Goal: Task Accomplishment & Management: Manage account settings

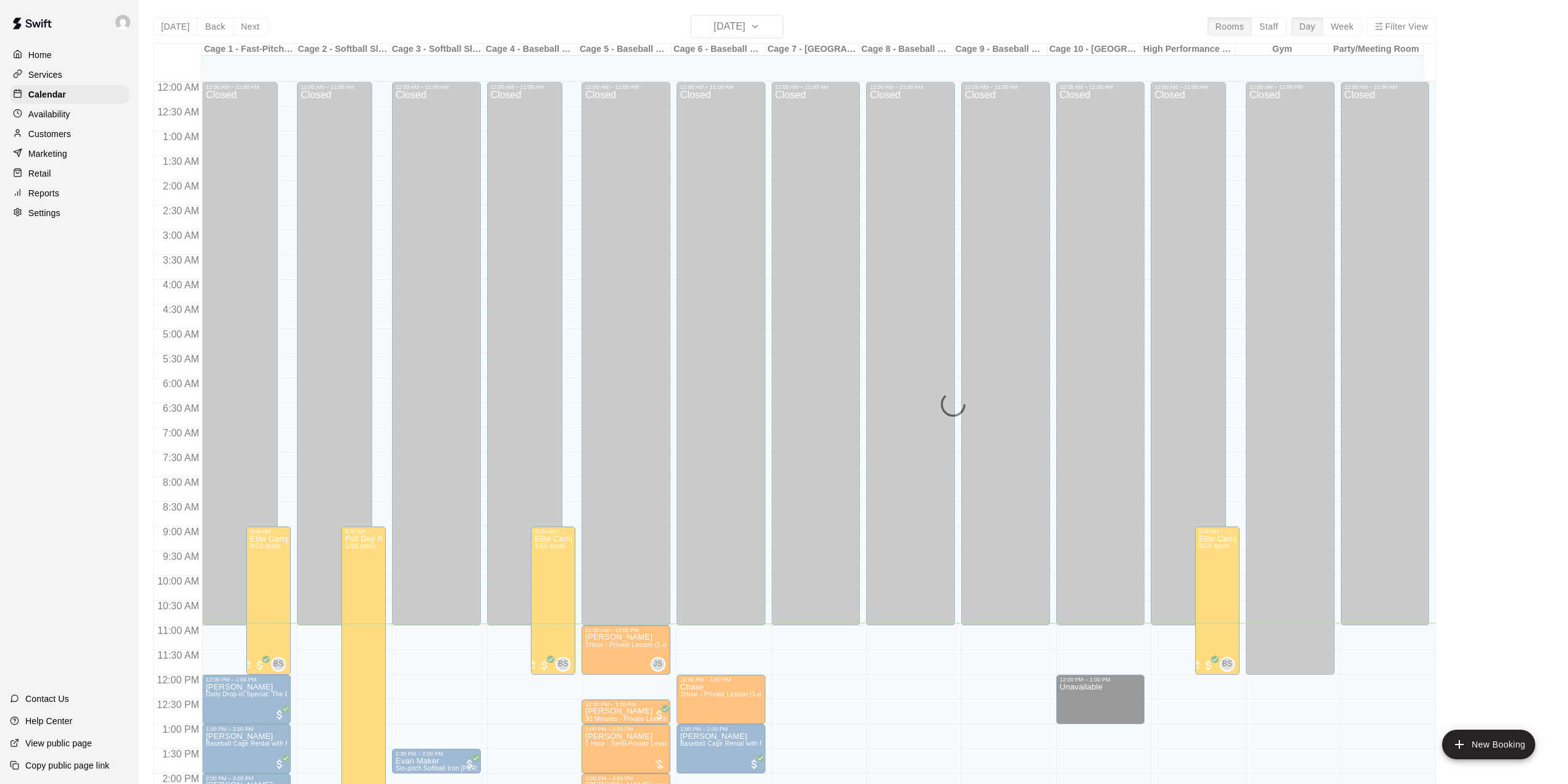
scroll to position [432, 0]
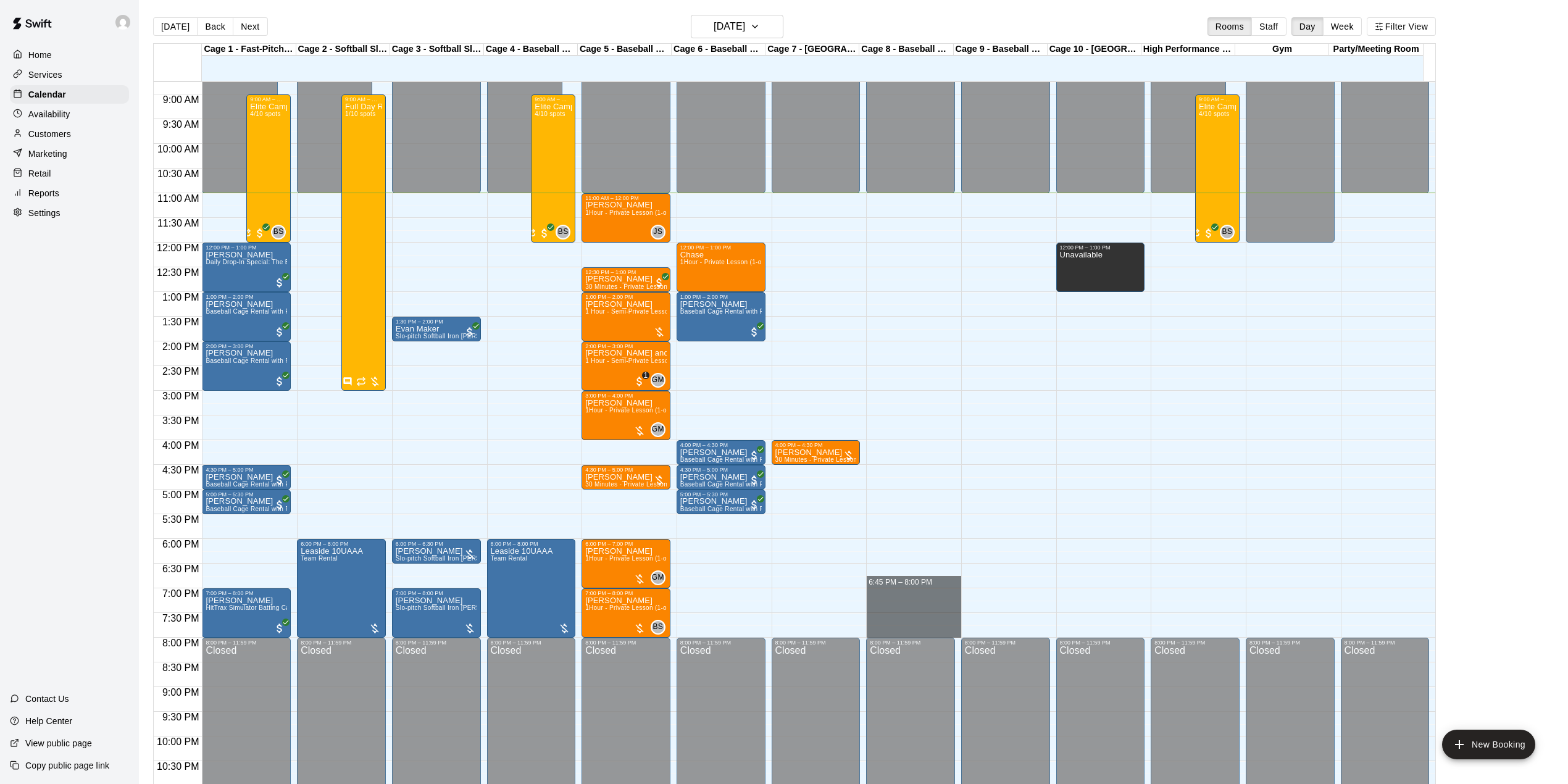
drag, startPoint x: 904, startPoint y: 573, endPoint x: 904, endPoint y: 633, distance: 60.0
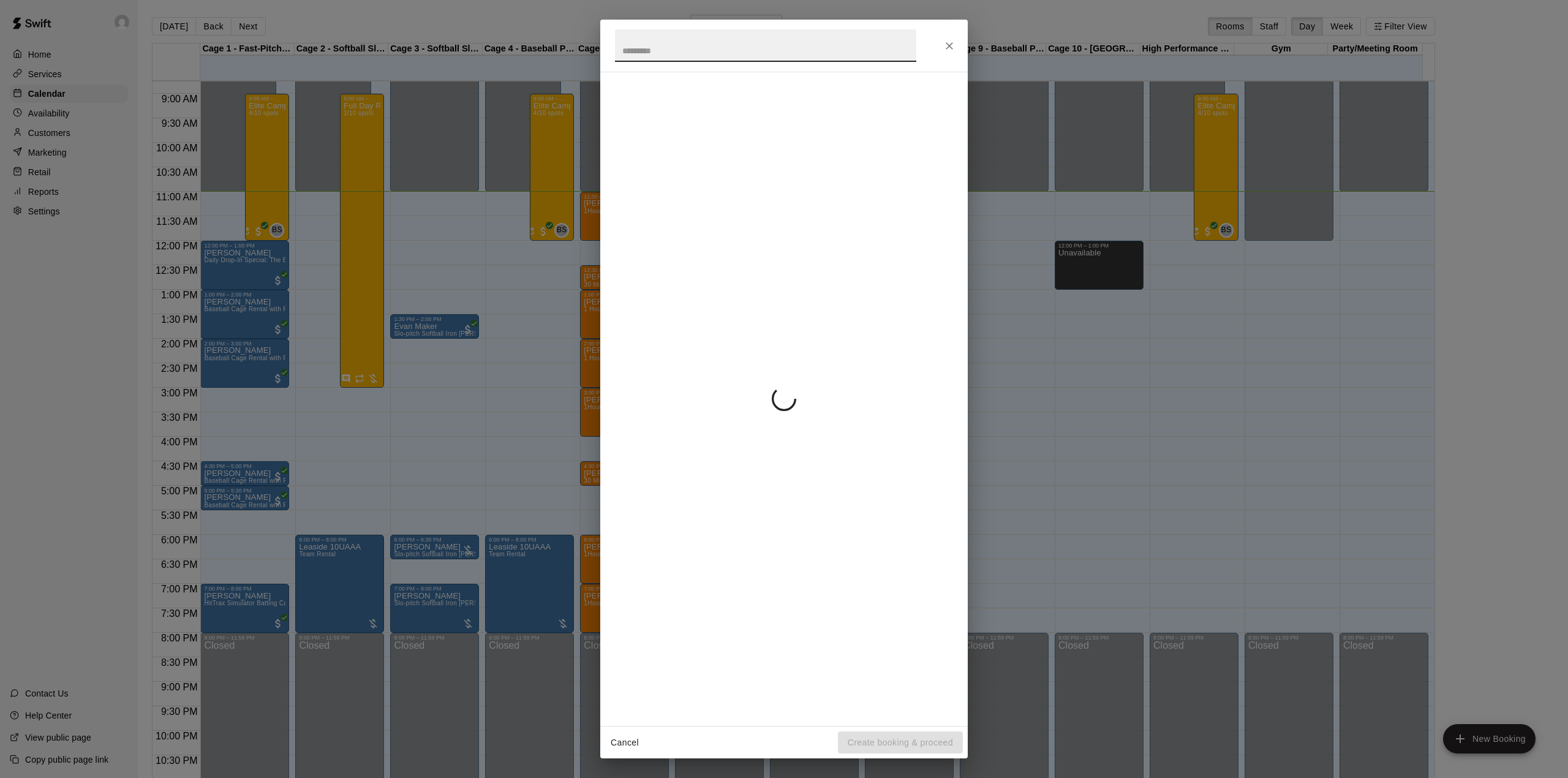
click at [1227, 563] on div "Cancel Create booking & proceed" at bounding box center [784, 389] width 1568 height 778
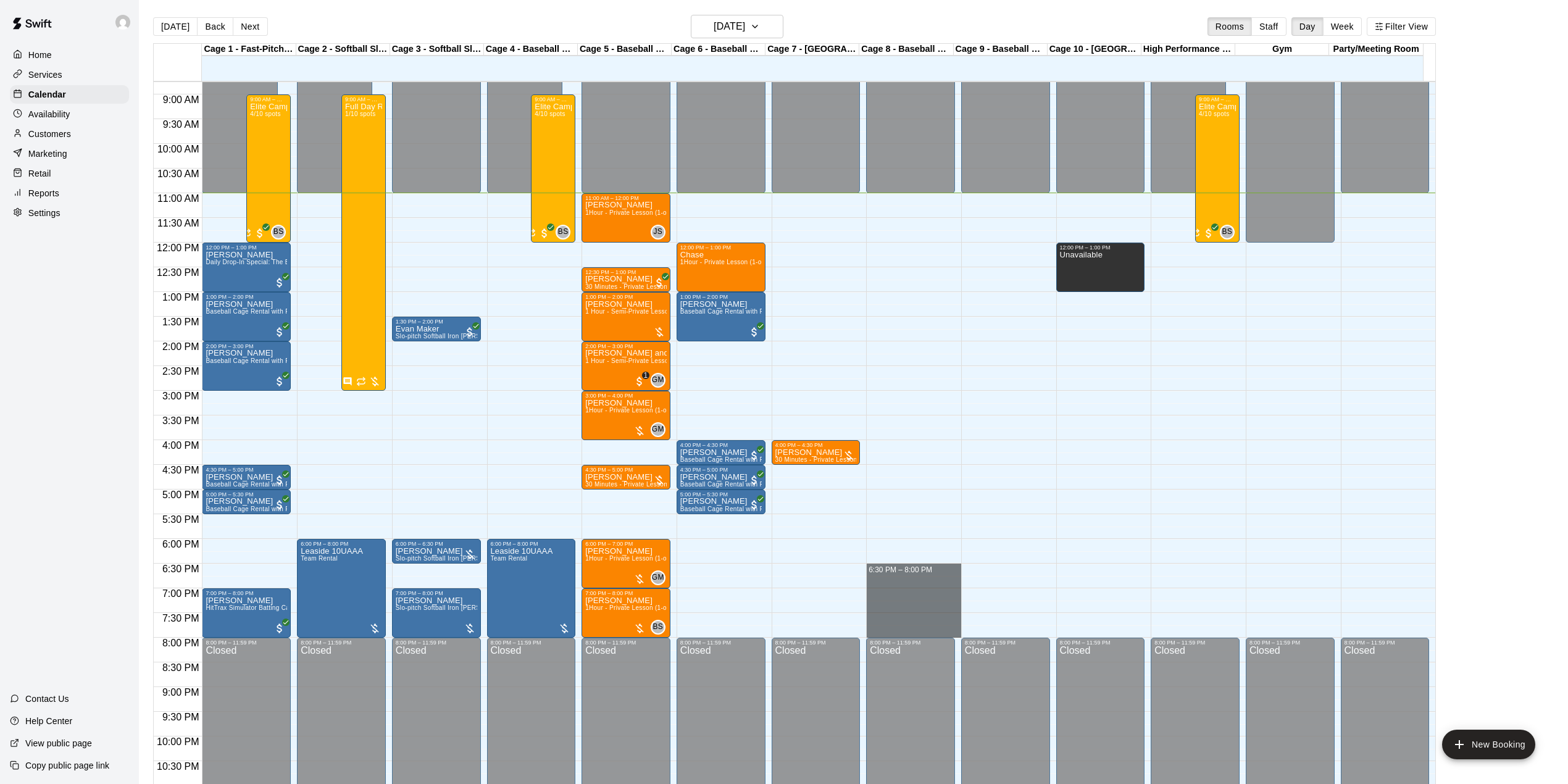
drag, startPoint x: 914, startPoint y: 569, endPoint x: 920, endPoint y: 632, distance: 63.3
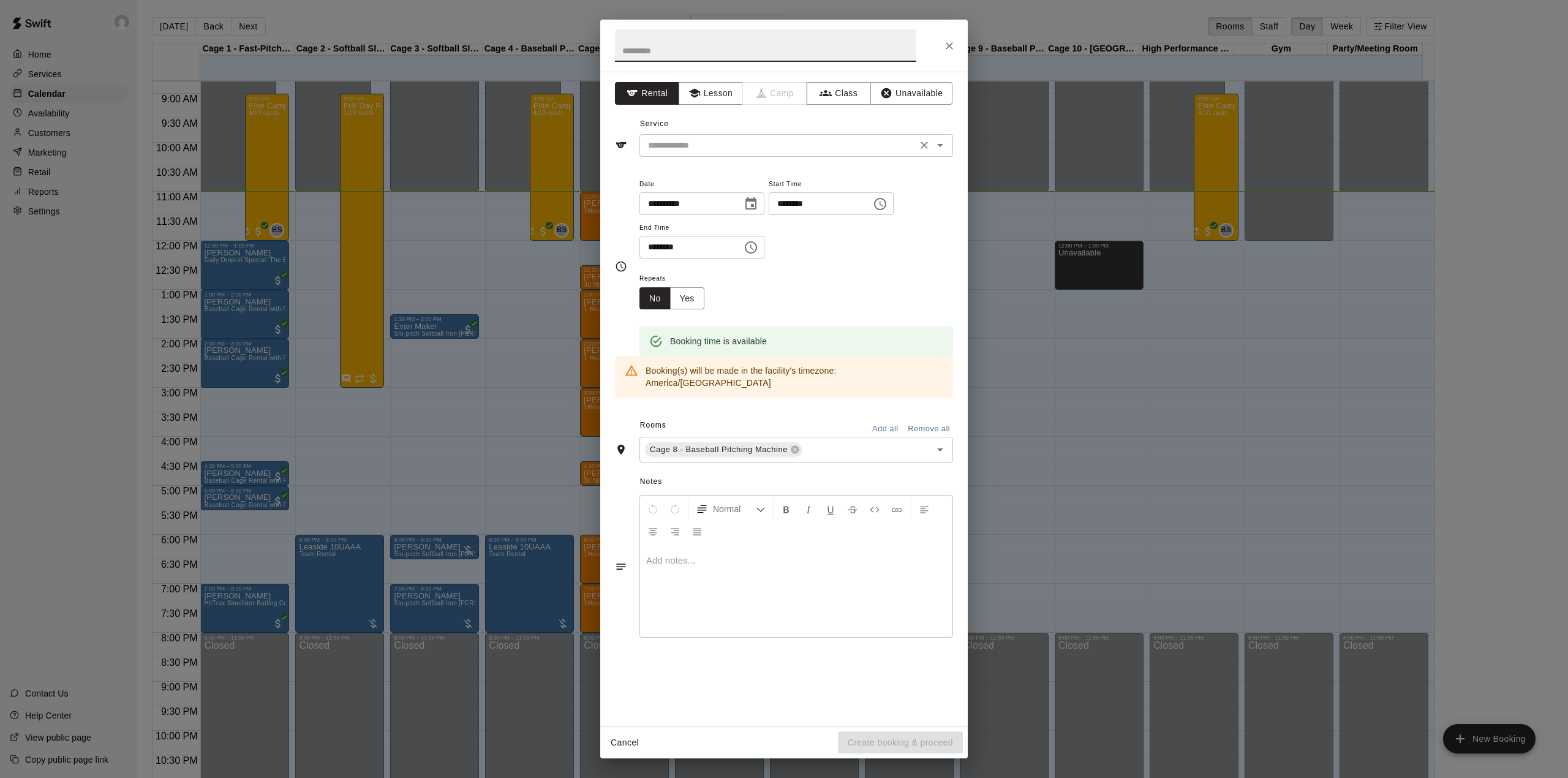
click at [718, 142] on input "text" at bounding box center [778, 145] width 270 height 15
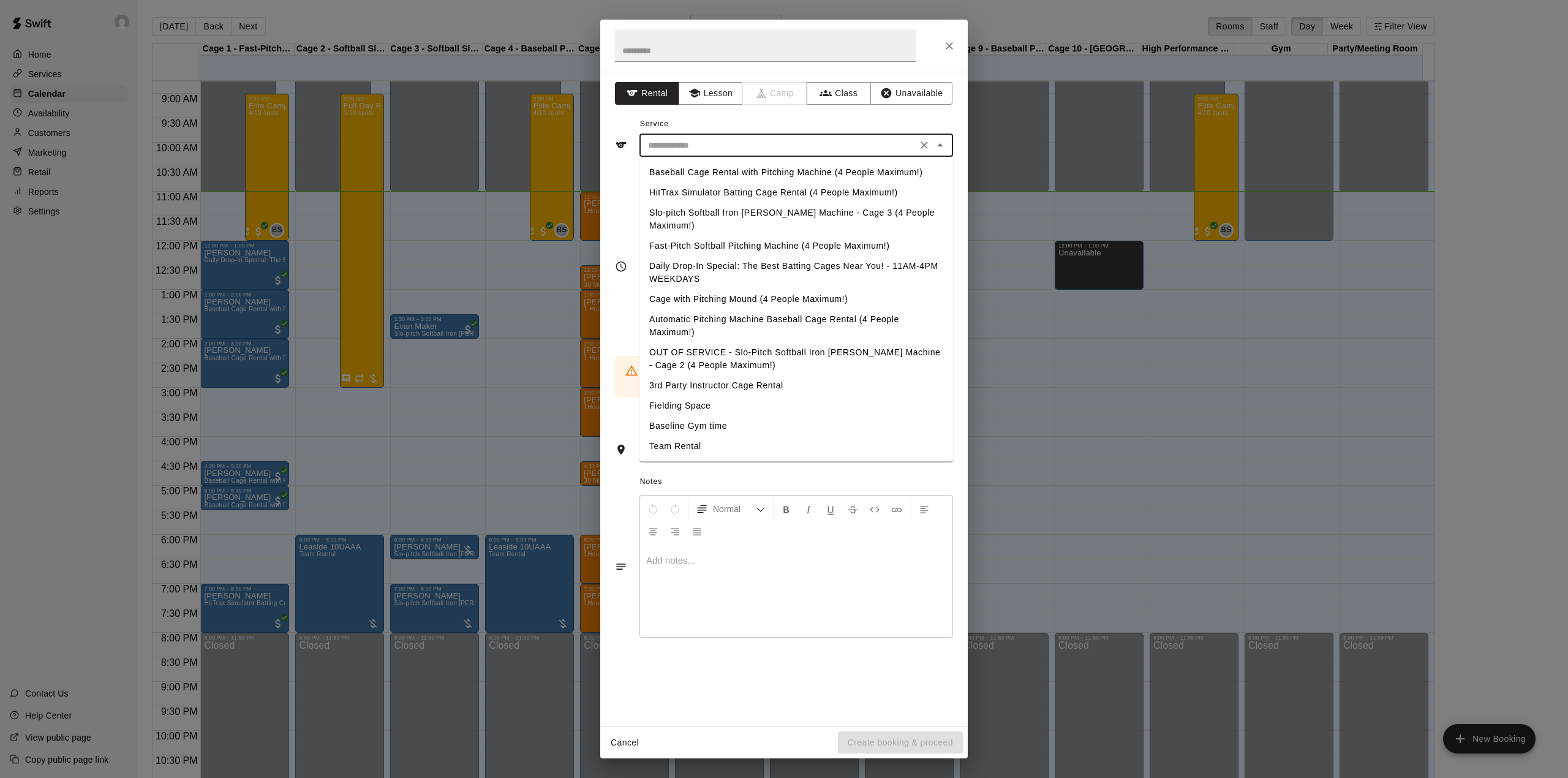
click at [715, 436] on li "Team Rental" at bounding box center [796, 446] width 313 height 20
type input "**********"
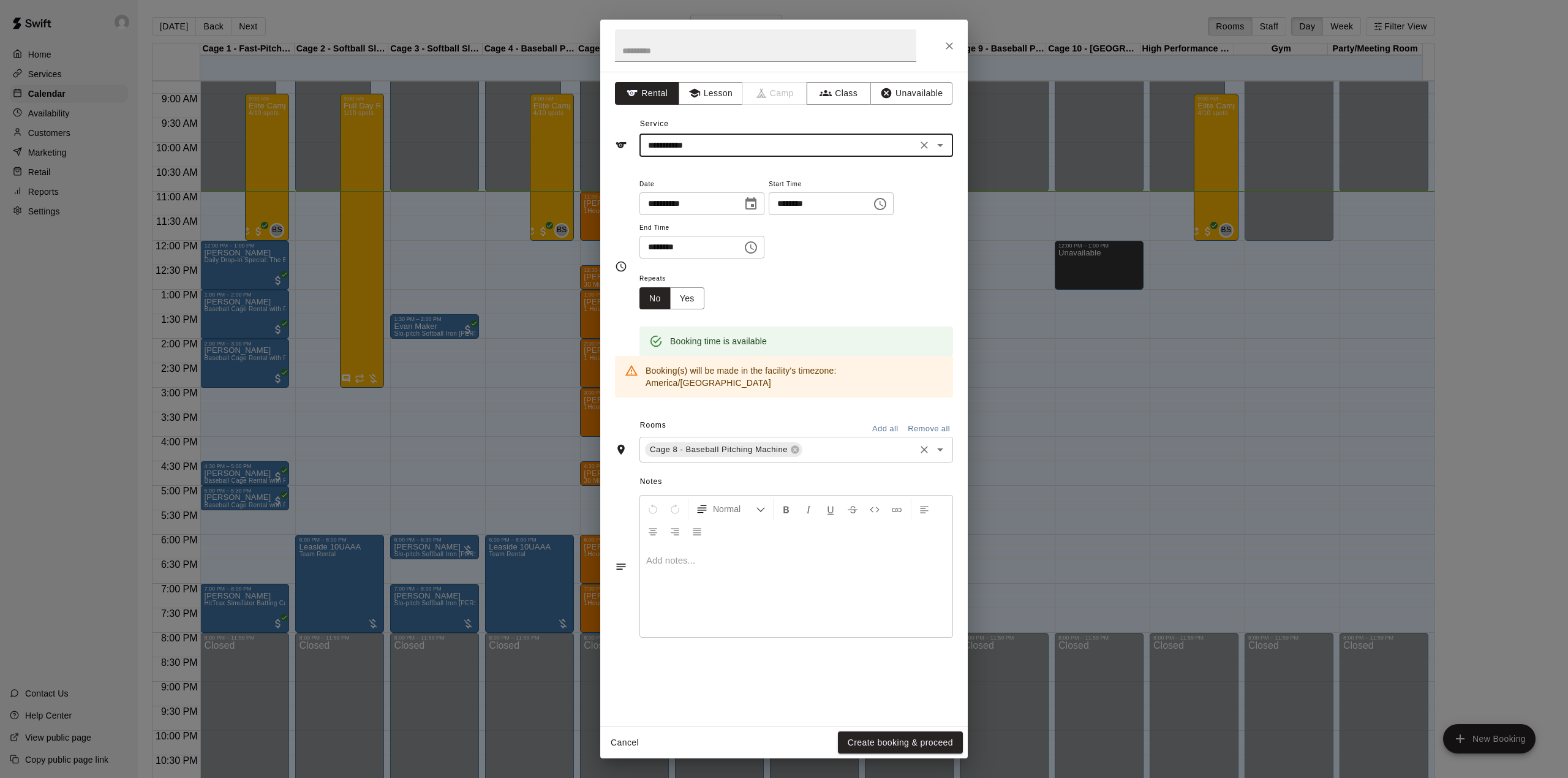
click at [814, 442] on input "text" at bounding box center [858, 450] width 109 height 15
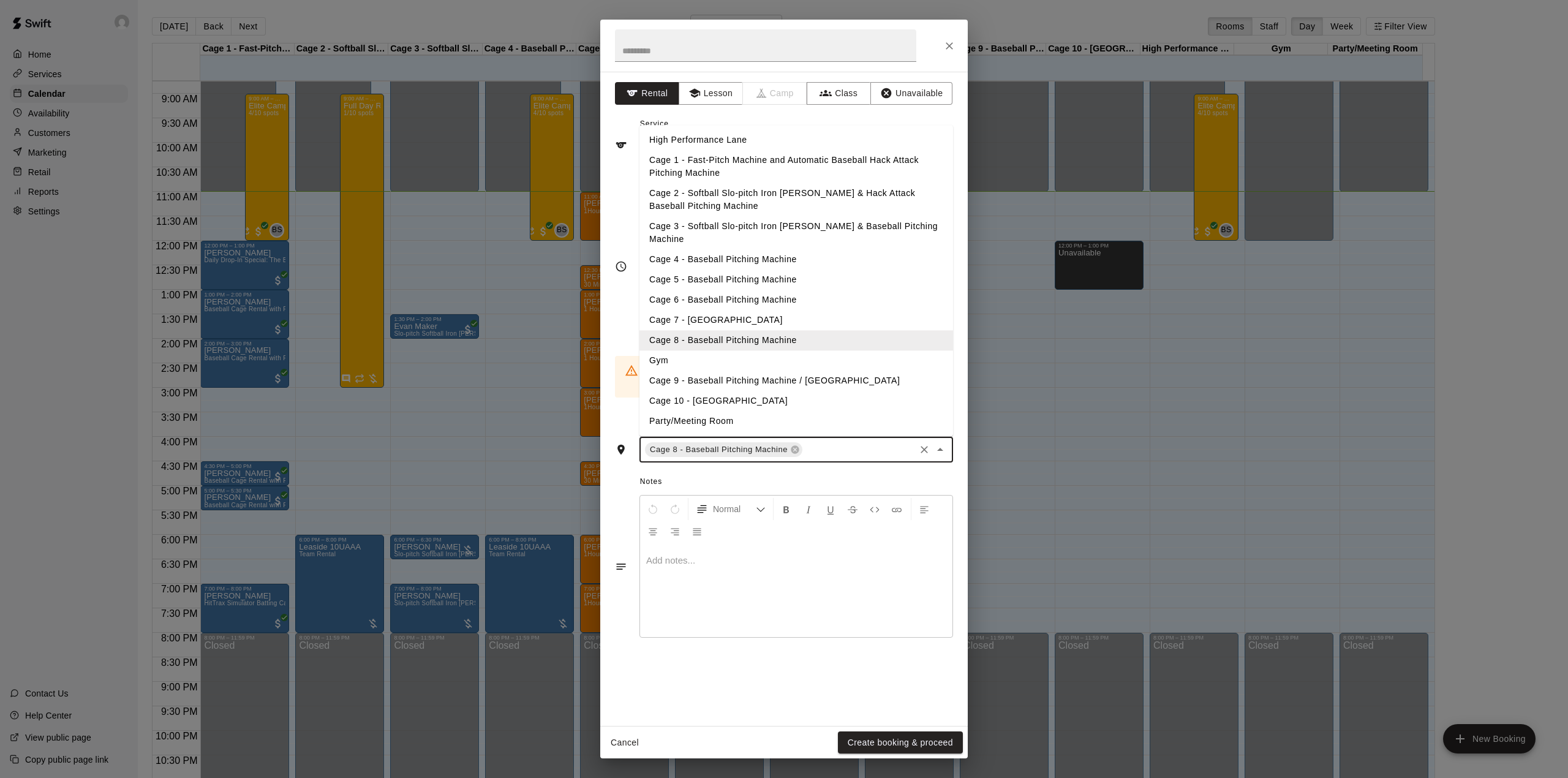
click at [775, 371] on li "Cage 9 - Baseball Pitching Machine / [GEOGRAPHIC_DATA]" at bounding box center [796, 381] width 313 height 20
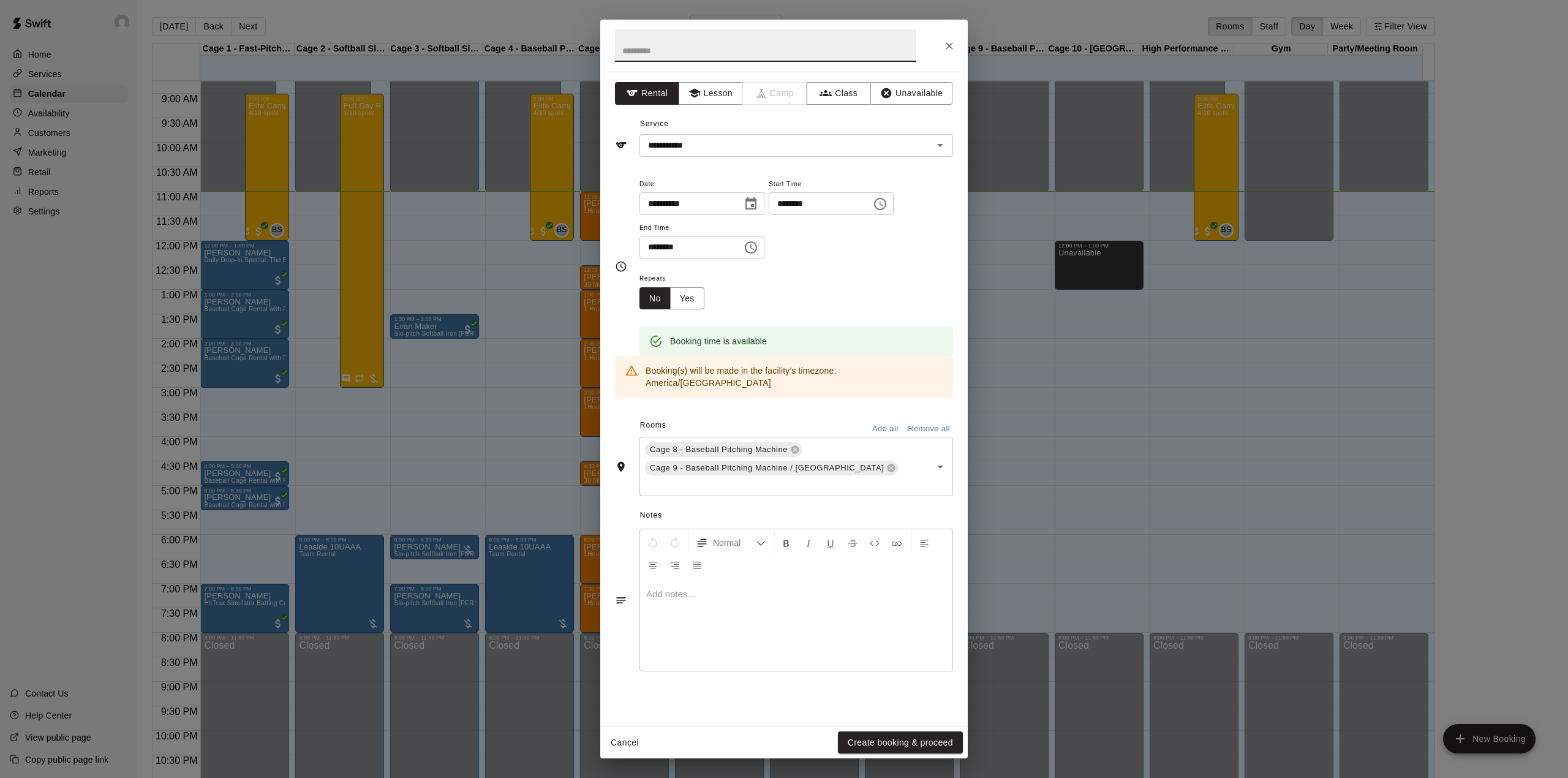
click at [696, 38] on input "text" at bounding box center [766, 45] width 301 height 32
type input "**********"
click at [908, 746] on button "Create booking & proceed" at bounding box center [900, 743] width 125 height 23
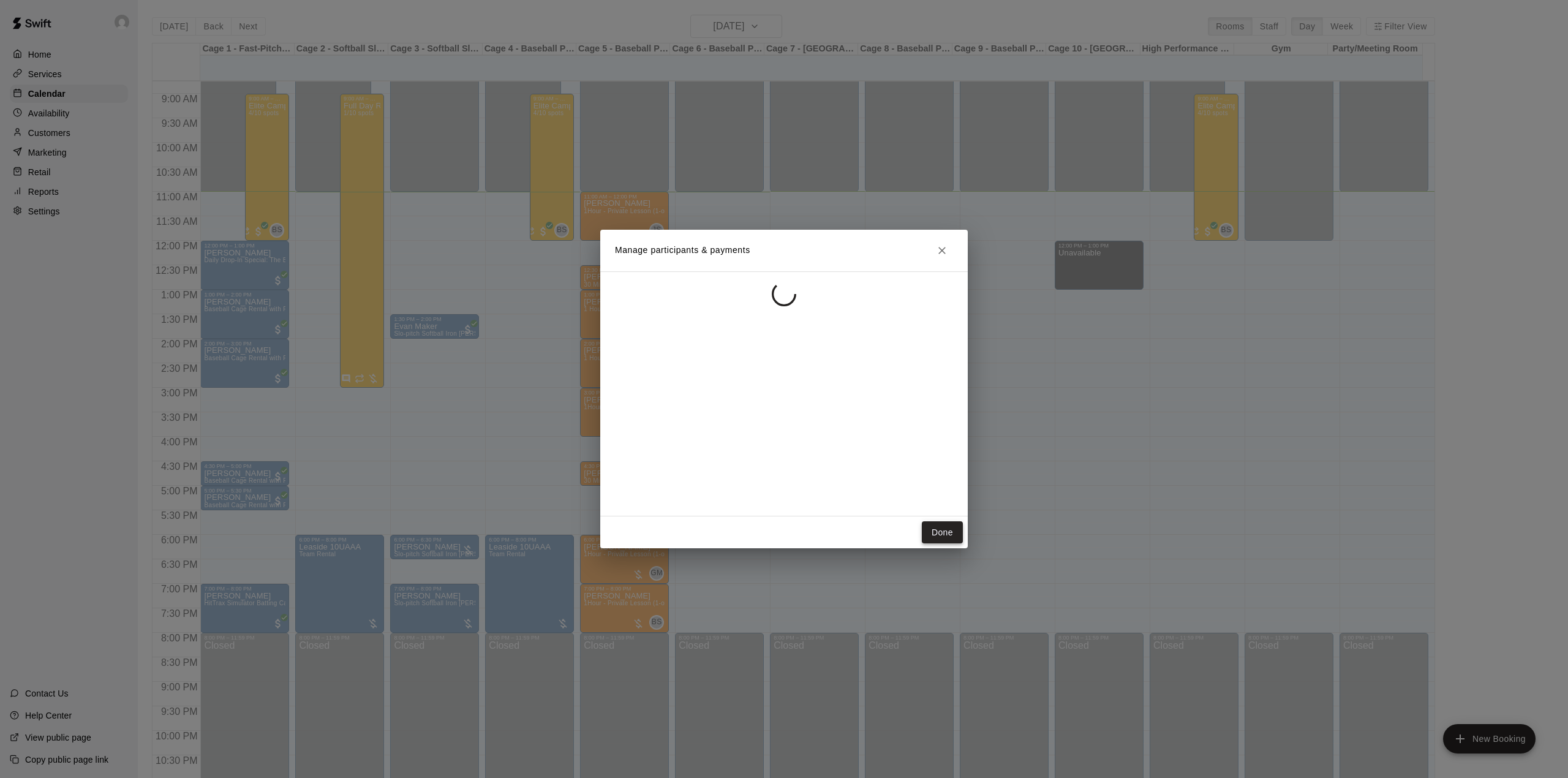
click at [939, 537] on button "Done" at bounding box center [942, 533] width 41 height 23
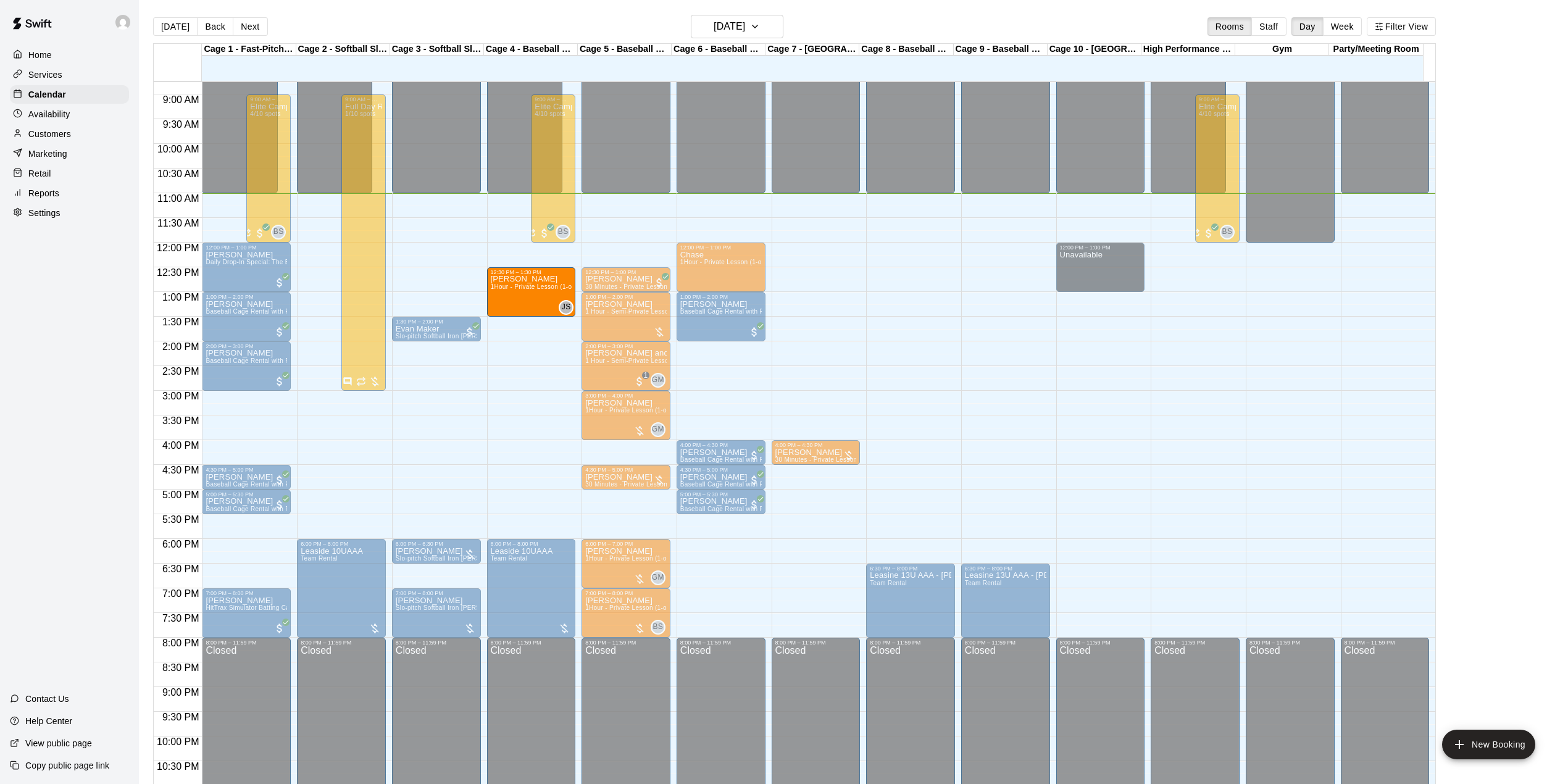
drag, startPoint x: 621, startPoint y: 214, endPoint x: 542, endPoint y: 290, distance: 109.6
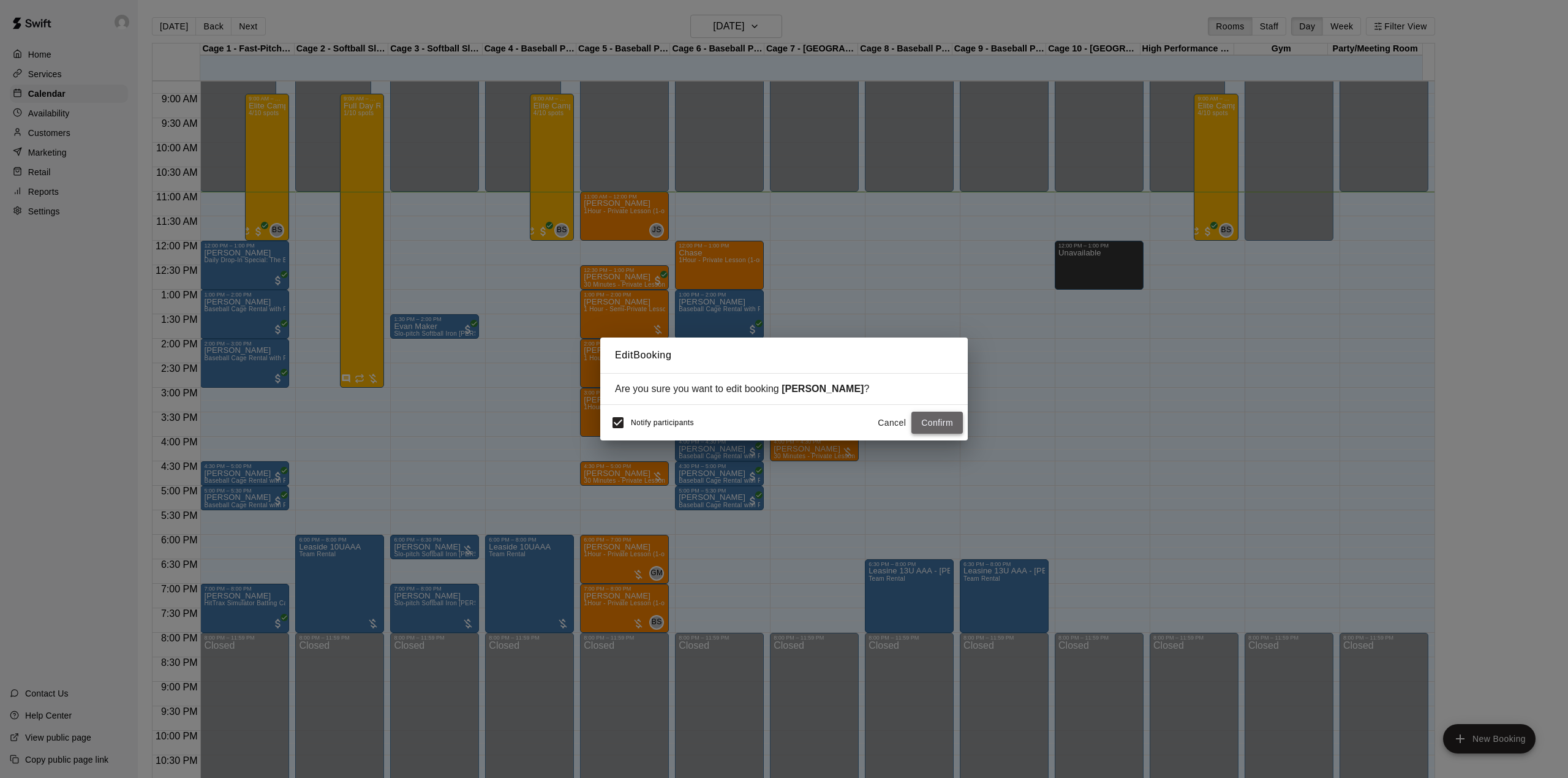
click at [943, 427] on button "Confirm" at bounding box center [937, 423] width 52 height 23
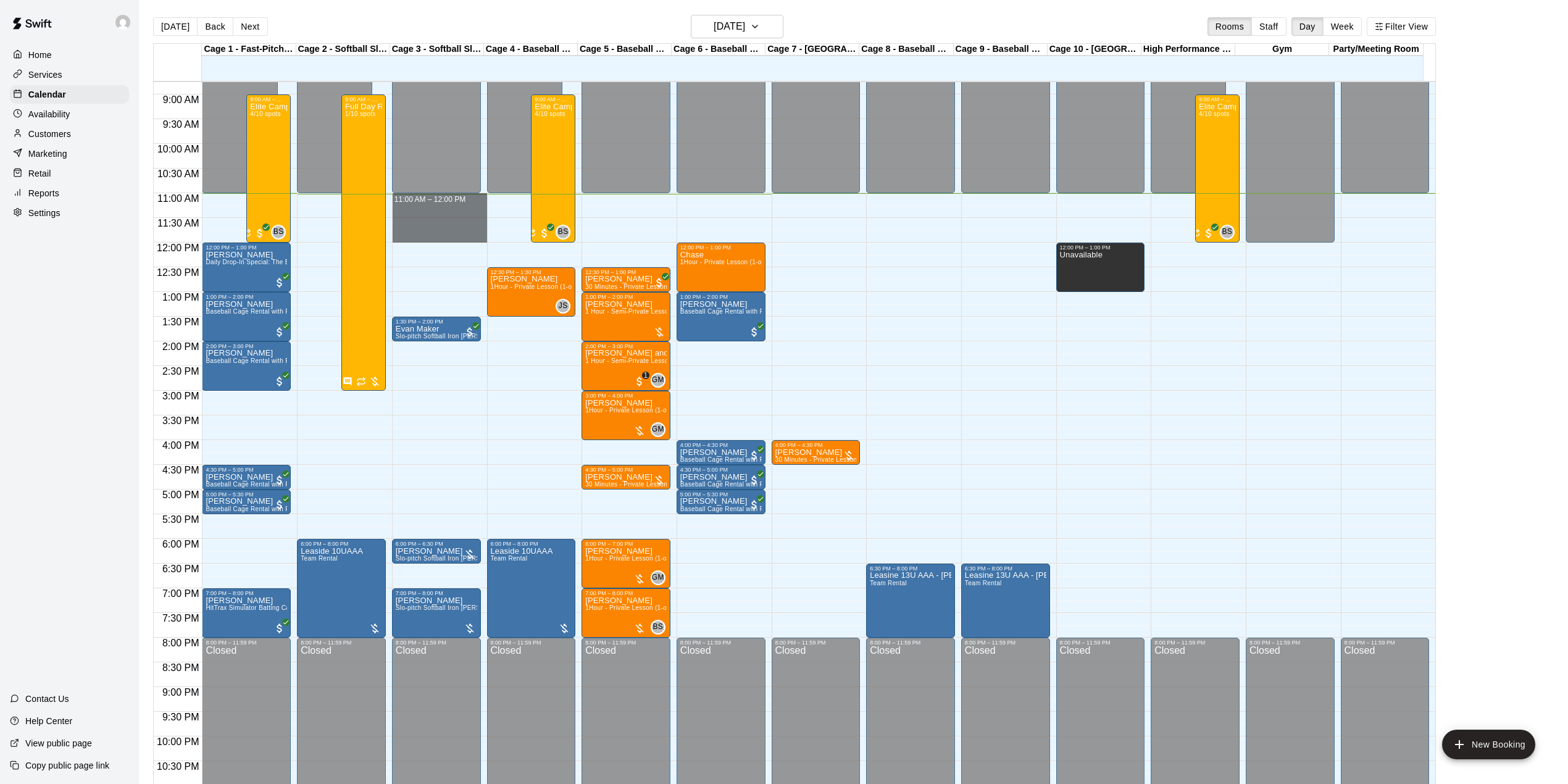
drag, startPoint x: 456, startPoint y: 203, endPoint x: 457, endPoint y: 241, distance: 38.0
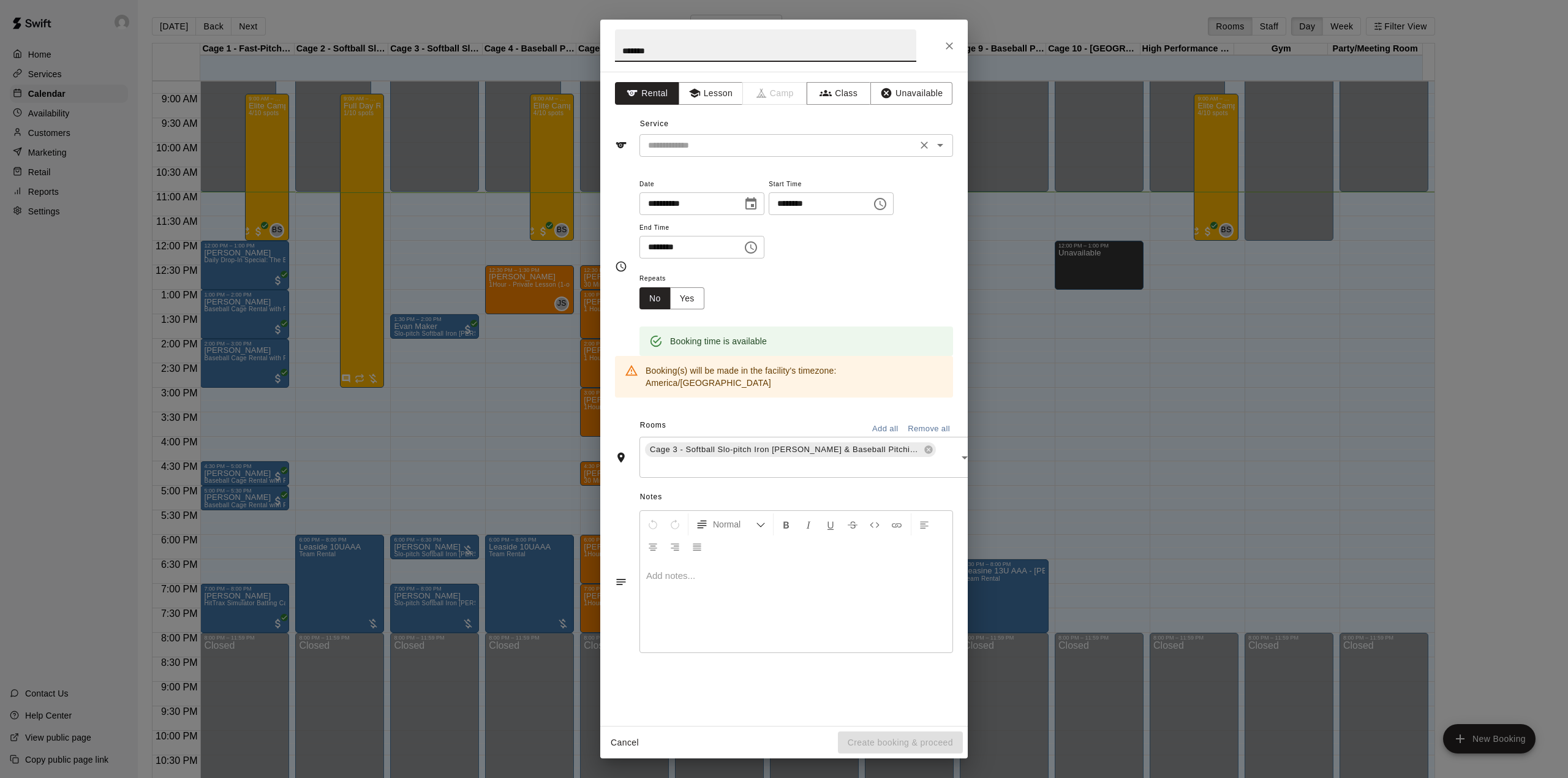
type input "*******"
click at [752, 151] on input "text" at bounding box center [778, 145] width 270 height 15
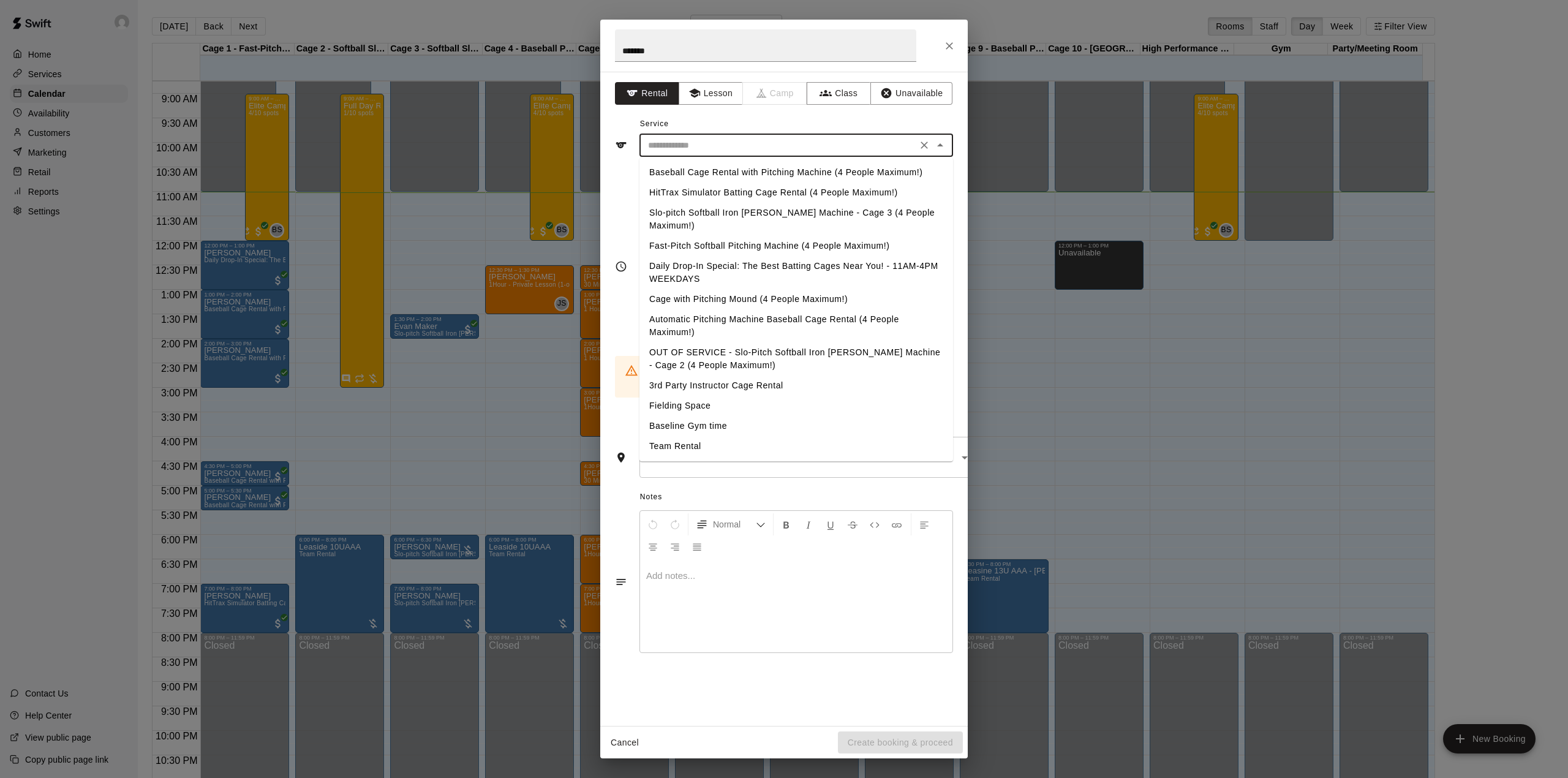
click at [758, 172] on li "Baseball Cage Rental with Pitching Machine (4 People Maximum!)" at bounding box center [796, 172] width 313 height 20
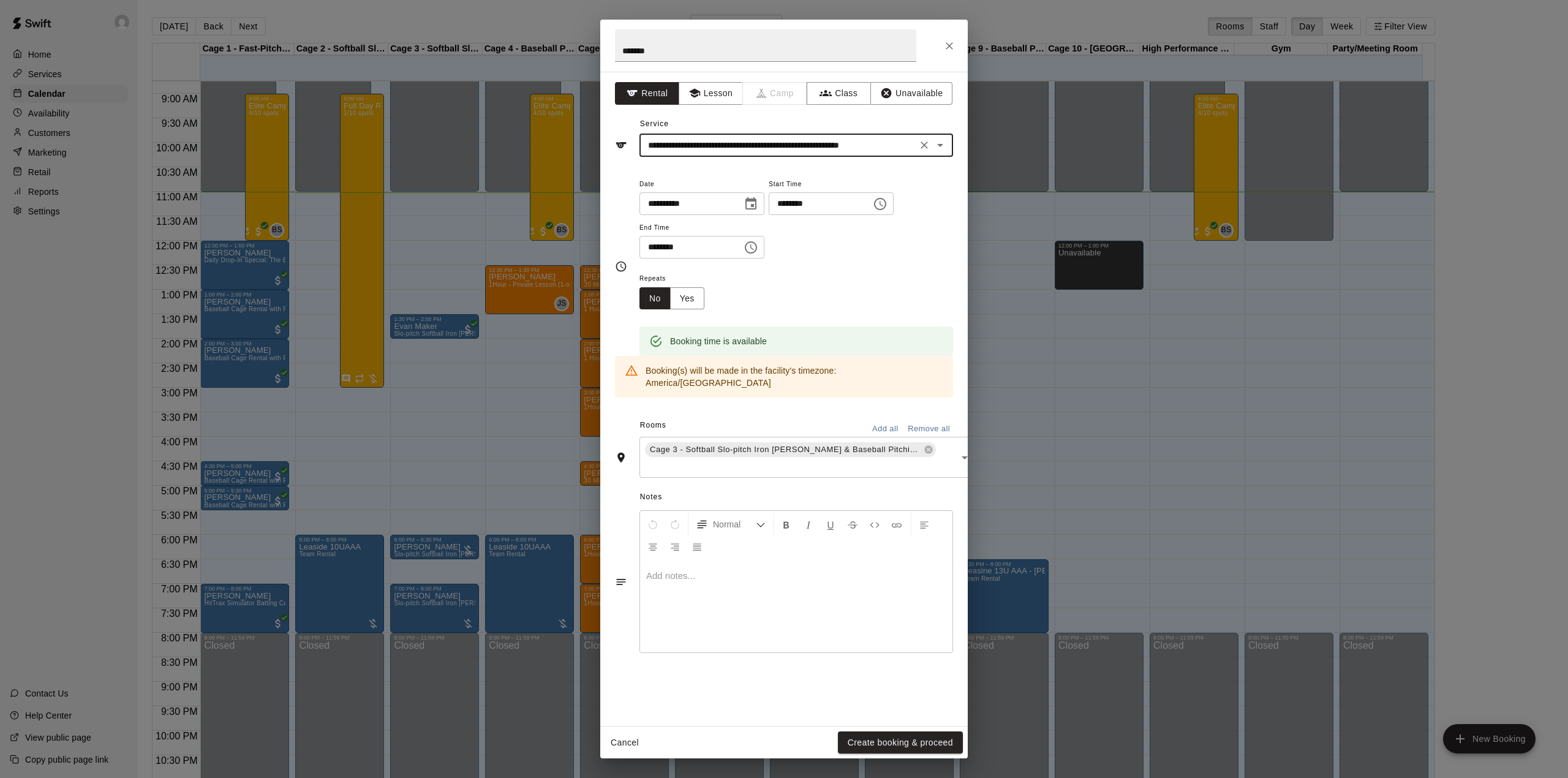
click at [790, 142] on input "**********" at bounding box center [778, 145] width 270 height 15
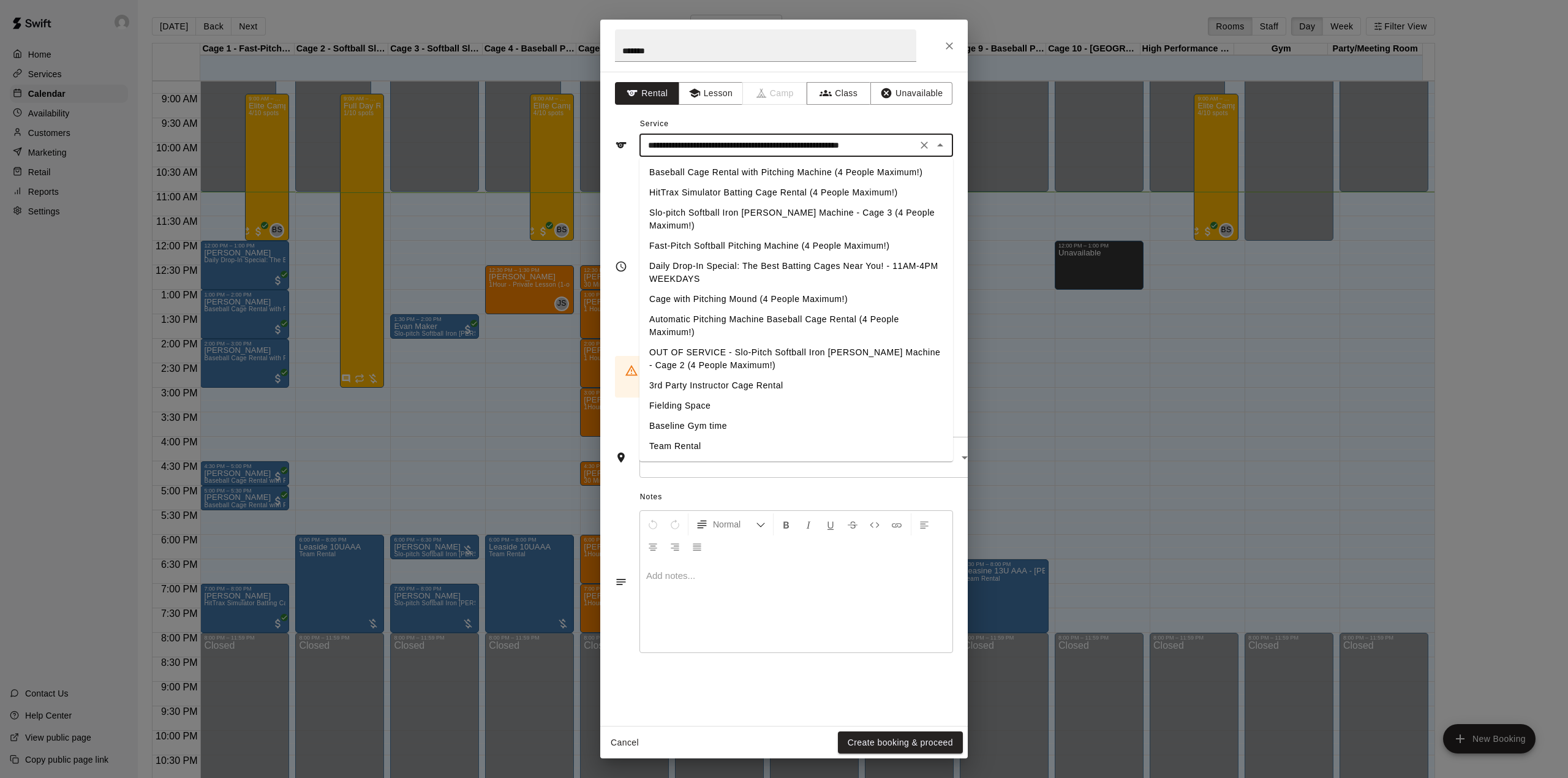
click at [762, 256] on li "Daily Drop-In Special: The Best Batting Cages Near You! - 11AM-4PM WEEKDAYS" at bounding box center [796, 273] width 313 height 33
type input "**********"
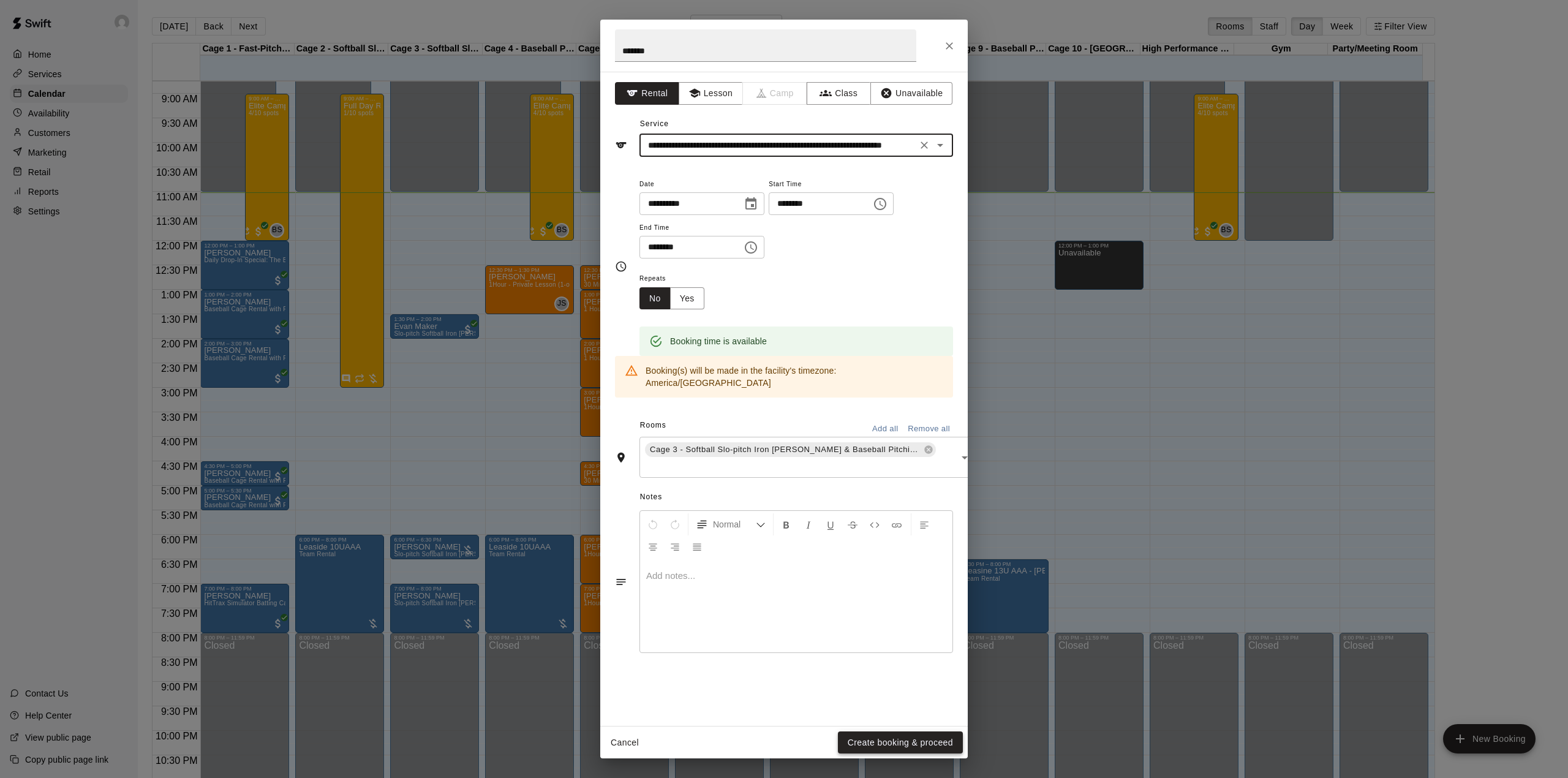
click at [890, 744] on button "Create booking & proceed" at bounding box center [900, 743] width 125 height 23
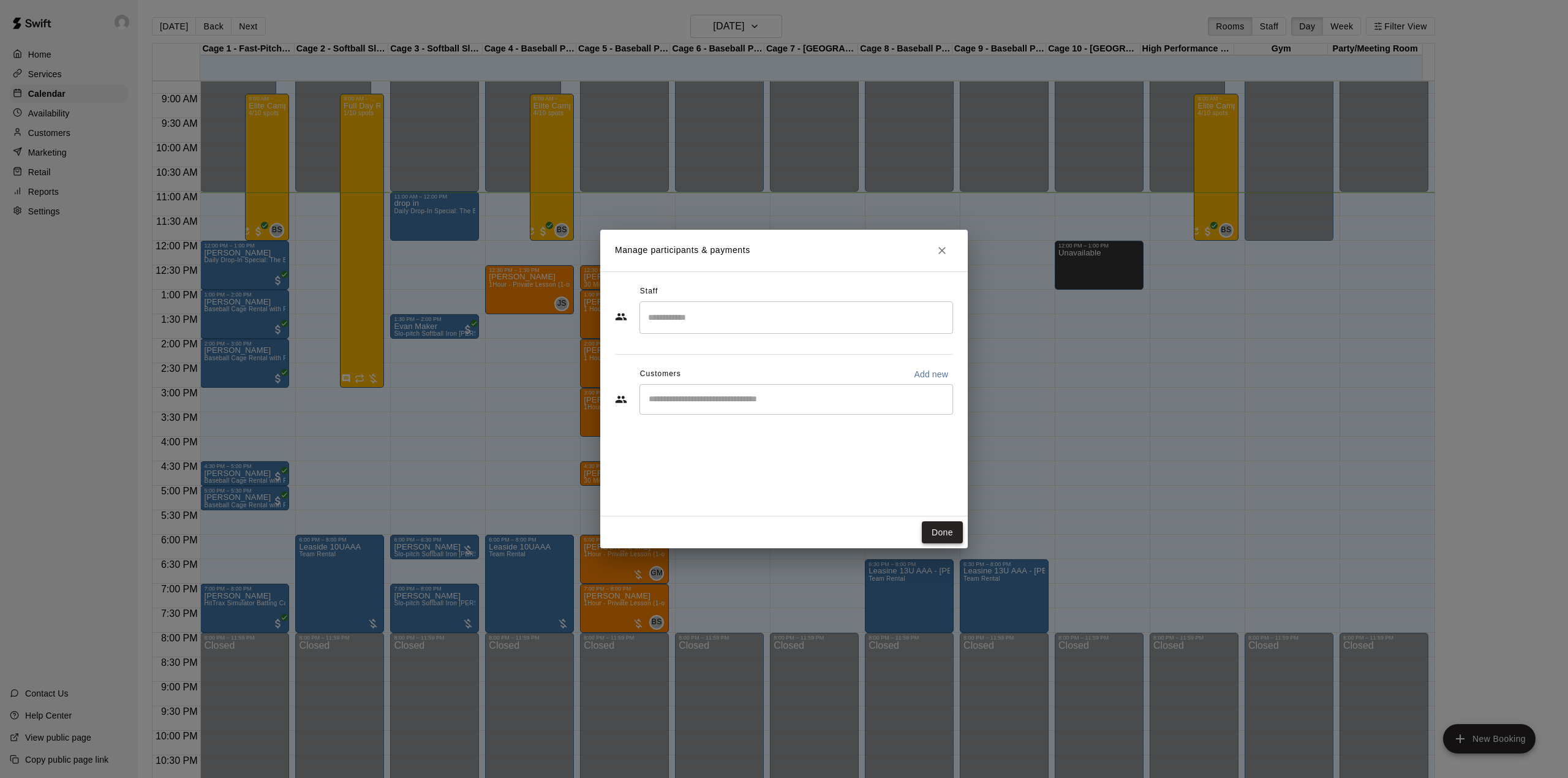
click at [932, 528] on button "Done" at bounding box center [942, 533] width 41 height 23
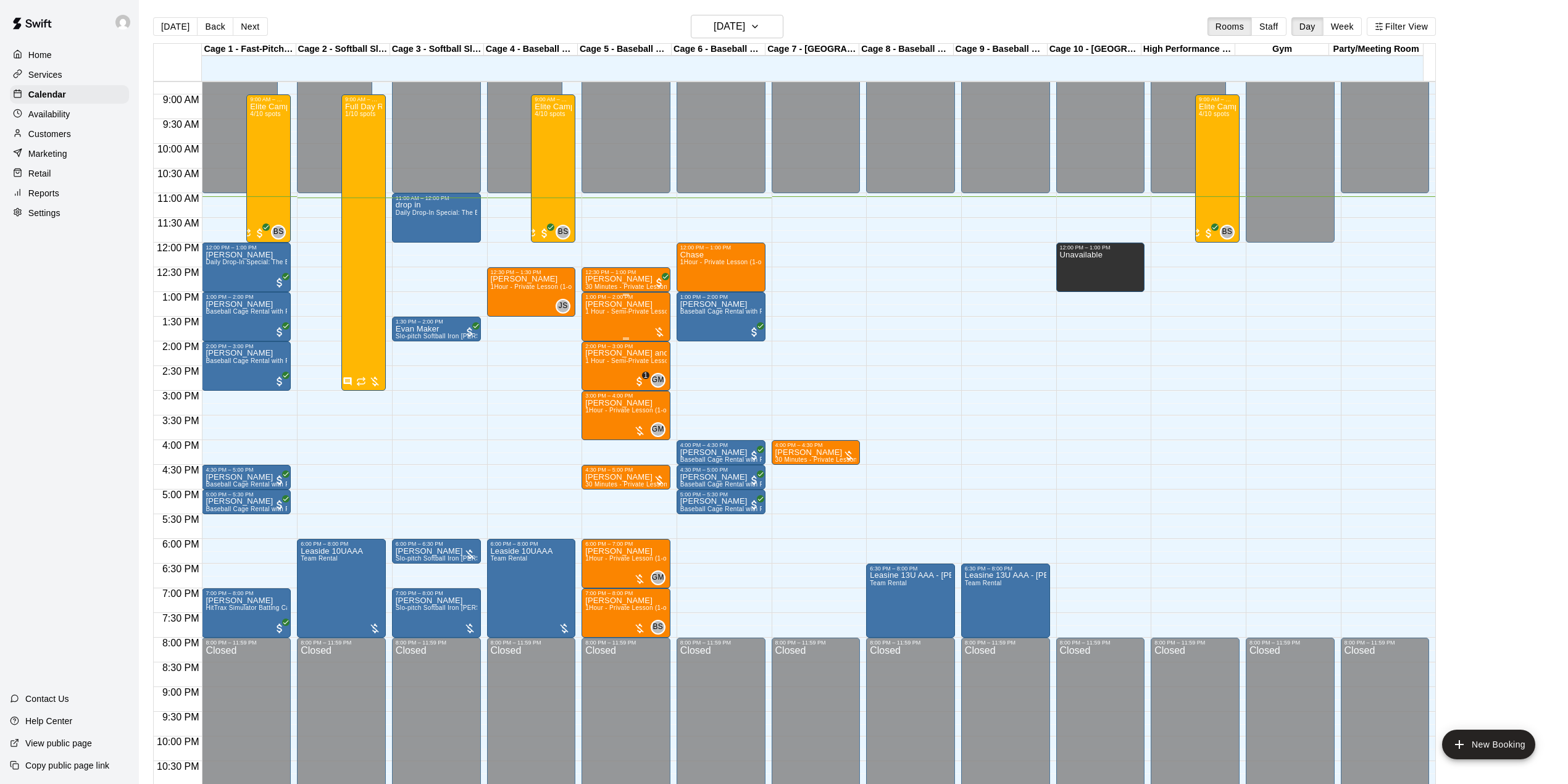
click at [641, 312] on span "1 Hour - Semi-Private Lesson (2-on-1)" at bounding box center [641, 311] width 113 height 7
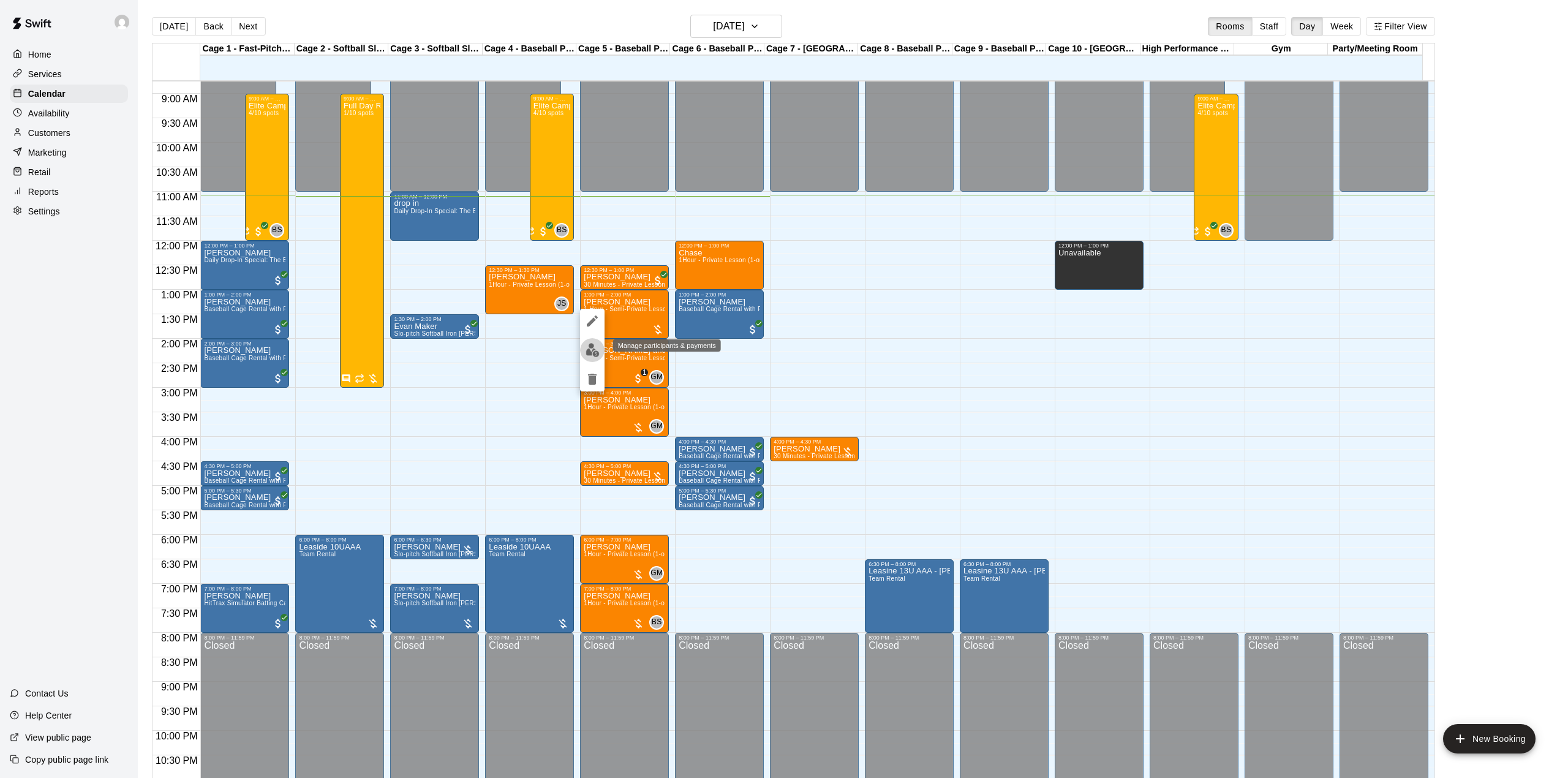
click at [590, 351] on img "edit" at bounding box center [592, 350] width 14 height 14
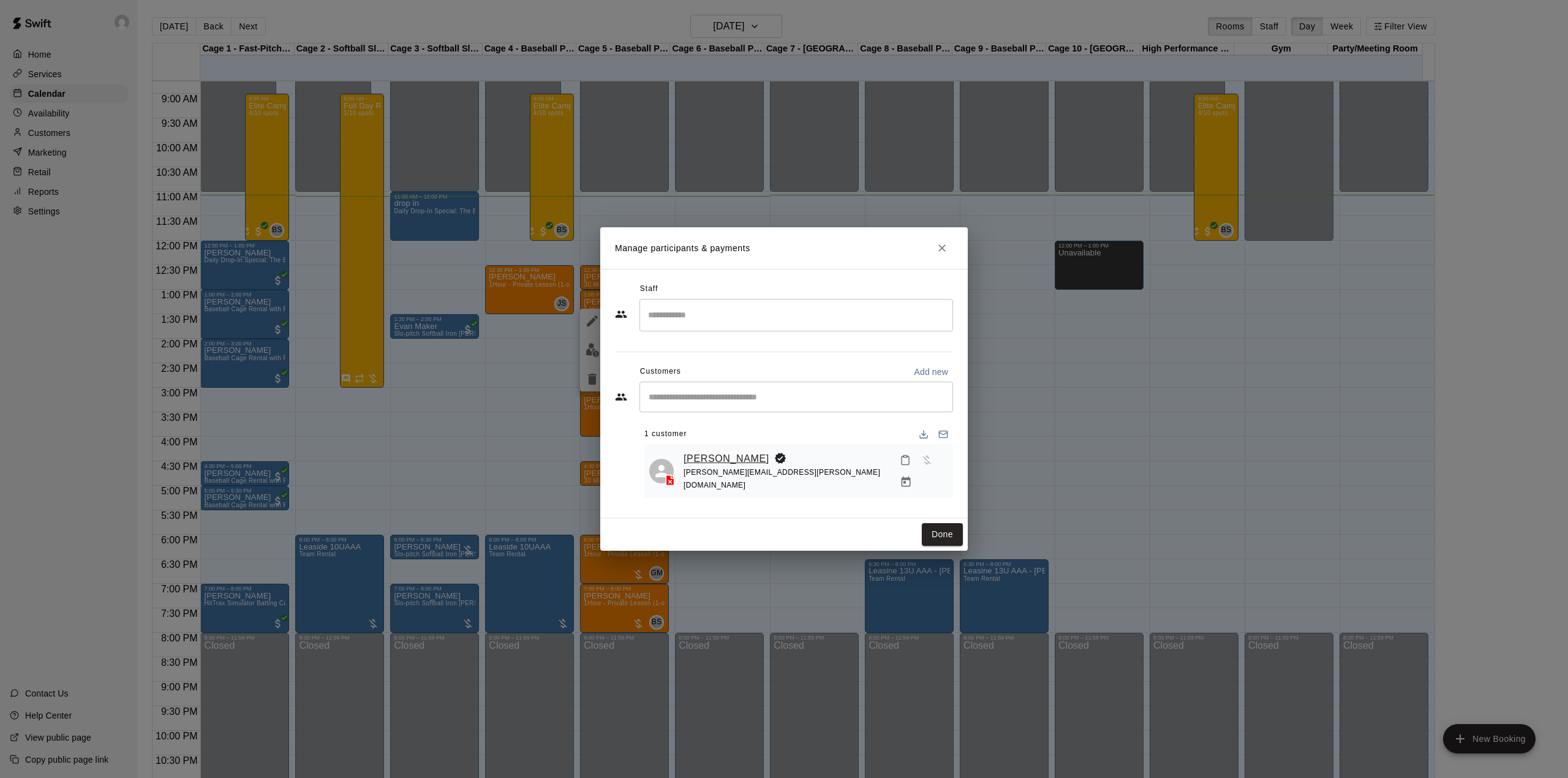
click at [744, 459] on link "[PERSON_NAME]" at bounding box center [727, 459] width 86 height 16
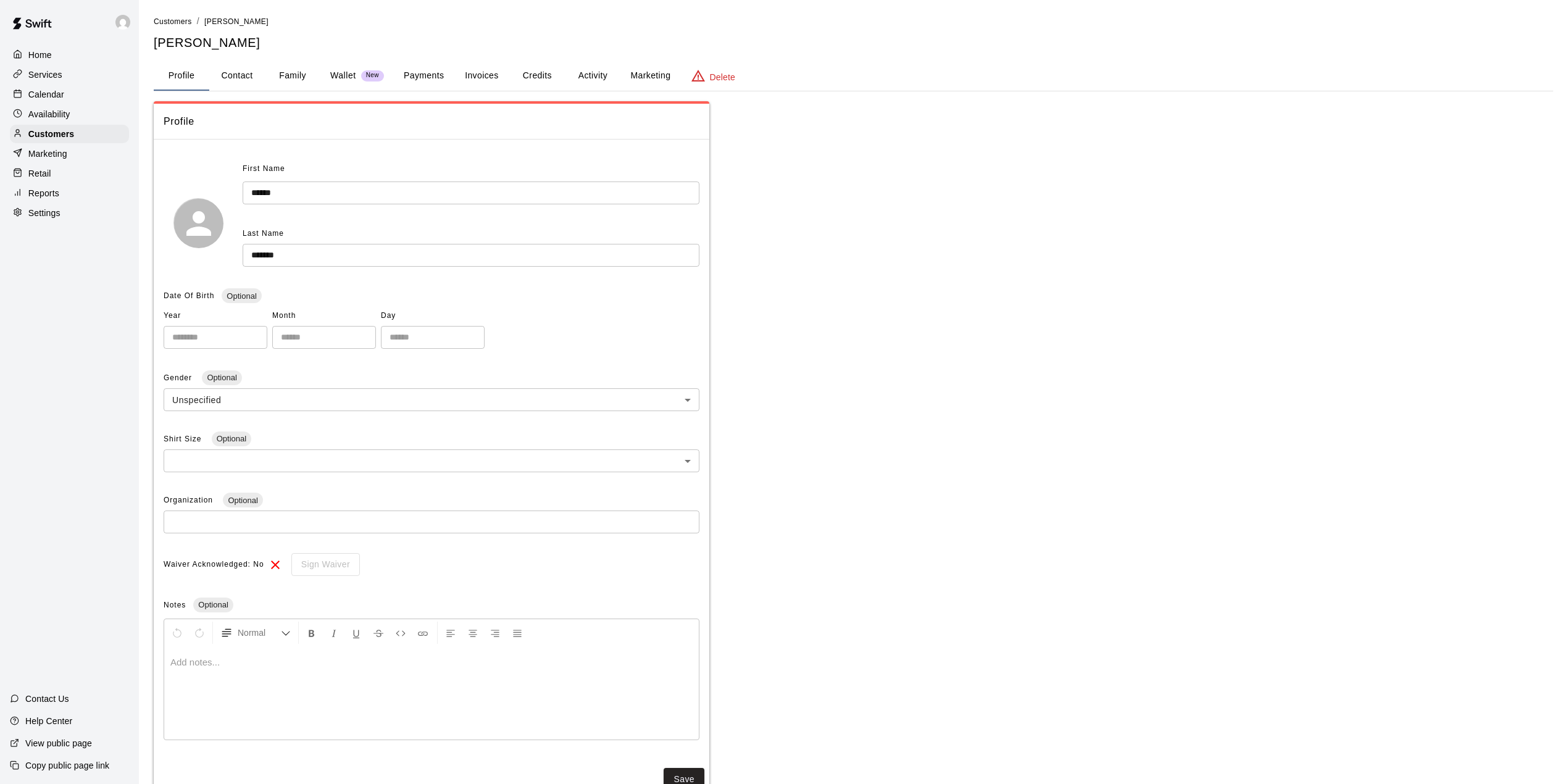
click at [237, 75] on button "Contact" at bounding box center [237, 76] width 55 height 30
select select "**"
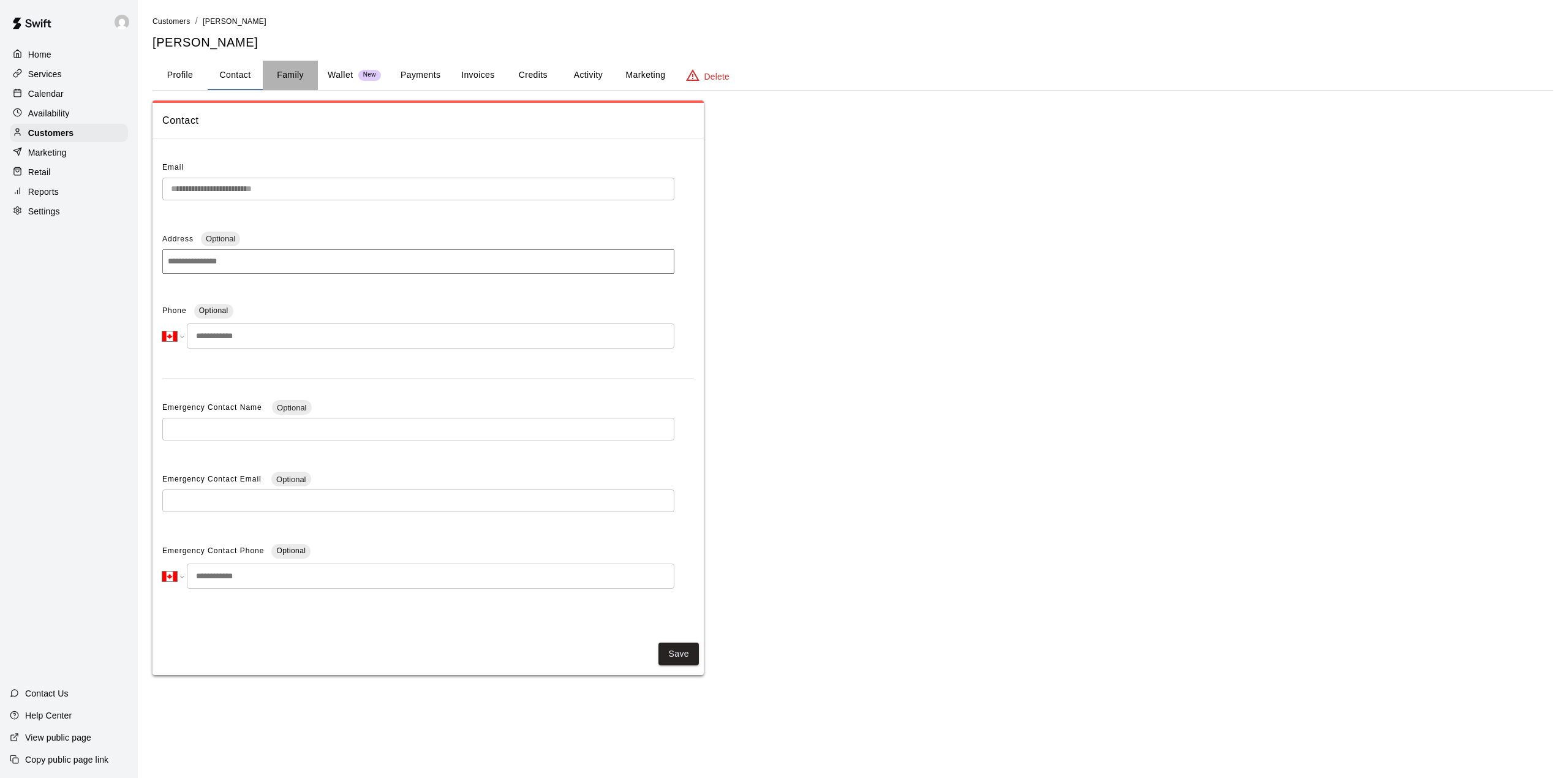
click at [288, 74] on button "Family" at bounding box center [290, 75] width 55 height 30
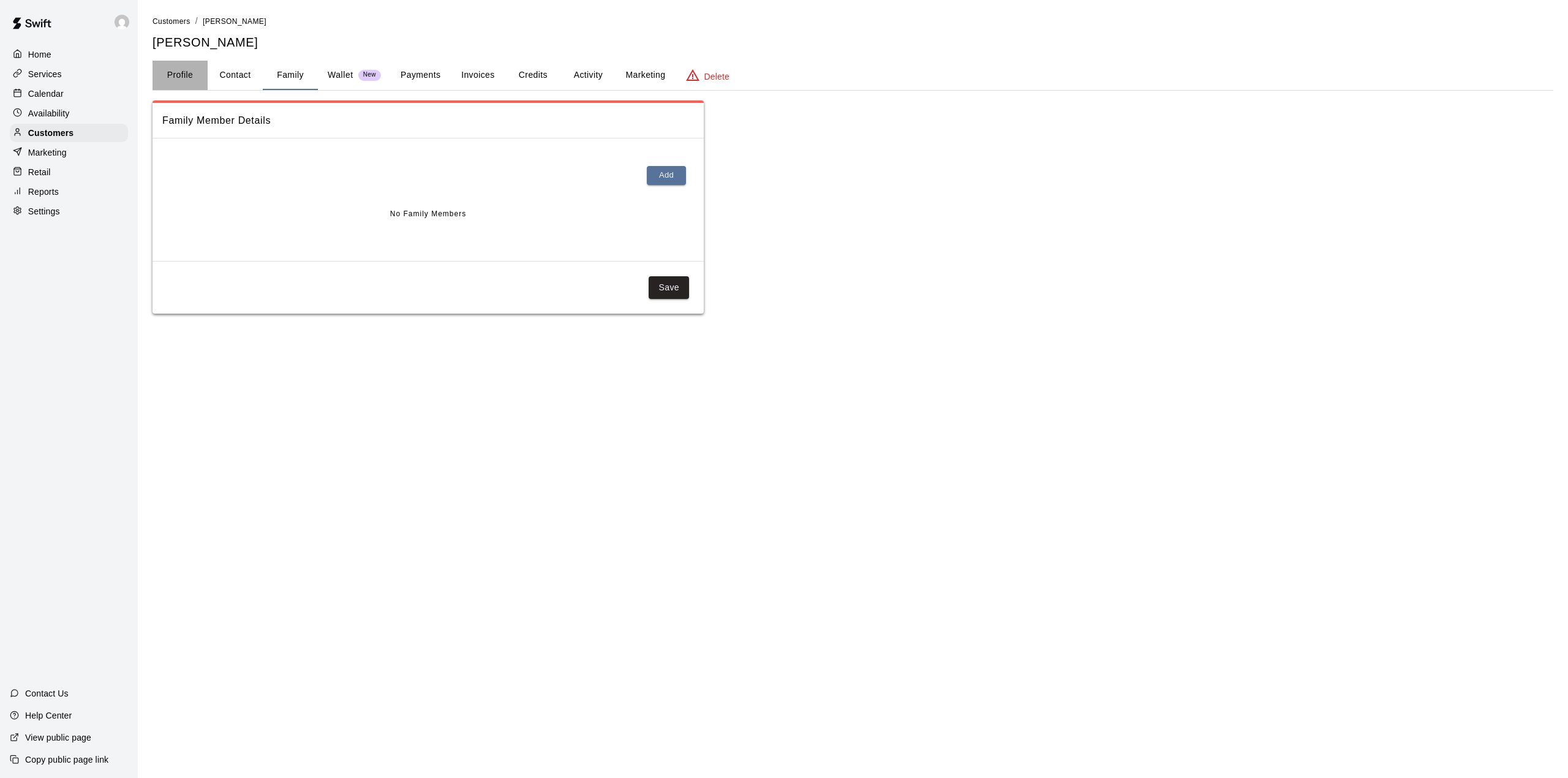
click at [187, 74] on button "Profile" at bounding box center [180, 75] width 55 height 30
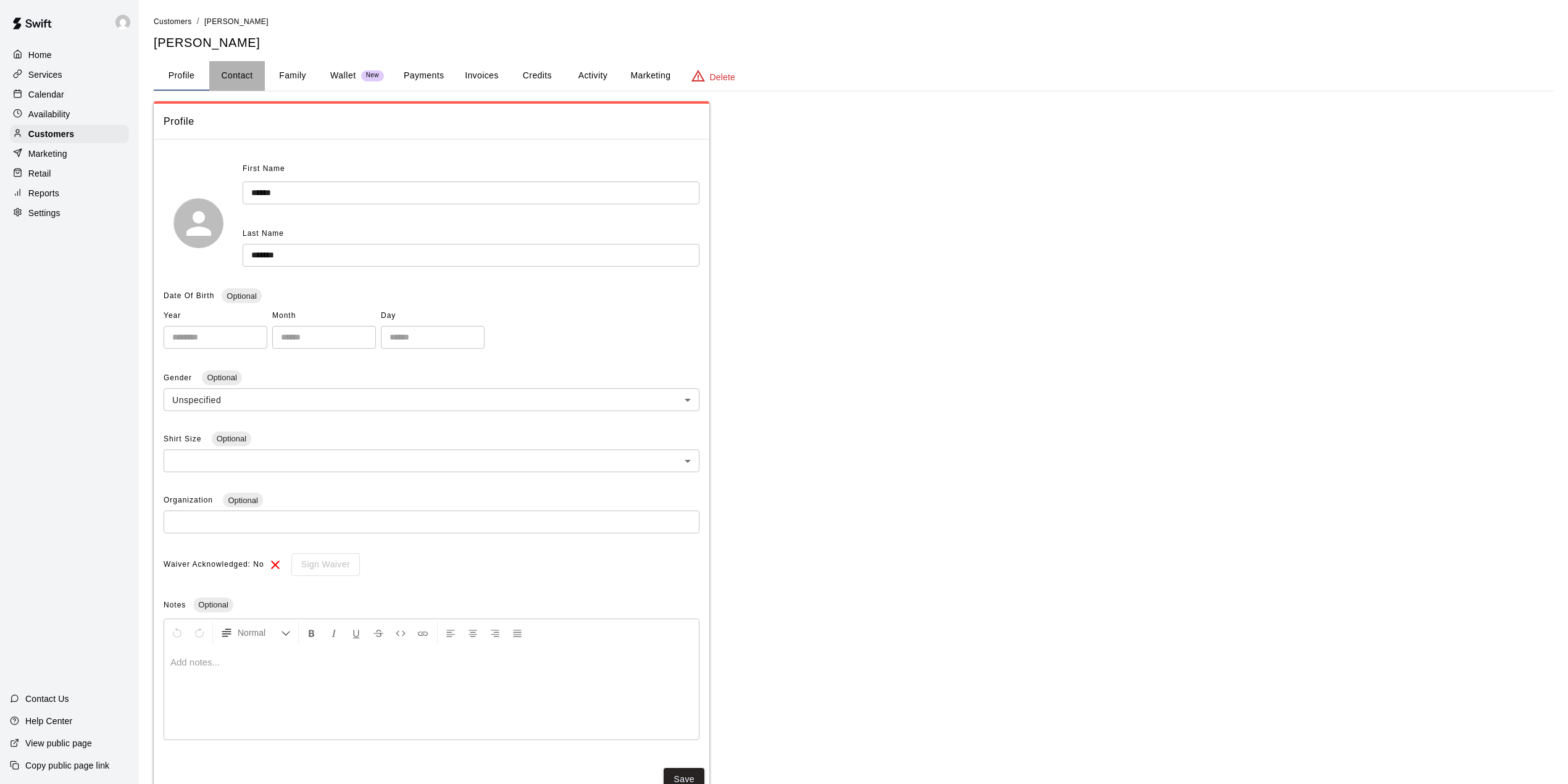
click at [238, 70] on button "Contact" at bounding box center [237, 76] width 55 height 30
select select "**"
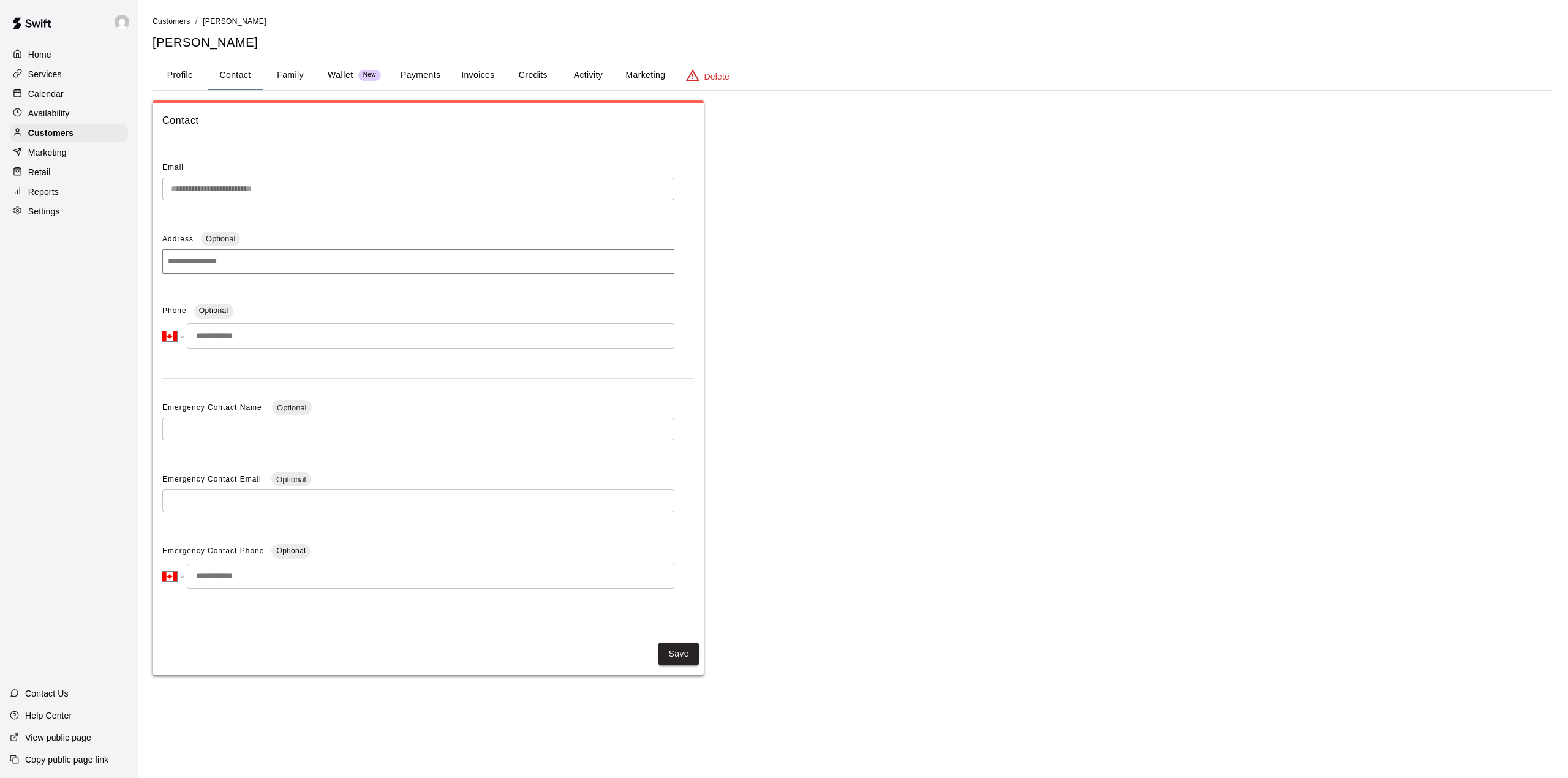
click at [153, 191] on div "**********" at bounding box center [428, 388] width 551 height 480
click at [50, 94] on p "Calendar" at bounding box center [46, 93] width 35 height 12
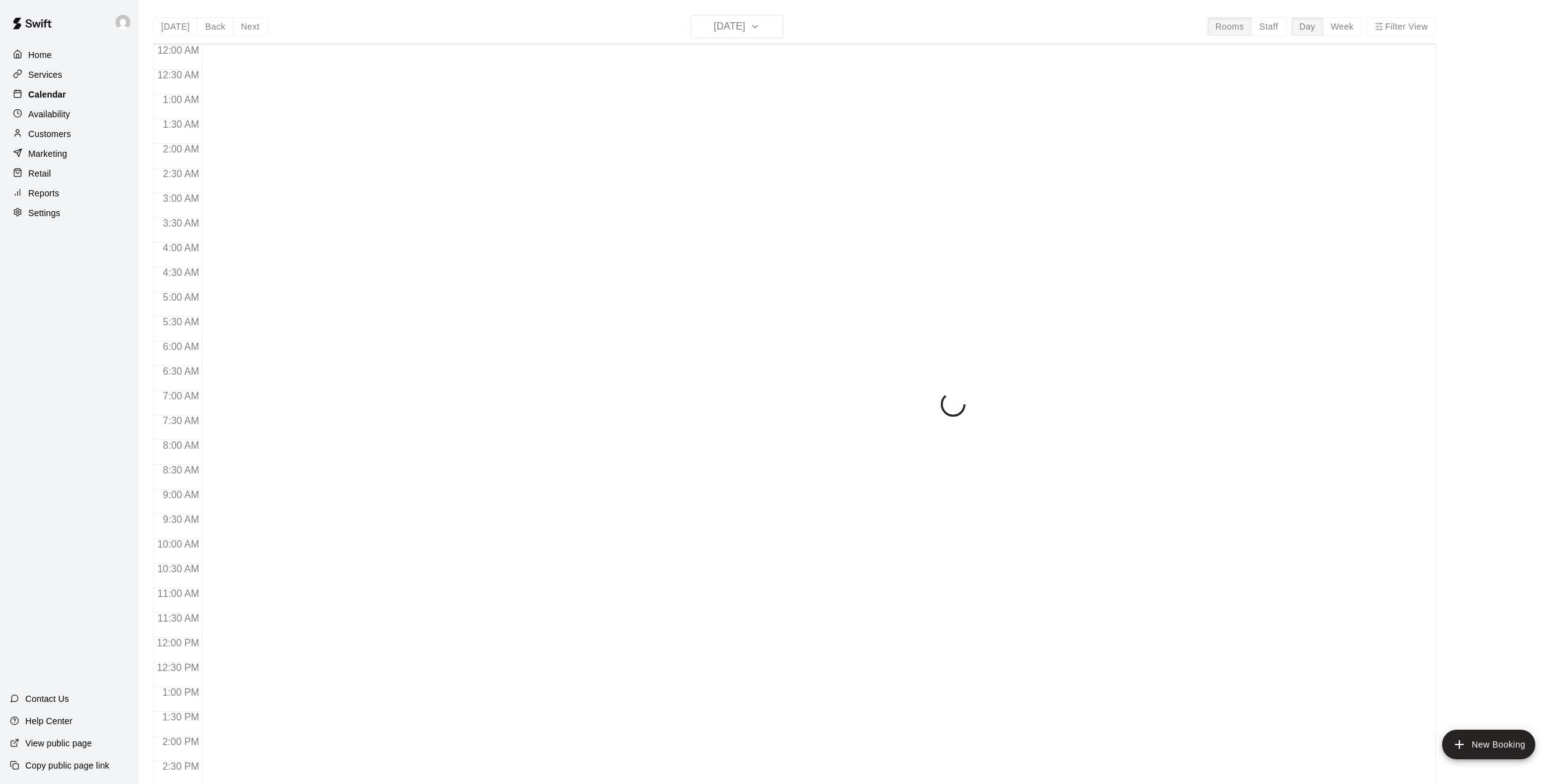
scroll to position [432, 0]
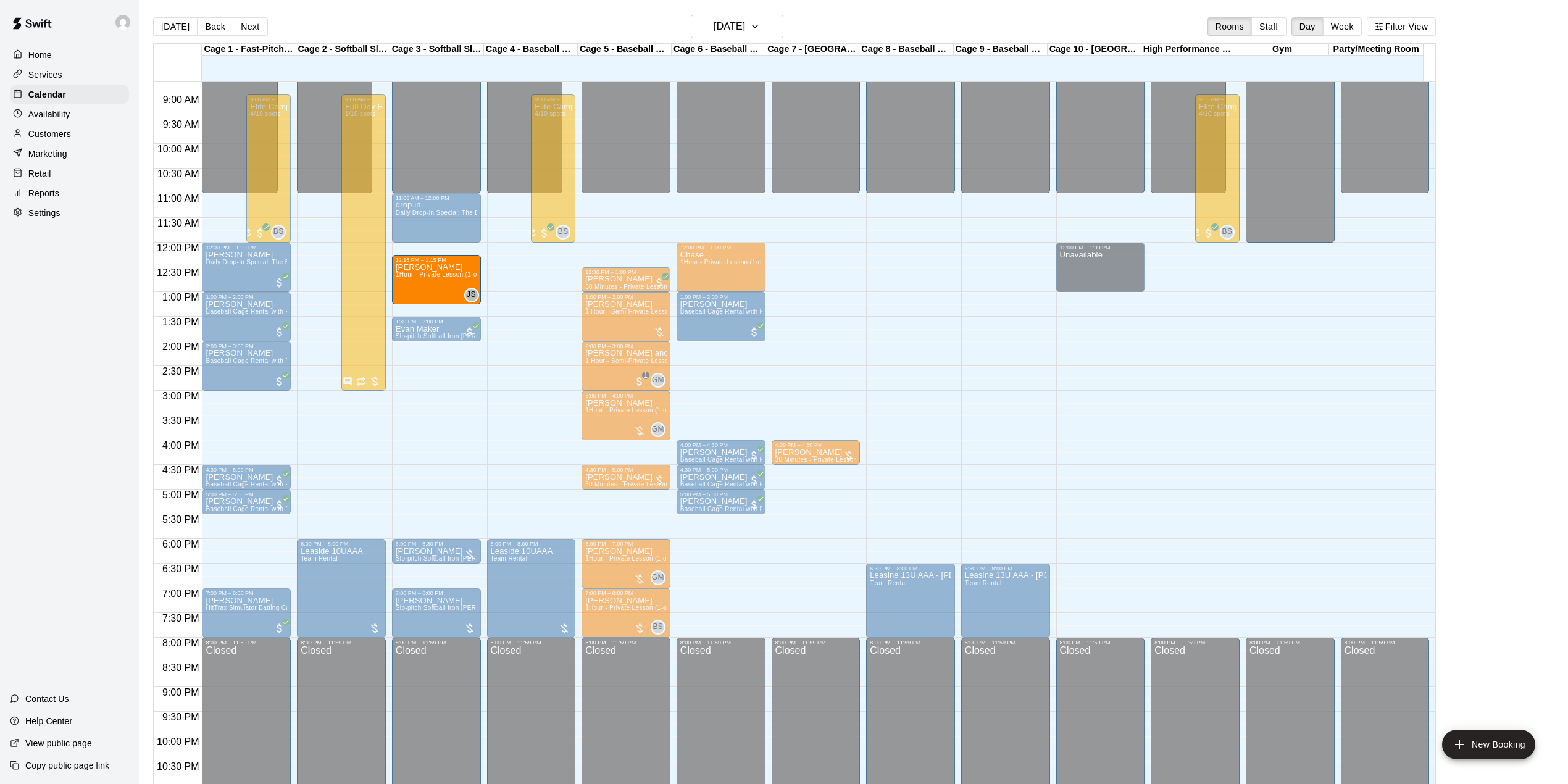
drag, startPoint x: 548, startPoint y: 289, endPoint x: 467, endPoint y: 287, distance: 81.0
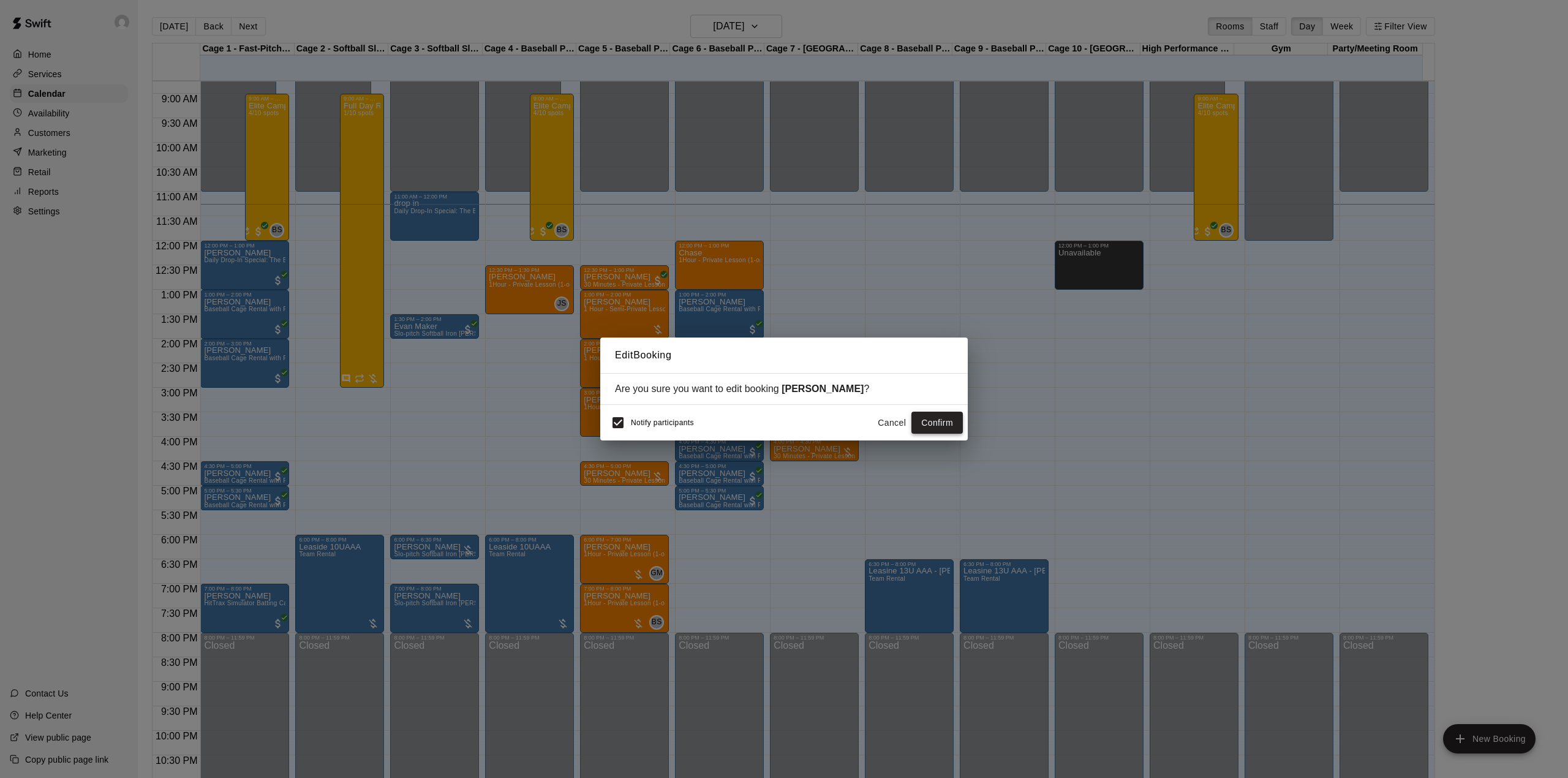
click at [932, 427] on button "Confirm" at bounding box center [937, 423] width 52 height 23
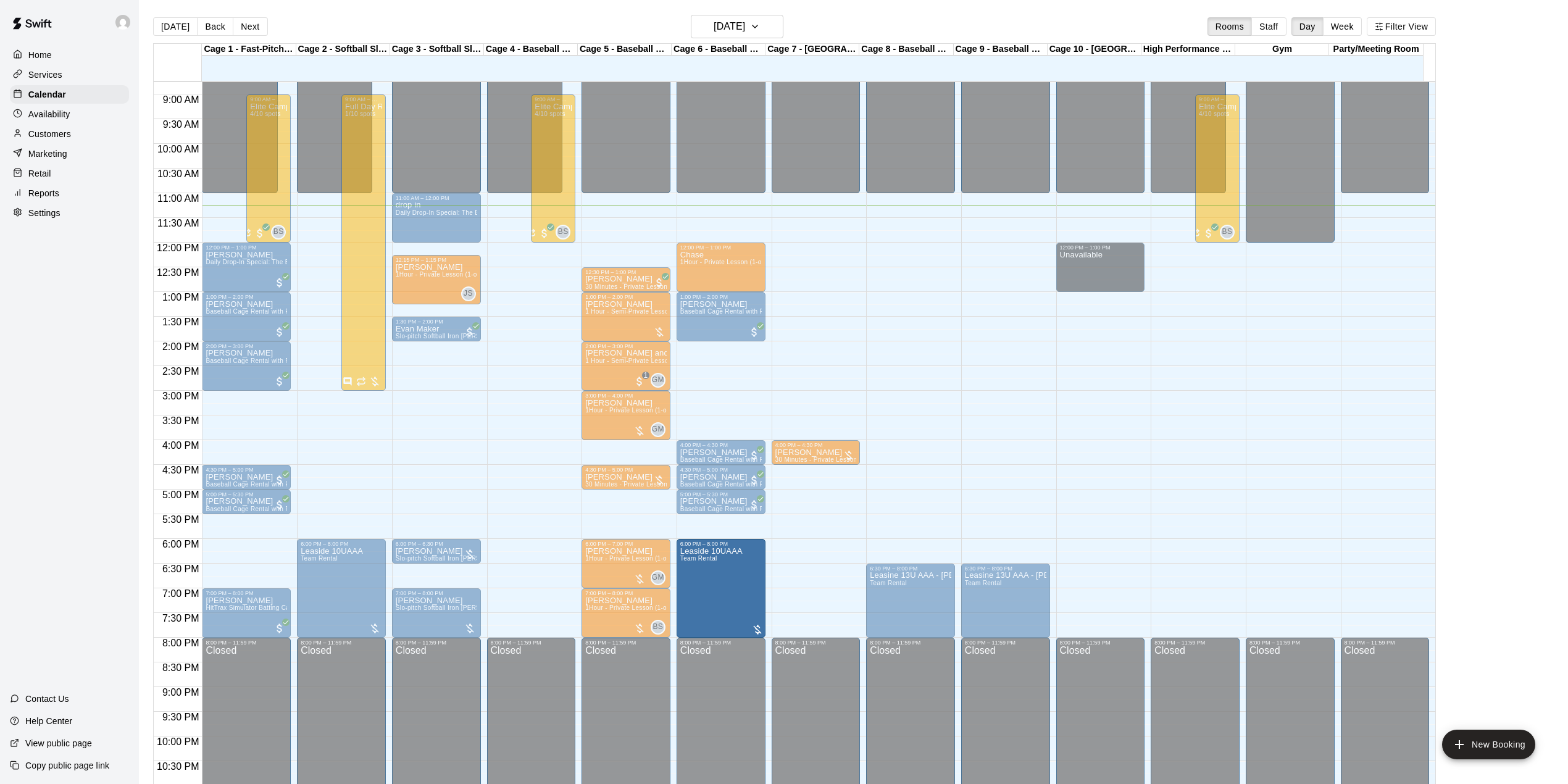
drag, startPoint x: 541, startPoint y: 584, endPoint x: 709, endPoint y: 595, distance: 168.4
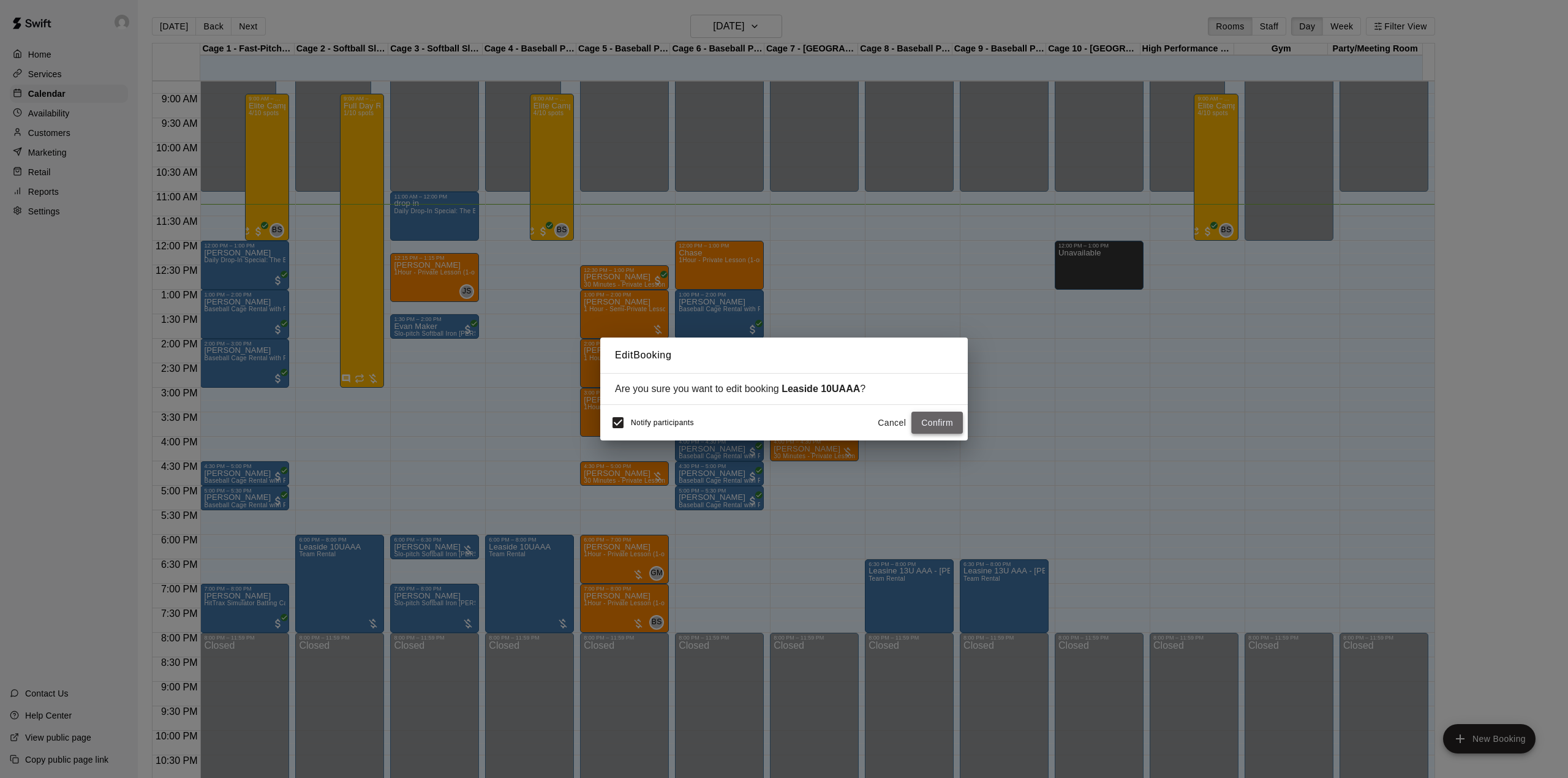
click at [935, 420] on button "Confirm" at bounding box center [937, 423] width 52 height 23
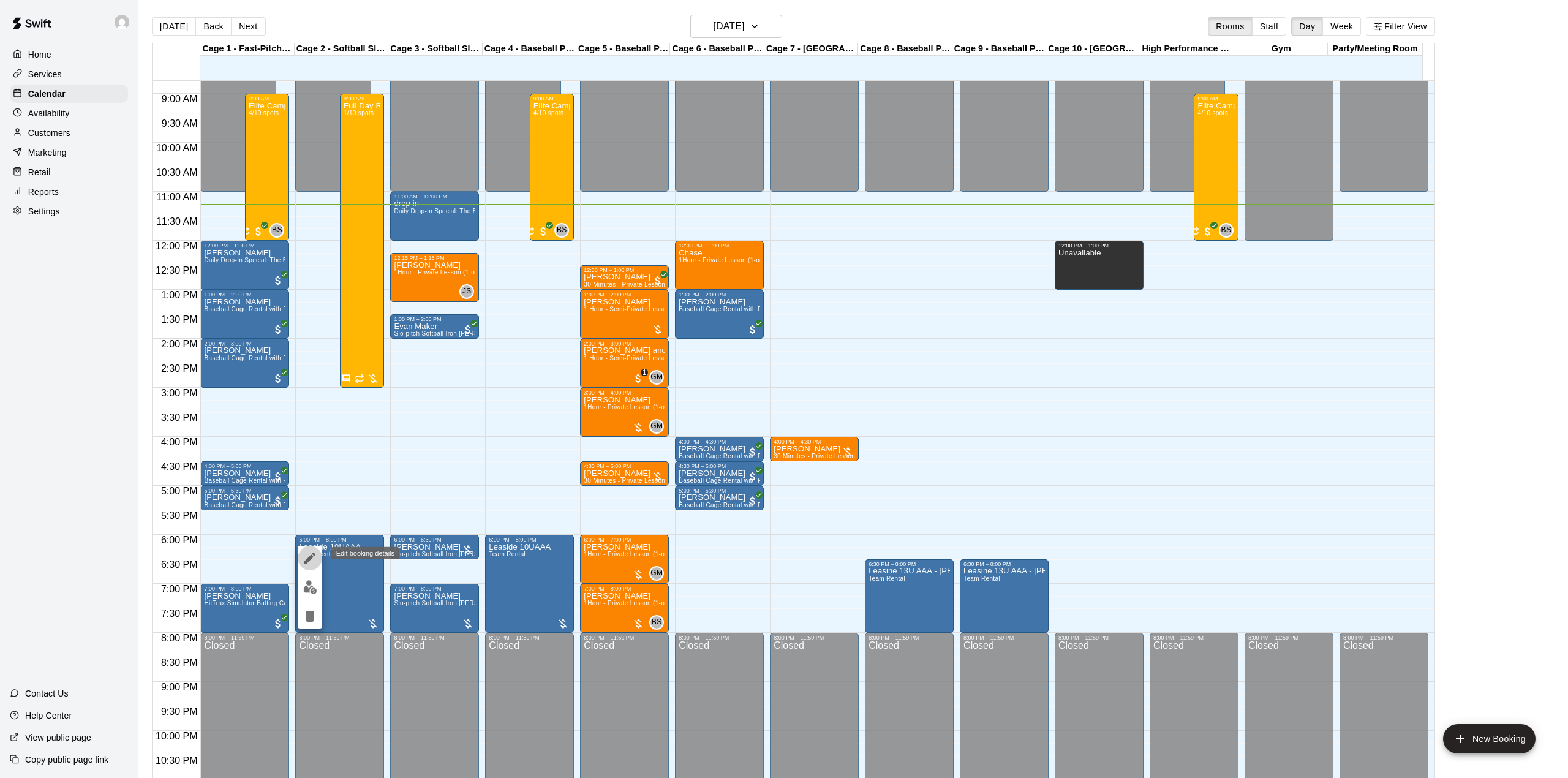
click at [312, 558] on icon "edit" at bounding box center [310, 558] width 15 height 15
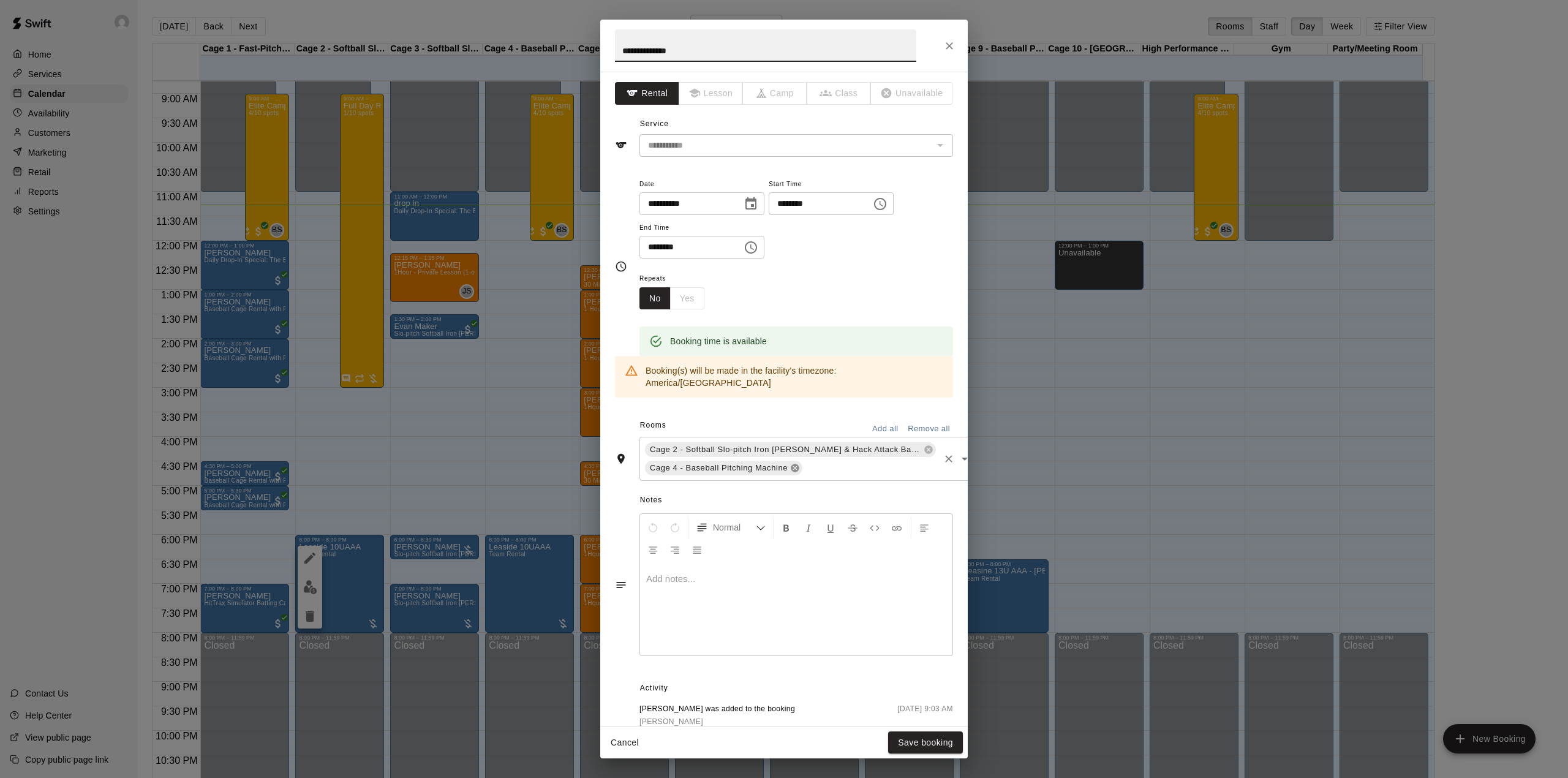
click at [791, 464] on icon at bounding box center [794, 468] width 8 height 8
click at [924, 446] on icon at bounding box center [928, 450] width 8 height 8
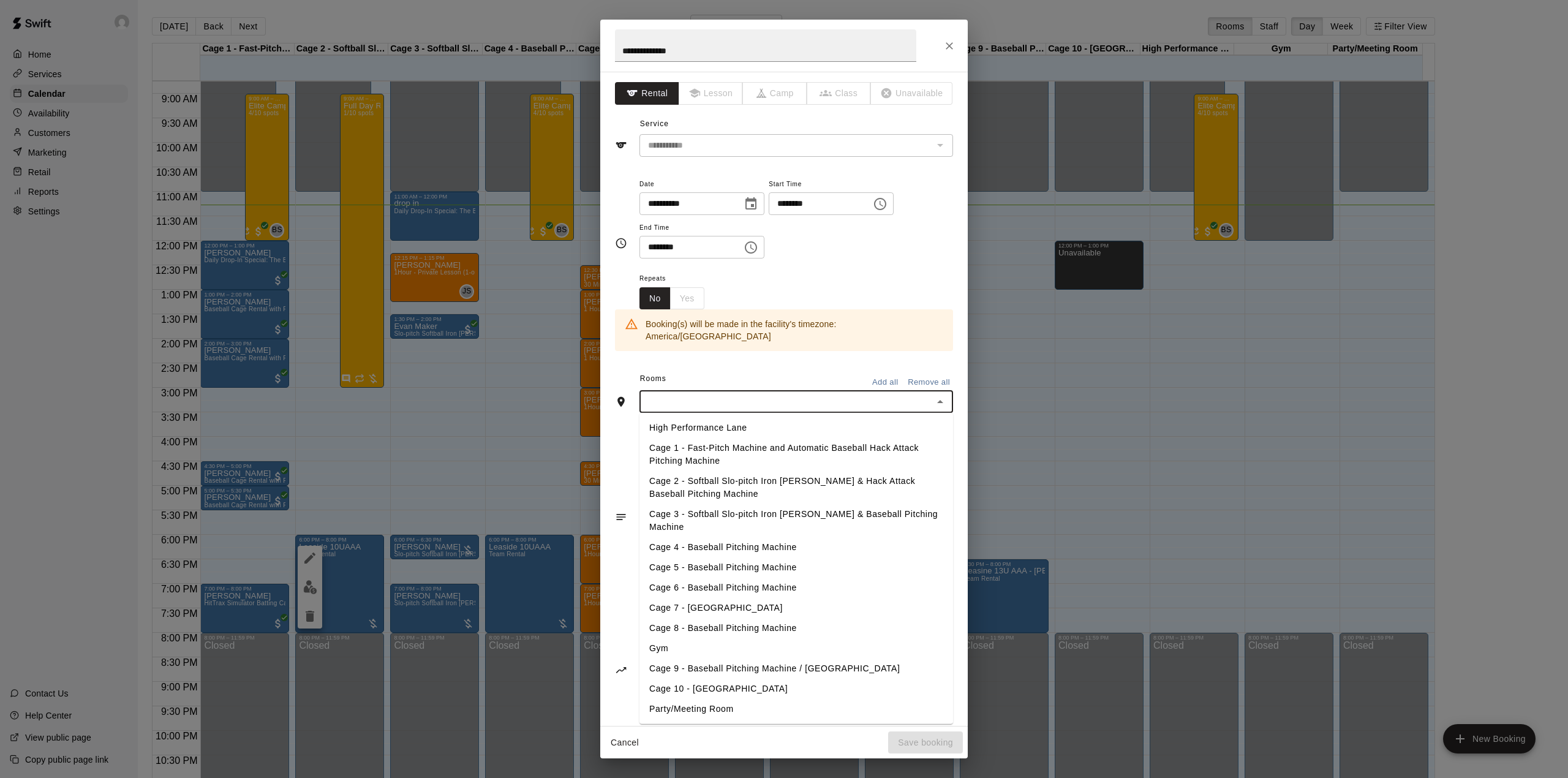
click at [750, 396] on input "text" at bounding box center [785, 401] width 286 height 15
click at [710, 578] on li "Cage 6 - Baseball Pitching Machine" at bounding box center [796, 588] width 313 height 20
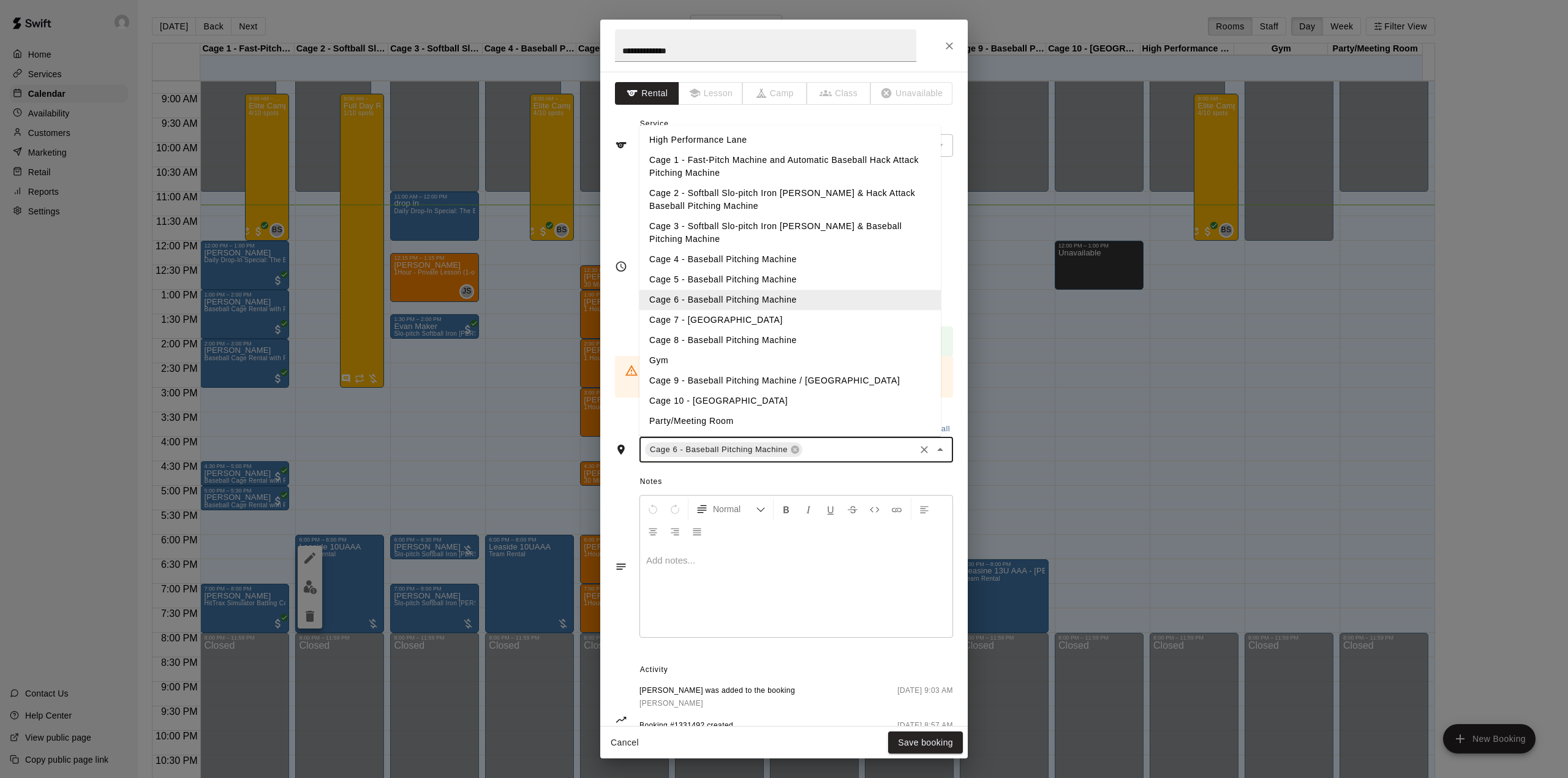
click at [827, 442] on input "text" at bounding box center [858, 450] width 109 height 15
click at [728, 310] on li "Cage 7 - [GEOGRAPHIC_DATA]" at bounding box center [790, 321] width 301 height 20
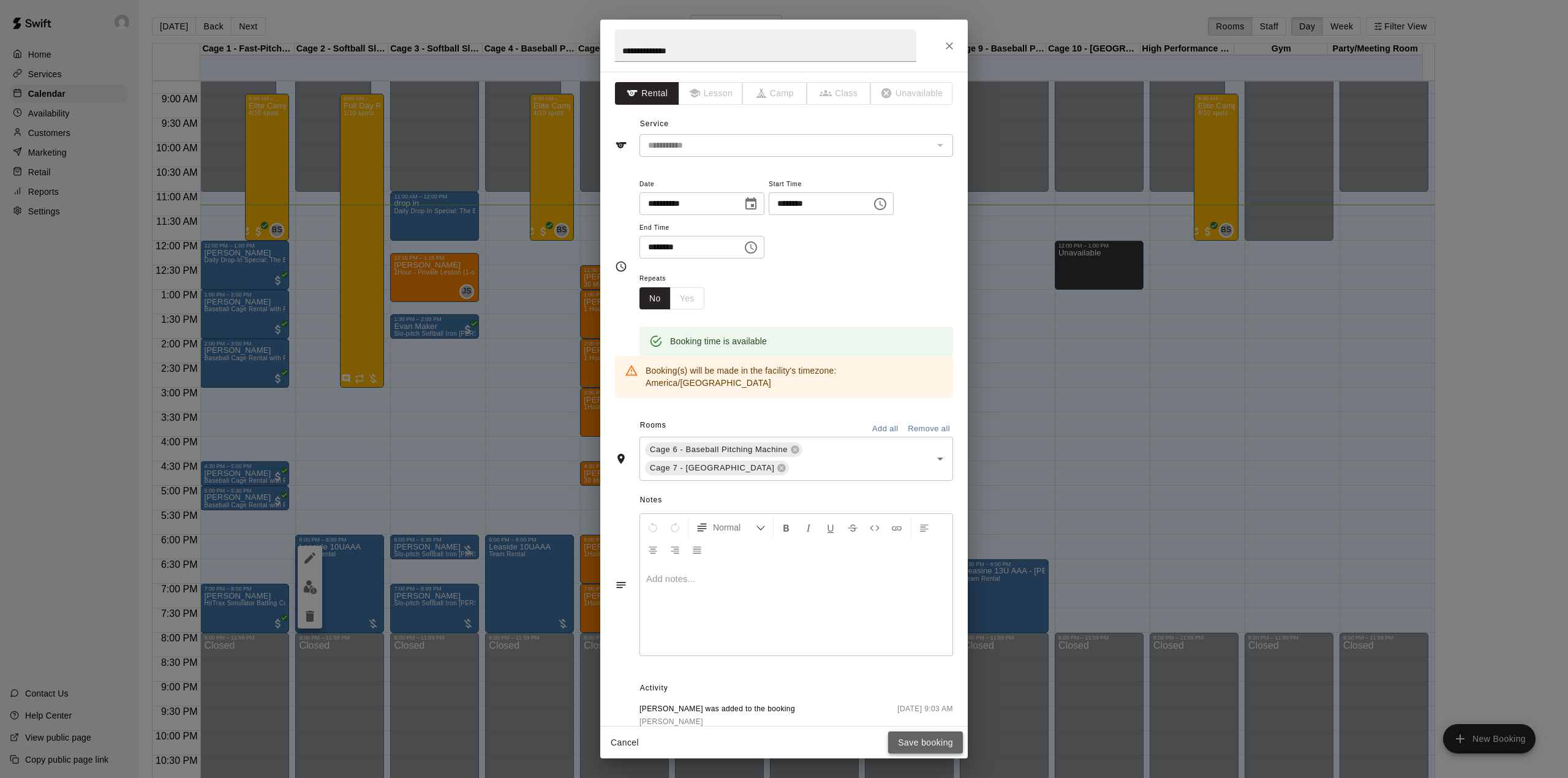
click at [932, 741] on button "Save booking" at bounding box center [925, 743] width 74 height 23
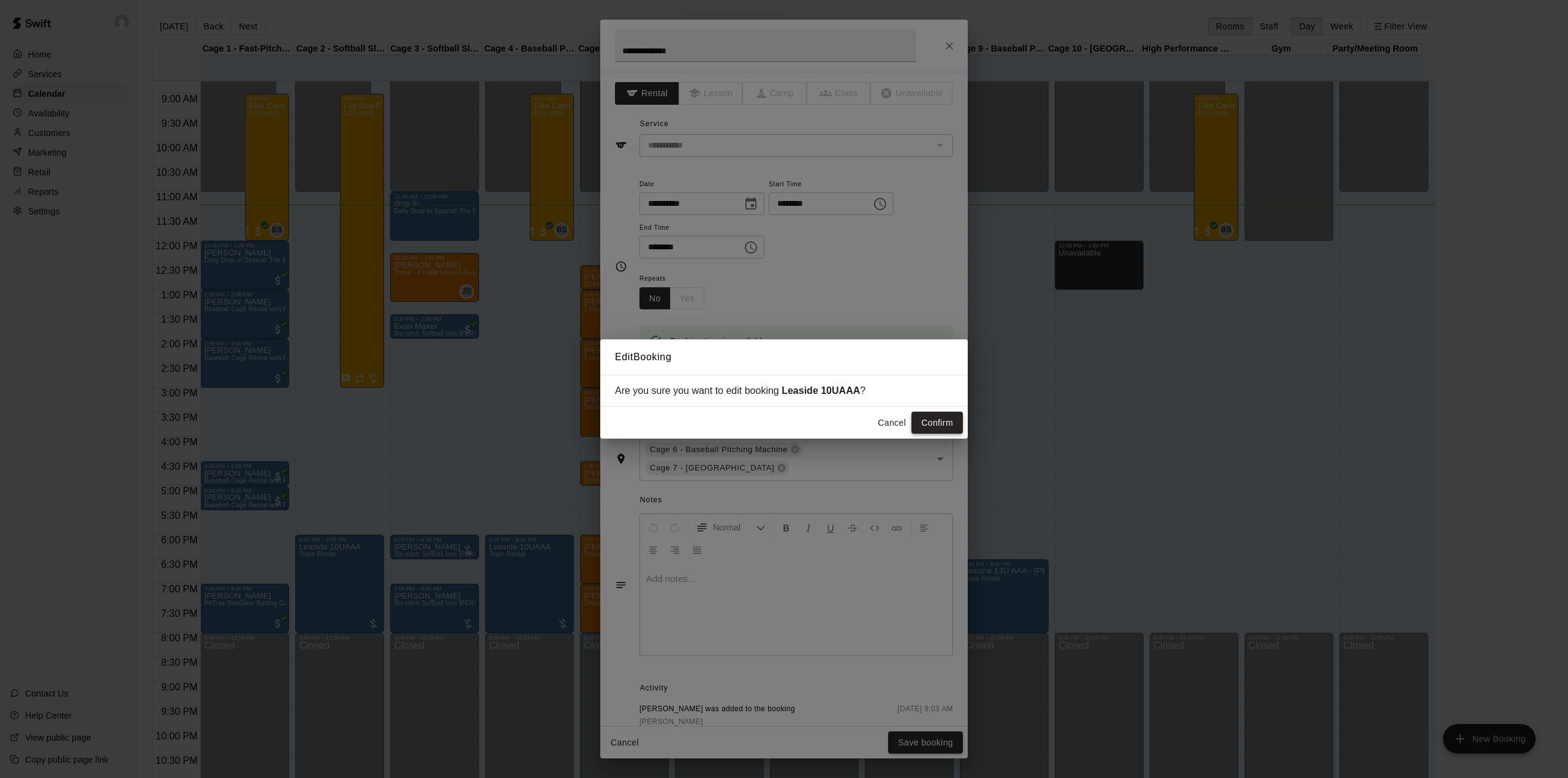
click at [935, 420] on button "Confirm" at bounding box center [937, 423] width 52 height 23
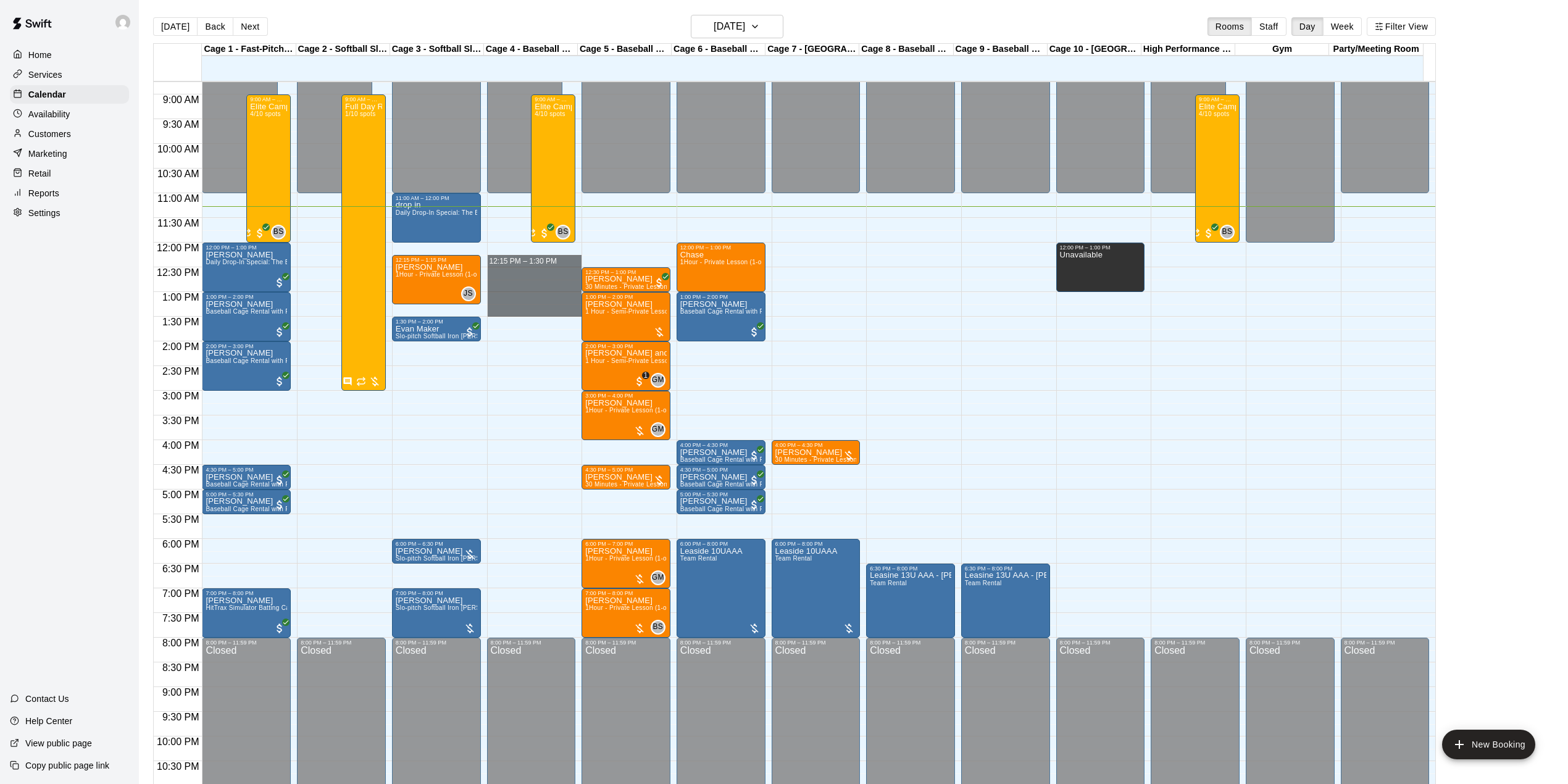
drag, startPoint x: 544, startPoint y: 253, endPoint x: 544, endPoint y: 307, distance: 54.0
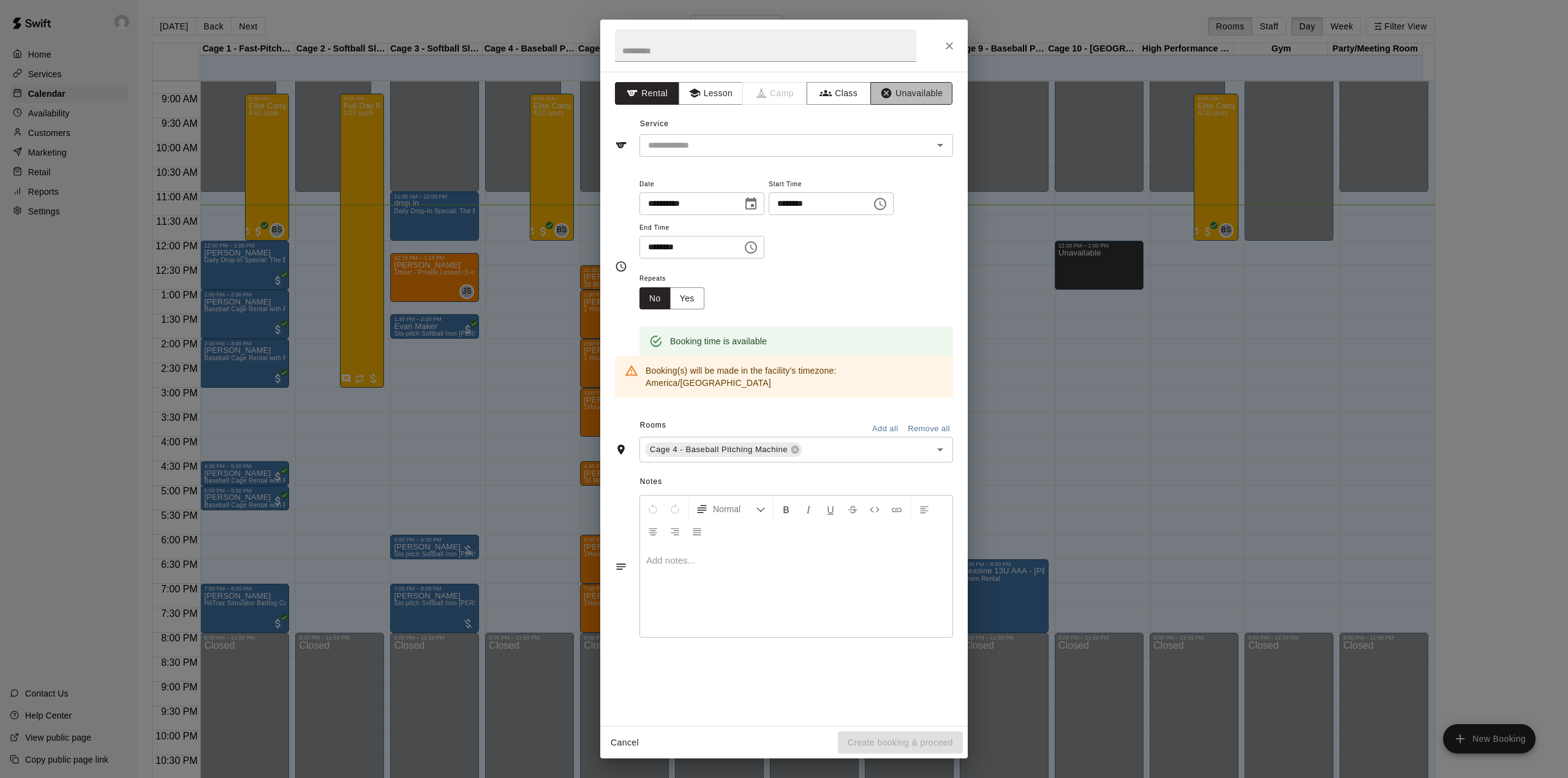
click at [925, 91] on button "Unavailable" at bounding box center [911, 93] width 82 height 23
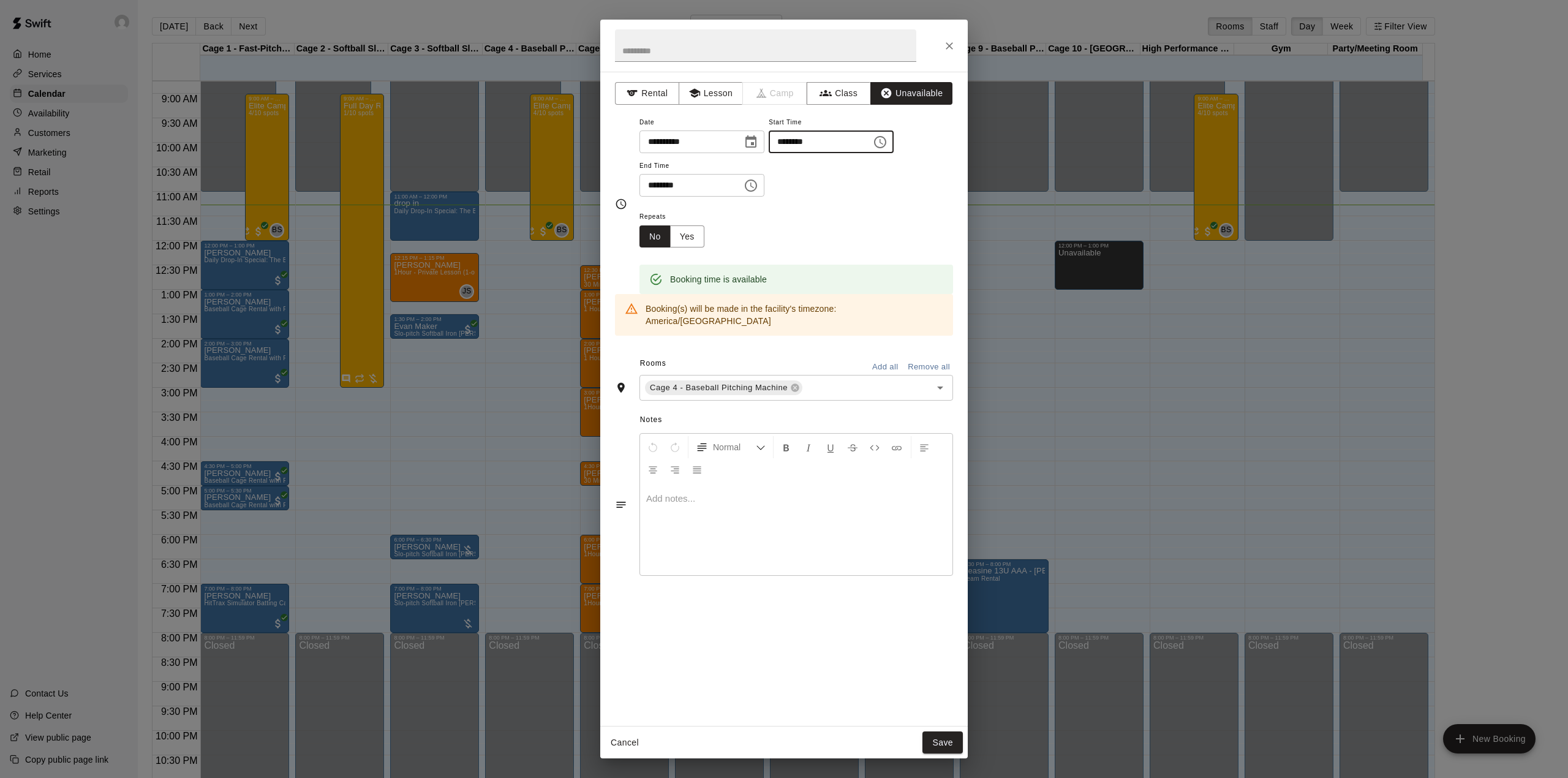
click at [843, 138] on input "********" at bounding box center [816, 142] width 95 height 23
type input "********"
click at [658, 185] on input "********" at bounding box center [687, 186] width 95 height 23
type input "********"
click at [941, 743] on button "Save" at bounding box center [942, 743] width 40 height 23
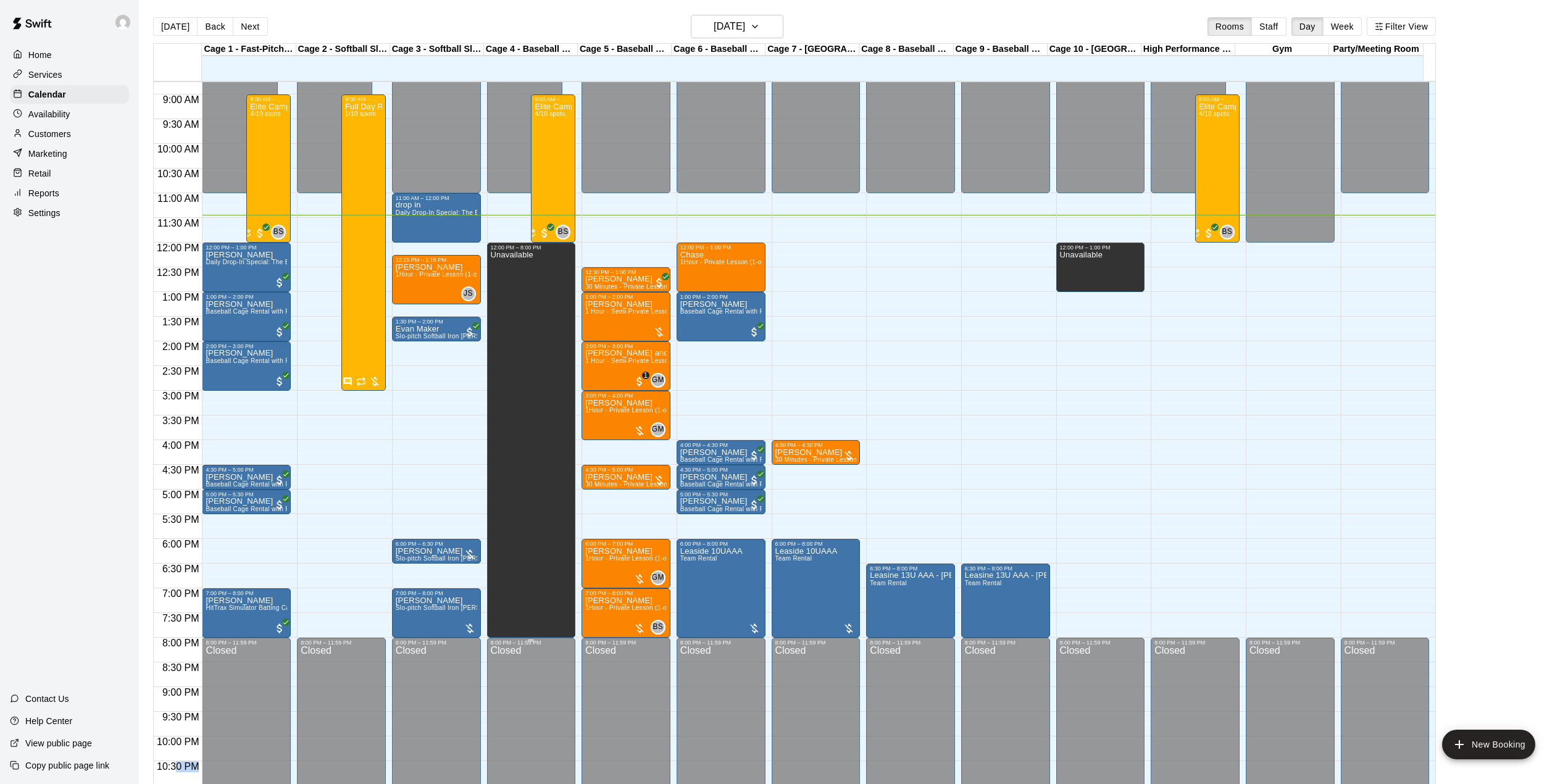
drag, startPoint x: 177, startPoint y: 774, endPoint x: 546, endPoint y: 778, distance: 369.0
click at [191, 764] on span "10:30 PM" at bounding box center [178, 766] width 48 height 11
click at [627, 319] on div "[PERSON_NAME] 1 Hour - Semi-Private Lesson (2-on-1)" at bounding box center [626, 692] width 81 height 784
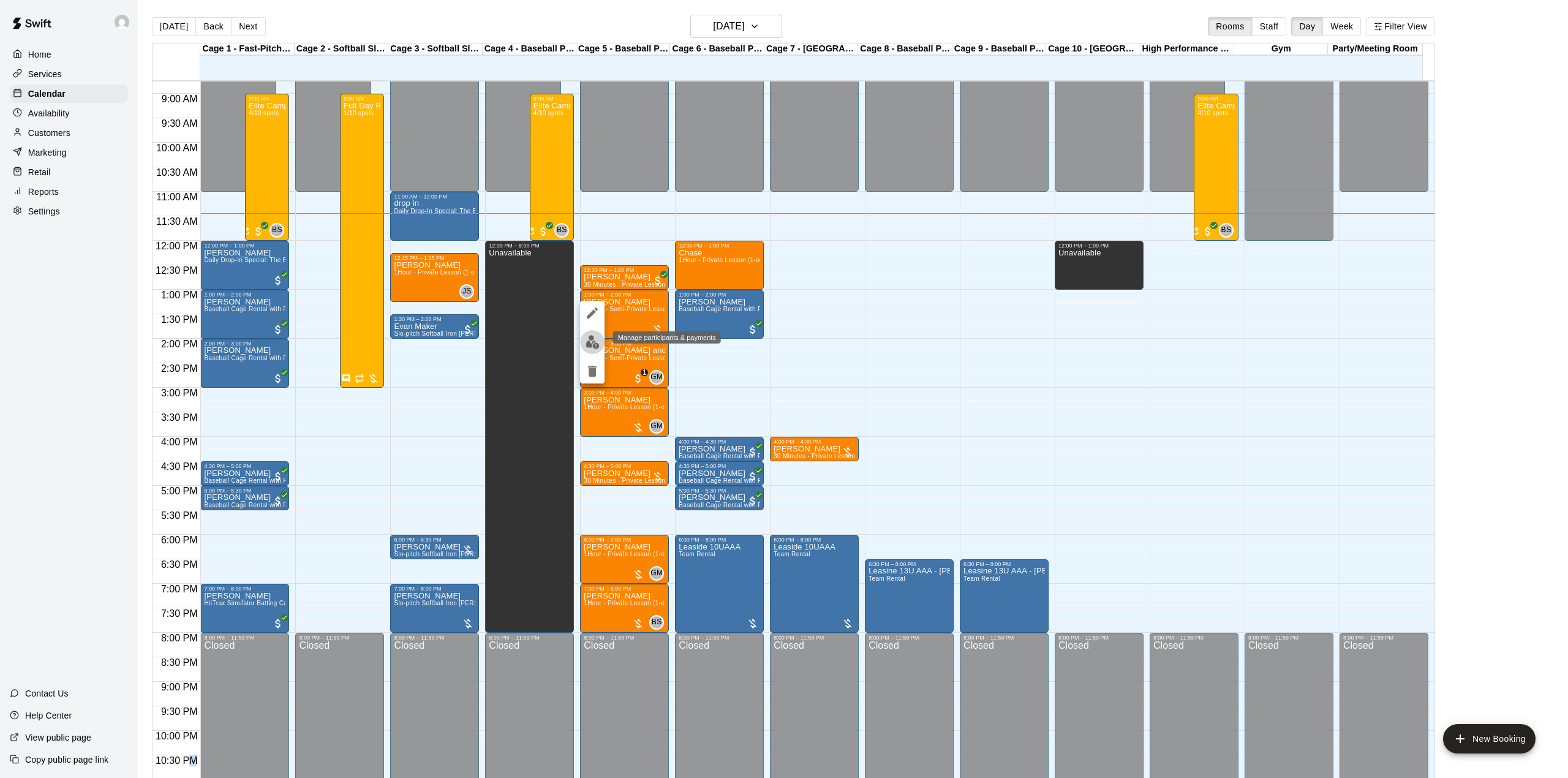
click at [594, 344] on img "edit" at bounding box center [592, 342] width 14 height 14
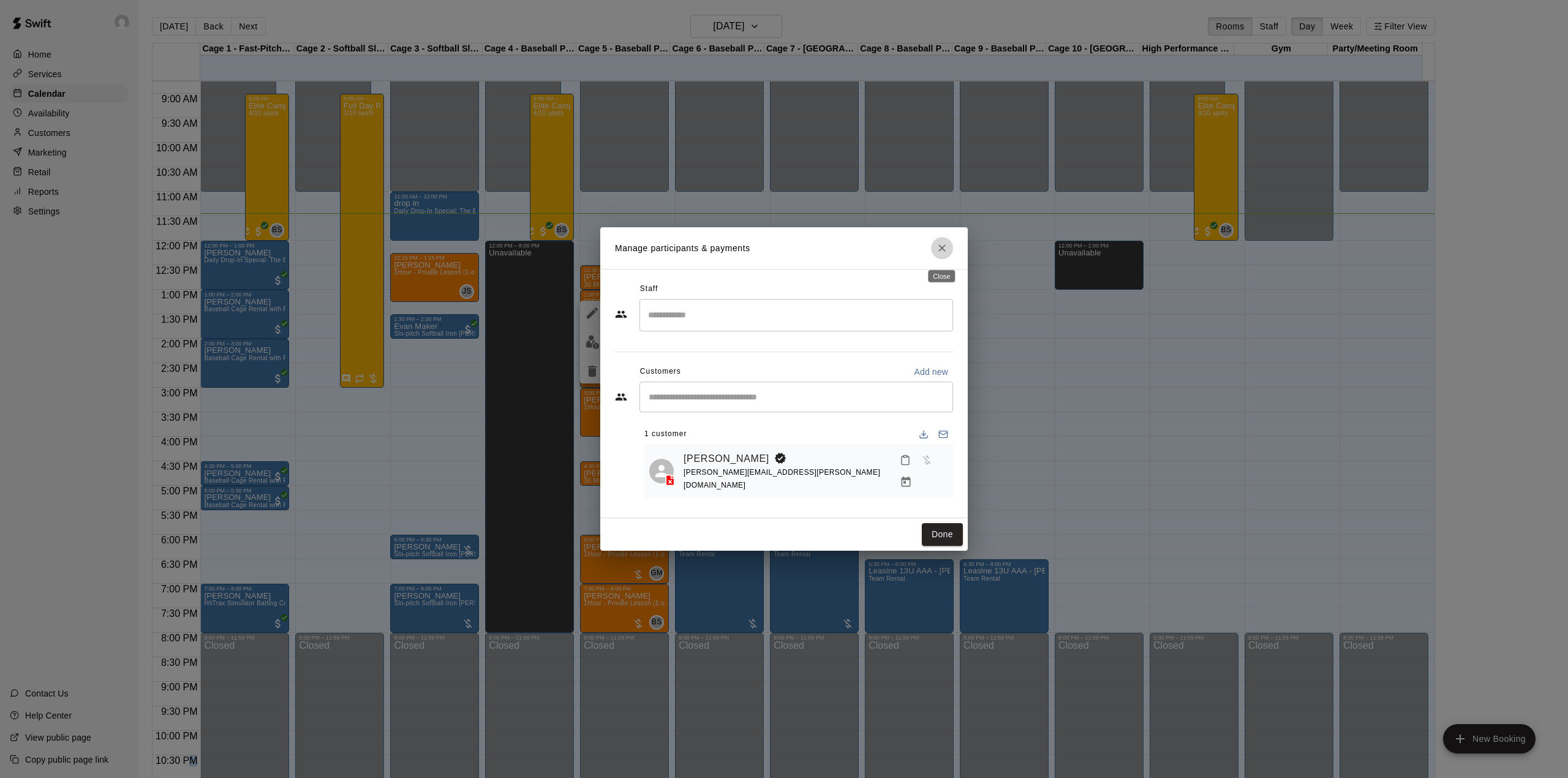
click at [944, 252] on icon "Close" at bounding box center [942, 248] width 8 height 8
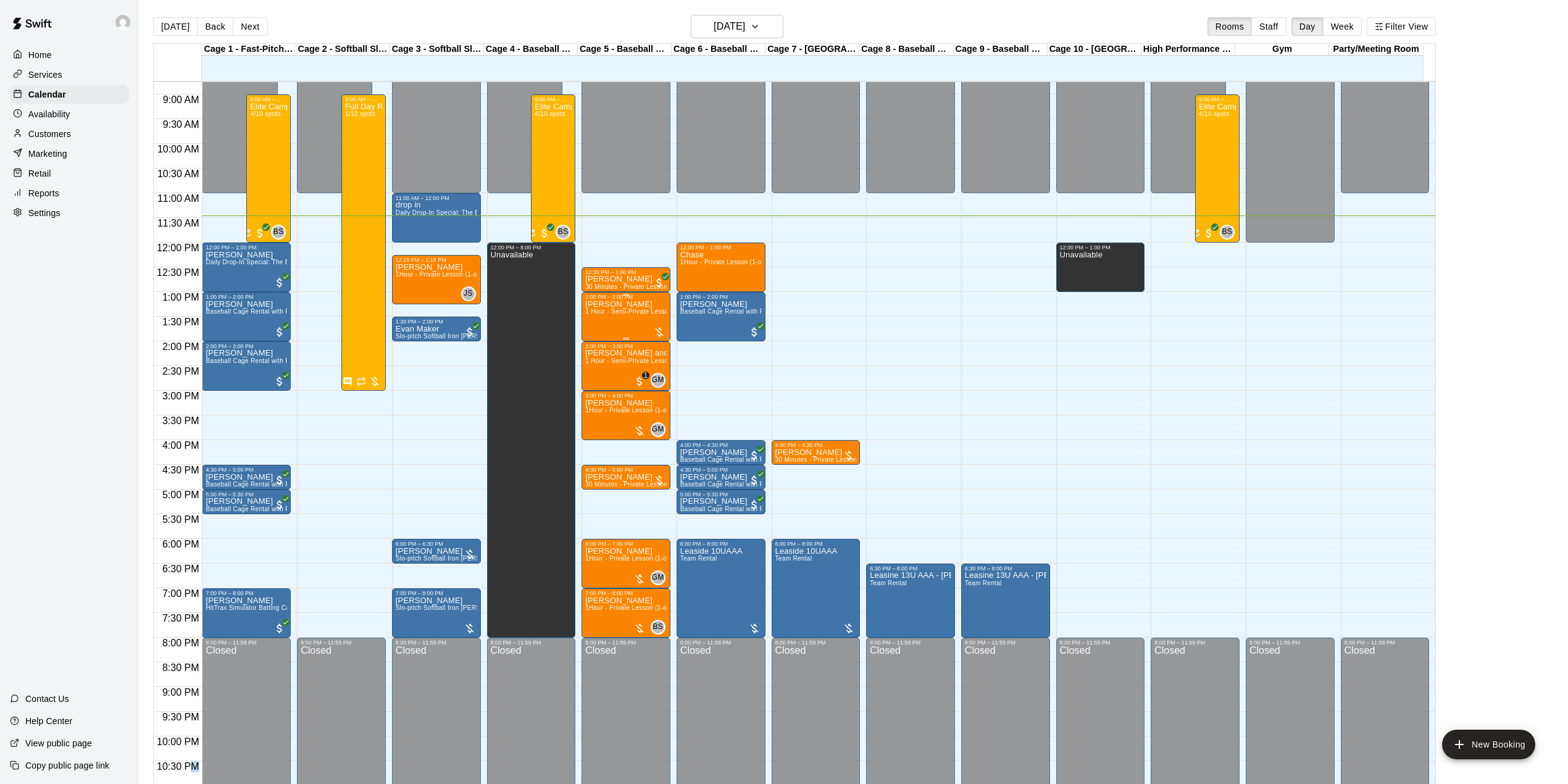
click at [621, 320] on div "[PERSON_NAME] 1 Hour - Semi-Private Lesson (2-on-1)" at bounding box center [626, 692] width 81 height 784
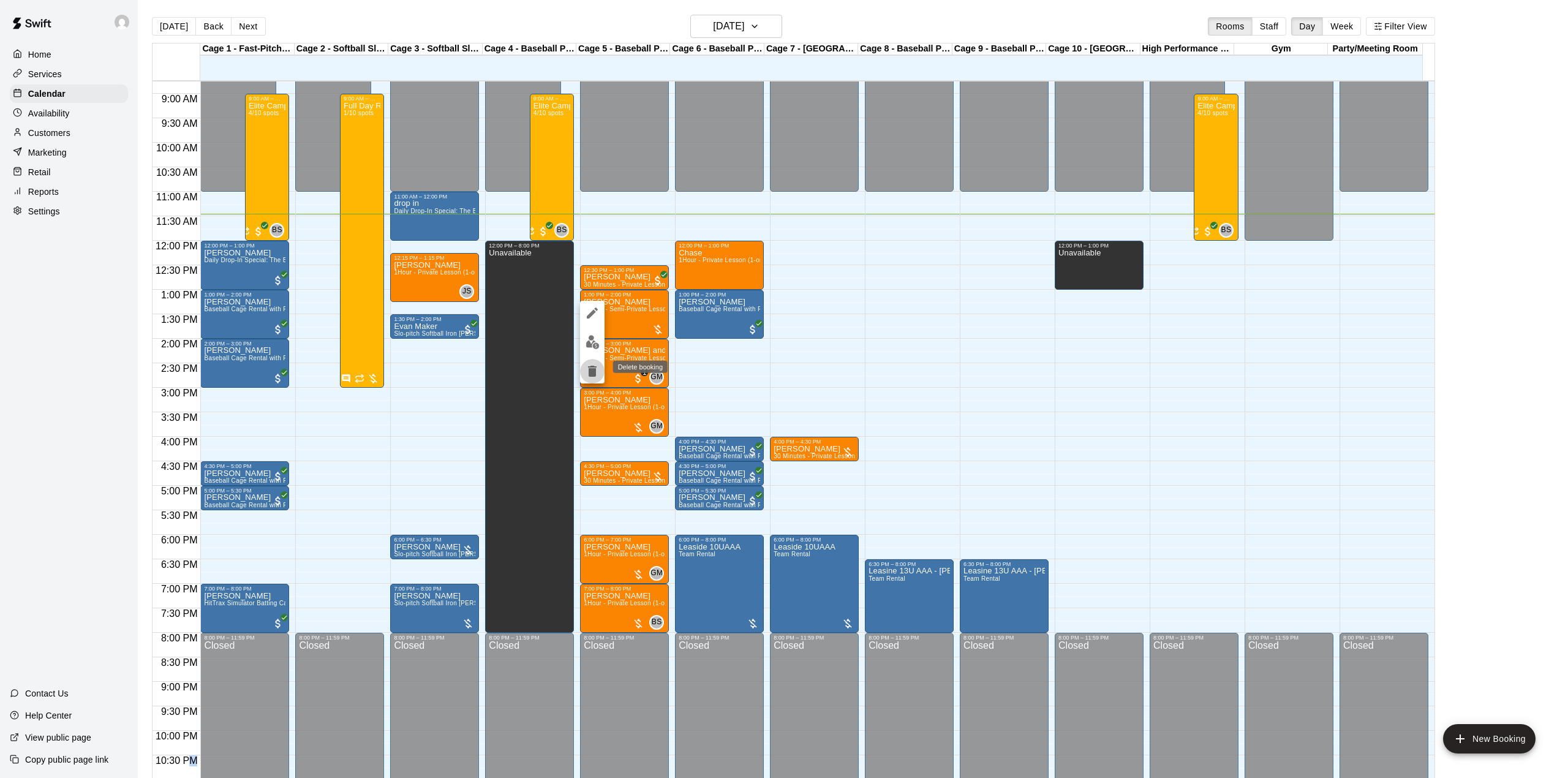
click at [585, 372] on icon "delete" at bounding box center [592, 371] width 15 height 15
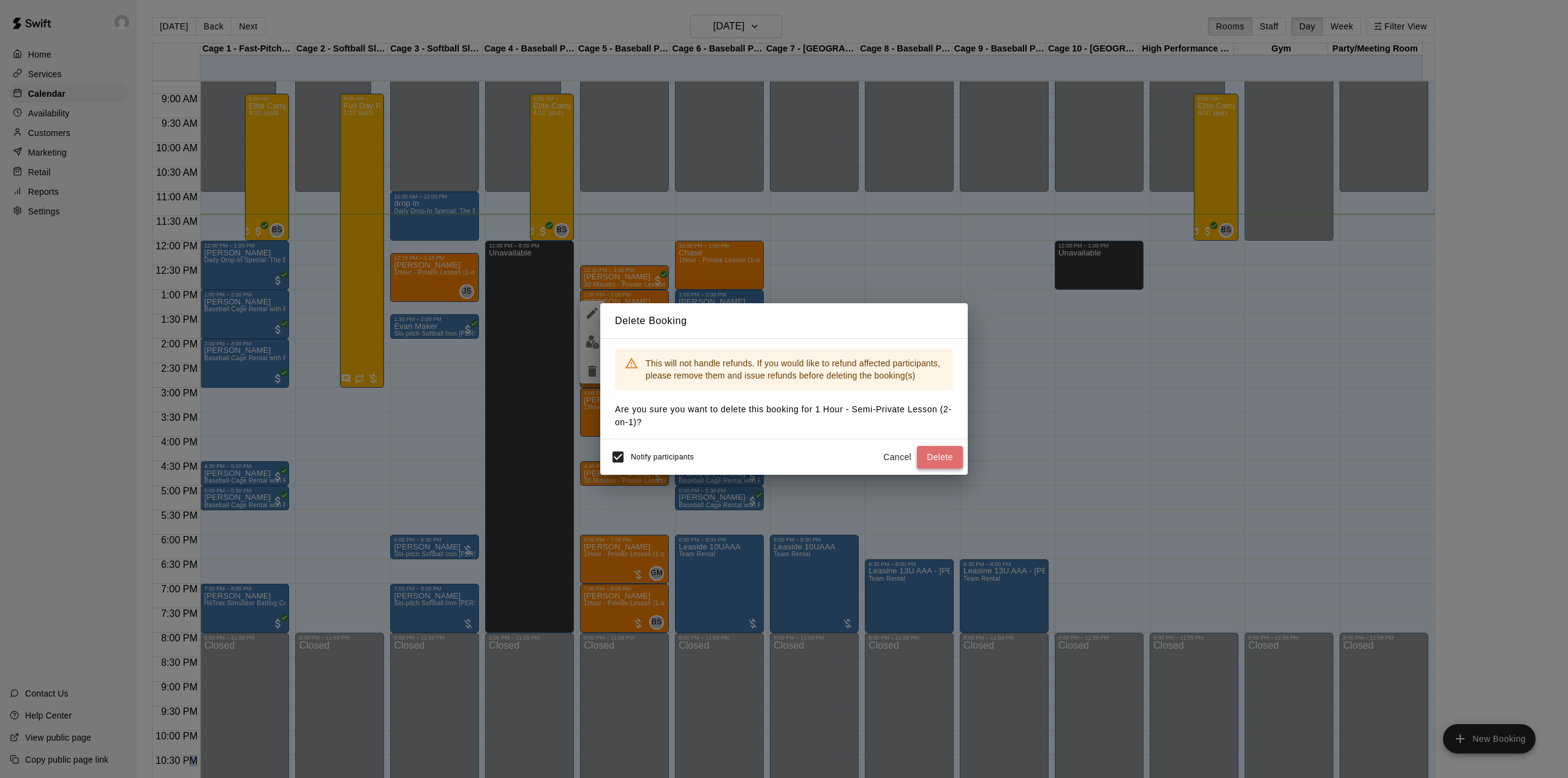
click at [943, 454] on button "Delete" at bounding box center [939, 457] width 46 height 23
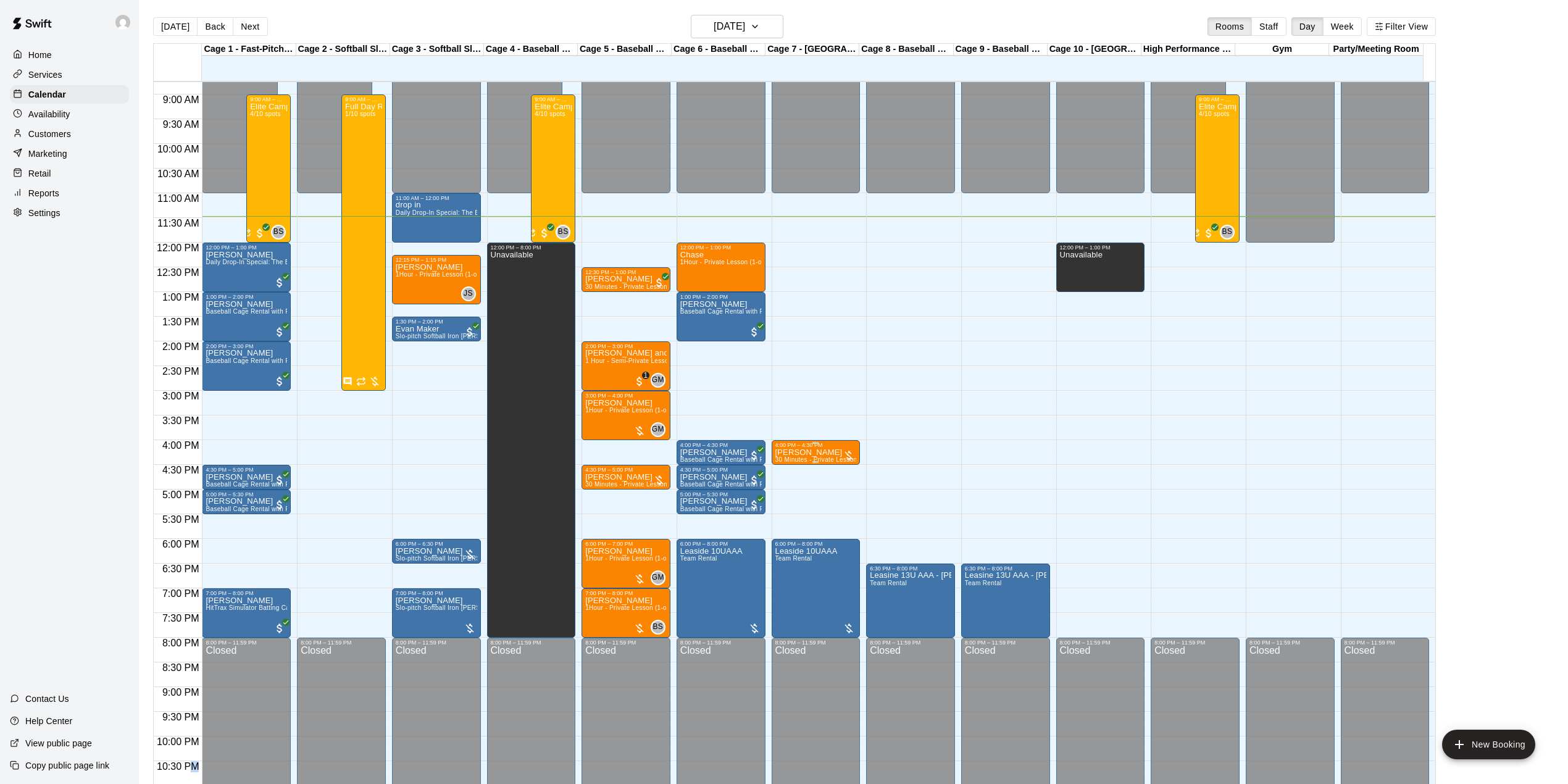
click at [815, 453] on p "[PERSON_NAME]" at bounding box center [816, 453] width 81 height 0
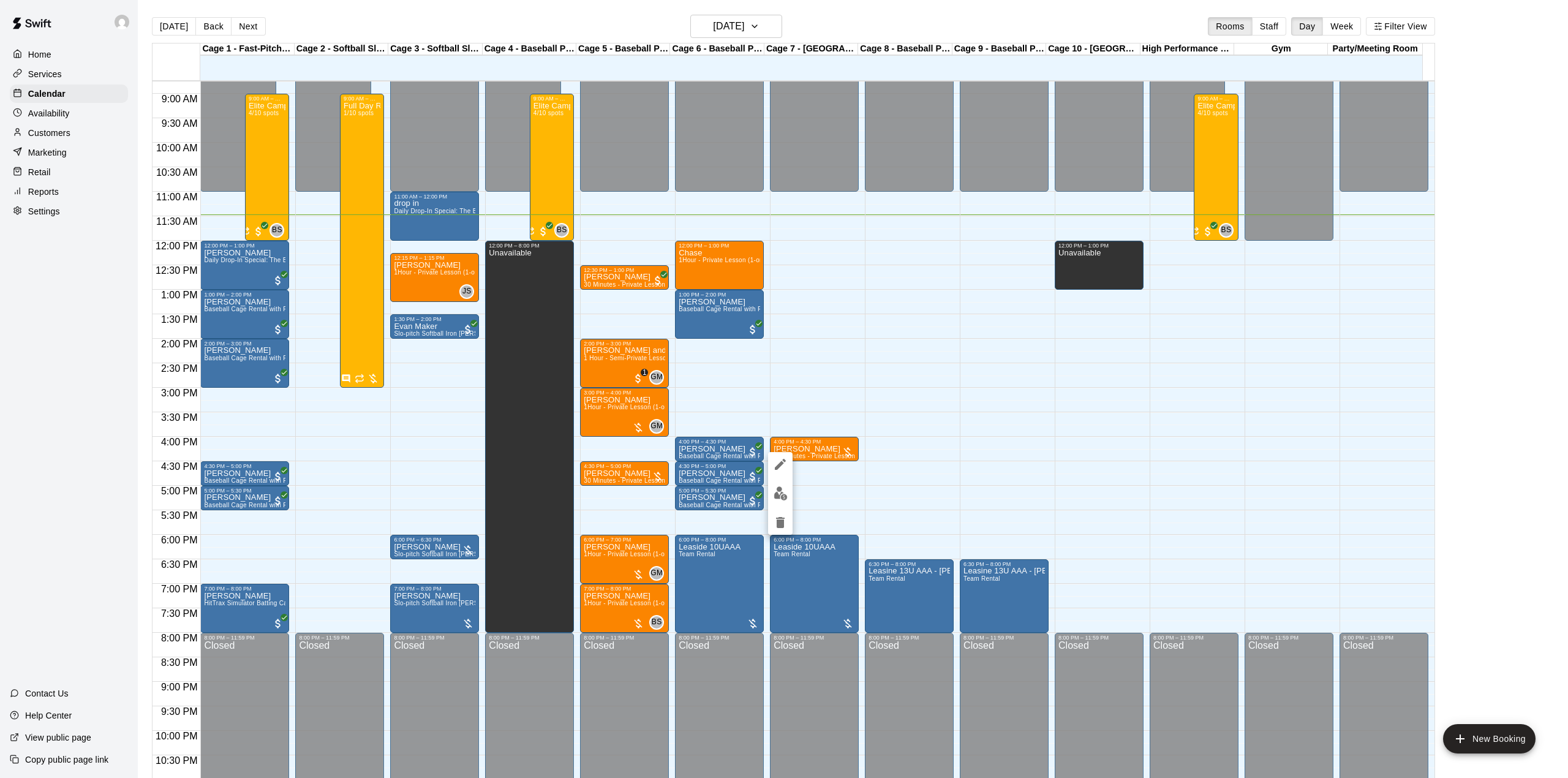
click at [908, 419] on div at bounding box center [784, 389] width 1568 height 778
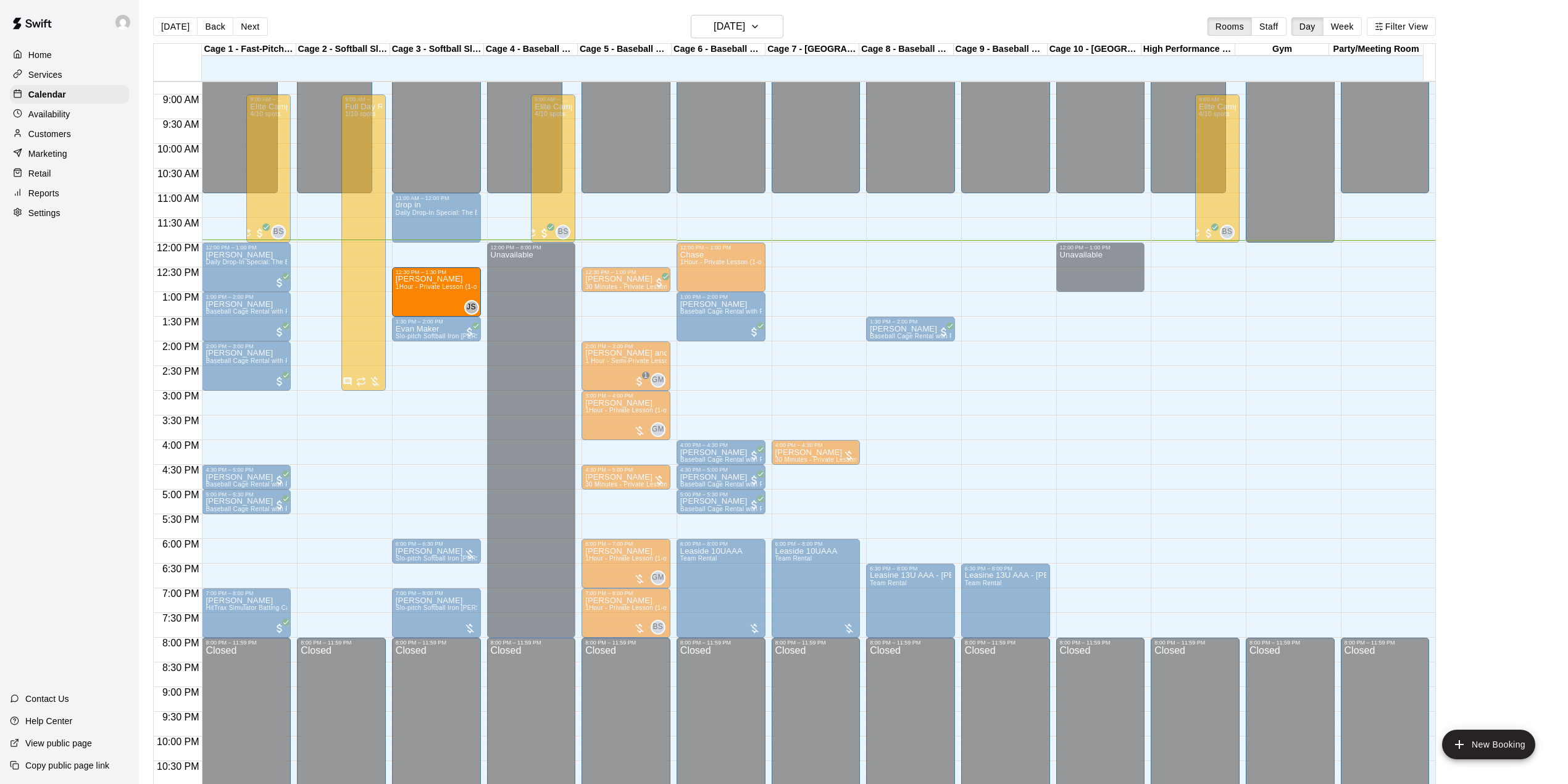
drag, startPoint x: 437, startPoint y: 278, endPoint x: 441, endPoint y: 298, distance: 20.4
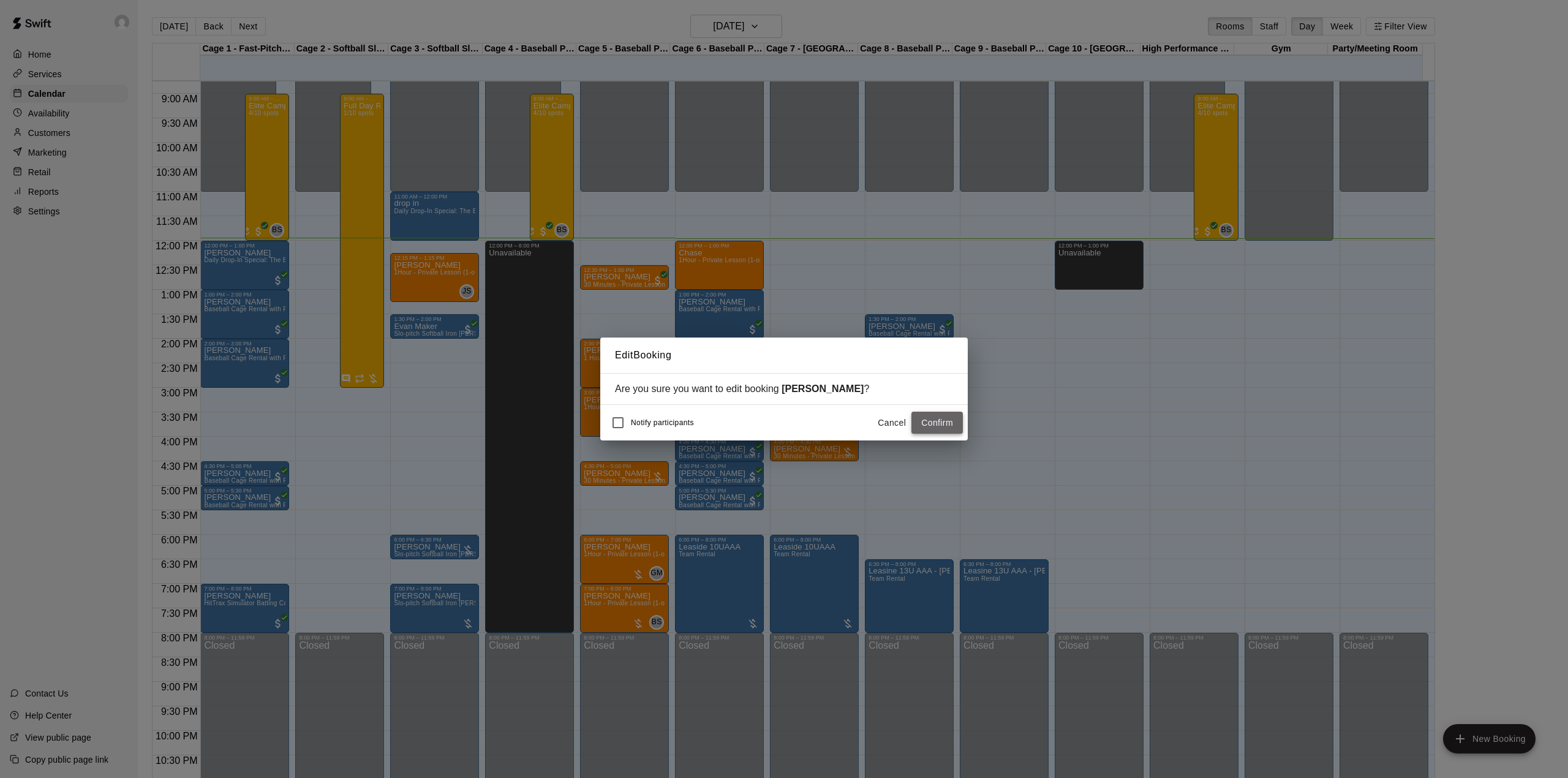
click at [937, 421] on button "Confirm" at bounding box center [937, 423] width 52 height 23
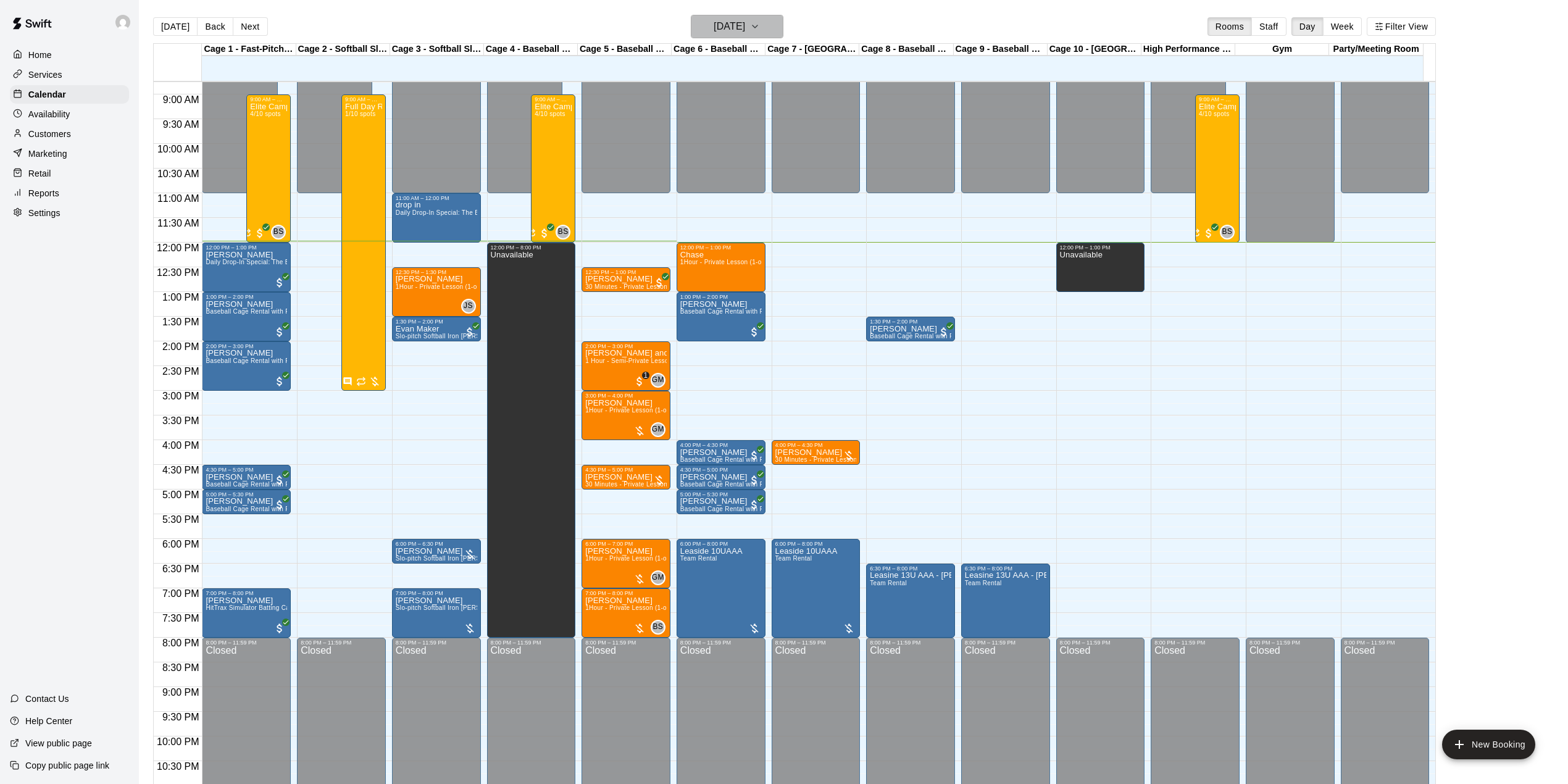
click at [745, 28] on h6 "[DATE]" at bounding box center [729, 26] width 32 height 17
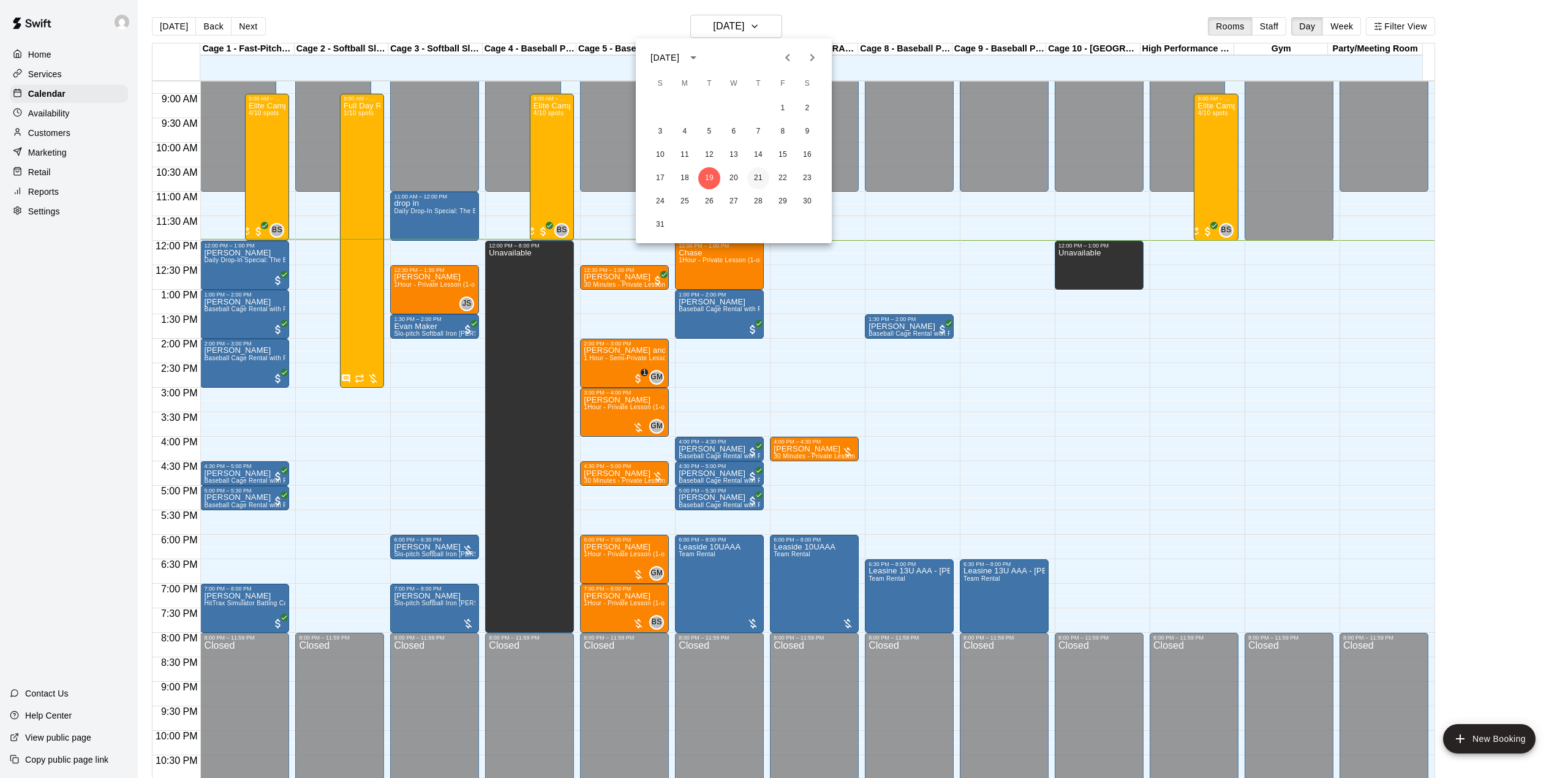
click at [752, 178] on button "21" at bounding box center [758, 178] width 22 height 22
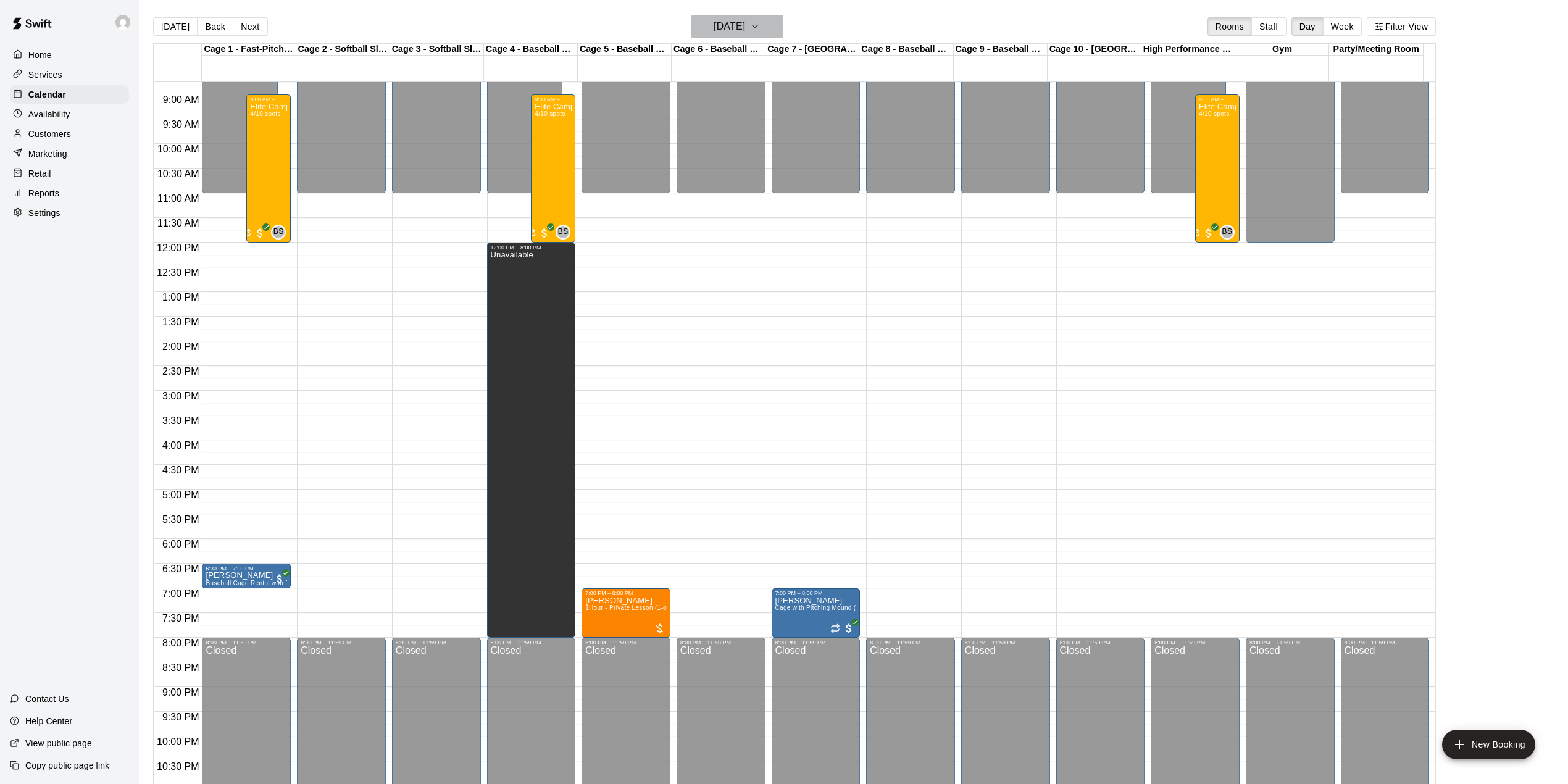
click at [745, 21] on h6 "[DATE]" at bounding box center [729, 26] width 32 height 17
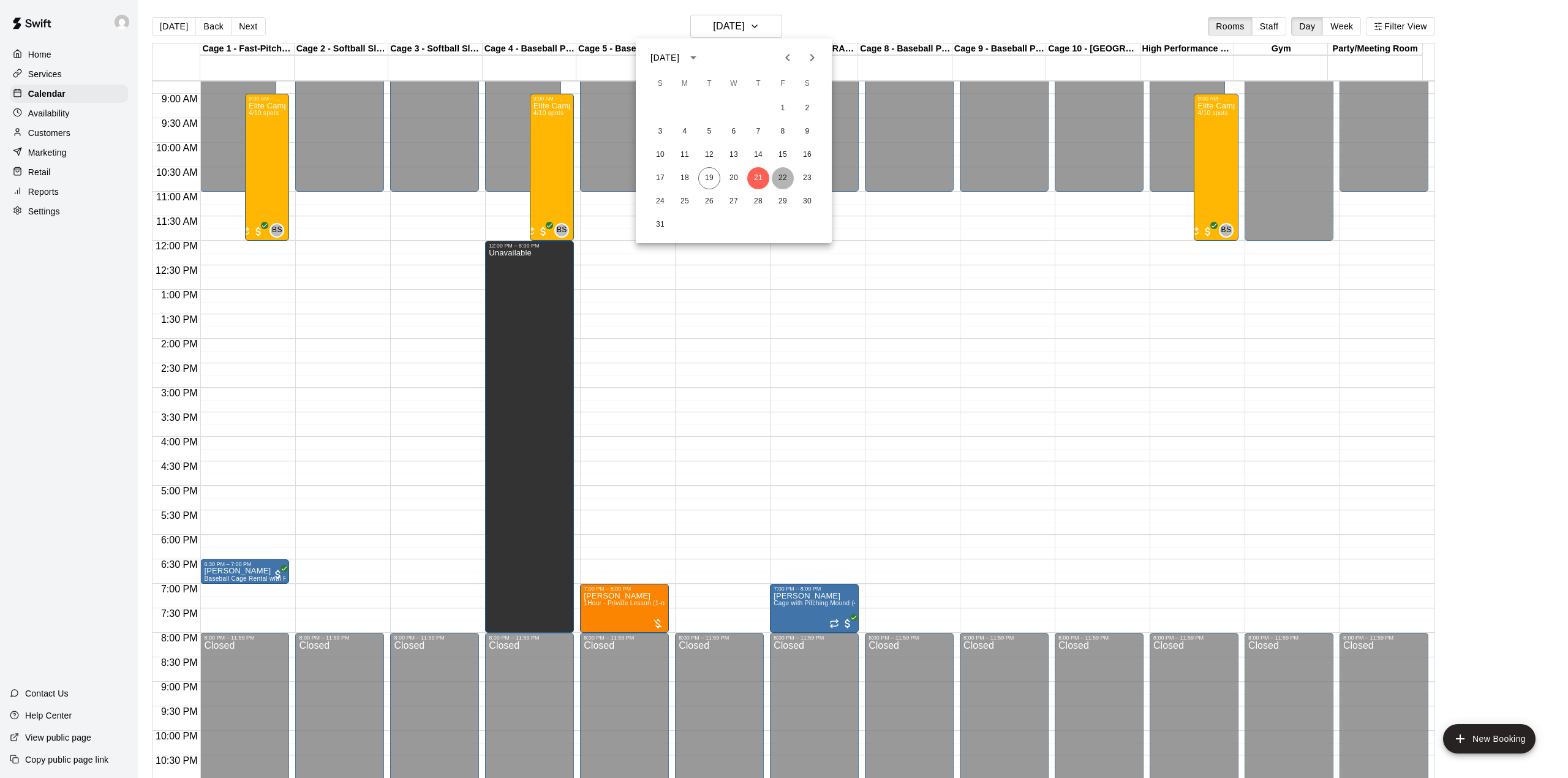
click at [785, 179] on button "22" at bounding box center [782, 178] width 22 height 22
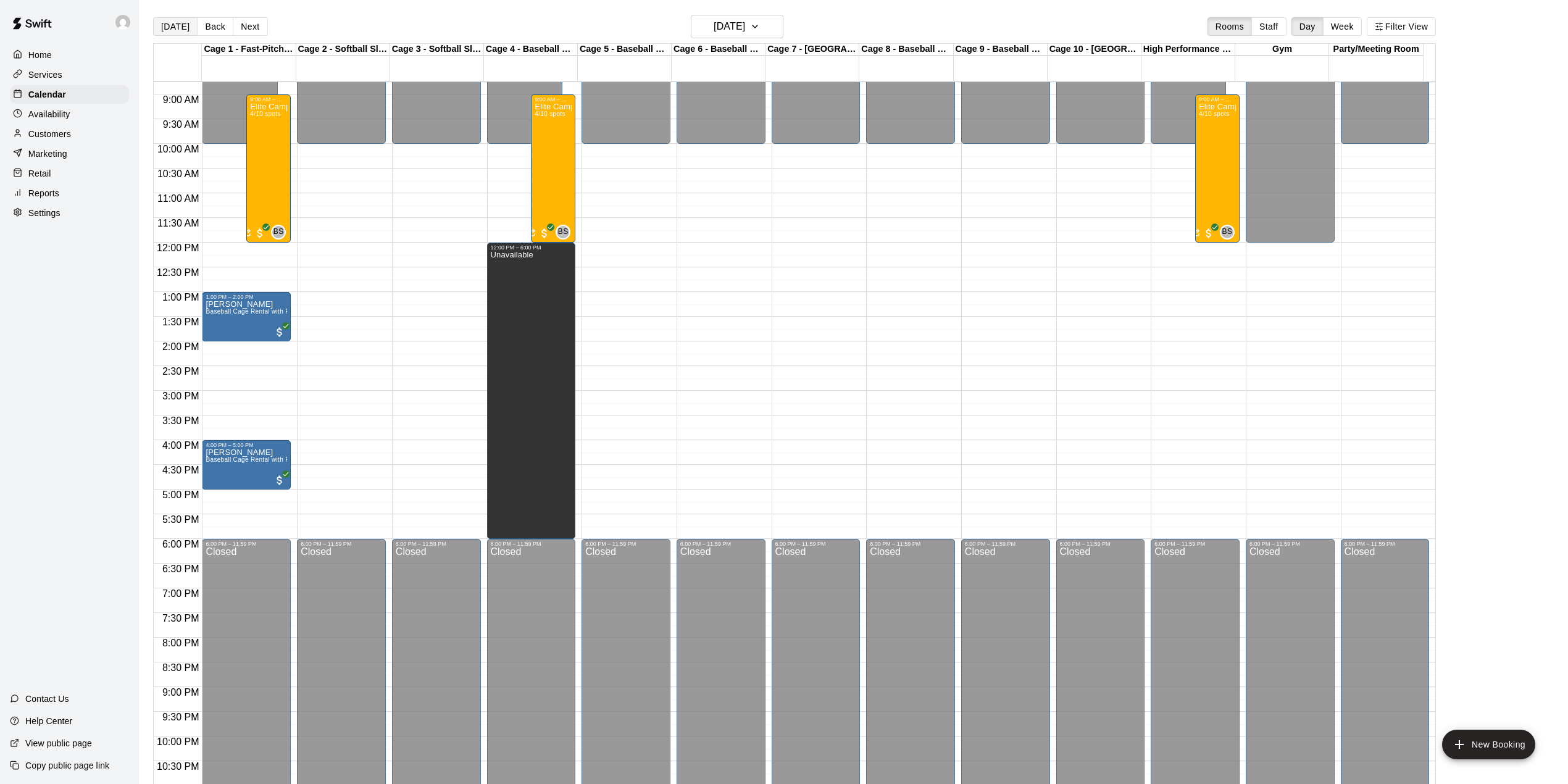
click at [164, 25] on button "[DATE]" at bounding box center [175, 26] width 45 height 18
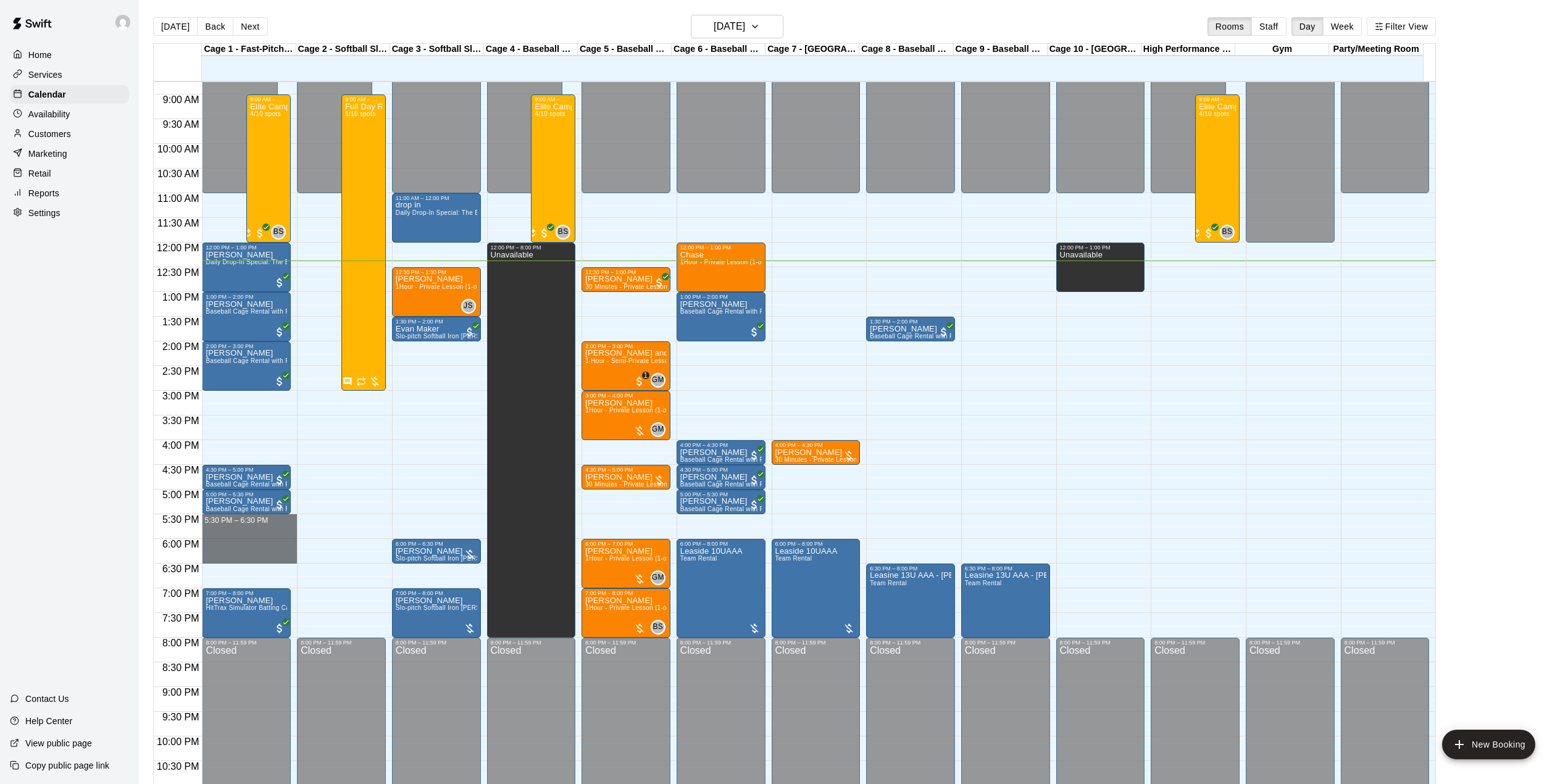
drag, startPoint x: 257, startPoint y: 523, endPoint x: 257, endPoint y: 563, distance: 40.0
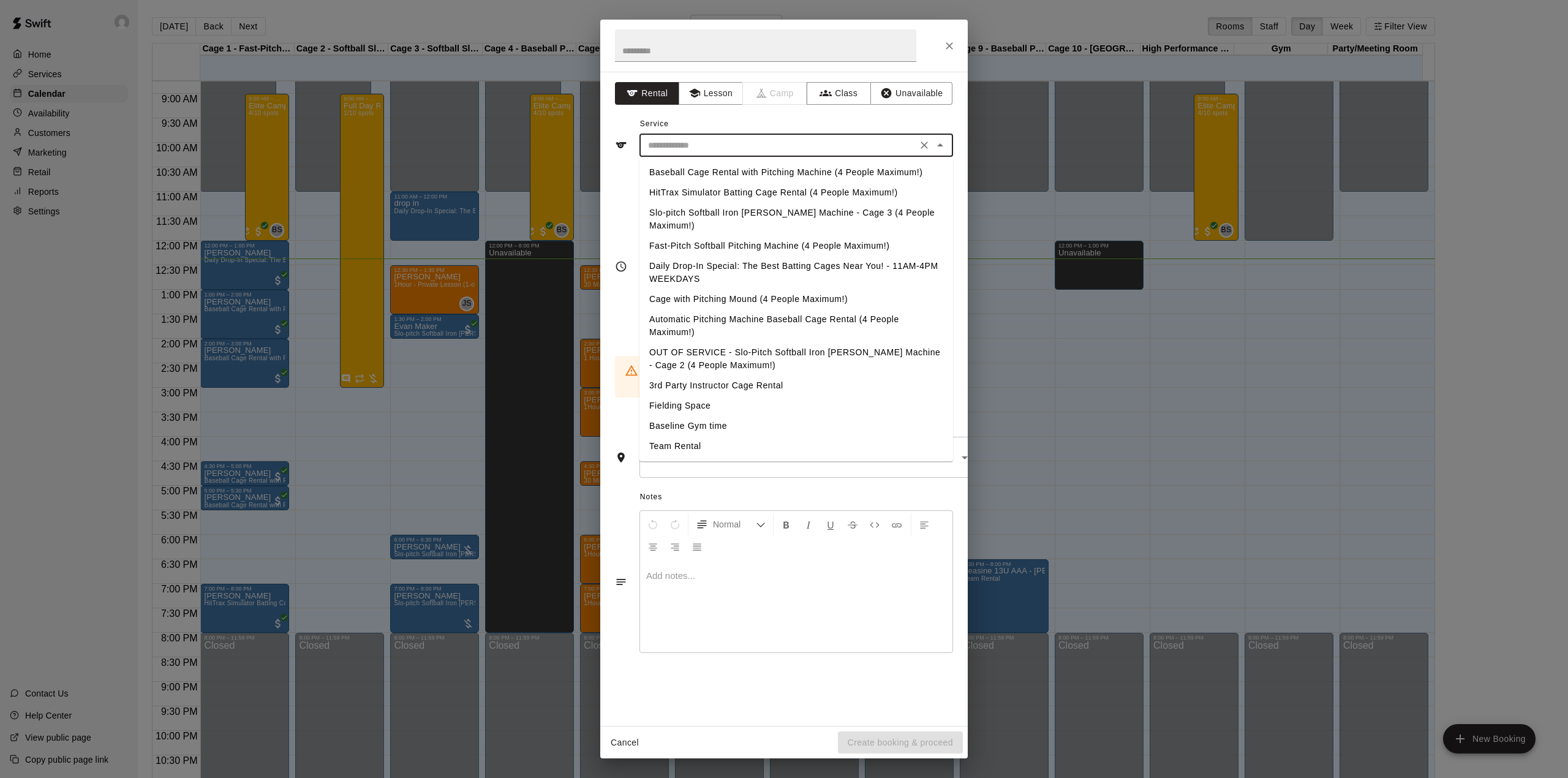
click at [740, 148] on input "text" at bounding box center [778, 145] width 270 height 15
click at [727, 169] on li "Baseball Cage Rental with Pitching Machine (4 People Maximum!)" at bounding box center [796, 172] width 313 height 20
type input "**********"
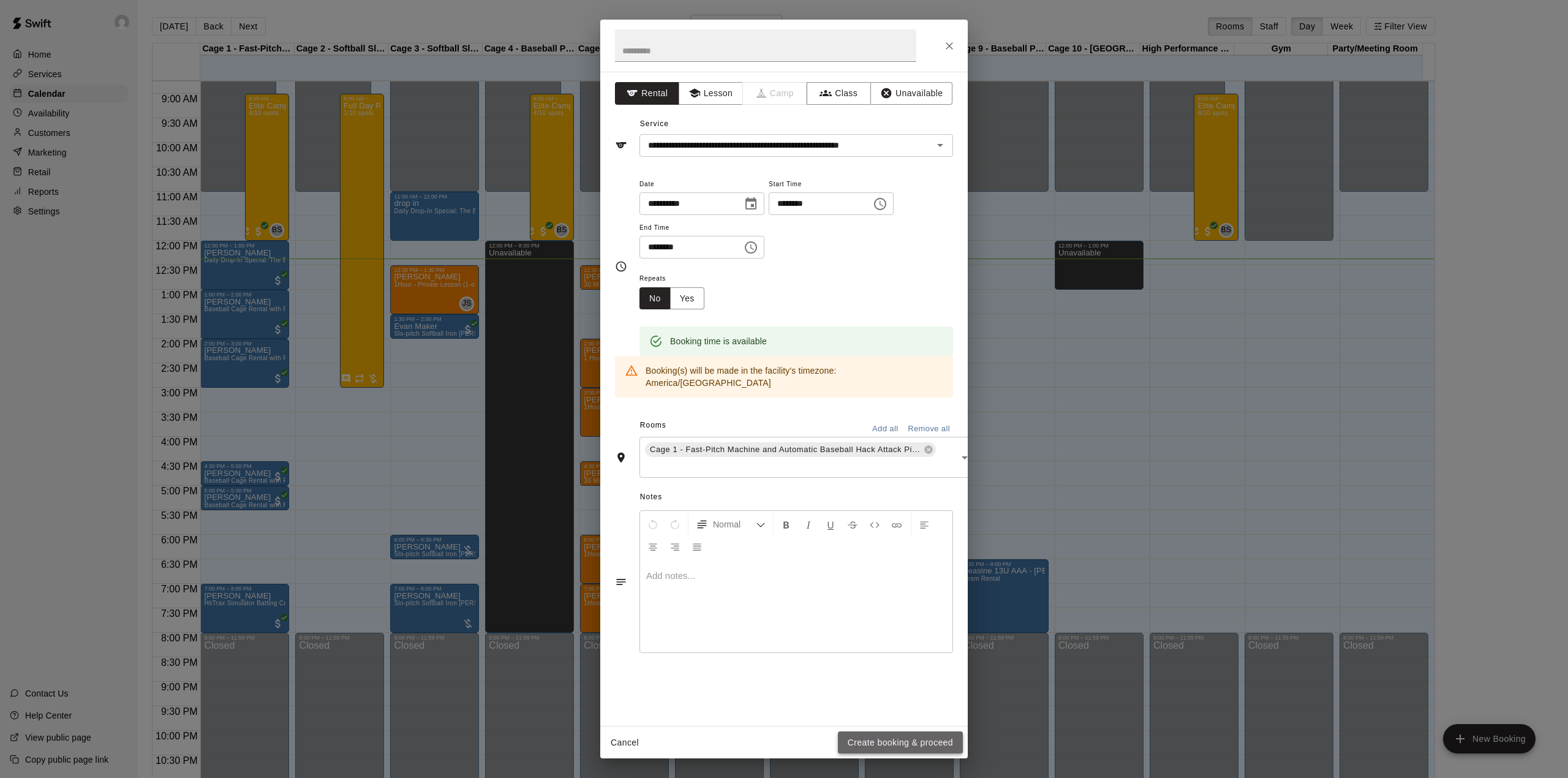
click at [872, 739] on button "Create booking & proceed" at bounding box center [900, 743] width 125 height 23
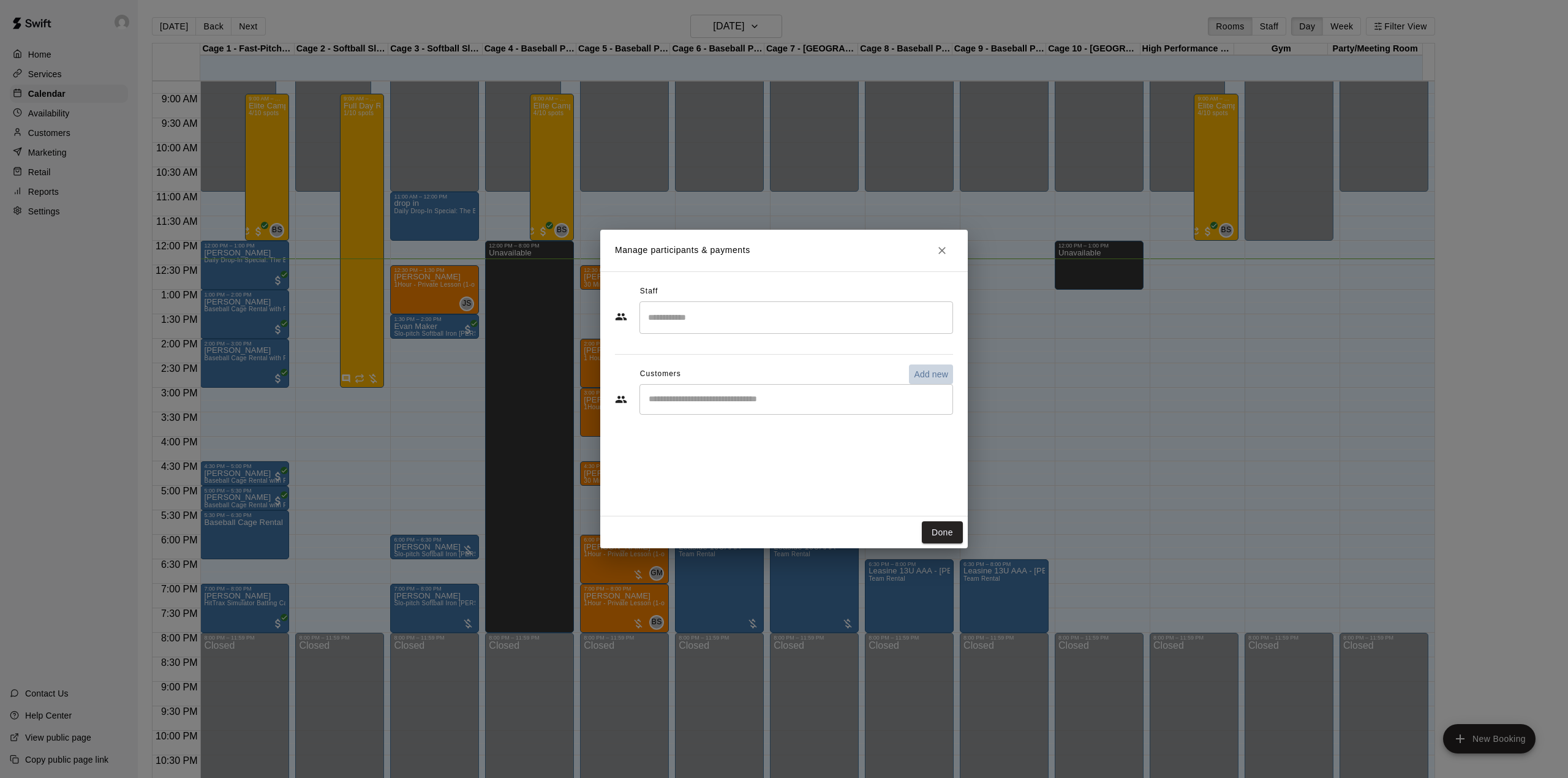
click at [930, 375] on p "Add new" at bounding box center [931, 374] width 34 height 12
select select "**"
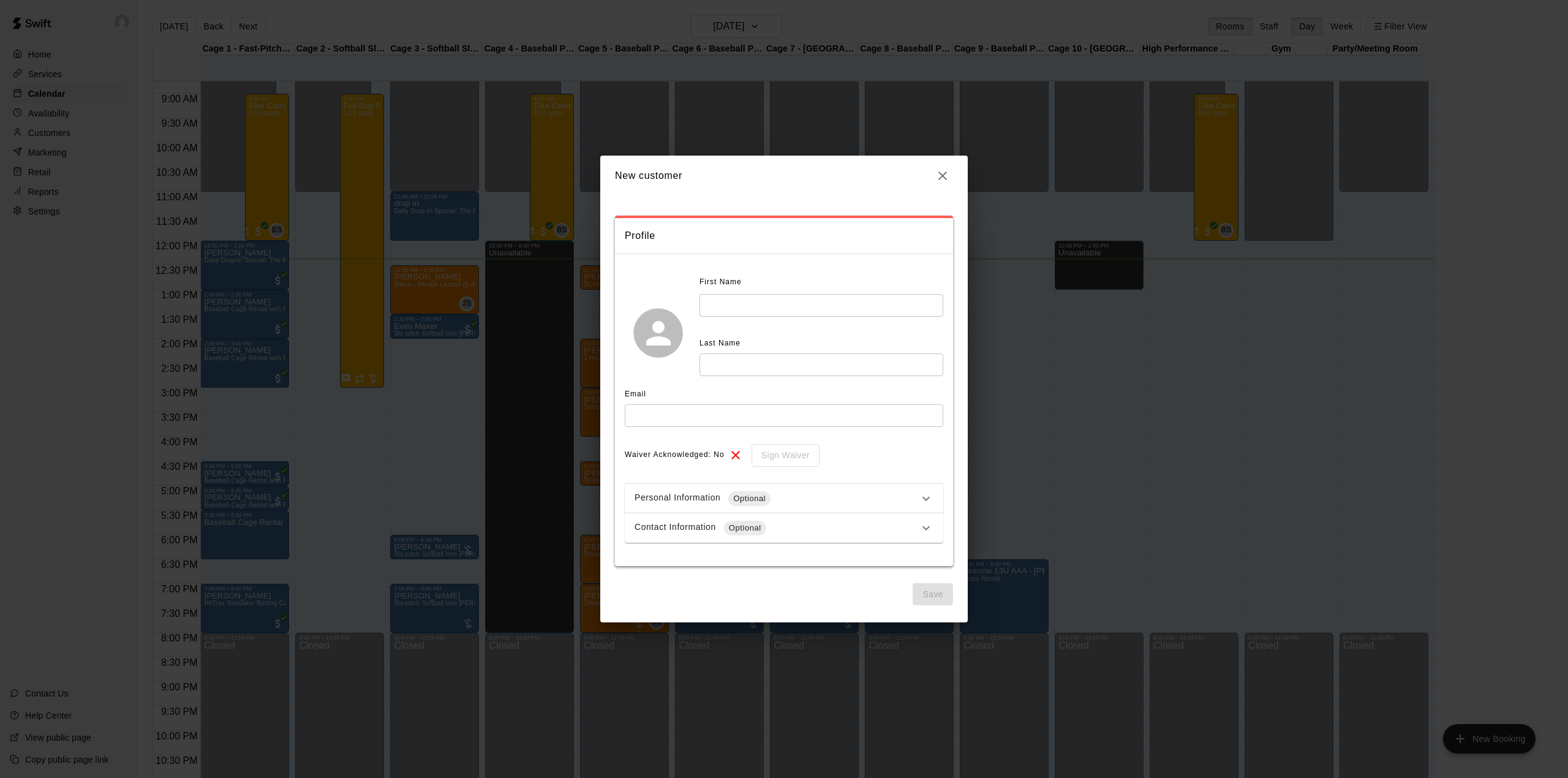
click at [750, 304] on input "text" at bounding box center [821, 305] width 243 height 23
type input "*******"
click at [746, 360] on input "text" at bounding box center [821, 365] width 243 height 23
type input "*"
type input "*******"
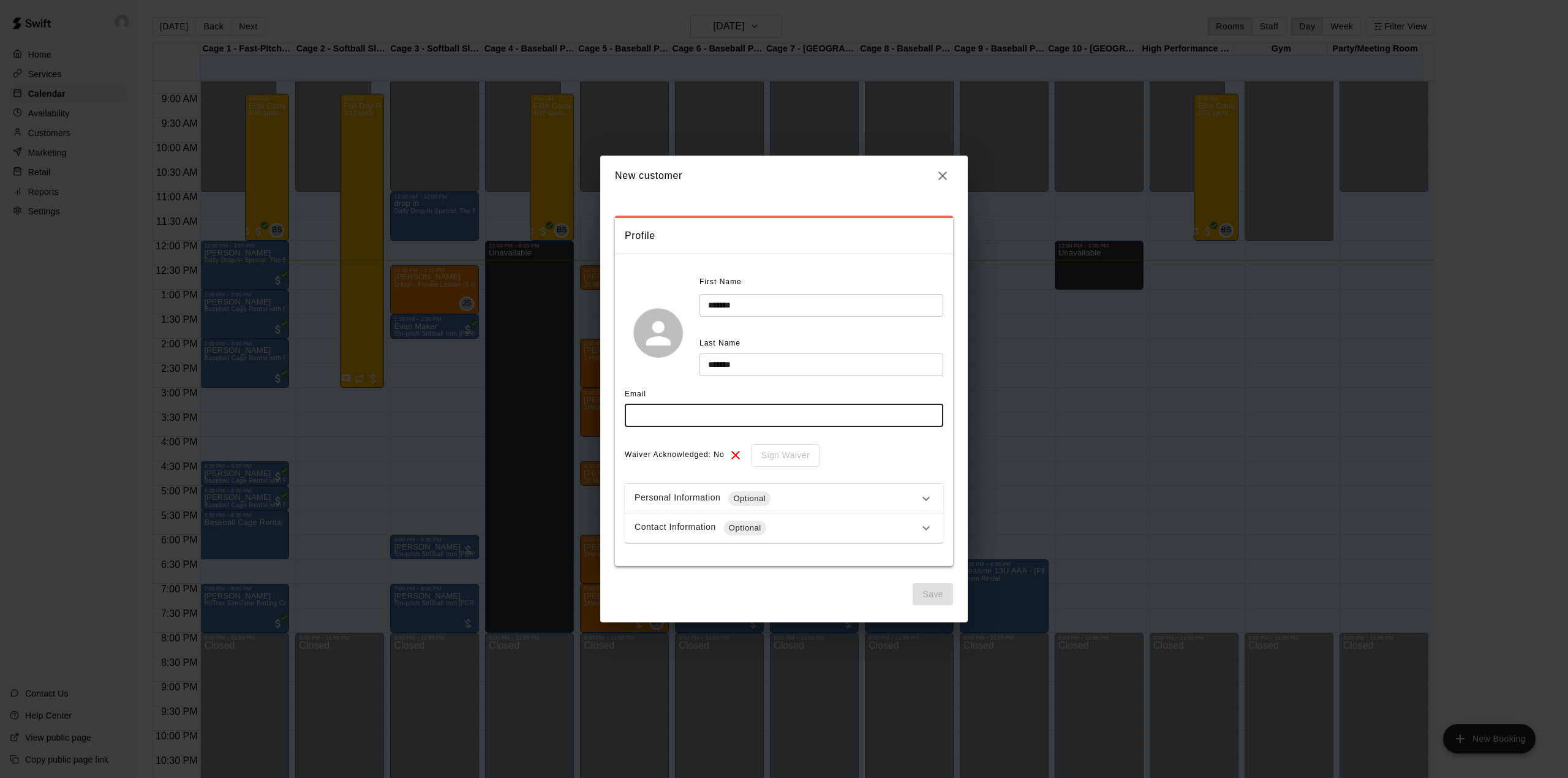
click at [669, 420] on input "text" at bounding box center [783, 416] width 319 height 23
type input "**********"
click at [927, 593] on button "Save" at bounding box center [933, 594] width 40 height 23
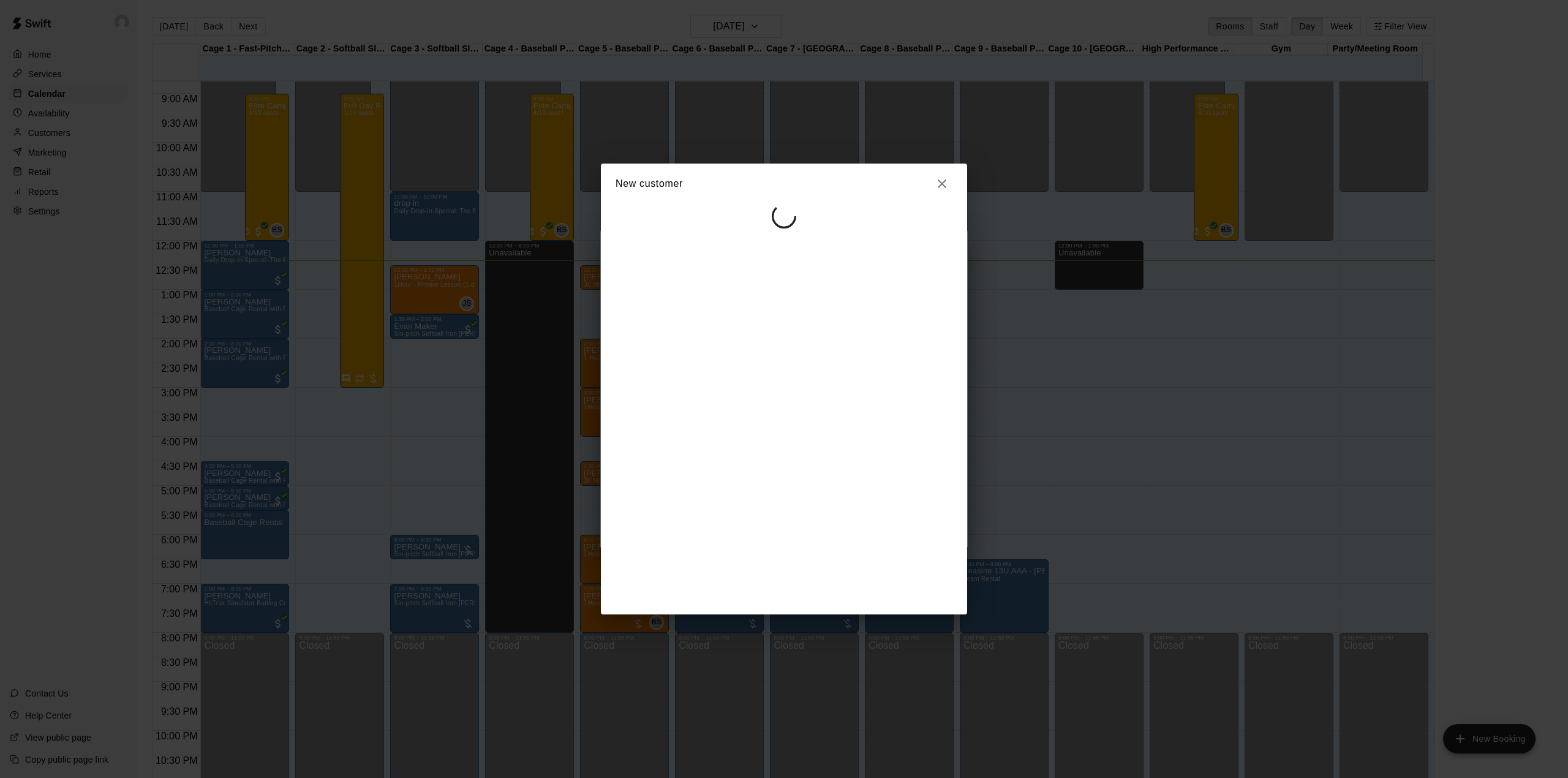
select select "**"
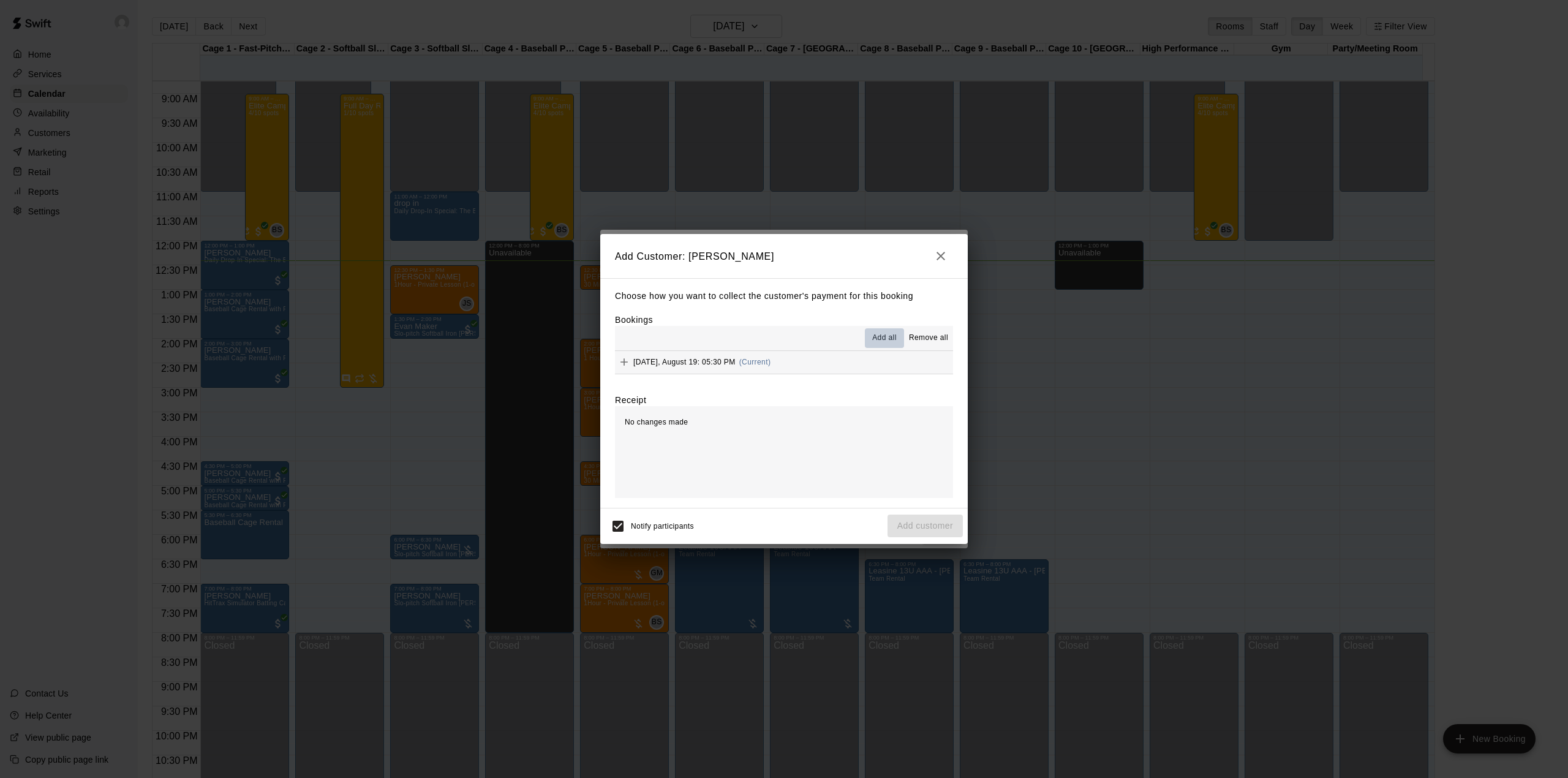
click at [887, 336] on span "Add all" at bounding box center [884, 338] width 25 height 12
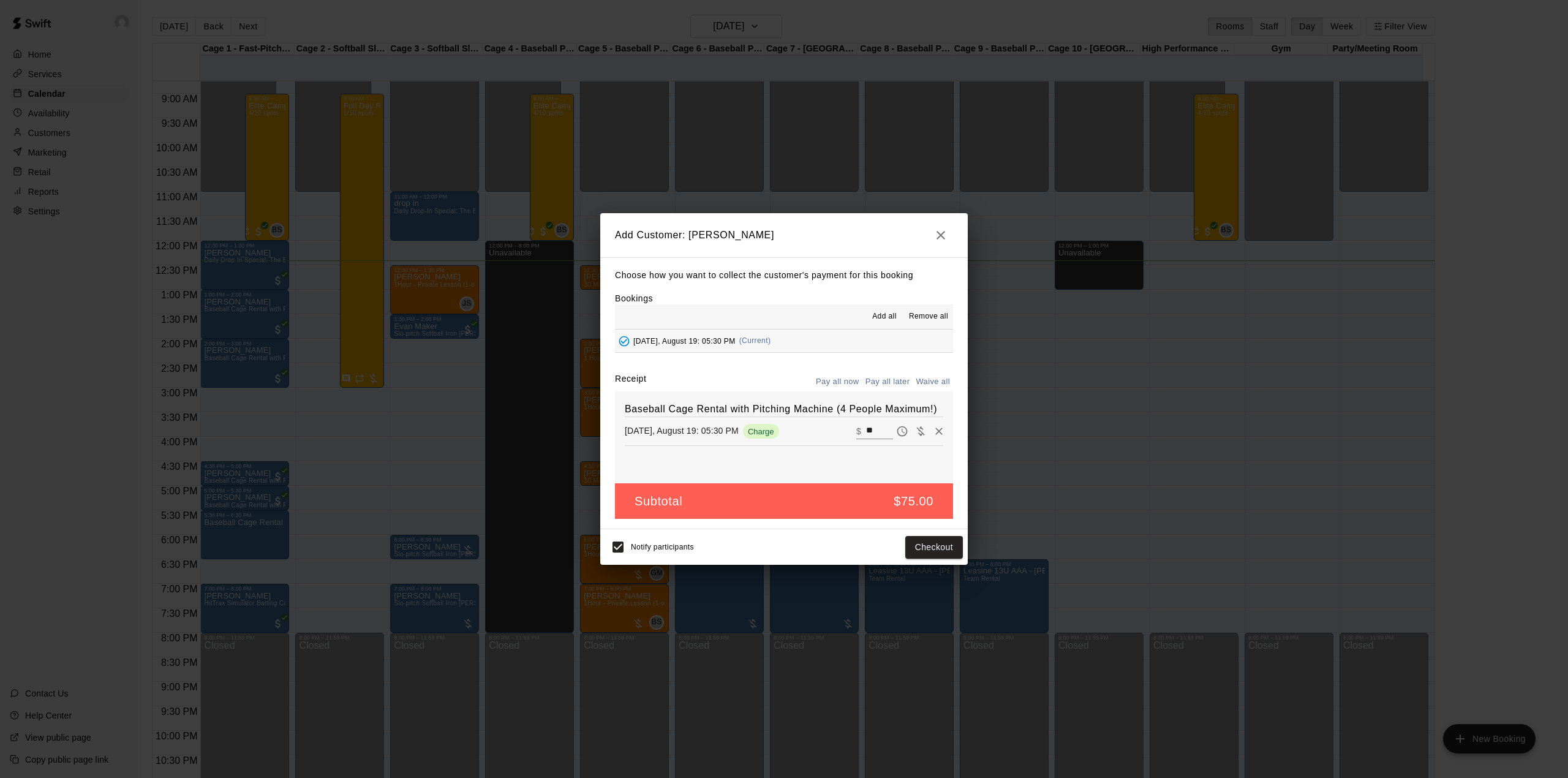
click at [895, 382] on button "Pay all later" at bounding box center [887, 382] width 51 height 19
click at [937, 553] on button "Add customer" at bounding box center [925, 548] width 75 height 23
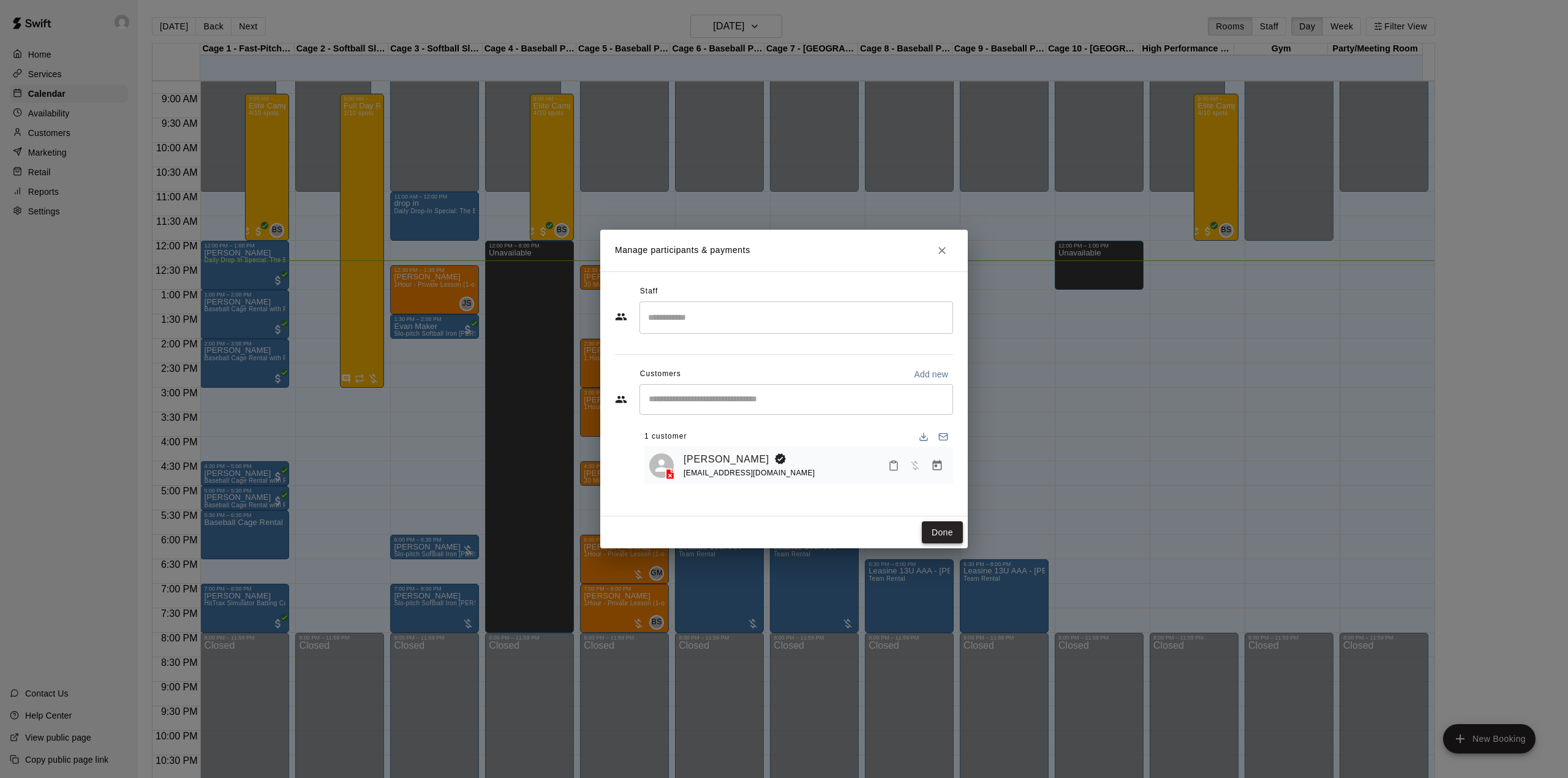
click at [942, 532] on button "Done" at bounding box center [942, 533] width 41 height 23
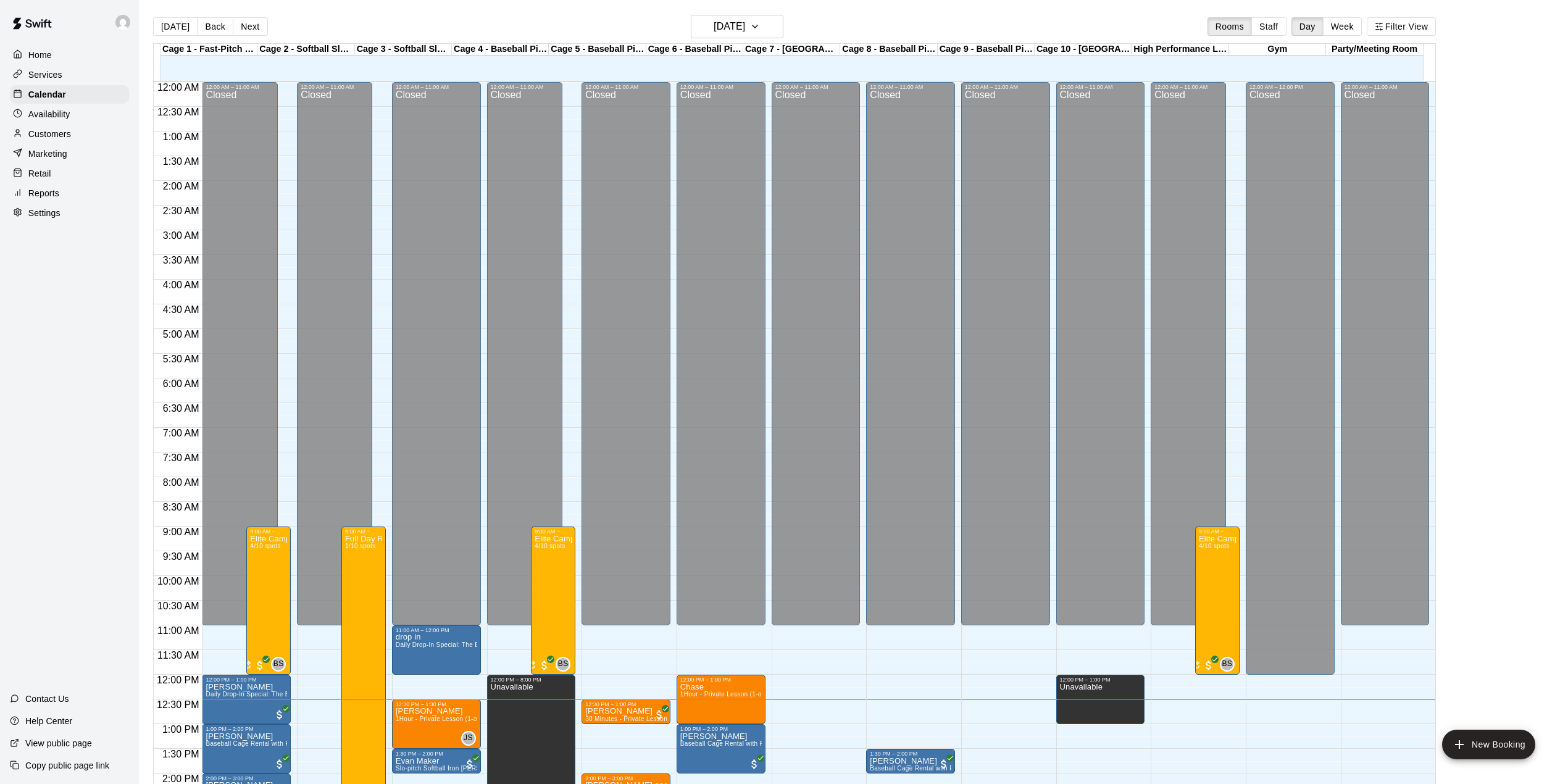
scroll to position [432, 0]
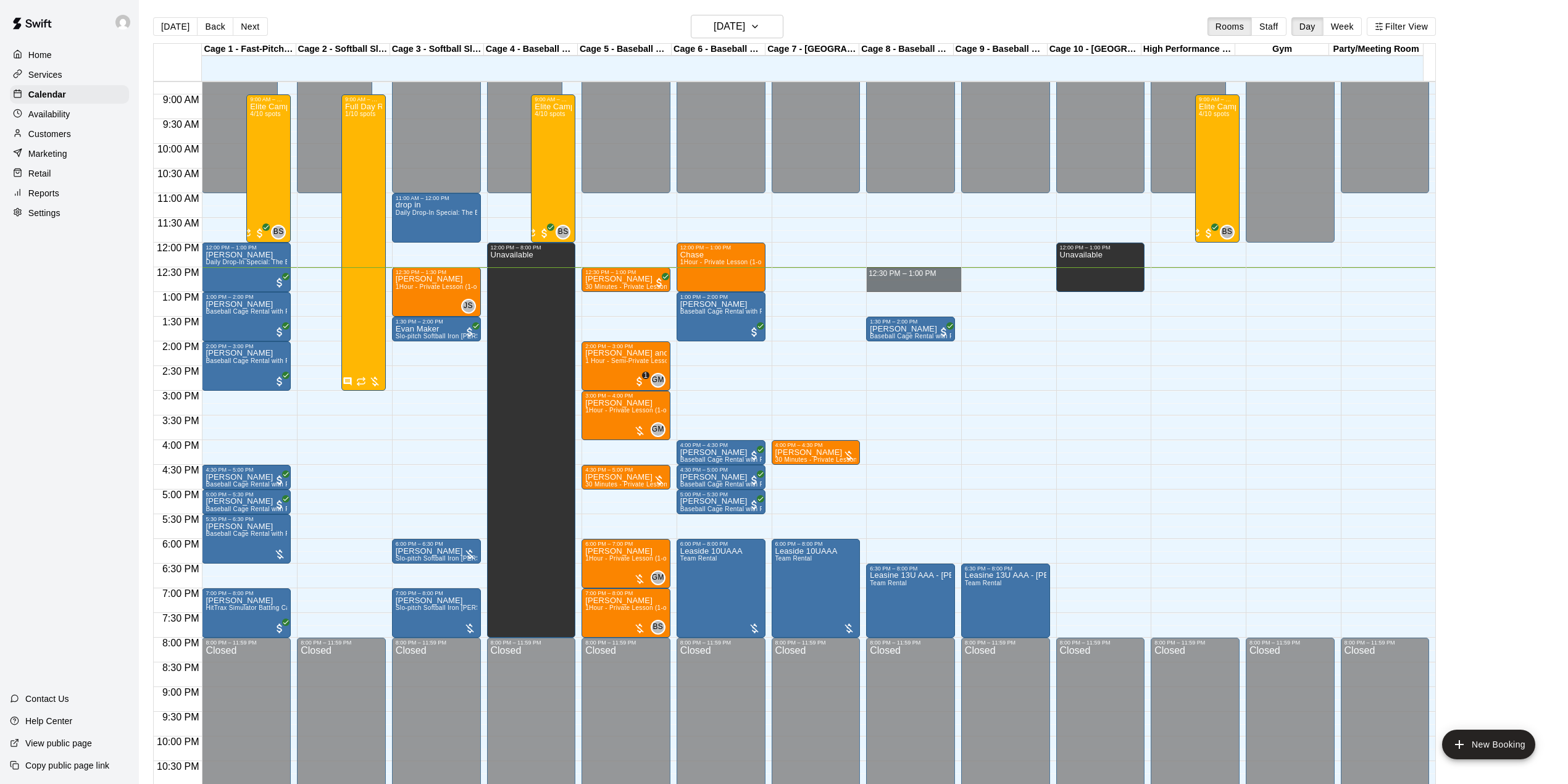
drag, startPoint x: 902, startPoint y: 273, endPoint x: 904, endPoint y: 282, distance: 9.2
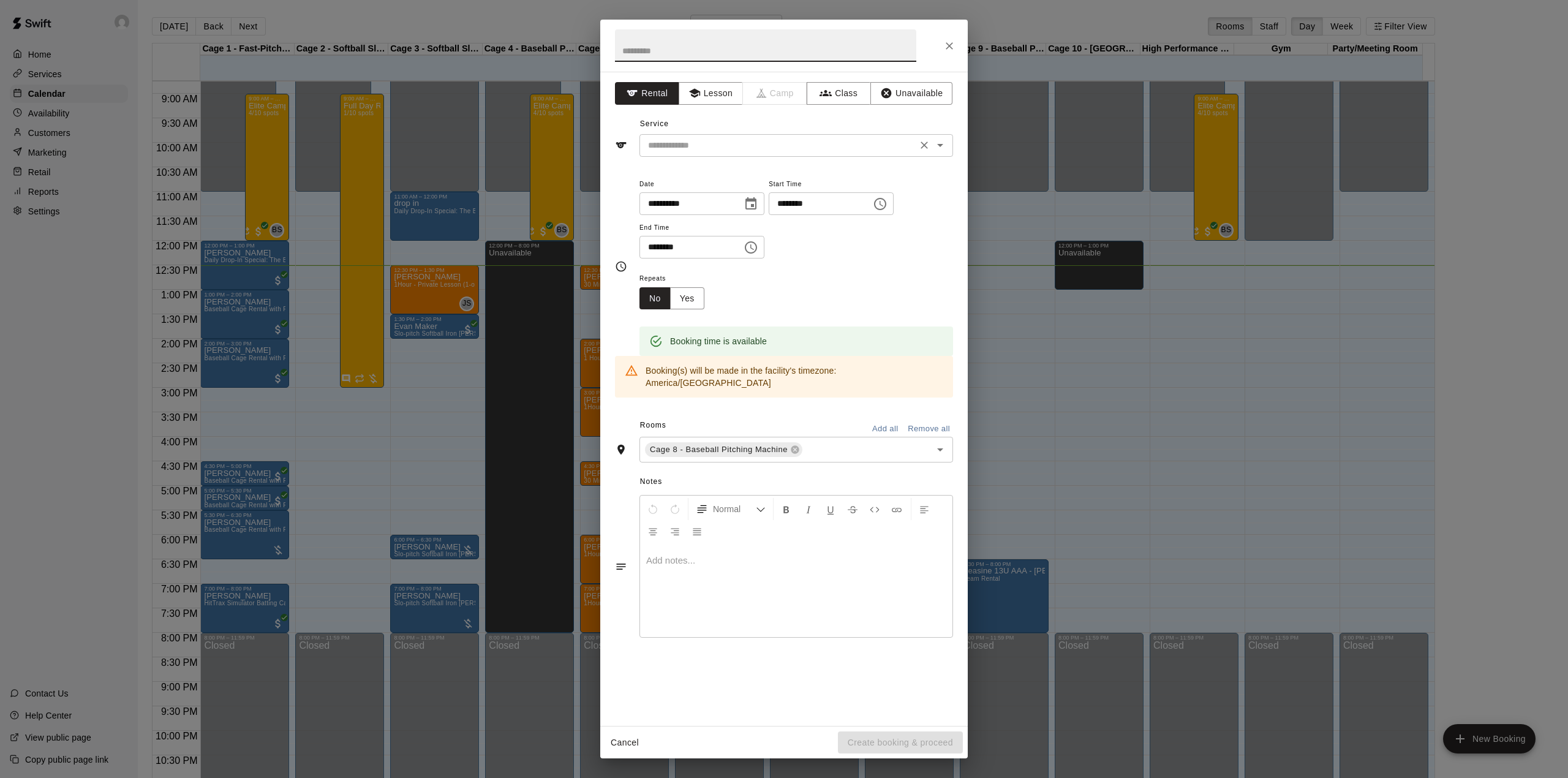
click at [740, 145] on input "text" at bounding box center [778, 145] width 270 height 15
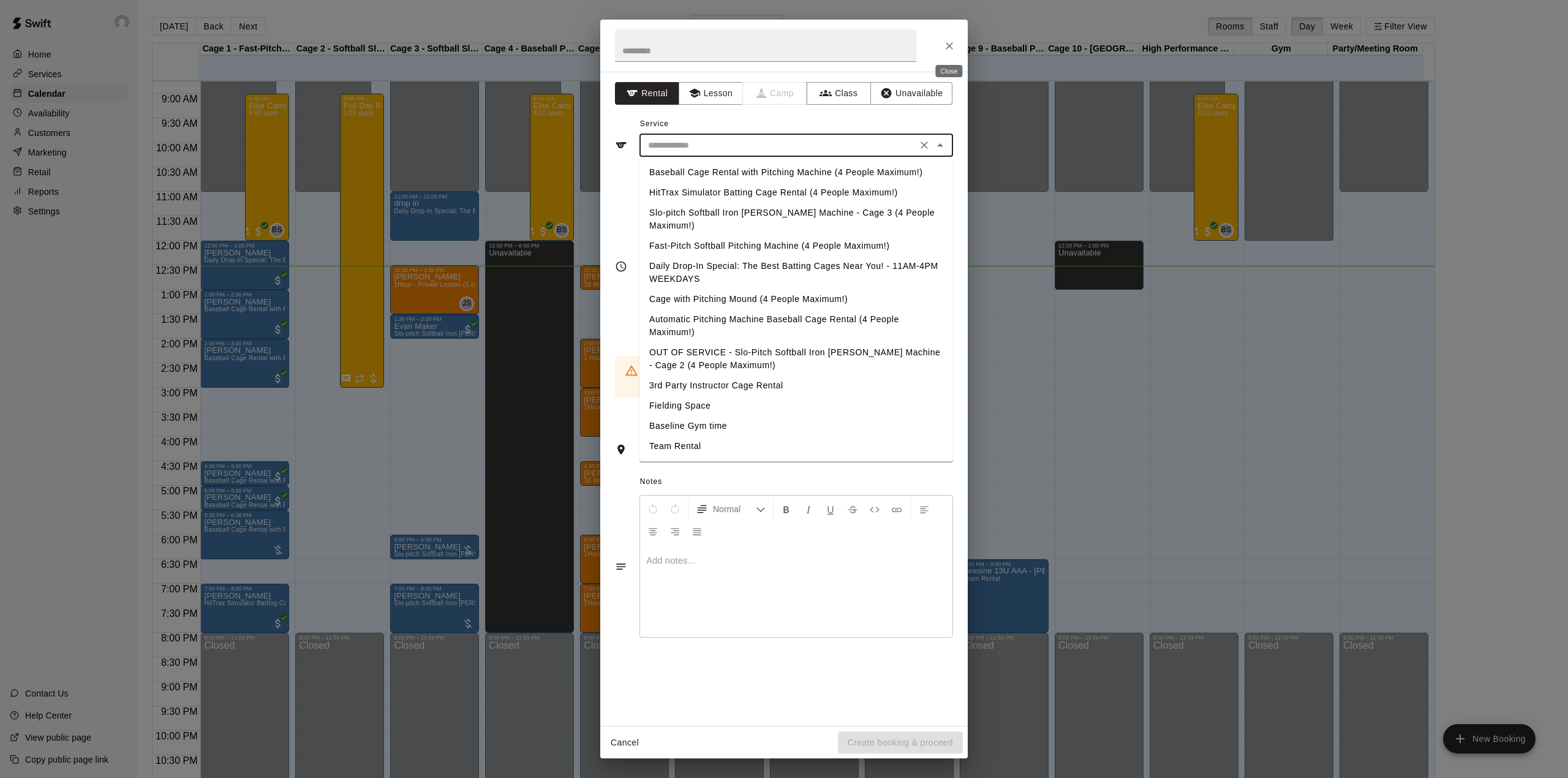
click at [949, 40] on icon "Close" at bounding box center [949, 45] width 12 height 12
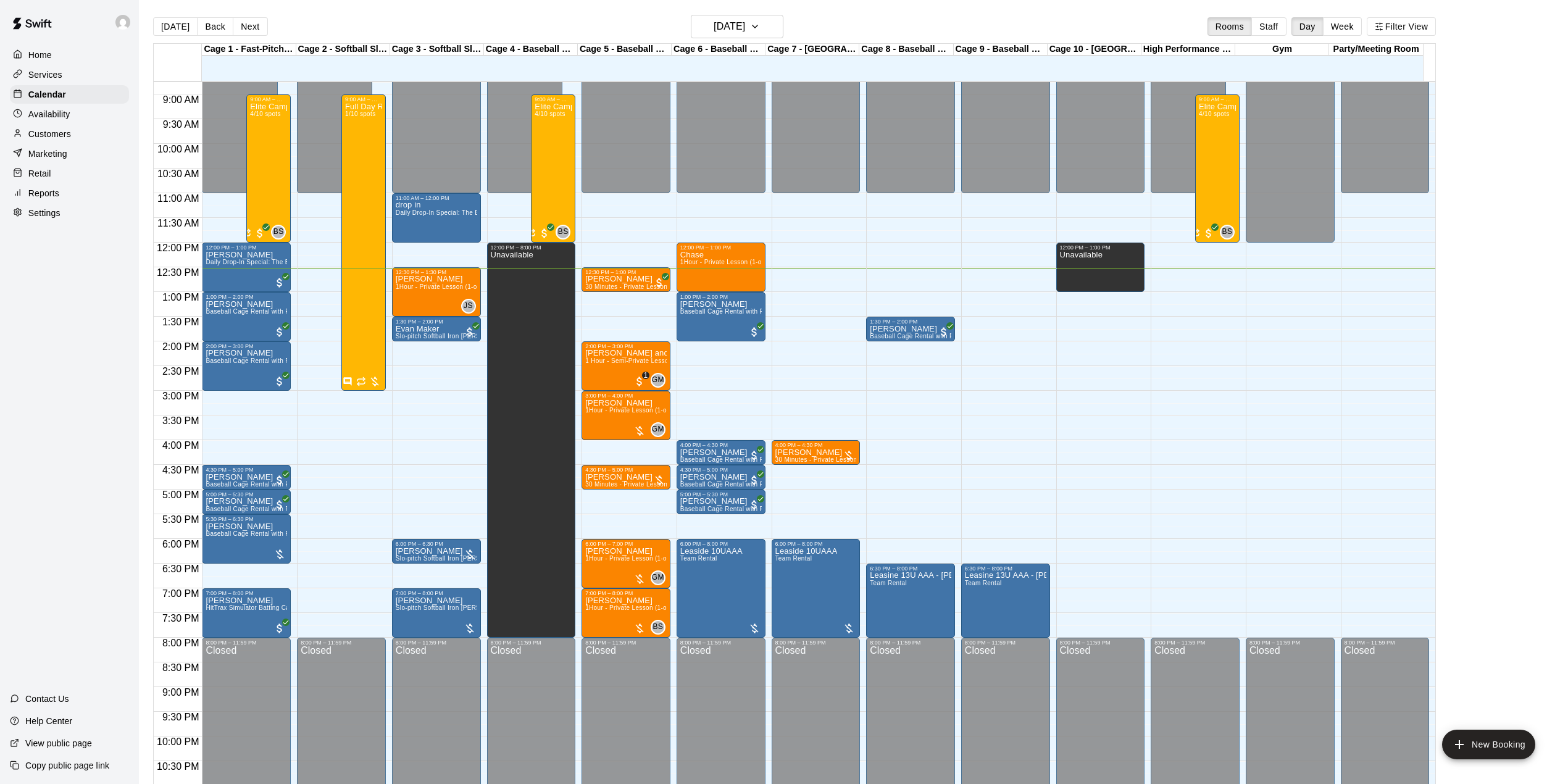
click at [1056, 31] on div "Today Back Next Tuesday Aug 19 Rooms Staff Day Week Filter View" at bounding box center [795, 29] width 1283 height 29
click at [73, 72] on div "Services" at bounding box center [69, 74] width 119 height 18
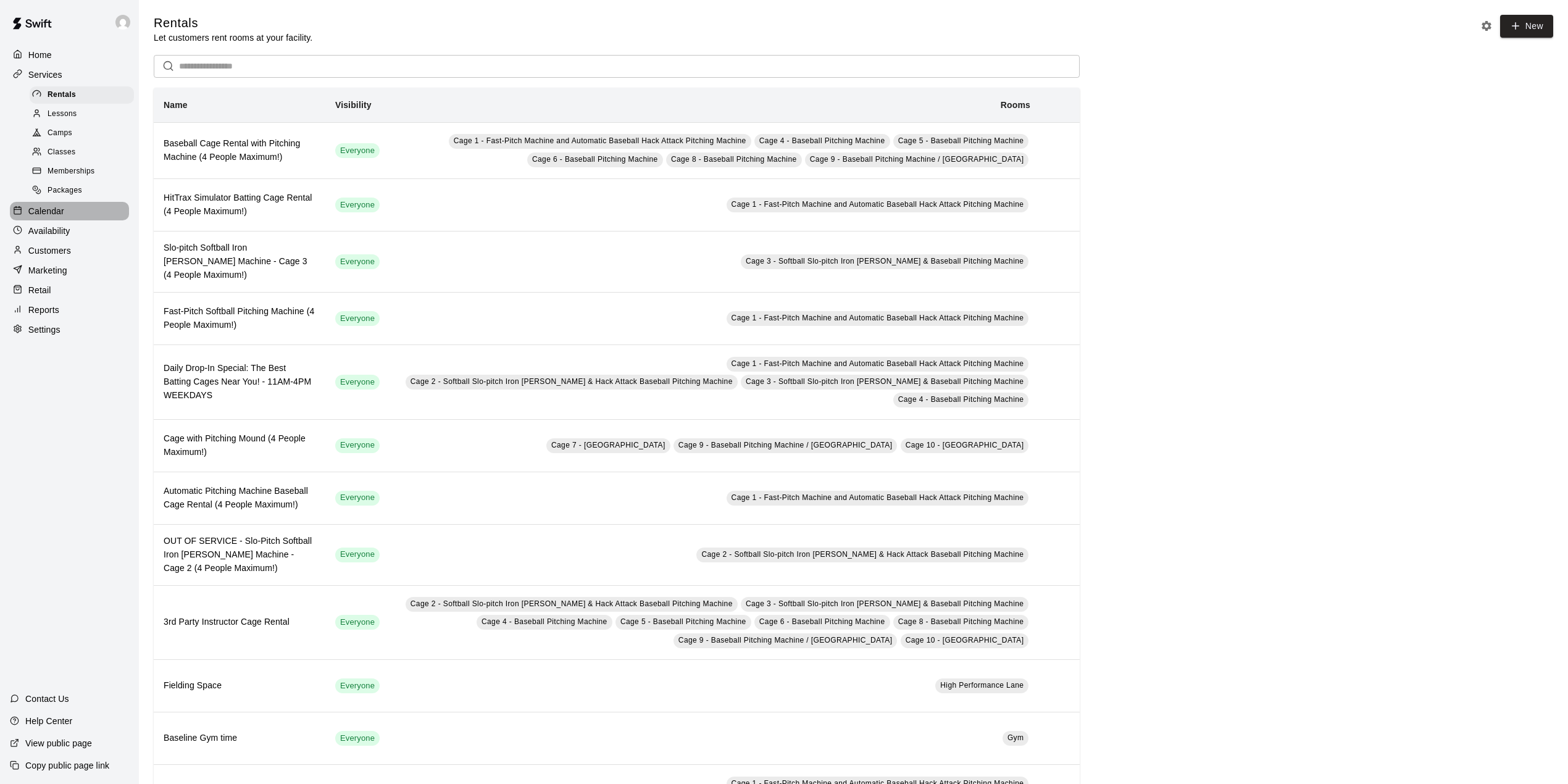
click at [55, 217] on p "Calendar" at bounding box center [46, 210] width 36 height 12
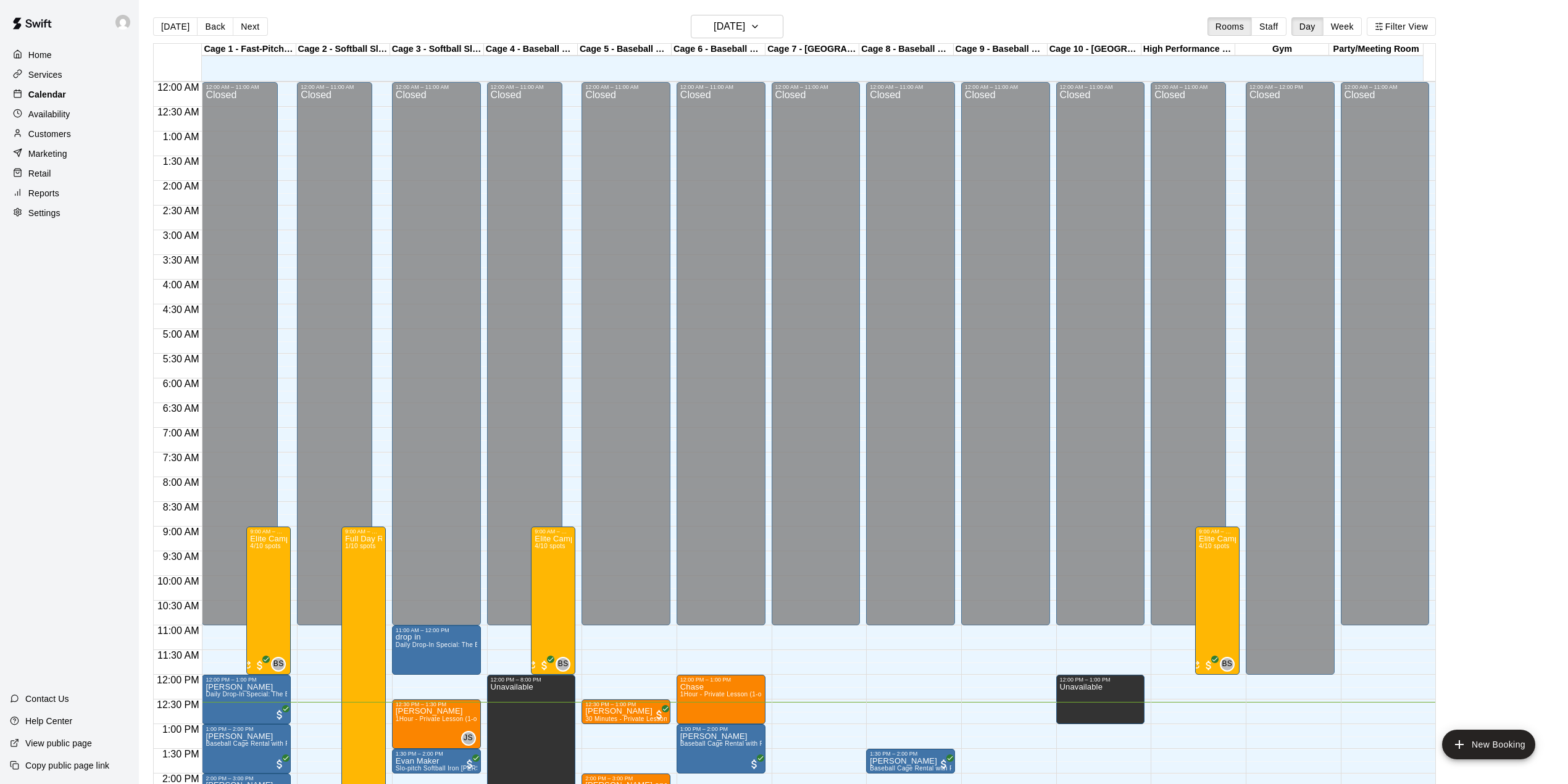
scroll to position [432, 0]
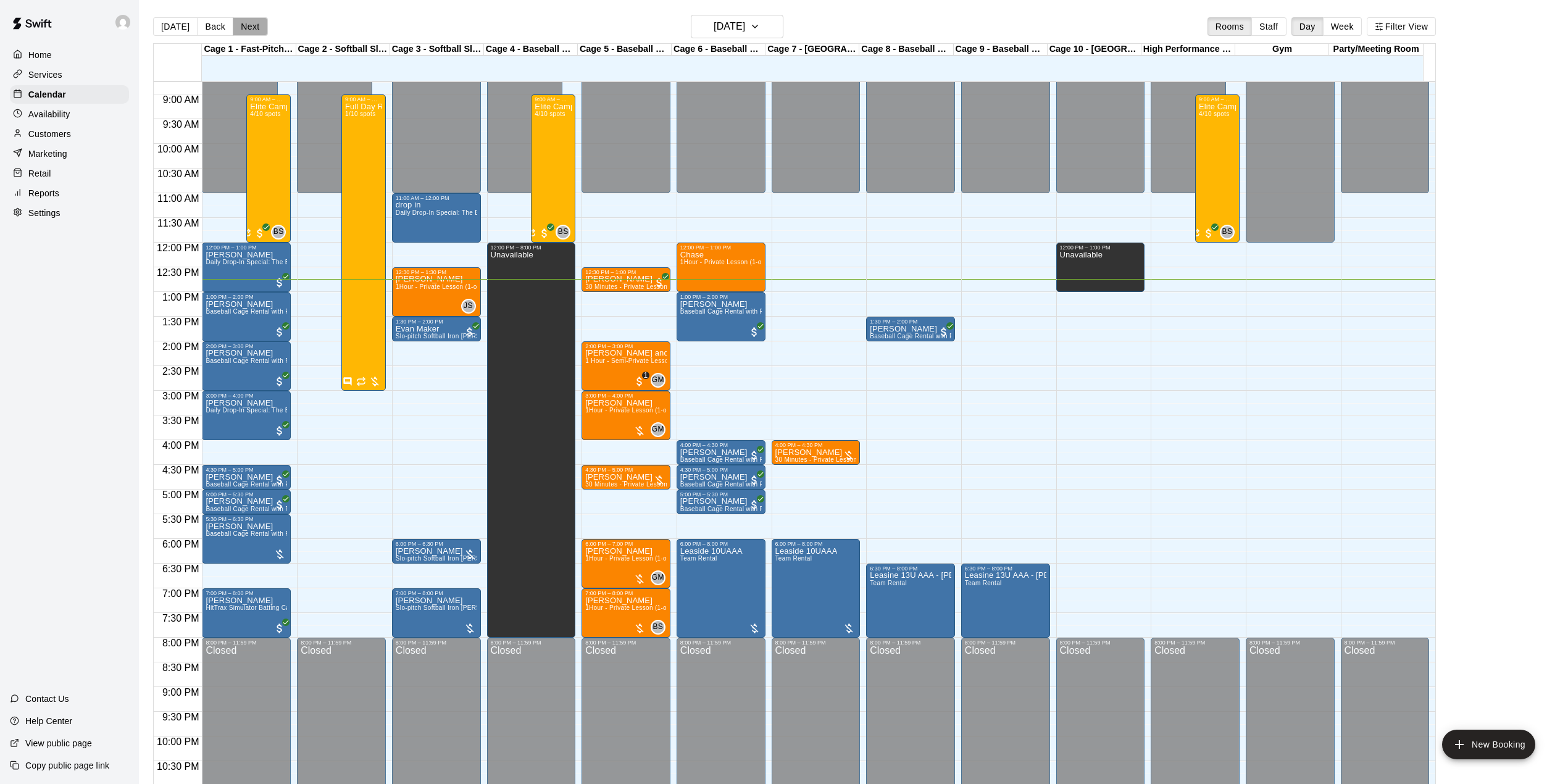
click at [236, 21] on button "Next" at bounding box center [250, 26] width 34 height 18
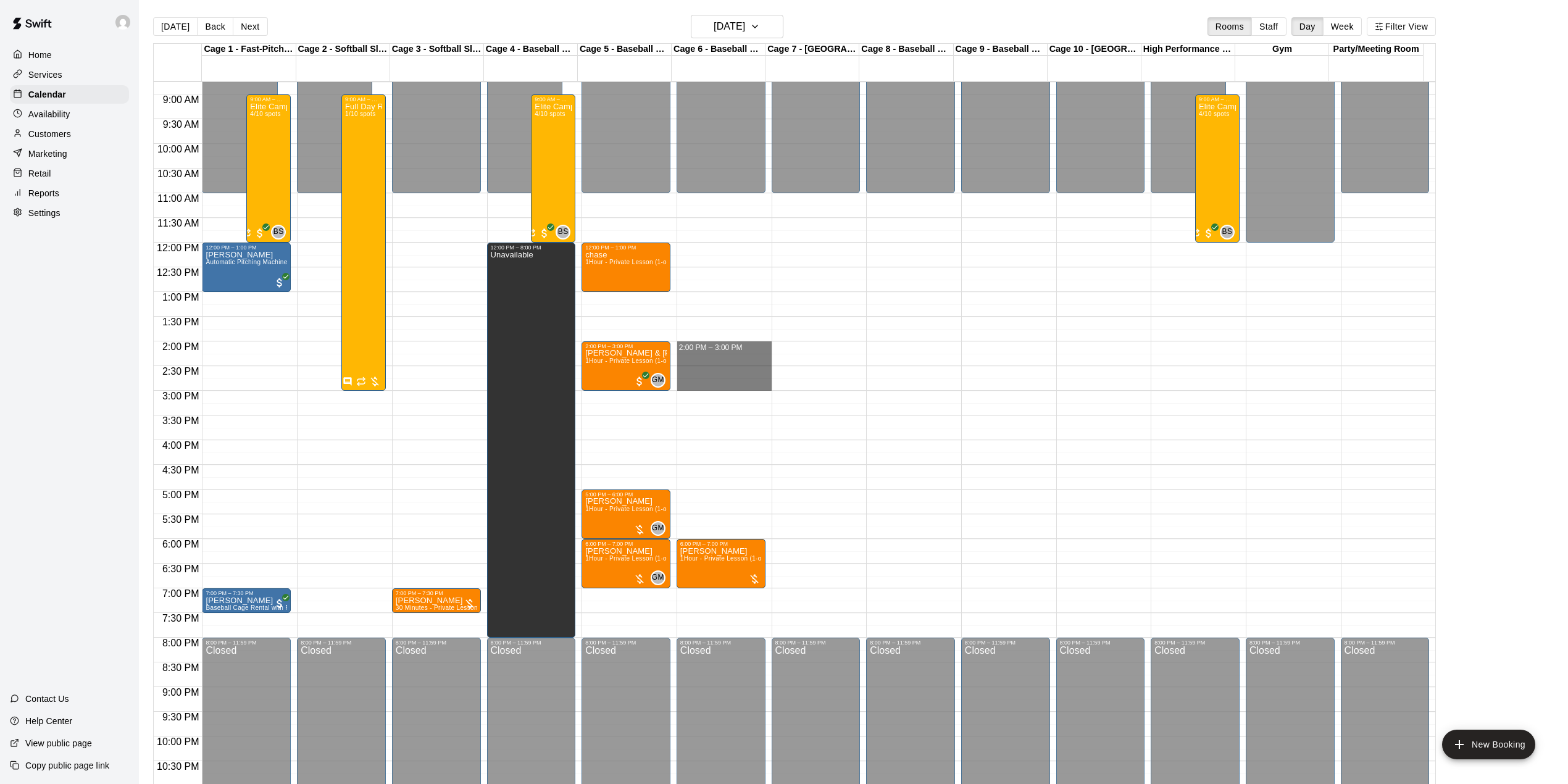
drag, startPoint x: 719, startPoint y: 347, endPoint x: 722, endPoint y: 386, distance: 39.1
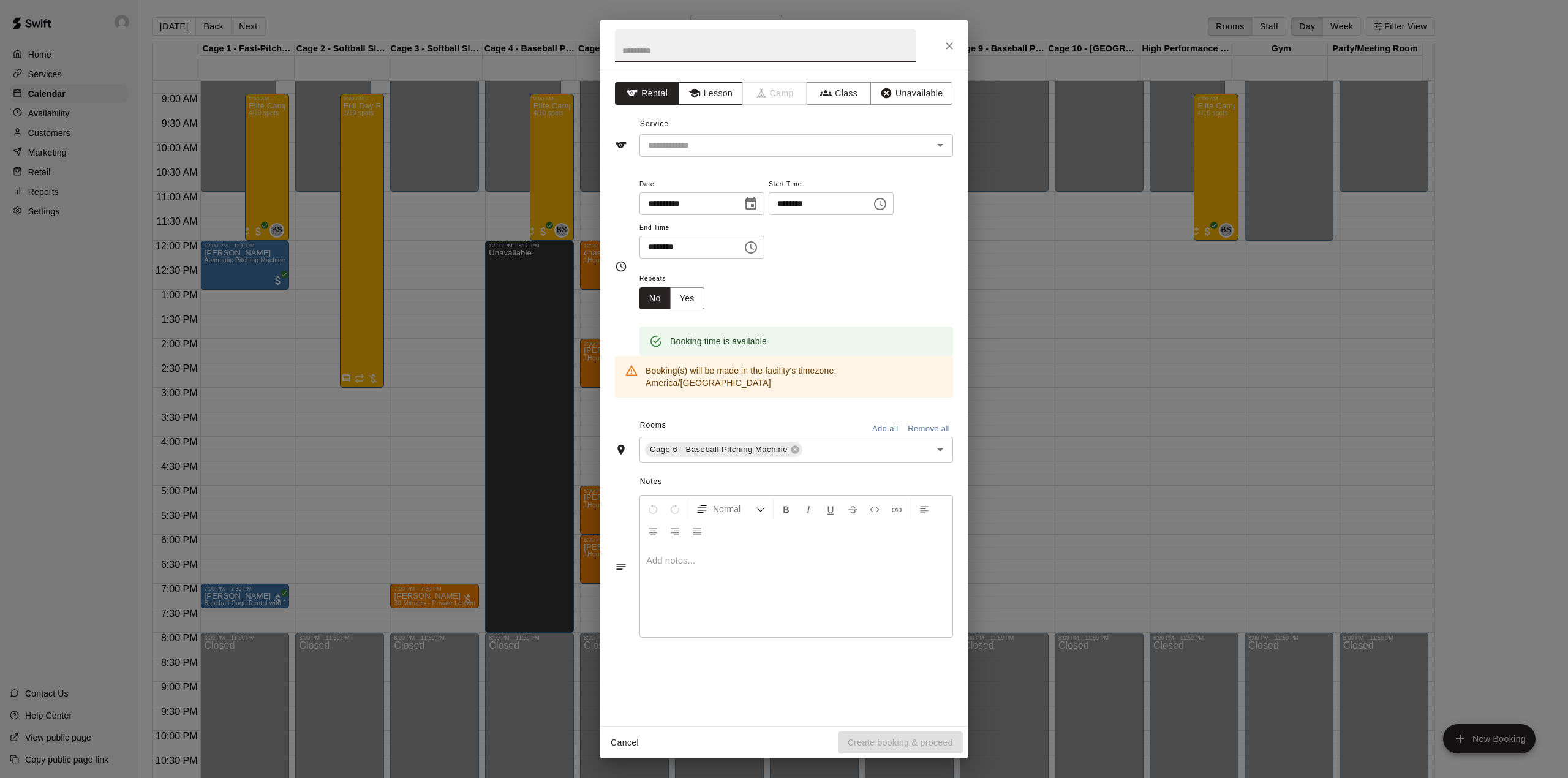
click at [697, 102] on button "Lesson" at bounding box center [711, 93] width 64 height 23
click at [717, 158] on div "**********" at bounding box center [784, 399] width 368 height 654
click at [710, 143] on input "text" at bounding box center [778, 145] width 270 height 15
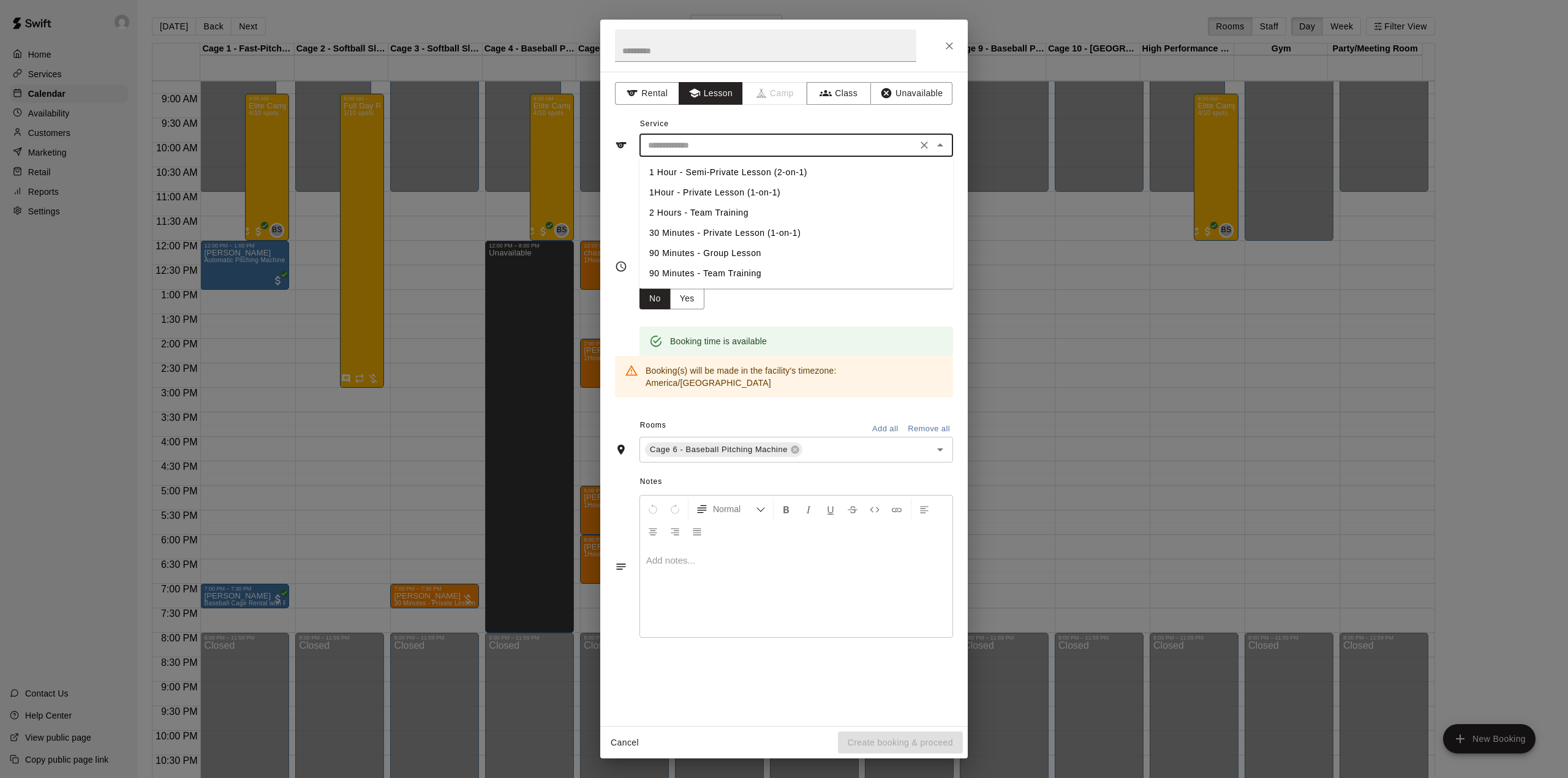
click at [708, 192] on li "1Hour - Private Lesson (1-on-1)" at bounding box center [796, 192] width 313 height 20
type input "**********"
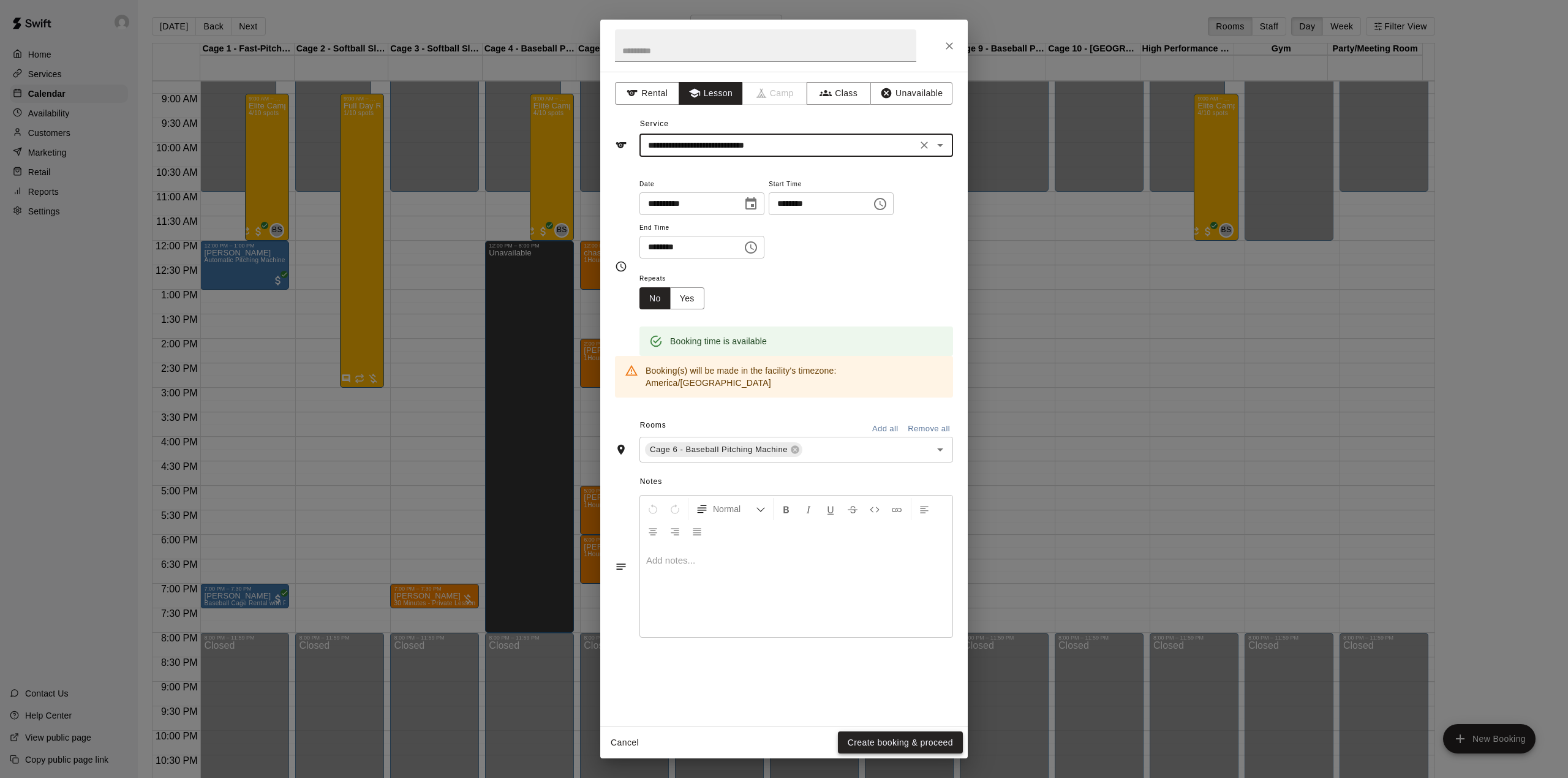
click at [860, 738] on button "Create booking & proceed" at bounding box center [900, 743] width 125 height 23
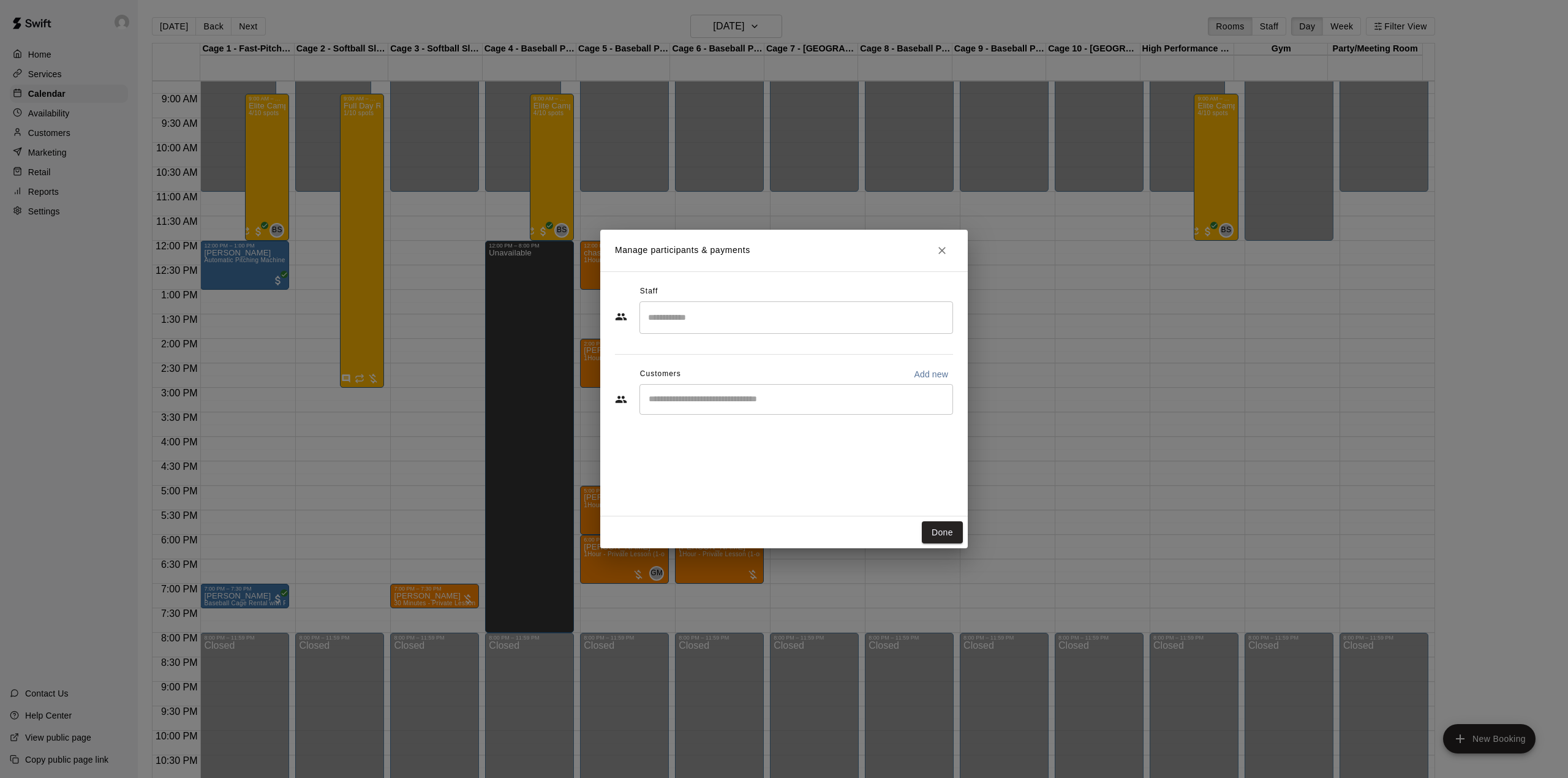
click at [706, 408] on div "​" at bounding box center [796, 399] width 313 height 31
type input "**********"
click at [694, 439] on span "bradelabdi@gmail.com" at bounding box center [739, 441] width 132 height 9
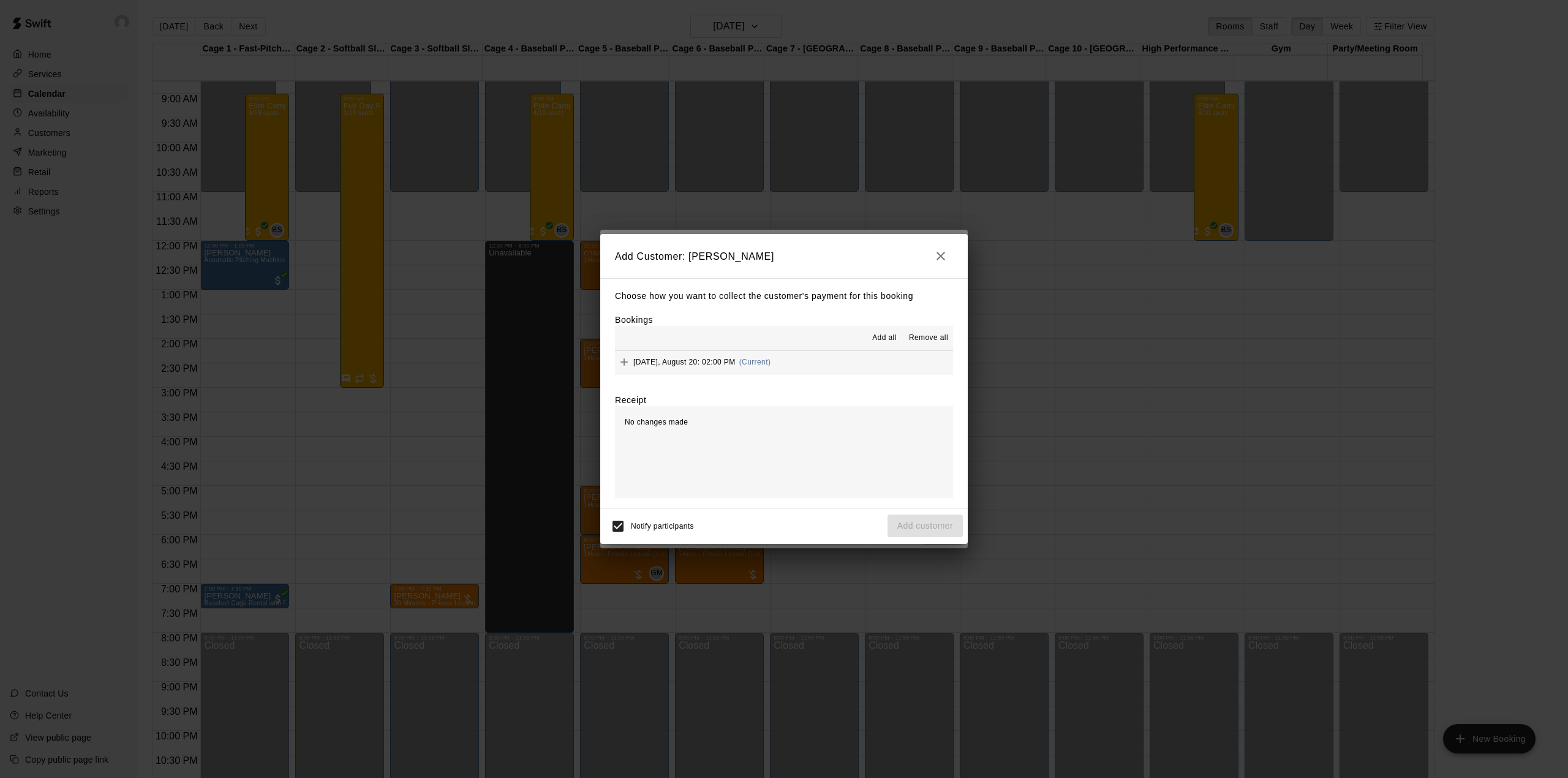
click at [889, 336] on span "Add all" at bounding box center [884, 338] width 25 height 12
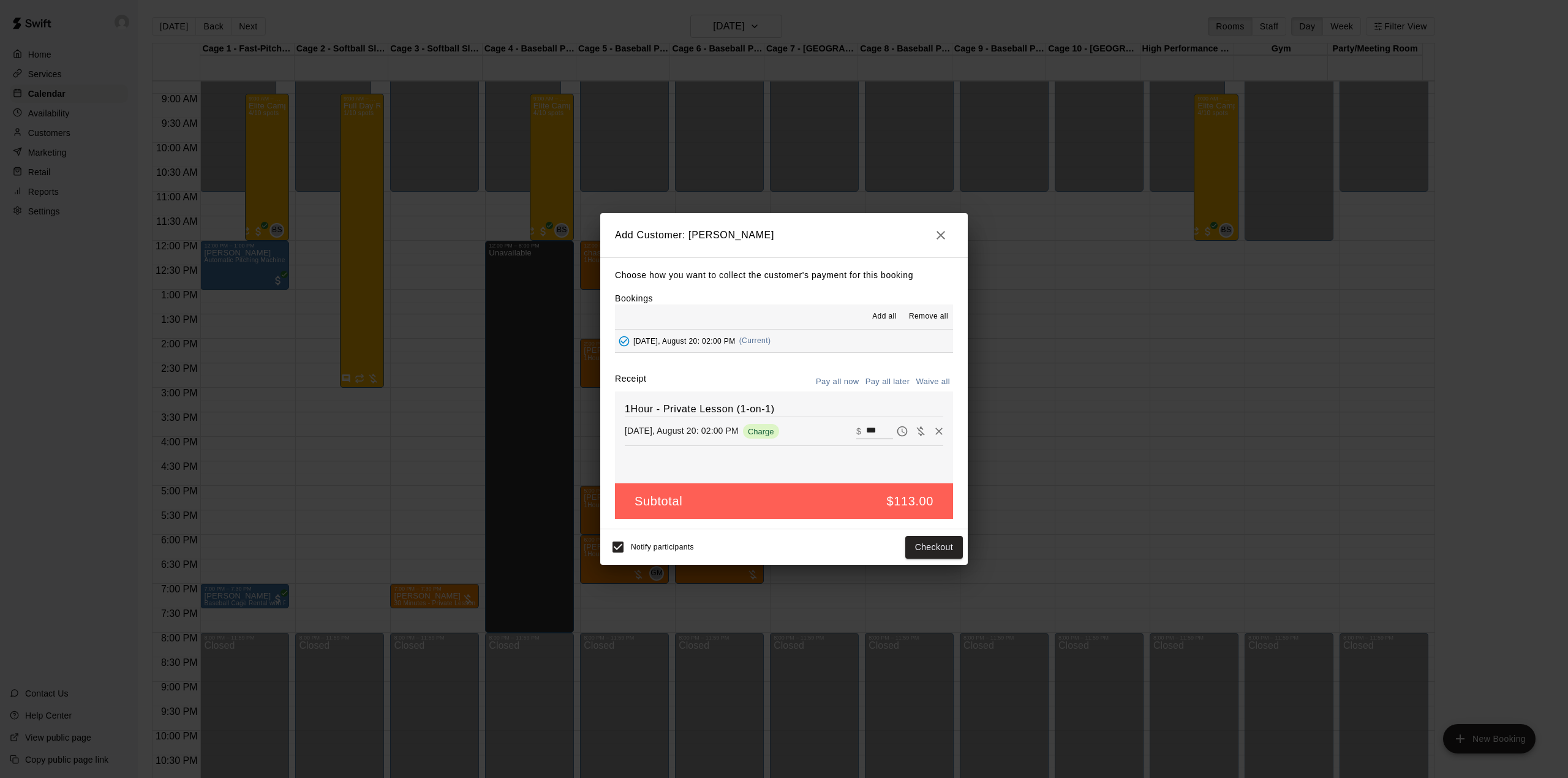
click at [887, 376] on button "Pay all later" at bounding box center [887, 382] width 51 height 19
click at [927, 547] on button "Add customer" at bounding box center [925, 548] width 75 height 23
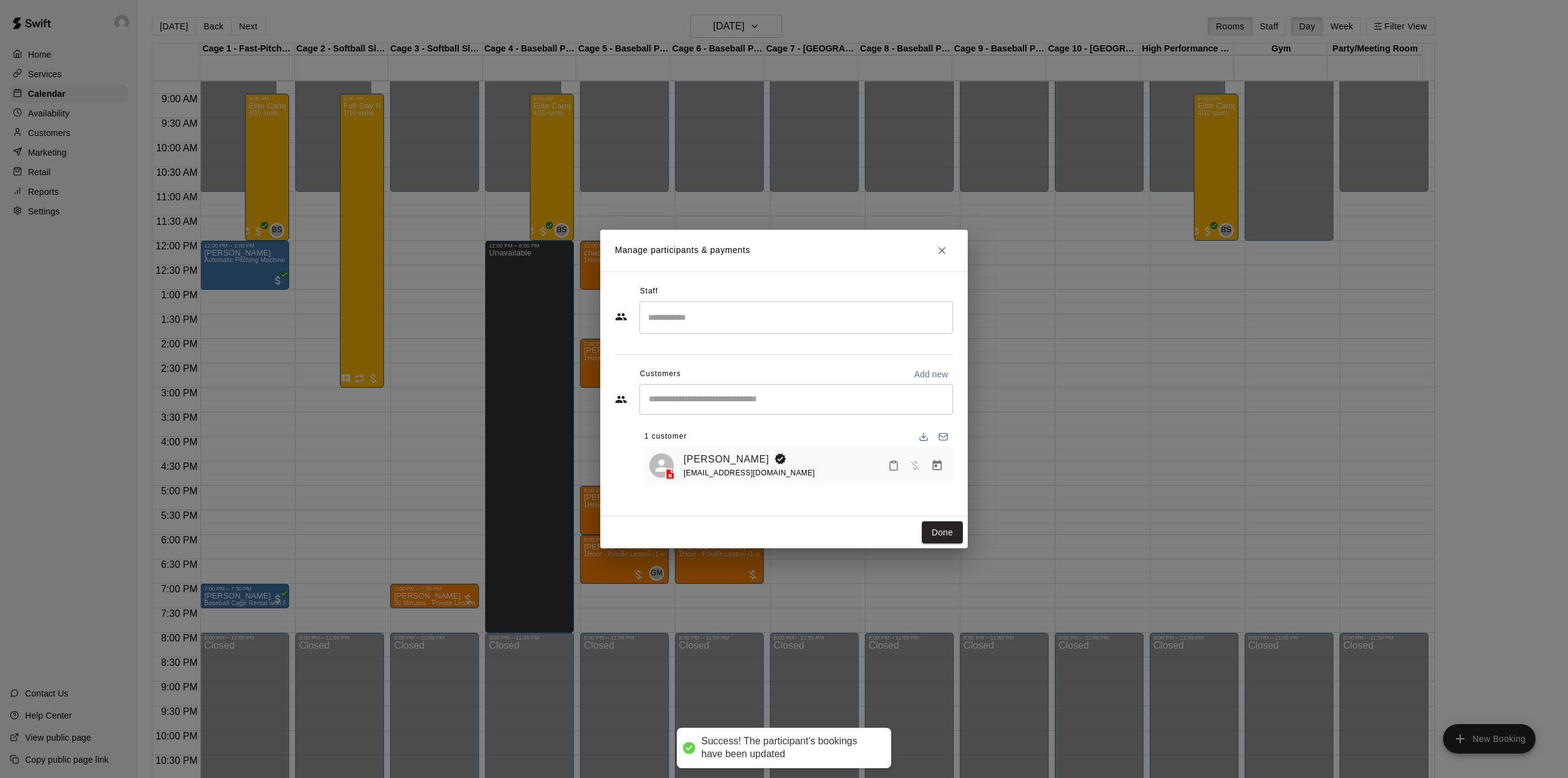
click at [711, 329] on div "​" at bounding box center [796, 317] width 313 height 32
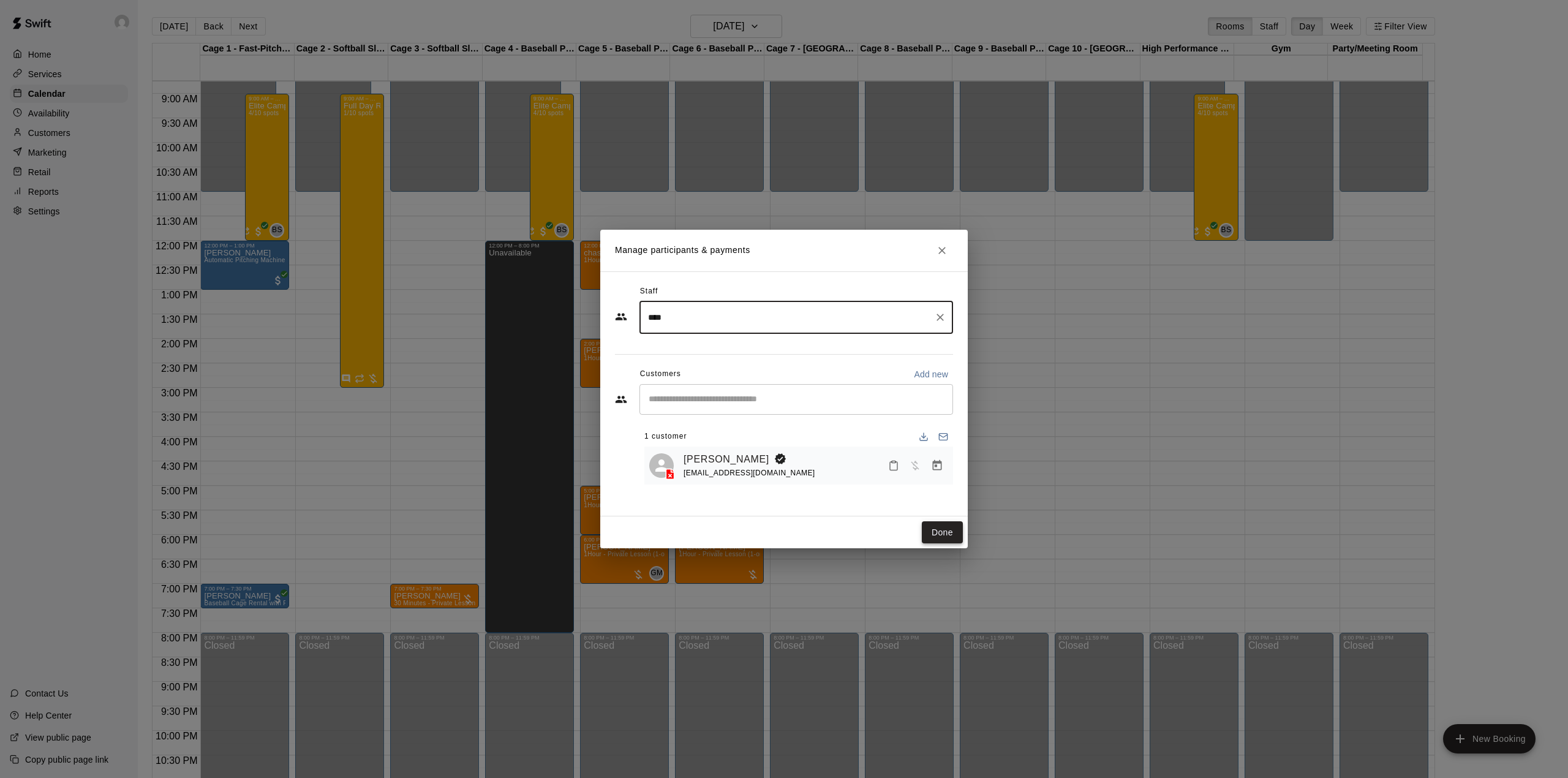
type input "****"
click at [937, 527] on button "Done" at bounding box center [942, 533] width 41 height 23
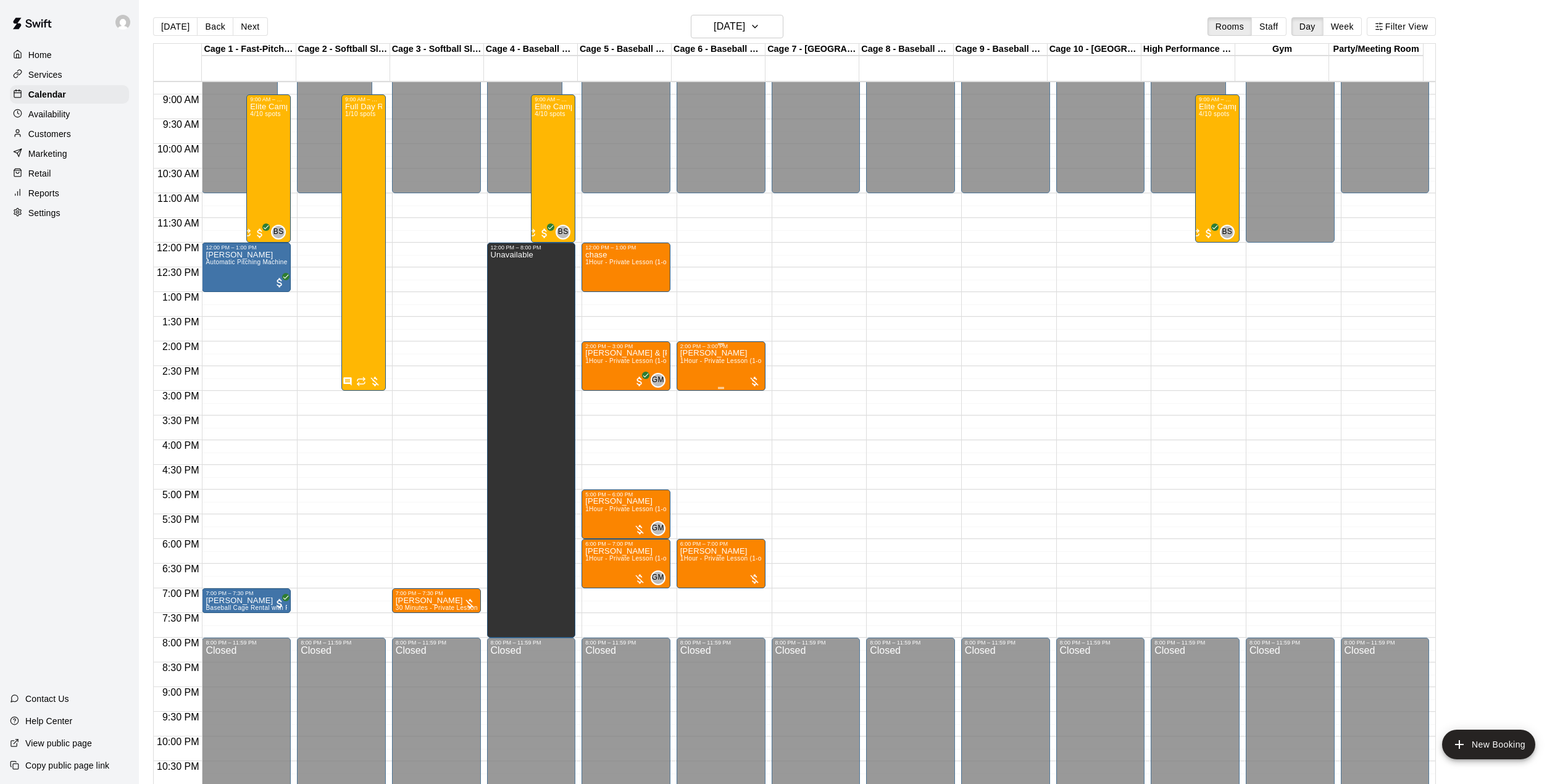
click at [726, 364] on span "1Hour - Private Lesson (1-on-1)" at bounding box center [727, 361] width 93 height 7
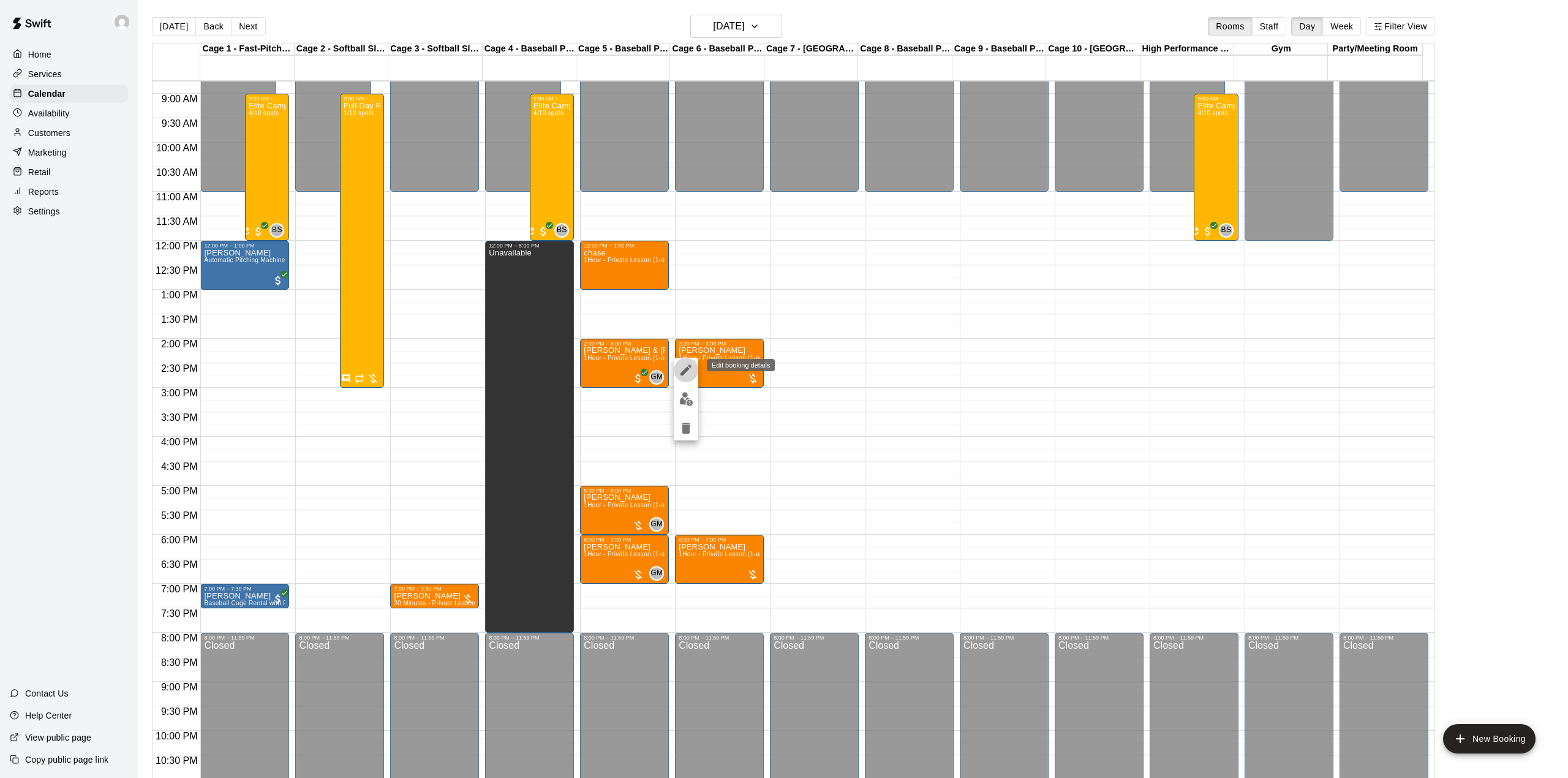
click at [682, 374] on icon "edit" at bounding box center [686, 370] width 11 height 11
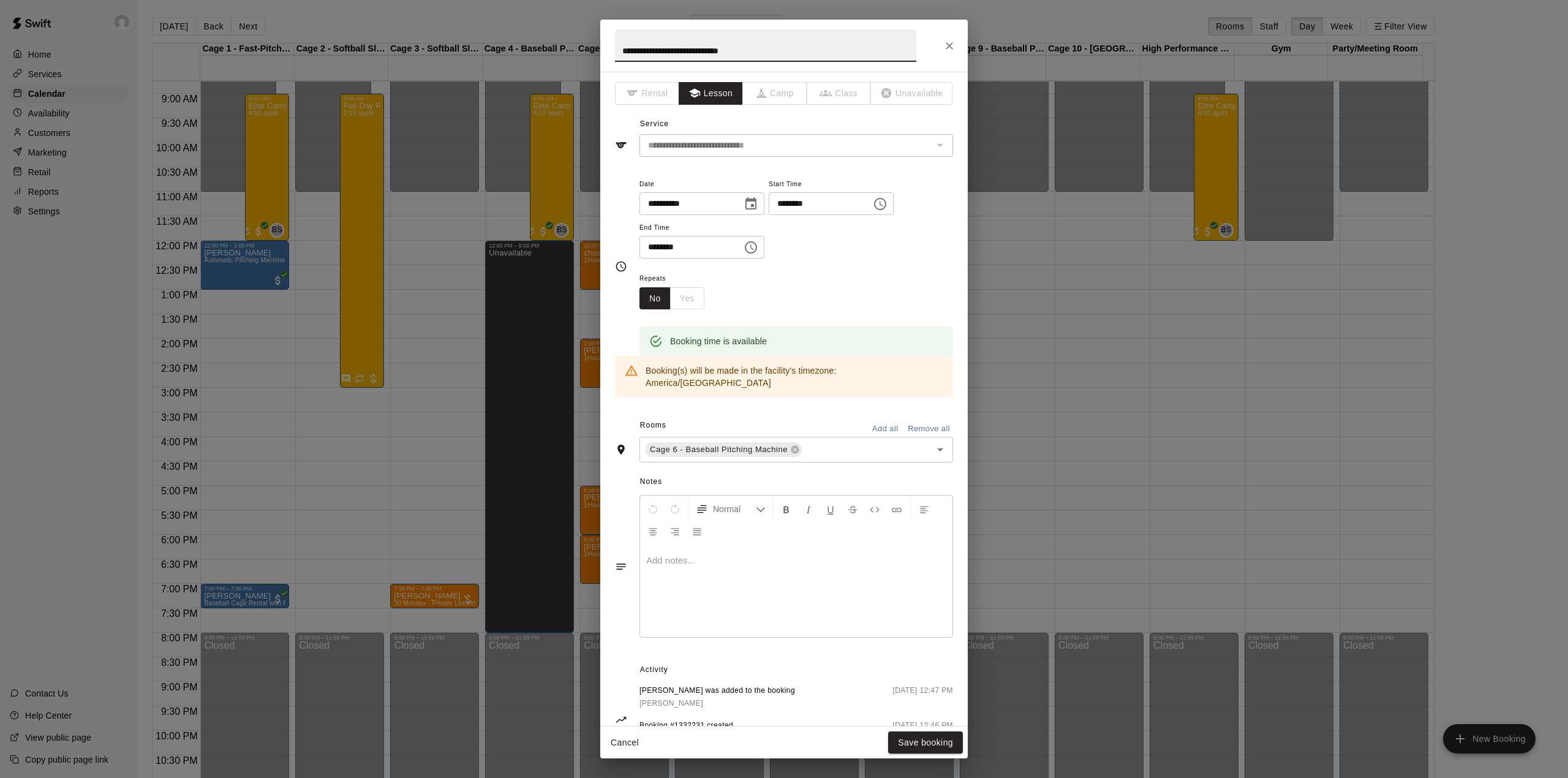
drag, startPoint x: 775, startPoint y: 42, endPoint x: 533, endPoint y: 49, distance: 242.1
click at [539, 50] on div "**********" at bounding box center [784, 389] width 1568 height 778
type input "**********"
click at [910, 740] on button "Save booking" at bounding box center [925, 743] width 74 height 23
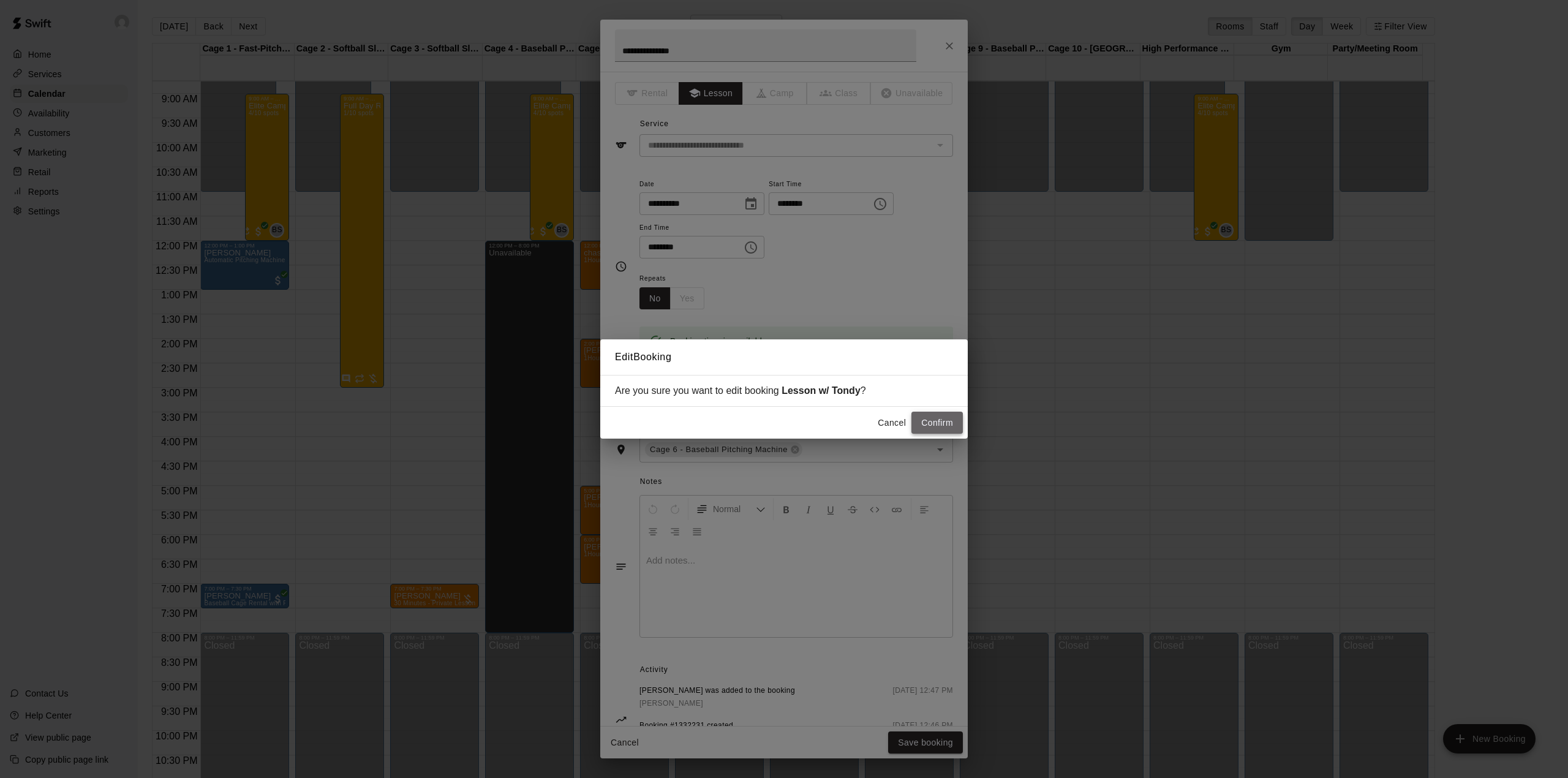
click at [920, 421] on button "Confirm" at bounding box center [937, 423] width 52 height 23
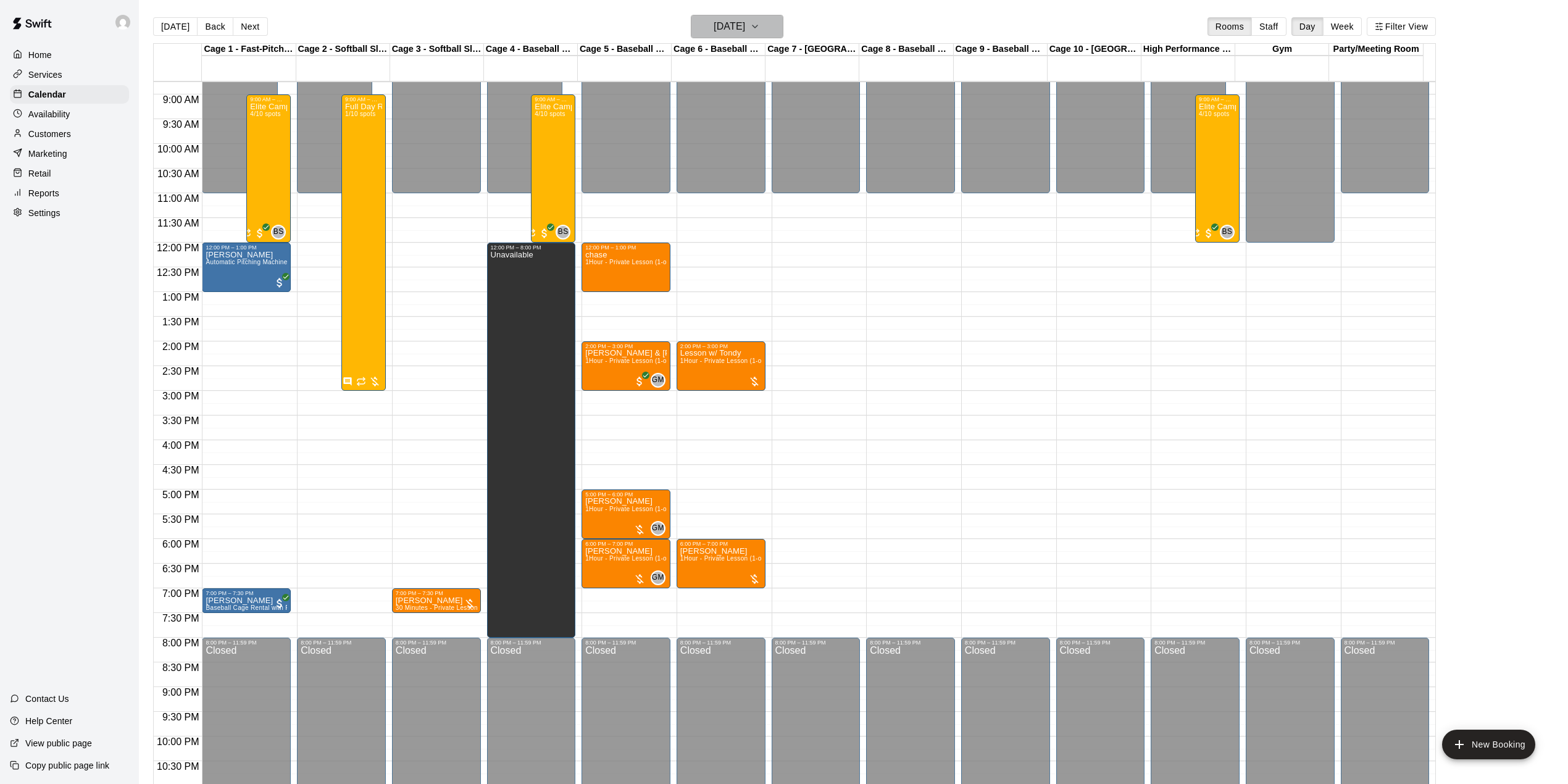
click at [745, 32] on h6 "Wednesday Aug 20" at bounding box center [729, 26] width 32 height 17
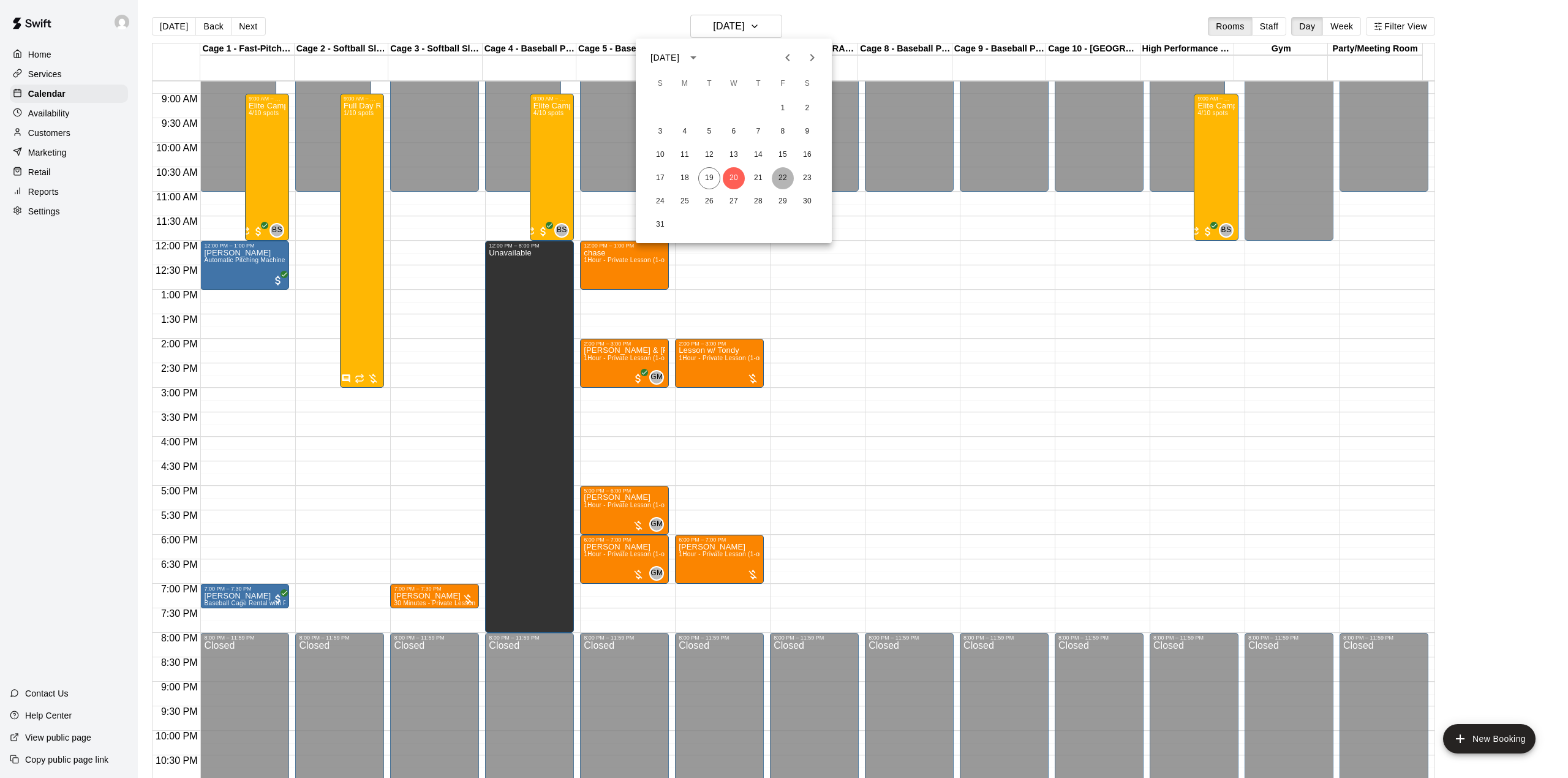
click at [788, 177] on button "22" at bounding box center [782, 178] width 22 height 22
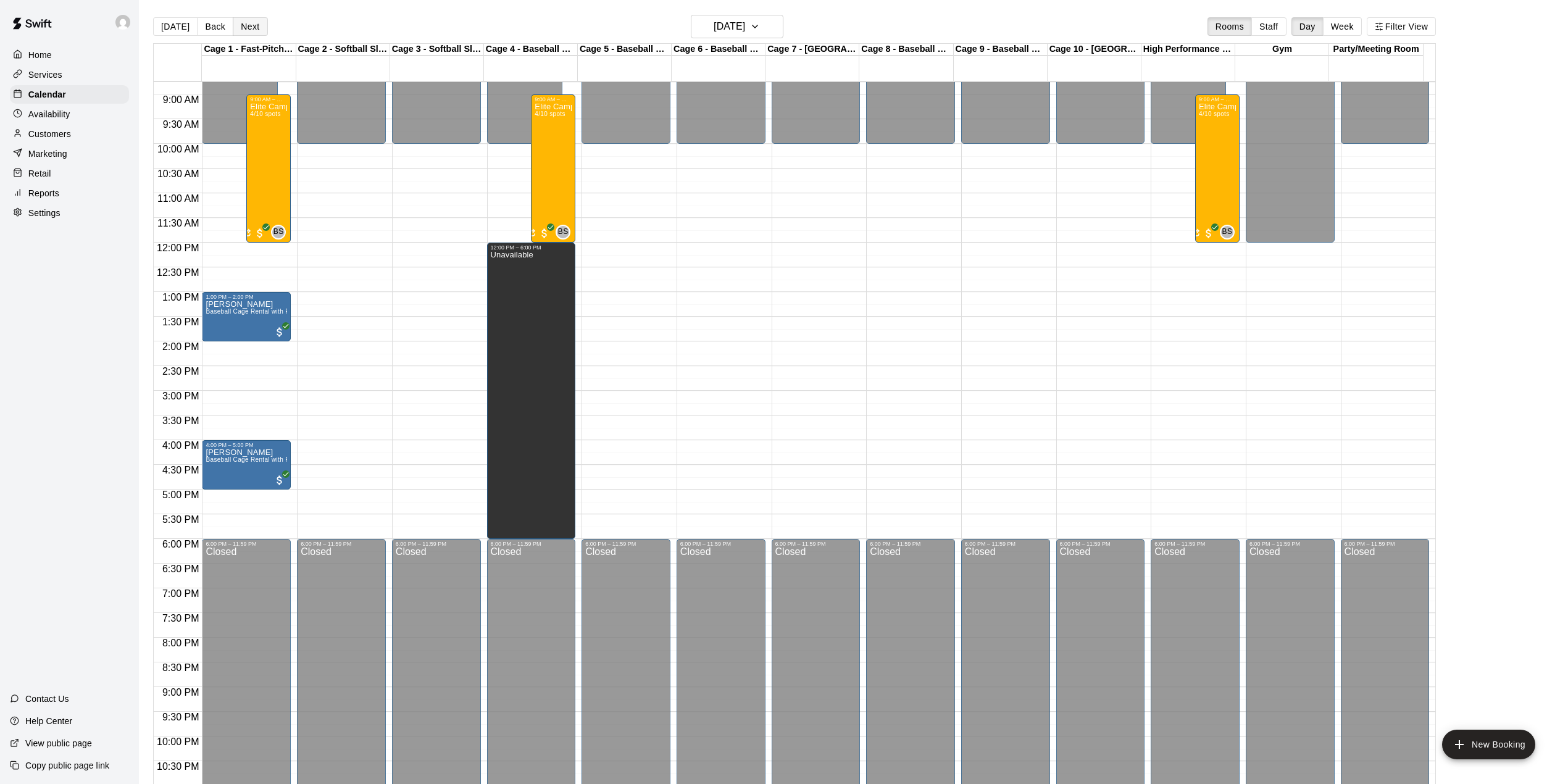
click at [247, 25] on button "Next" at bounding box center [250, 26] width 34 height 18
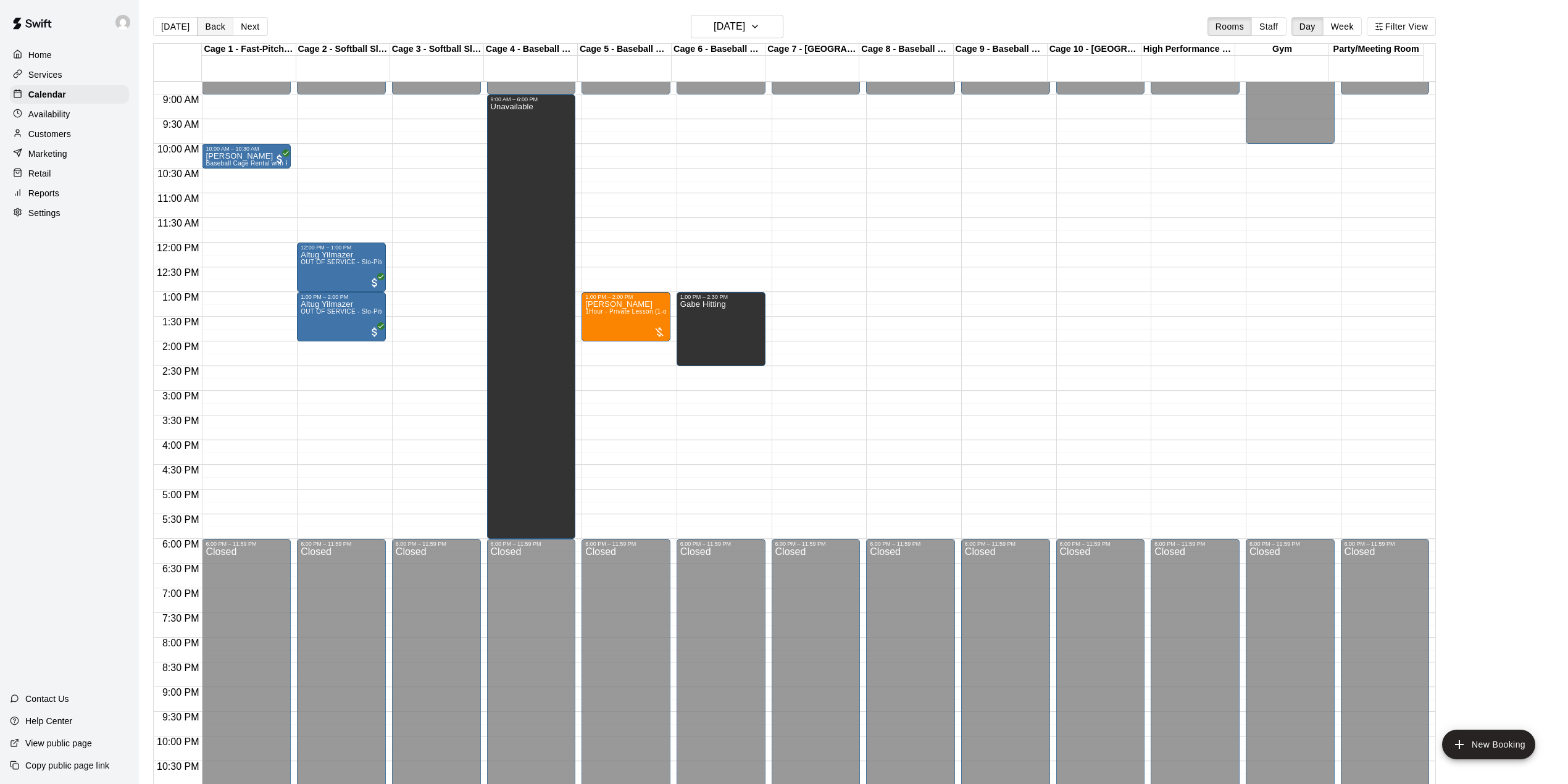
click at [207, 22] on button "Back" at bounding box center [215, 26] width 36 height 18
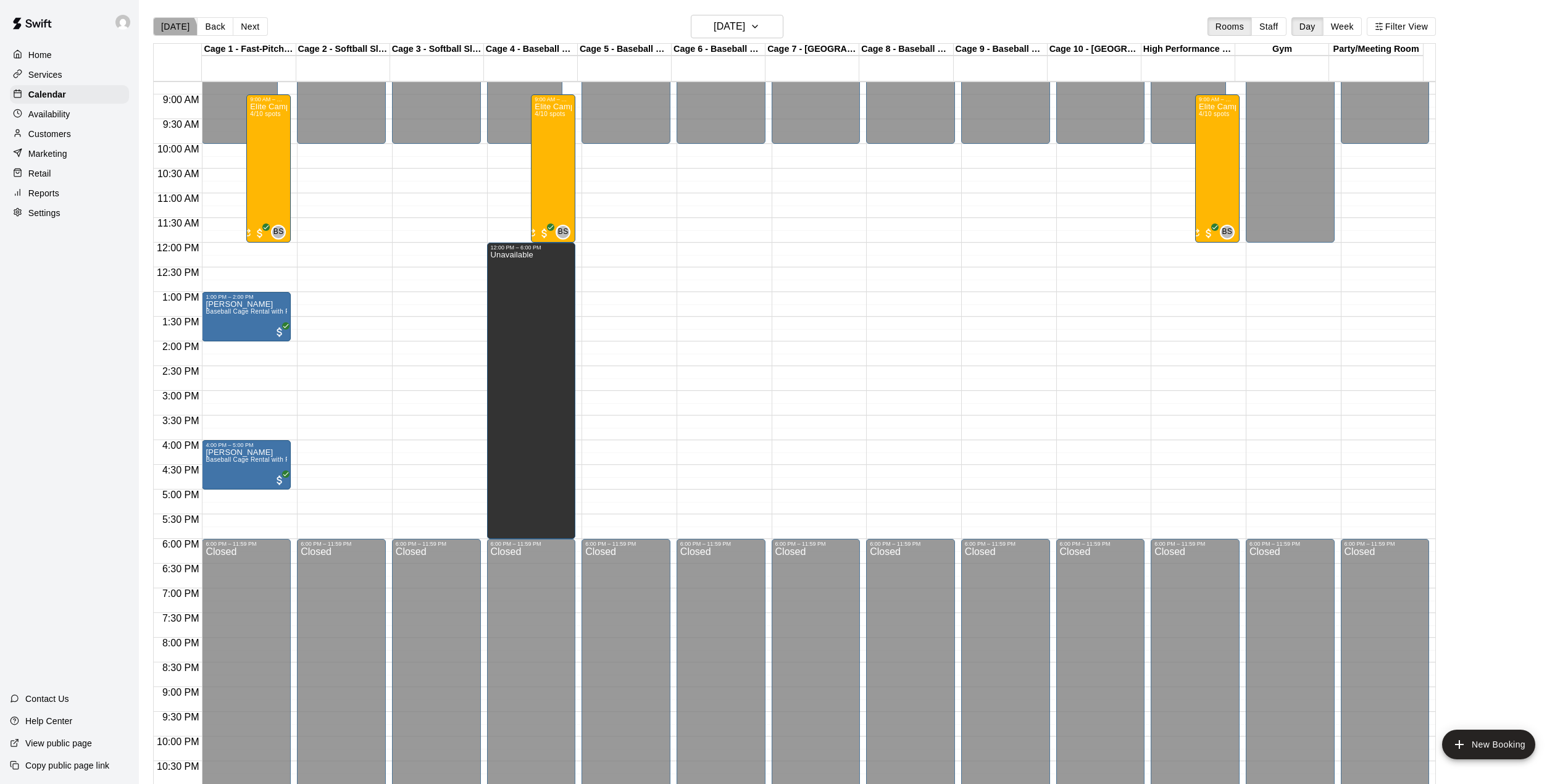
click at [174, 31] on button "[DATE]" at bounding box center [175, 26] width 45 height 18
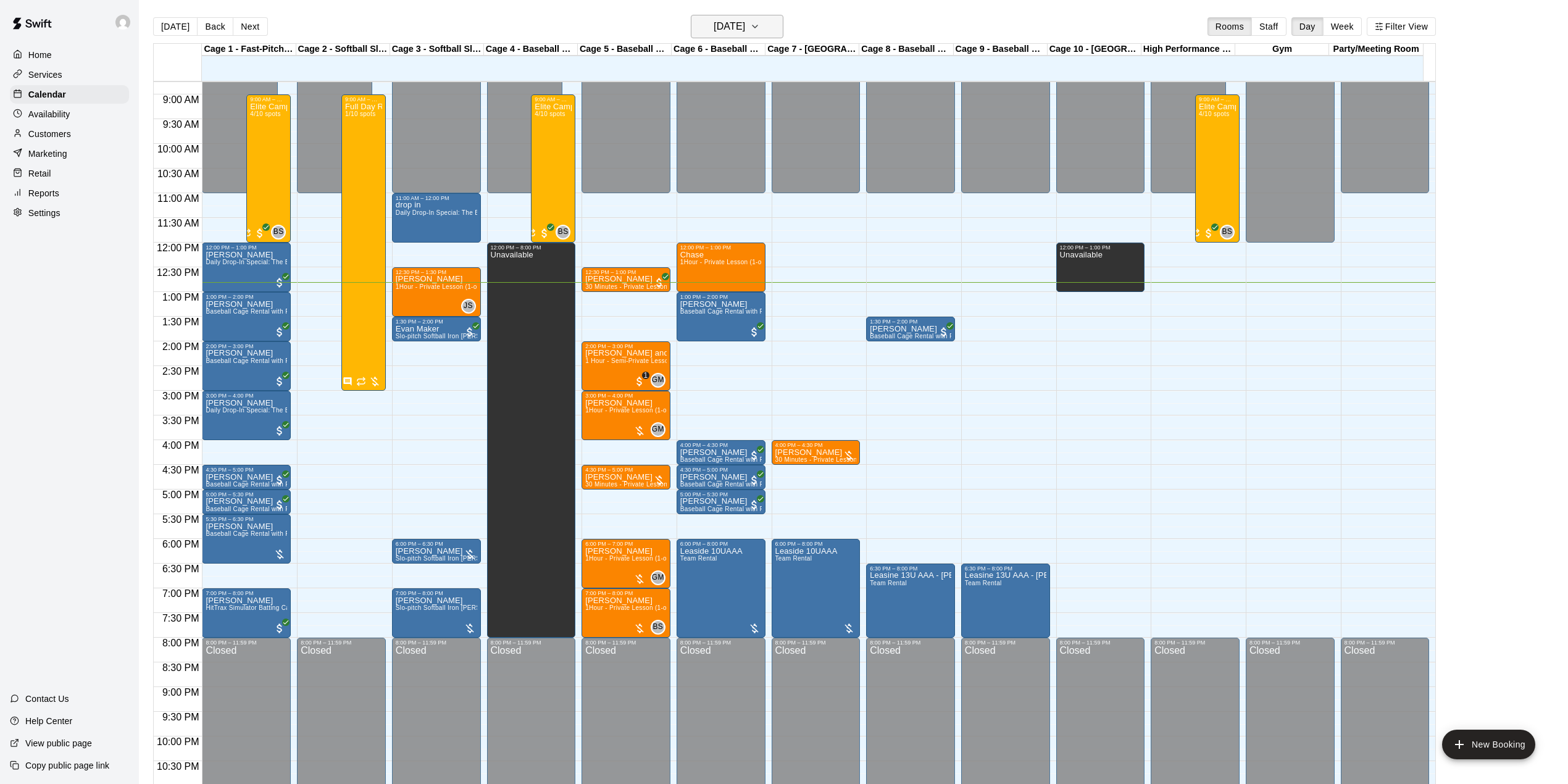
click at [745, 22] on h6 "[DATE]" at bounding box center [729, 26] width 32 height 17
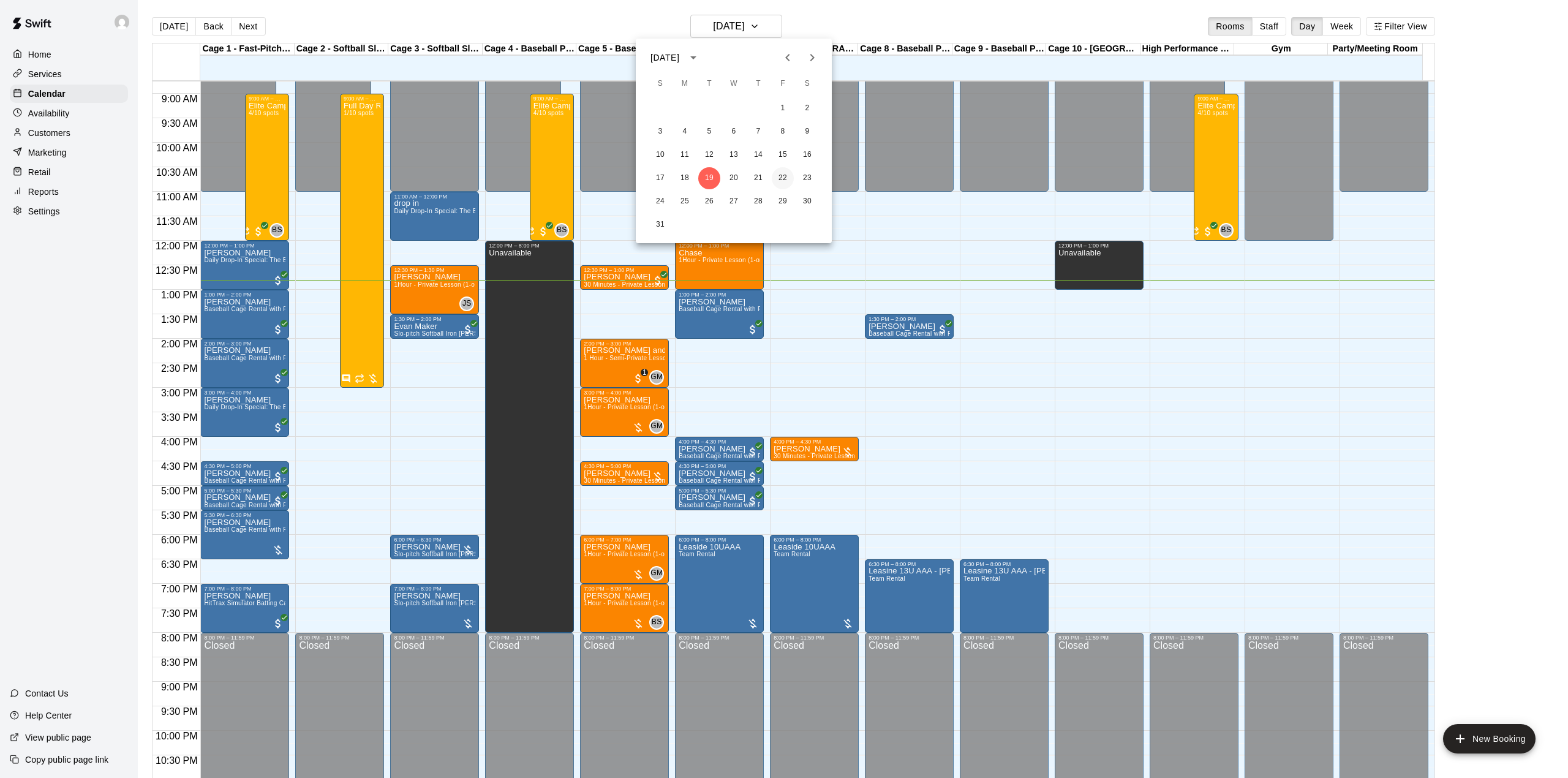
click at [780, 174] on button "22" at bounding box center [782, 178] width 22 height 22
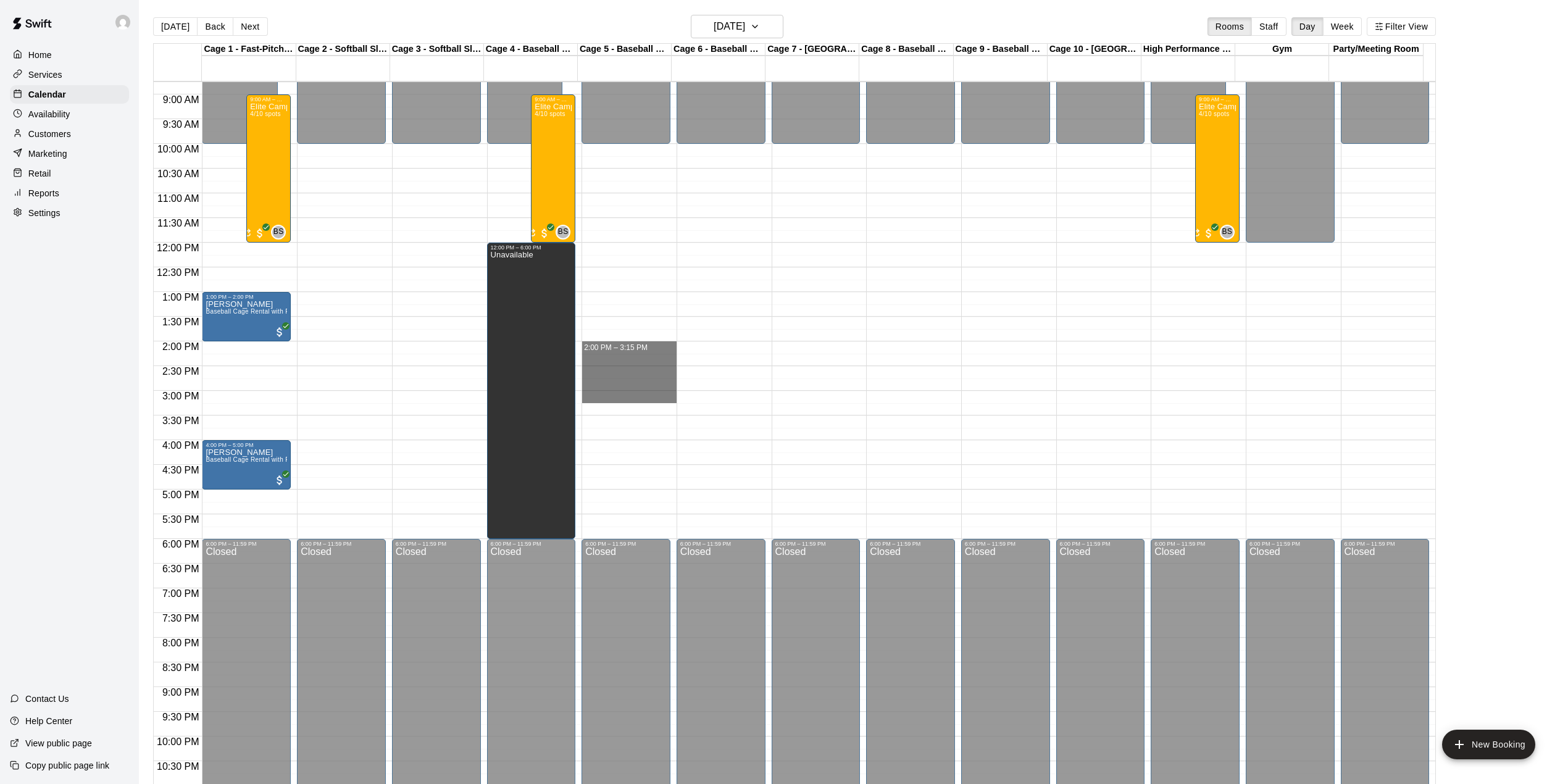
drag, startPoint x: 668, startPoint y: 345, endPoint x: 663, endPoint y: 393, distance: 48.3
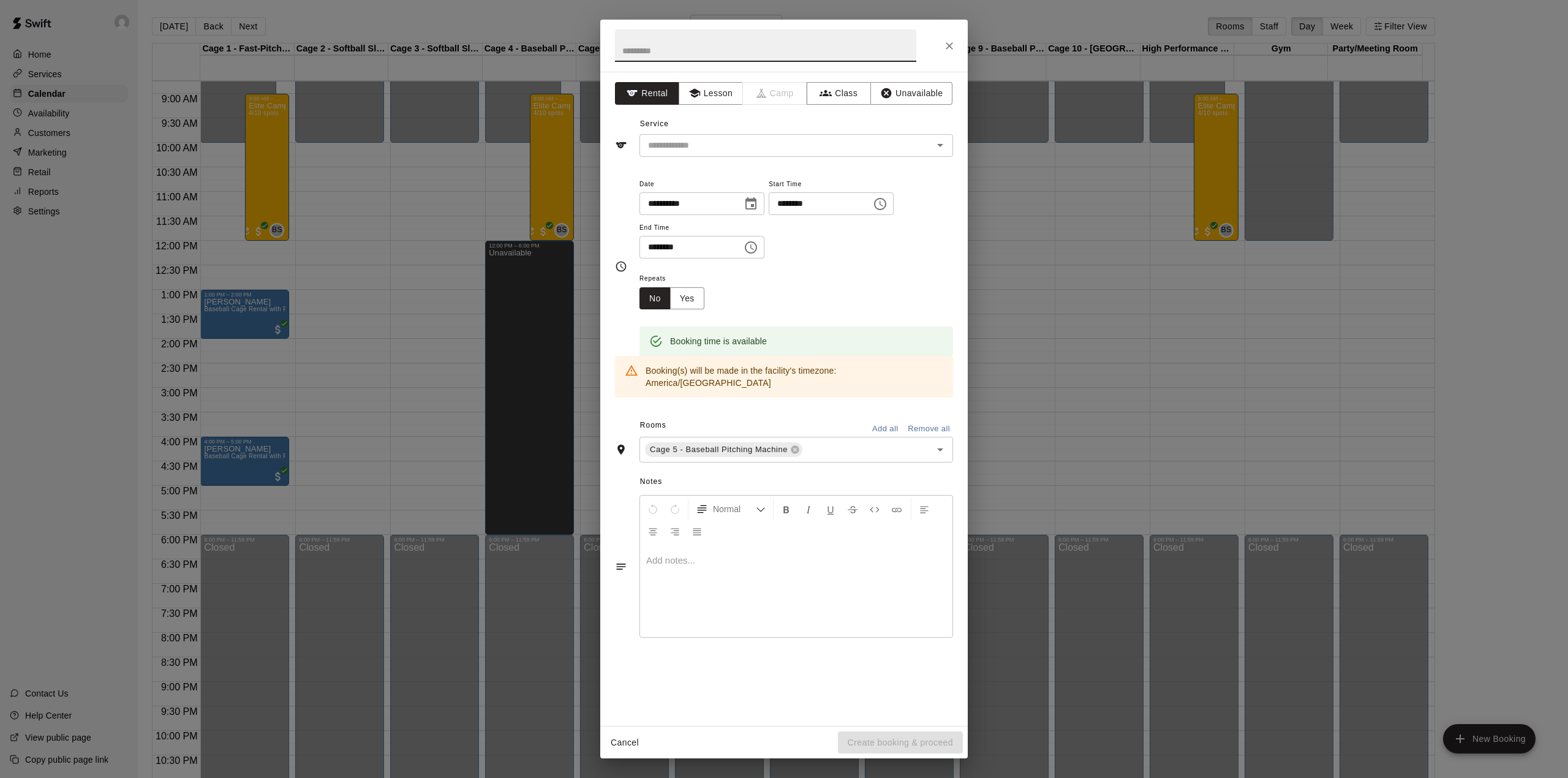
click at [1043, 322] on div "**********" at bounding box center [784, 389] width 1568 height 778
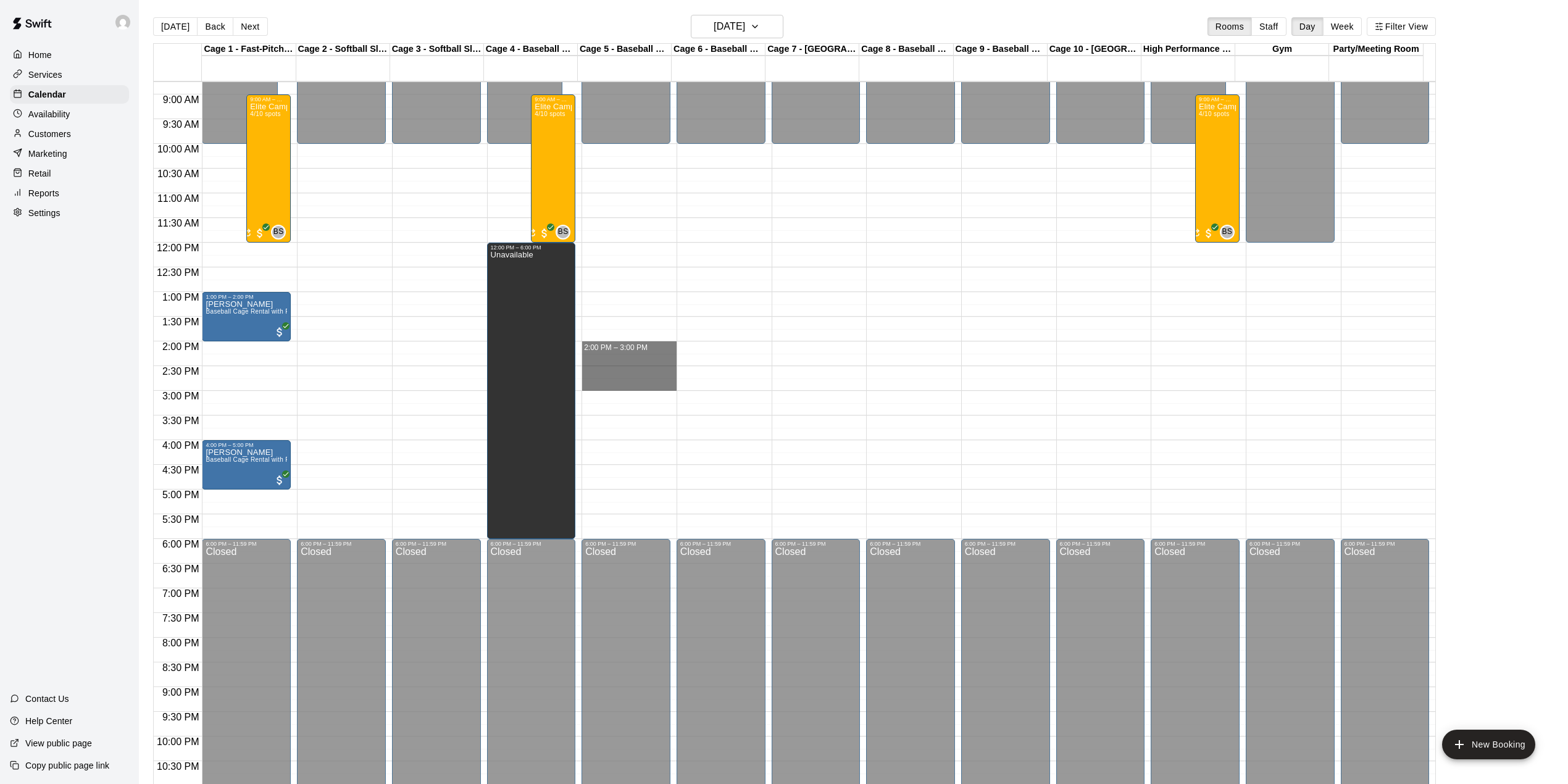
drag, startPoint x: 613, startPoint y: 345, endPoint x: 616, endPoint y: 381, distance: 36.1
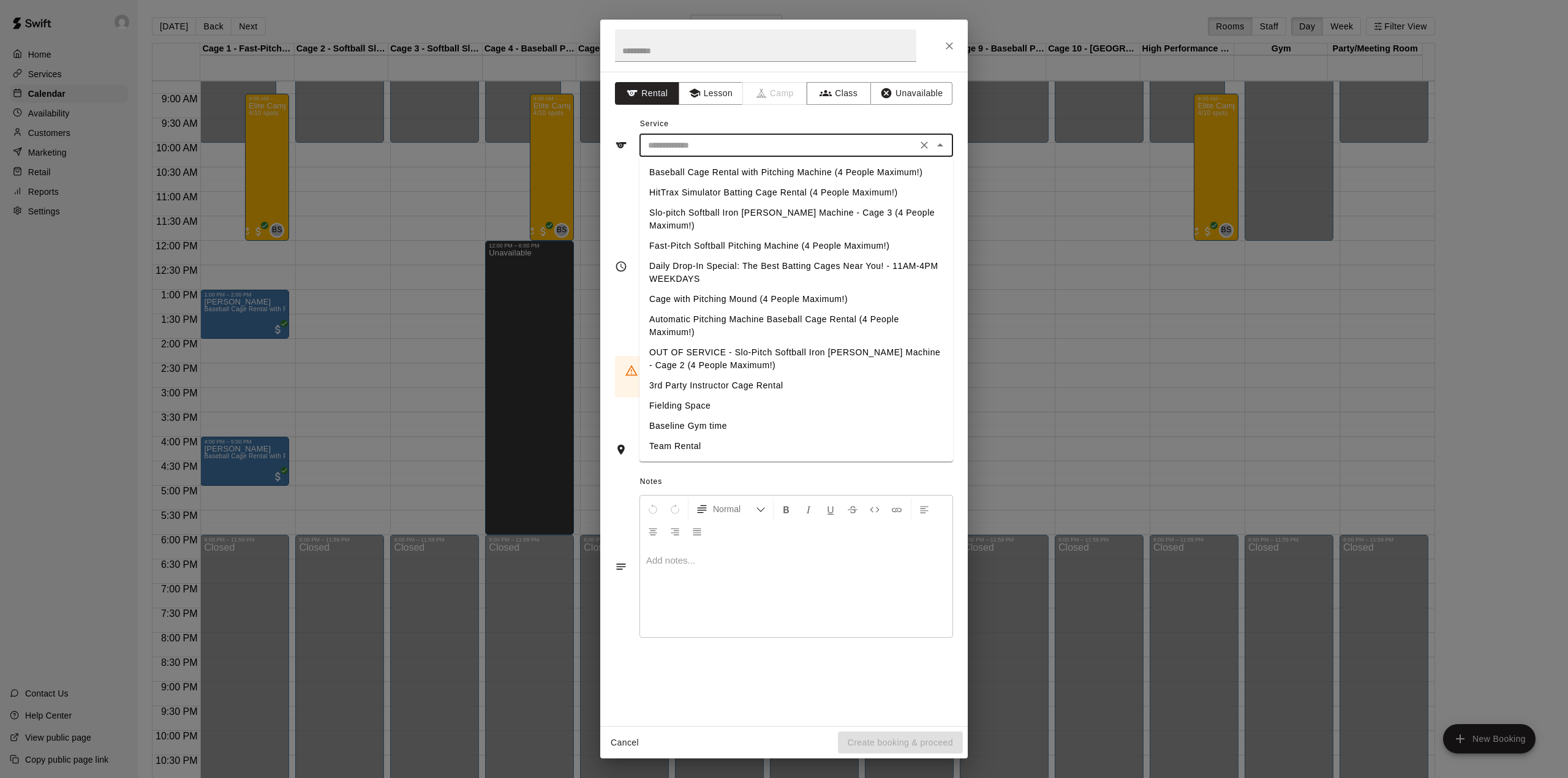
click at [713, 140] on input "text" at bounding box center [778, 145] width 270 height 15
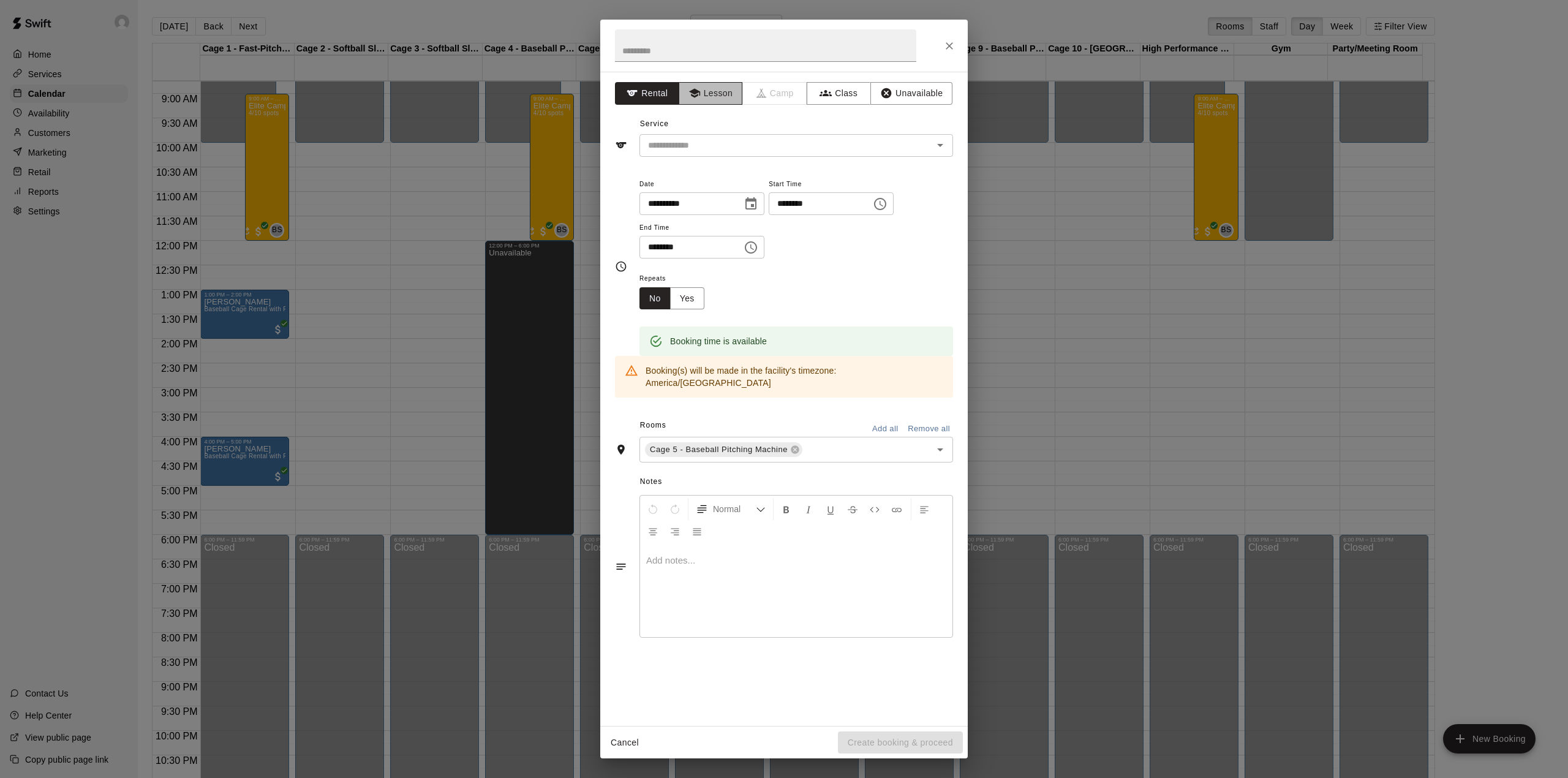
click at [706, 87] on button "Lesson" at bounding box center [711, 93] width 64 height 23
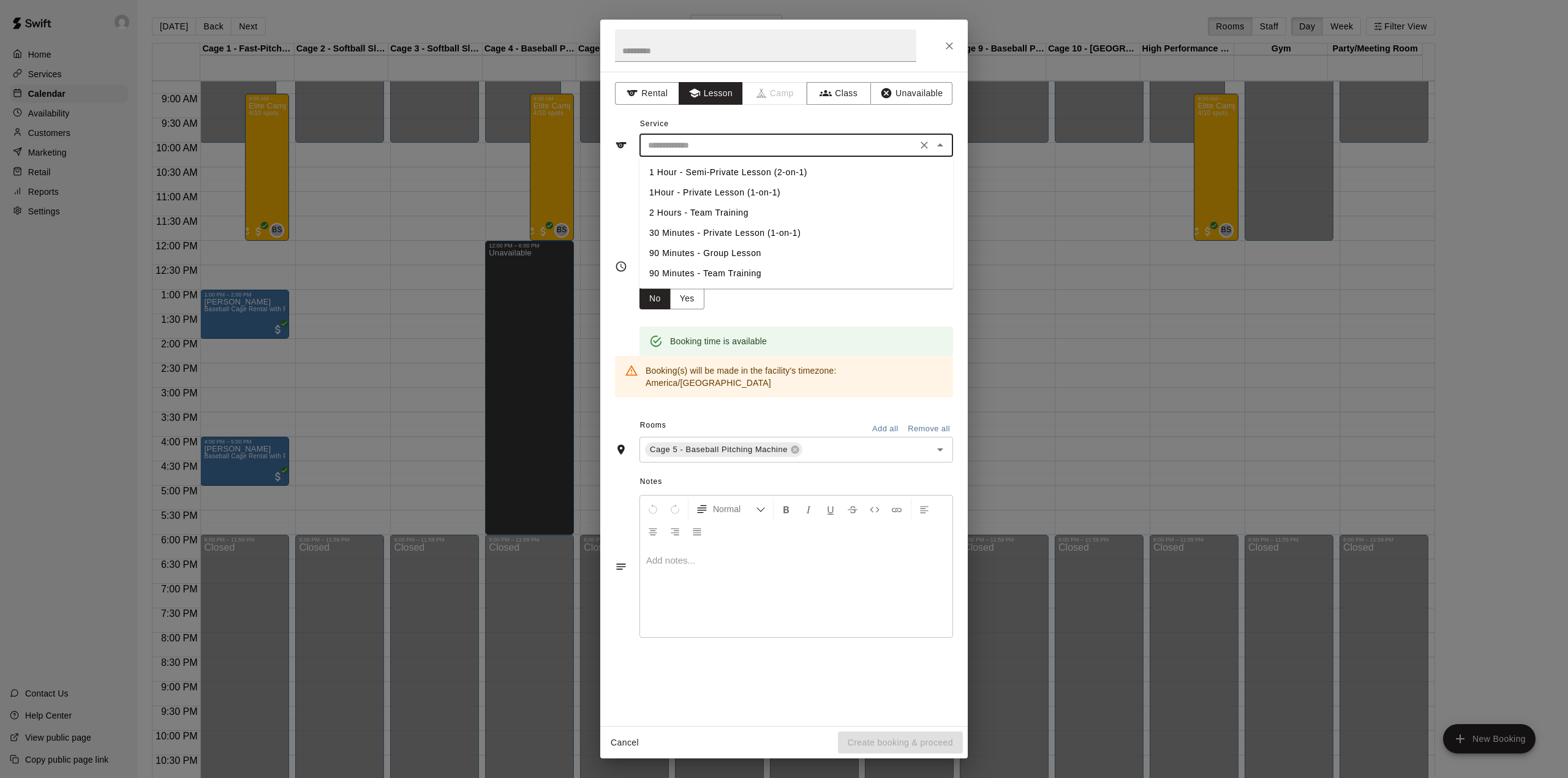
click at [713, 148] on input "text" at bounding box center [778, 145] width 270 height 15
click at [718, 191] on li "1Hour - Private Lesson (1-on-1)" at bounding box center [796, 192] width 313 height 20
type input "**********"
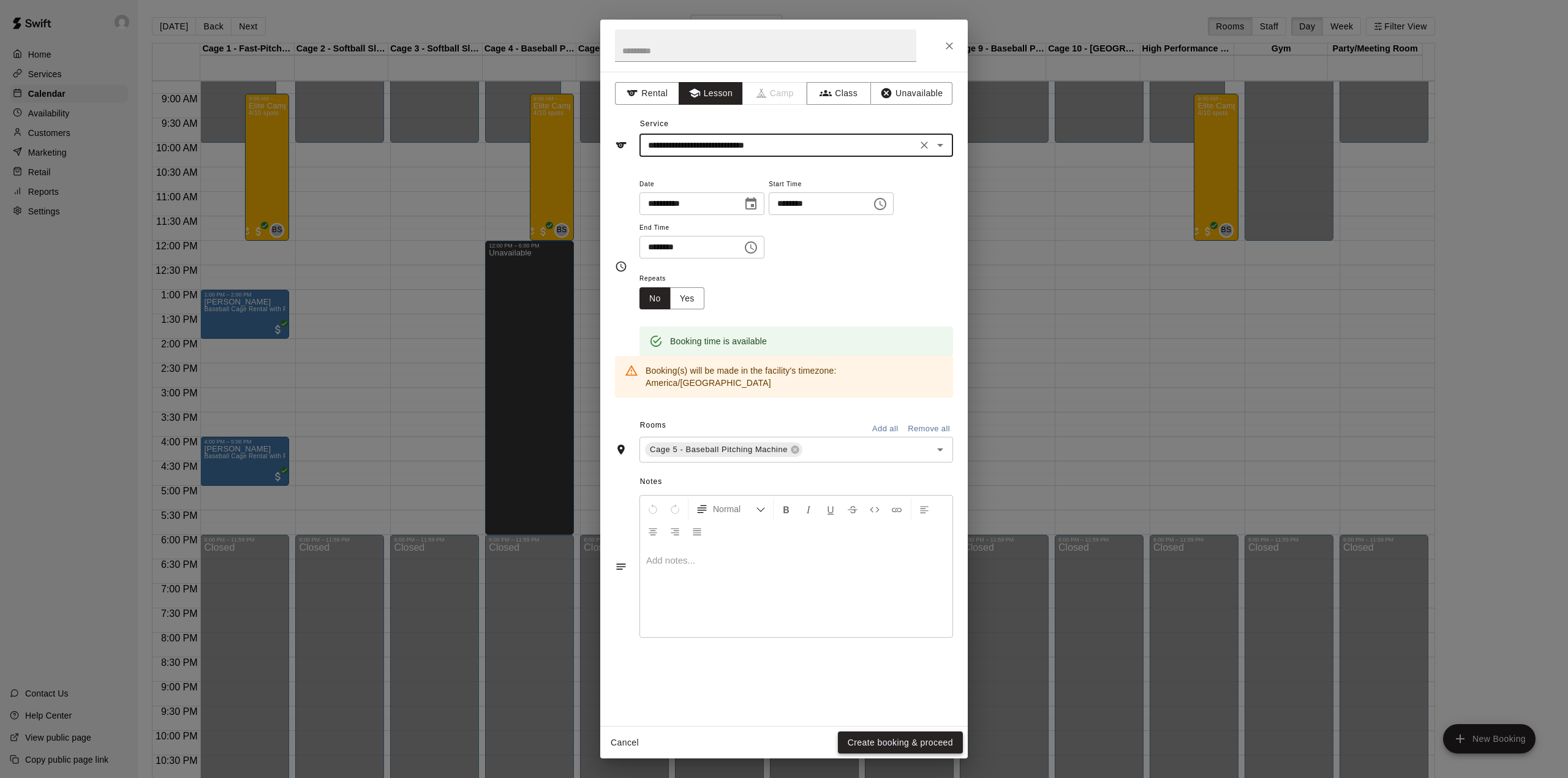
click at [904, 739] on button "Create booking & proceed" at bounding box center [900, 743] width 125 height 23
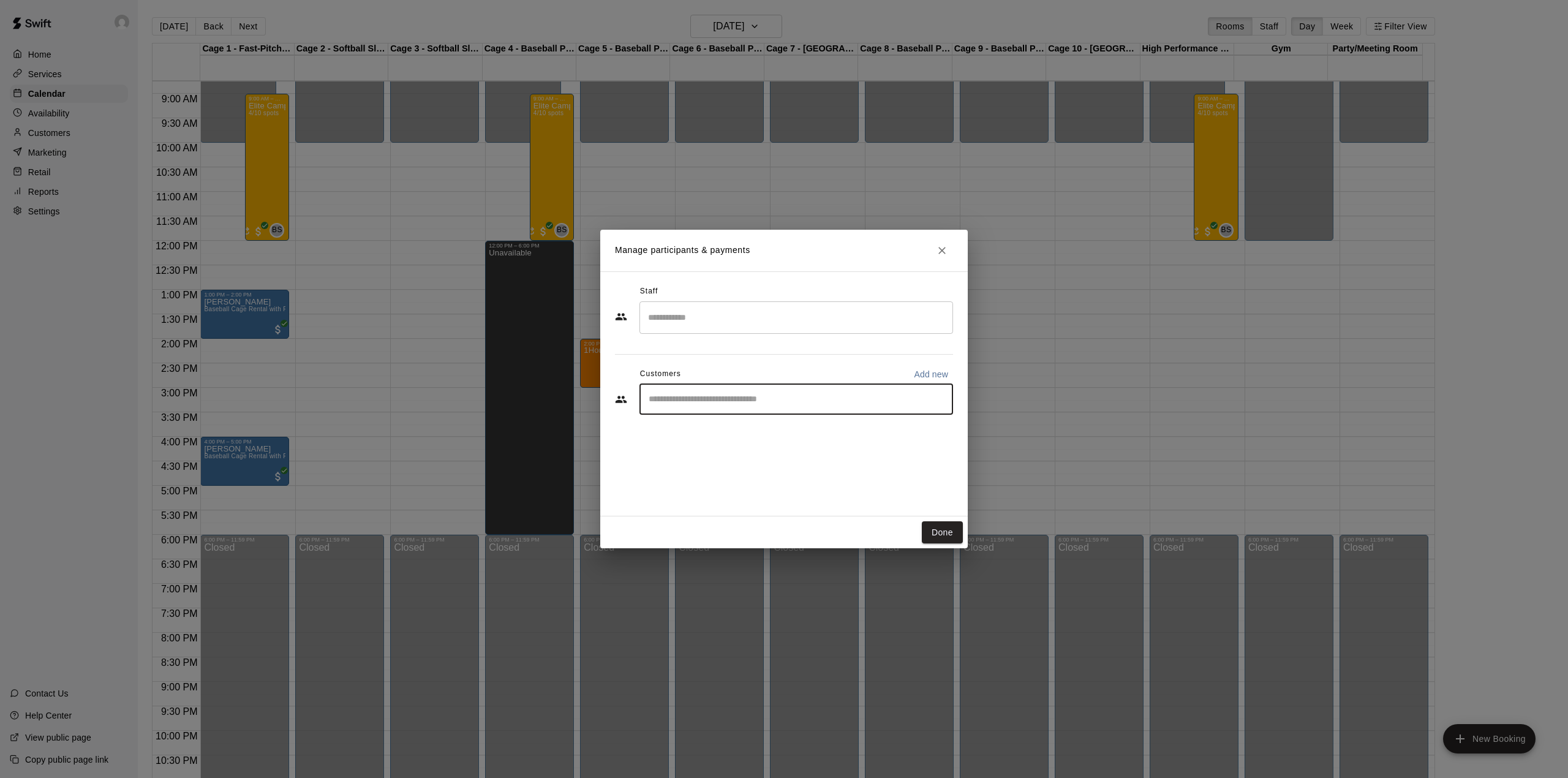
click at [667, 403] on input "Start typing to search customers..." at bounding box center [796, 399] width 303 height 12
type input "*******"
click at [744, 439] on span "bradelabdi@gmail.com" at bounding box center [739, 441] width 132 height 9
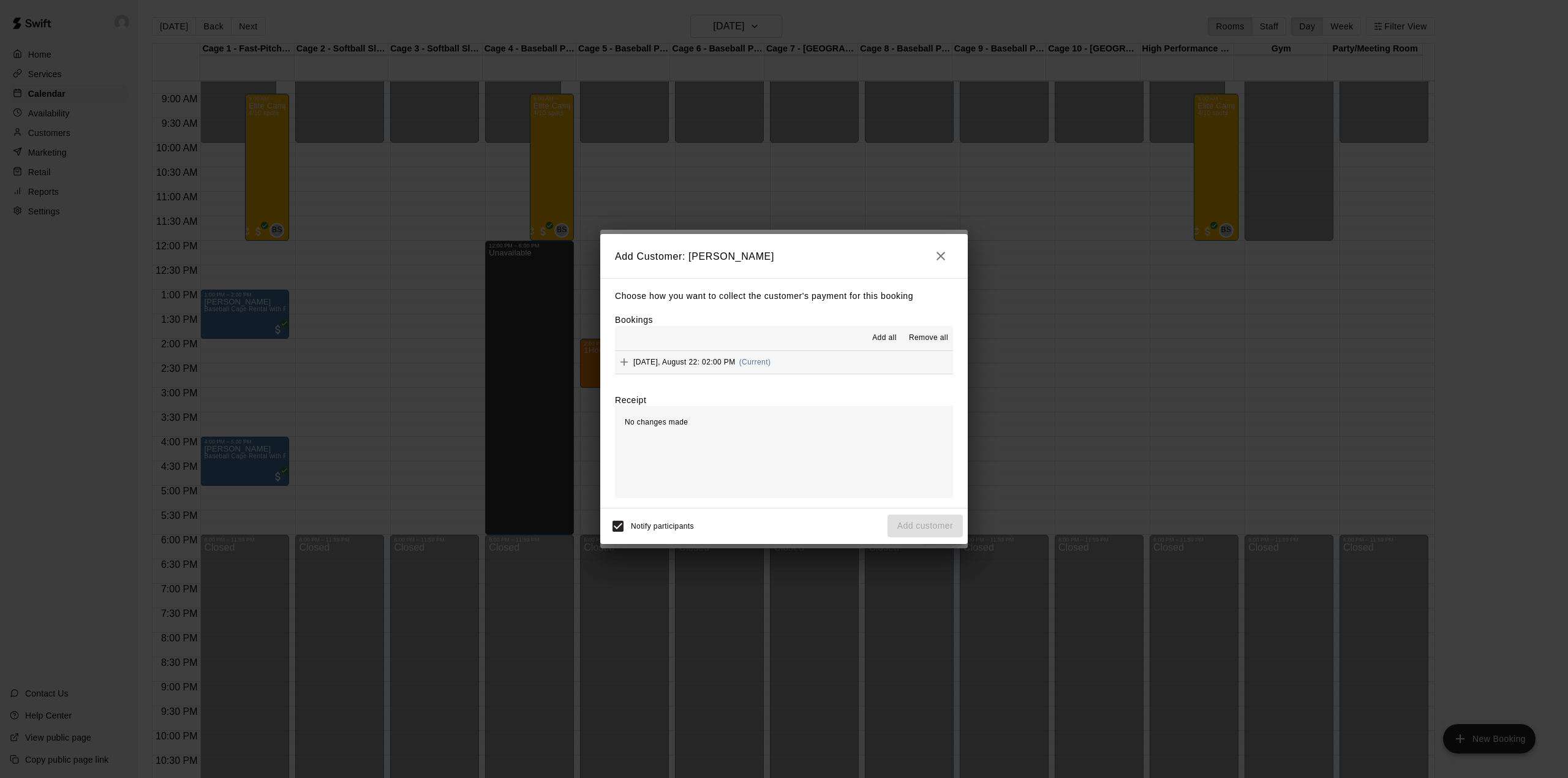
click at [884, 342] on span "Add all" at bounding box center [884, 338] width 25 height 12
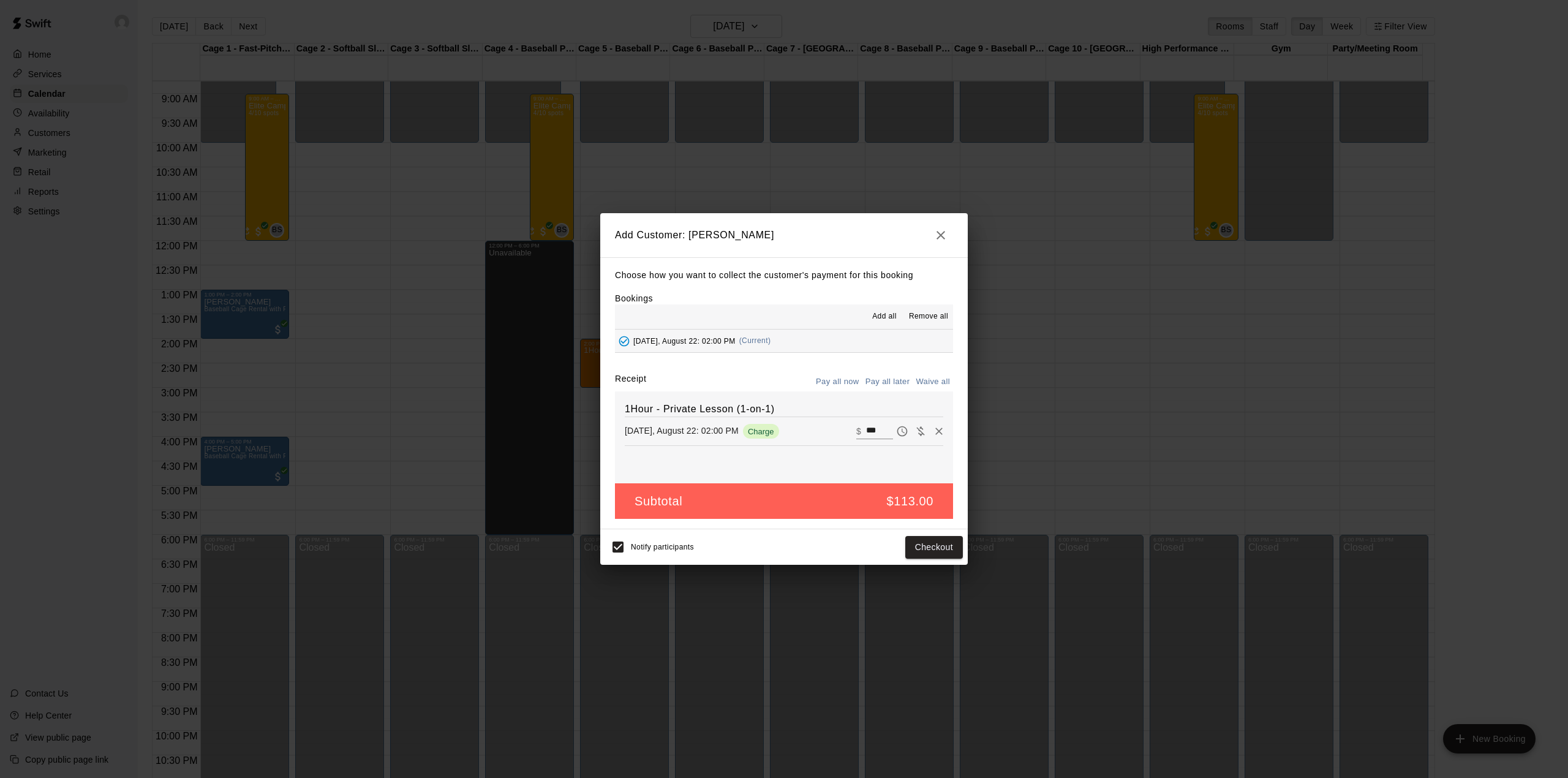
click at [887, 388] on button "Pay all later" at bounding box center [887, 382] width 51 height 19
click at [904, 545] on button "Add customer" at bounding box center [925, 548] width 75 height 23
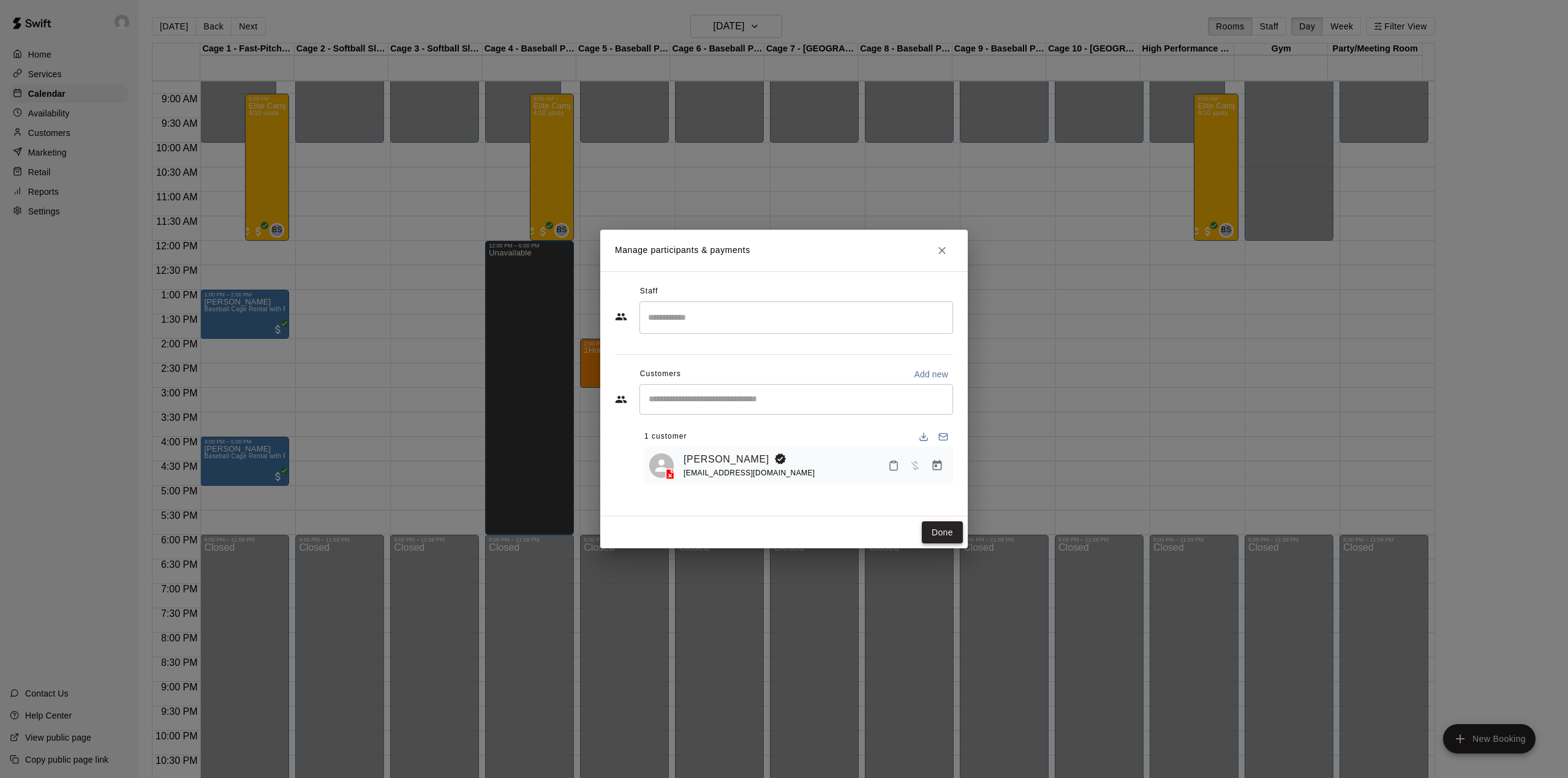
click at [941, 532] on button "Done" at bounding box center [942, 533] width 41 height 23
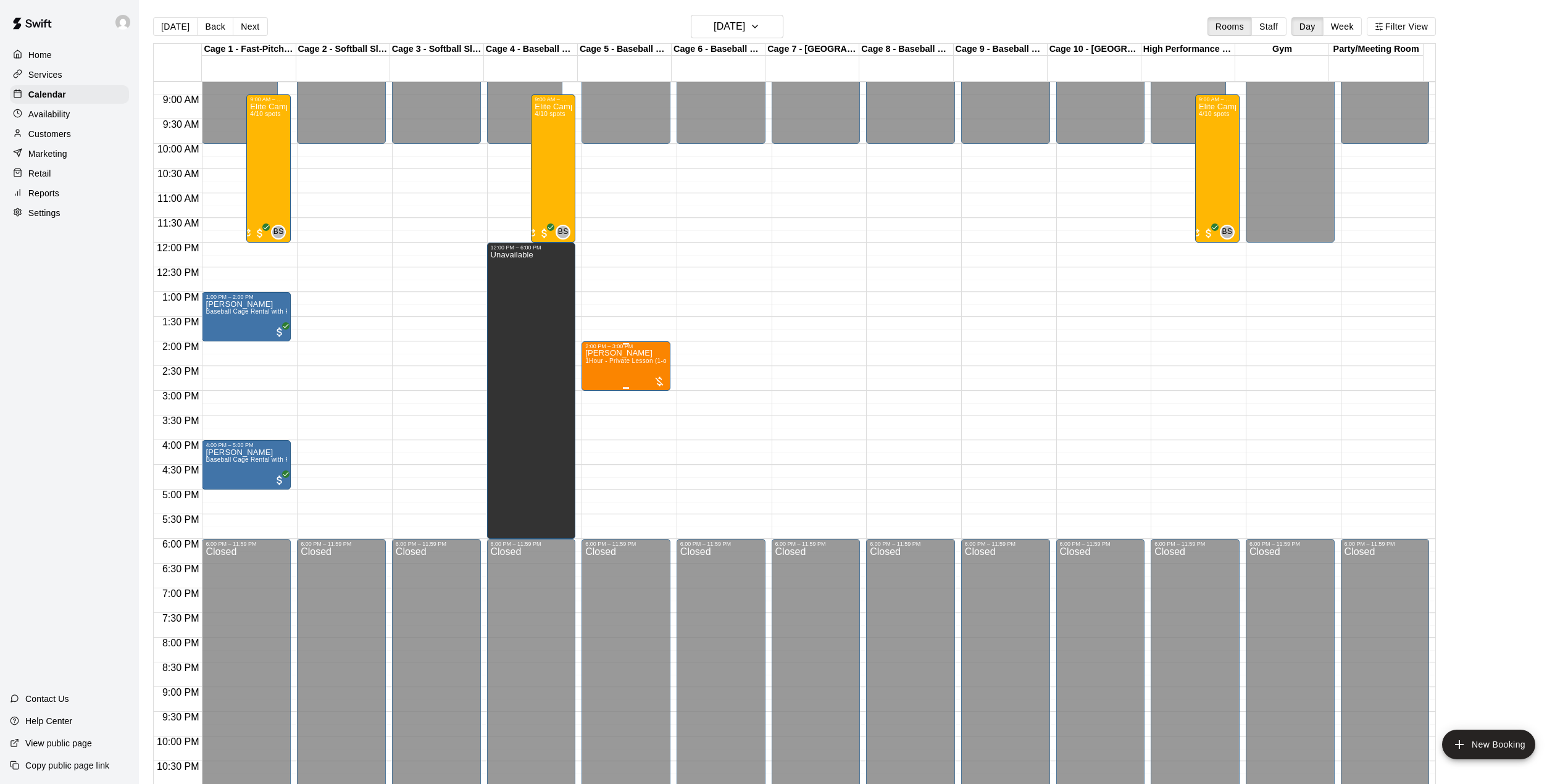
click at [623, 372] on div "Brad Elabdi 1Hour - Private Lesson (1-on-1)" at bounding box center [626, 741] width 81 height 784
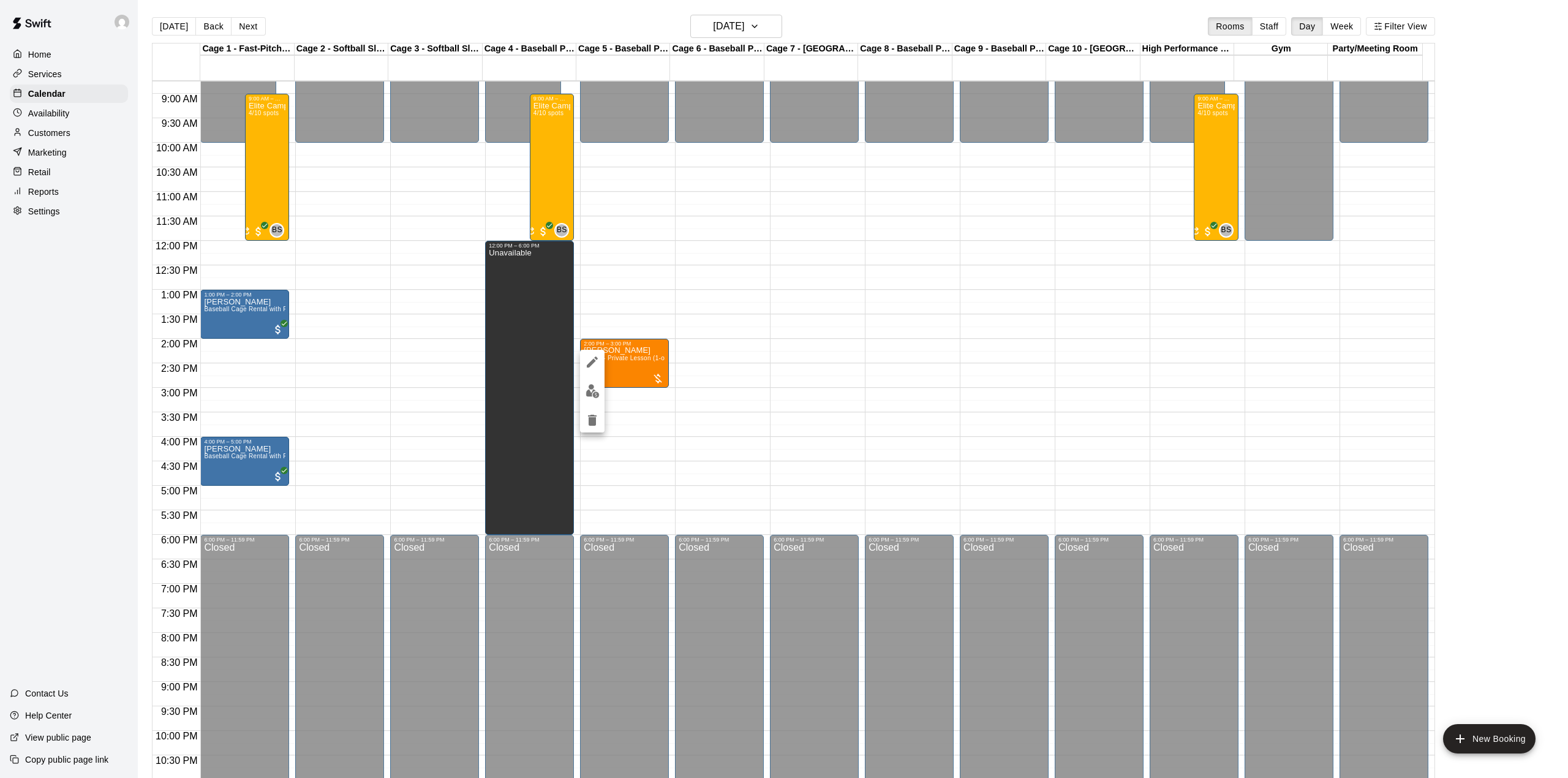
click at [910, 395] on div at bounding box center [784, 389] width 1568 height 778
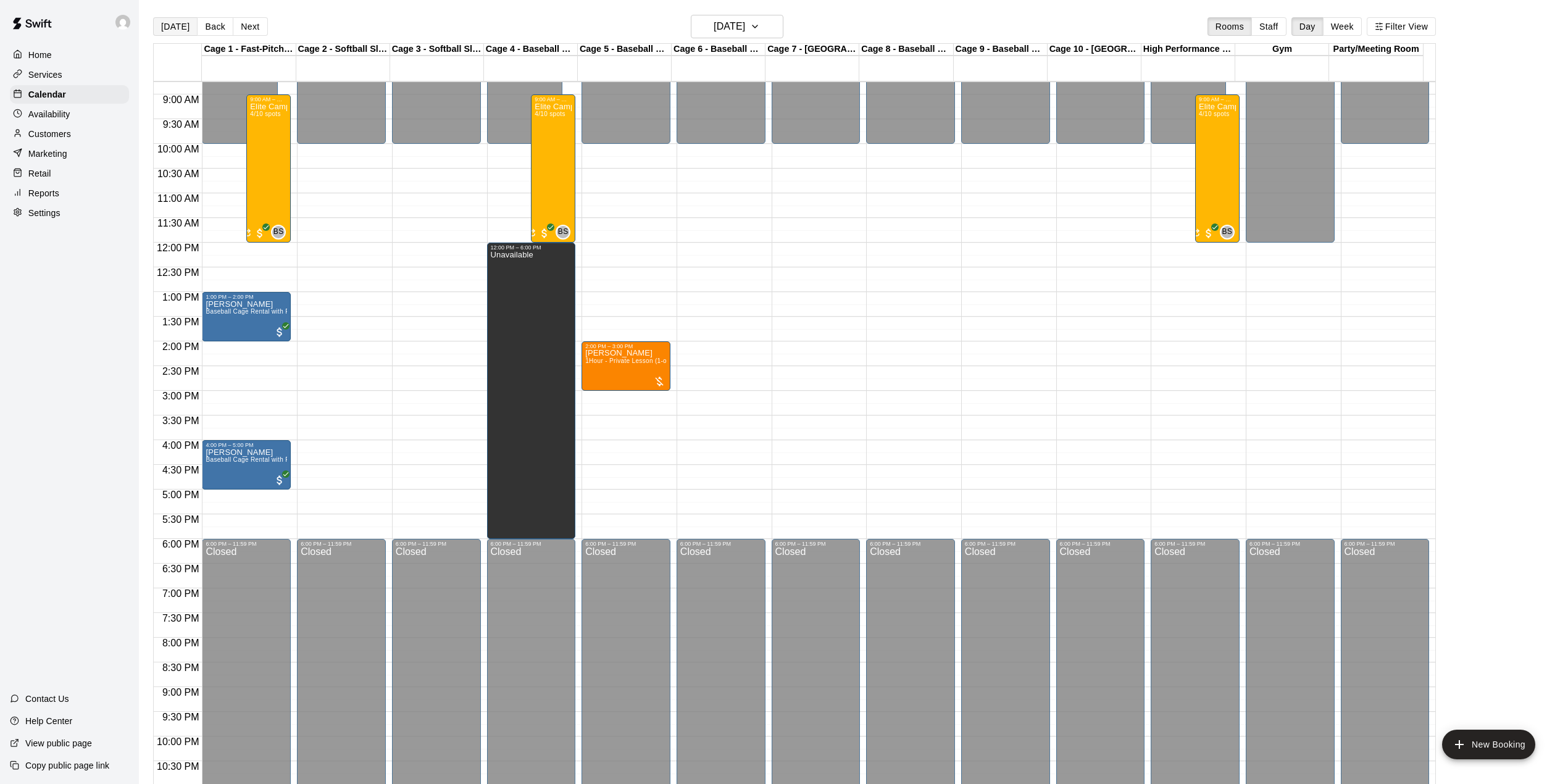
click at [164, 28] on button "[DATE]" at bounding box center [175, 26] width 45 height 18
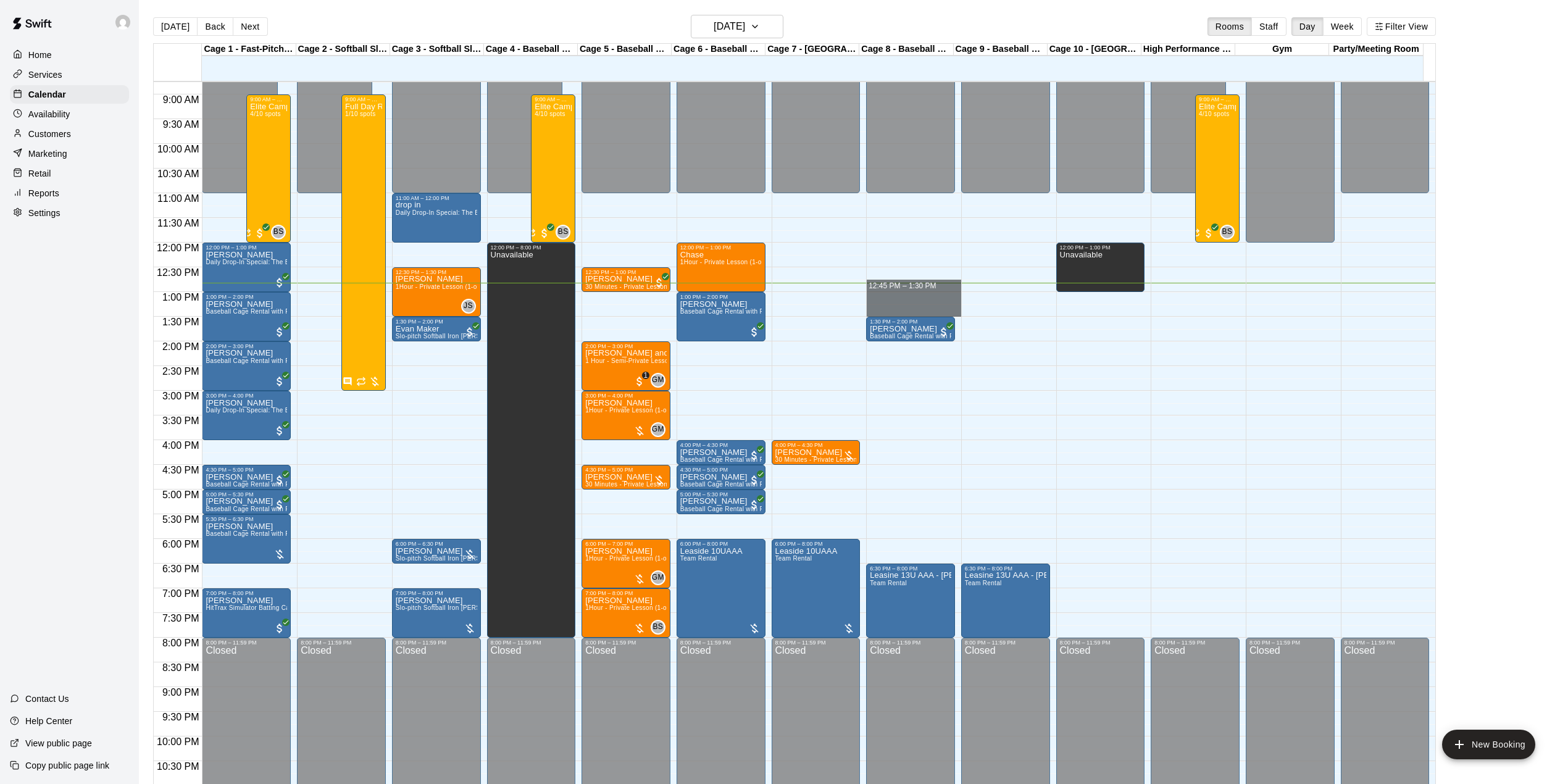
drag, startPoint x: 900, startPoint y: 291, endPoint x: 902, endPoint y: 306, distance: 15.1
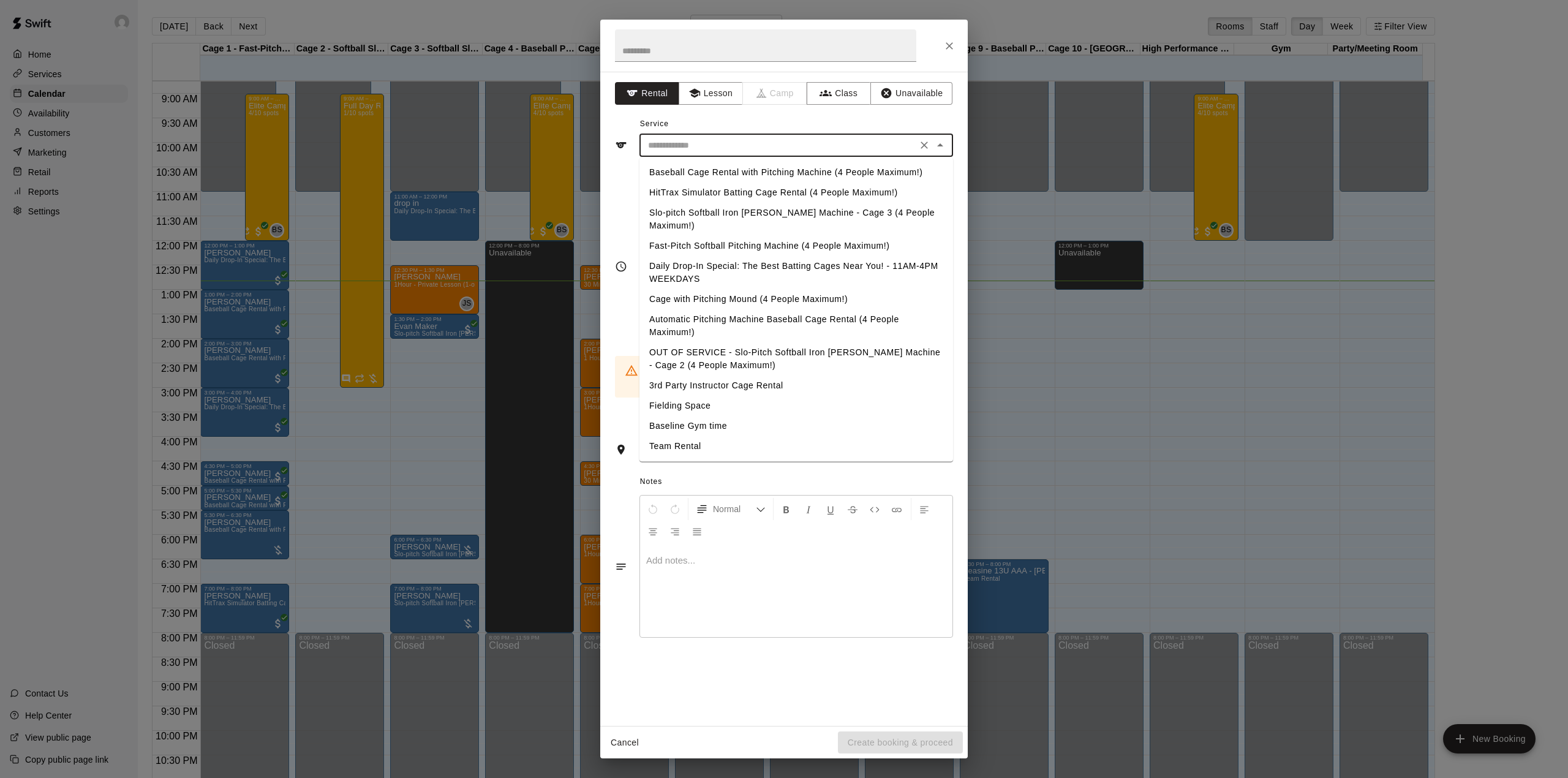
click at [730, 150] on input "text" at bounding box center [778, 145] width 270 height 15
click at [710, 256] on li "Daily Drop-In Special: The Best Batting Cages Near You! - 11AM-4PM WEEKDAYS" at bounding box center [796, 273] width 313 height 33
type input "**********"
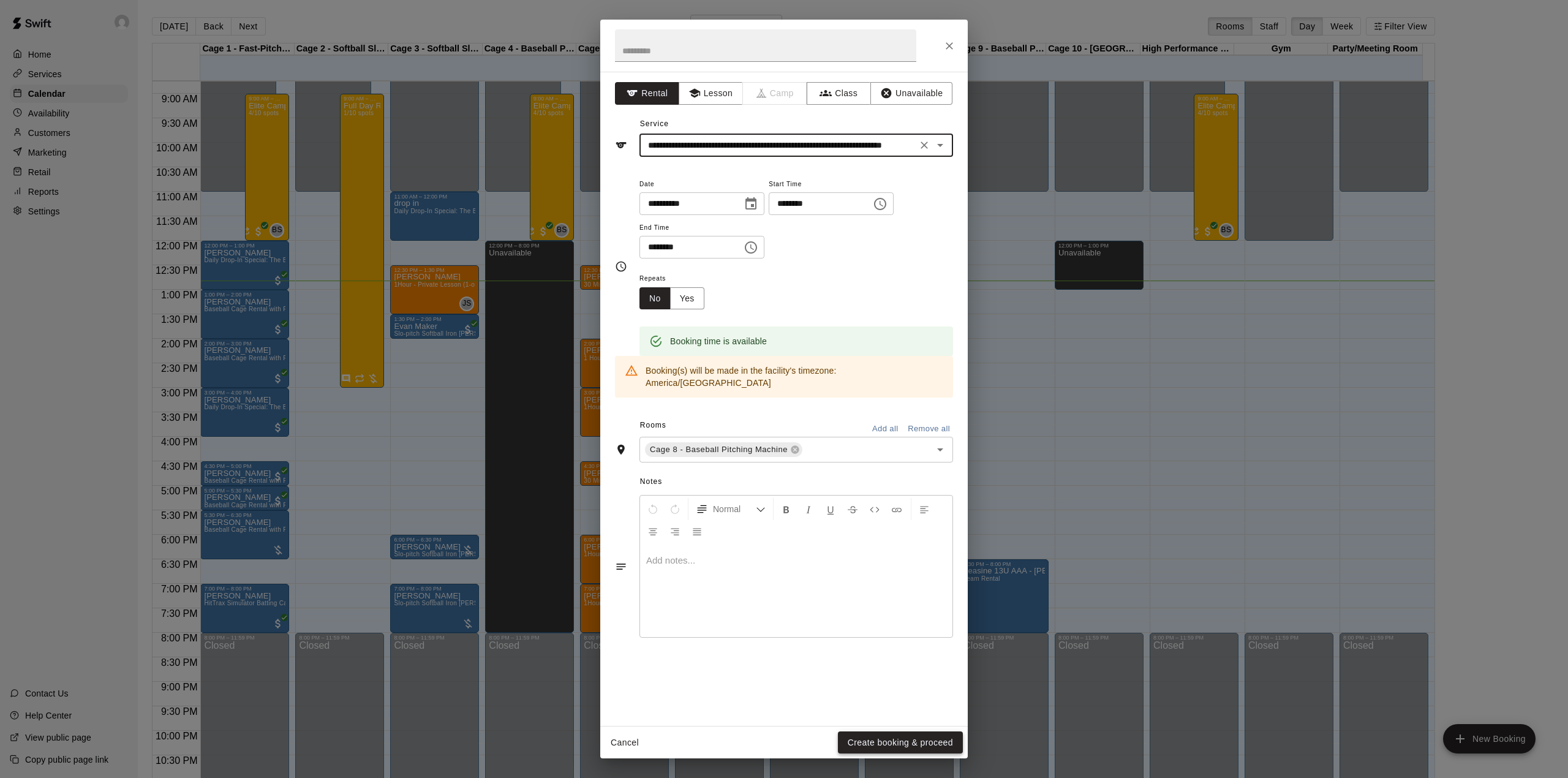
click at [915, 734] on button "Create booking & proceed" at bounding box center [900, 743] width 125 height 23
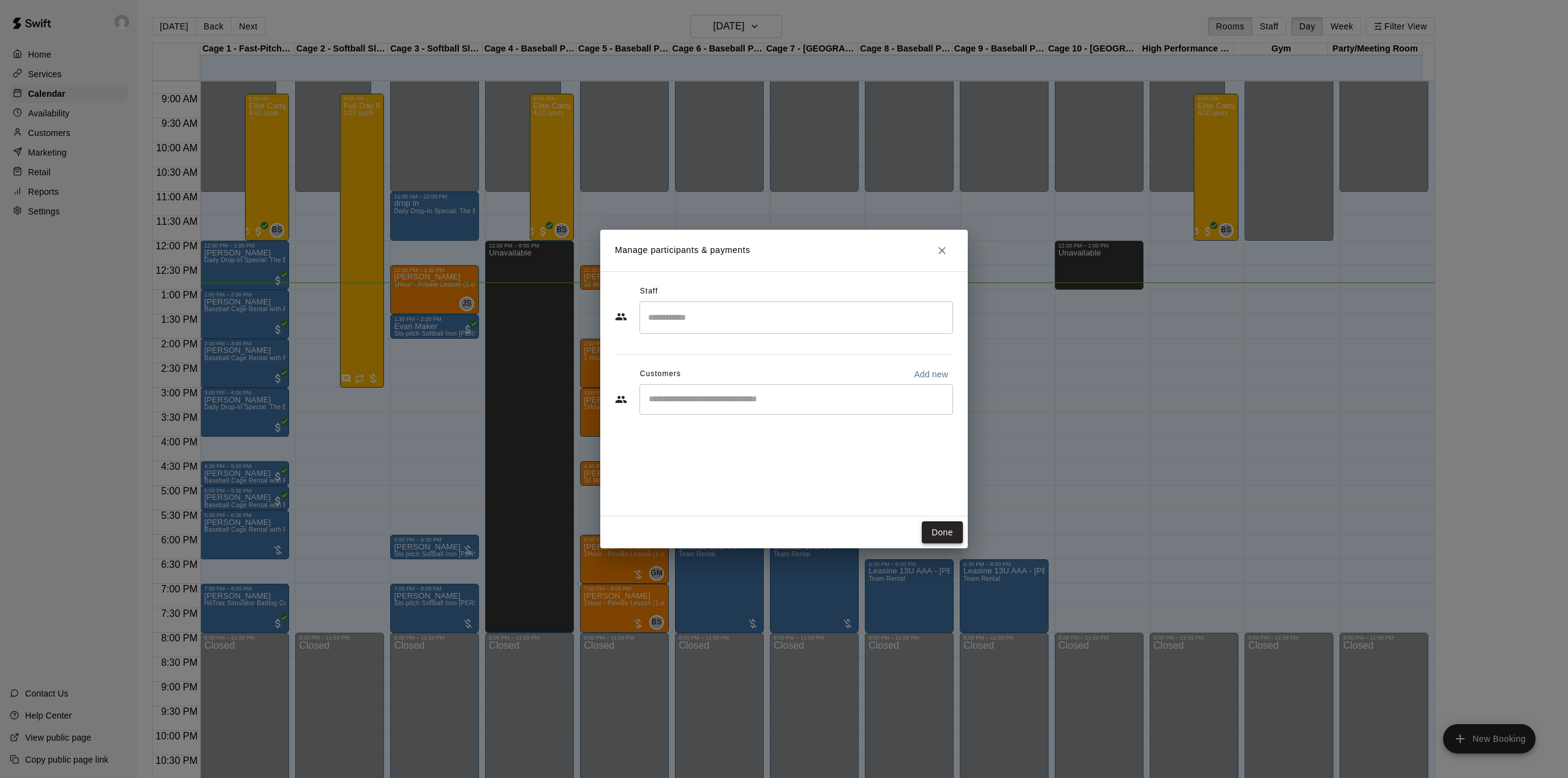
click at [931, 535] on button "Done" at bounding box center [942, 533] width 41 height 23
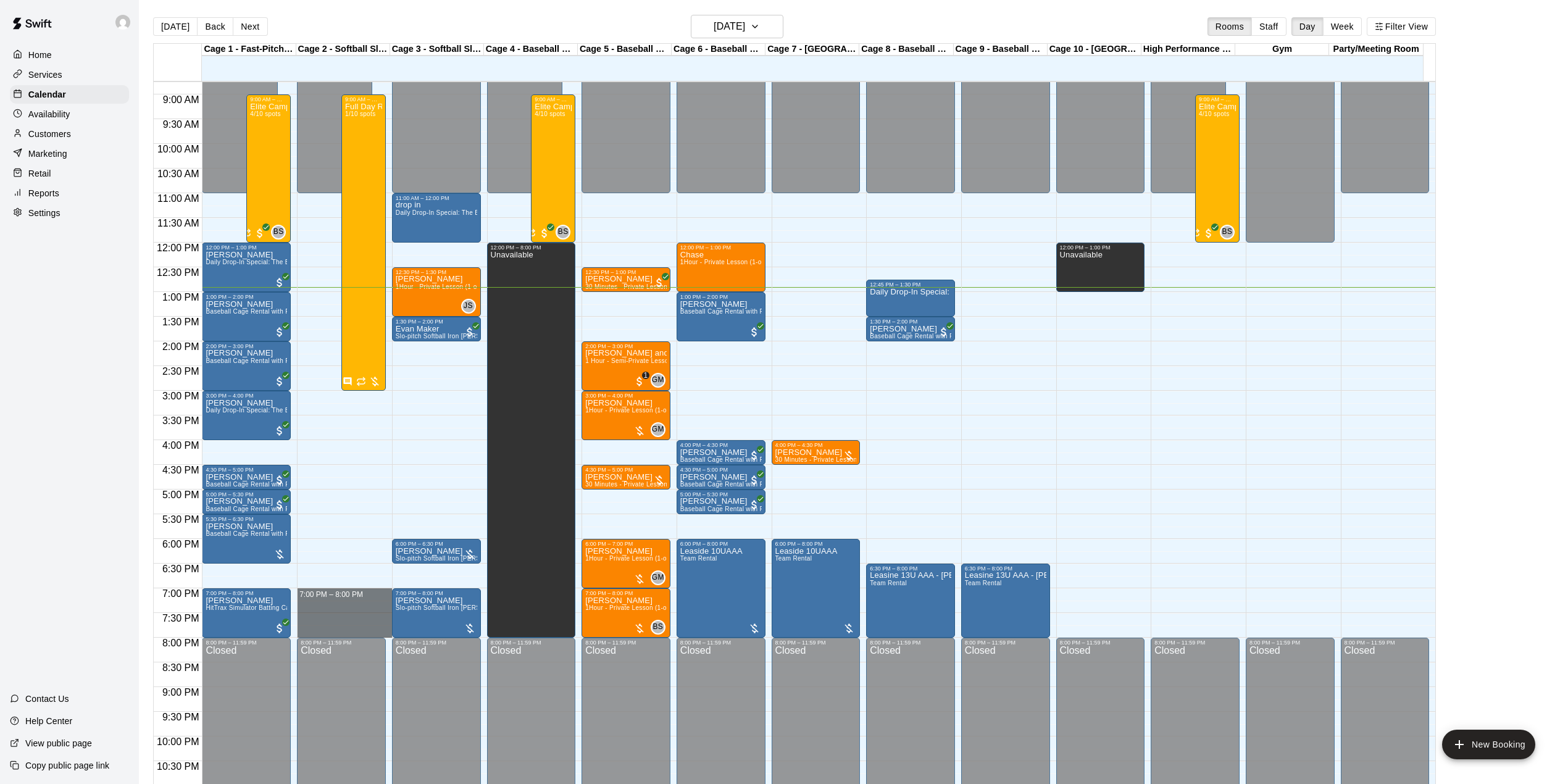
drag, startPoint x: 315, startPoint y: 598, endPoint x: 322, endPoint y: 632, distance: 34.7
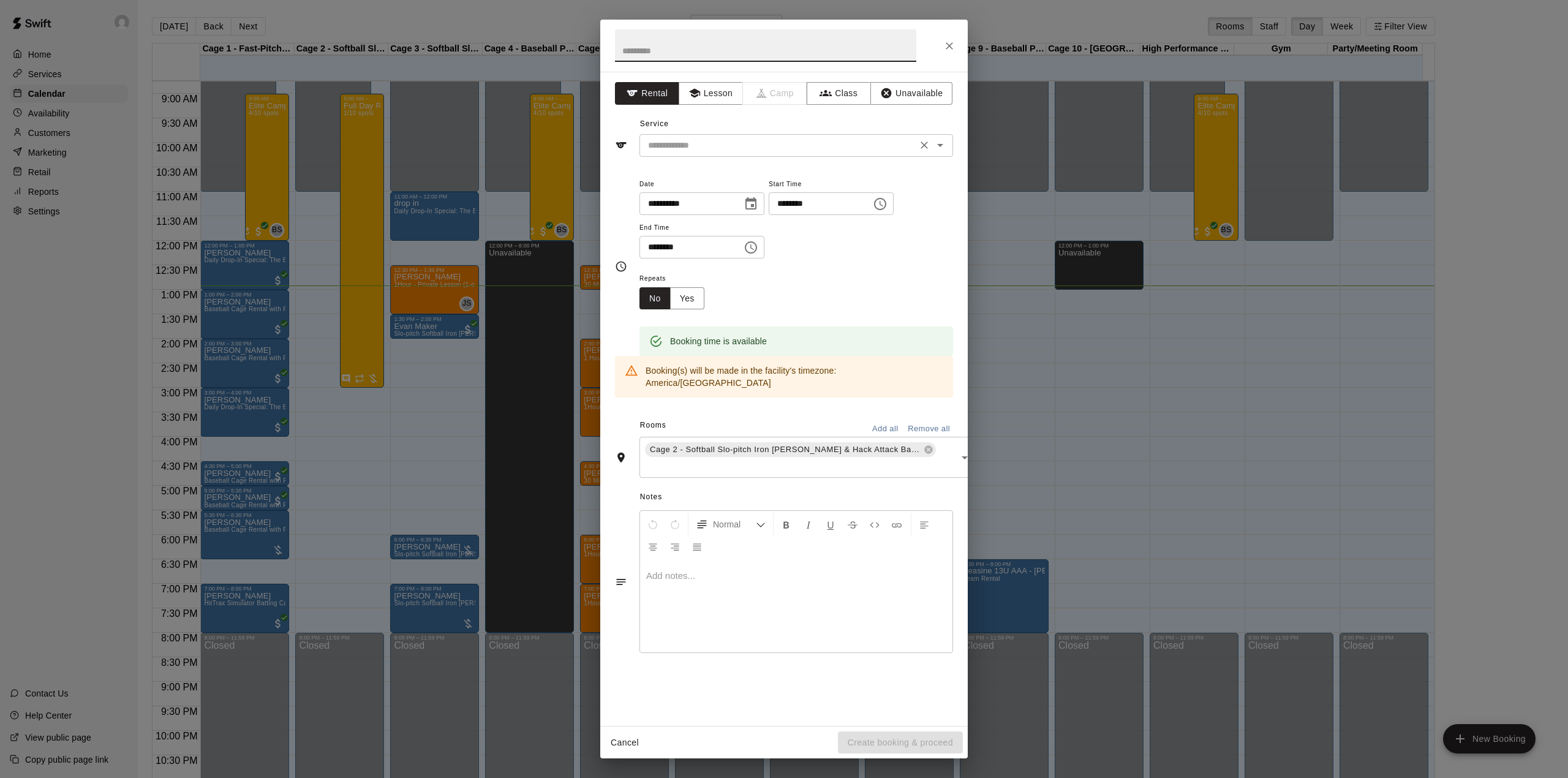
click at [694, 145] on input "text" at bounding box center [778, 145] width 270 height 15
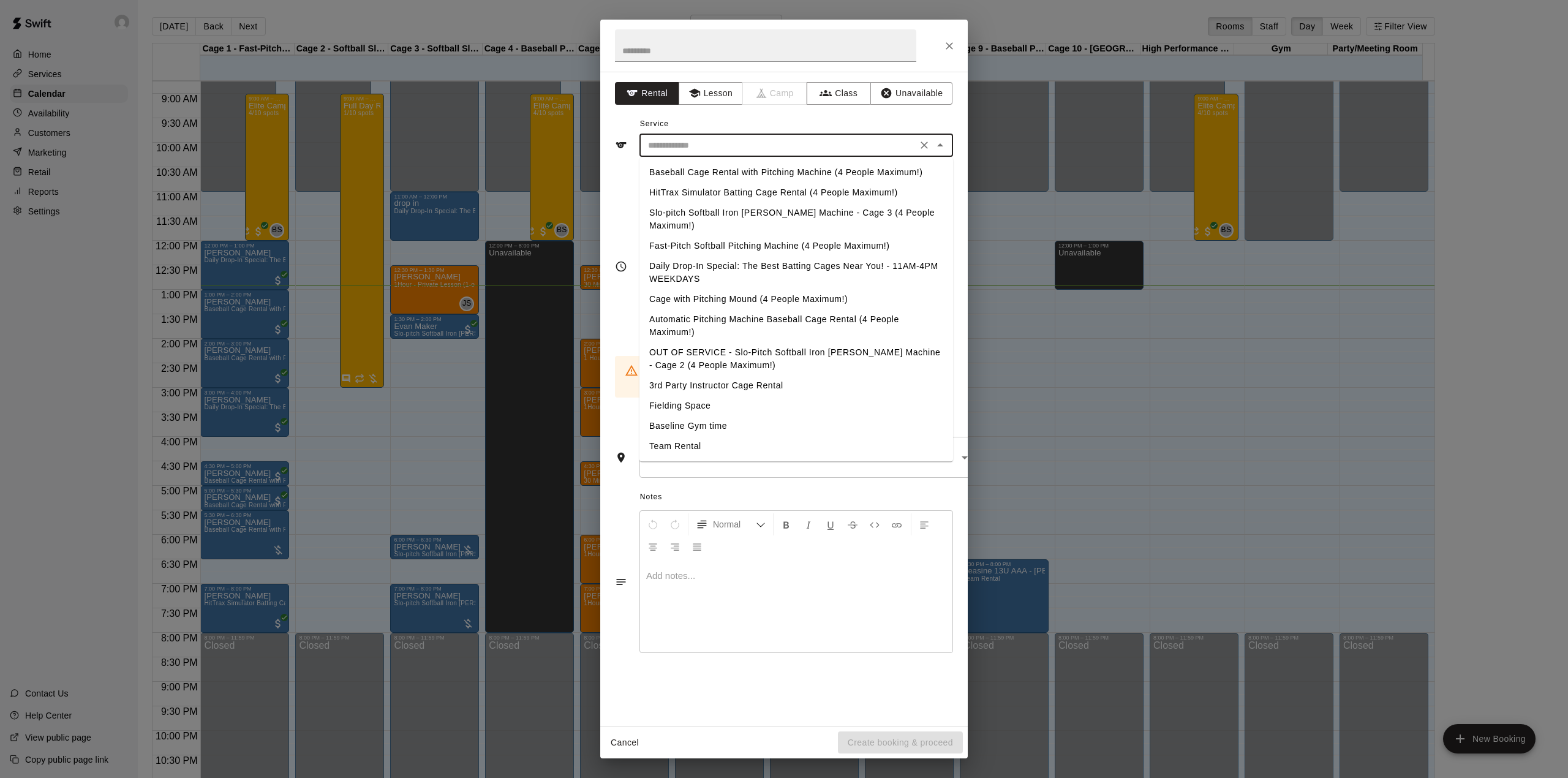
click at [706, 170] on li "Baseball Cage Rental with Pitching Machine (4 People Maximum!)" at bounding box center [796, 172] width 313 height 20
type input "**********"
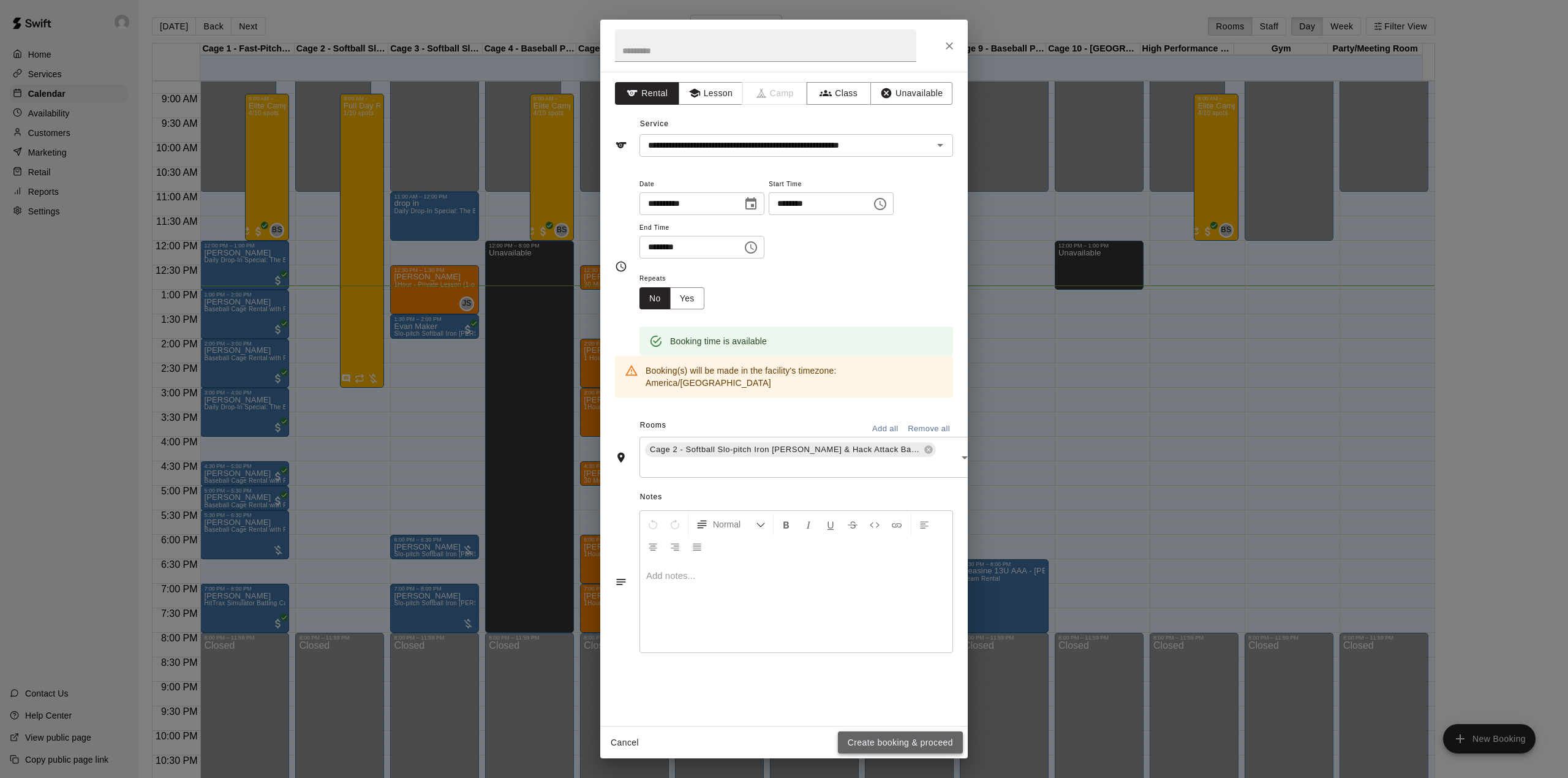
click at [857, 750] on button "Create booking & proceed" at bounding box center [900, 743] width 125 height 23
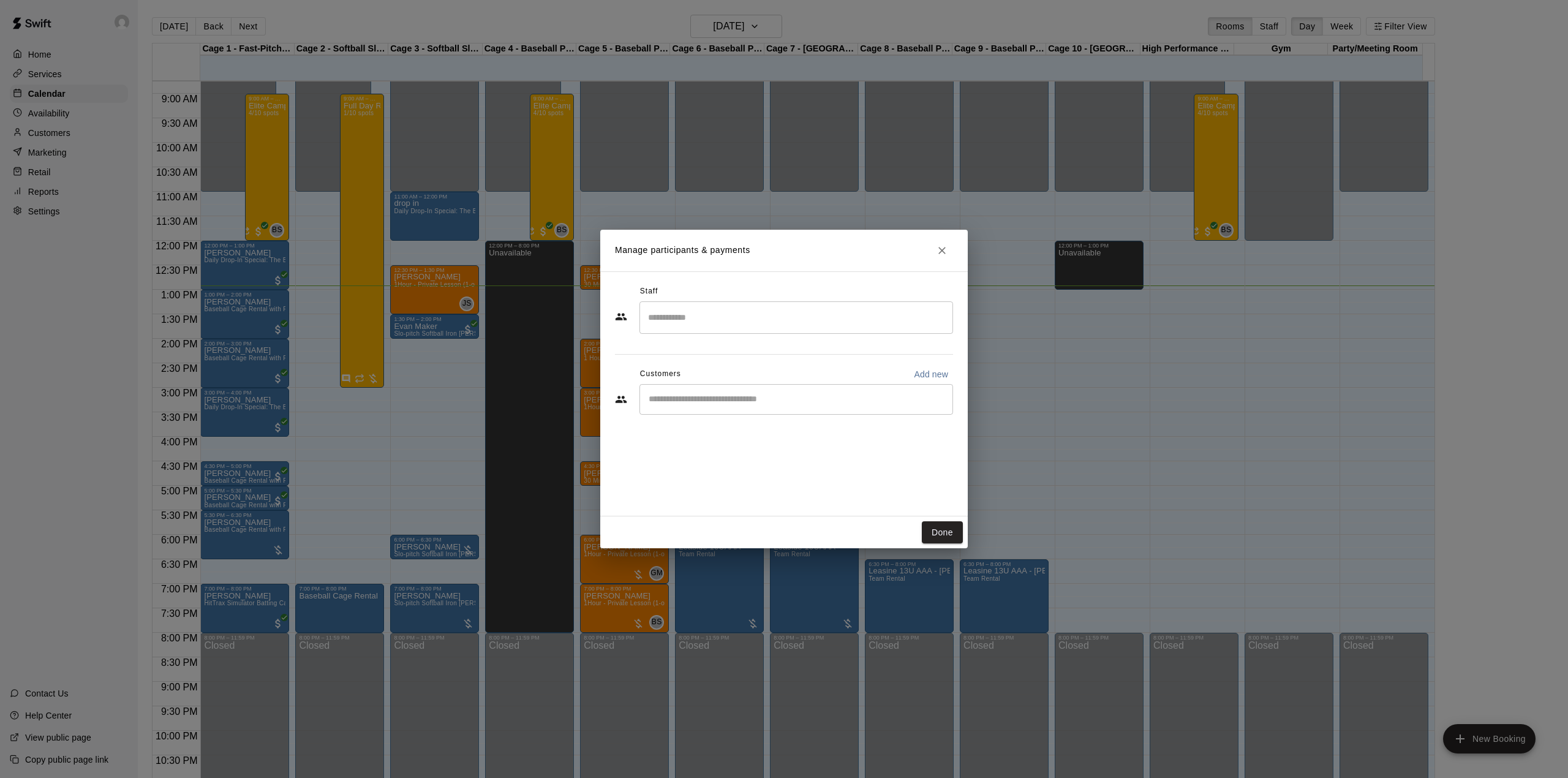
click at [711, 403] on input "Start typing to search customers..." at bounding box center [796, 399] width 303 height 12
type input "**********"
drag, startPoint x: 722, startPoint y: 403, endPoint x: 494, endPoint y: 400, distance: 228.0
click at [494, 400] on div "**********" at bounding box center [784, 389] width 1568 height 778
click at [929, 534] on button "Done" at bounding box center [942, 533] width 41 height 23
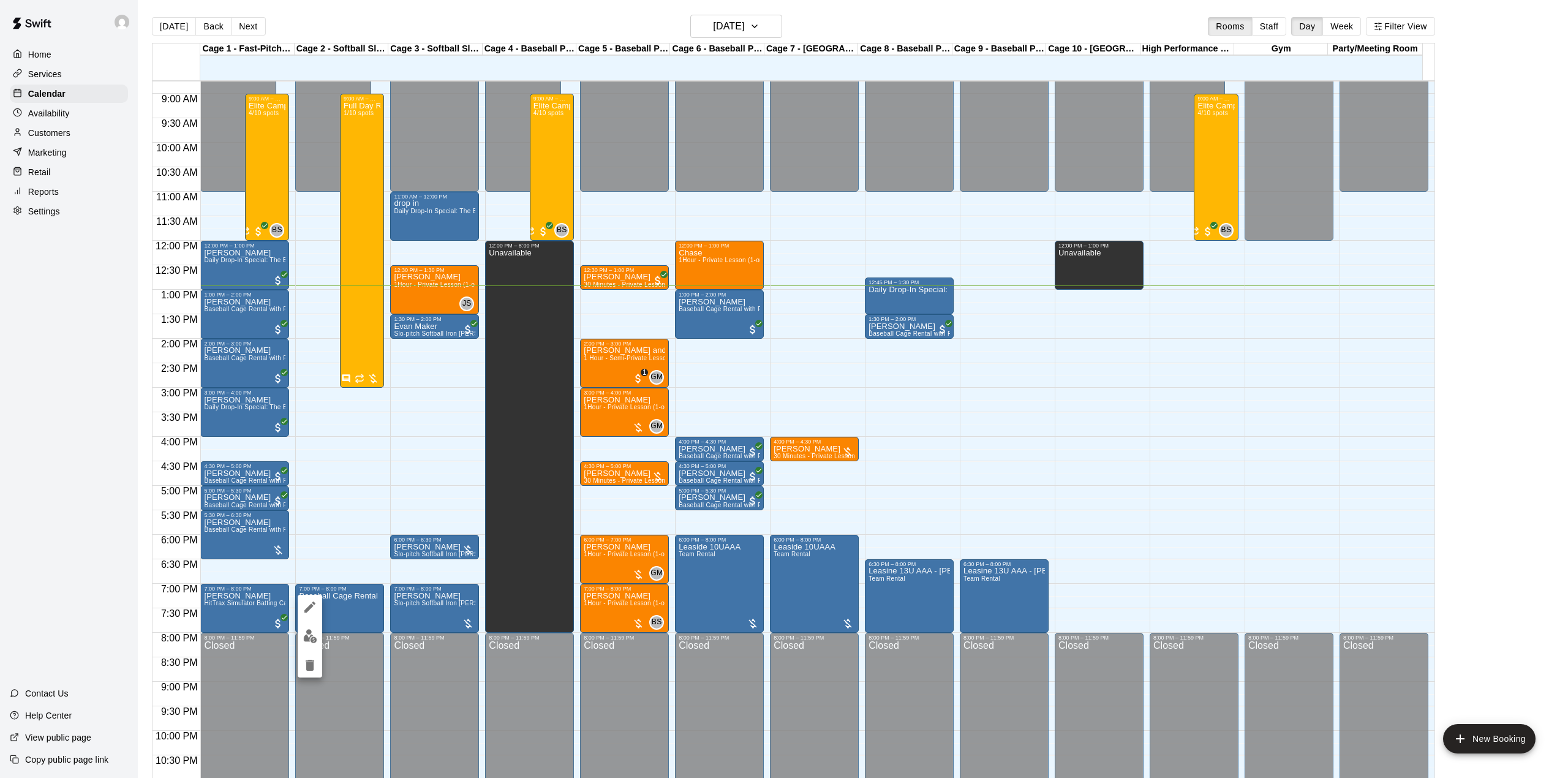
click at [305, 611] on icon "edit" at bounding box center [310, 606] width 11 height 11
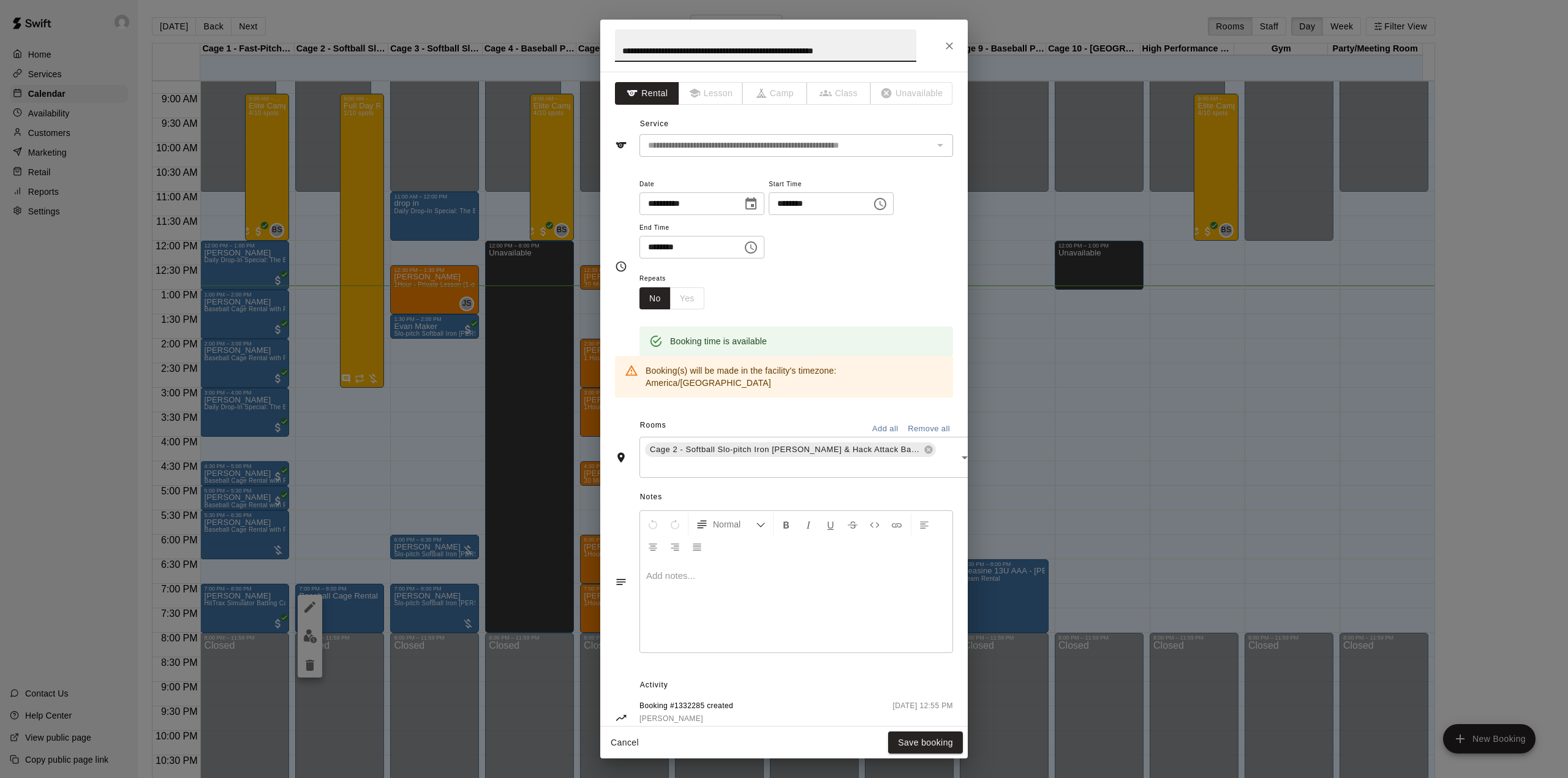
drag, startPoint x: 899, startPoint y: 42, endPoint x: 554, endPoint y: 61, distance: 345.5
click at [558, 61] on div "**********" at bounding box center [784, 389] width 1568 height 778
type input "**********"
click at [929, 736] on button "Save booking" at bounding box center [925, 743] width 74 height 23
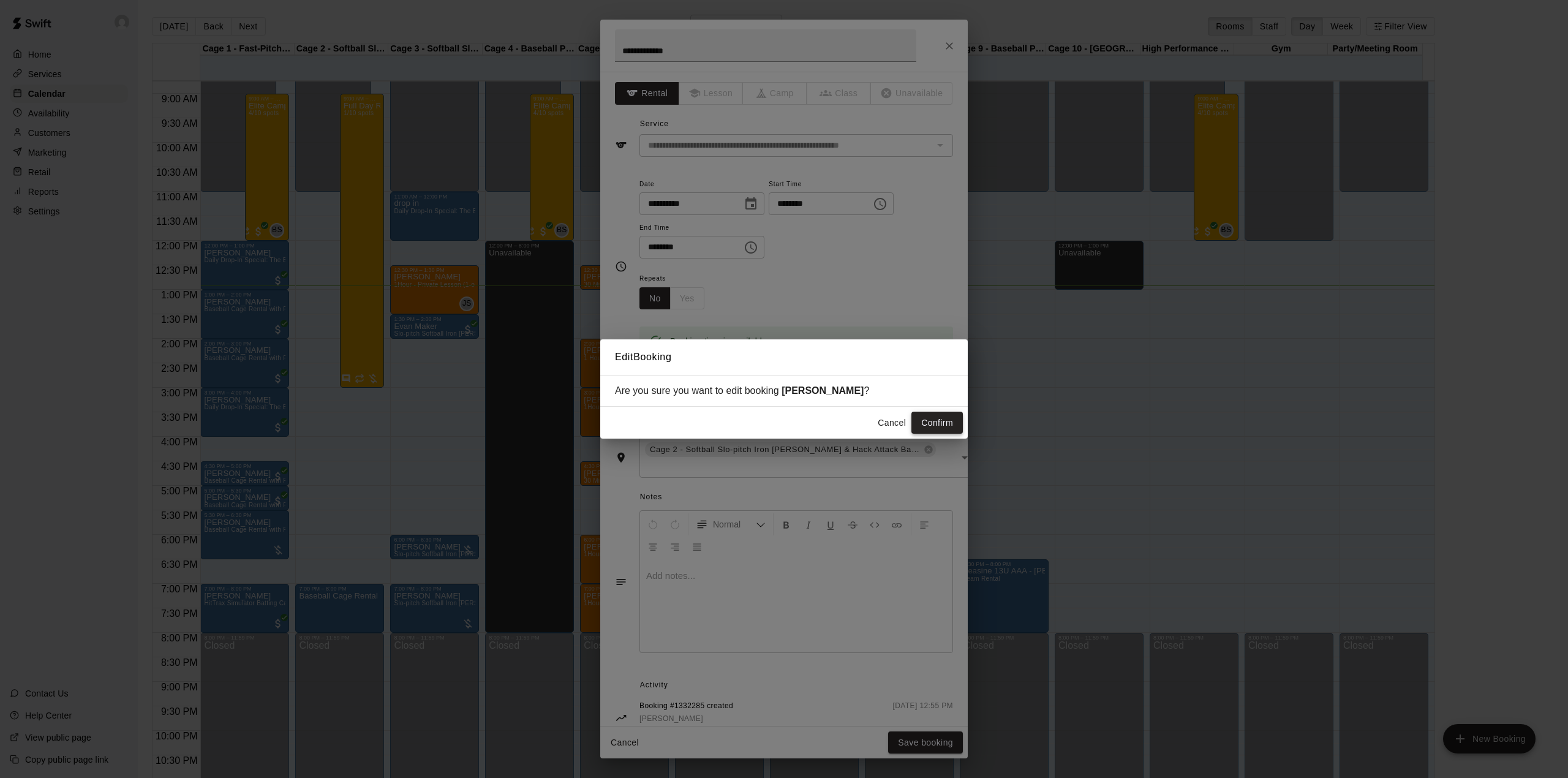
click at [943, 433] on button "Confirm" at bounding box center [937, 423] width 52 height 23
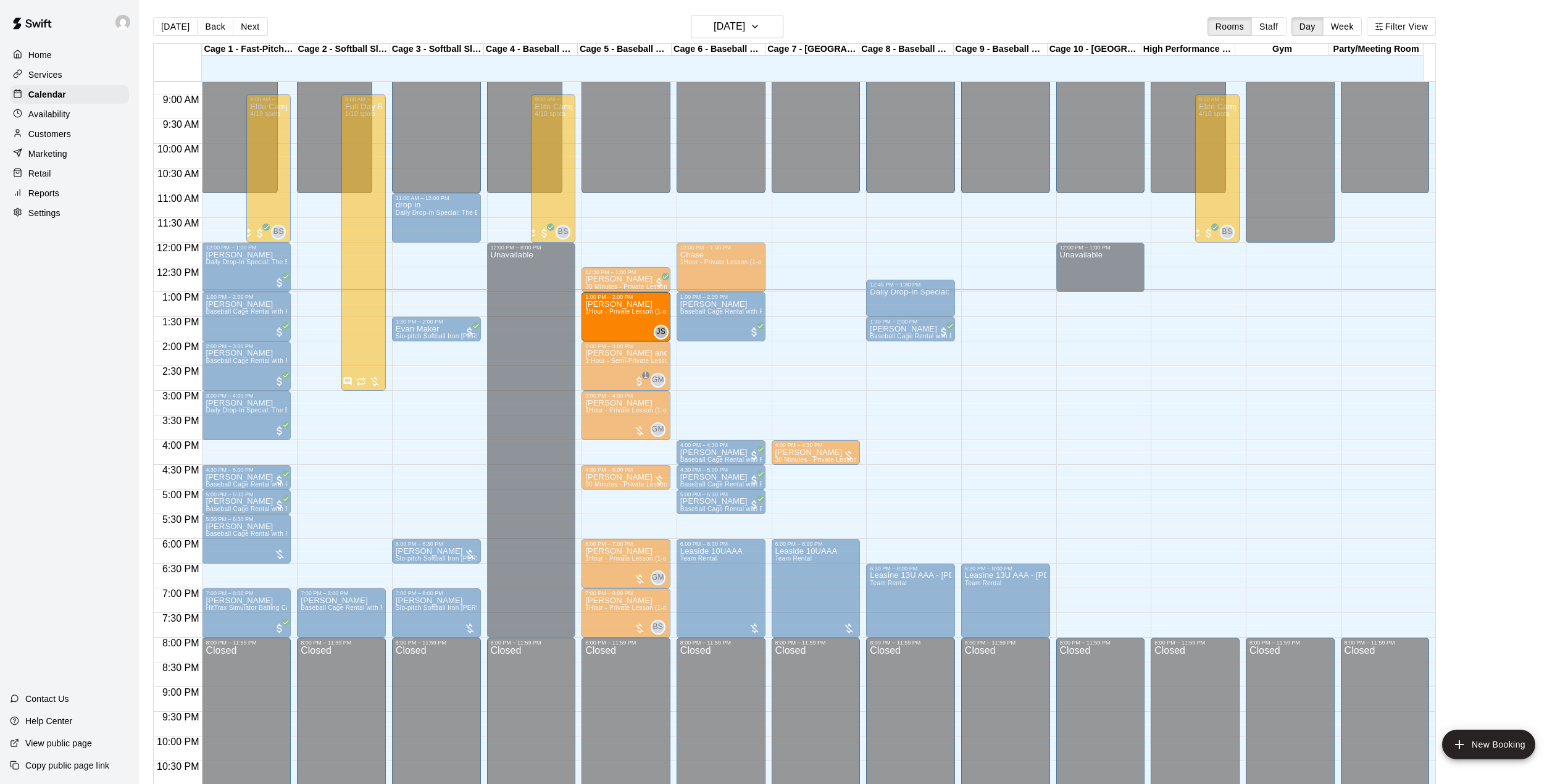
drag, startPoint x: 421, startPoint y: 304, endPoint x: 600, endPoint y: 334, distance: 181.5
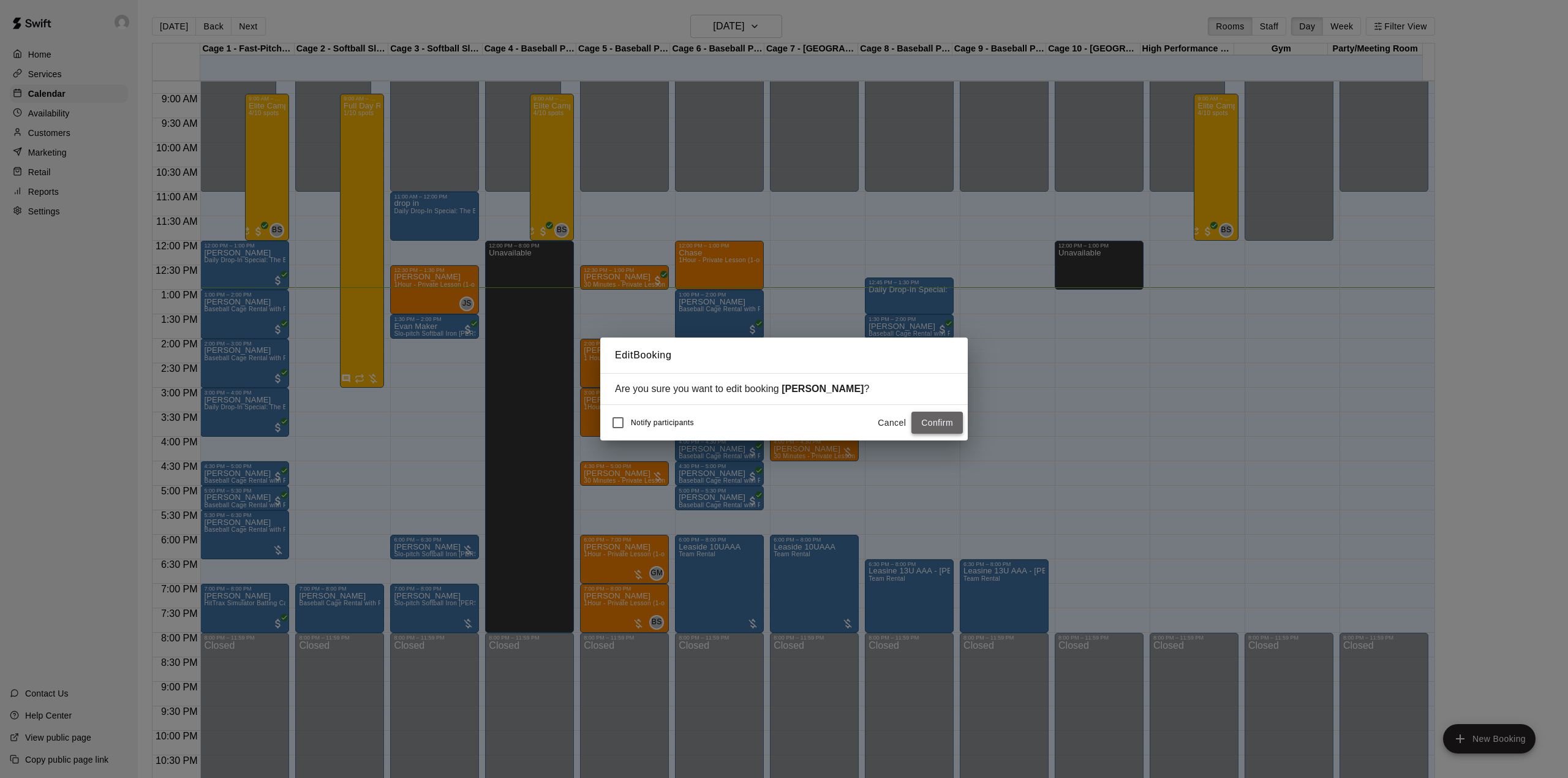
click at [934, 419] on button "Confirm" at bounding box center [937, 423] width 52 height 23
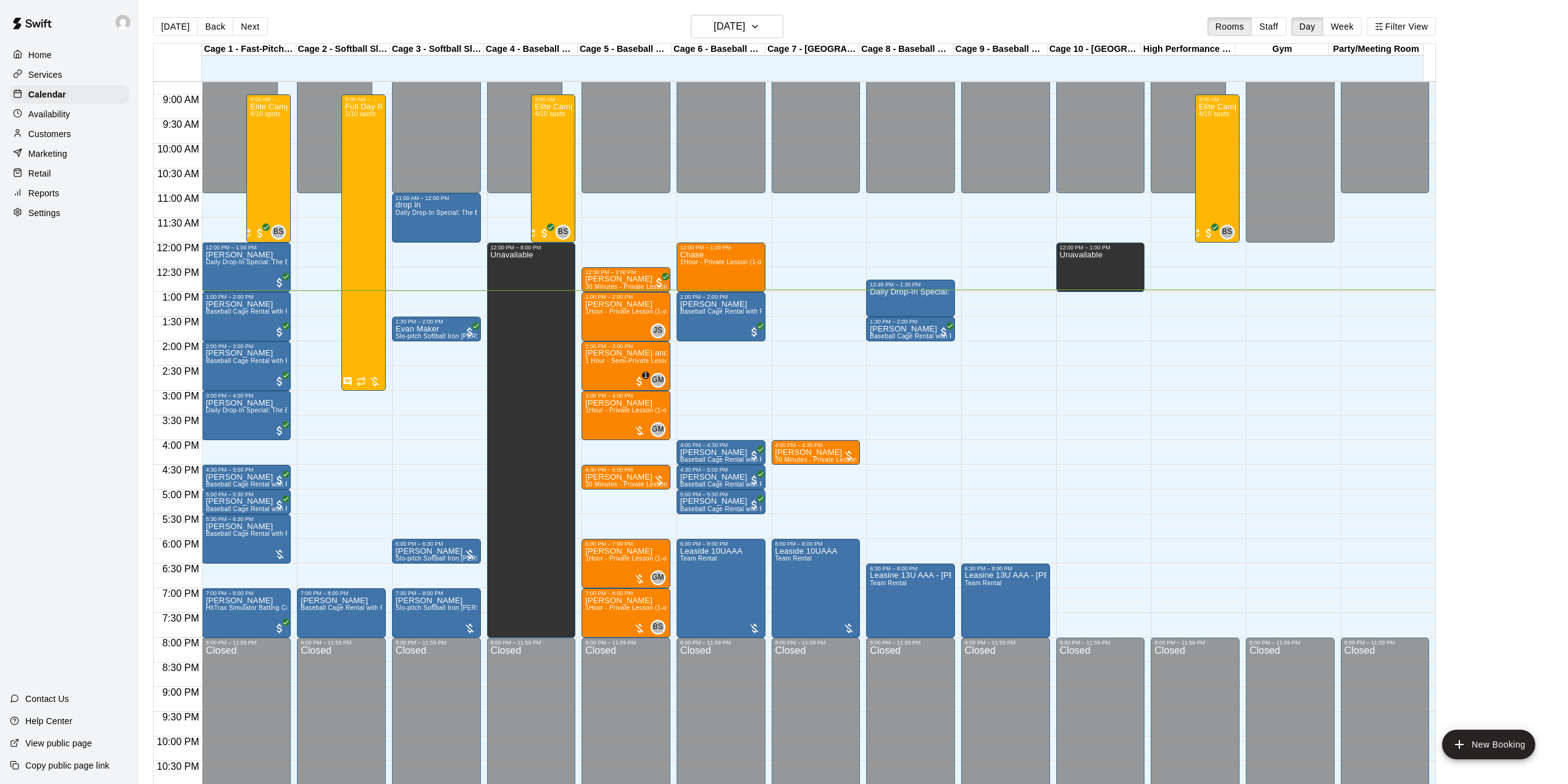
scroll to position [350, 0]
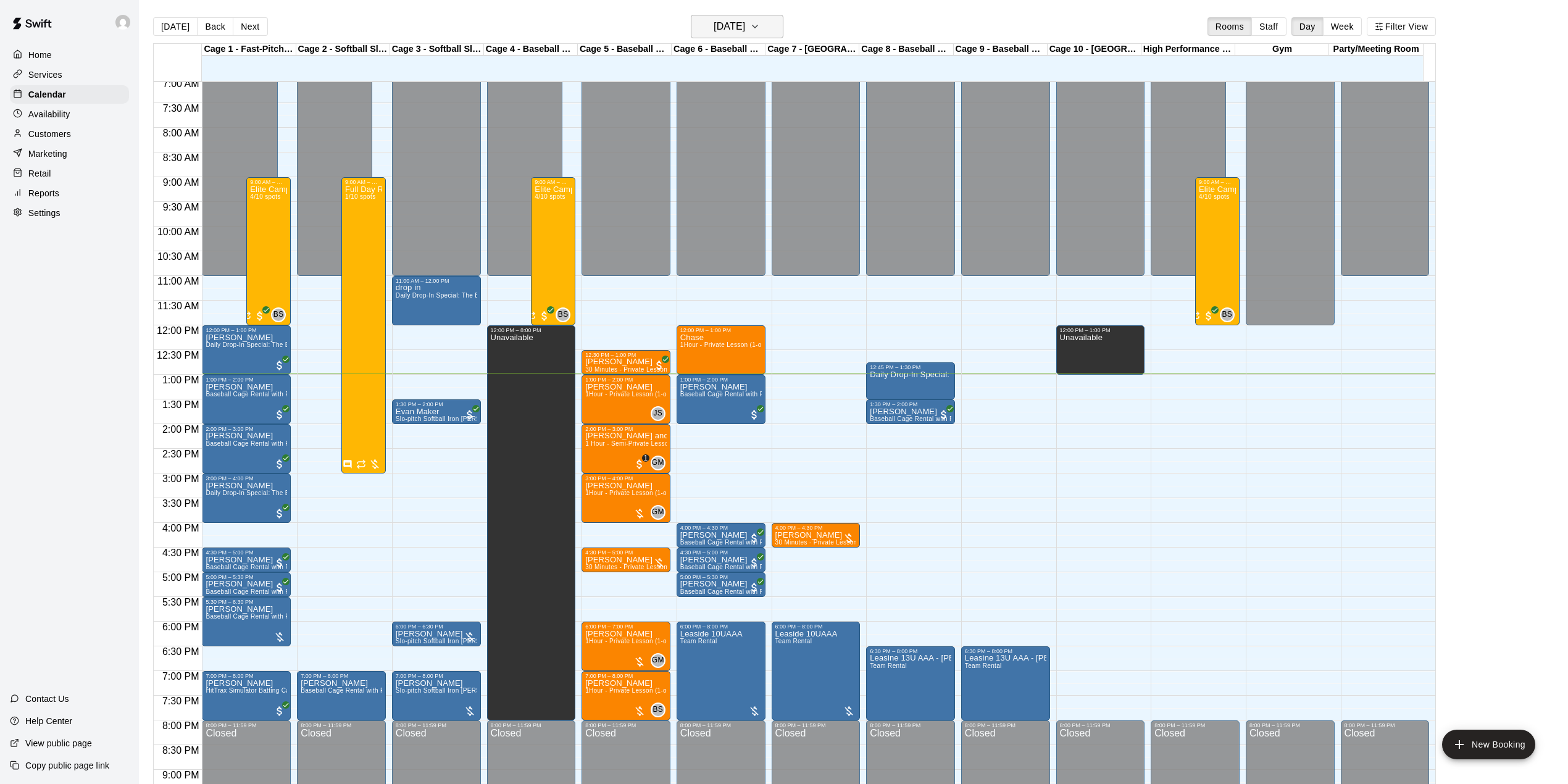
click at [734, 31] on h6 "[DATE]" at bounding box center [729, 26] width 32 height 17
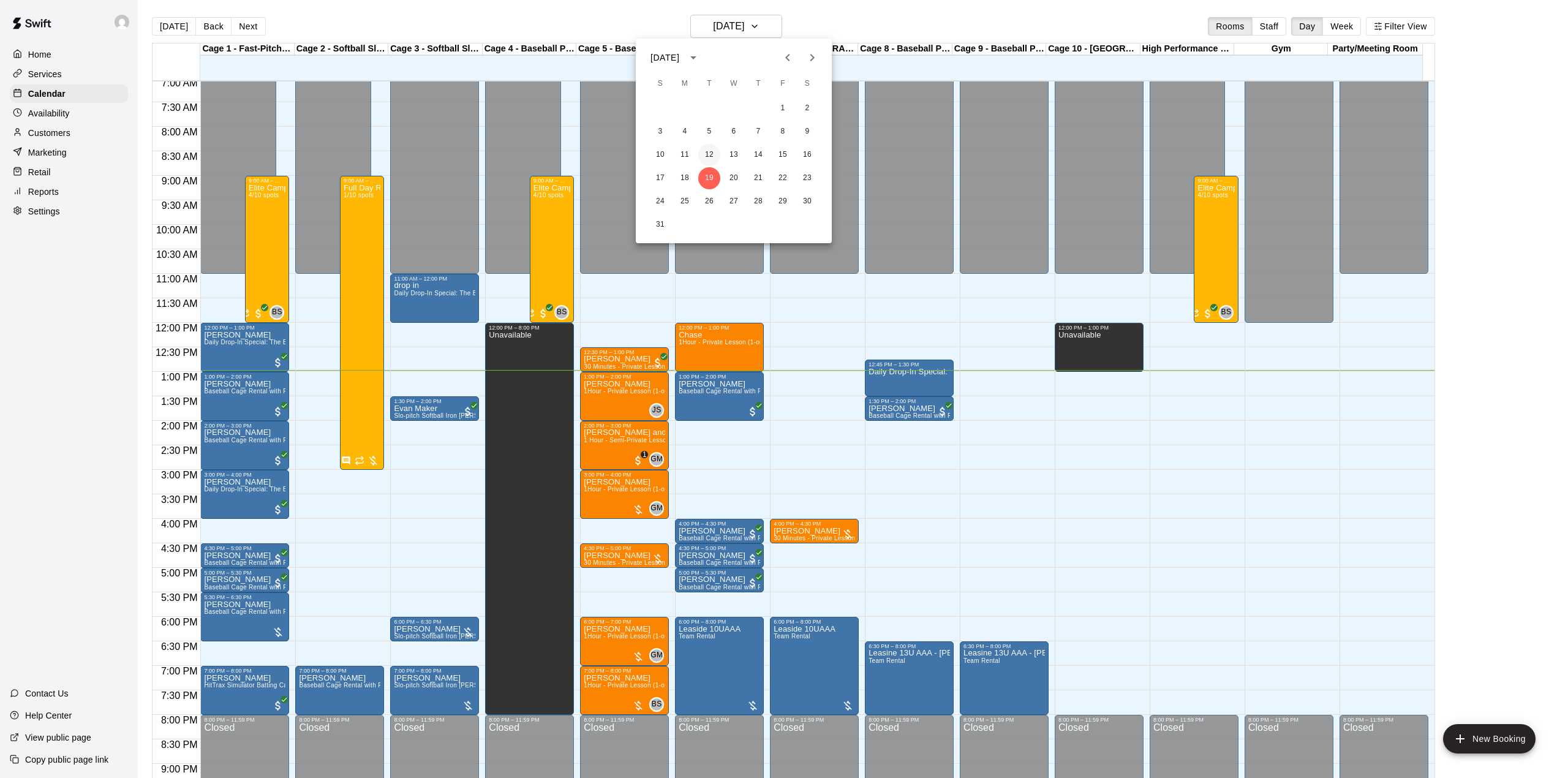
click at [706, 155] on button "12" at bounding box center [709, 155] width 22 height 22
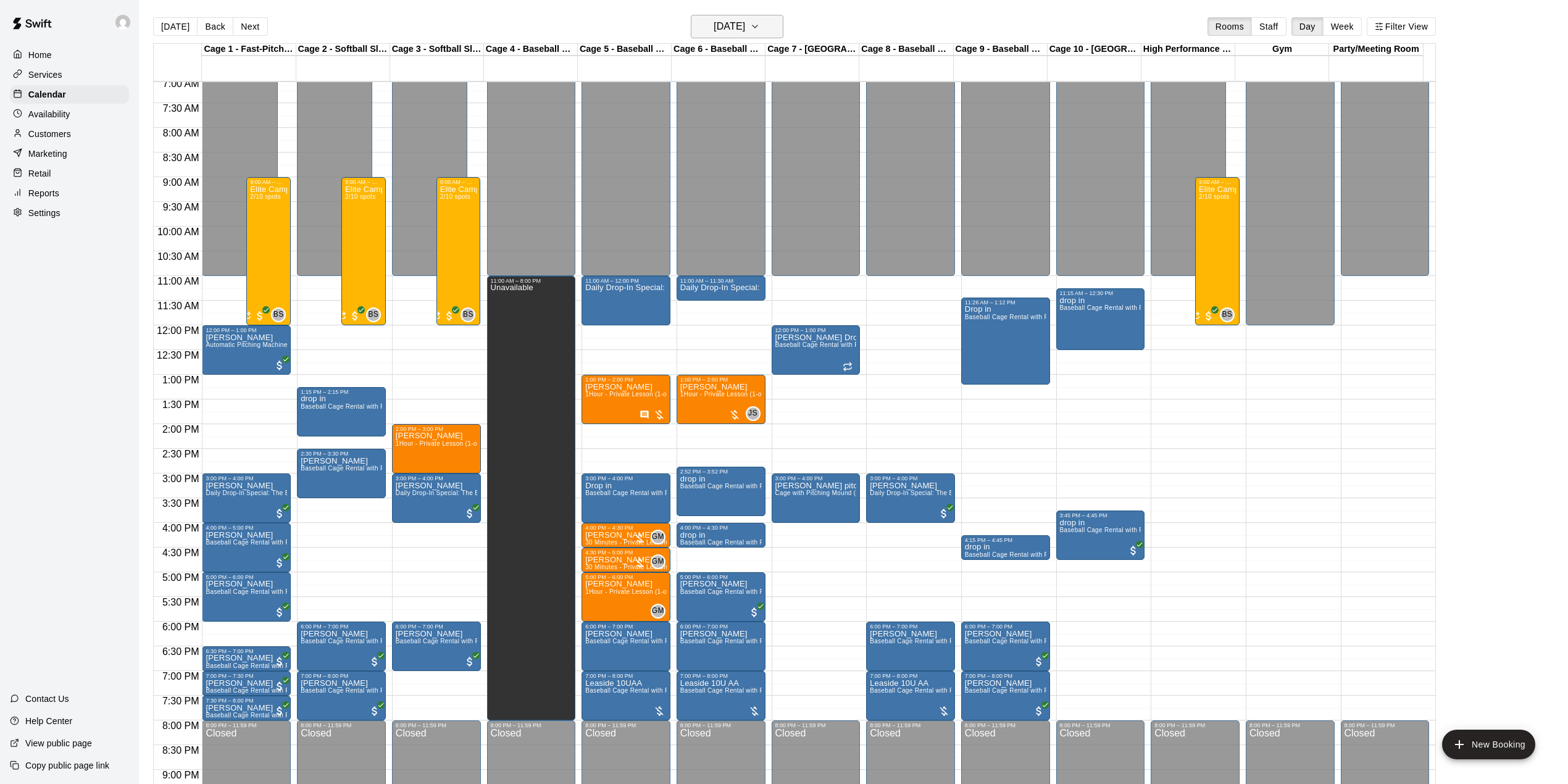
click at [713, 25] on h6 "Tuesday Aug 12" at bounding box center [729, 26] width 32 height 17
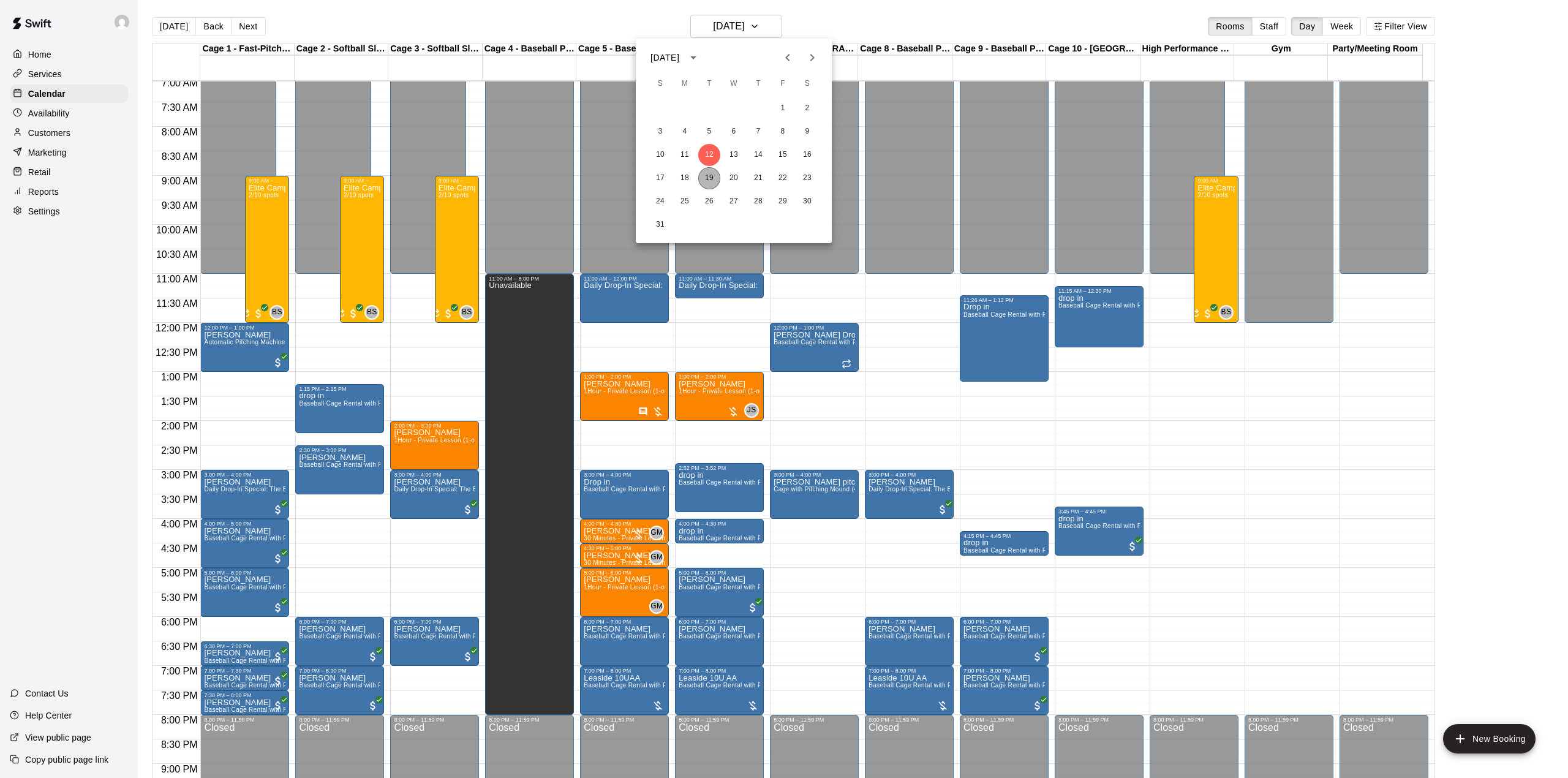
click at [714, 178] on button "19" at bounding box center [709, 178] width 22 height 22
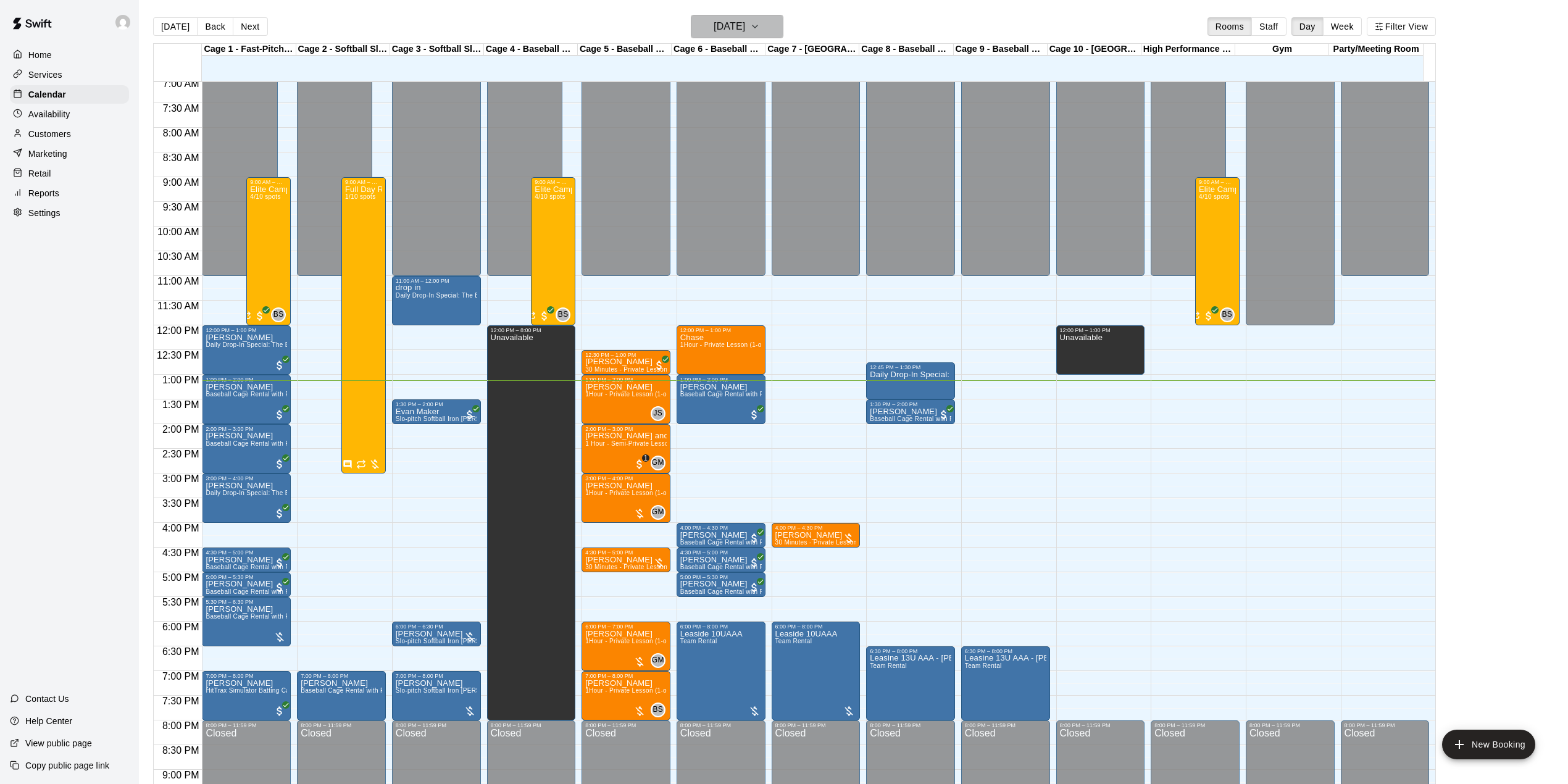
click at [760, 22] on icon "button" at bounding box center [755, 26] width 10 height 15
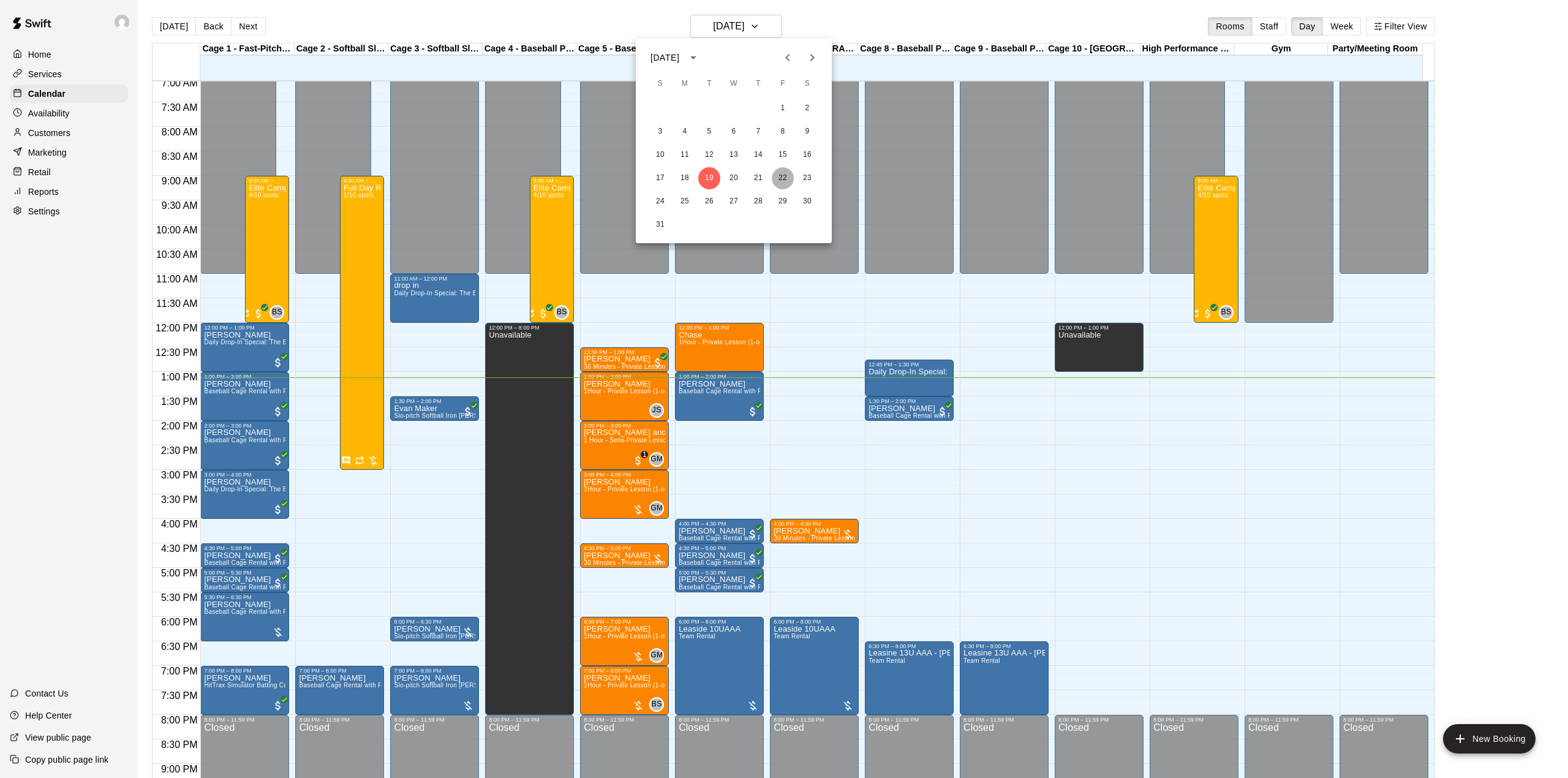
click at [779, 177] on button "22" at bounding box center [782, 178] width 22 height 22
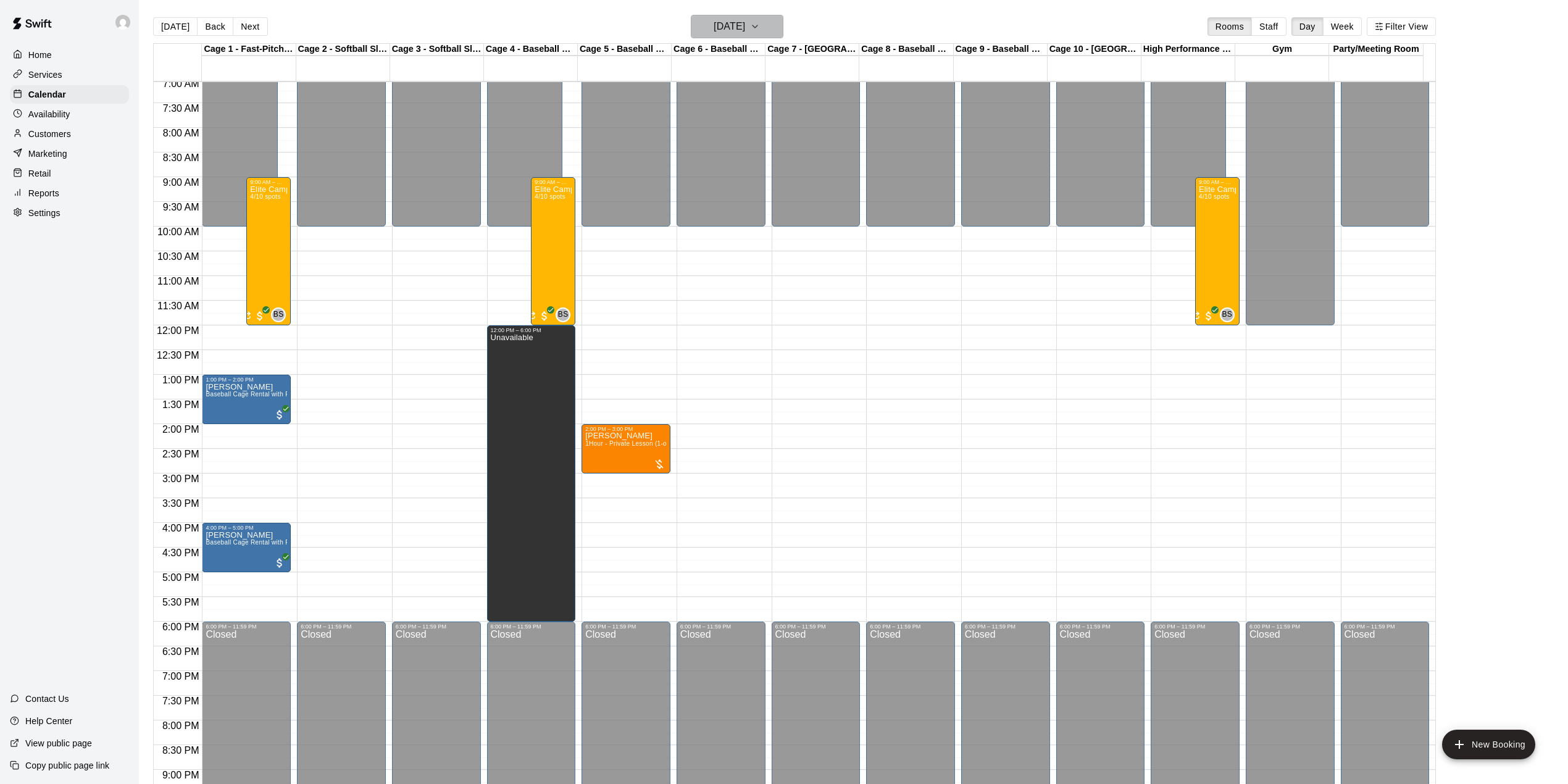
click at [745, 25] on h6 "[DATE]" at bounding box center [729, 26] width 32 height 17
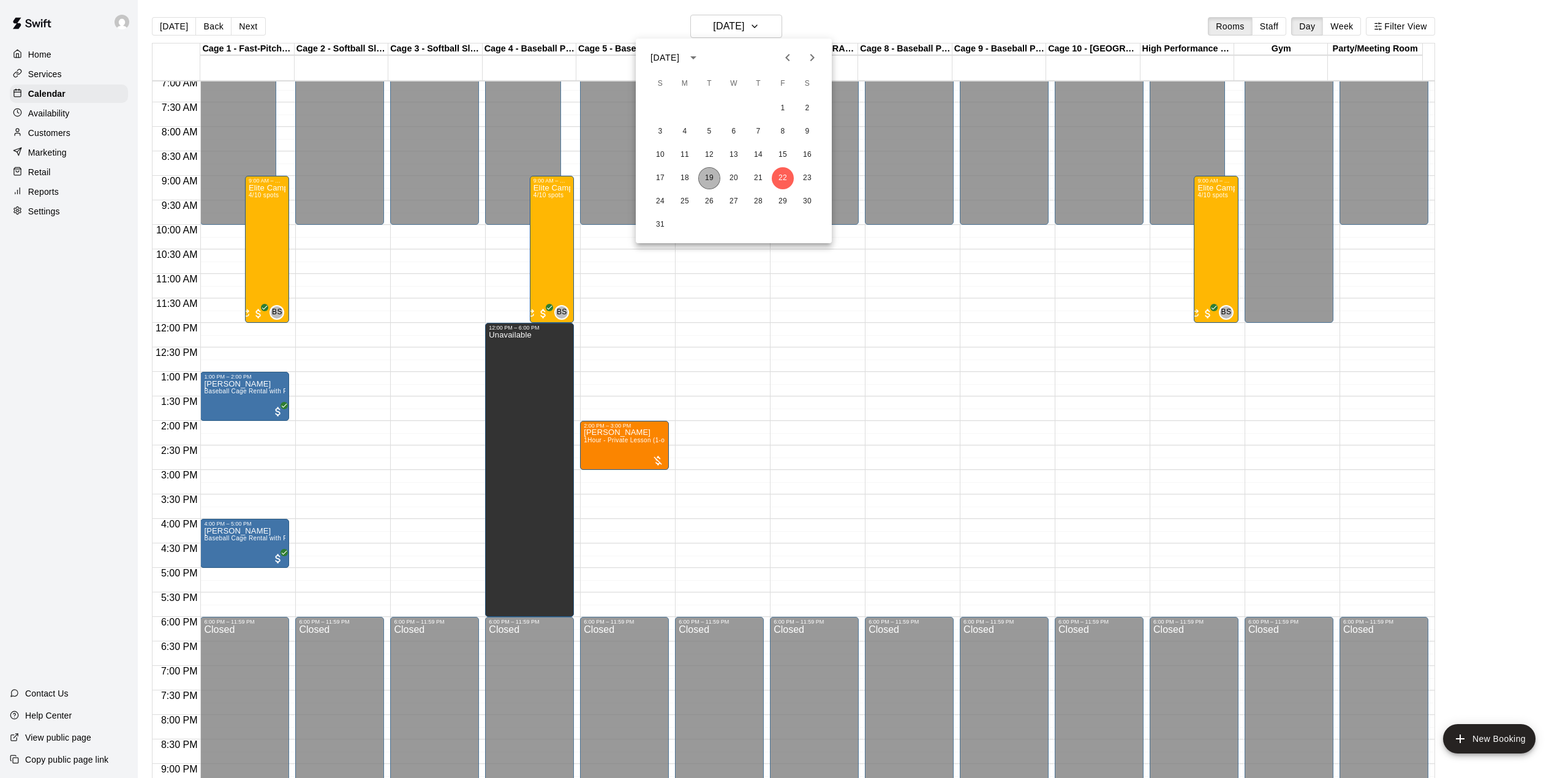
click at [706, 170] on button "19" at bounding box center [709, 178] width 22 height 22
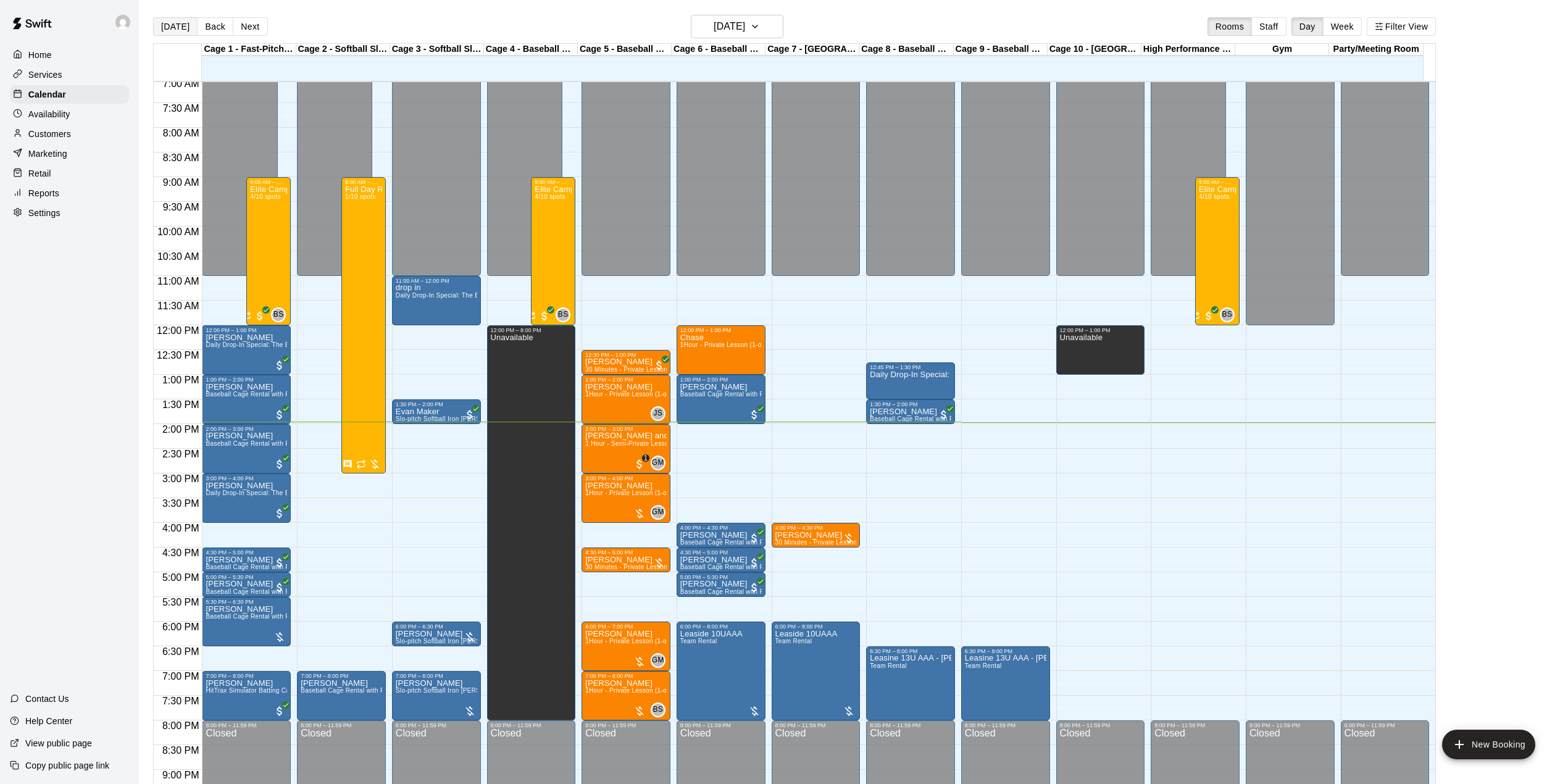
click at [181, 29] on button "[DATE]" at bounding box center [175, 26] width 45 height 18
click at [159, 25] on button "[DATE]" at bounding box center [175, 26] width 45 height 18
click at [745, 17] on button "[DATE]" at bounding box center [737, 26] width 93 height 24
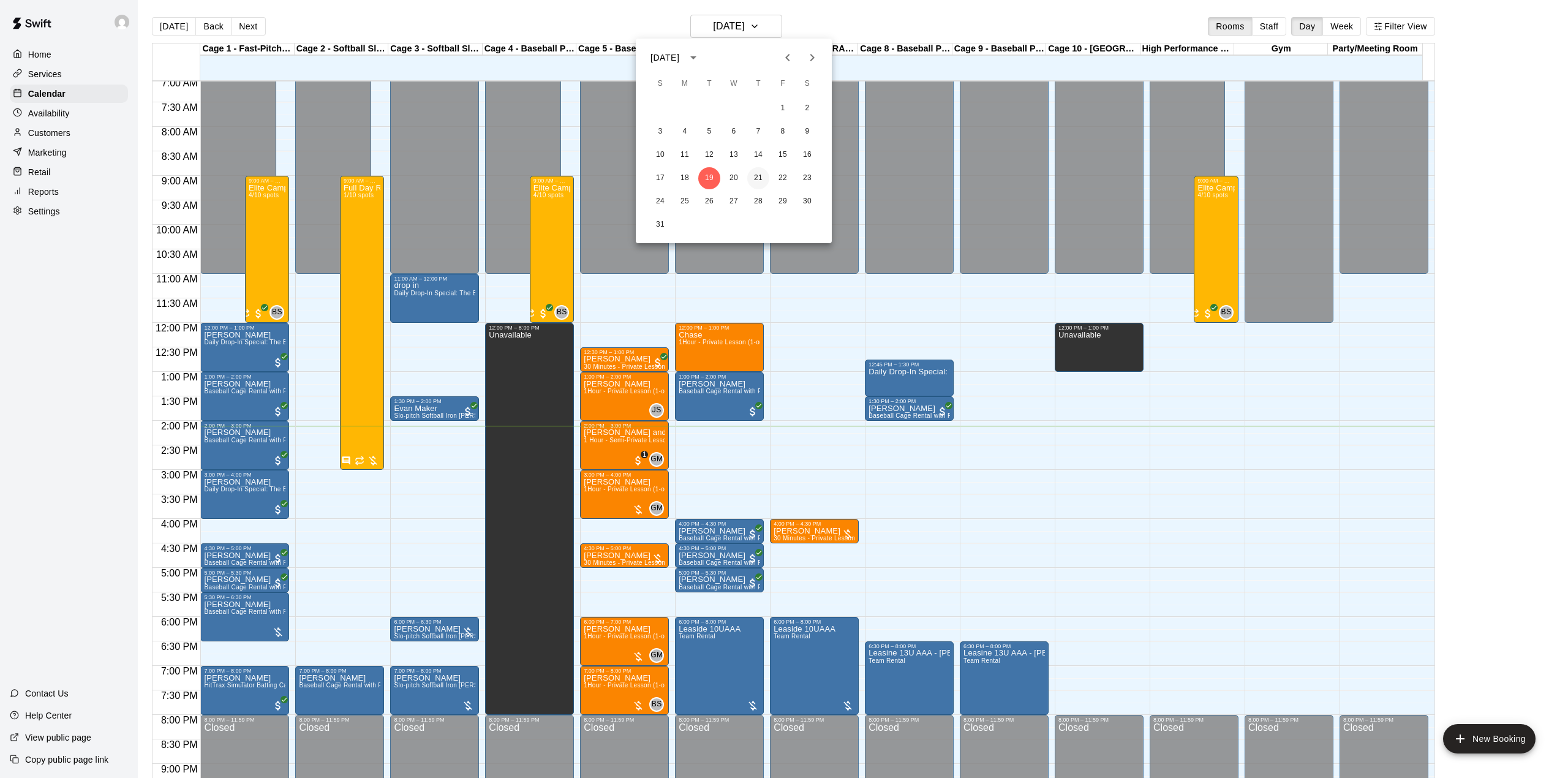
click at [757, 179] on button "21" at bounding box center [758, 178] width 22 height 22
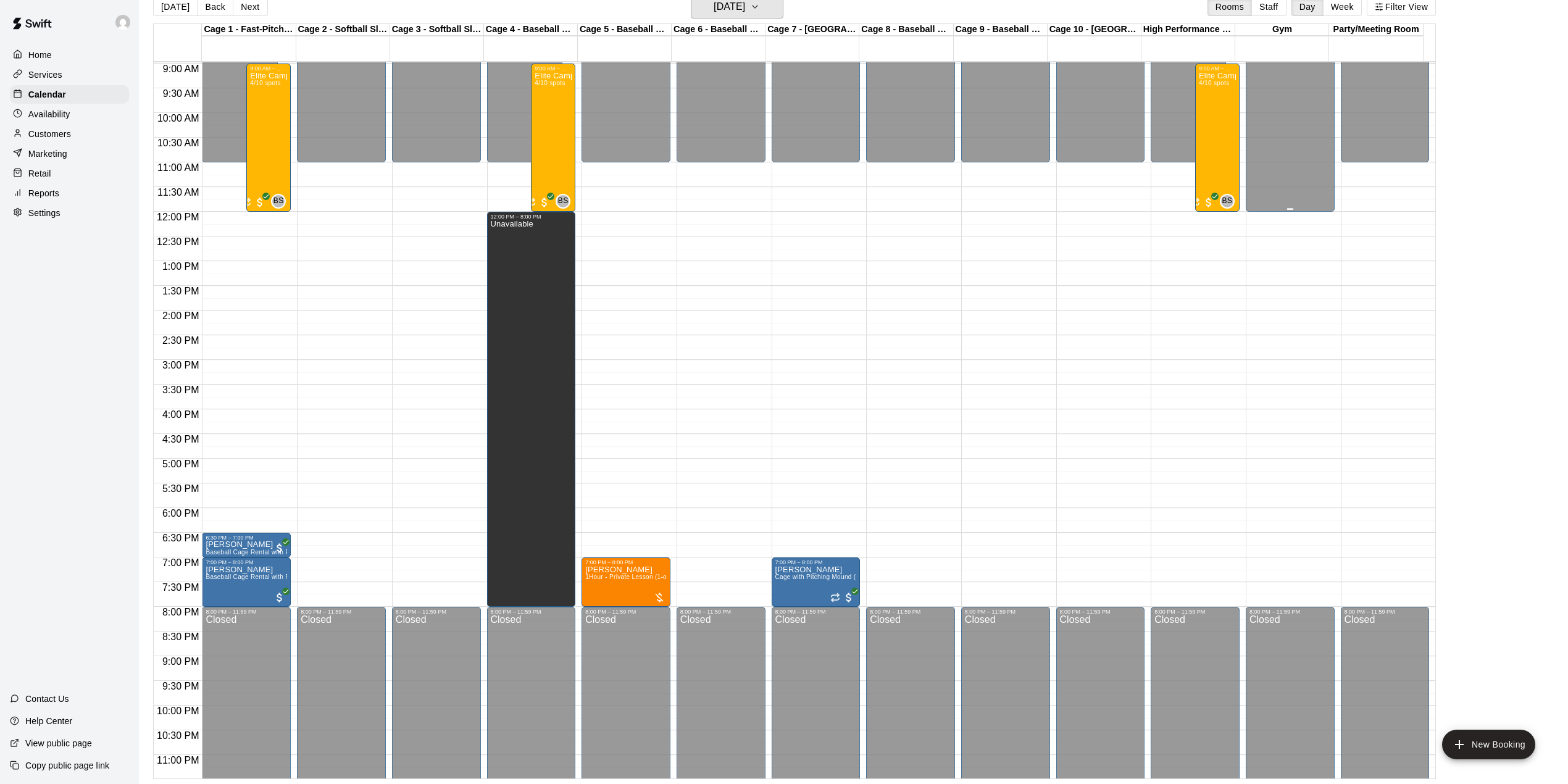
scroll to position [471, 0]
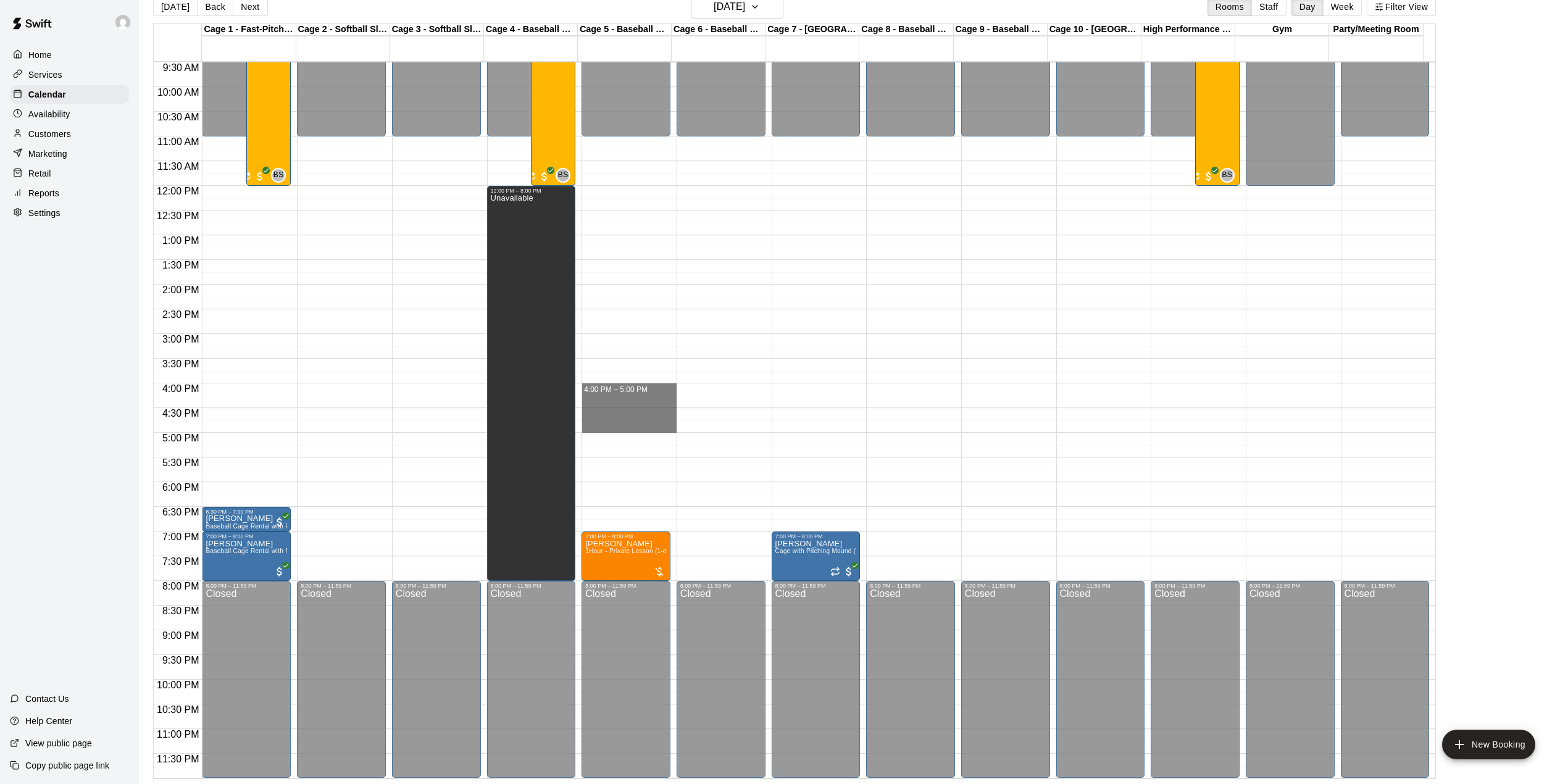
drag, startPoint x: 623, startPoint y: 393, endPoint x: 625, endPoint y: 423, distance: 30.1
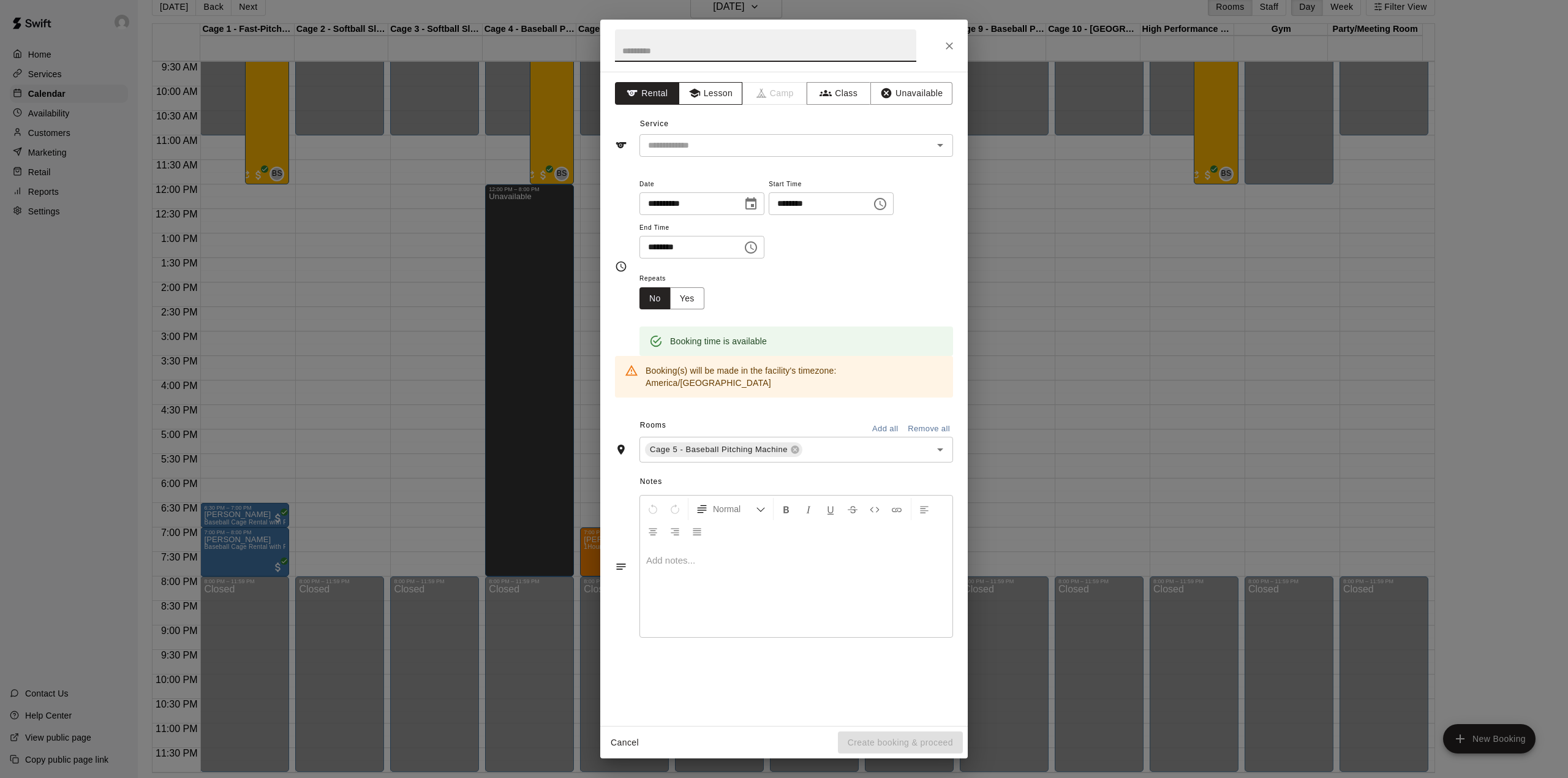
click at [719, 94] on button "Lesson" at bounding box center [711, 93] width 64 height 23
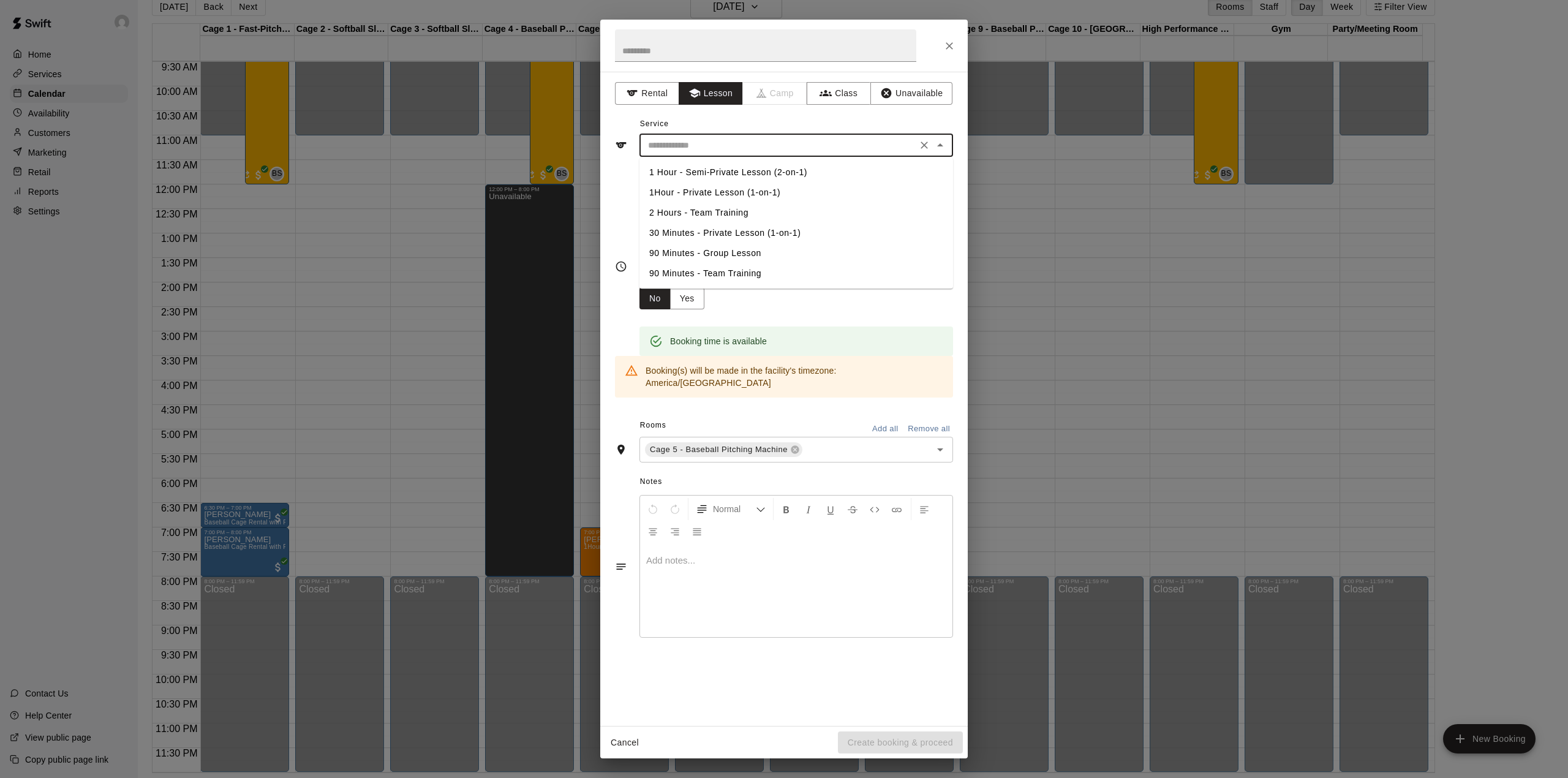
click at [746, 148] on input "text" at bounding box center [778, 145] width 270 height 15
click at [719, 189] on li "1Hour - Private Lesson (1-on-1)" at bounding box center [796, 192] width 313 height 20
type input "**********"
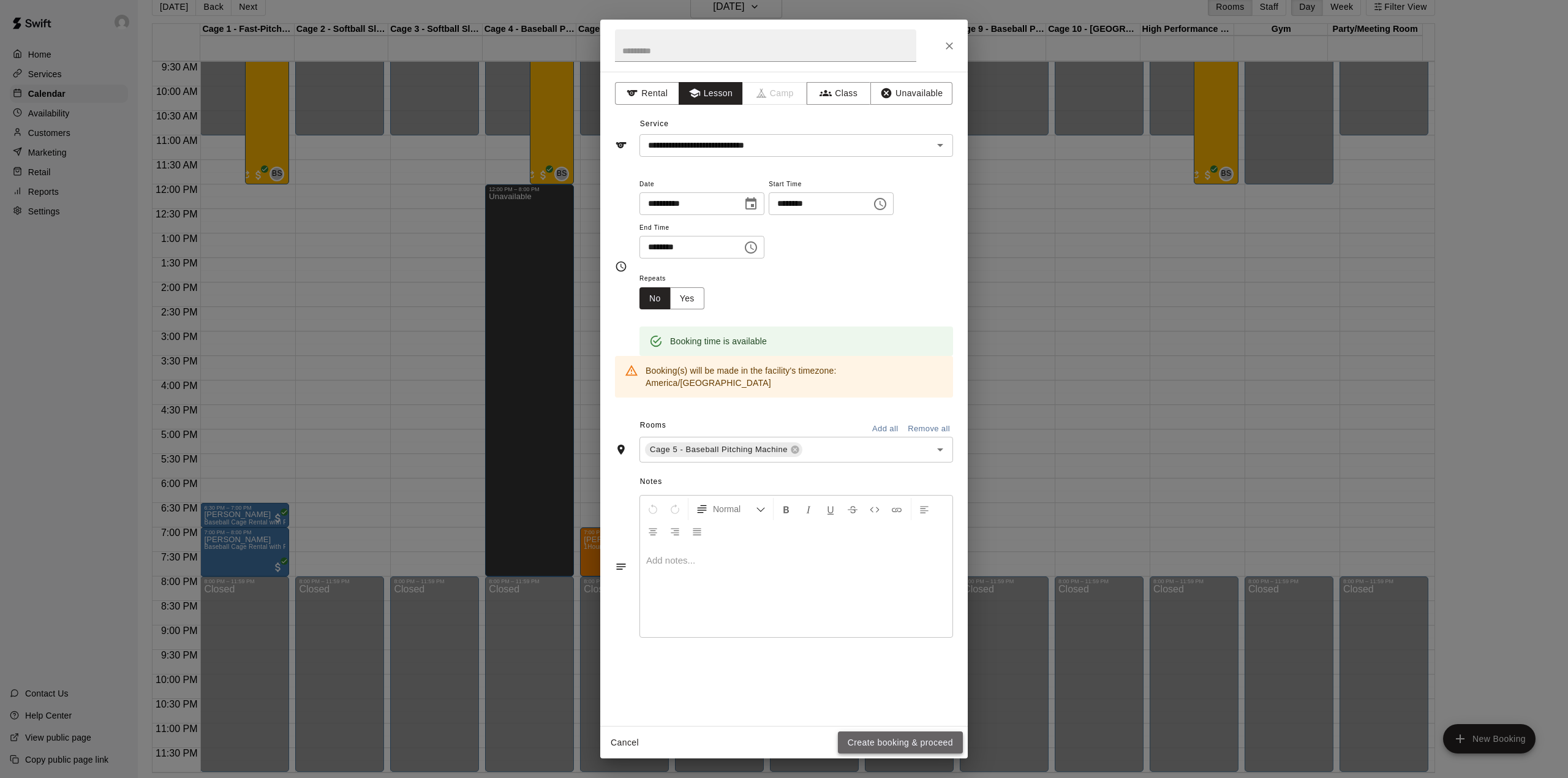
click at [899, 745] on button "Create booking & proceed" at bounding box center [900, 743] width 125 height 23
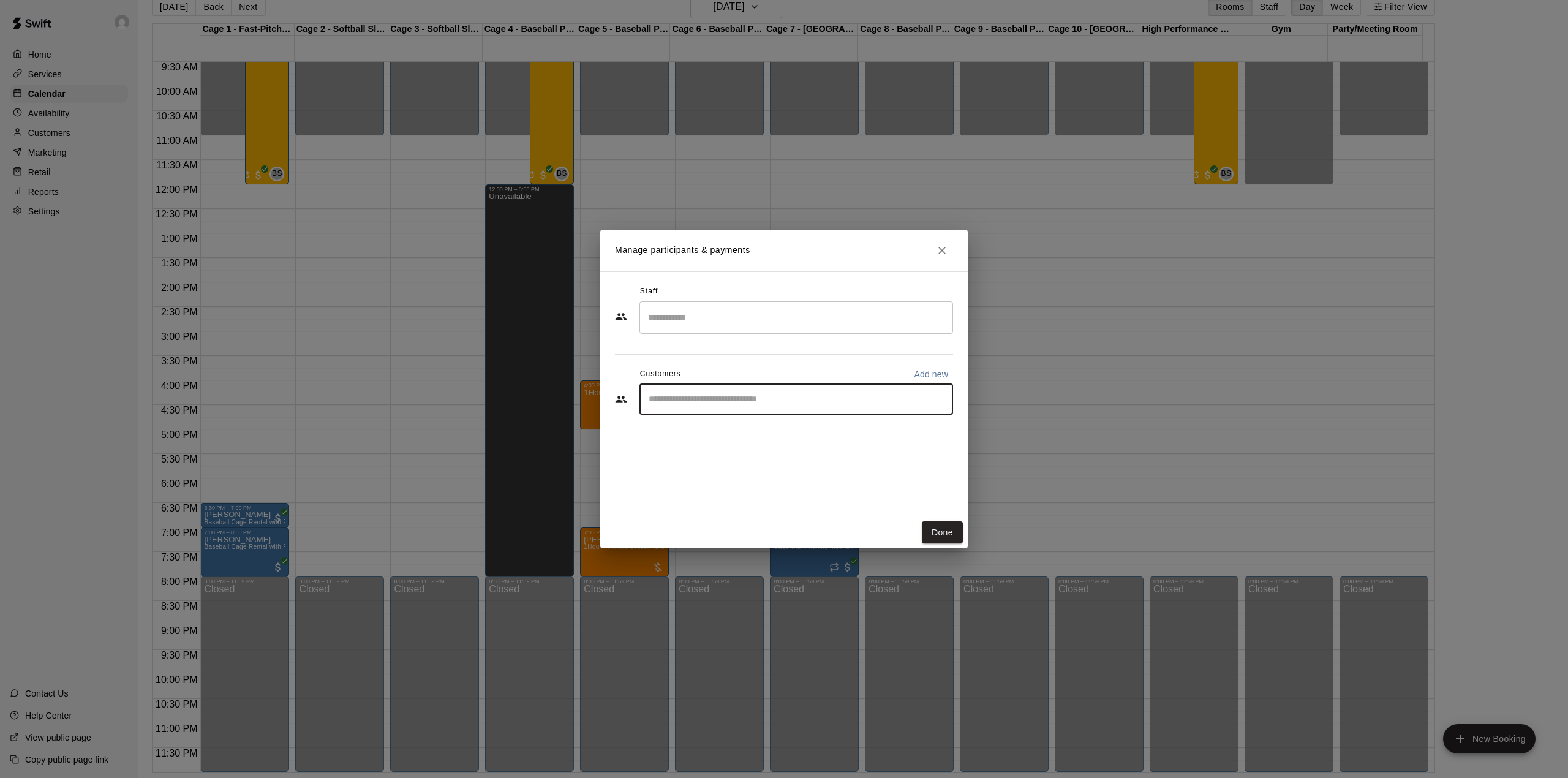
click at [802, 399] on input "Start typing to search customers..." at bounding box center [796, 399] width 303 height 12
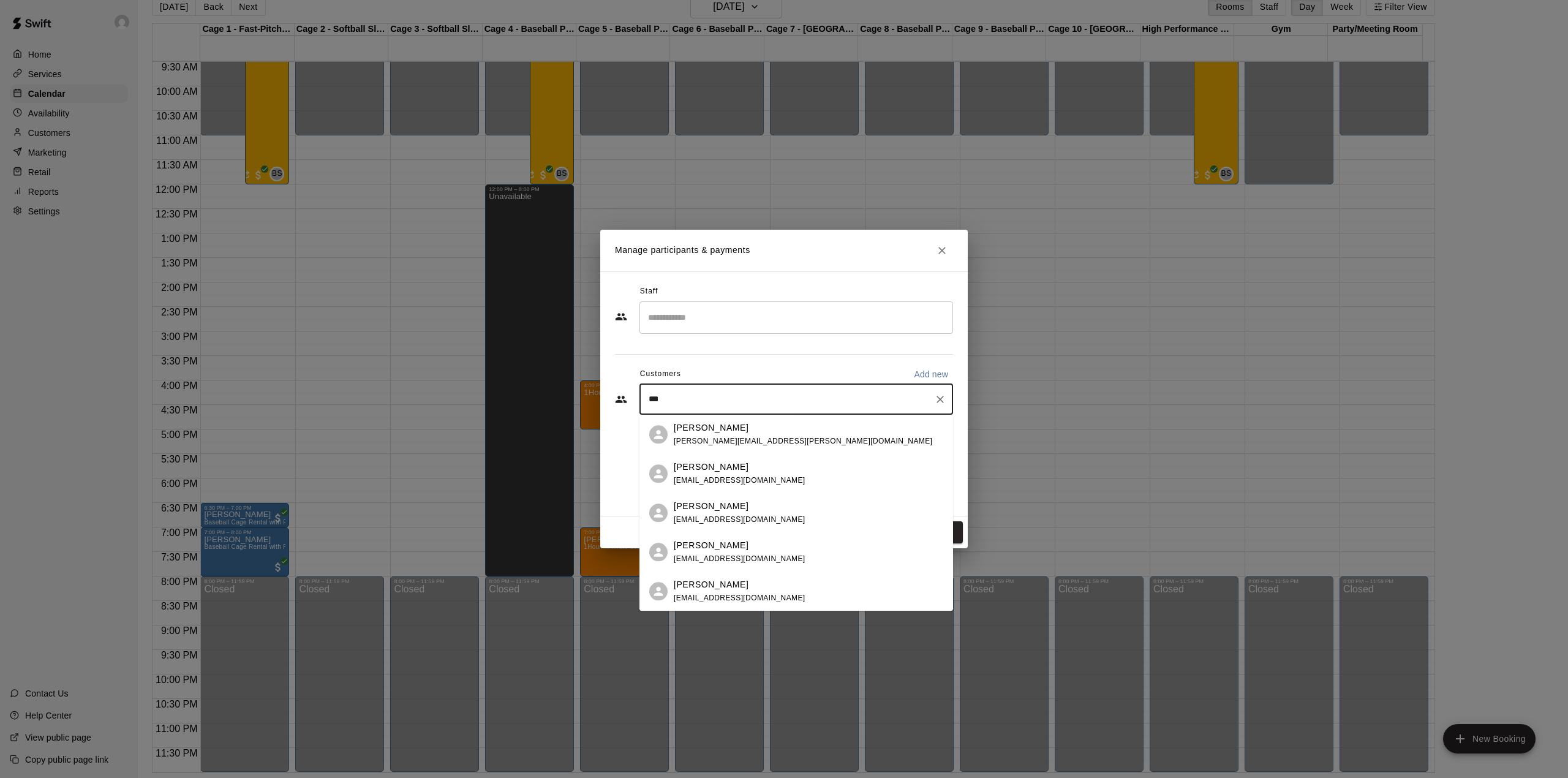
type input "****"
click at [722, 432] on p "[PERSON_NAME]" at bounding box center [711, 428] width 74 height 13
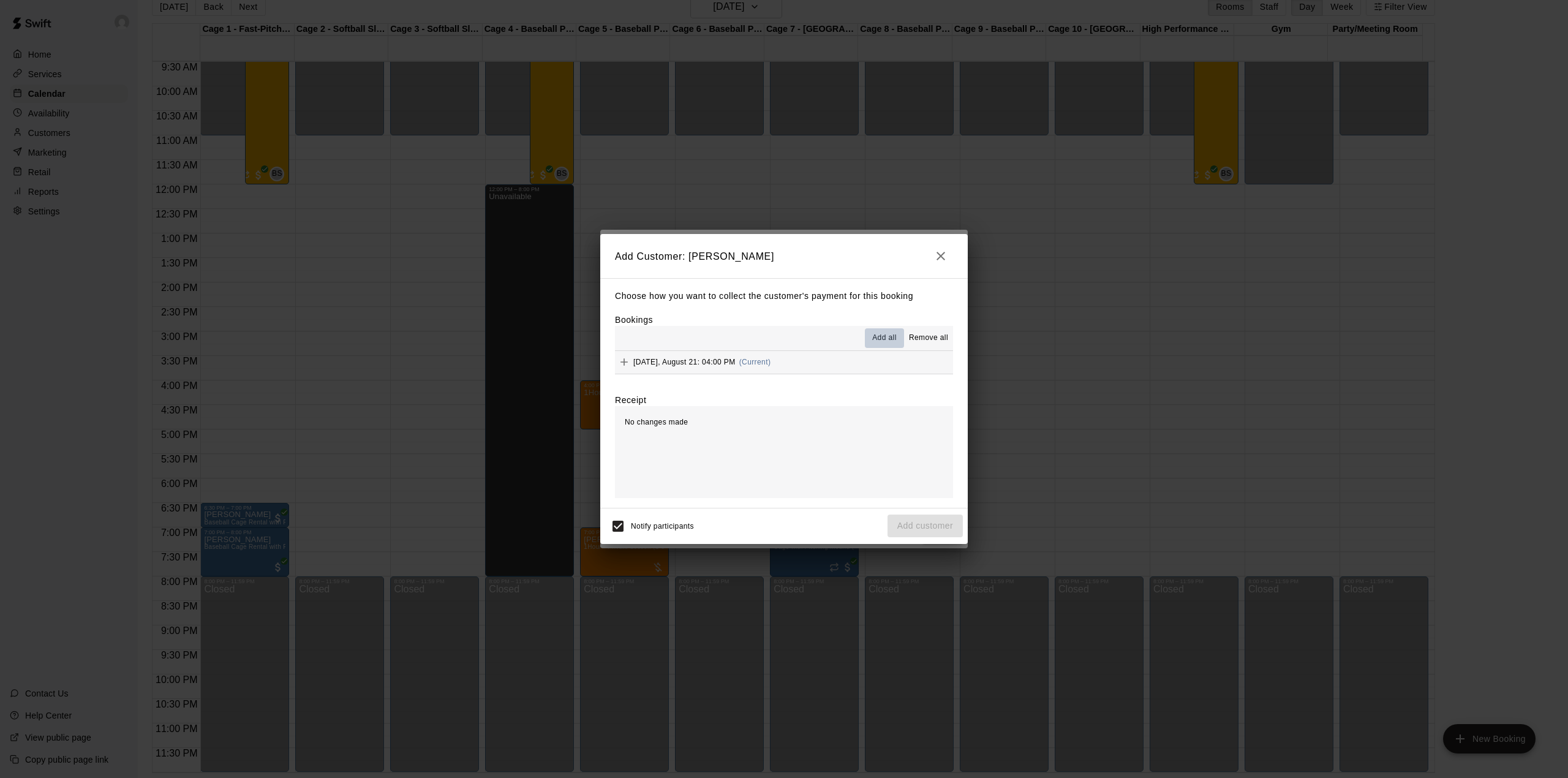
click at [887, 336] on span "Add all" at bounding box center [884, 338] width 25 height 12
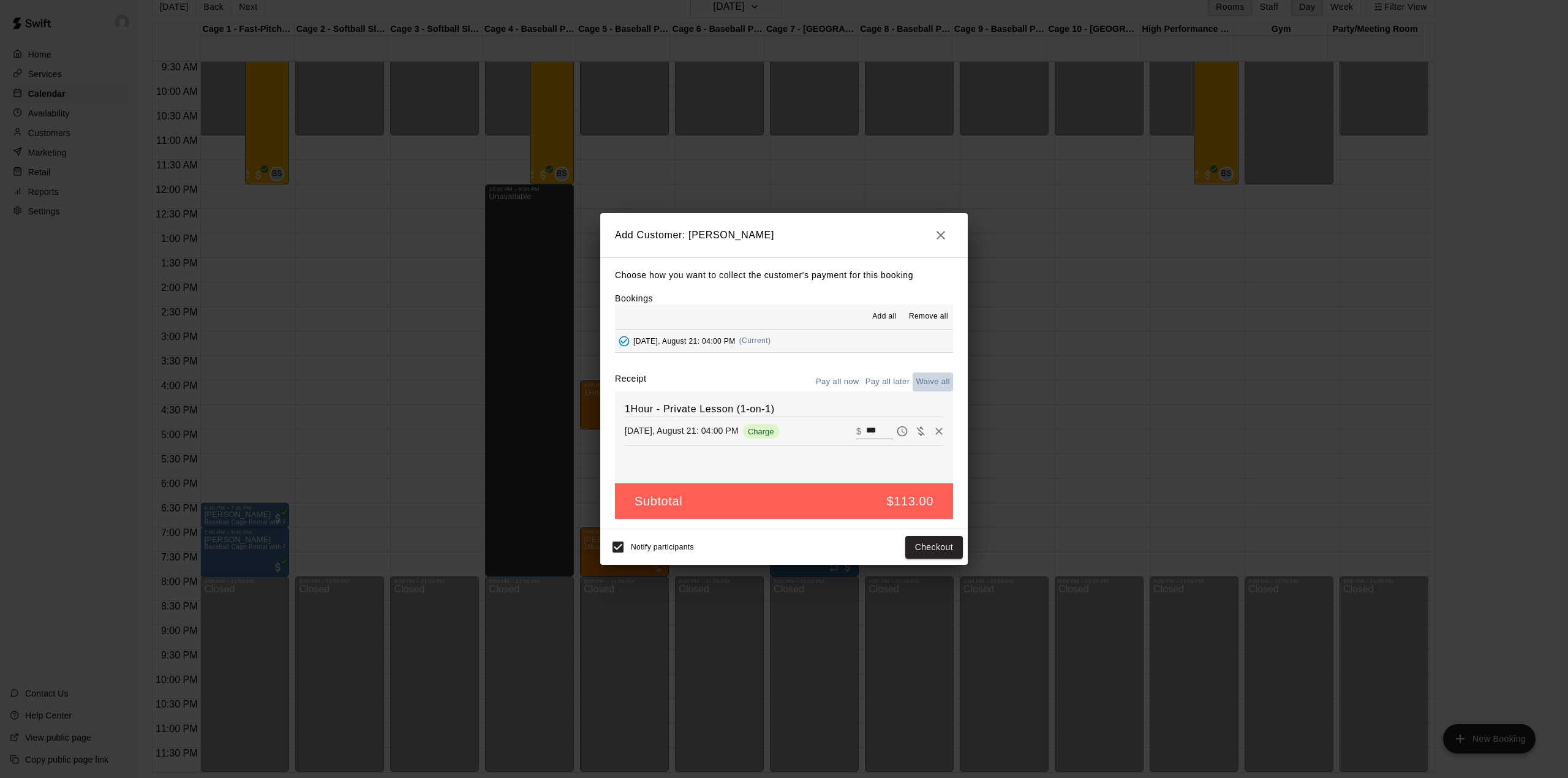
click at [926, 380] on button "Waive all" at bounding box center [933, 382] width 40 height 19
type input "*"
click at [929, 542] on button "Add customer" at bounding box center [925, 548] width 75 height 23
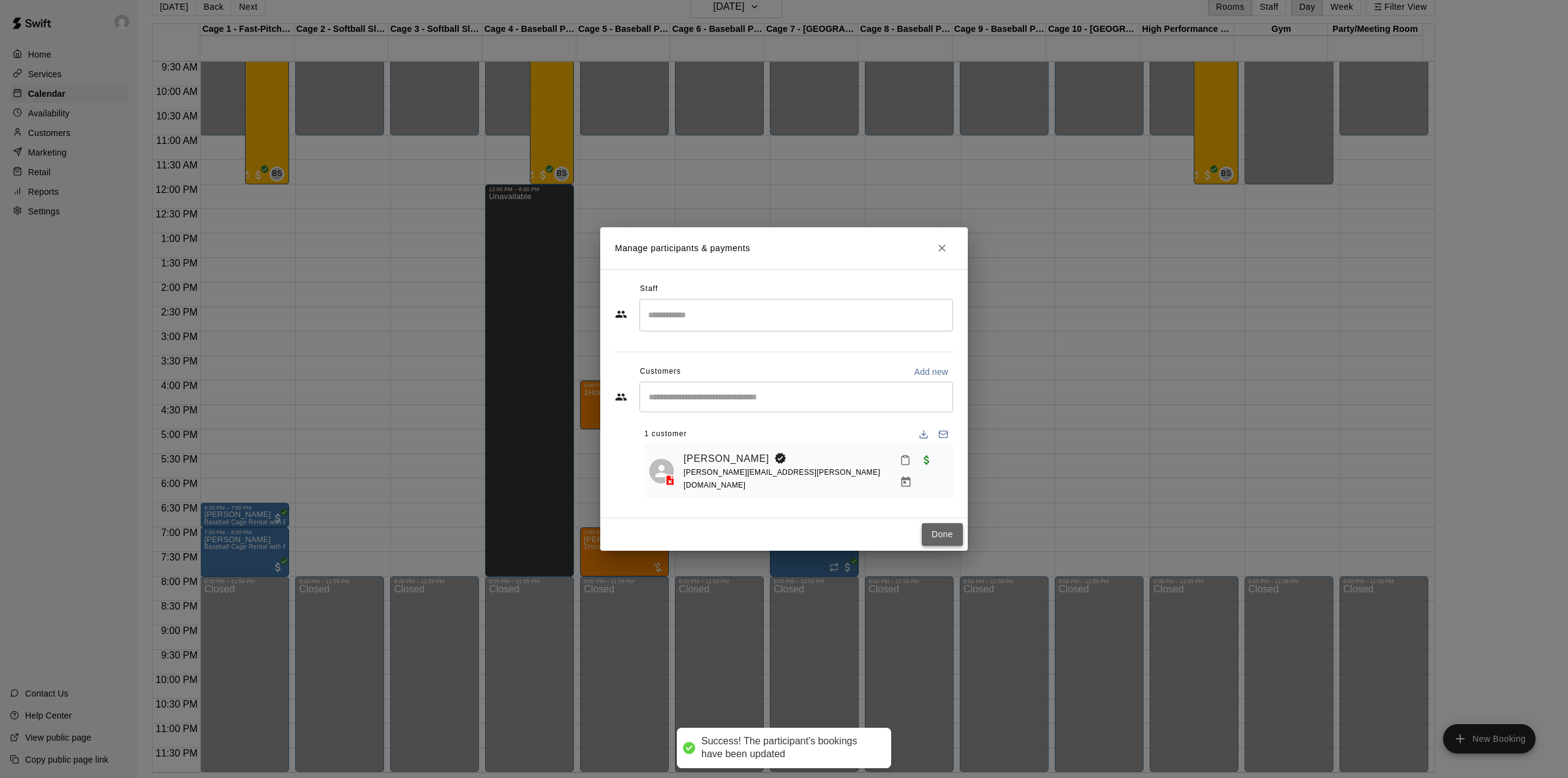
click at [939, 525] on button "Done" at bounding box center [942, 534] width 41 height 23
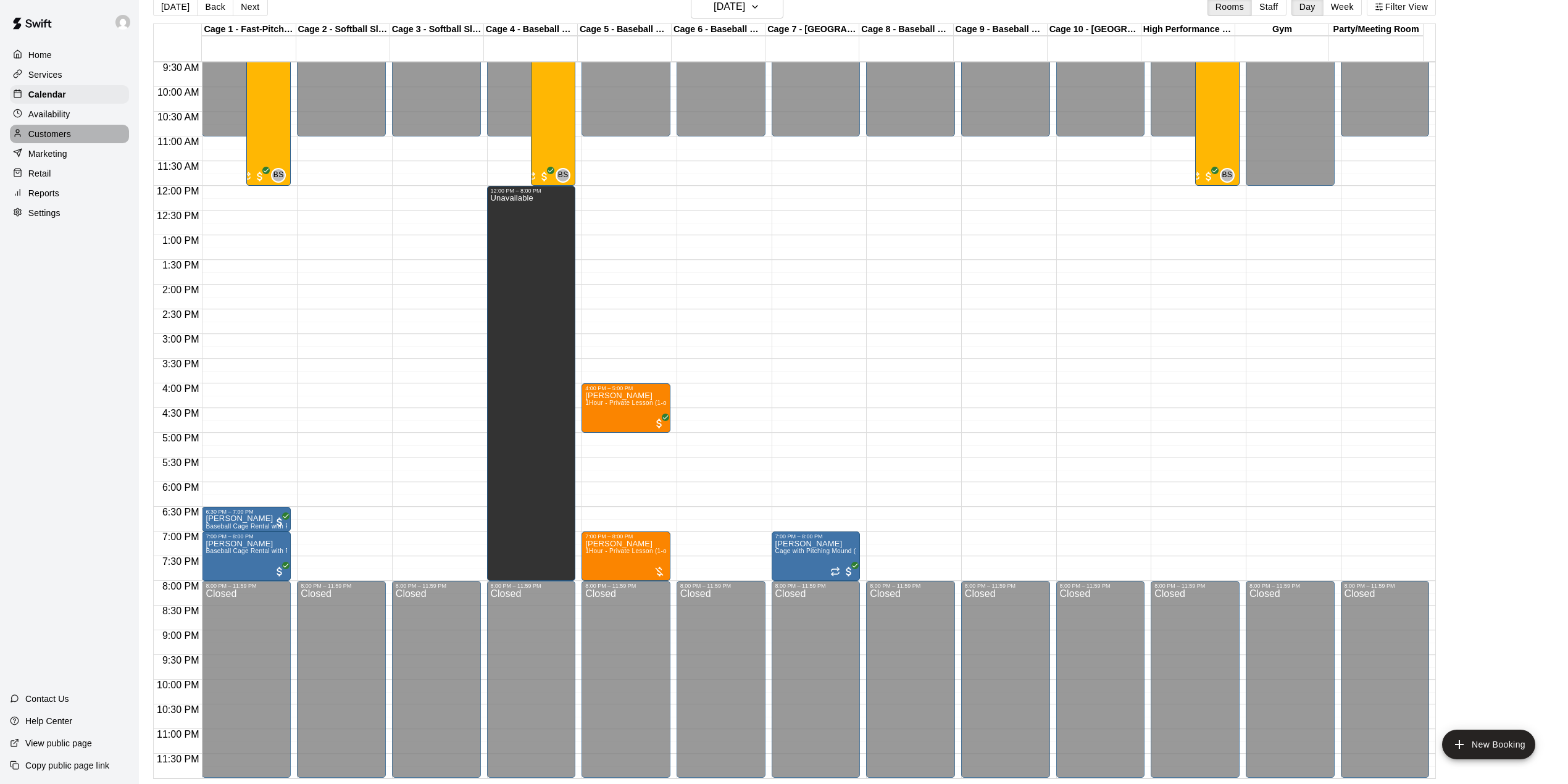
click at [60, 140] on p "Customers" at bounding box center [50, 134] width 43 height 12
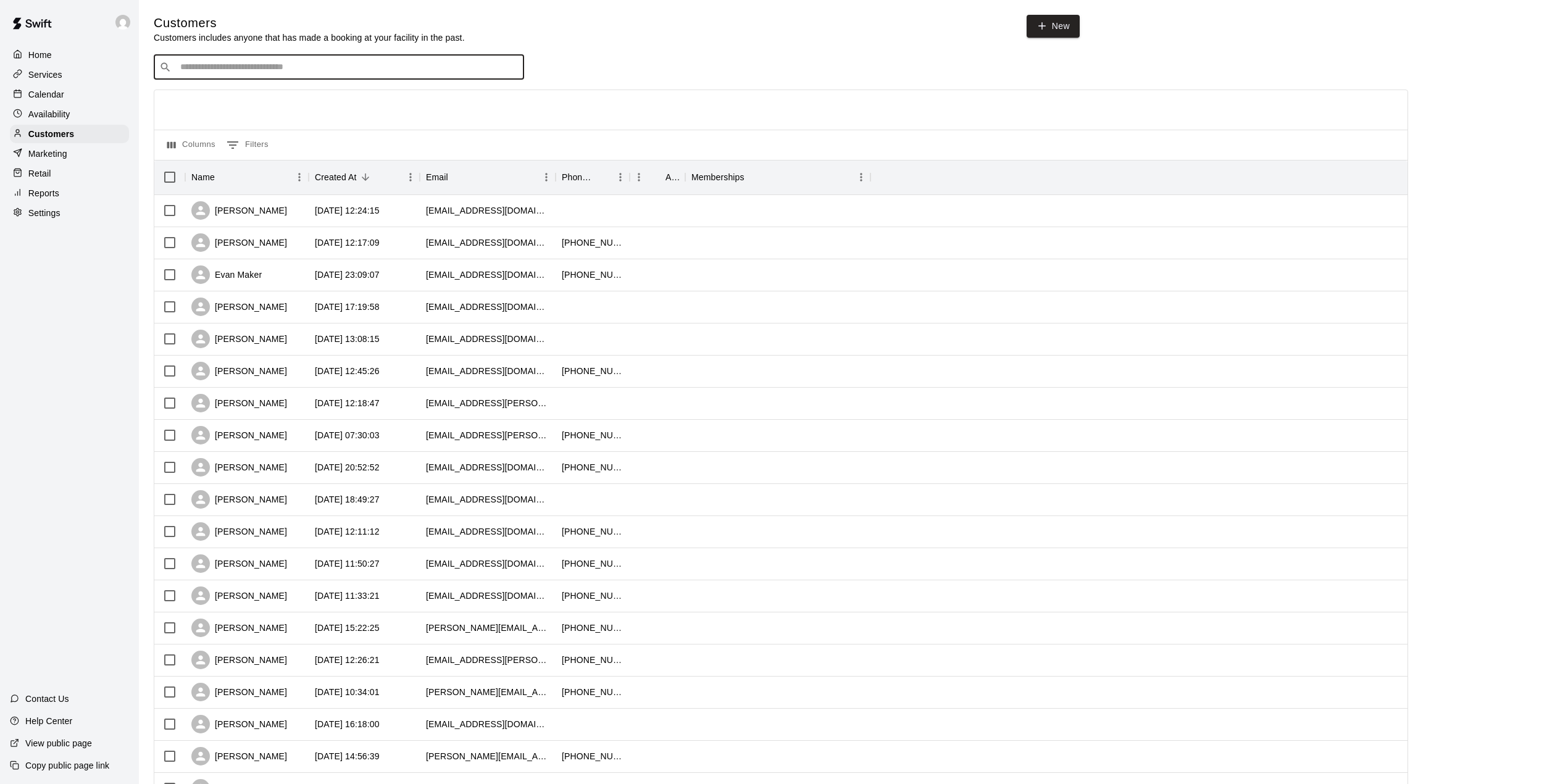
click at [262, 67] on input "Search customers by name or email" at bounding box center [348, 67] width 342 height 12
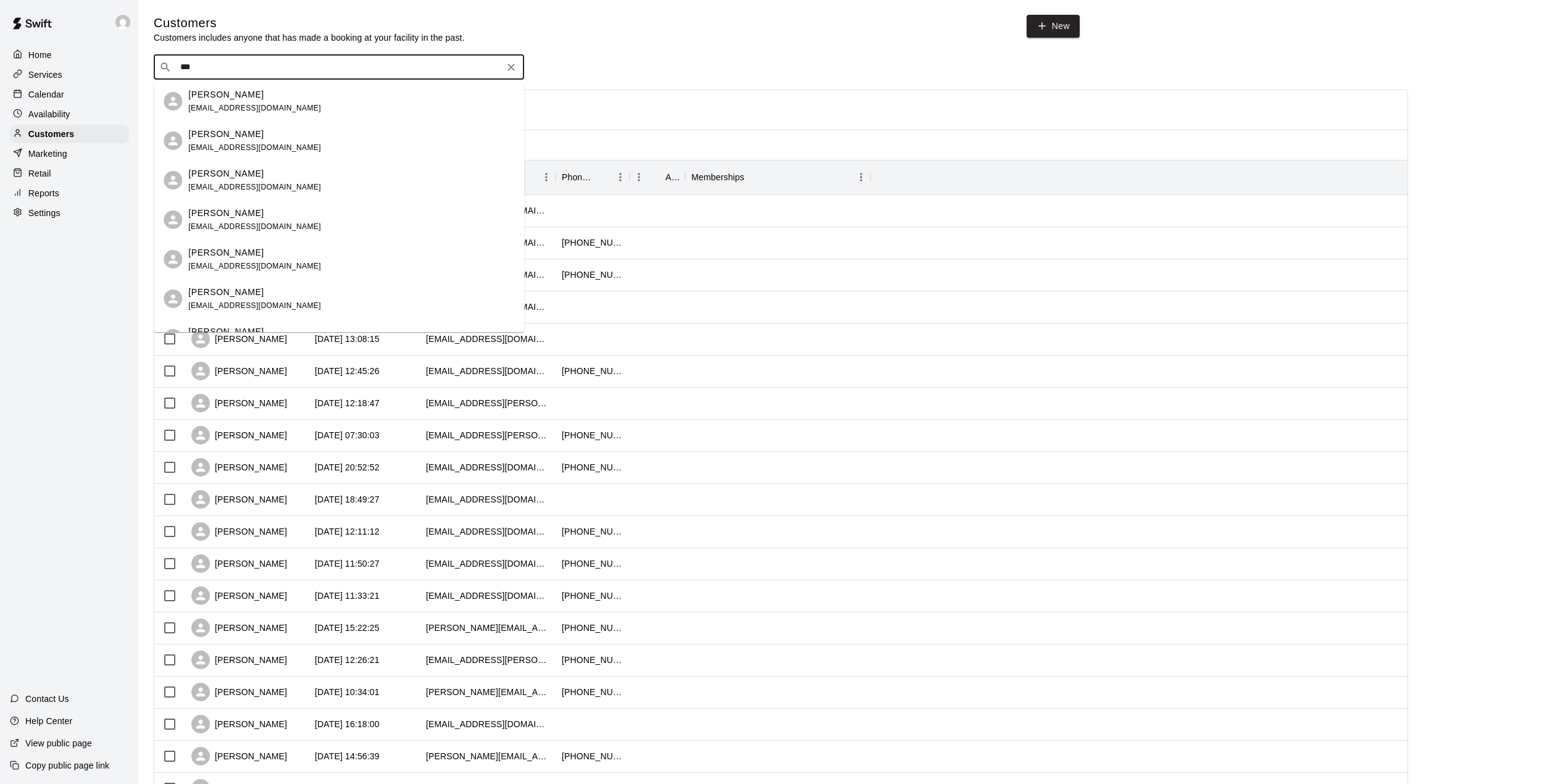
type input "****"
click at [240, 104] on span "[PERSON_NAME][EMAIL_ADDRESS][PERSON_NAME][DOMAIN_NAME]" at bounding box center [319, 108] width 261 height 9
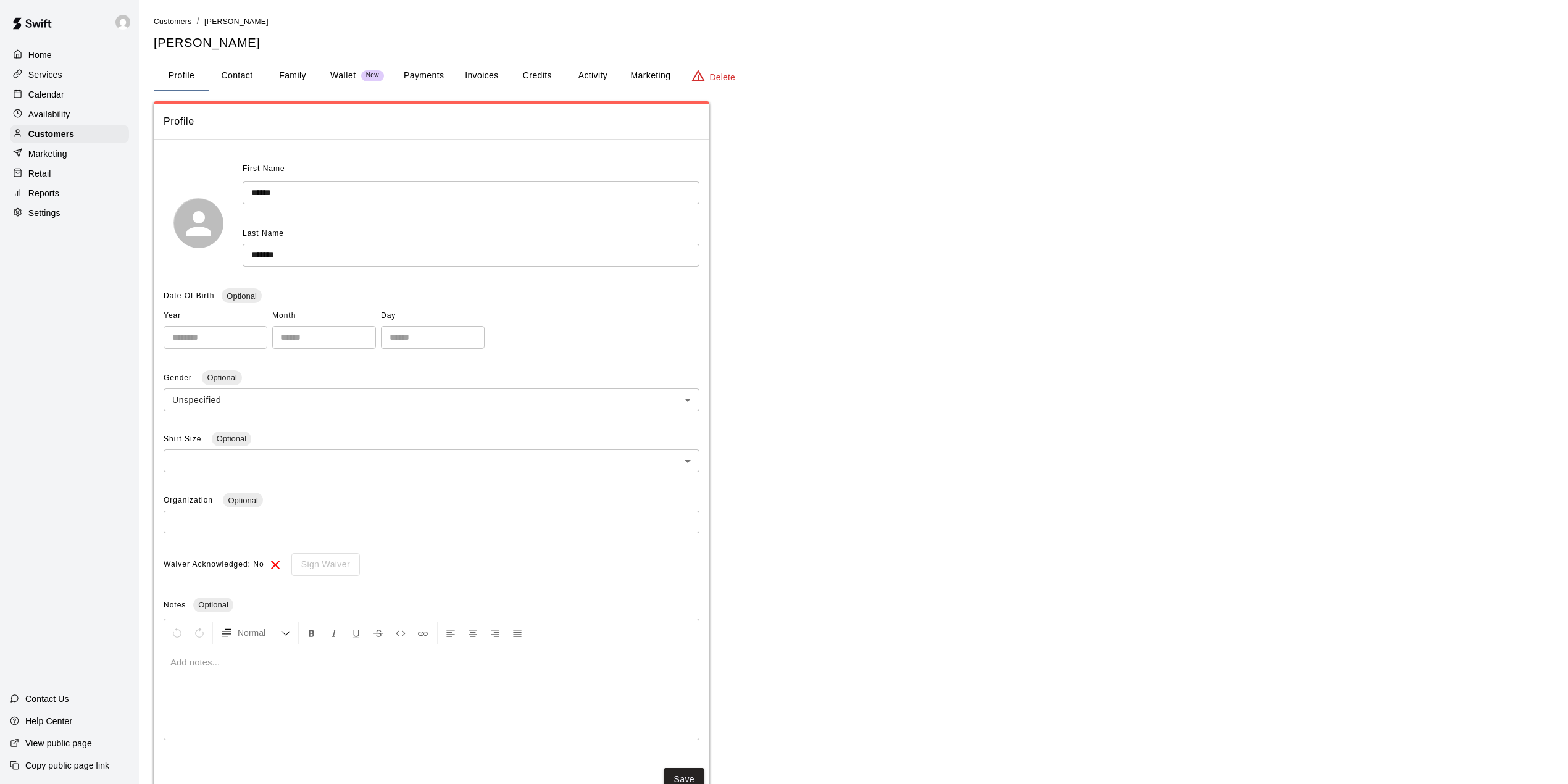
click at [529, 74] on button "Credits" at bounding box center [537, 76] width 55 height 30
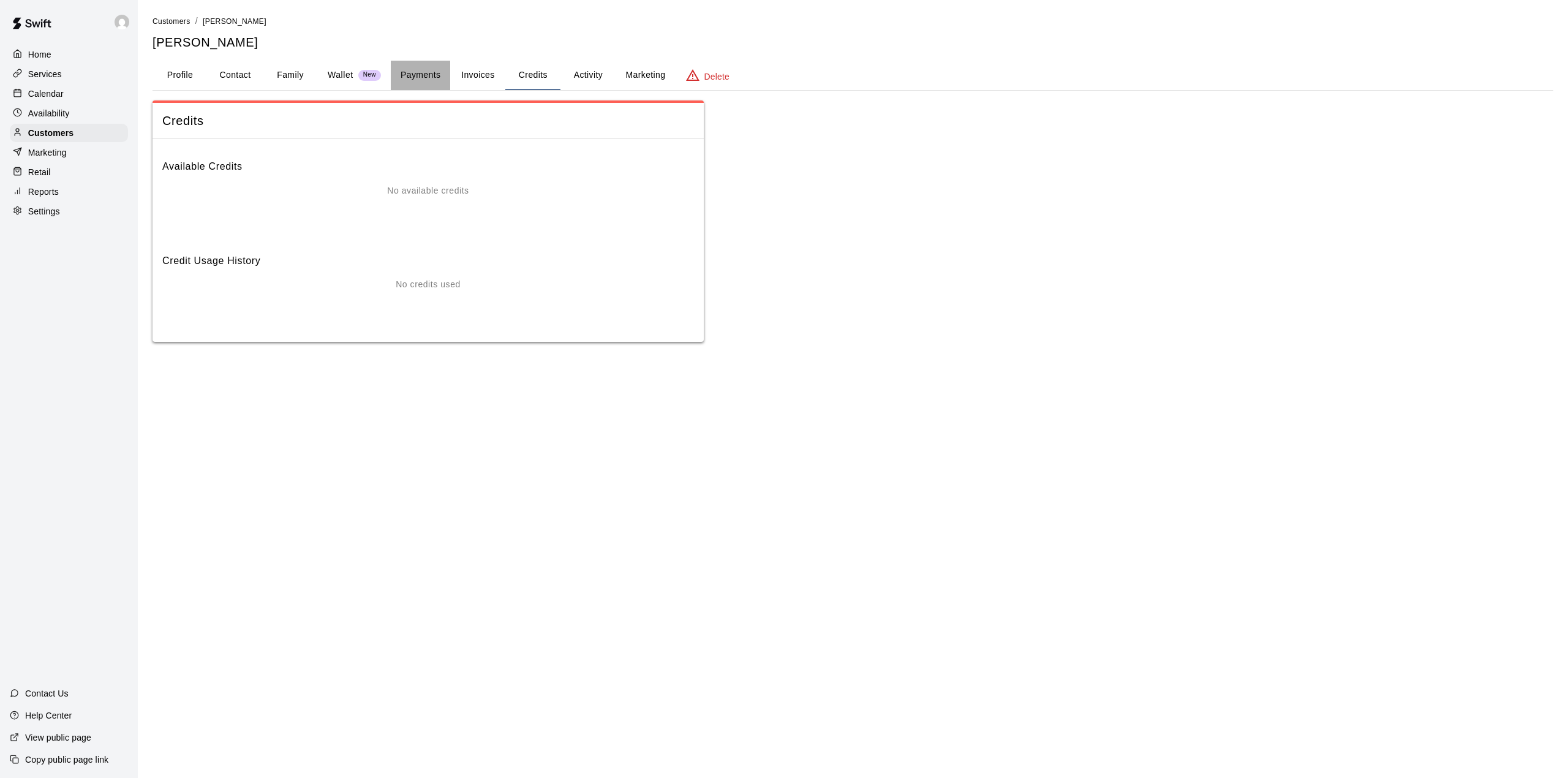
click at [427, 74] on button "Payments" at bounding box center [420, 75] width 59 height 30
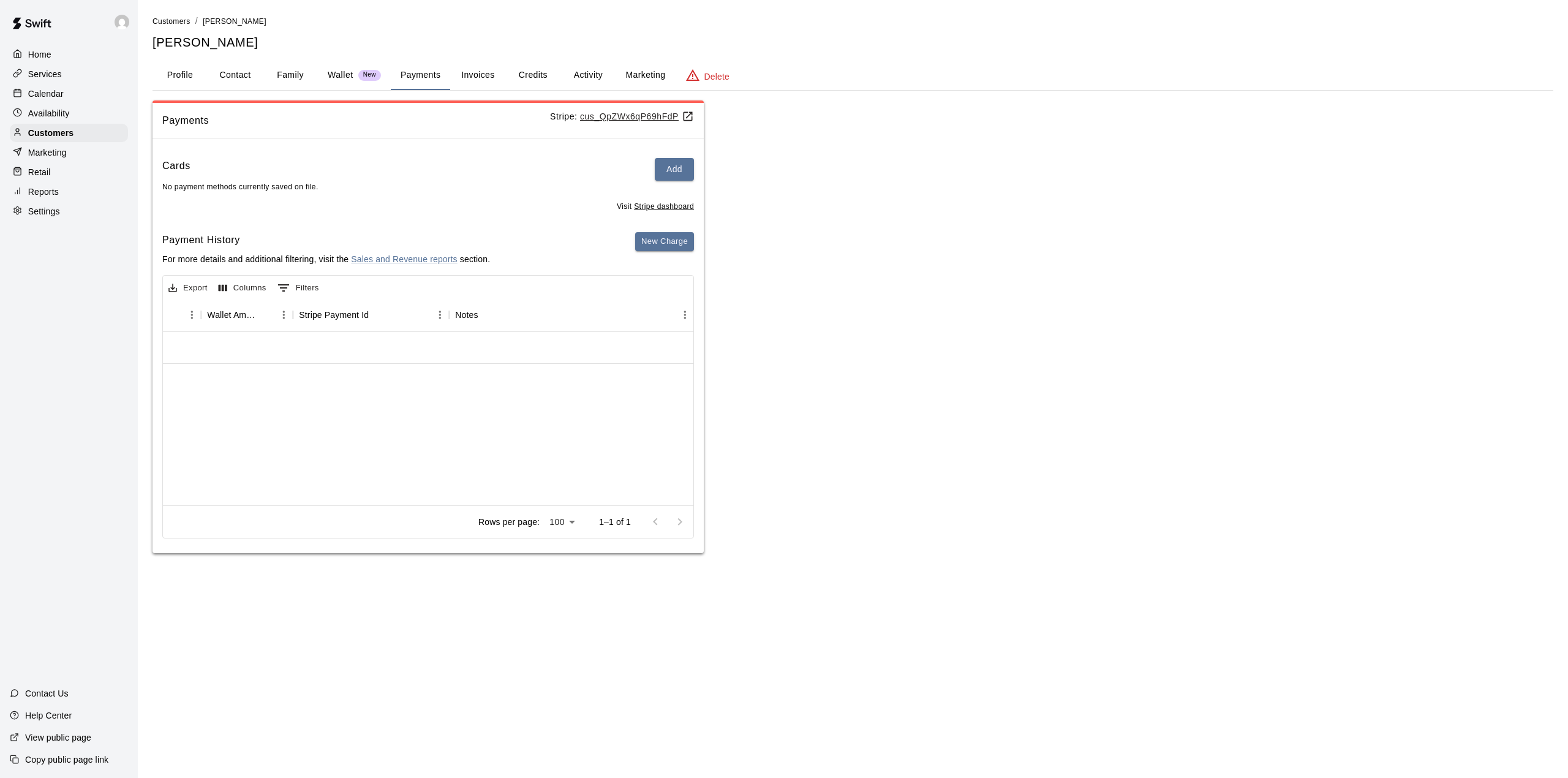
scroll to position [0, 1142]
click at [528, 74] on button "Credits" at bounding box center [532, 75] width 55 height 30
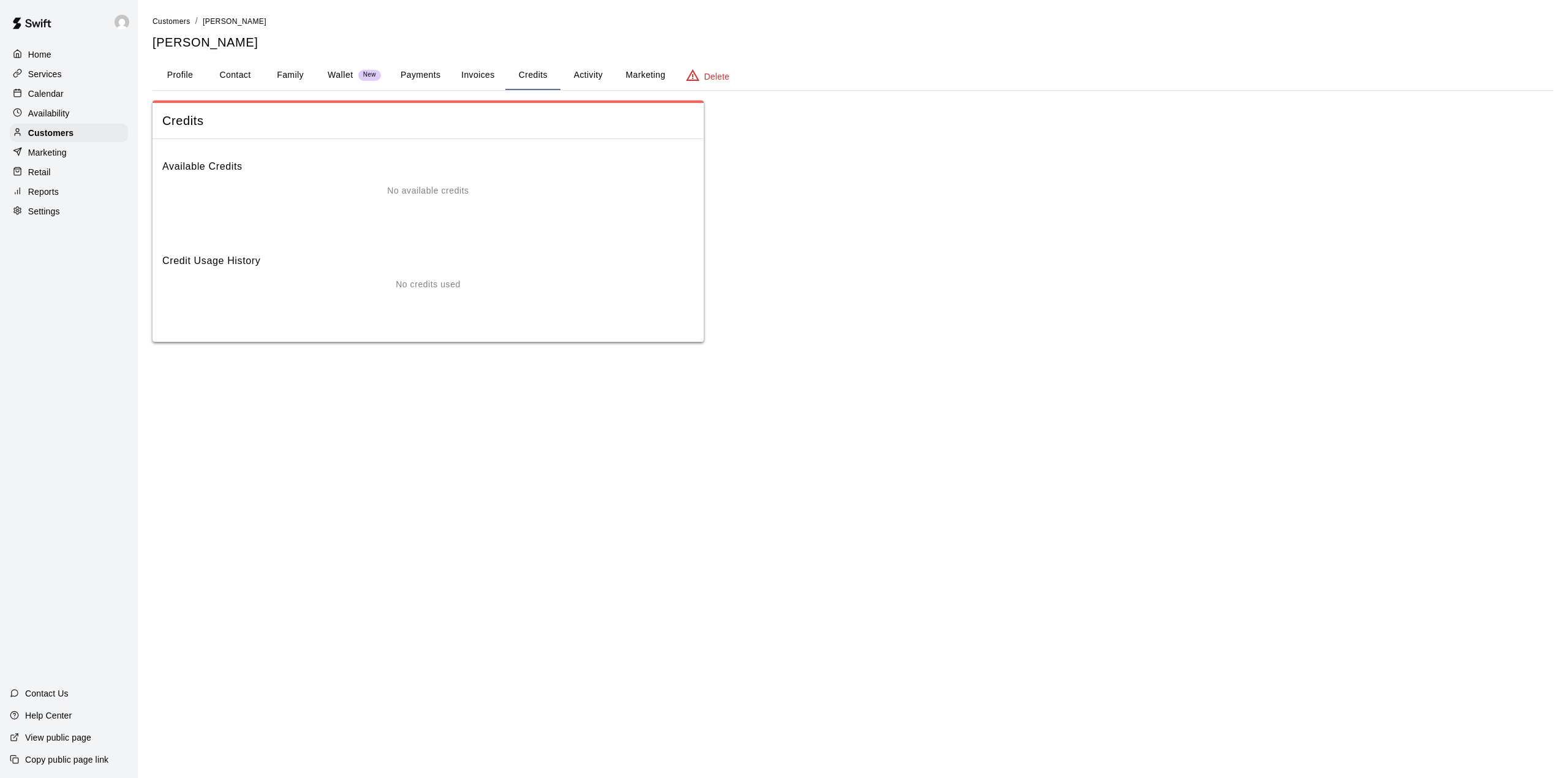
click at [412, 72] on button "Payments" at bounding box center [420, 75] width 59 height 30
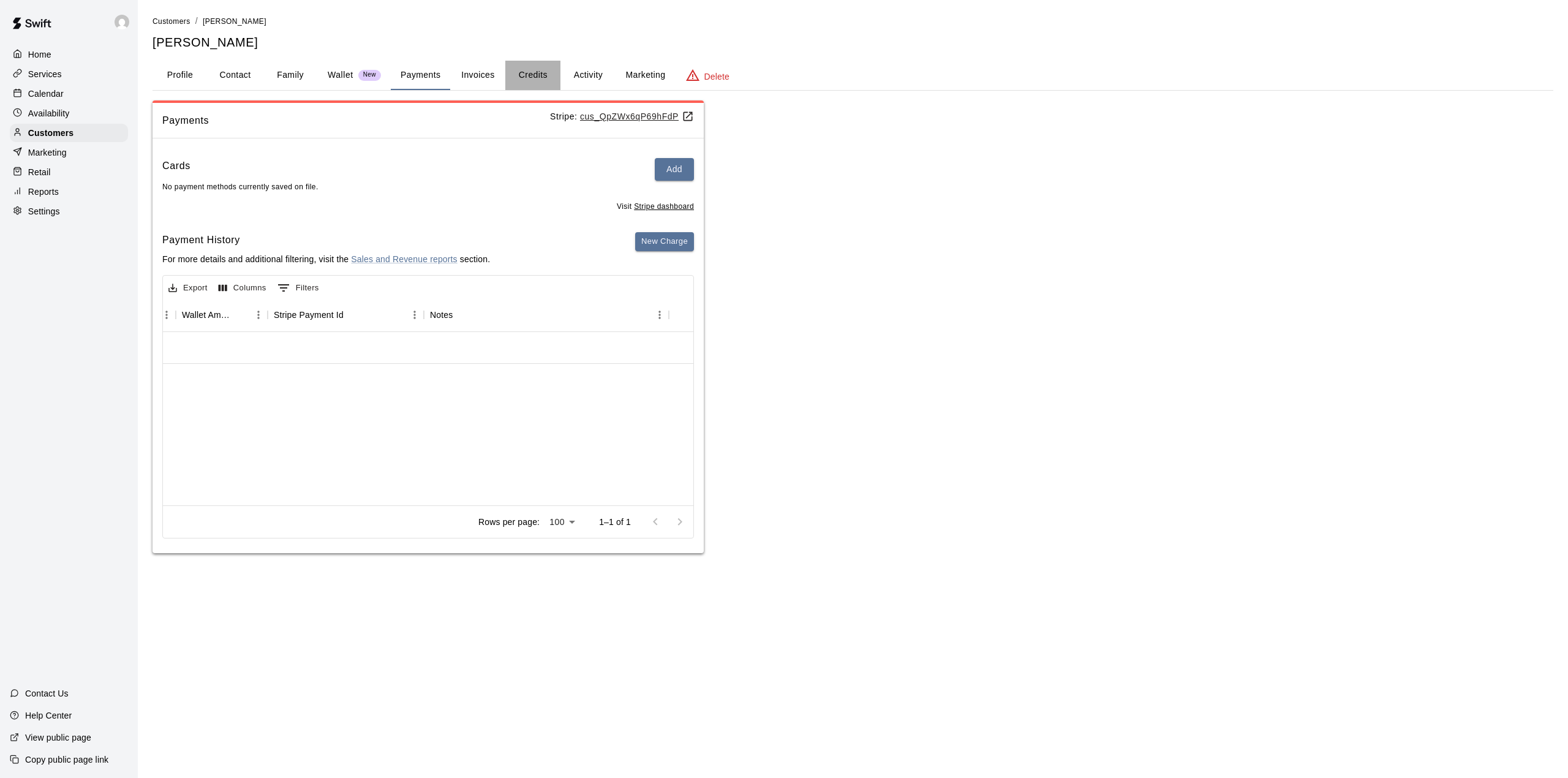
click at [522, 71] on button "Credits" at bounding box center [532, 75] width 55 height 30
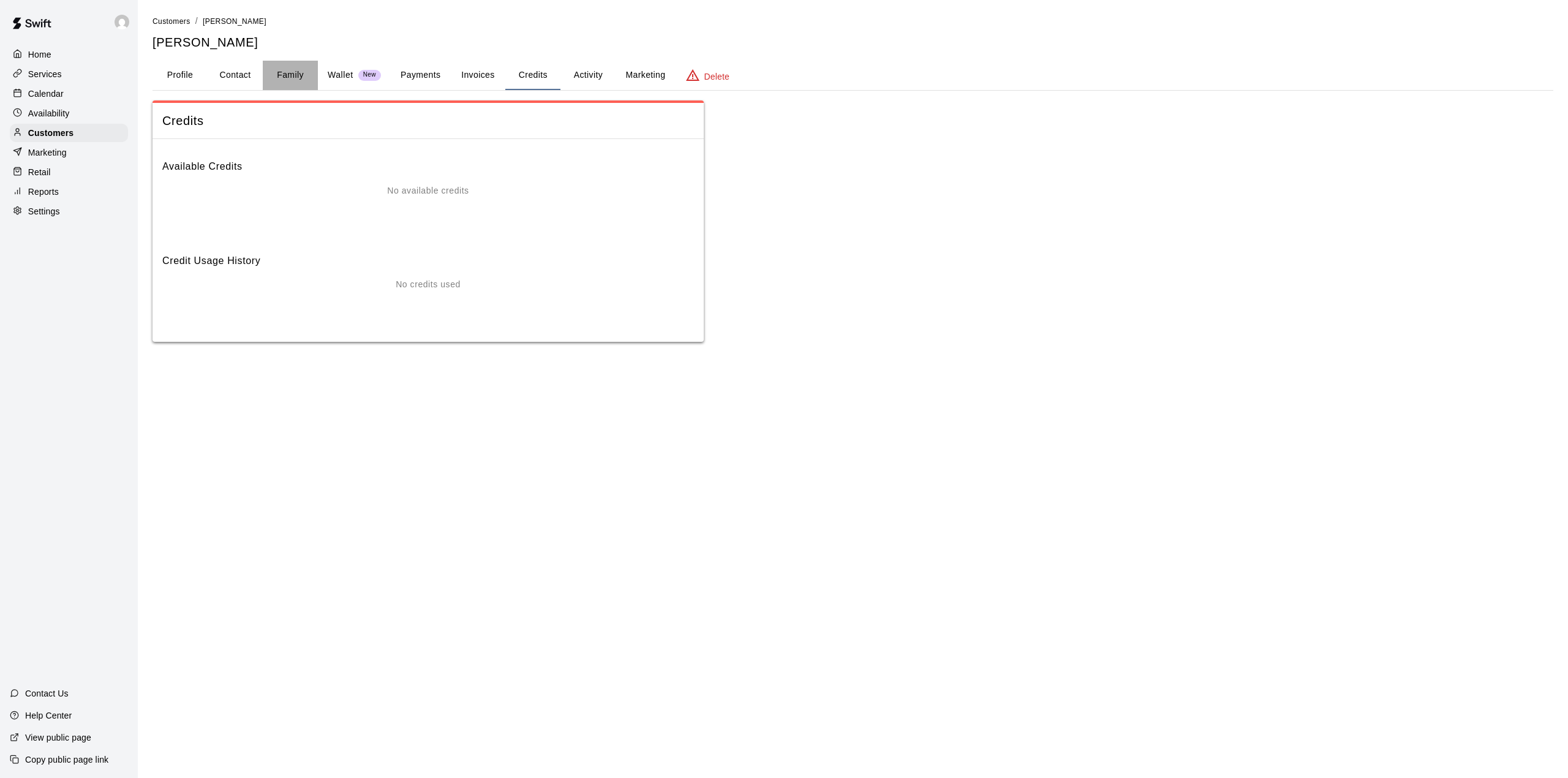
click at [295, 72] on button "Family" at bounding box center [290, 75] width 55 height 30
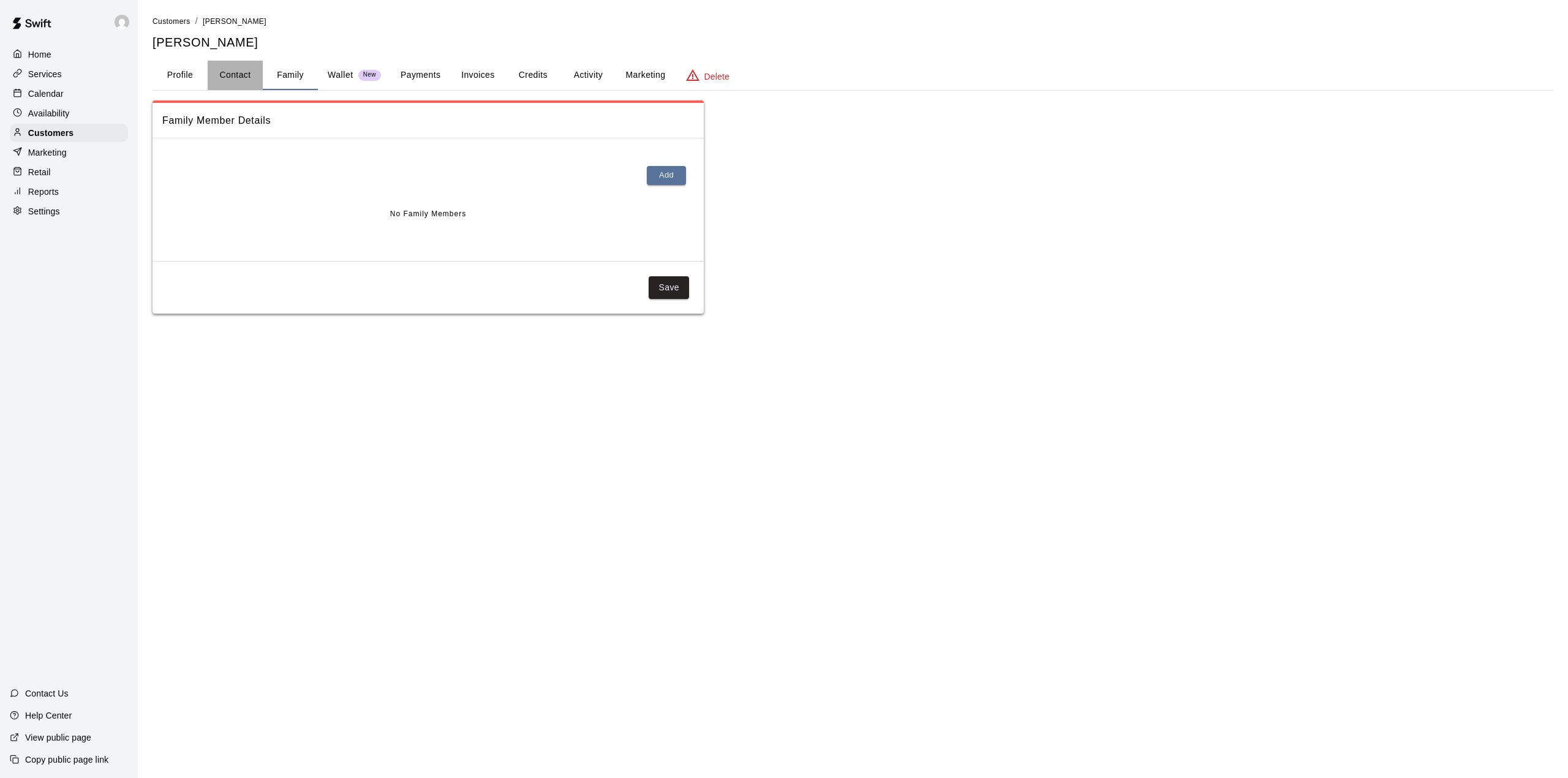
click at [230, 71] on button "Contact" at bounding box center [235, 75] width 55 height 30
select select "**"
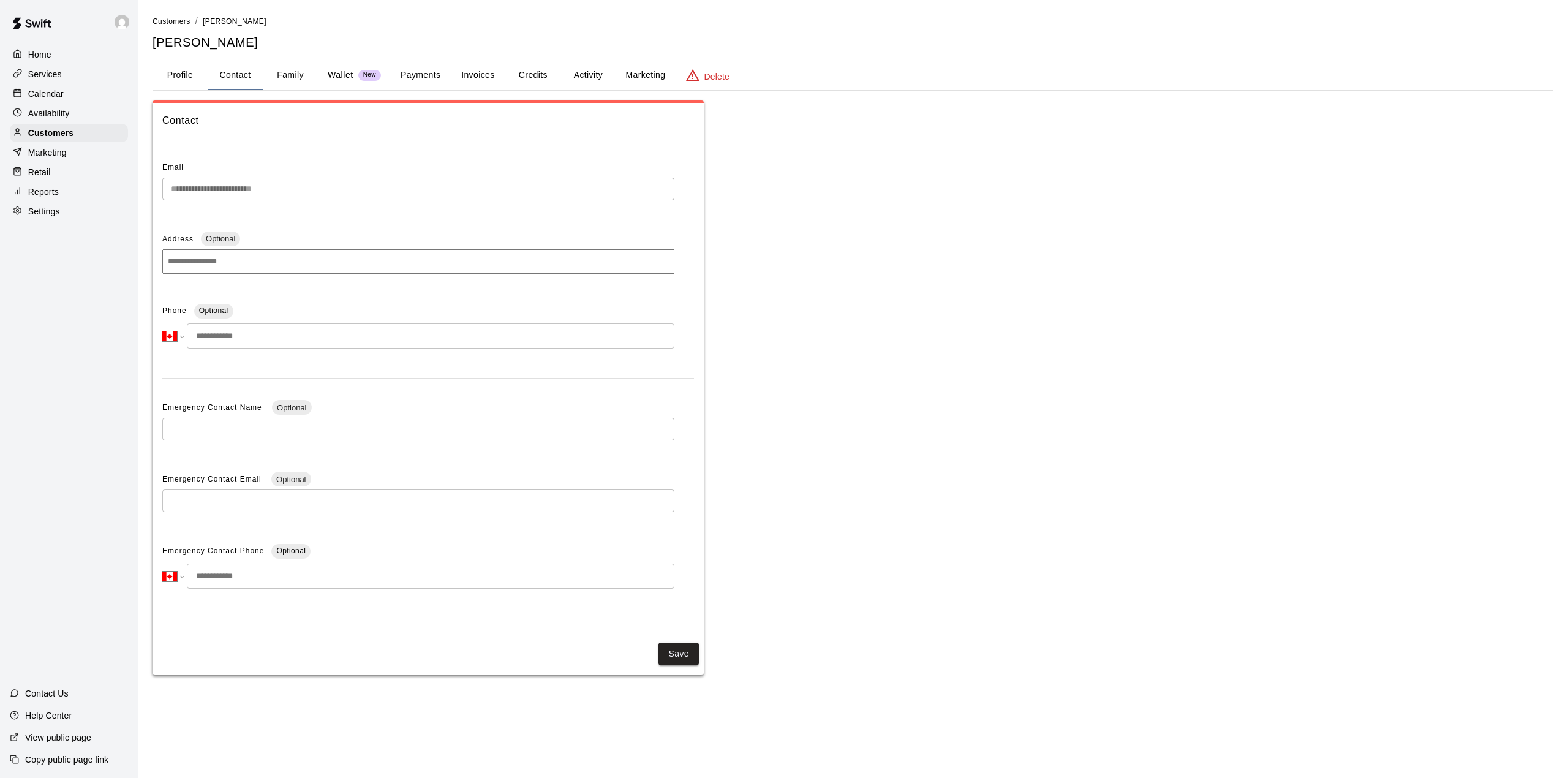
click at [539, 72] on button "Credits" at bounding box center [532, 75] width 55 height 30
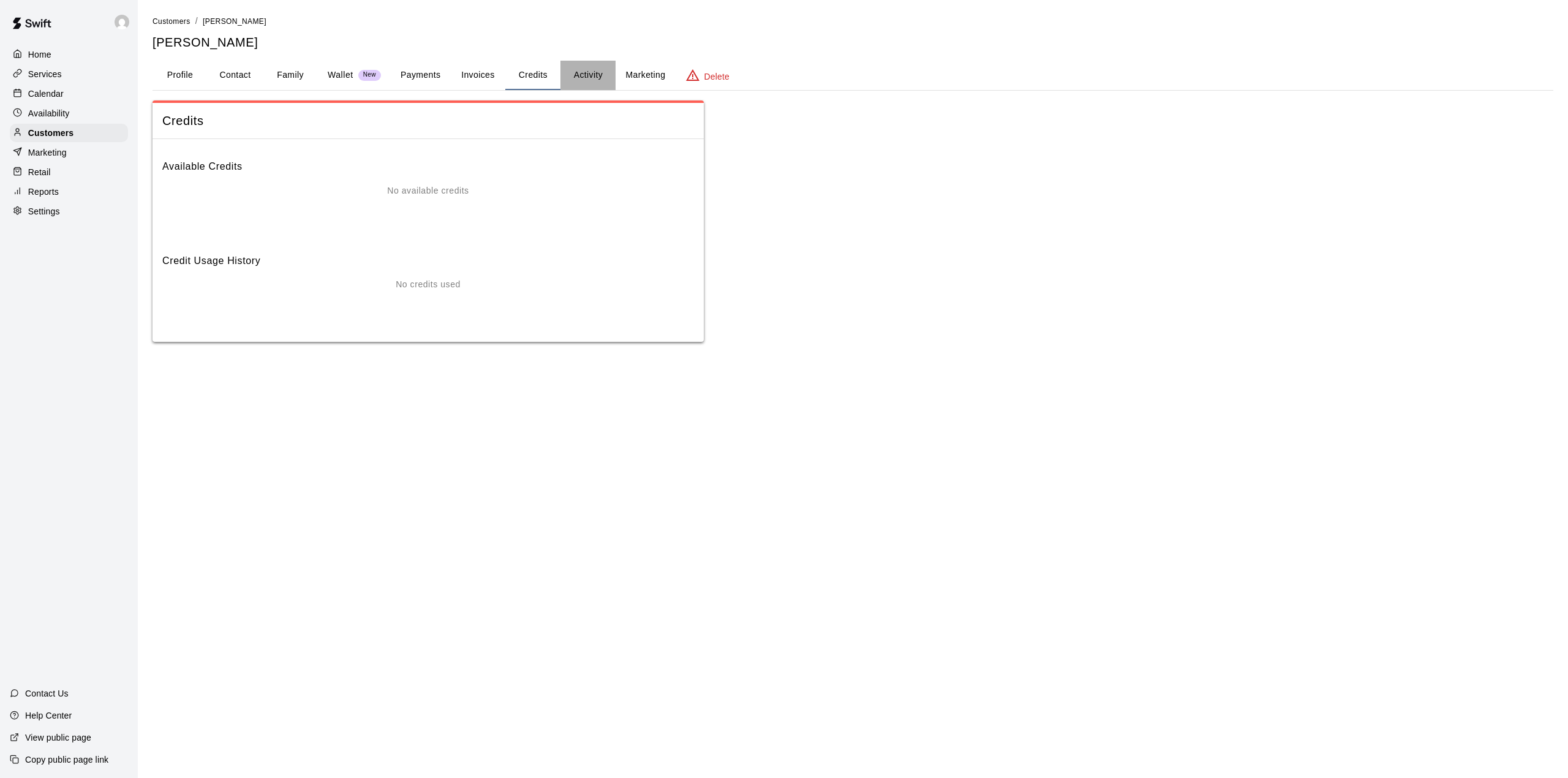
click at [597, 73] on button "Activity" at bounding box center [587, 75] width 55 height 30
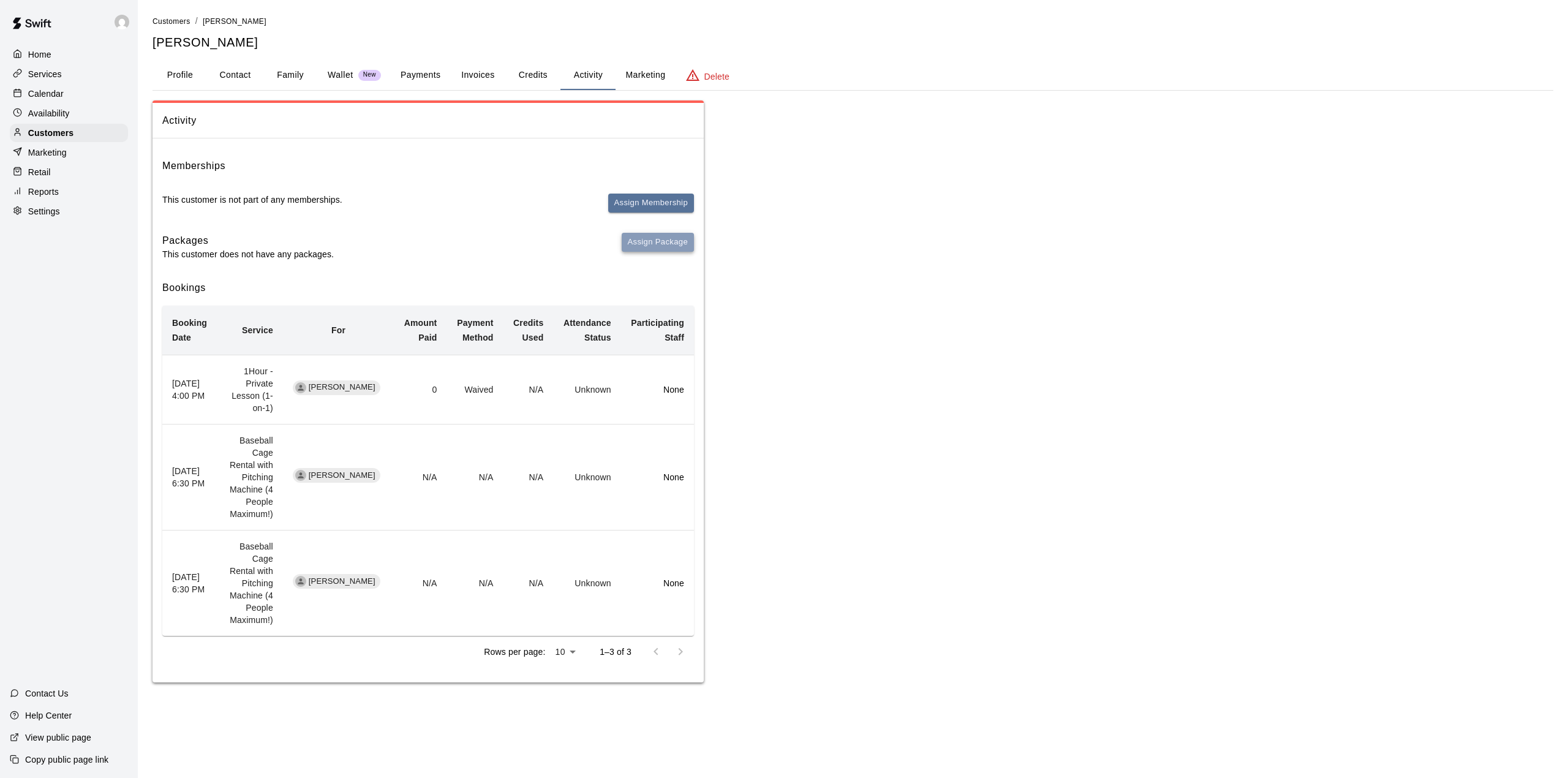
click at [679, 239] on button "Assign Package" at bounding box center [657, 242] width 73 height 19
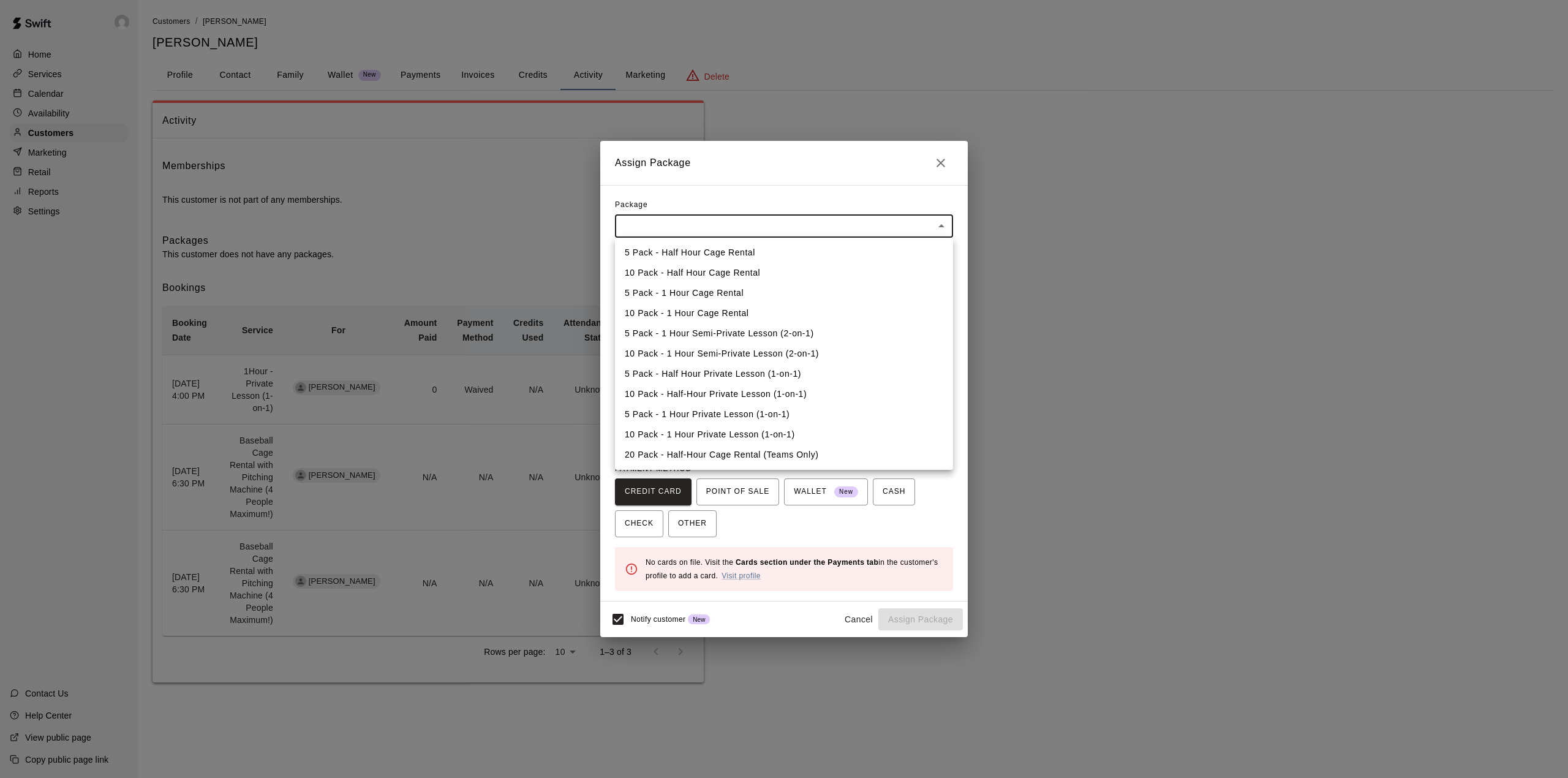
click at [682, 224] on body "Home Services Calendar Availability Customers Marketing Retail Reports Settings…" at bounding box center [784, 353] width 1568 height 707
click at [708, 412] on li "5 Pack - 1 Hour Private Lesson (1-on-1)" at bounding box center [784, 415] width 338 height 20
type input "**********"
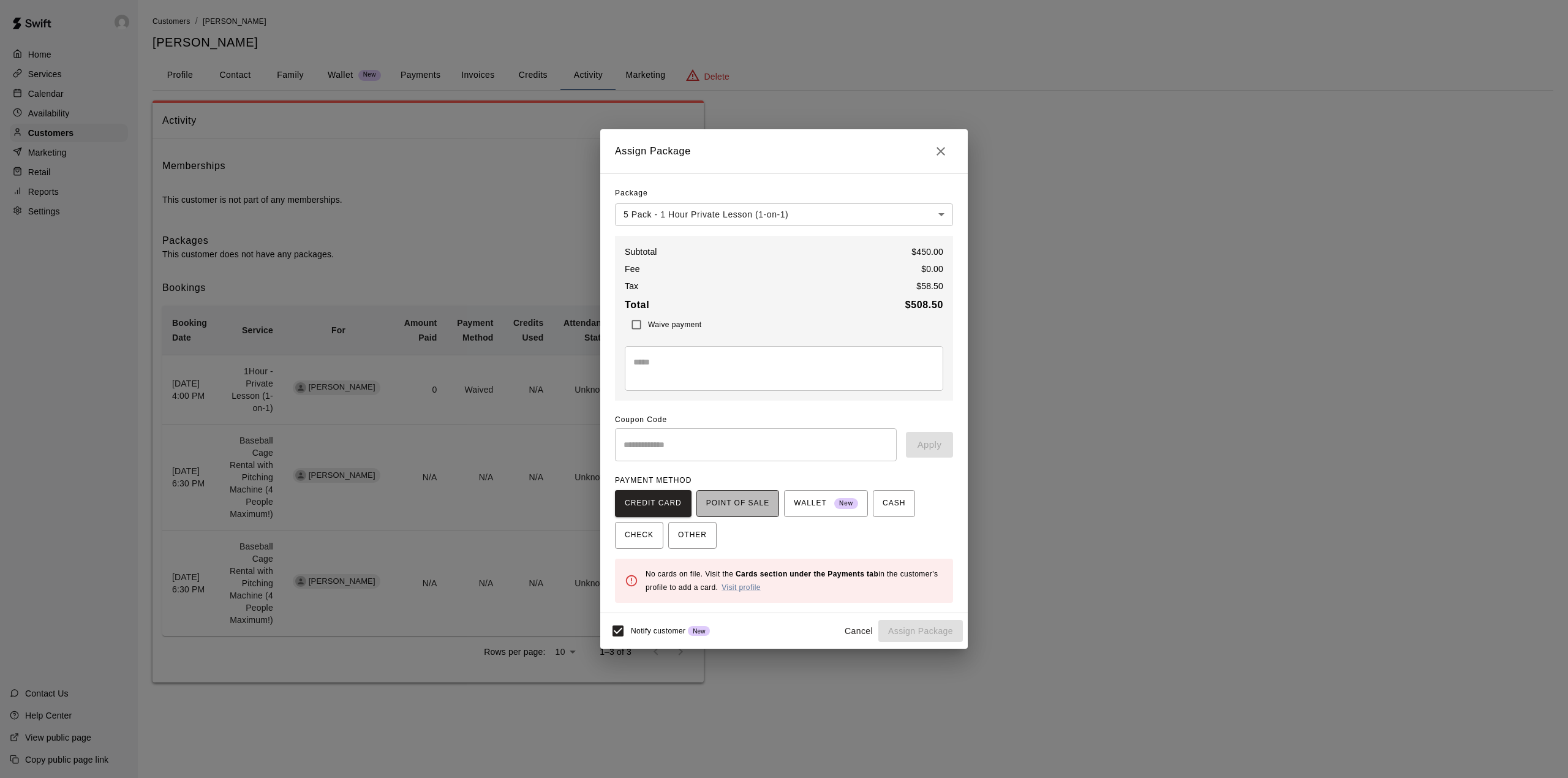
click at [740, 501] on span "POINT OF SALE" at bounding box center [737, 504] width 63 height 20
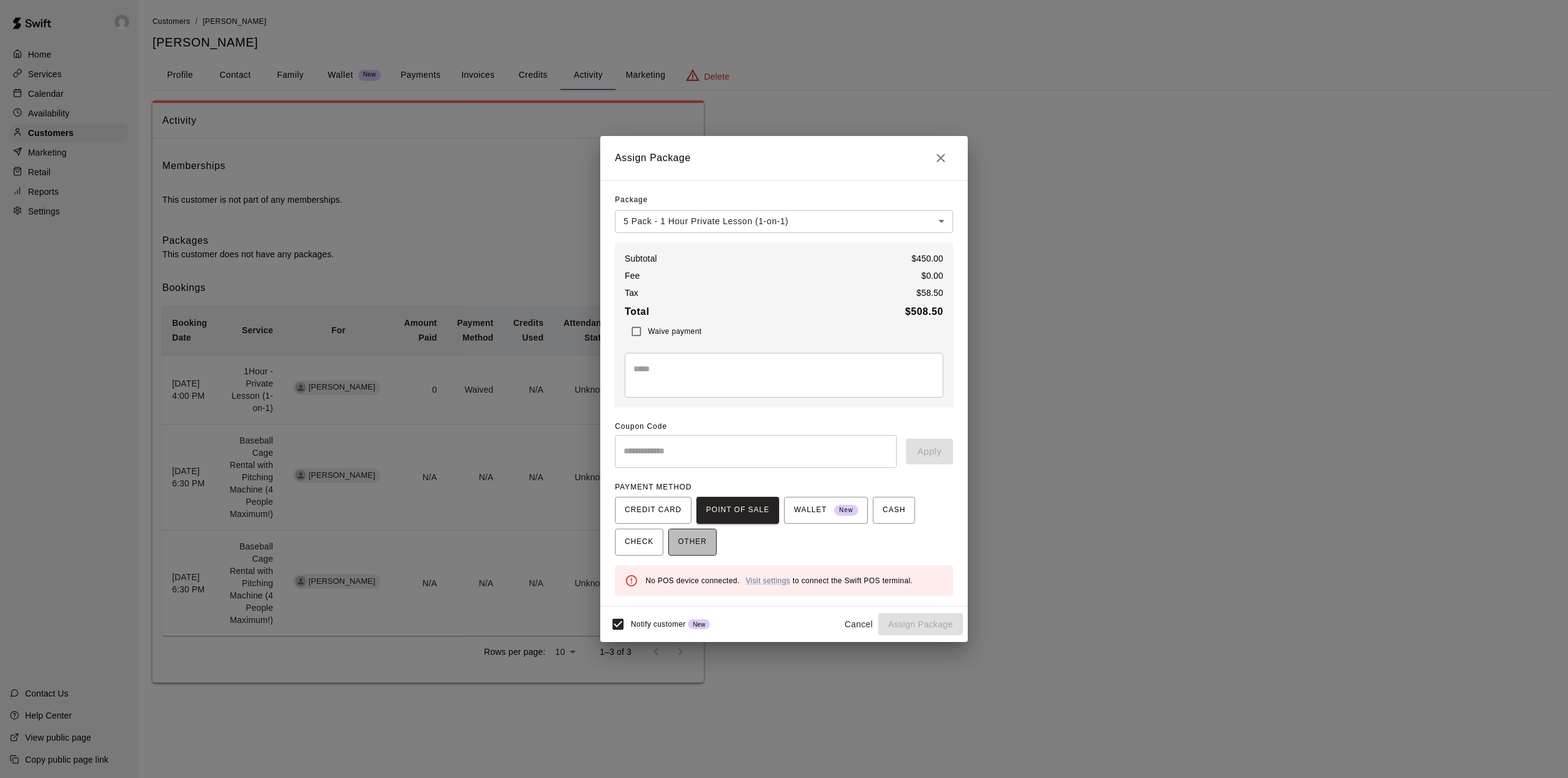
click at [688, 541] on span "OTHER" at bounding box center [693, 542] width 29 height 20
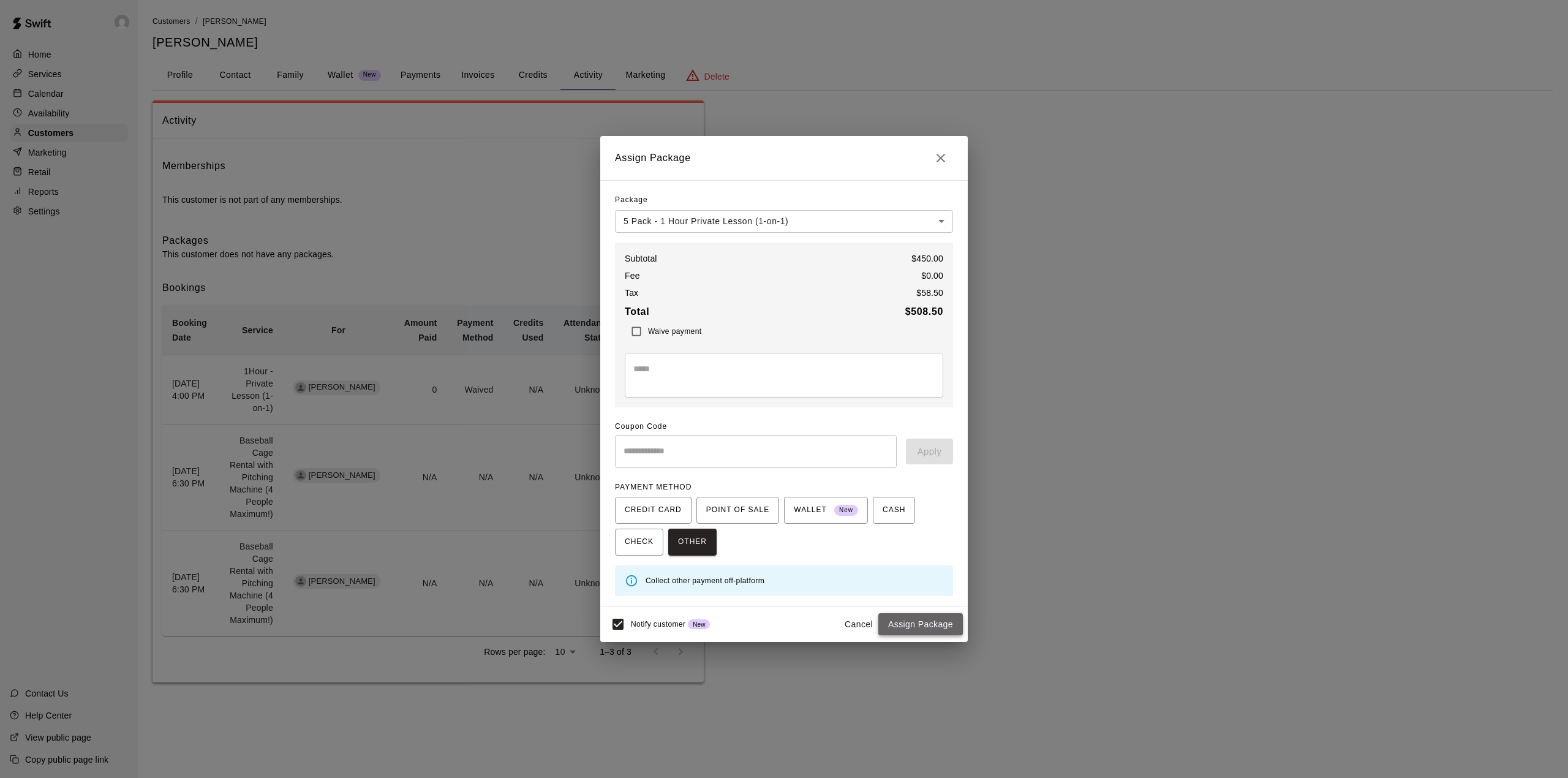
click at [930, 622] on button "Assign Package" at bounding box center [920, 625] width 85 height 23
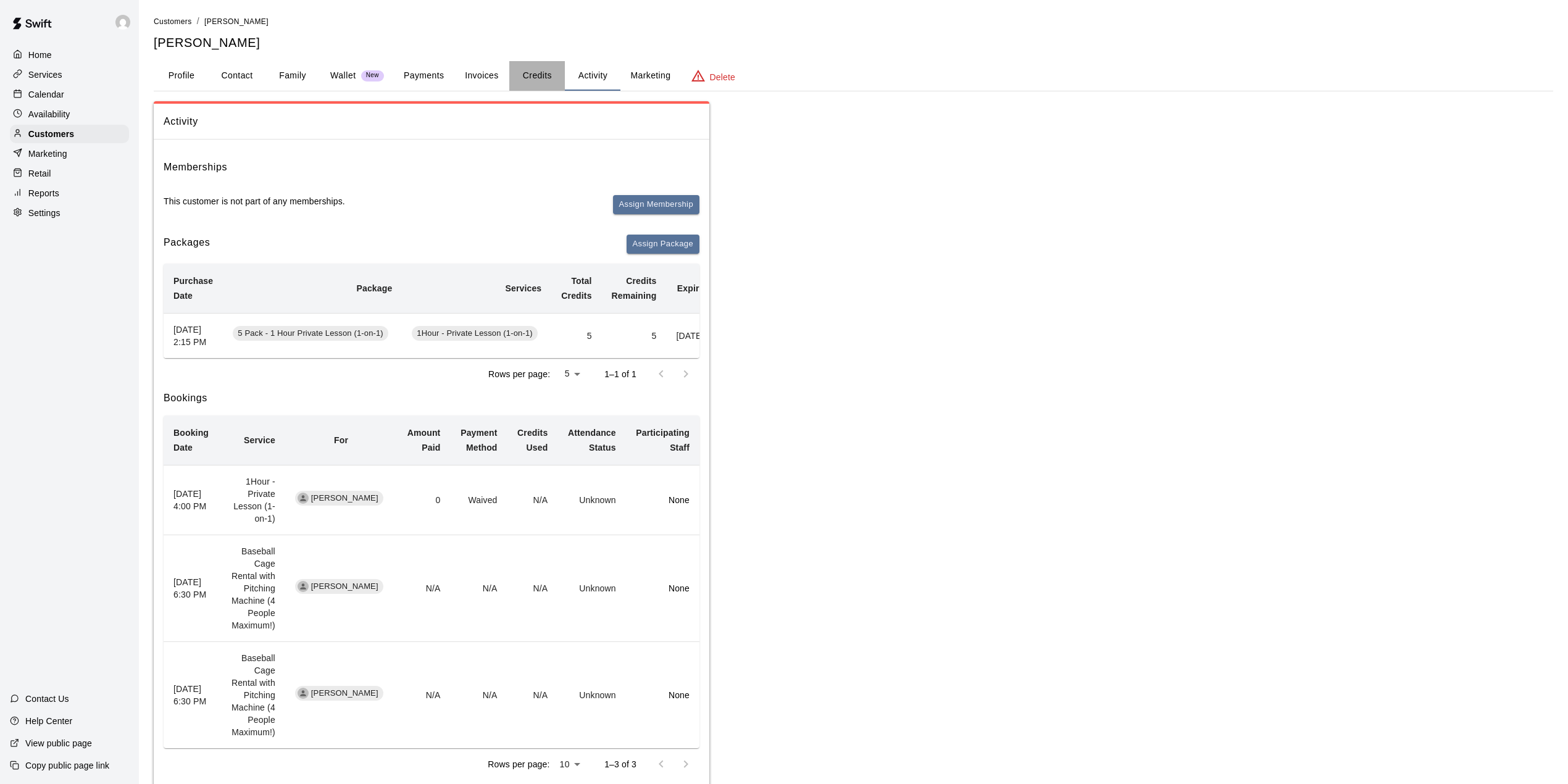
click at [530, 79] on button "Credits" at bounding box center [537, 76] width 55 height 30
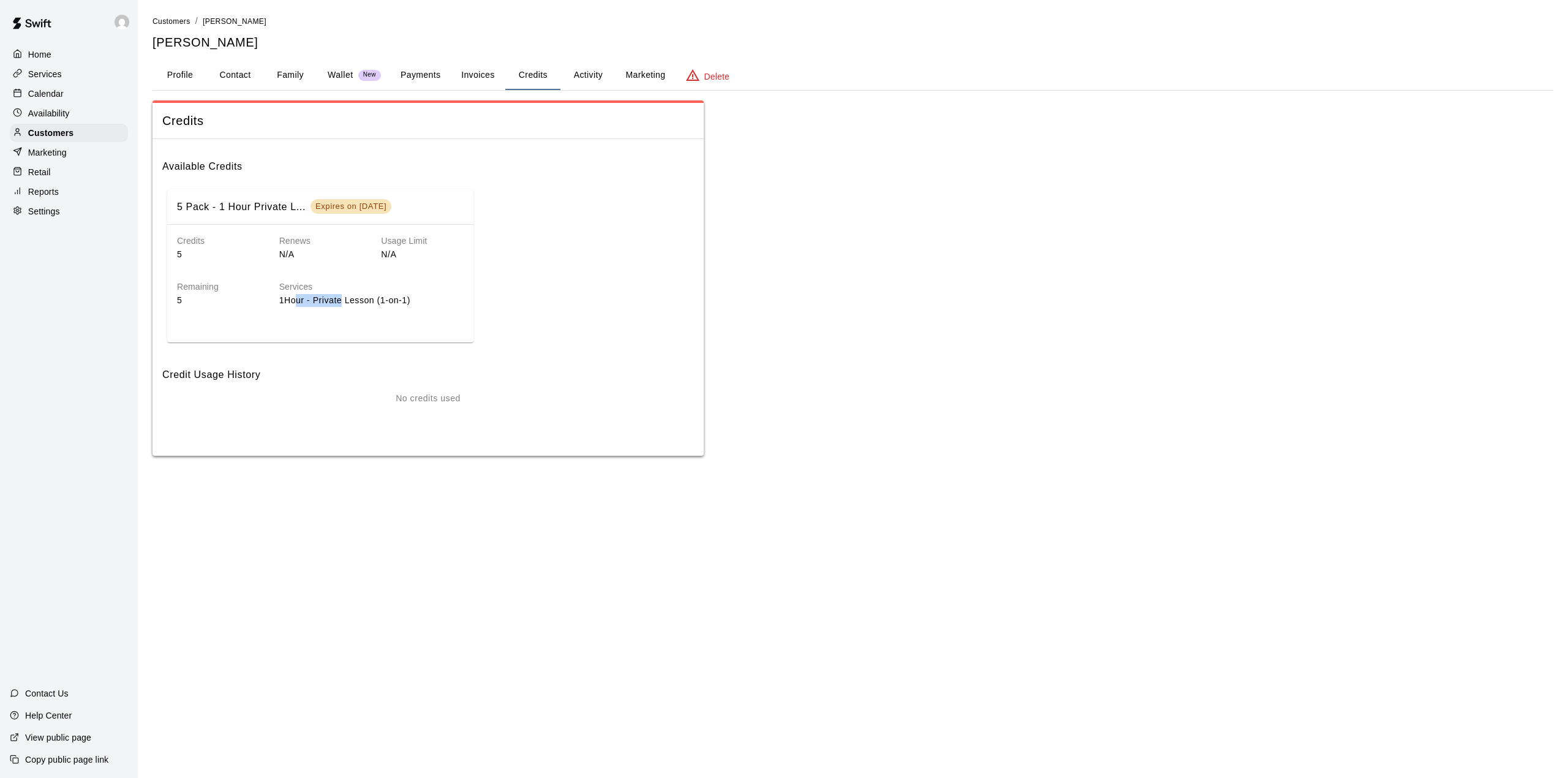
drag, startPoint x: 294, startPoint y: 343, endPoint x: 341, endPoint y: 344, distance: 47.0
click at [341, 344] on div "5 Pack - 1 Hour Private L... Expires on Nov 19, 2025 Credits 5 Renews N/A Usage…" at bounding box center [428, 266] width 532 height 163
click at [206, 247] on h6 "Credits" at bounding box center [218, 241] width 83 height 13
click at [185, 247] on h6 "Credits" at bounding box center [218, 241] width 83 height 13
click at [523, 71] on button "Credits" at bounding box center [532, 75] width 55 height 30
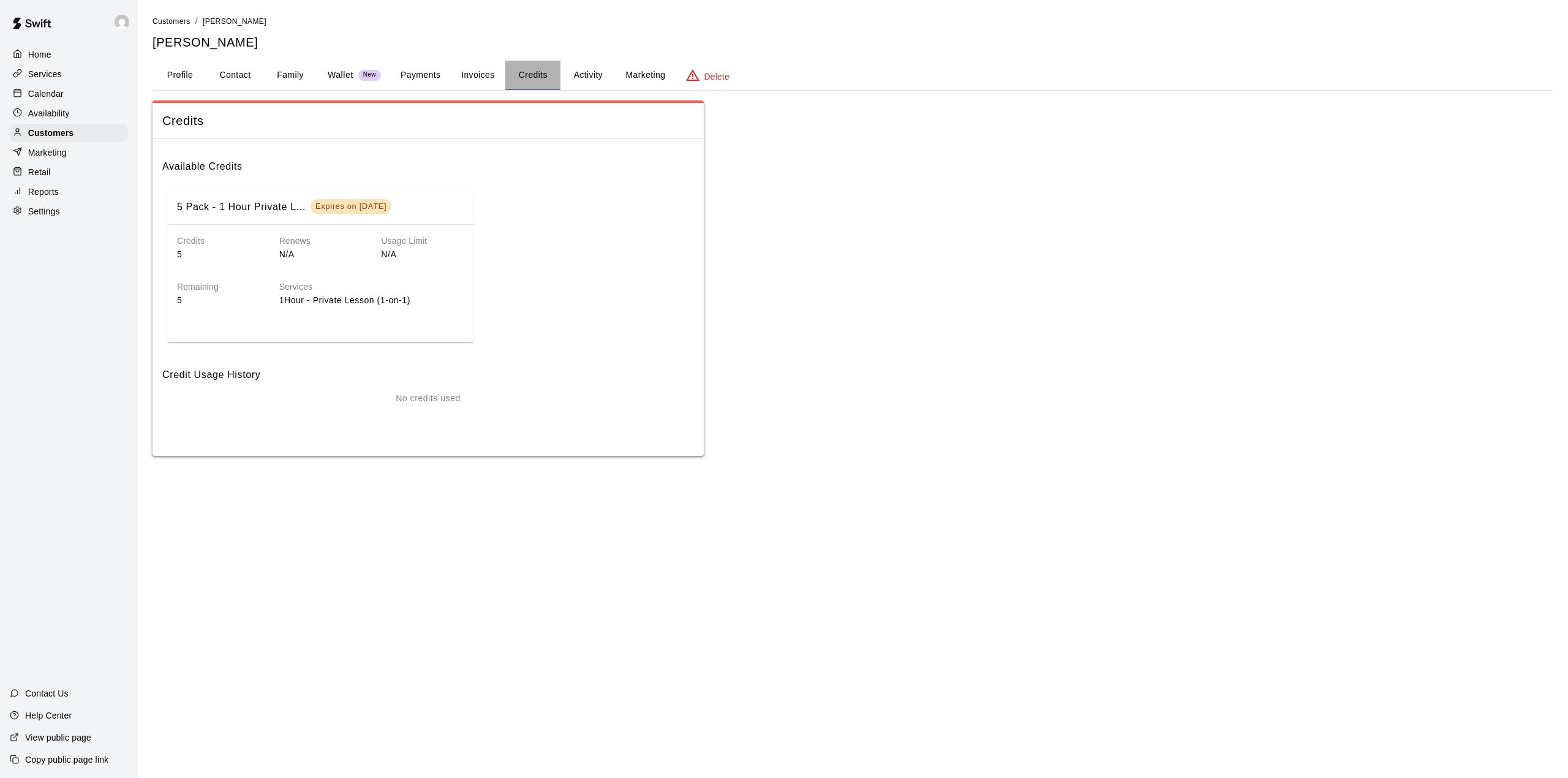
click at [540, 76] on button "Credits" at bounding box center [532, 75] width 55 height 30
click at [432, 74] on button "Payments" at bounding box center [420, 75] width 59 height 30
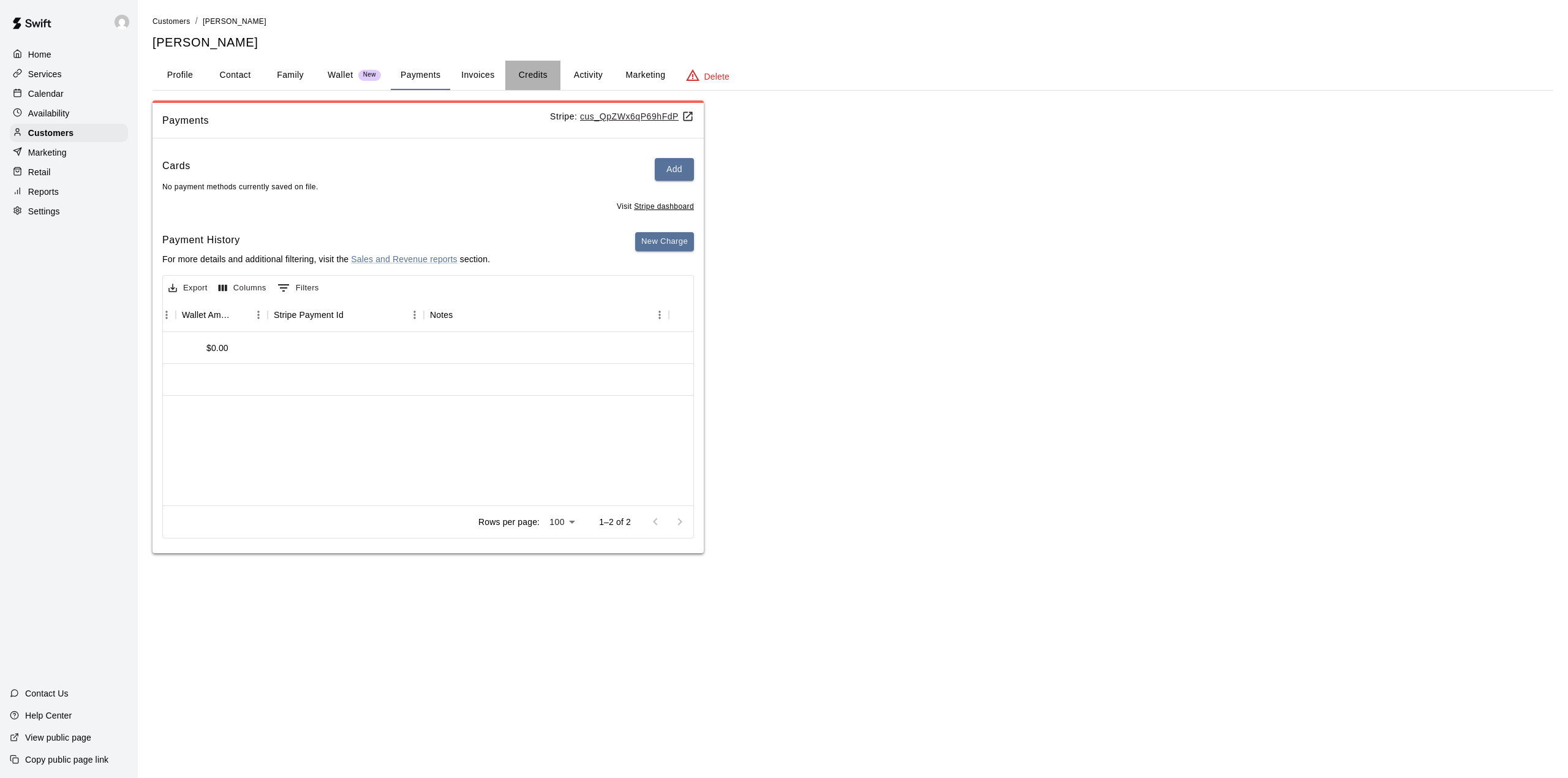
click at [530, 74] on button "Credits" at bounding box center [532, 75] width 55 height 30
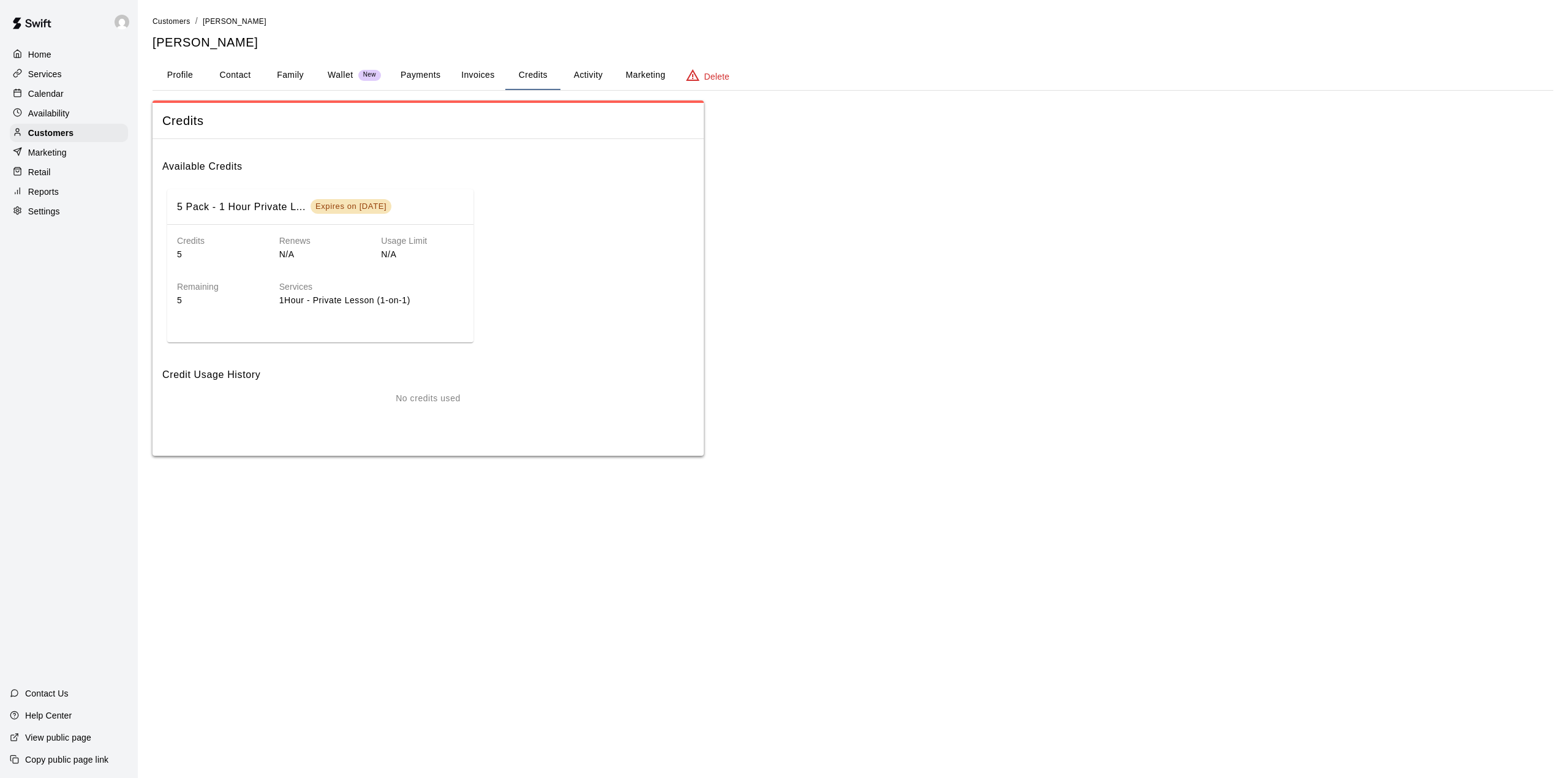
click at [433, 392] on p "No credits used" at bounding box center [428, 398] width 65 height 13
click at [182, 298] on p "5" at bounding box center [218, 300] width 83 height 13
click at [263, 211] on h6 "5 Pack - 1 Hour Private L..." at bounding box center [242, 207] width 129 height 16
click at [406, 160] on h6 "Available Credits" at bounding box center [428, 162] width 532 height 26
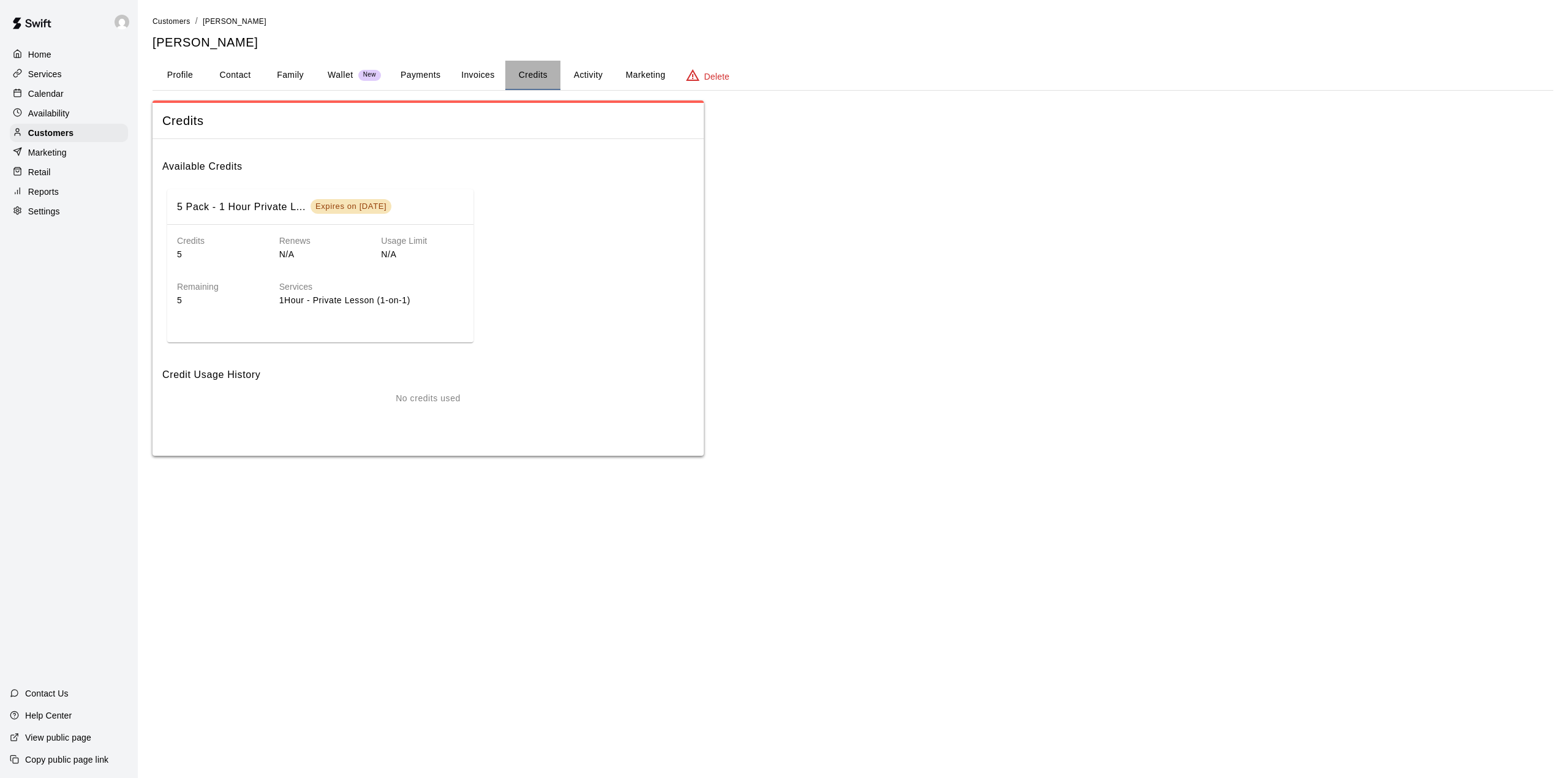
click at [544, 74] on button "Credits" at bounding box center [532, 75] width 55 height 30
click at [238, 69] on button "Contact" at bounding box center [235, 75] width 55 height 30
select select "**"
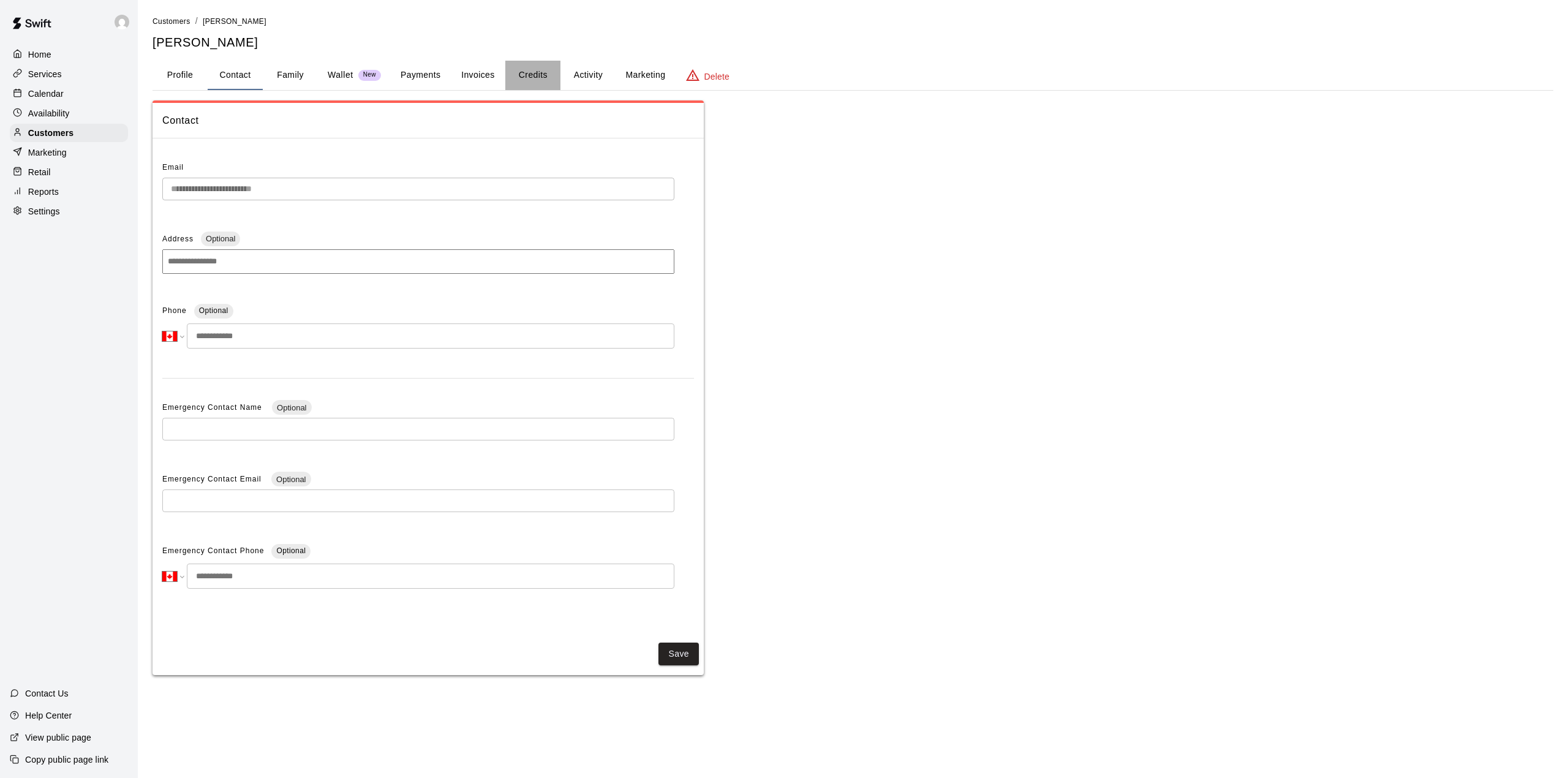
click at [537, 70] on button "Credits" at bounding box center [532, 75] width 55 height 30
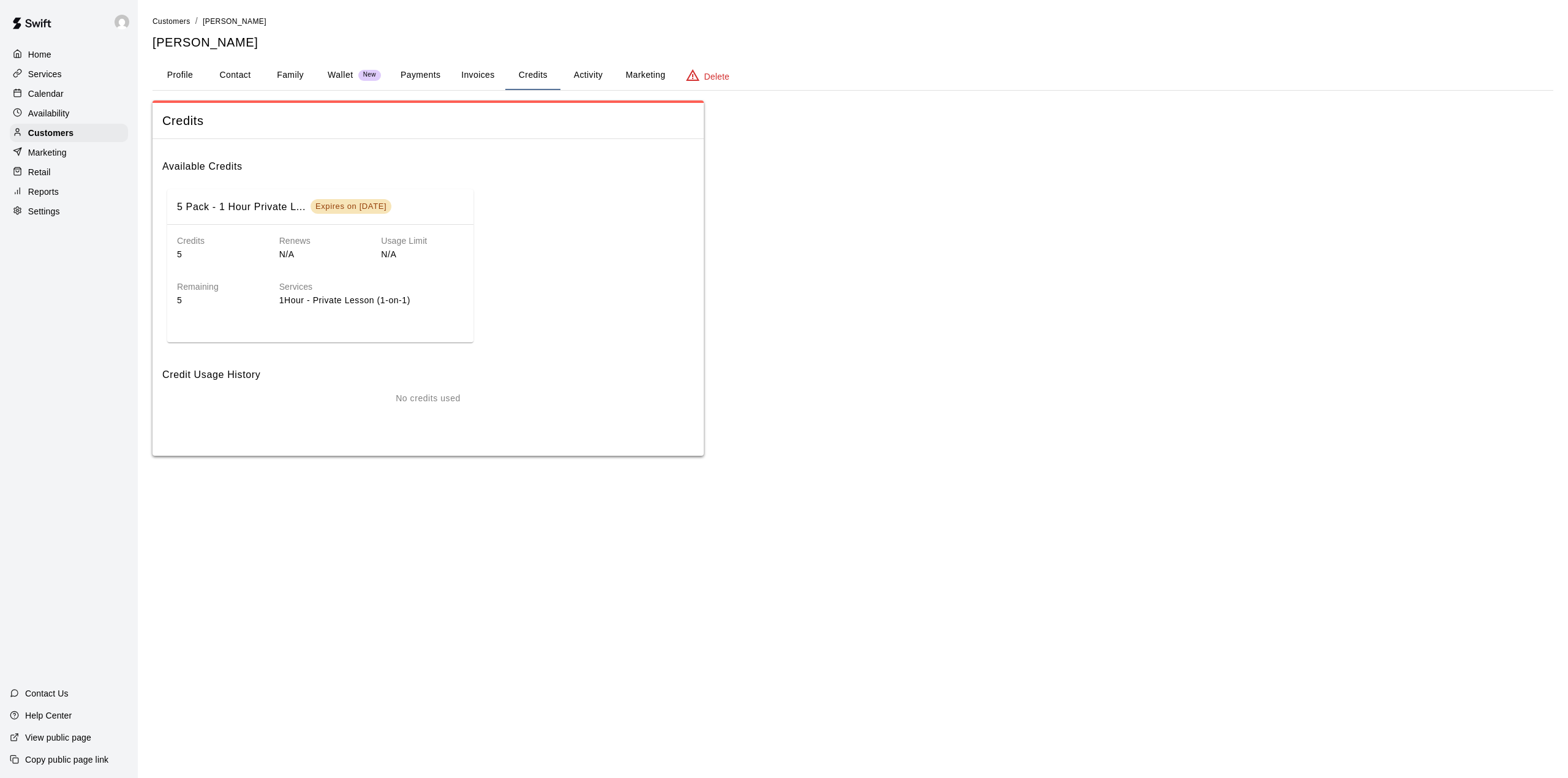
click at [388, 300] on p "1Hour - Private Lesson (1-on-1)" at bounding box center [372, 300] width 184 height 13
click at [182, 309] on div "Credits 5 Renews N/A Usage Limit N/A Remaining 5 Services 1Hour - Private Lesso…" at bounding box center [320, 273] width 306 height 97
click at [269, 213] on h6 "5 Pack - 1 Hour Private L..." at bounding box center [242, 207] width 129 height 16
click at [390, 242] on h6 "Usage Limit" at bounding box center [422, 241] width 83 height 13
click at [528, 67] on button "Credits" at bounding box center [532, 75] width 55 height 30
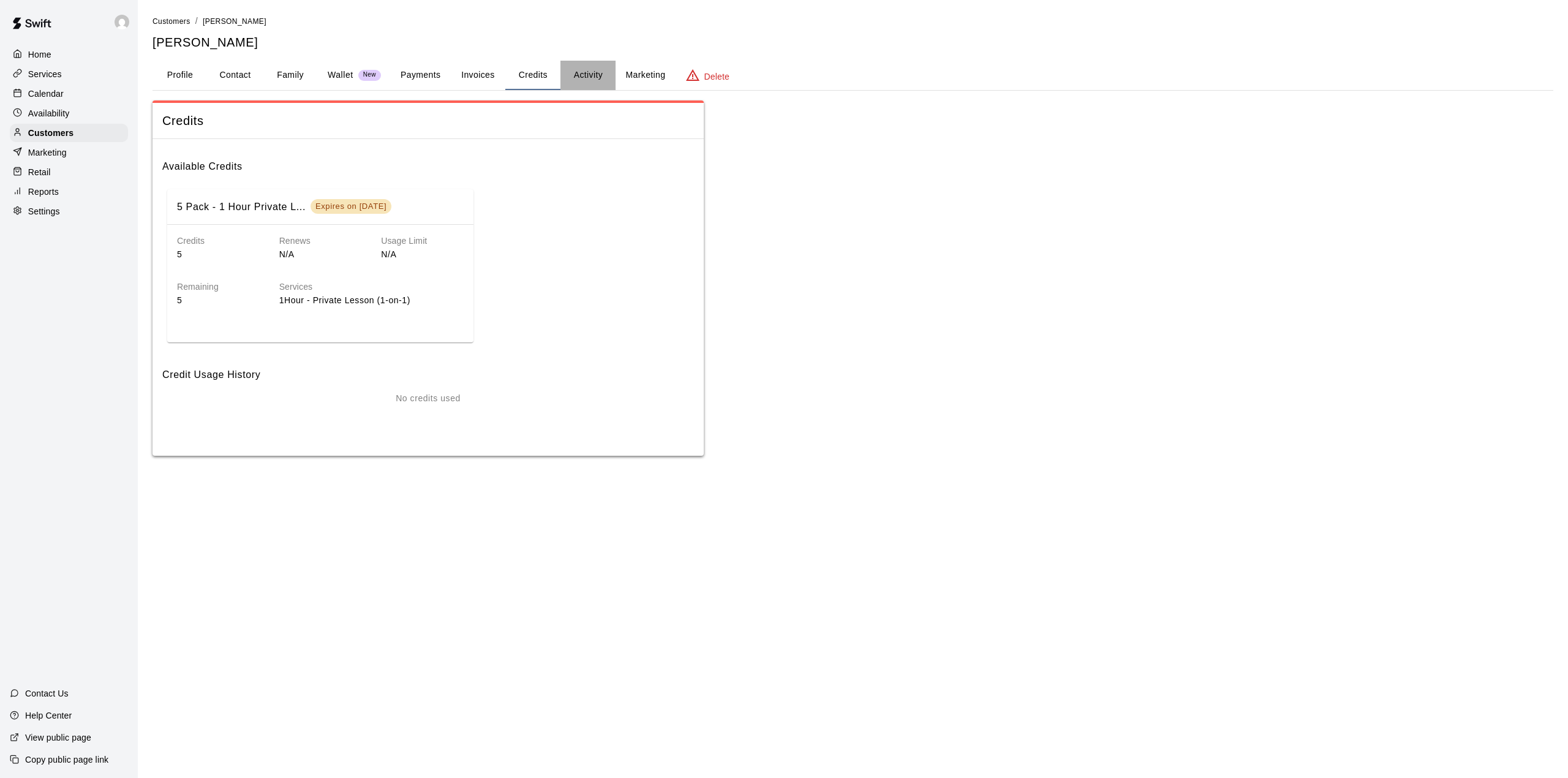
click at [582, 66] on button "Activity" at bounding box center [587, 75] width 55 height 30
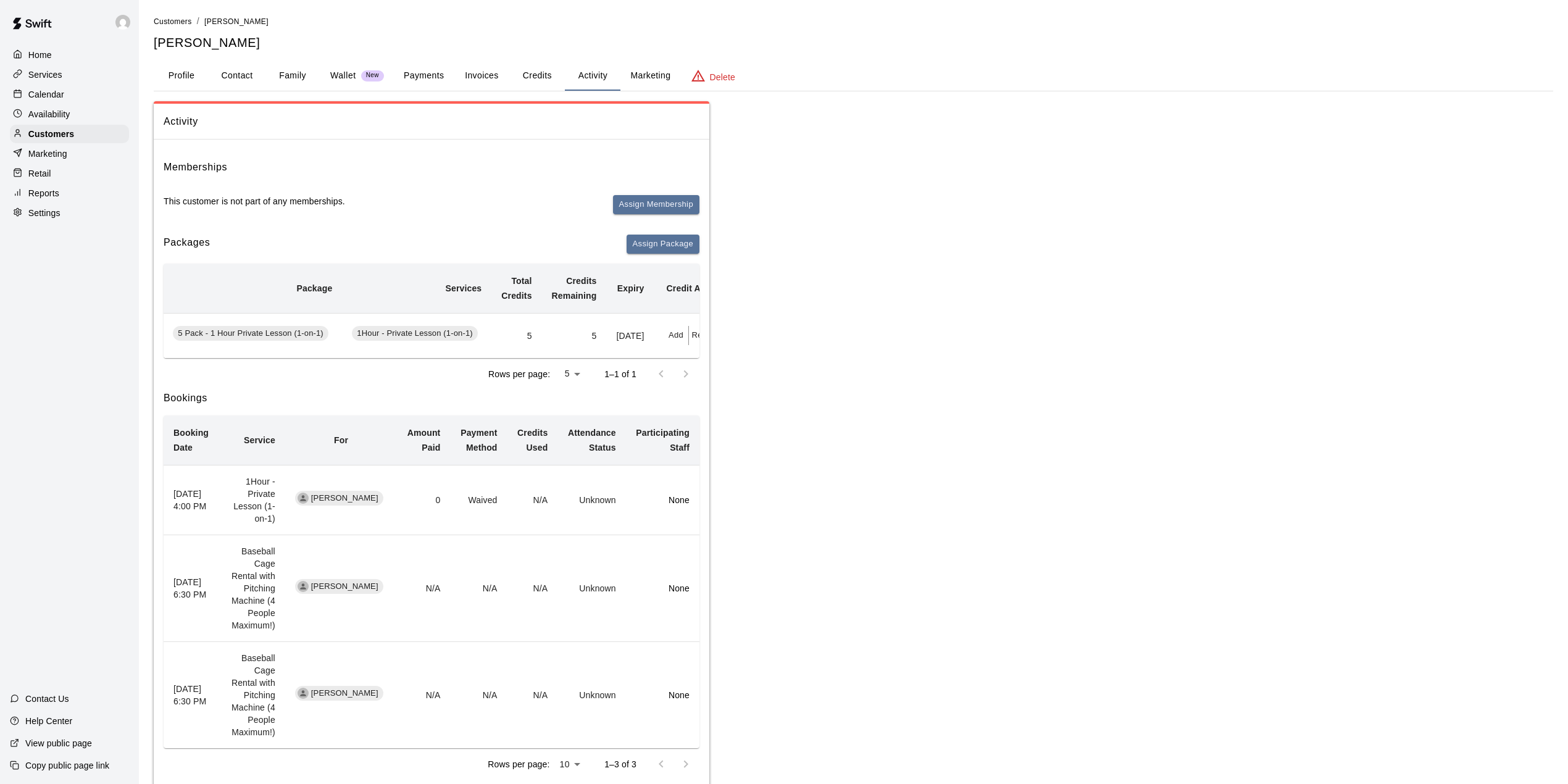
scroll to position [0, 109]
click at [677, 343] on button "Redeem" at bounding box center [670, 336] width 38 height 19
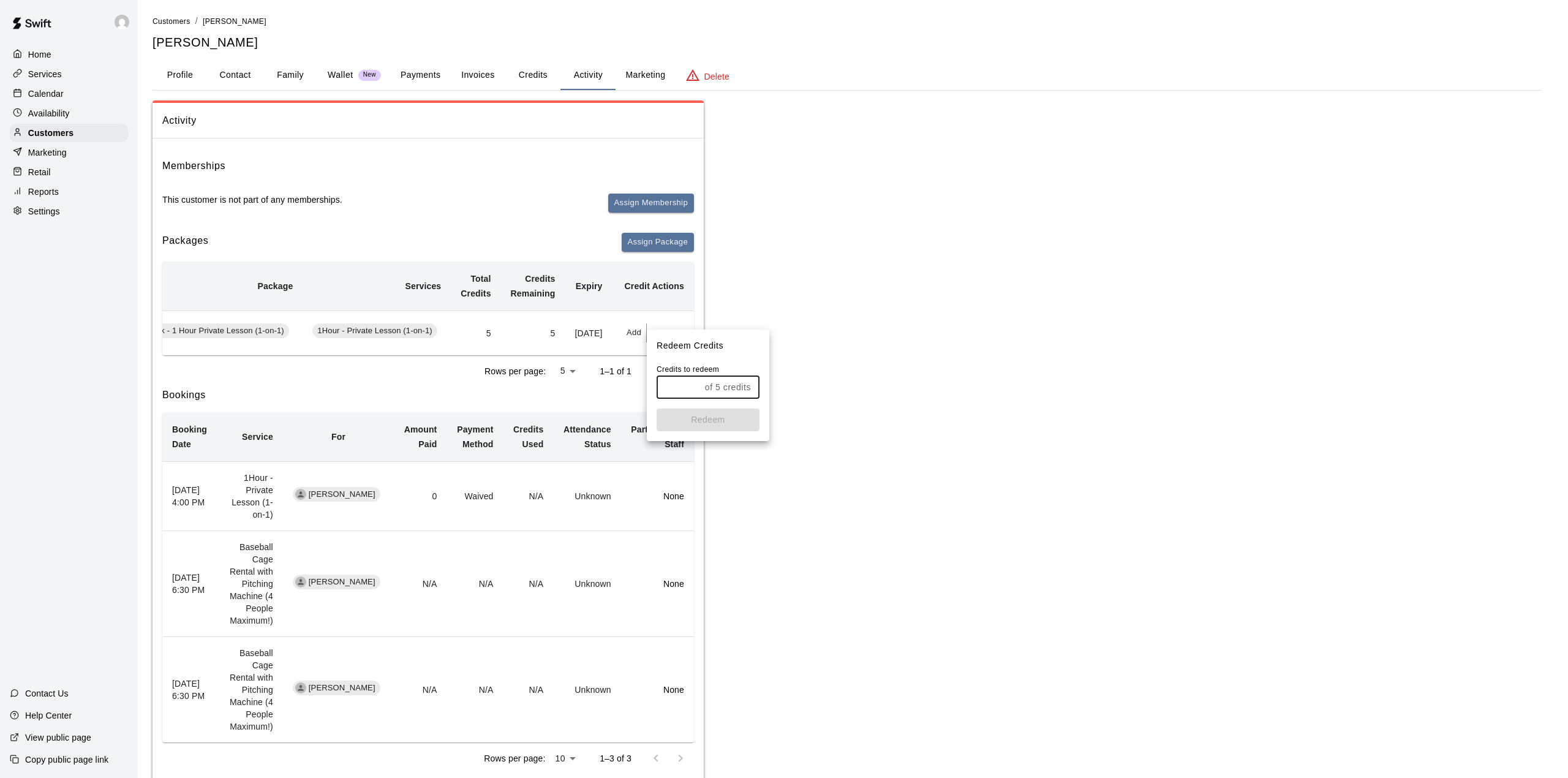
click at [699, 385] on input "text" at bounding box center [678, 387] width 44 height 23
type input "*"
click at [715, 423] on button "Redeem" at bounding box center [708, 420] width 103 height 23
click at [54, 91] on p "Calendar" at bounding box center [46, 93] width 35 height 12
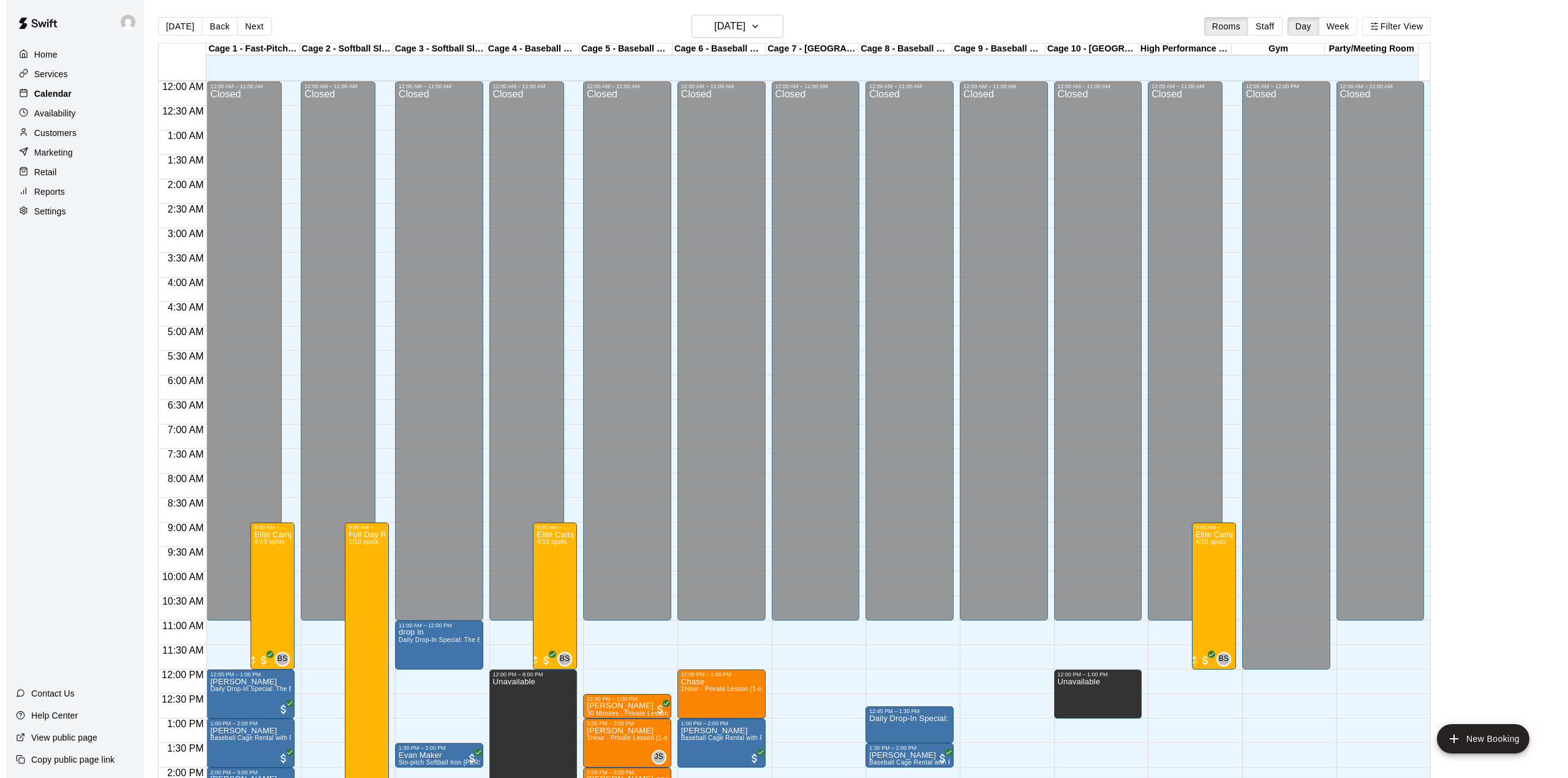
scroll to position [429, 0]
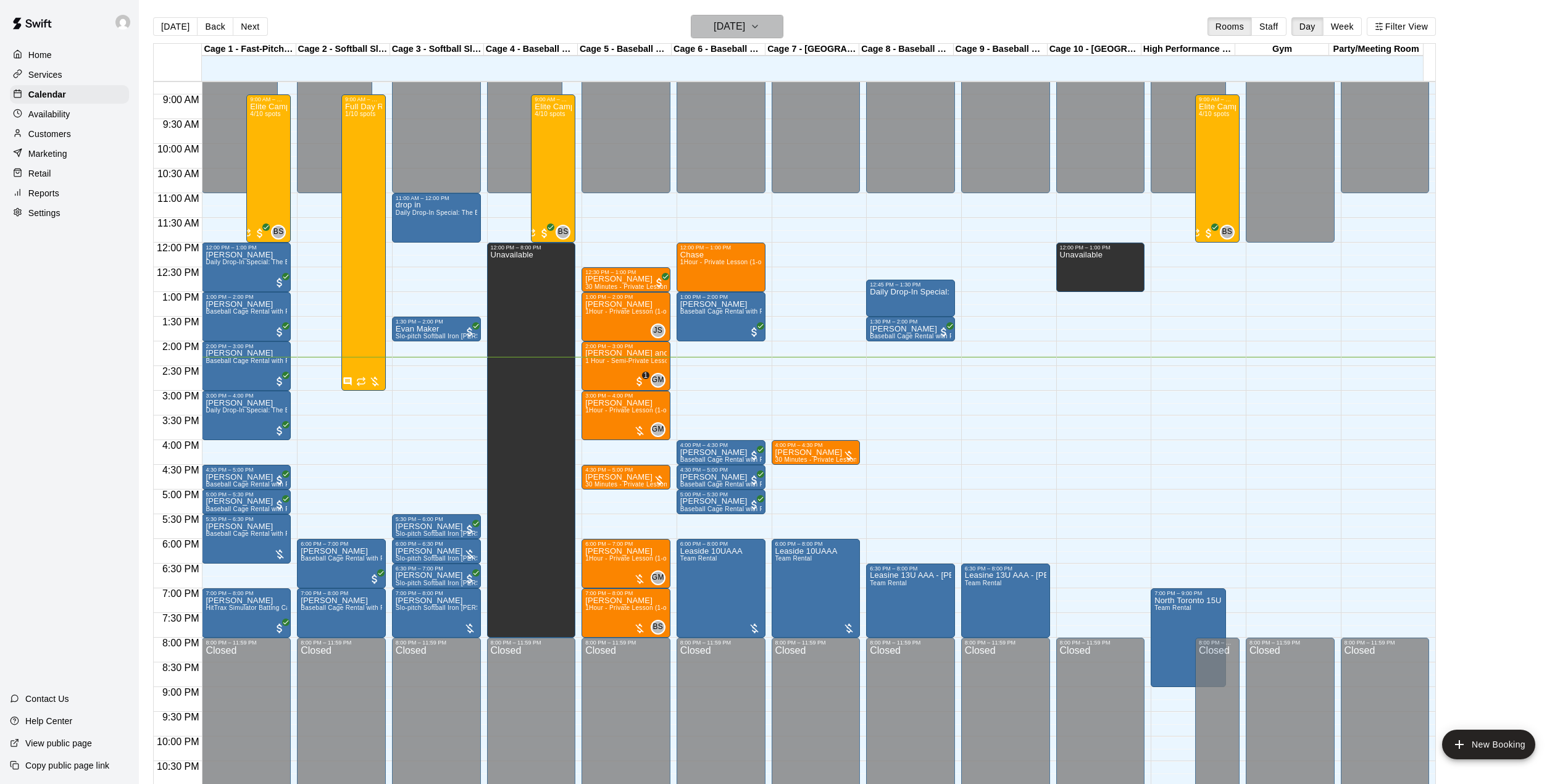
click at [745, 18] on h6 "[DATE]" at bounding box center [729, 26] width 32 height 17
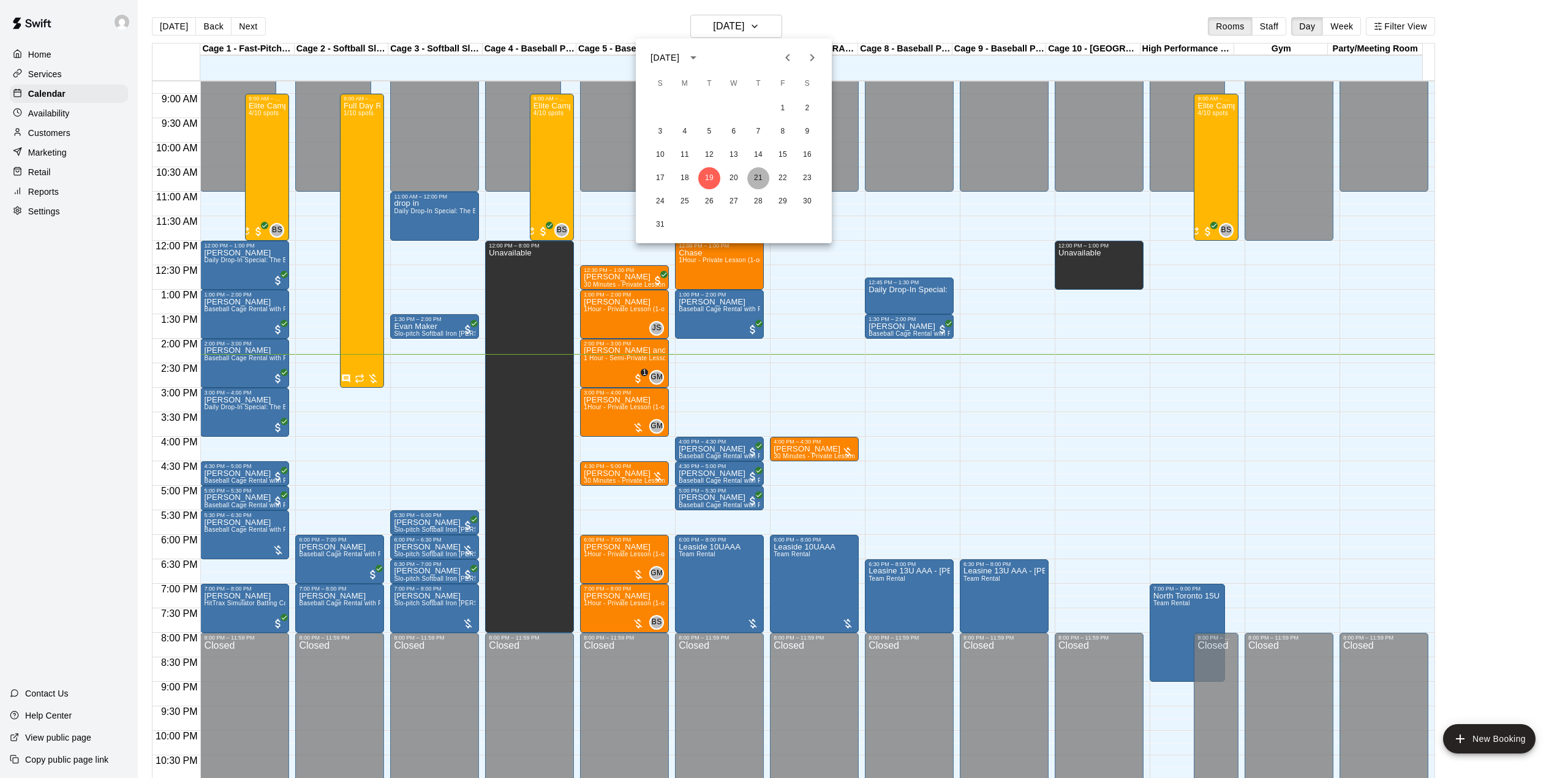
click at [748, 177] on button "21" at bounding box center [758, 178] width 22 height 22
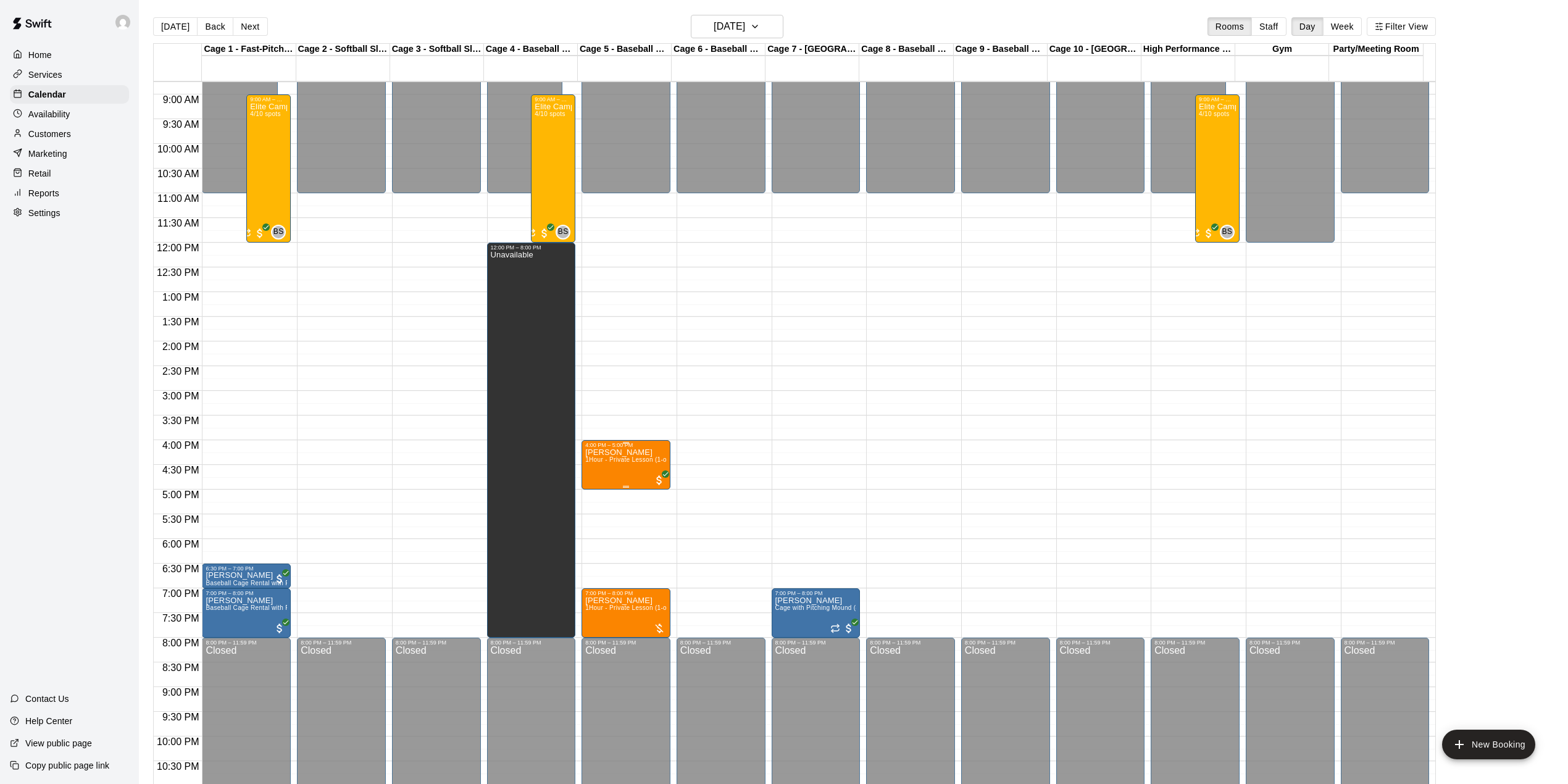
click at [617, 463] on span "1Hour - Private Lesson (1-on-1)" at bounding box center [631, 460] width 93 height 7
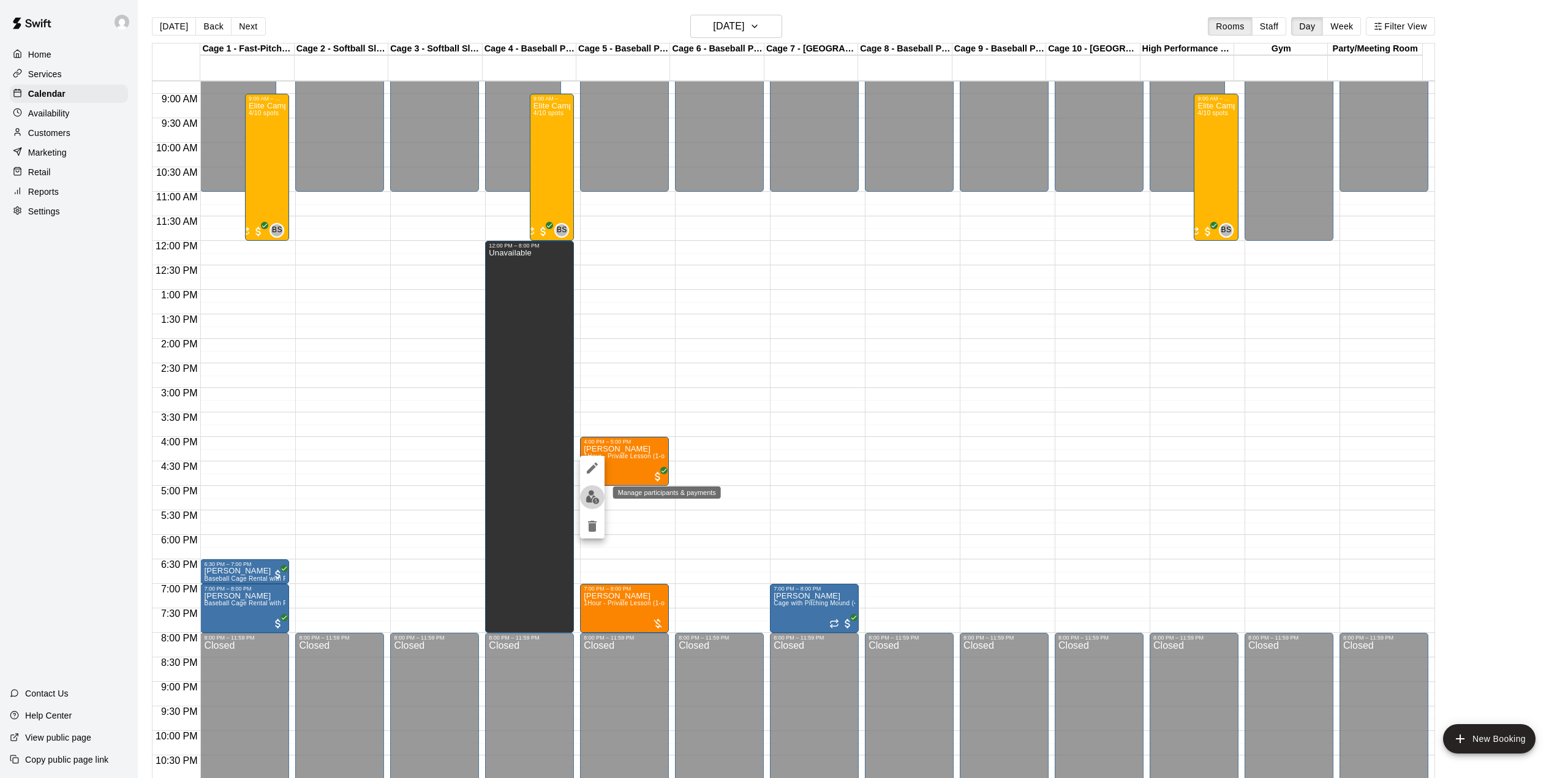
click at [595, 497] on img "edit" at bounding box center [592, 497] width 14 height 14
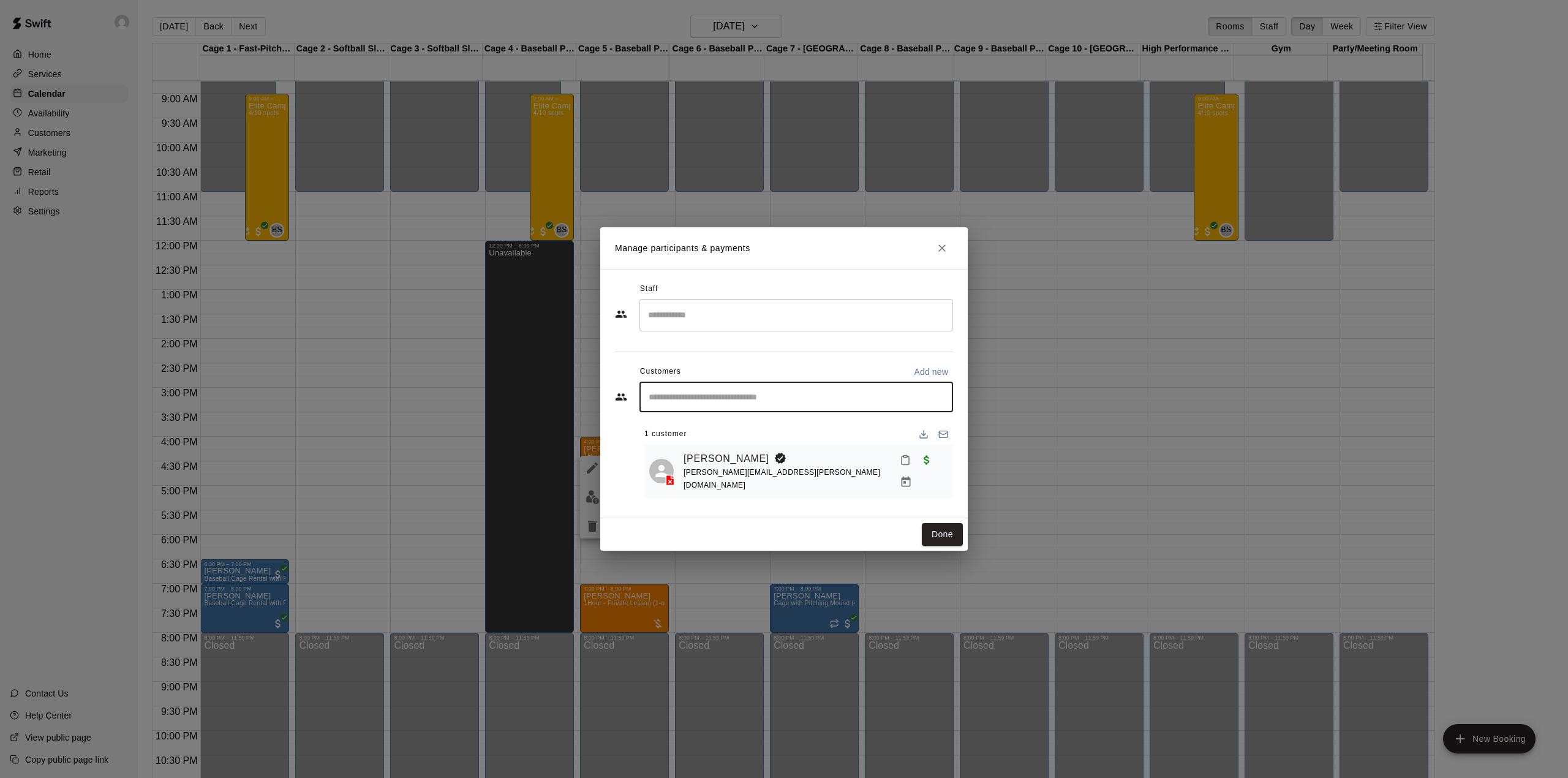
click at [687, 399] on input "Start typing to search customers..." at bounding box center [796, 396] width 303 height 12
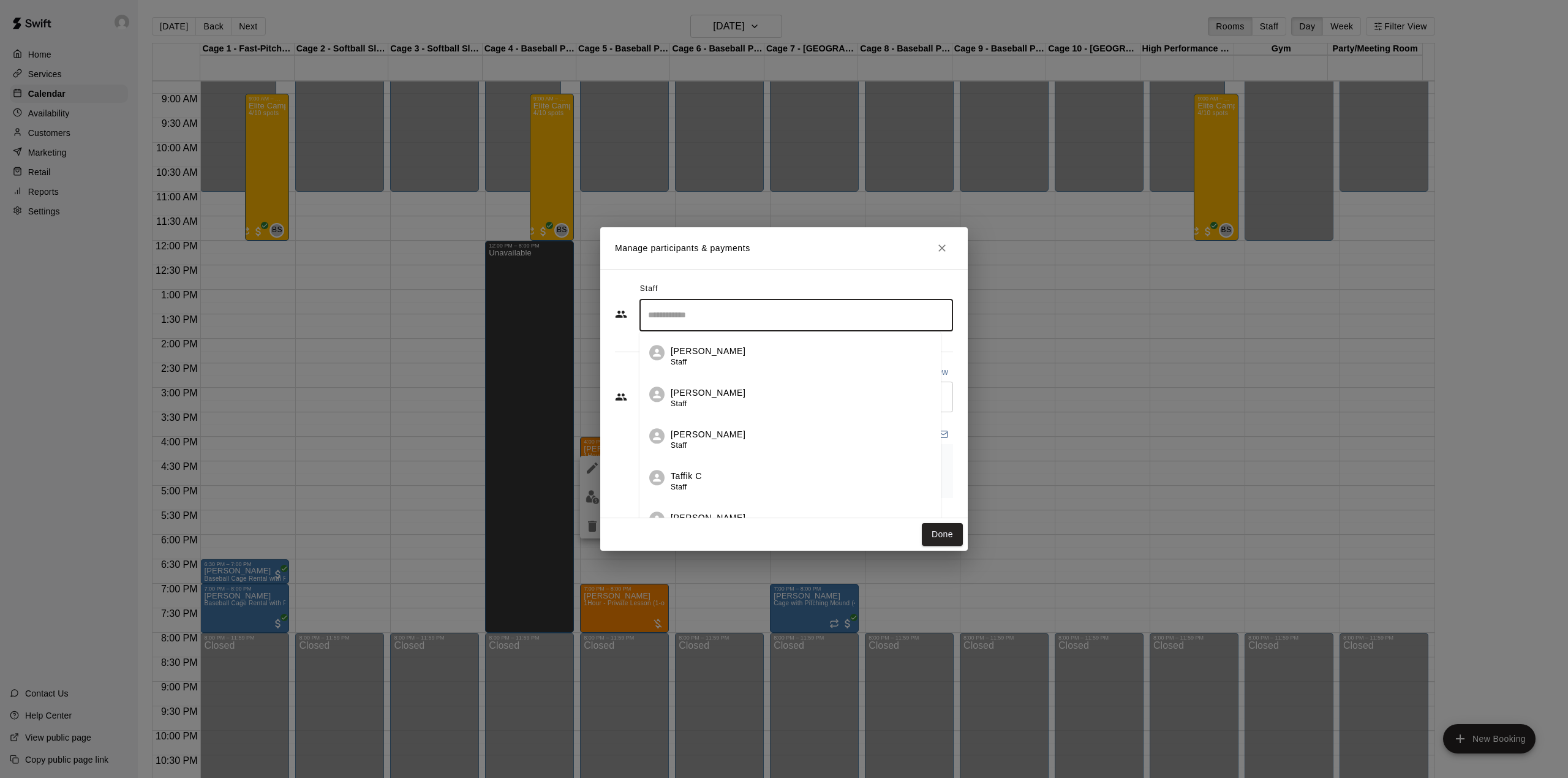
click at [706, 319] on input "Search staff" at bounding box center [796, 315] width 303 height 21
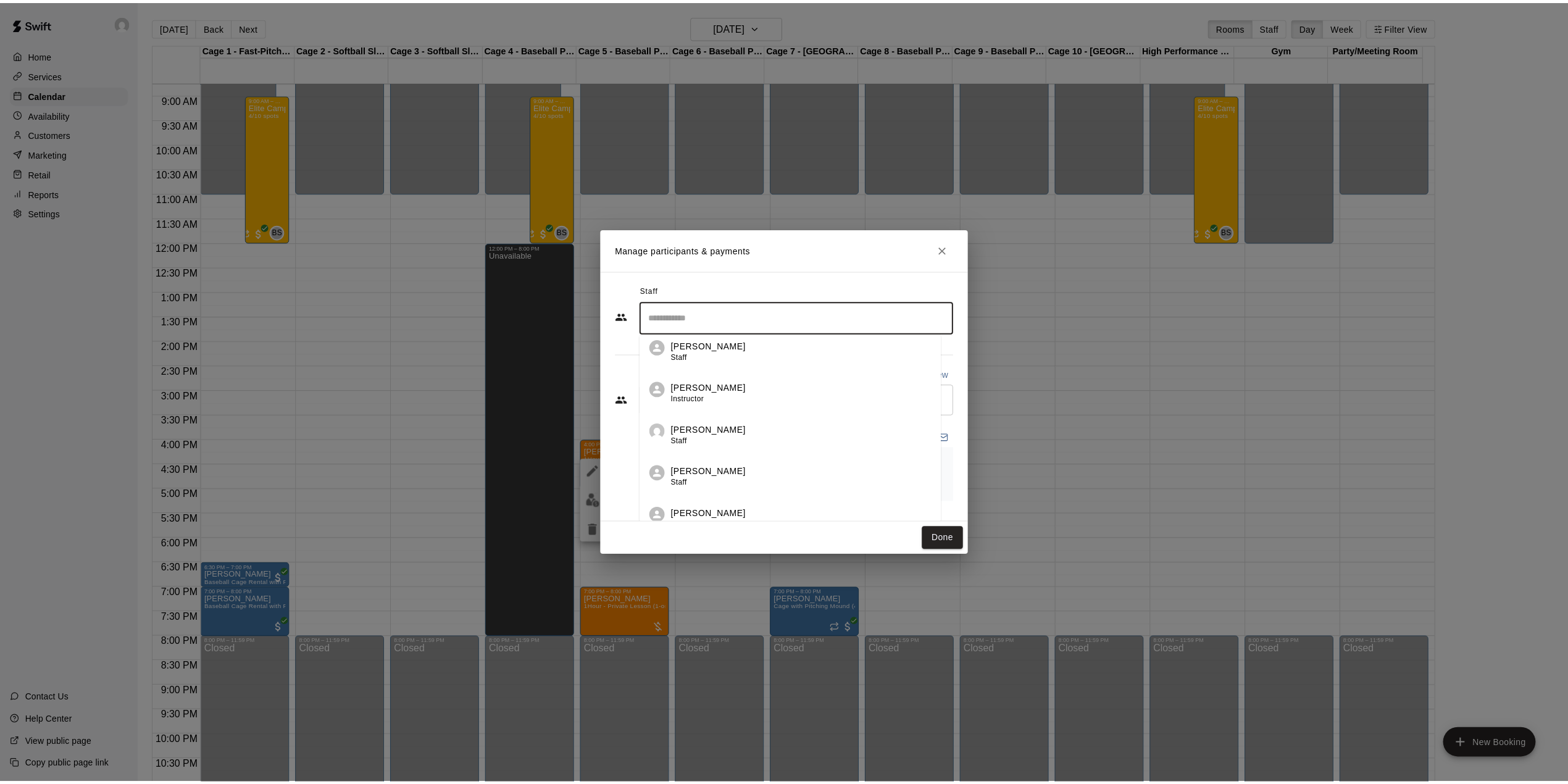
scroll to position [181, 0]
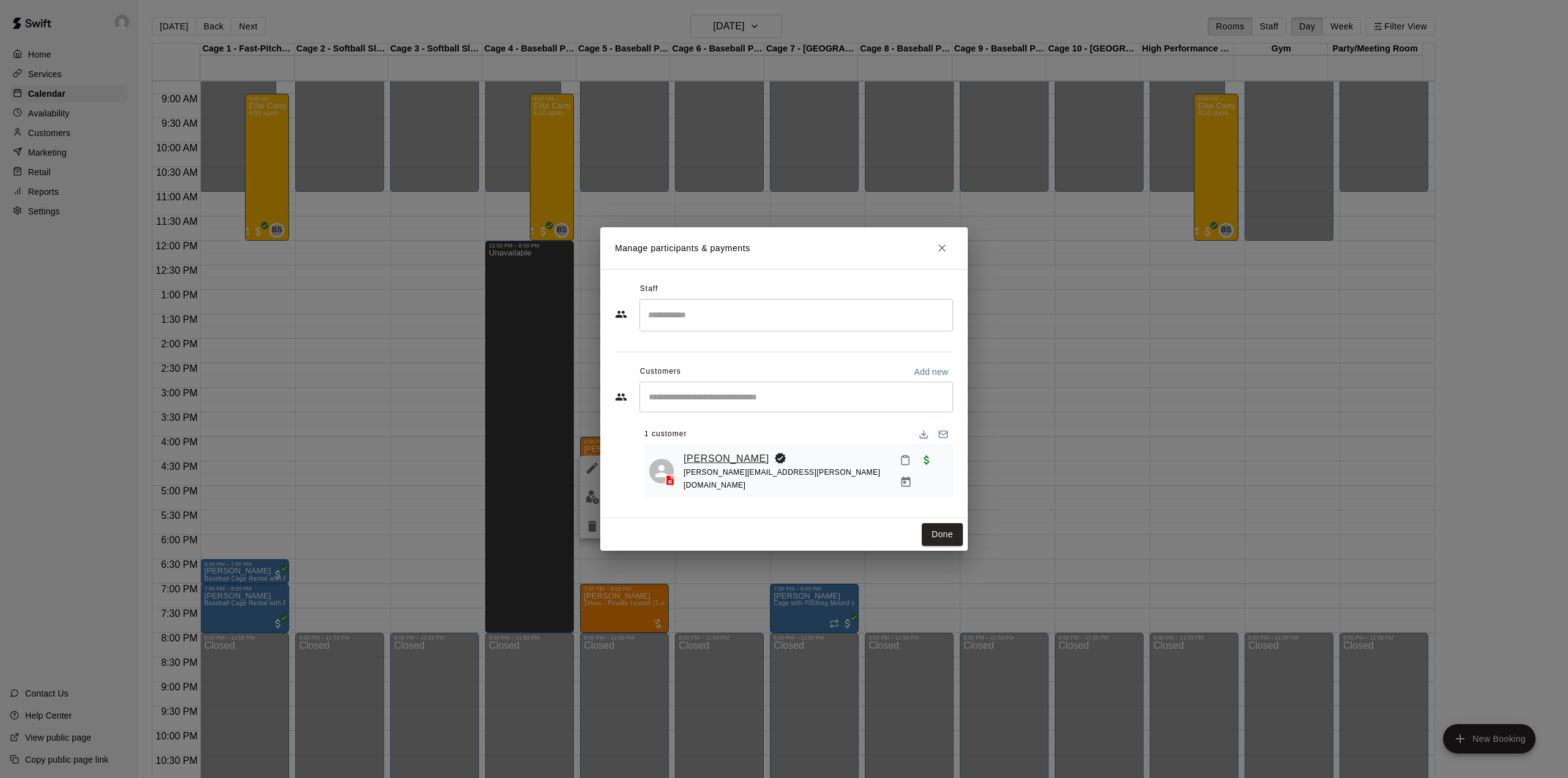
click at [735, 457] on link "[PERSON_NAME]" at bounding box center [727, 459] width 86 height 16
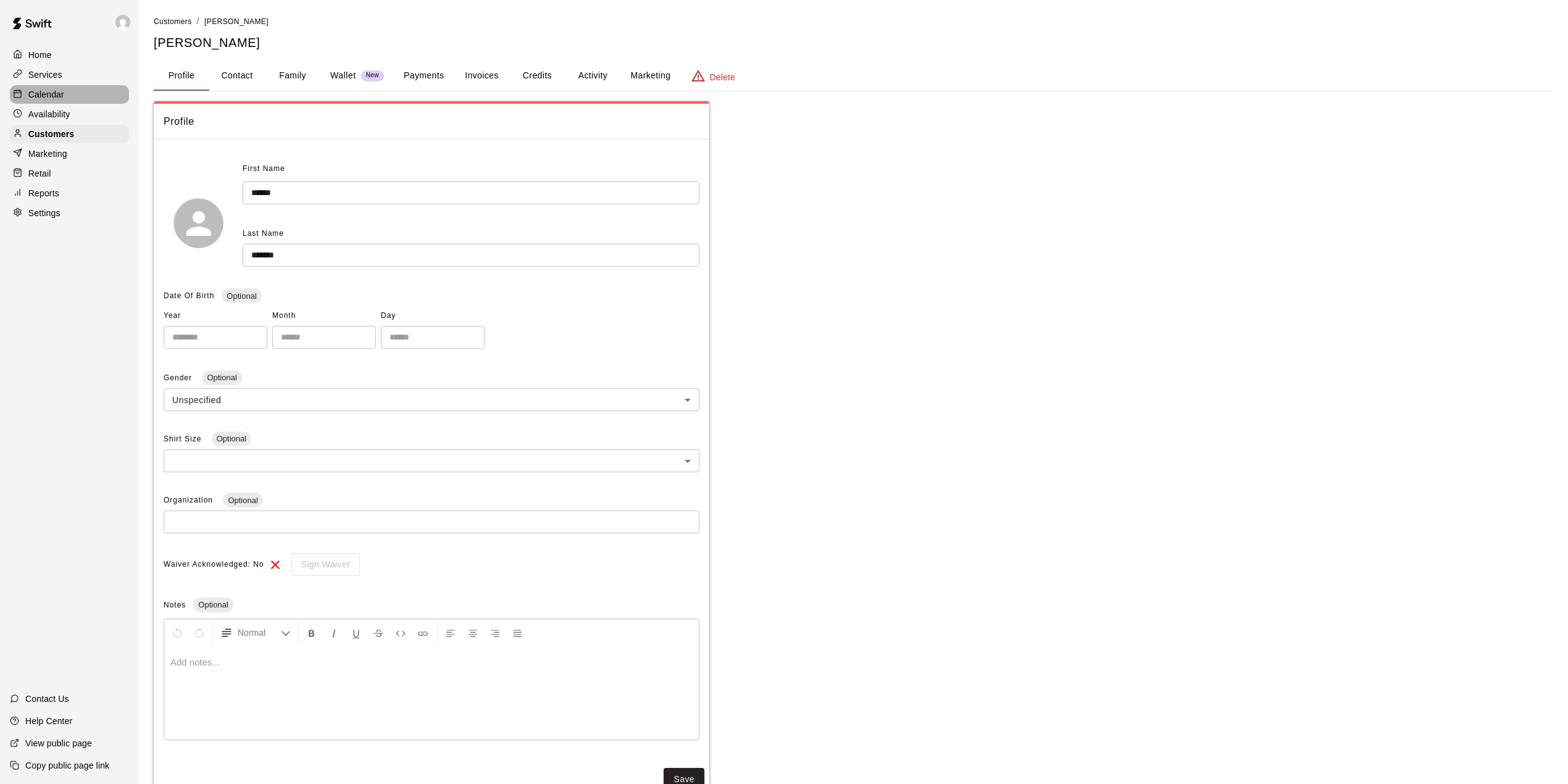
click at [59, 96] on p "Calendar" at bounding box center [46, 94] width 36 height 12
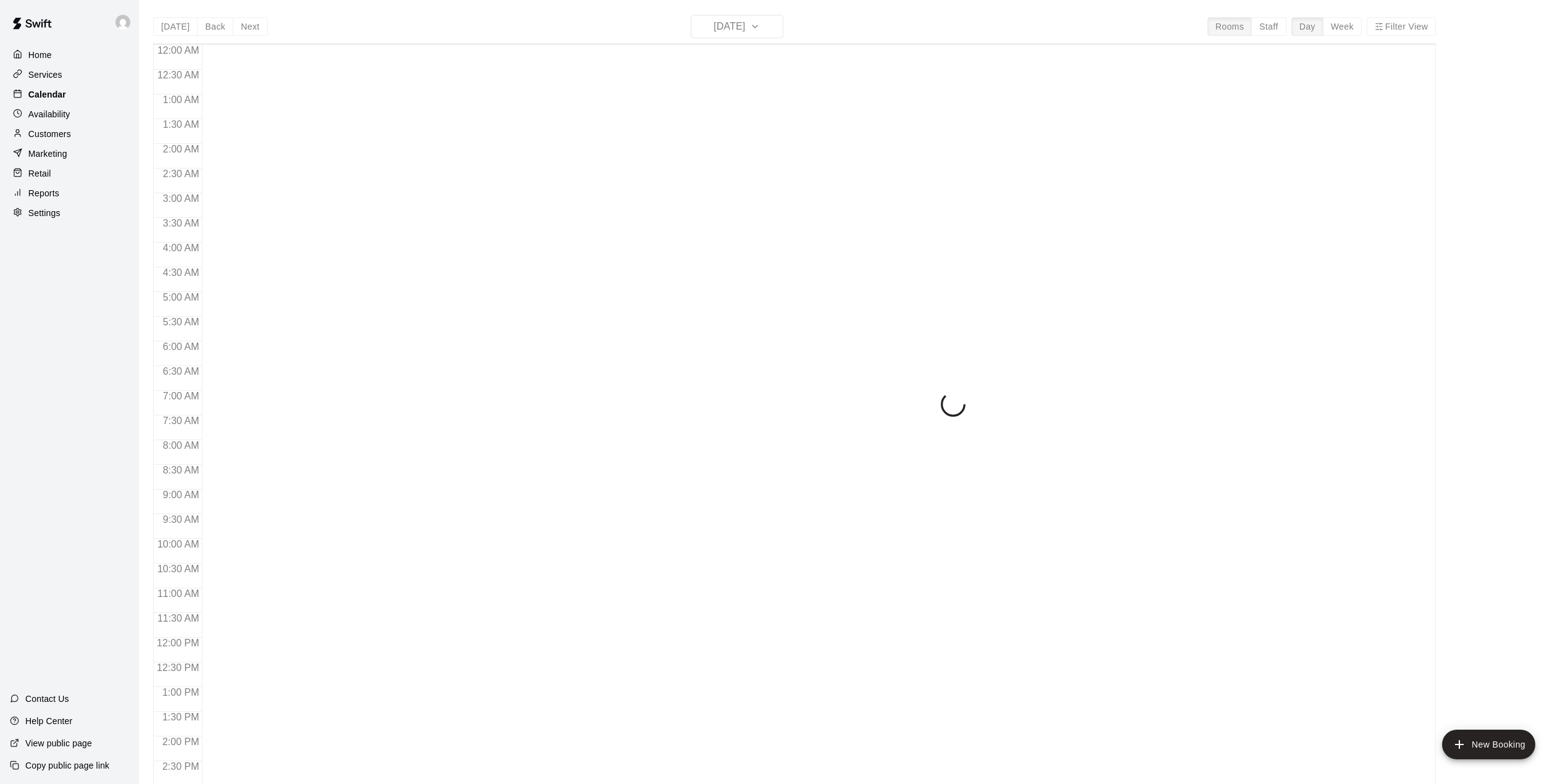
scroll to position [432, 0]
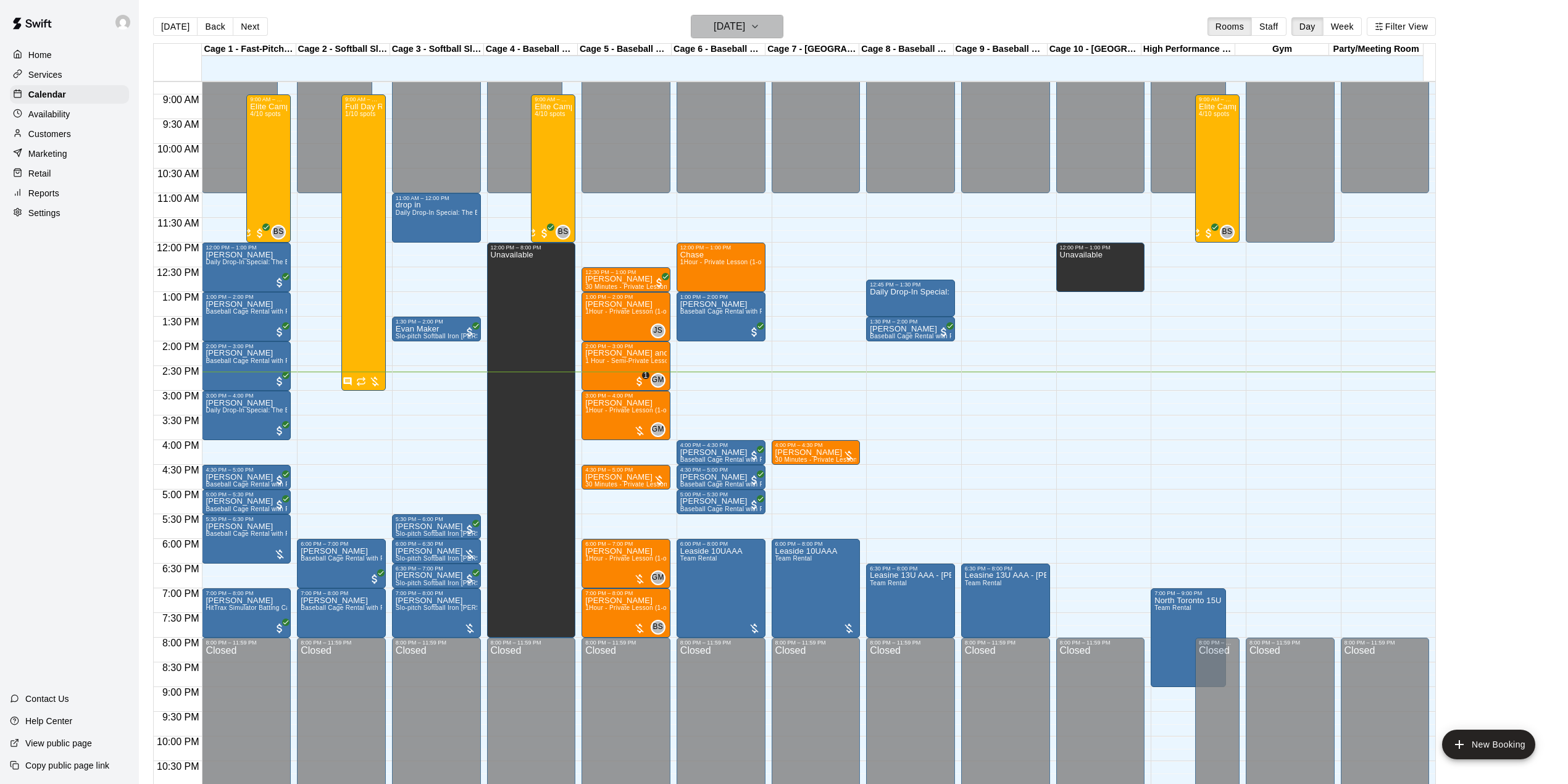
click at [760, 25] on icon "button" at bounding box center [755, 26] width 10 height 15
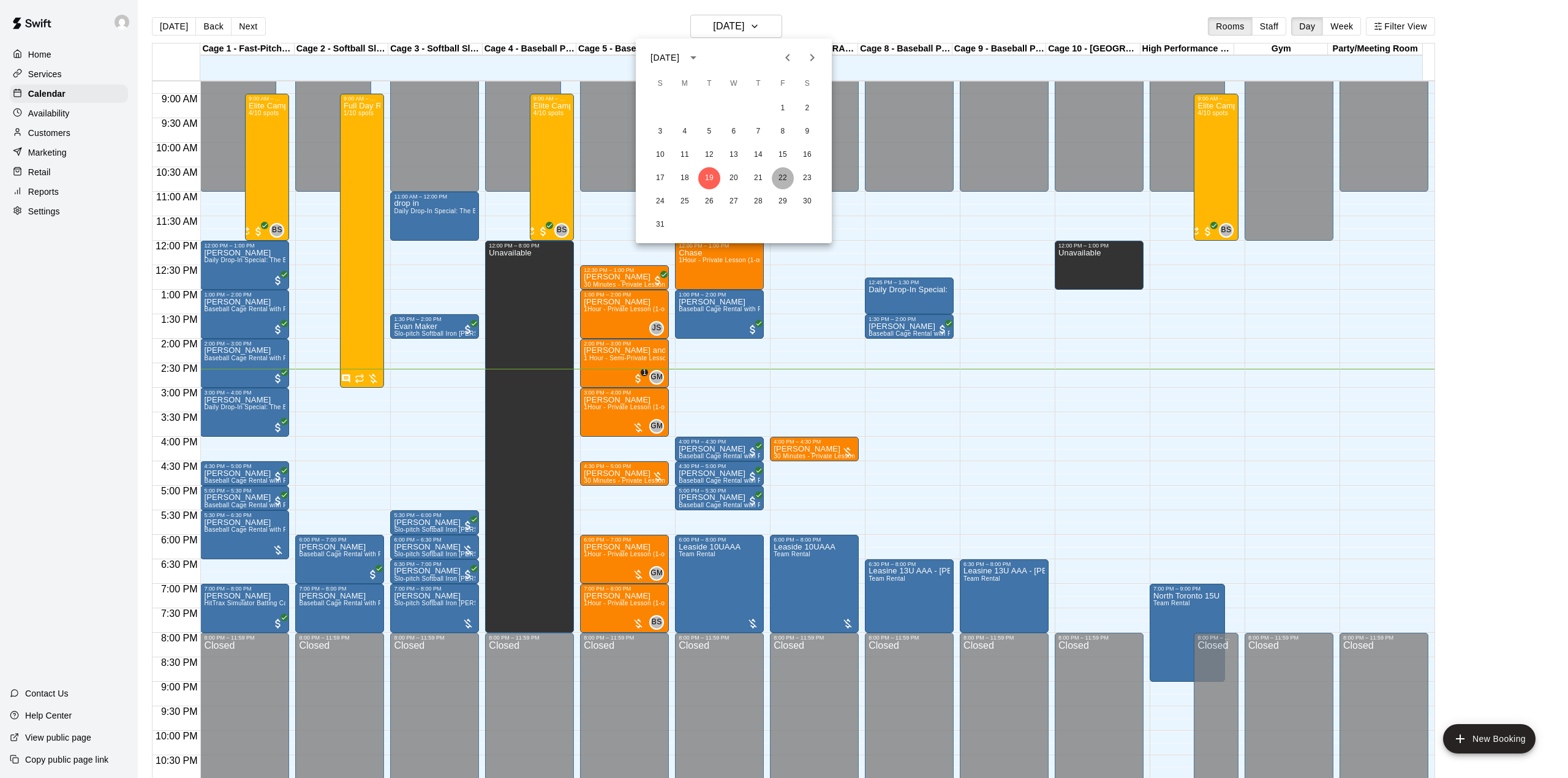
click at [785, 178] on button "22" at bounding box center [782, 178] width 22 height 22
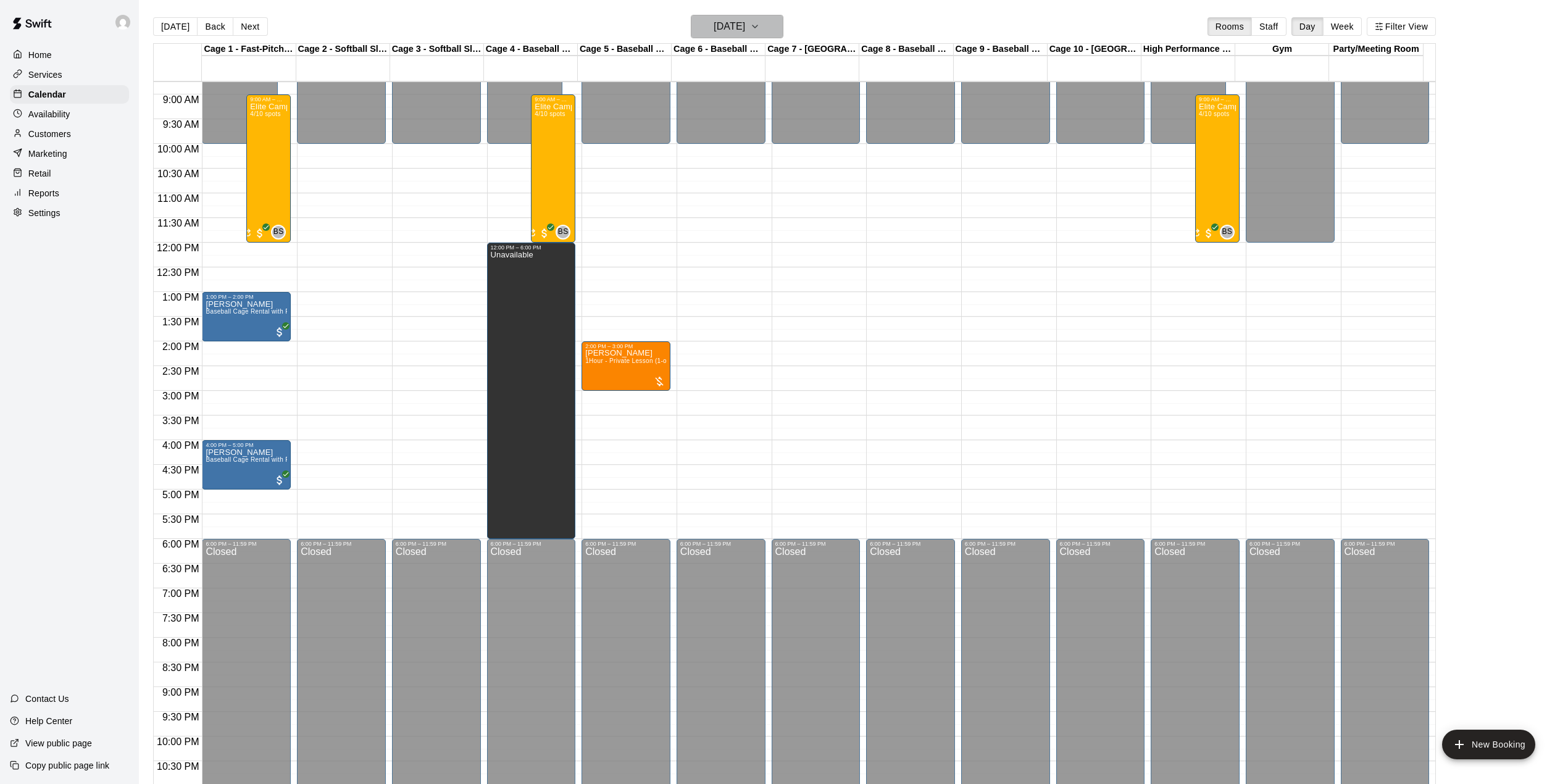
click at [745, 25] on h6 "[DATE]" at bounding box center [729, 26] width 32 height 17
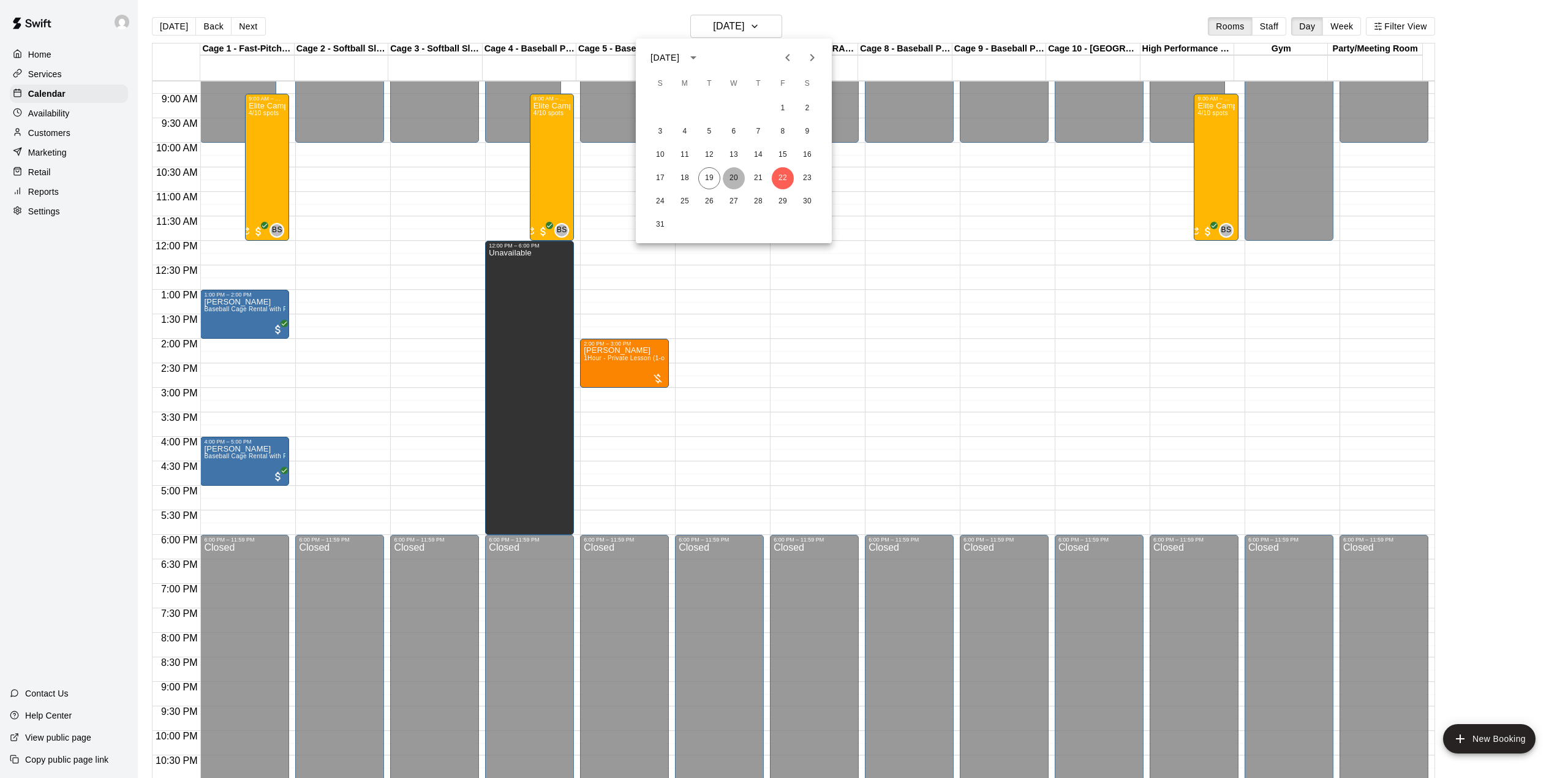
click at [730, 179] on button "20" at bounding box center [734, 178] width 22 height 22
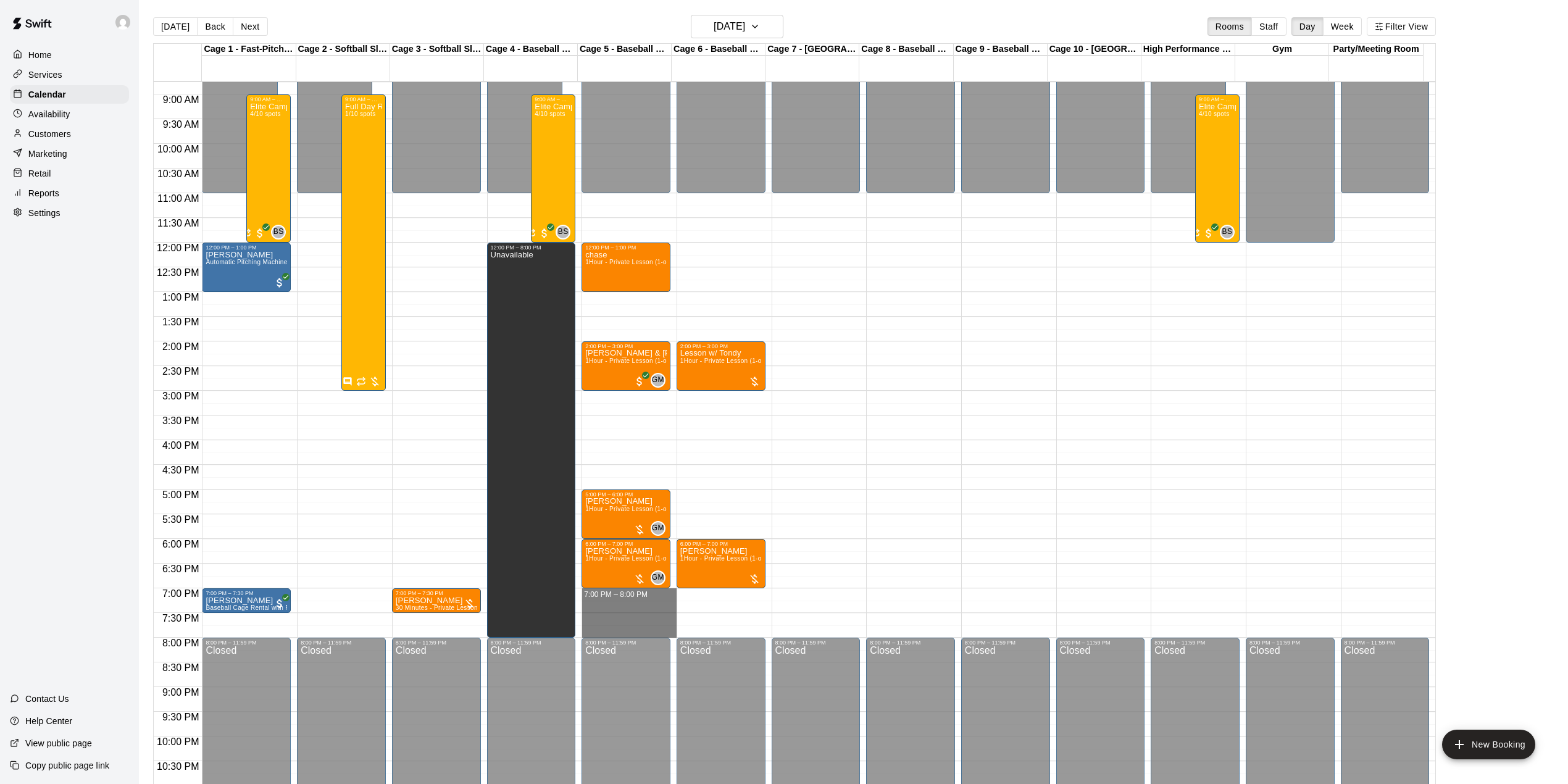
drag, startPoint x: 625, startPoint y: 594, endPoint x: 626, endPoint y: 635, distance: 41.0
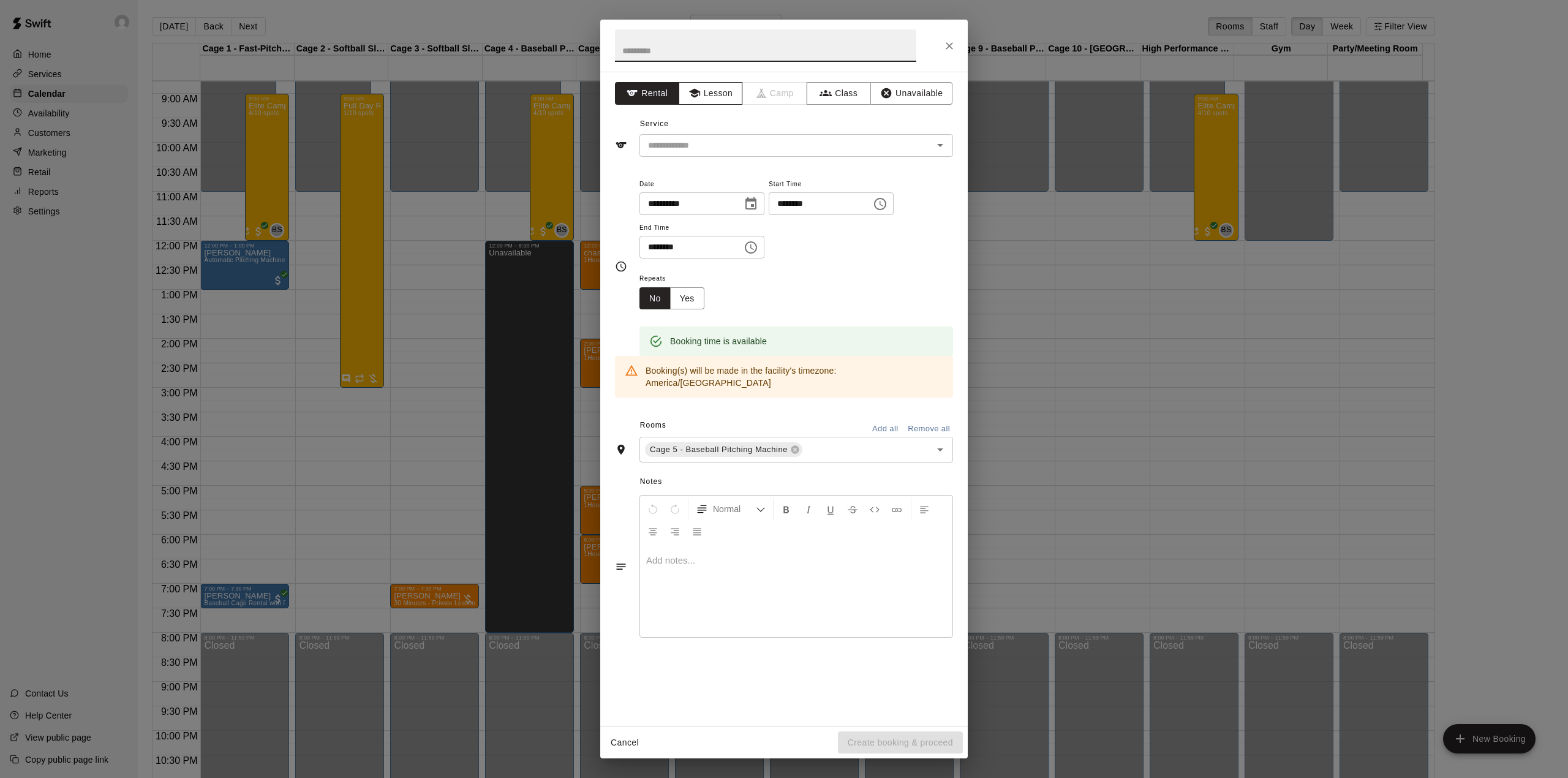
click at [725, 103] on button "Lesson" at bounding box center [711, 93] width 64 height 23
click at [753, 145] on input "text" at bounding box center [778, 145] width 270 height 15
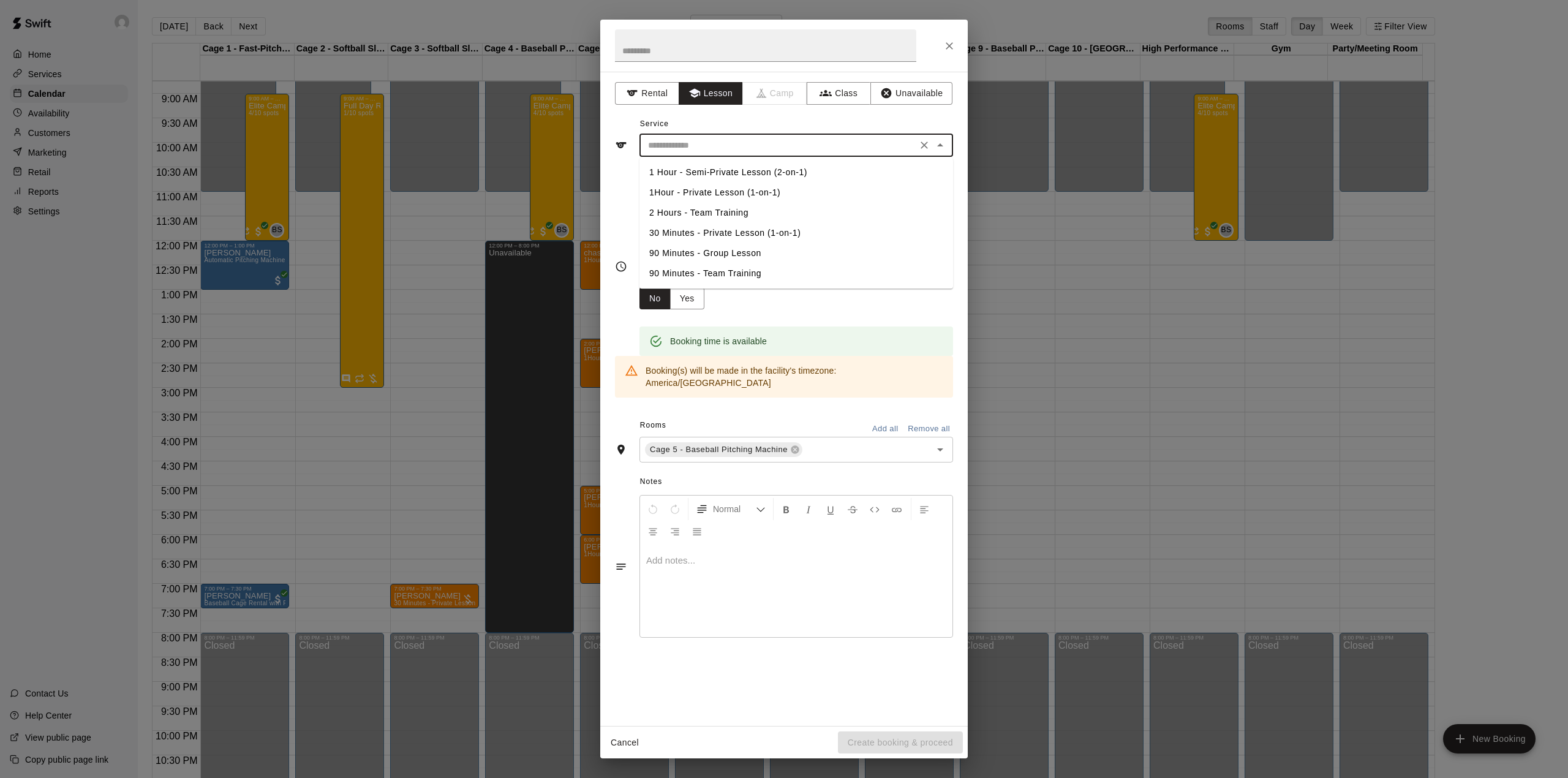
click at [740, 170] on li "1 Hour - Semi-Private Lesson (2-on-1)" at bounding box center [796, 172] width 313 height 20
type input "**********"
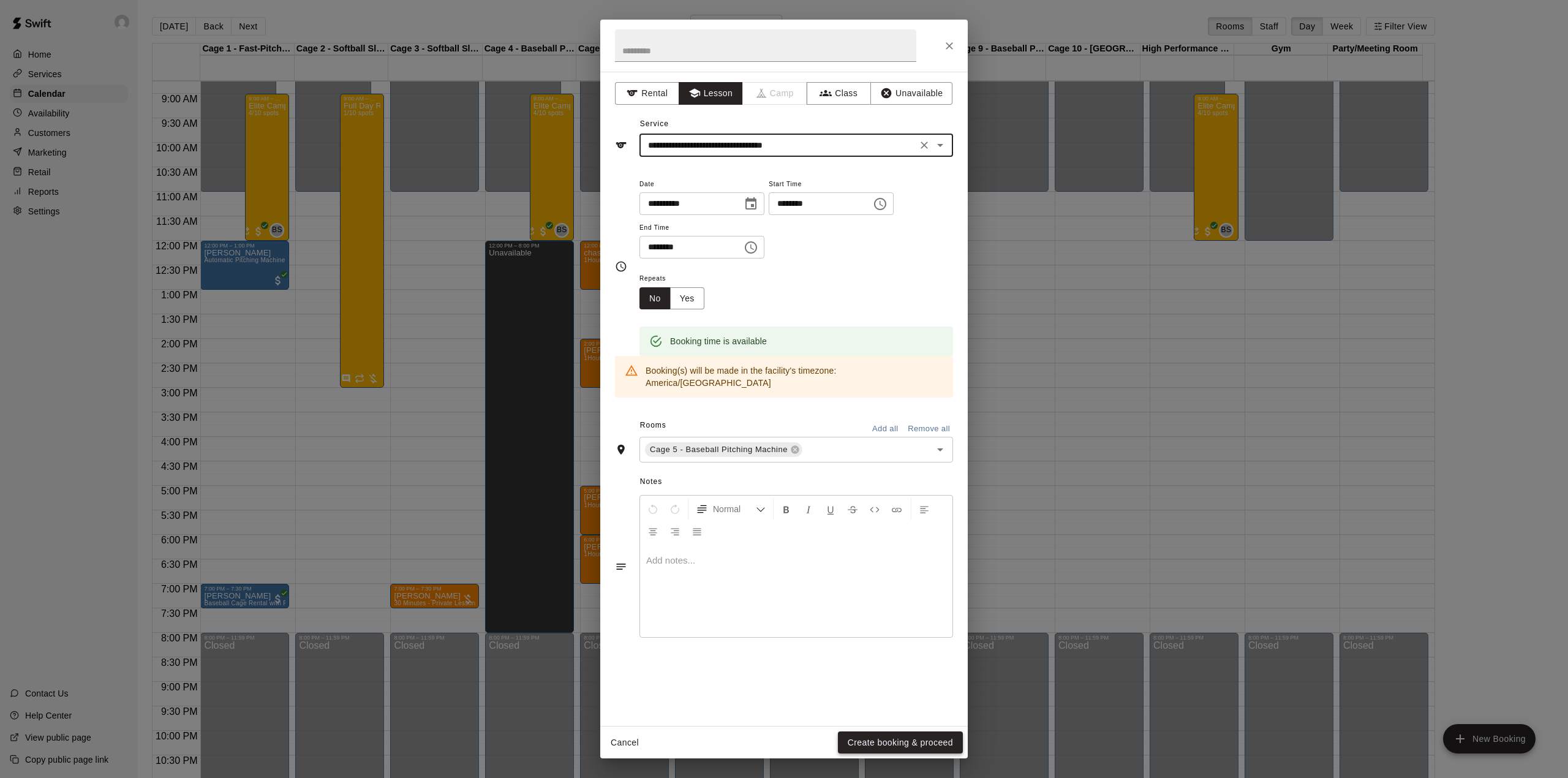
click at [906, 746] on button "Create booking & proceed" at bounding box center [900, 743] width 125 height 23
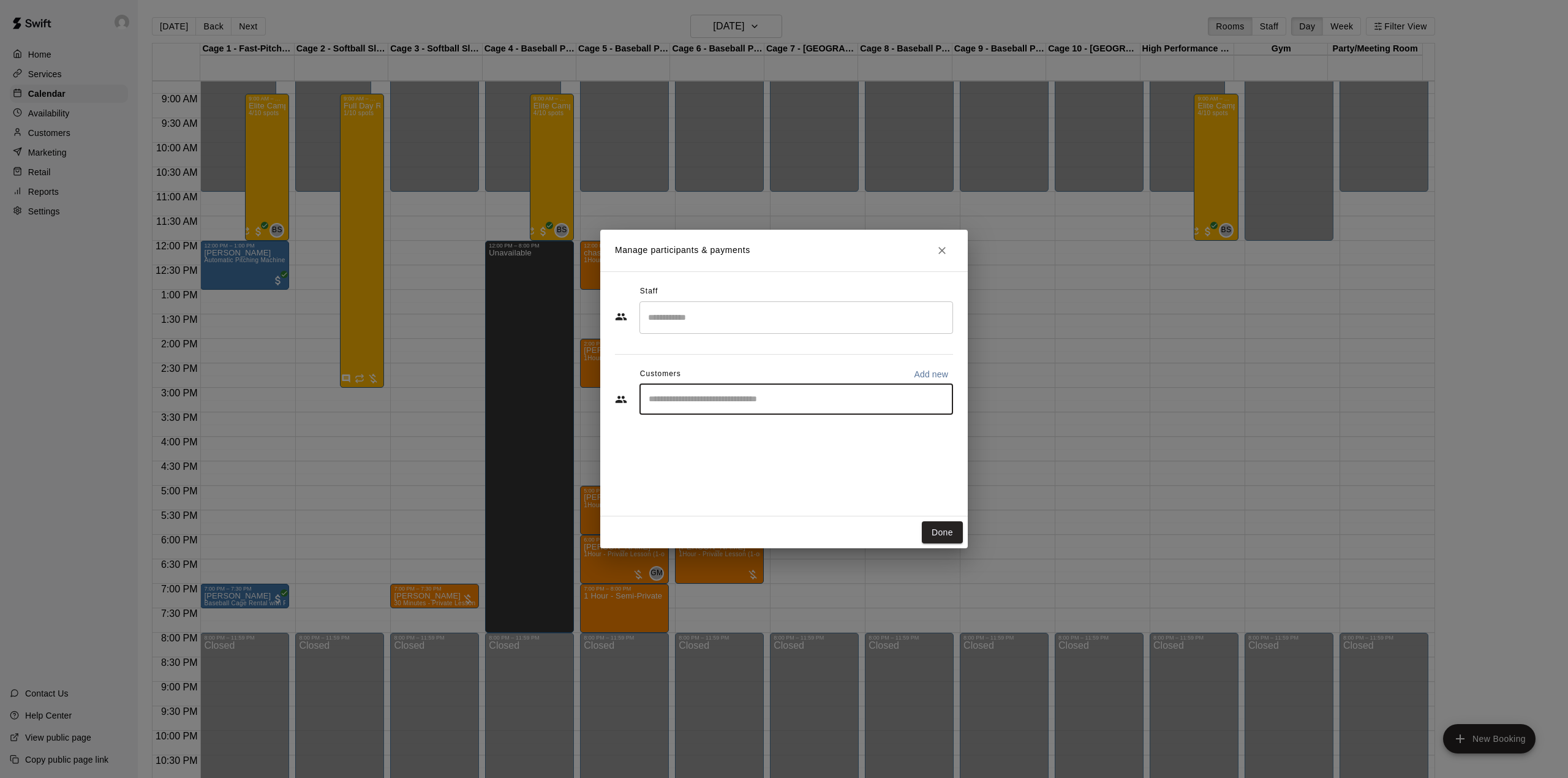
click at [727, 398] on input "Start typing to search customers..." at bounding box center [796, 399] width 303 height 12
click at [811, 398] on input "Start typing to search customers..." at bounding box center [796, 399] width 303 height 12
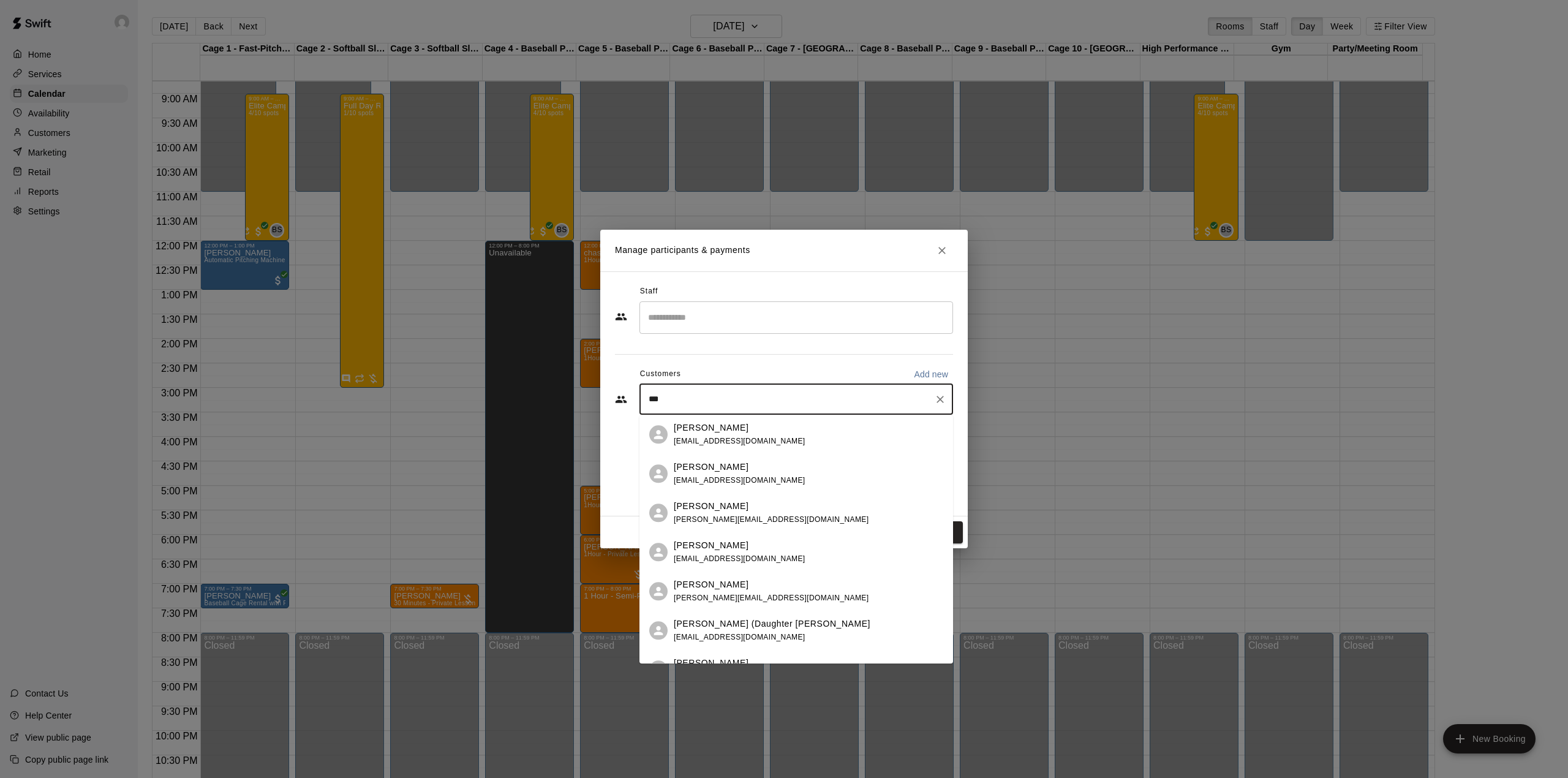
type input "****"
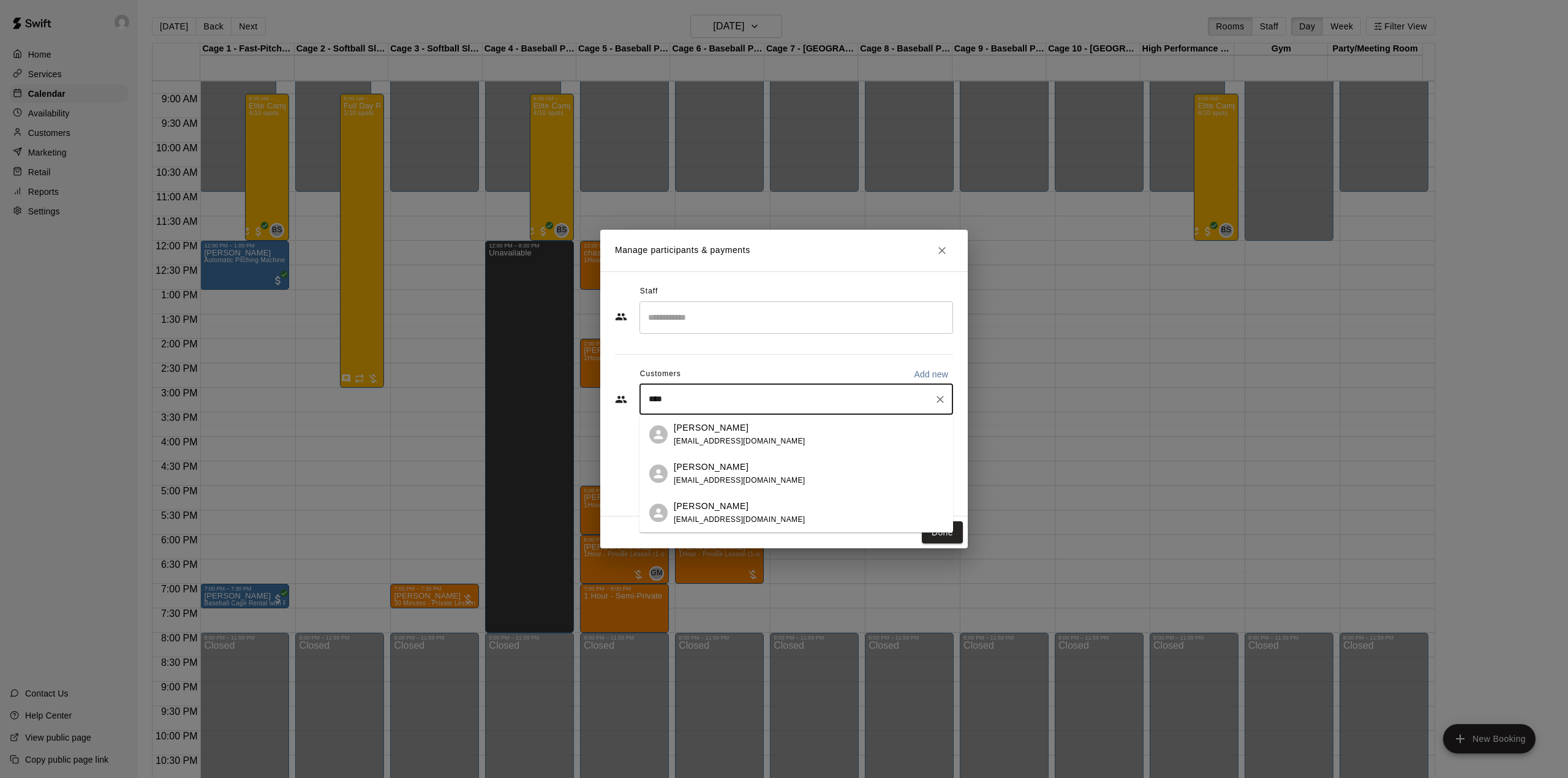
click at [734, 437] on span "gemwons@yahoo.ca" at bounding box center [739, 441] width 132 height 9
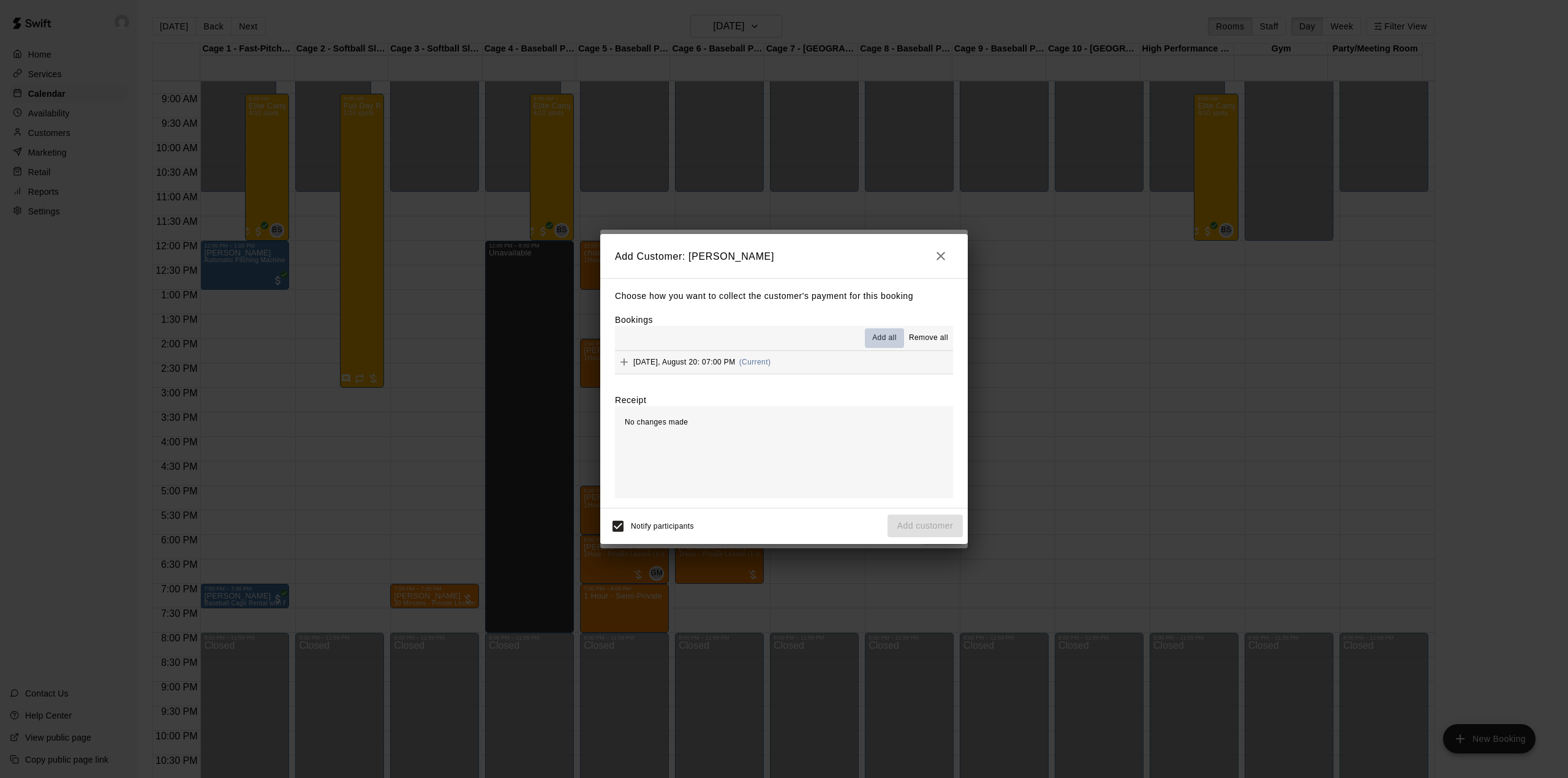
click at [875, 338] on span "Add all" at bounding box center [884, 338] width 25 height 12
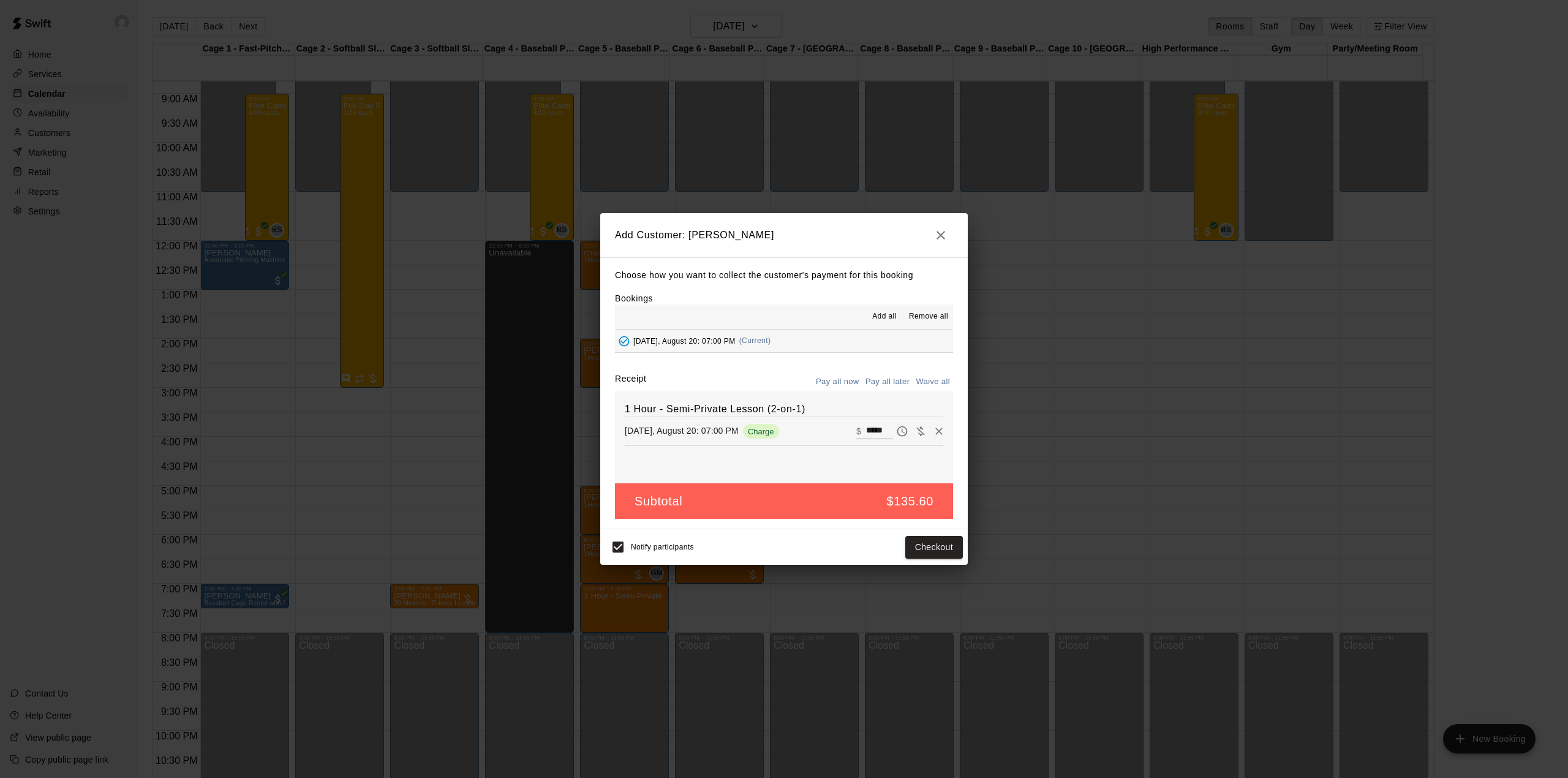
click at [882, 385] on button "Pay all later" at bounding box center [887, 382] width 51 height 19
click at [912, 543] on button "Add customer" at bounding box center [925, 548] width 75 height 23
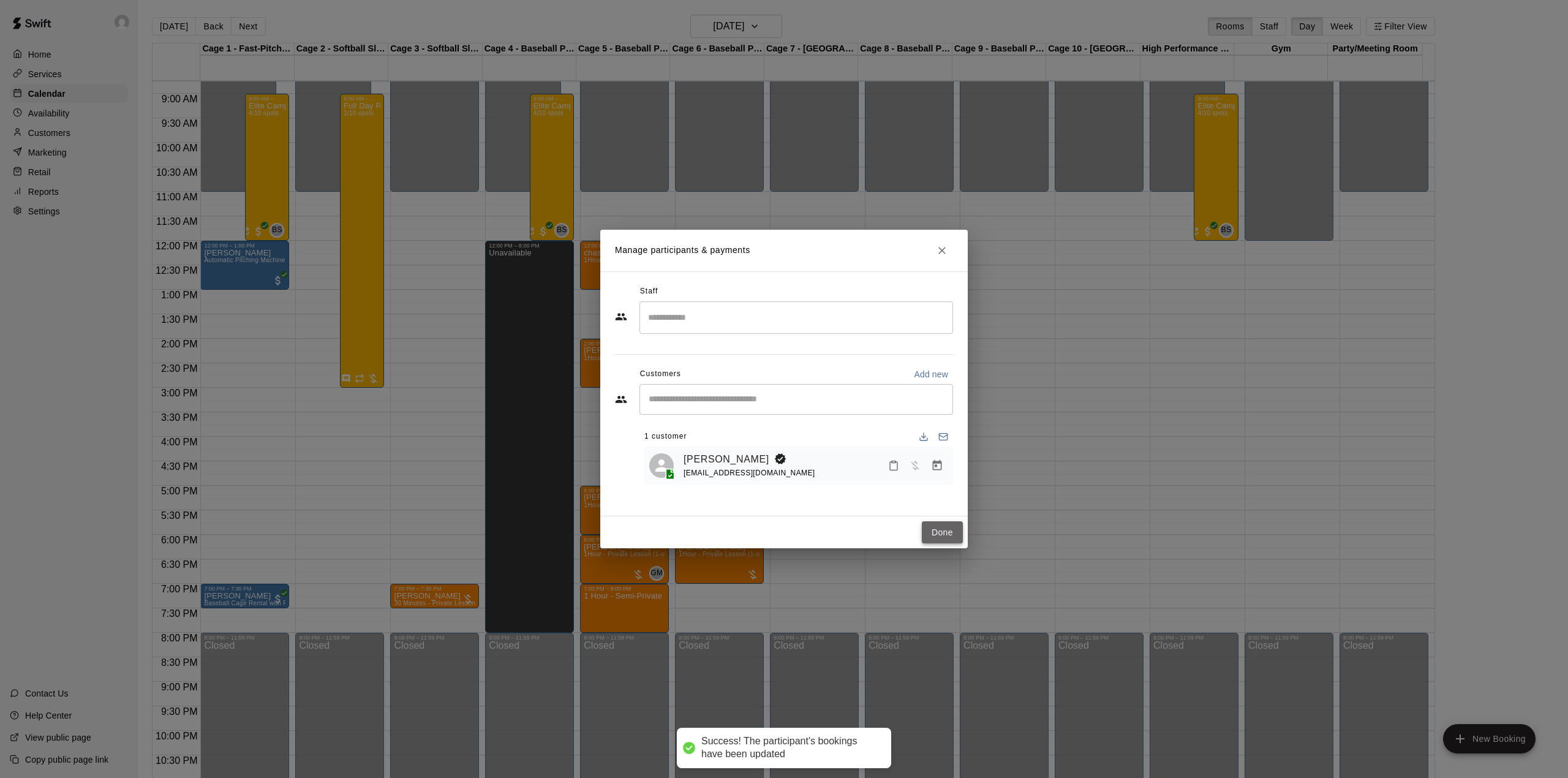
click at [940, 525] on button "Done" at bounding box center [942, 533] width 41 height 23
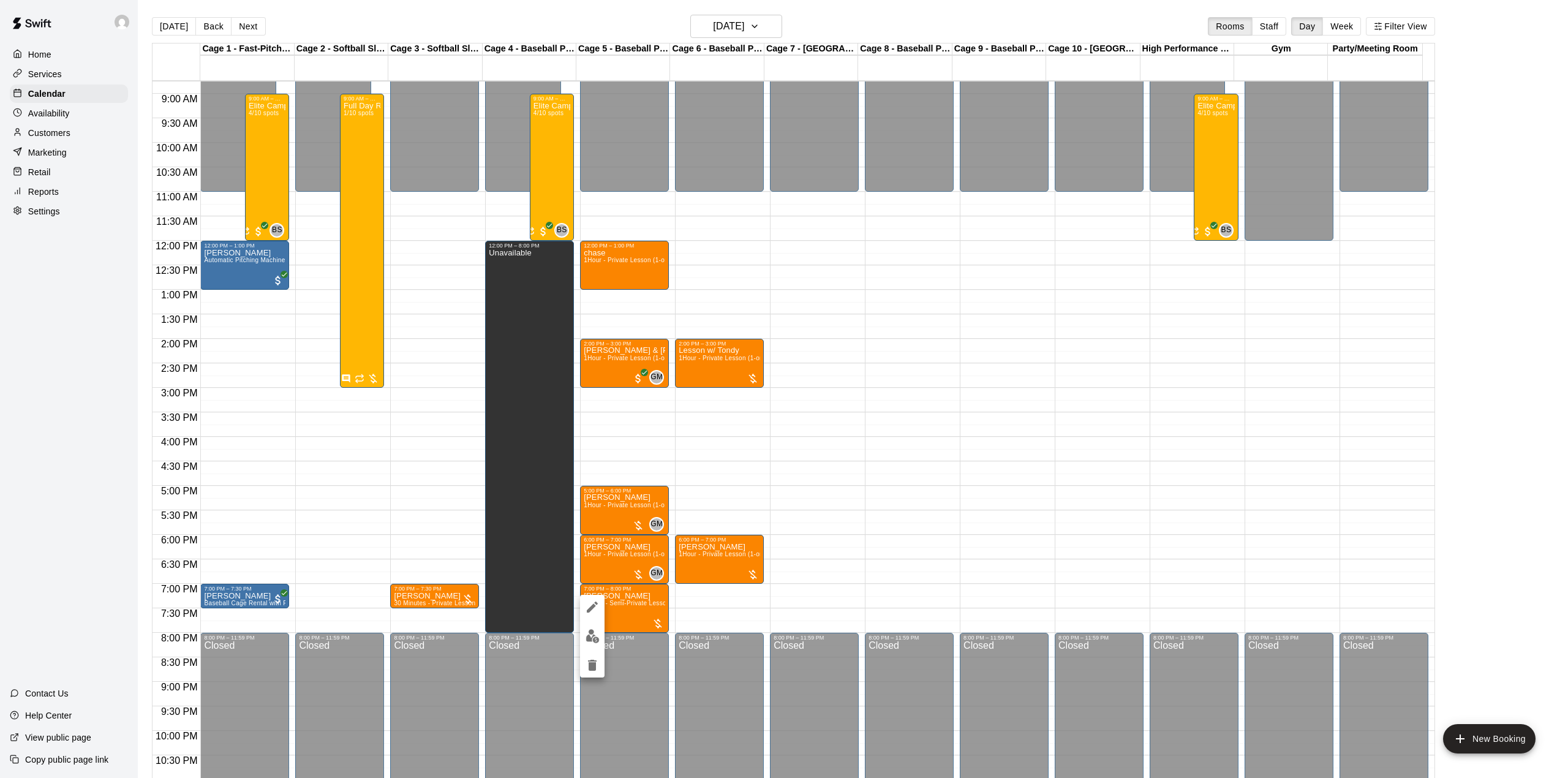
click at [630, 616] on div at bounding box center [784, 389] width 1568 height 778
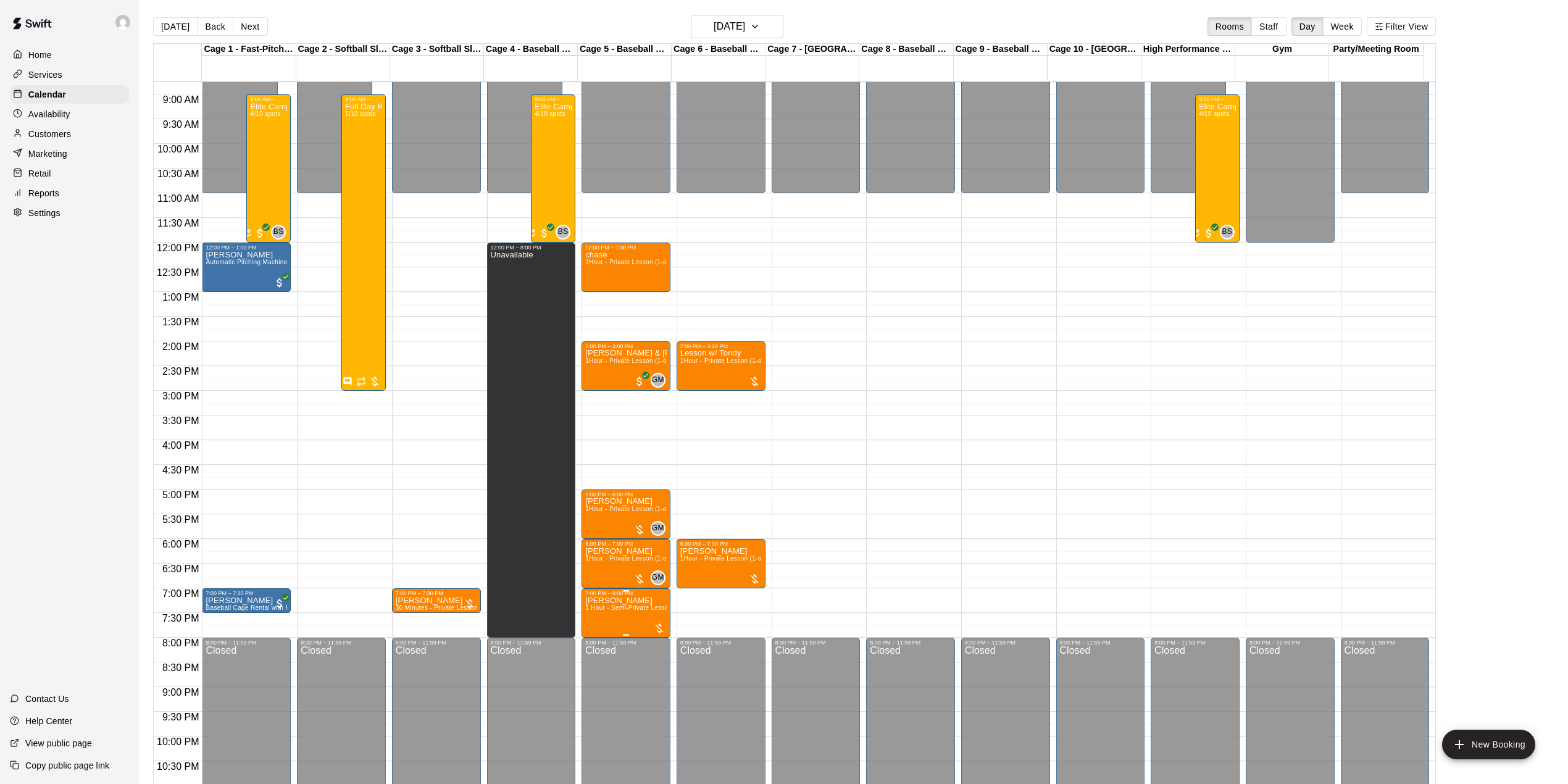
click at [629, 609] on span "1 Hour - Semi-Private Lesson (2-on-1)" at bounding box center [641, 608] width 113 height 7
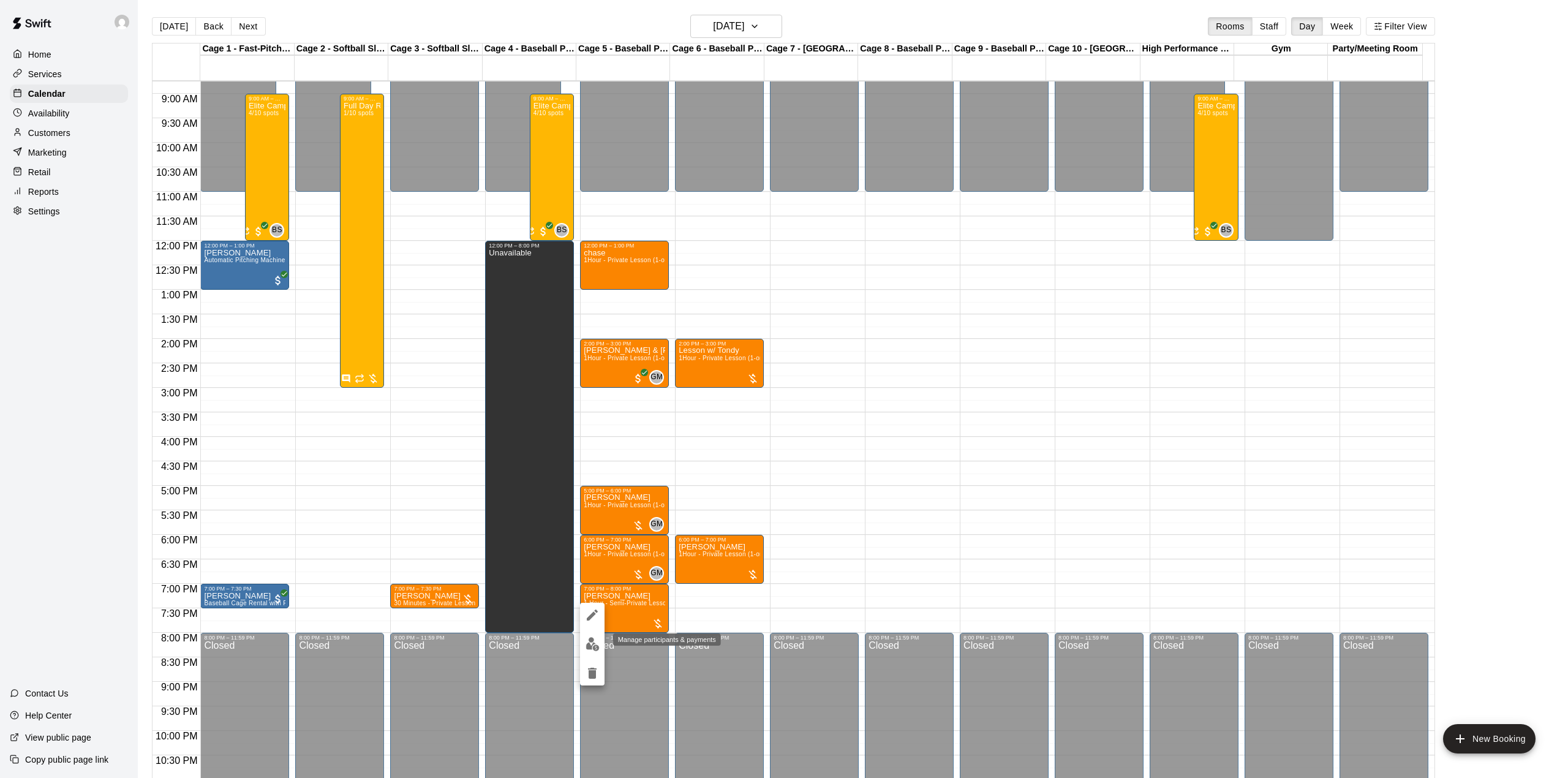
click at [589, 643] on img "edit" at bounding box center [592, 644] width 14 height 14
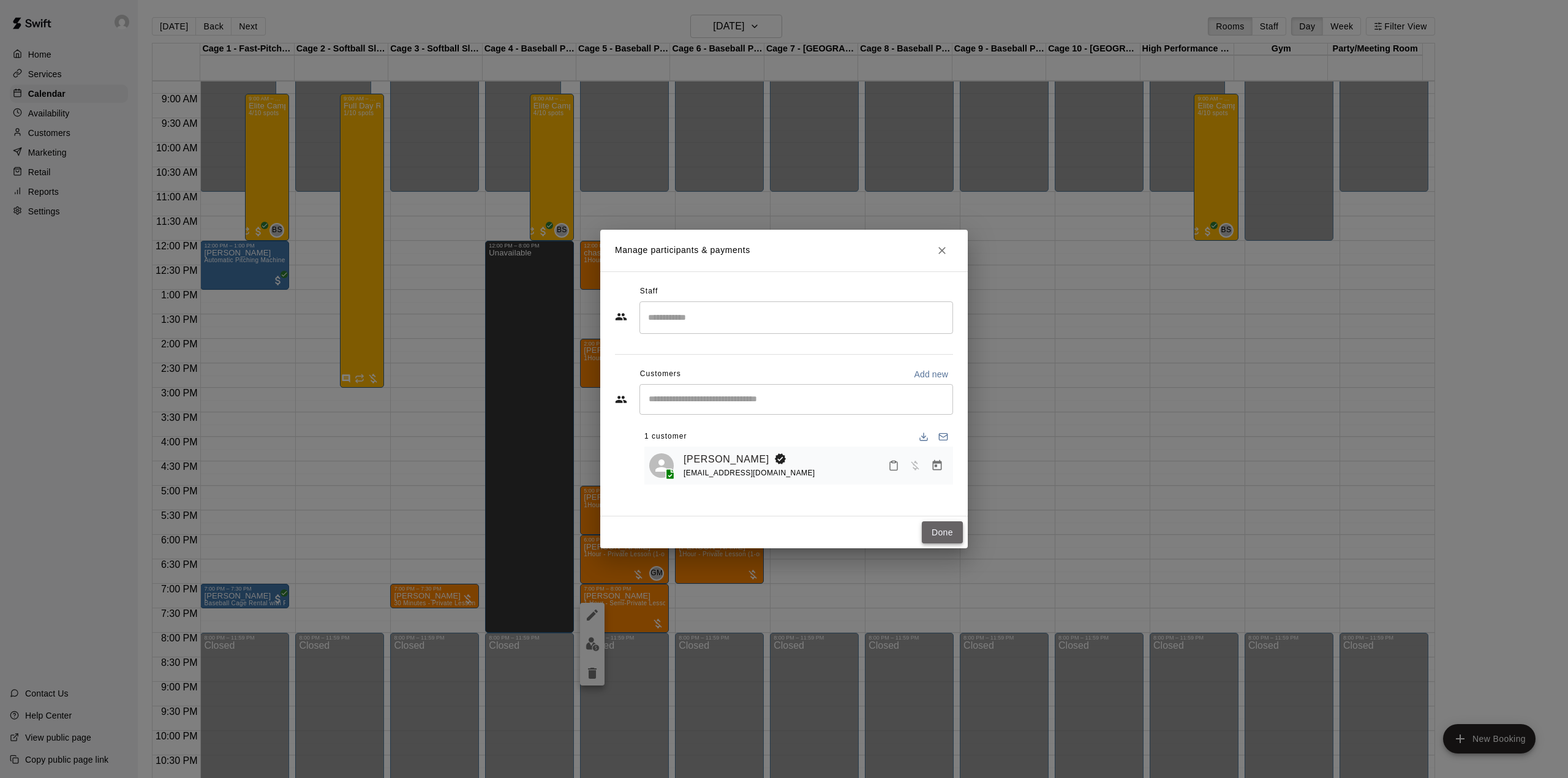
click at [942, 533] on button "Done" at bounding box center [942, 533] width 41 height 23
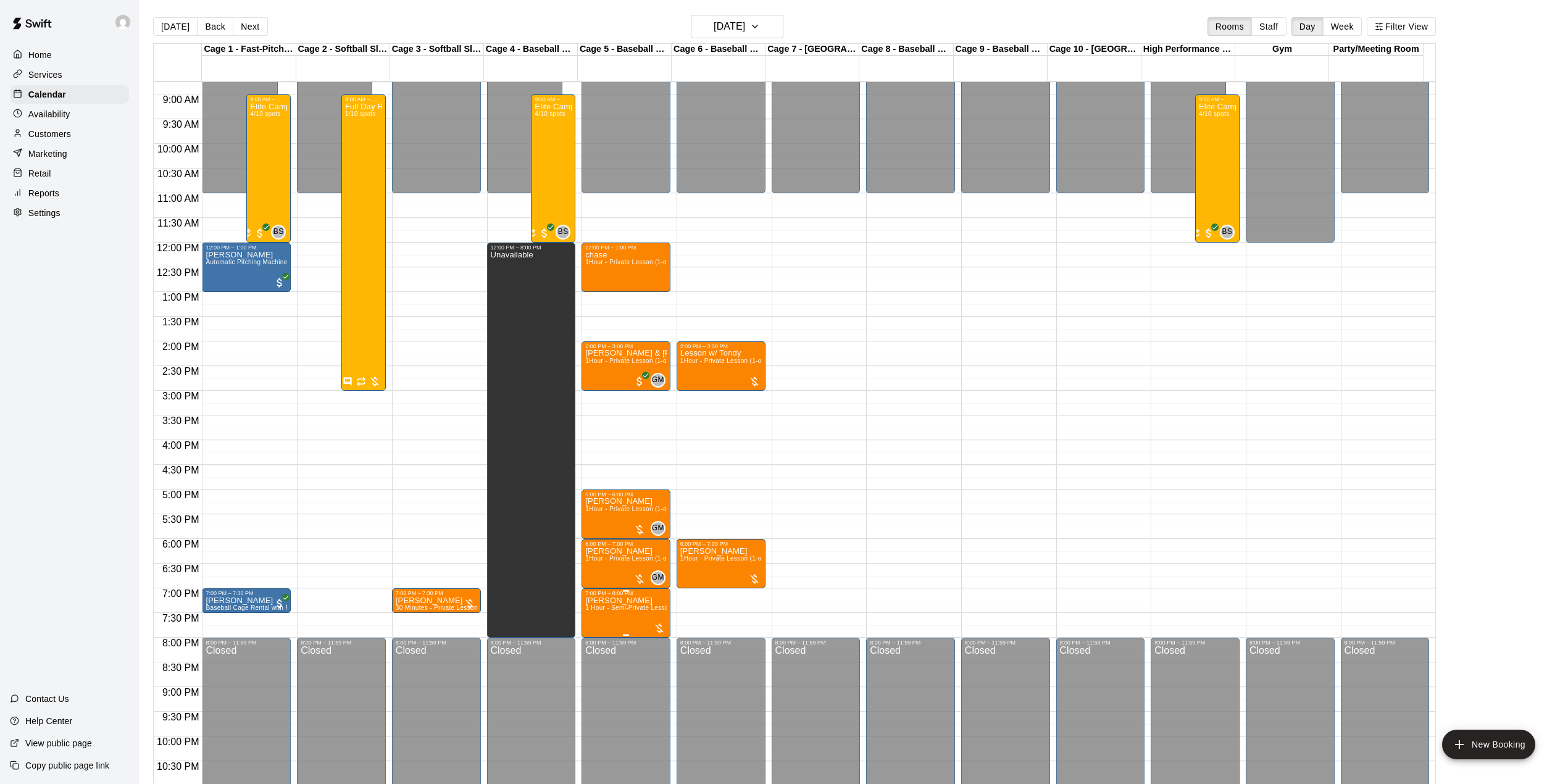
click at [591, 601] on p "Peter Wons" at bounding box center [626, 601] width 81 height 0
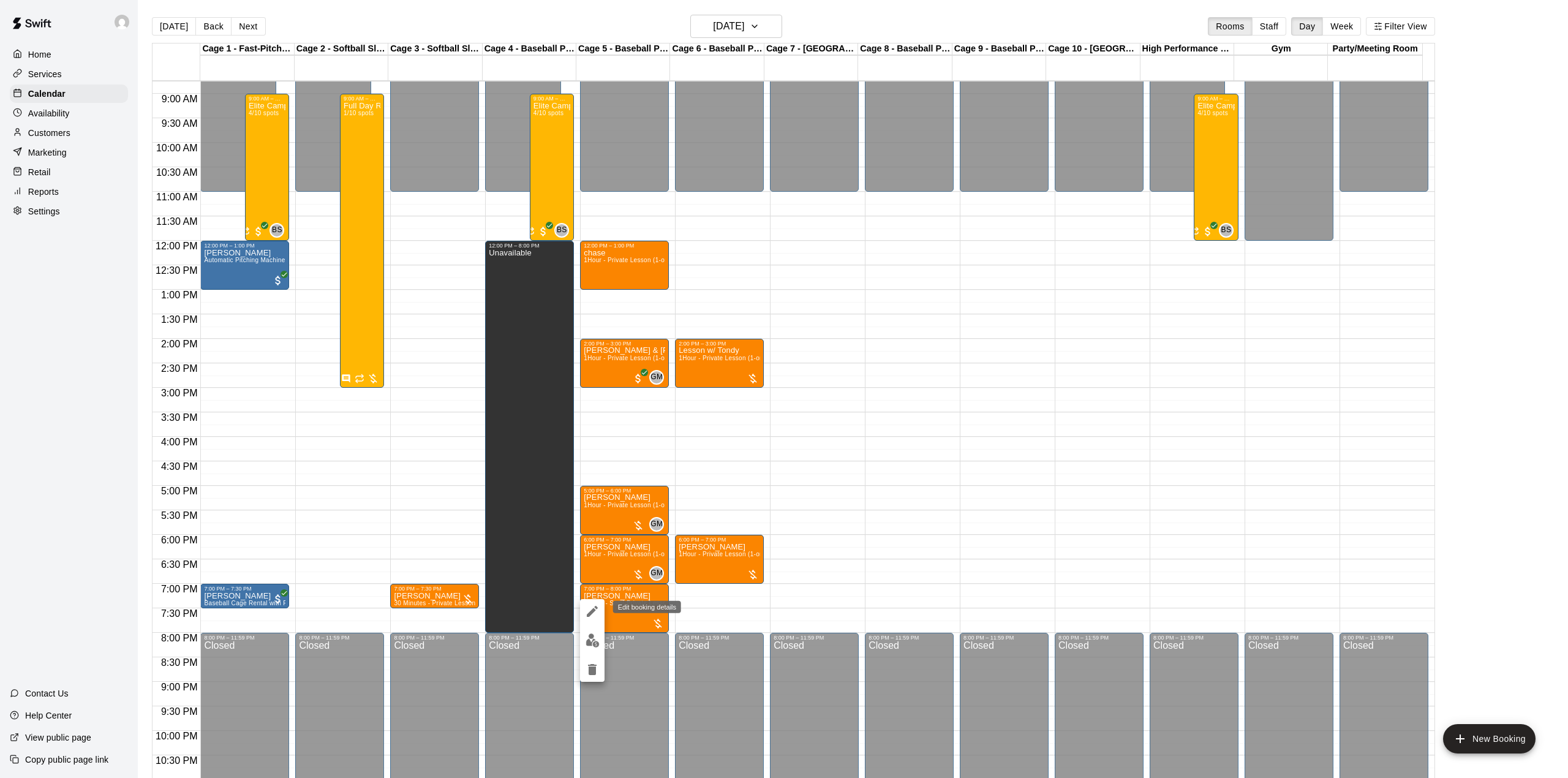
click at [590, 611] on icon "edit" at bounding box center [592, 611] width 11 height 11
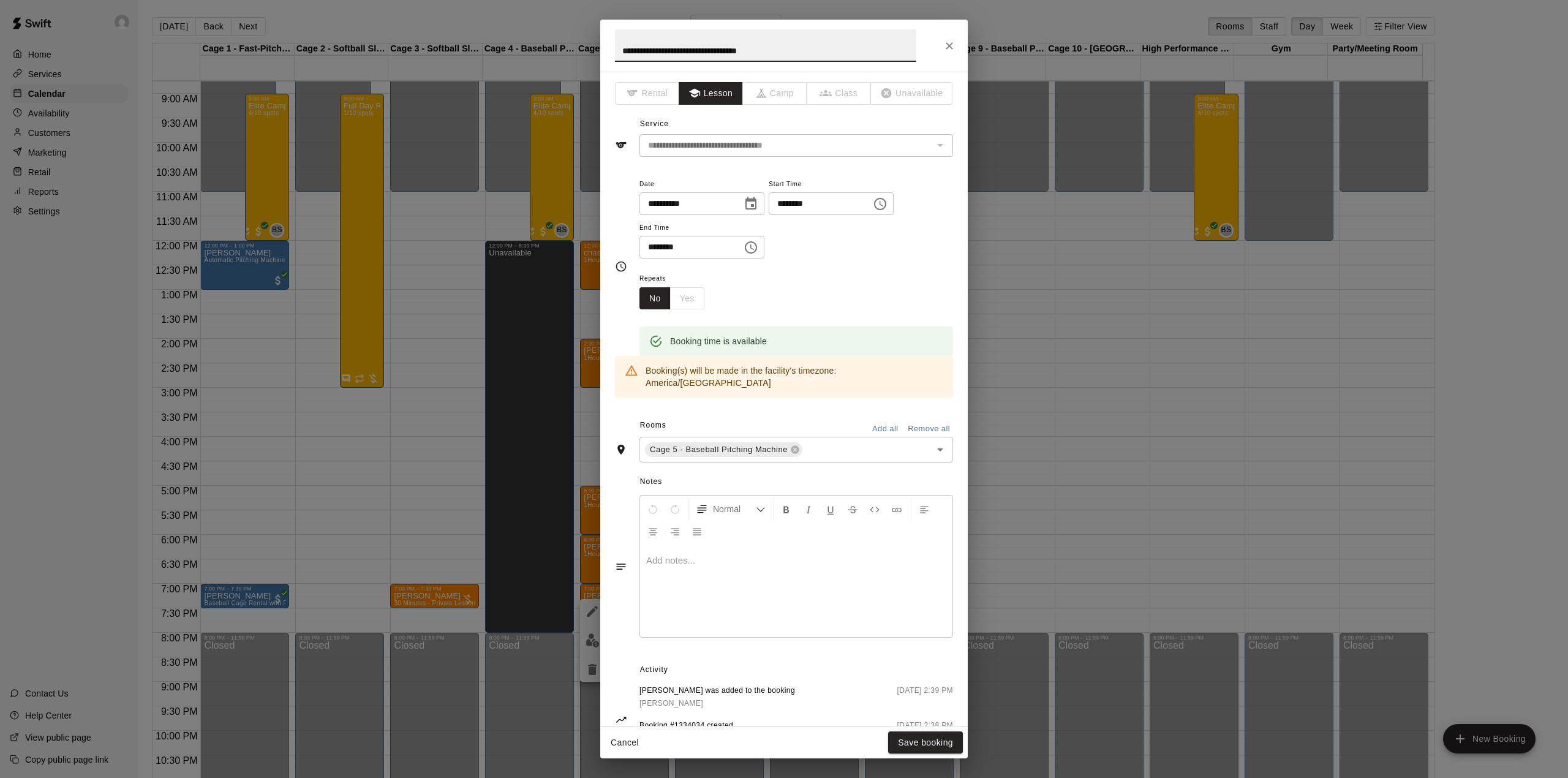
drag, startPoint x: 799, startPoint y: 48, endPoint x: 586, endPoint y: 35, distance: 213.4
click at [586, 35] on div "**********" at bounding box center [784, 389] width 1568 height 778
type input "**********"
click at [925, 748] on button "Save booking" at bounding box center [925, 743] width 74 height 23
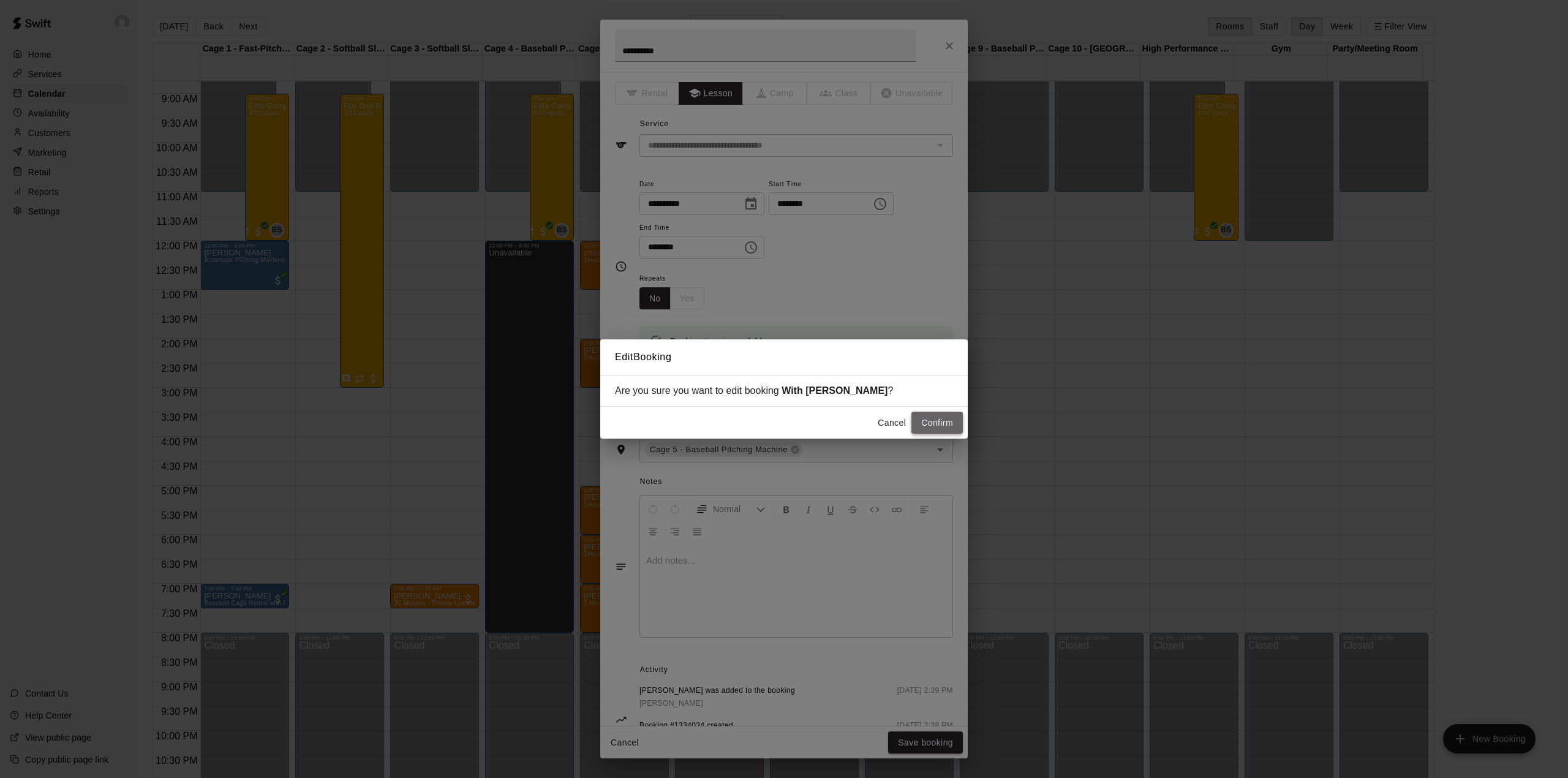
click at [946, 419] on button "Confirm" at bounding box center [937, 423] width 52 height 23
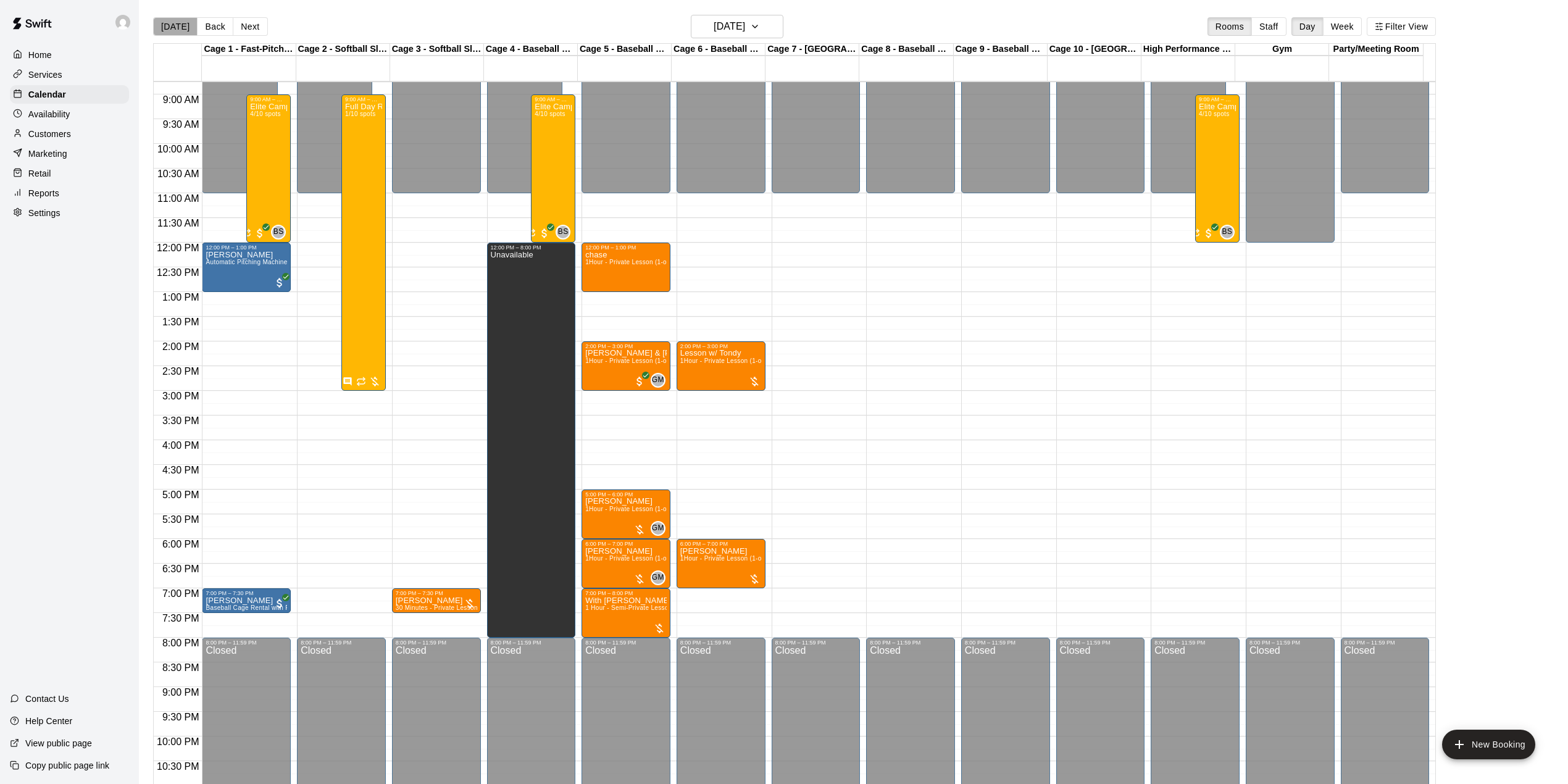
click at [184, 30] on button "[DATE]" at bounding box center [175, 26] width 45 height 18
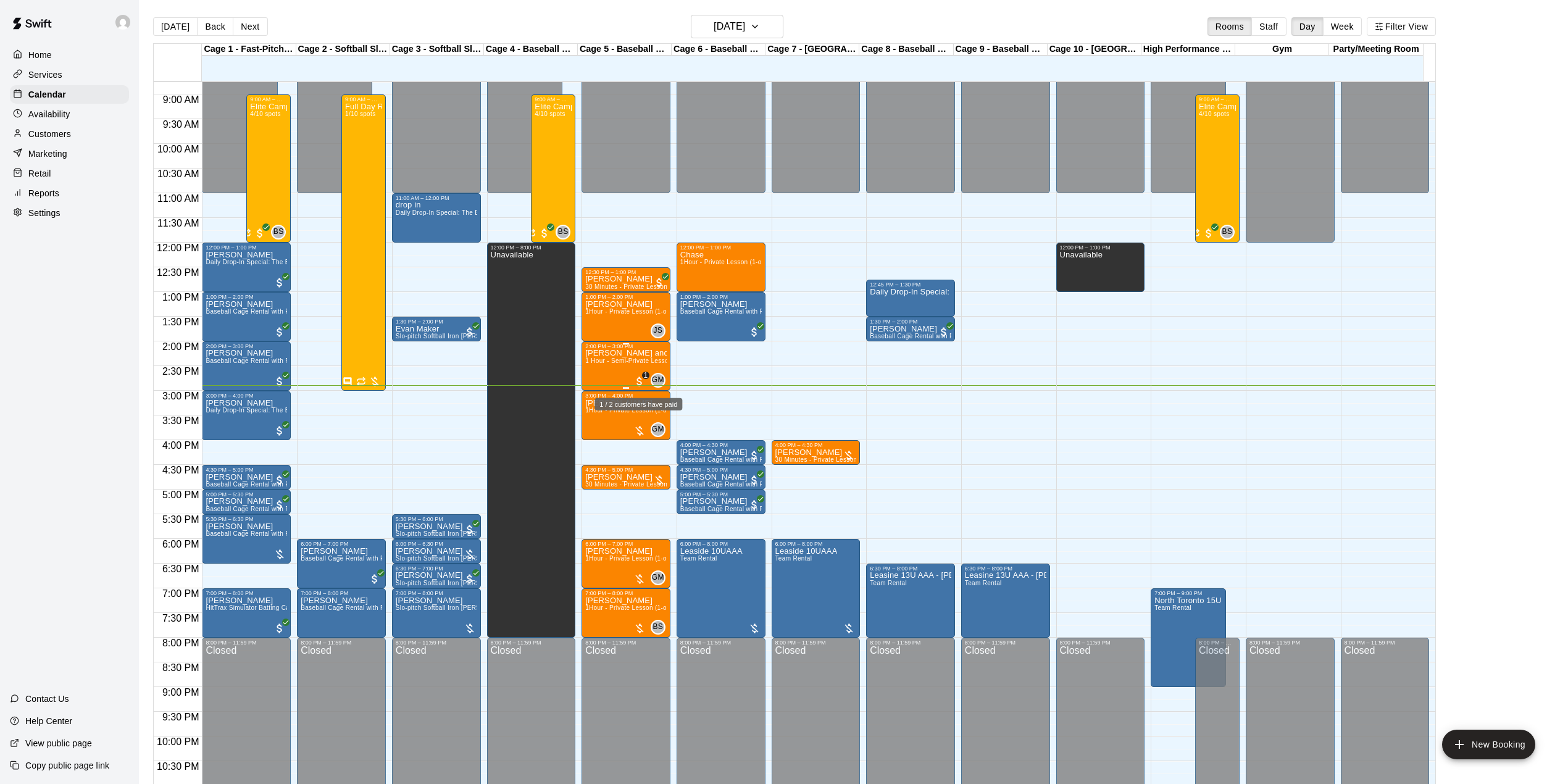
click at [643, 379] on span "1" at bounding box center [646, 376] width 8 height 8
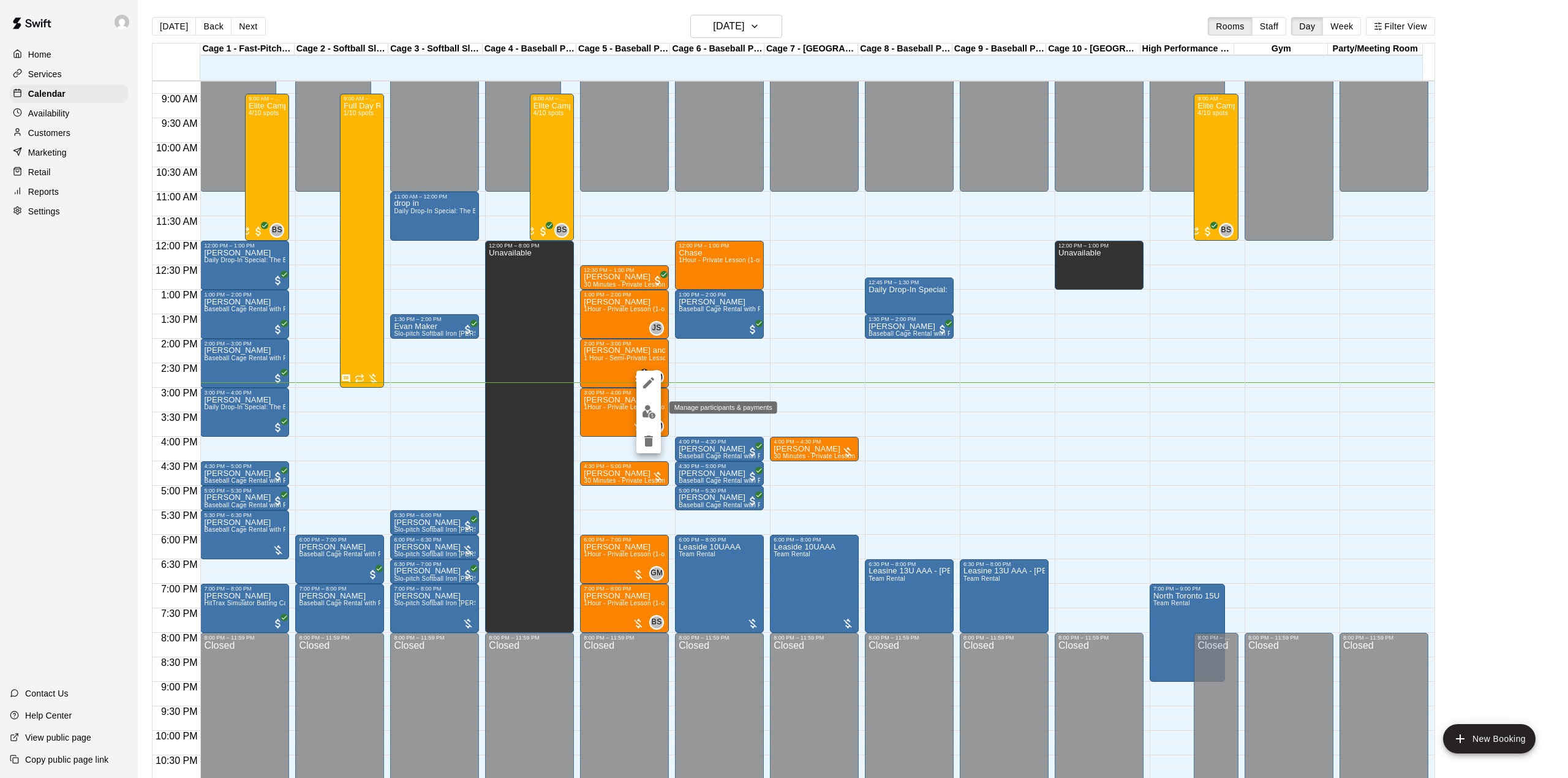
click at [658, 415] on button "edit" at bounding box center [648, 412] width 25 height 24
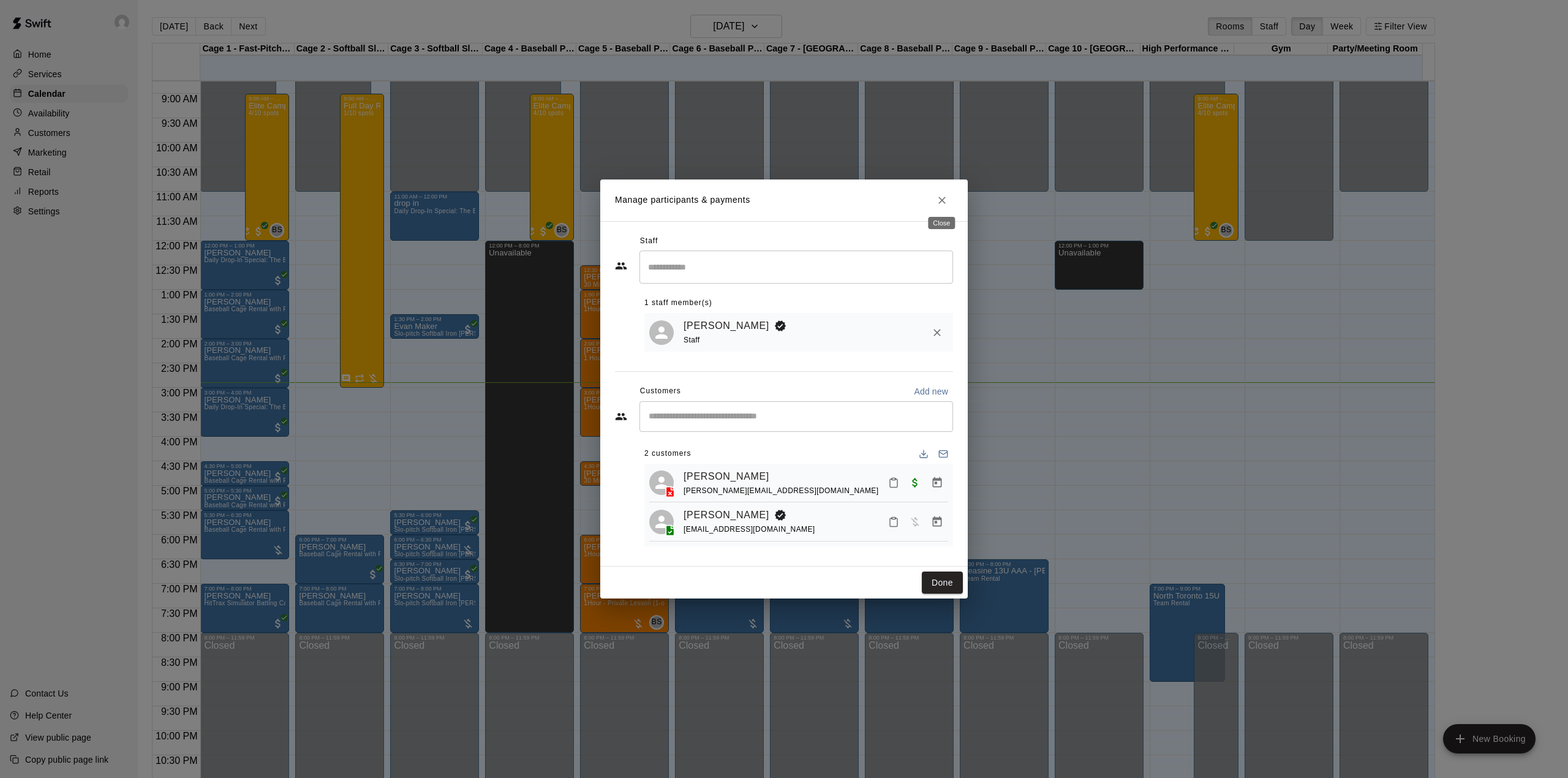
click at [945, 207] on button "Close" at bounding box center [942, 200] width 22 height 22
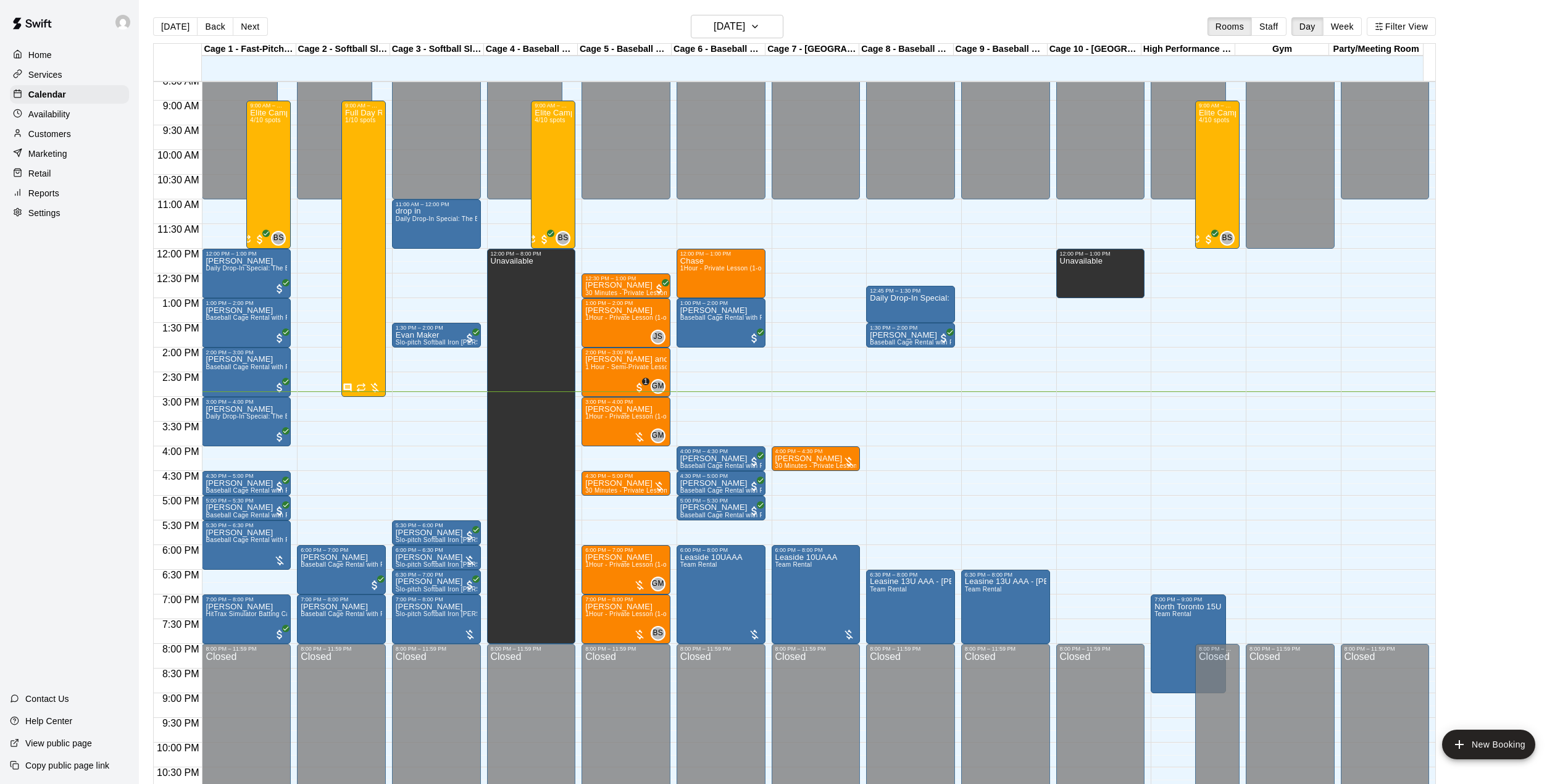
scroll to position [389, 0]
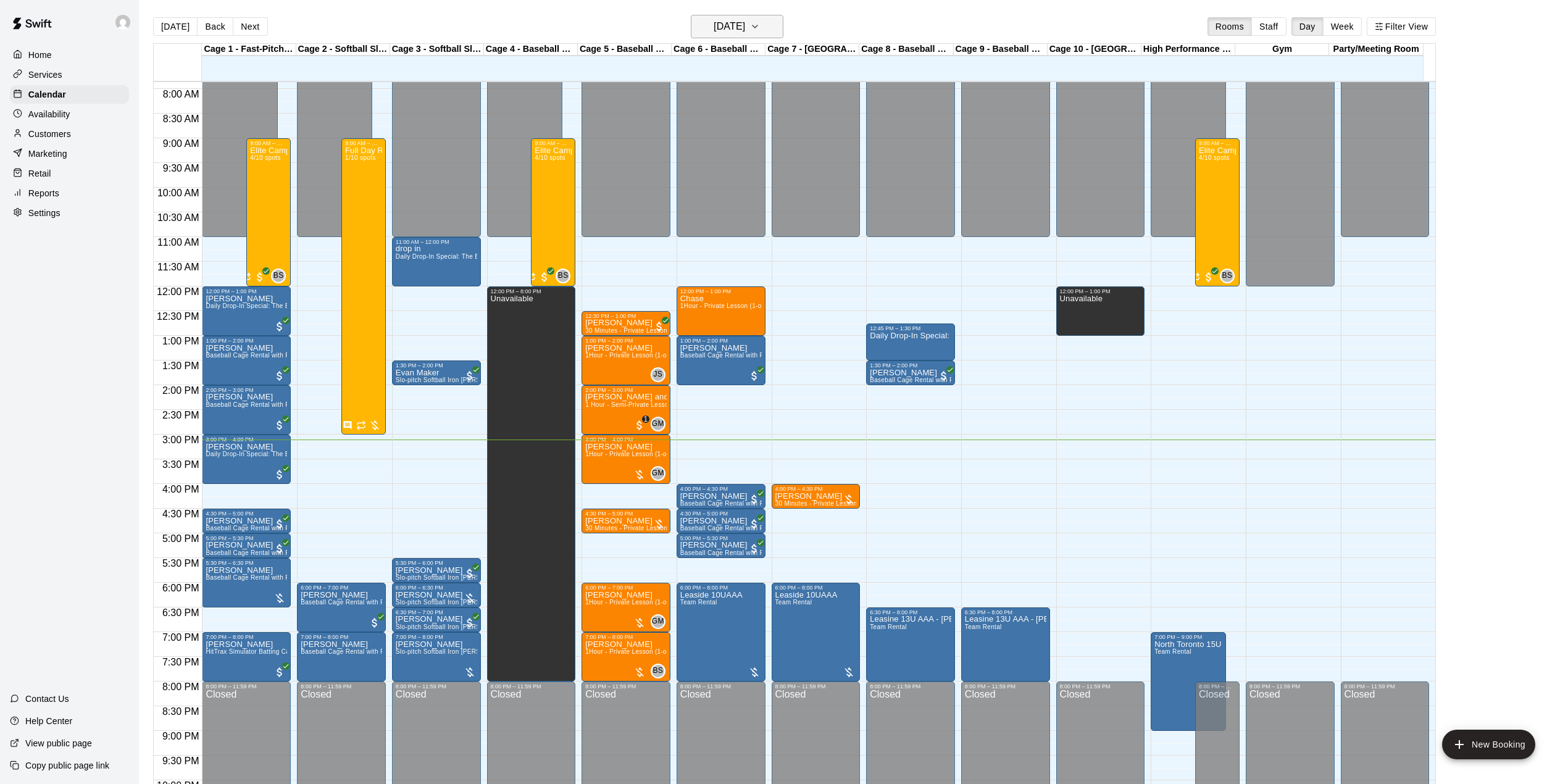
click at [760, 19] on icon "button" at bounding box center [755, 26] width 10 height 15
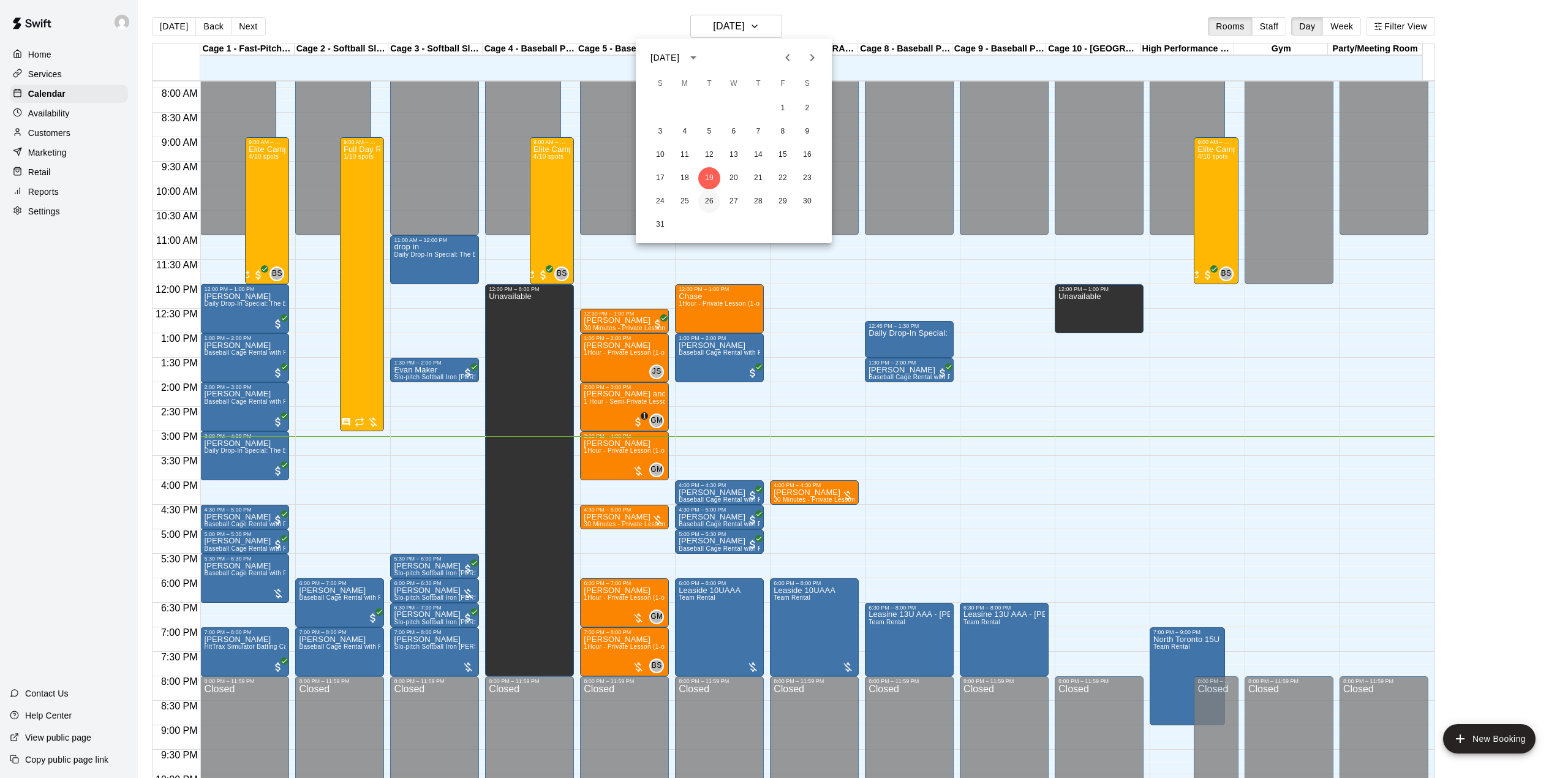
click at [706, 194] on button "26" at bounding box center [709, 201] width 22 height 22
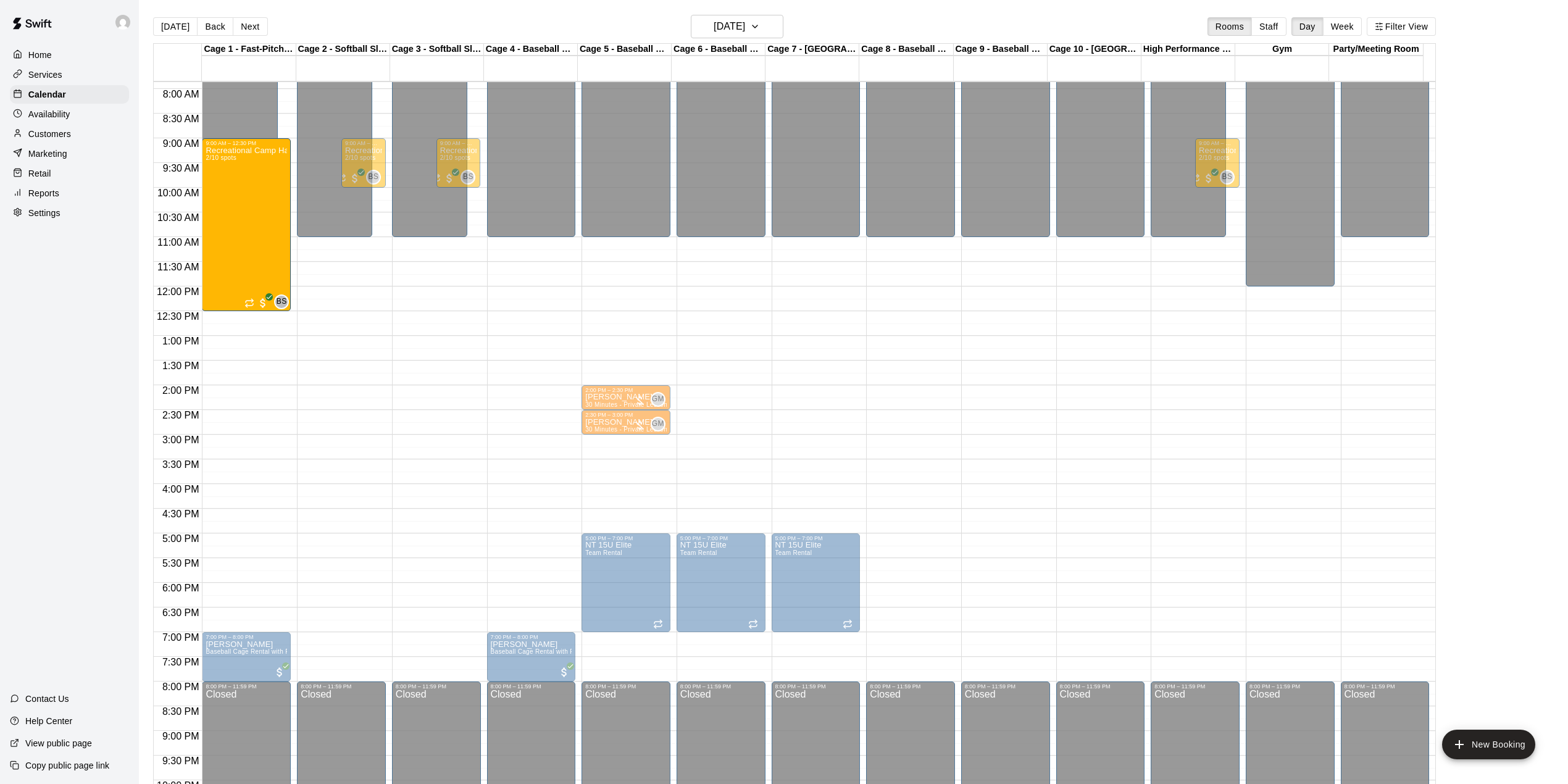
drag, startPoint x: 268, startPoint y: 186, endPoint x: 262, endPoint y: 316, distance: 130.1
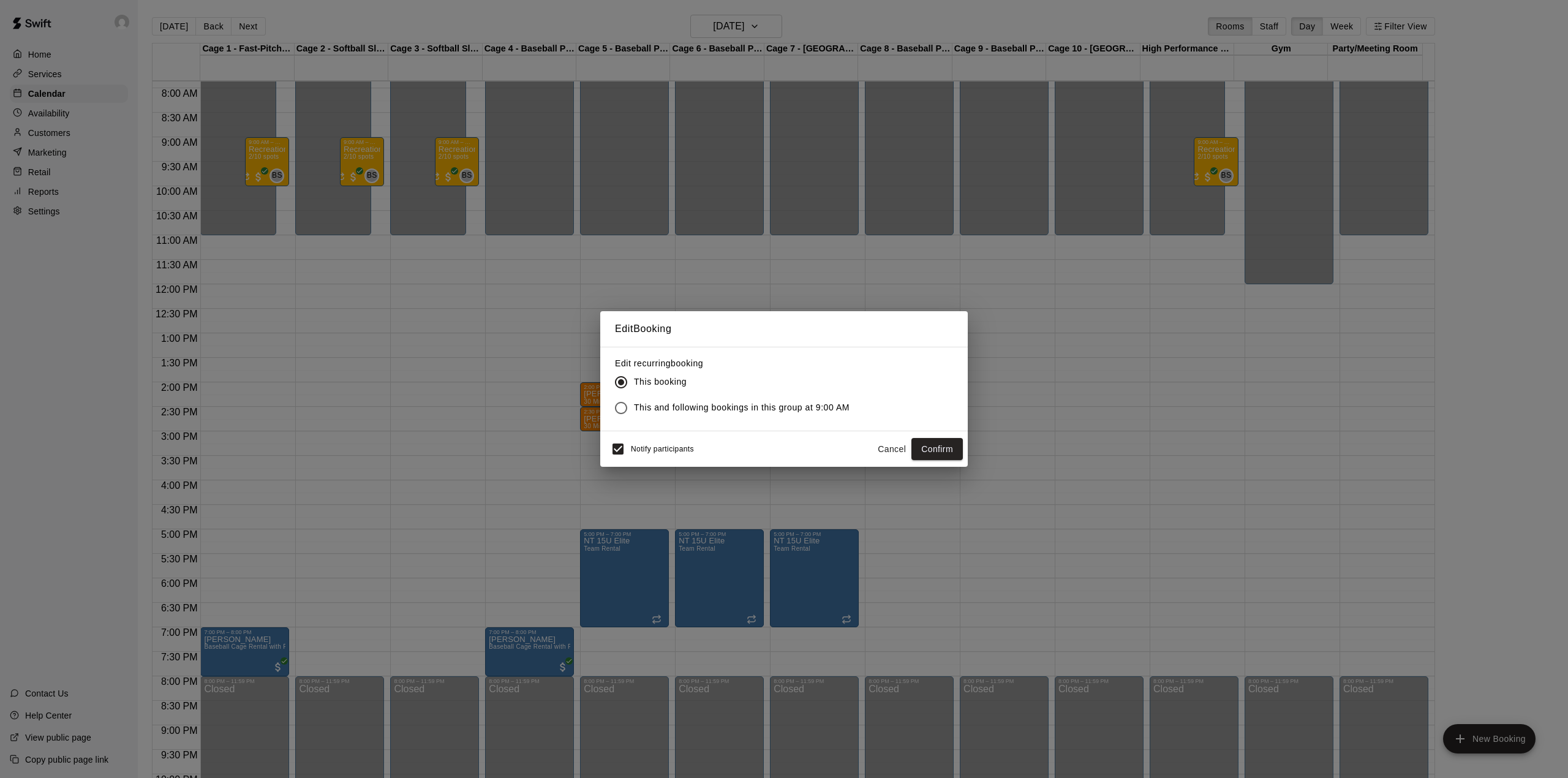
click at [892, 456] on button "Cancel" at bounding box center [892, 449] width 39 height 23
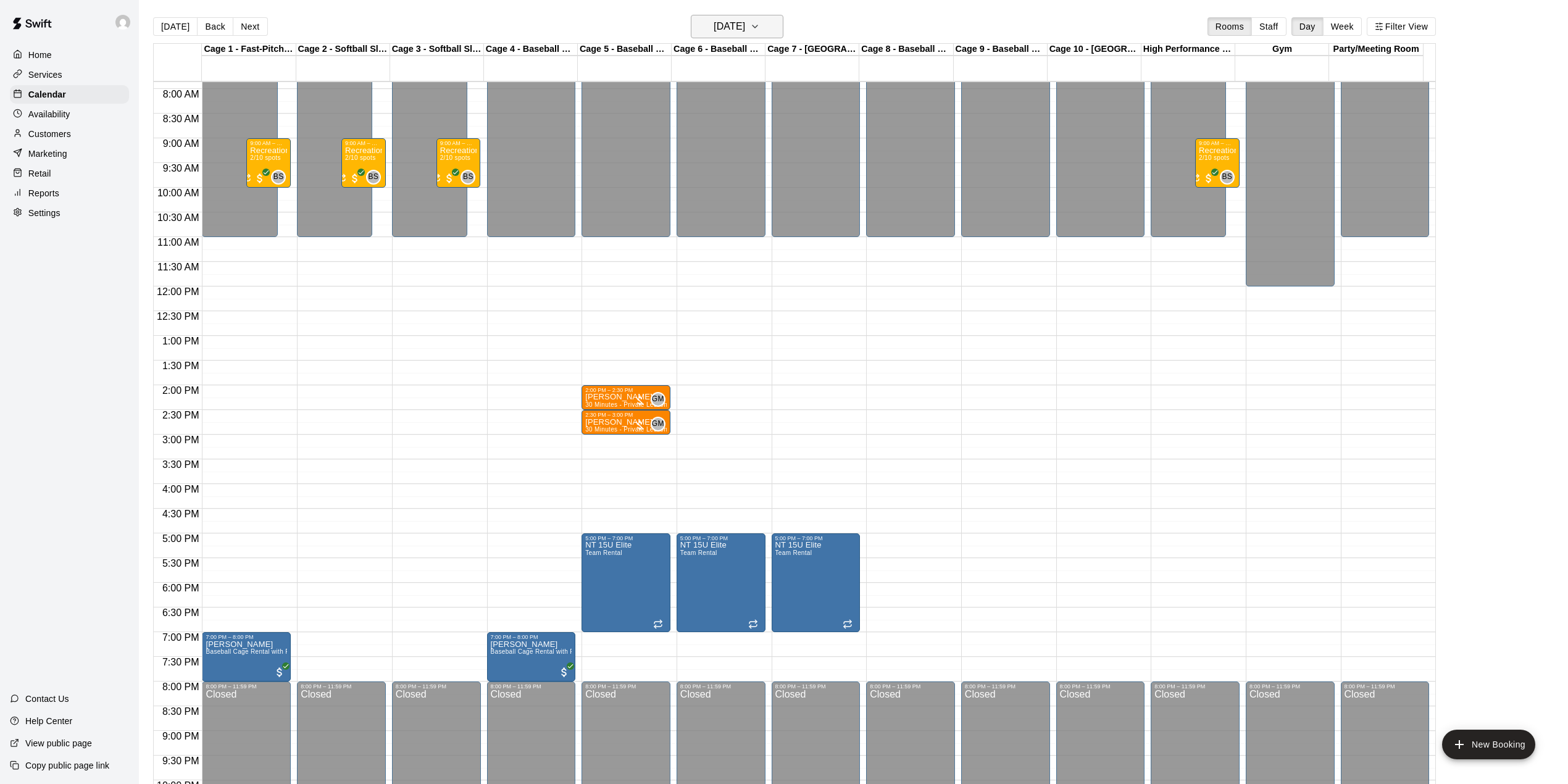
click at [738, 22] on h6 "Tuesday Aug 26" at bounding box center [729, 26] width 32 height 17
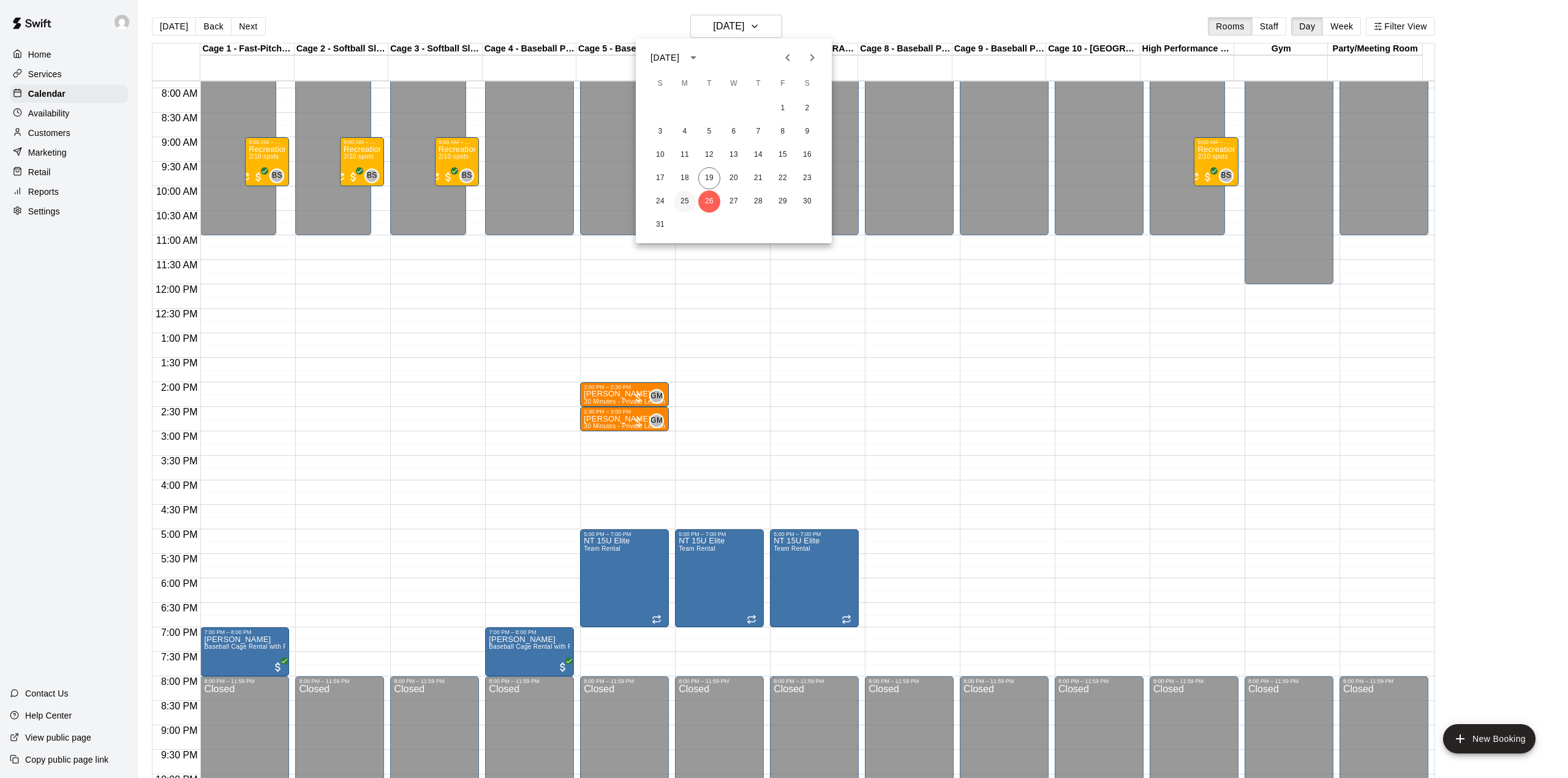
click at [684, 204] on button "25" at bounding box center [684, 201] width 22 height 22
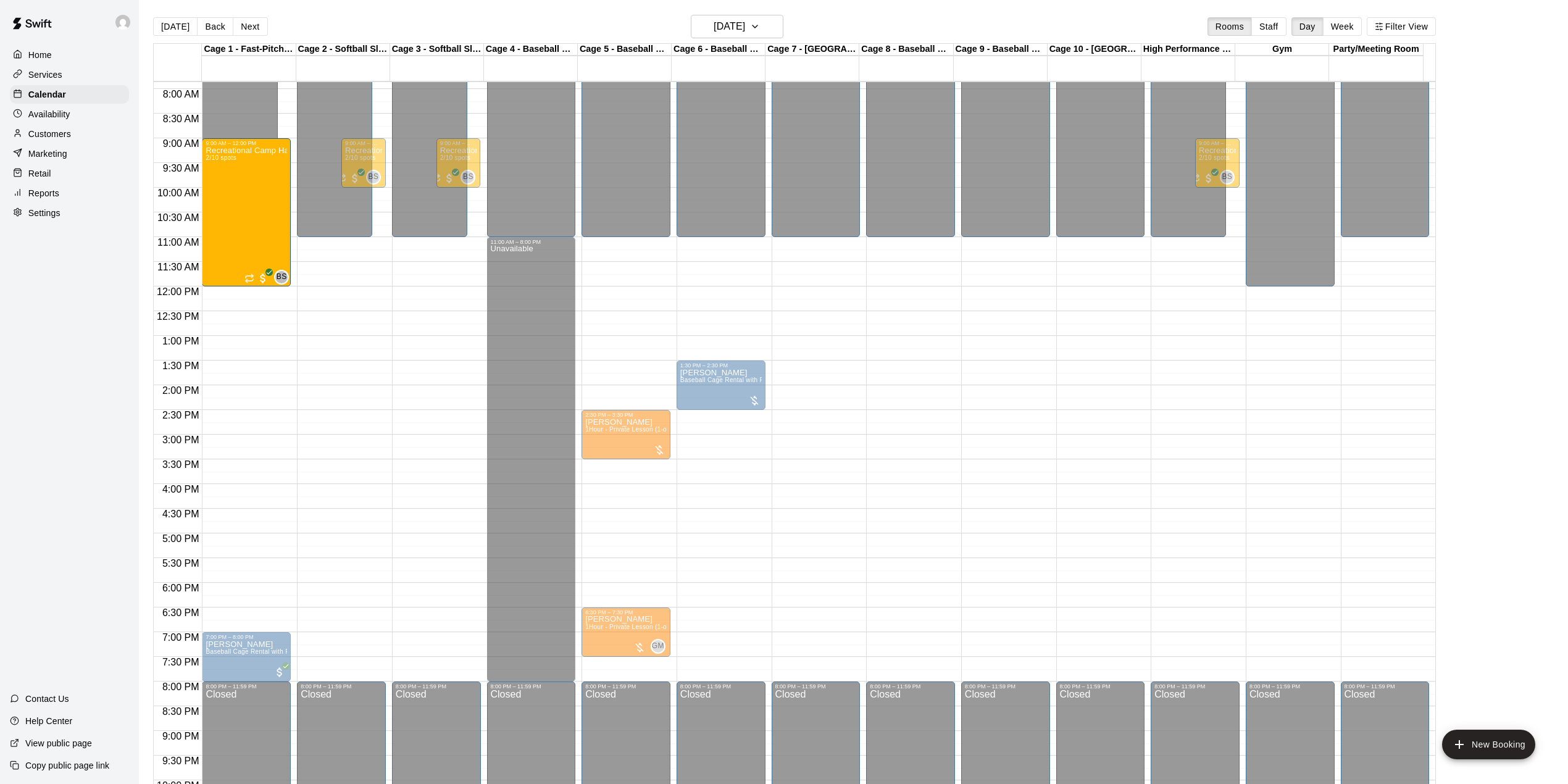
drag, startPoint x: 269, startPoint y: 185, endPoint x: 270, endPoint y: 291, distance: 106.0
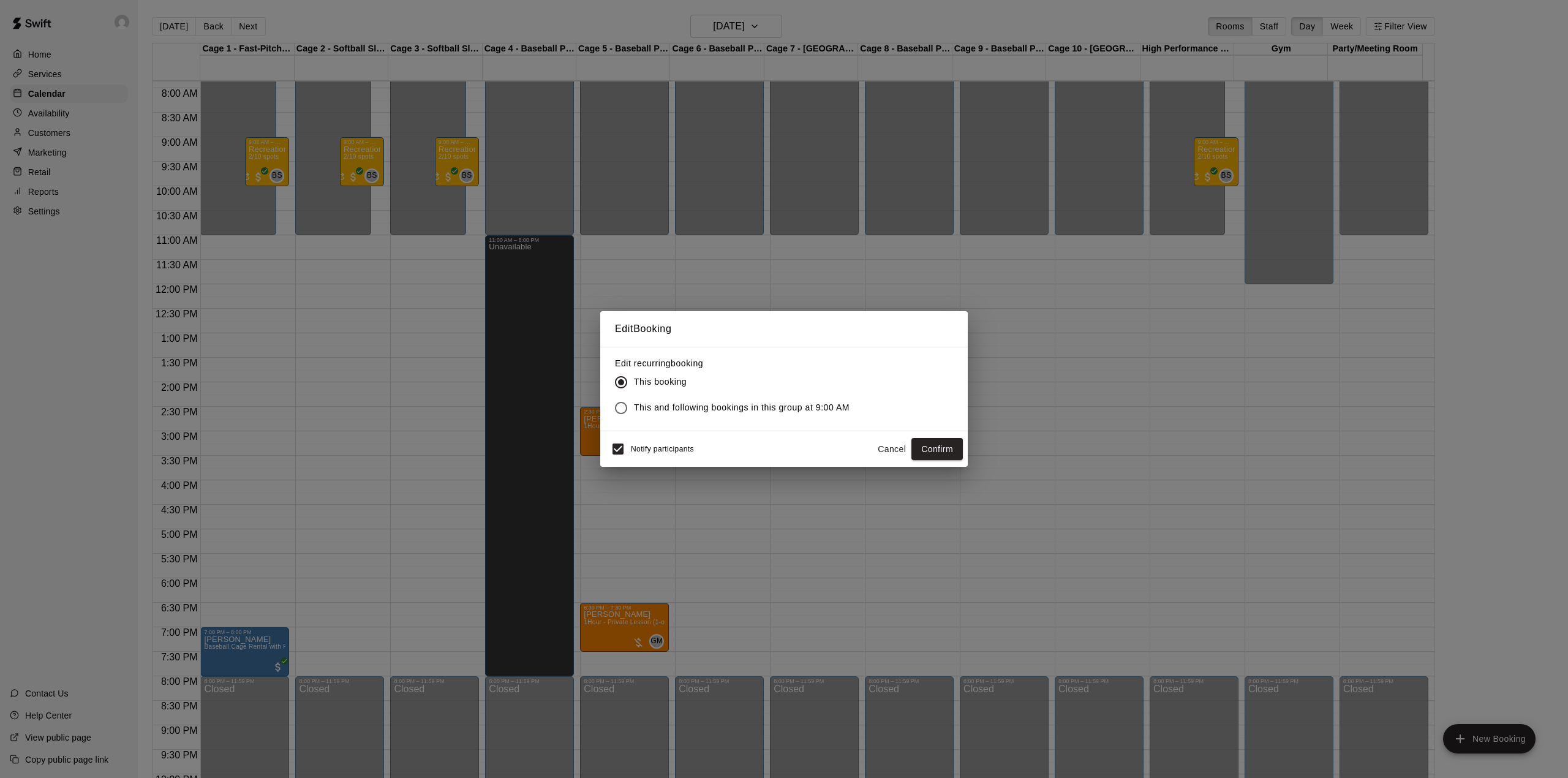
click at [654, 408] on span "This and following bookings in this group at 9:00 AM" at bounding box center [742, 408] width 216 height 13
click at [937, 449] on button "Confirm" at bounding box center [937, 449] width 52 height 23
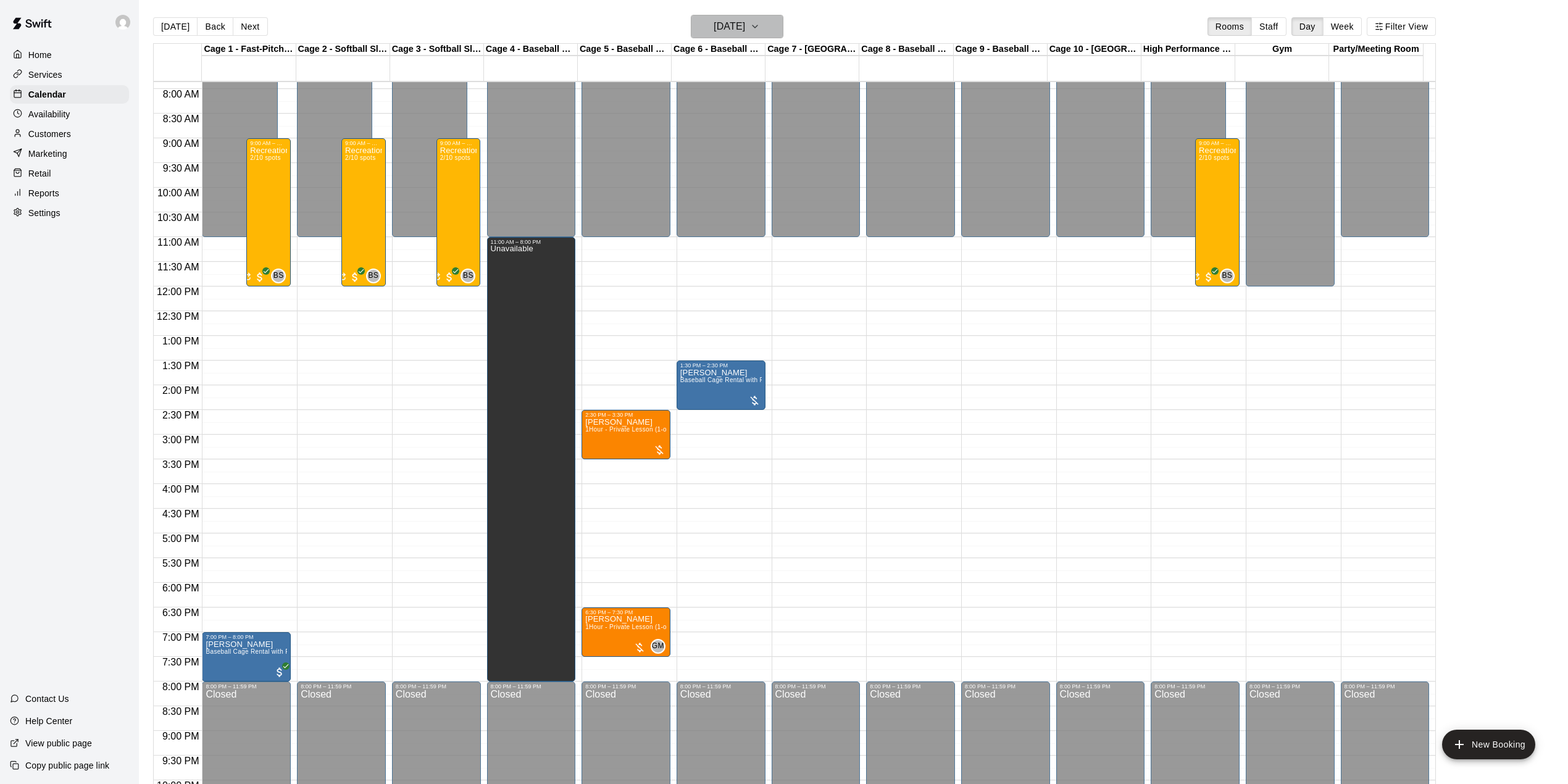
click at [745, 26] on h6 "Monday Aug 25" at bounding box center [729, 26] width 32 height 17
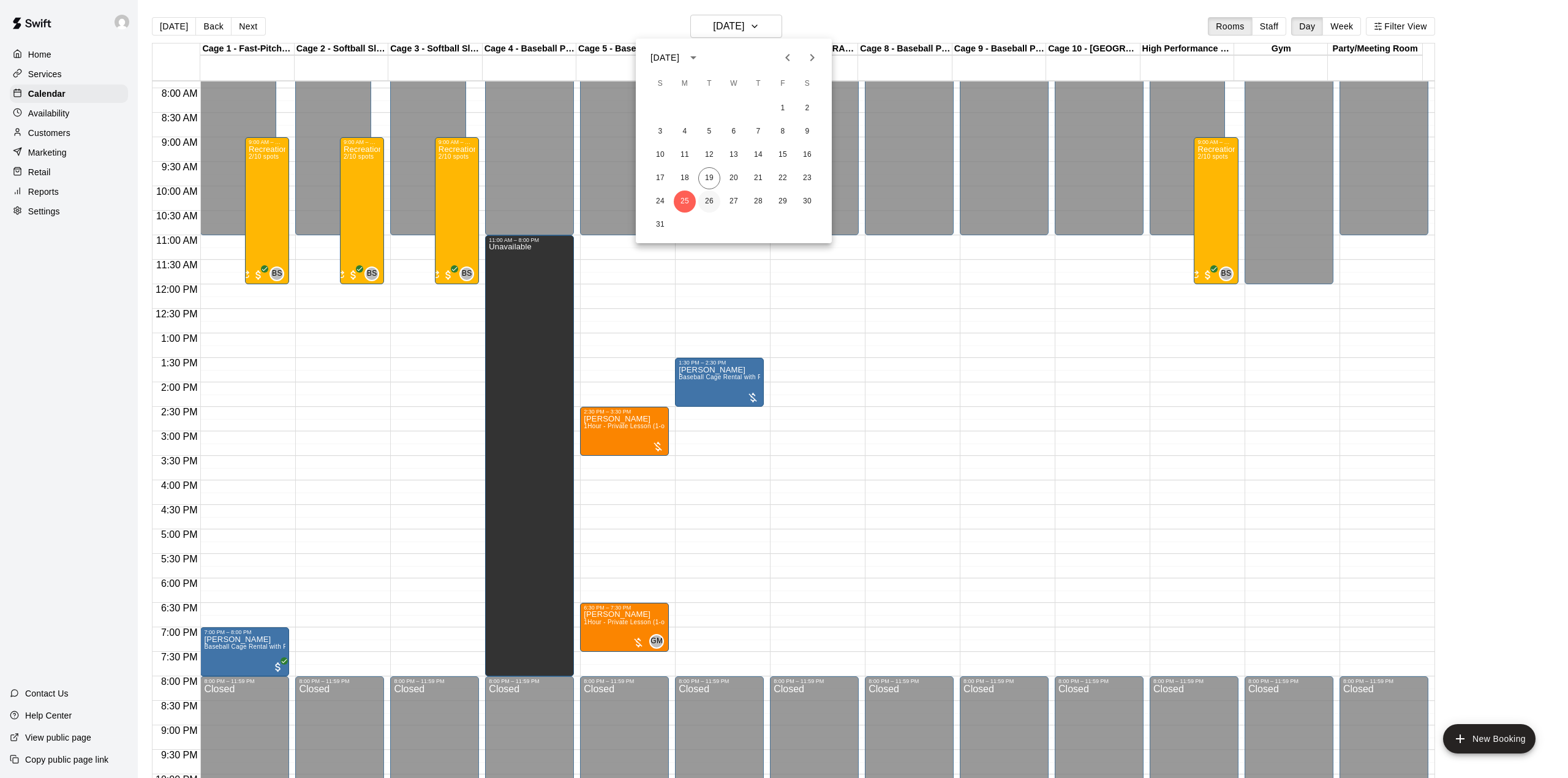
click at [710, 203] on button "26" at bounding box center [709, 201] width 22 height 22
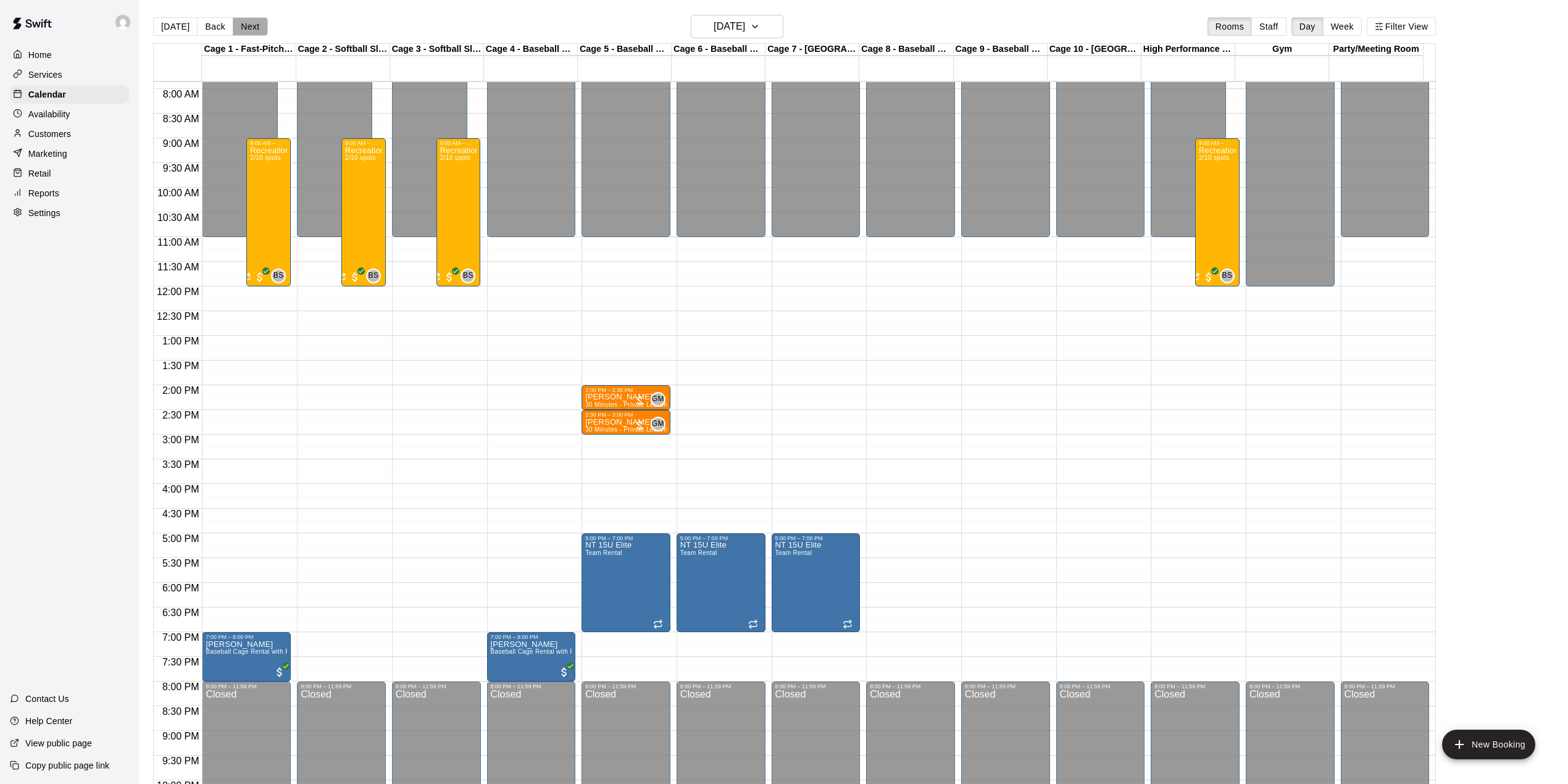
click at [243, 27] on button "Next" at bounding box center [250, 26] width 34 height 18
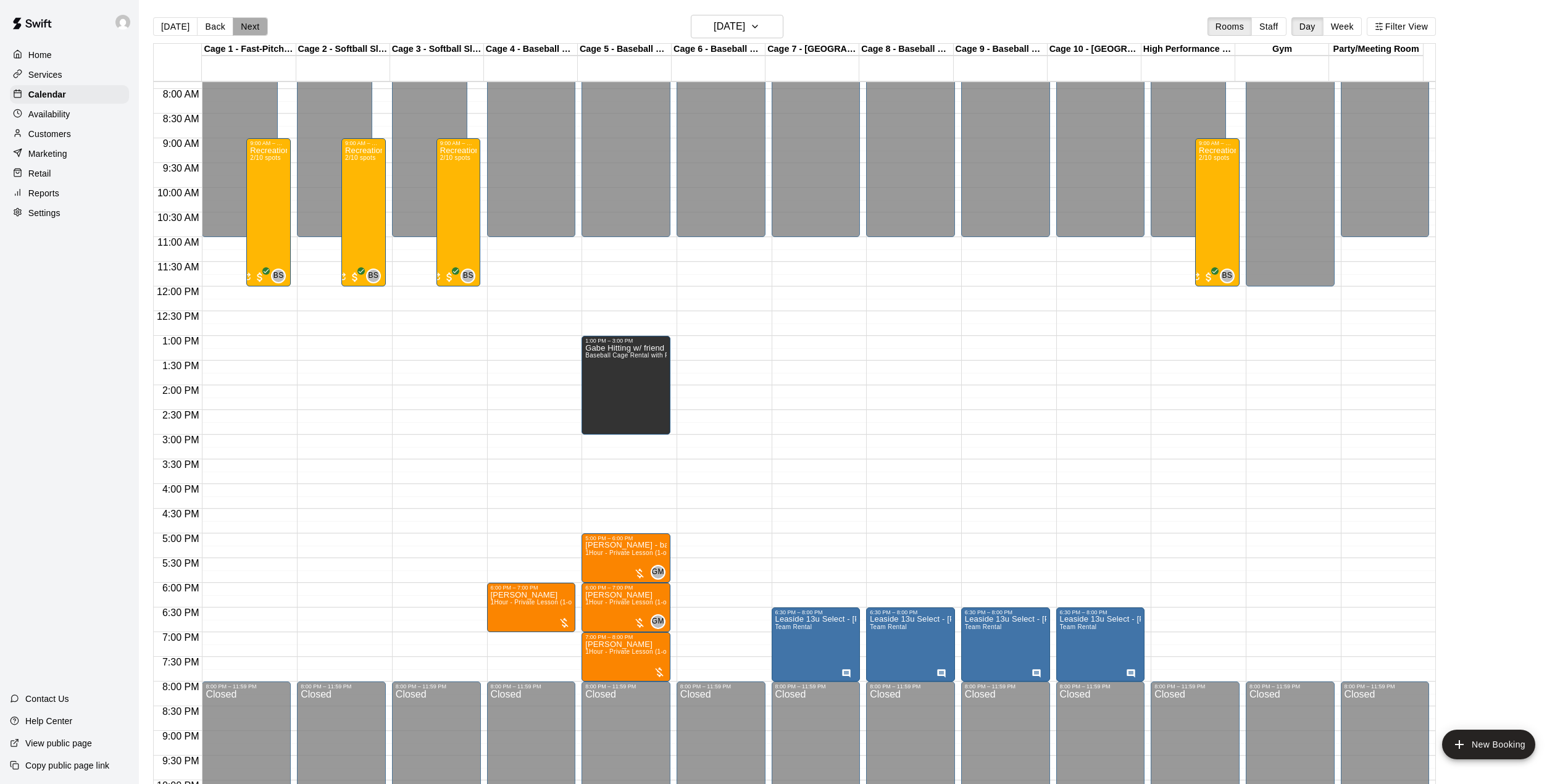
click at [243, 27] on button "Next" at bounding box center [250, 26] width 34 height 18
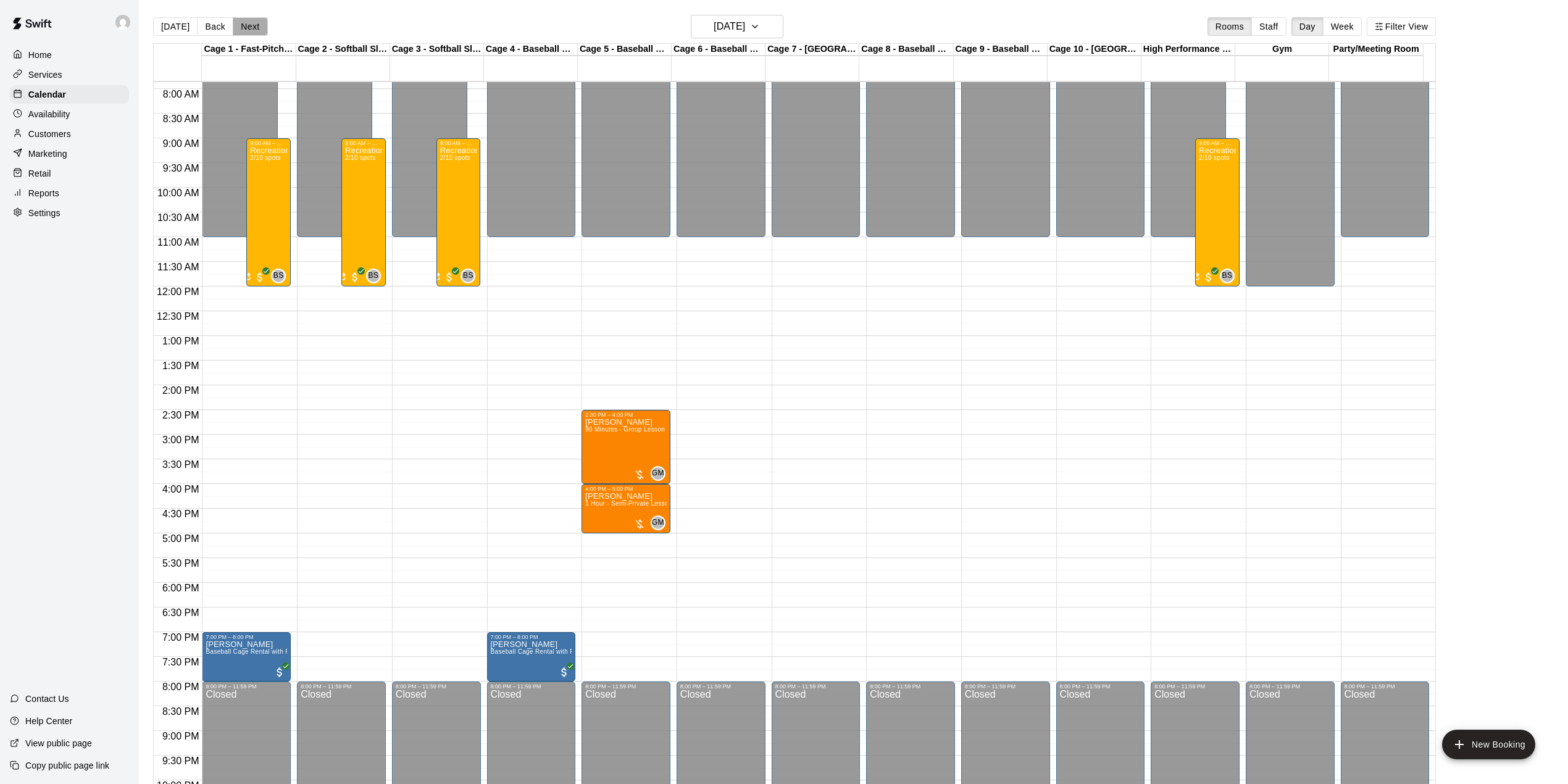
click at [243, 27] on button "Next" at bounding box center [250, 26] width 34 height 18
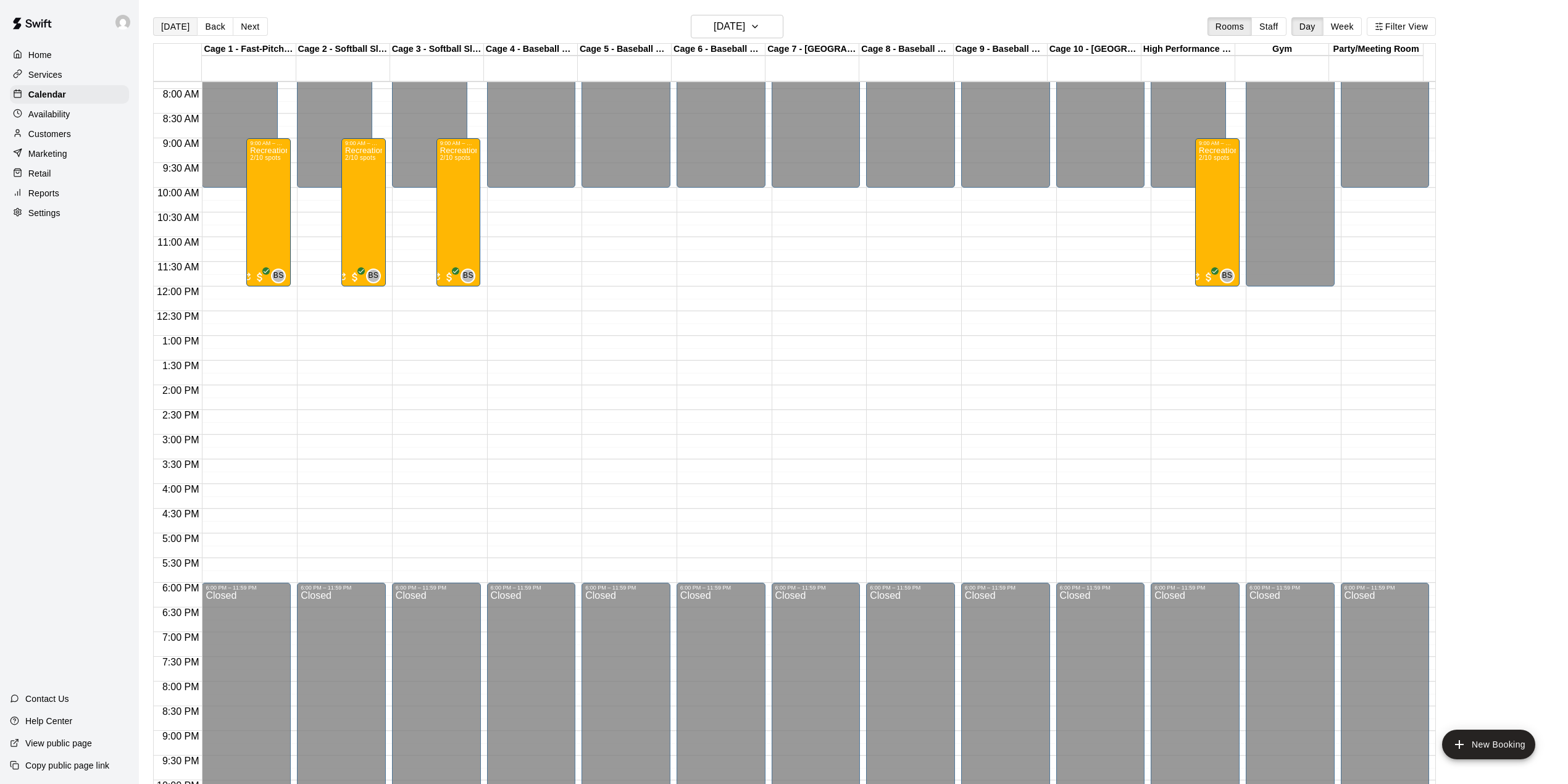
click at [189, 35] on button "[DATE]" at bounding box center [175, 26] width 45 height 18
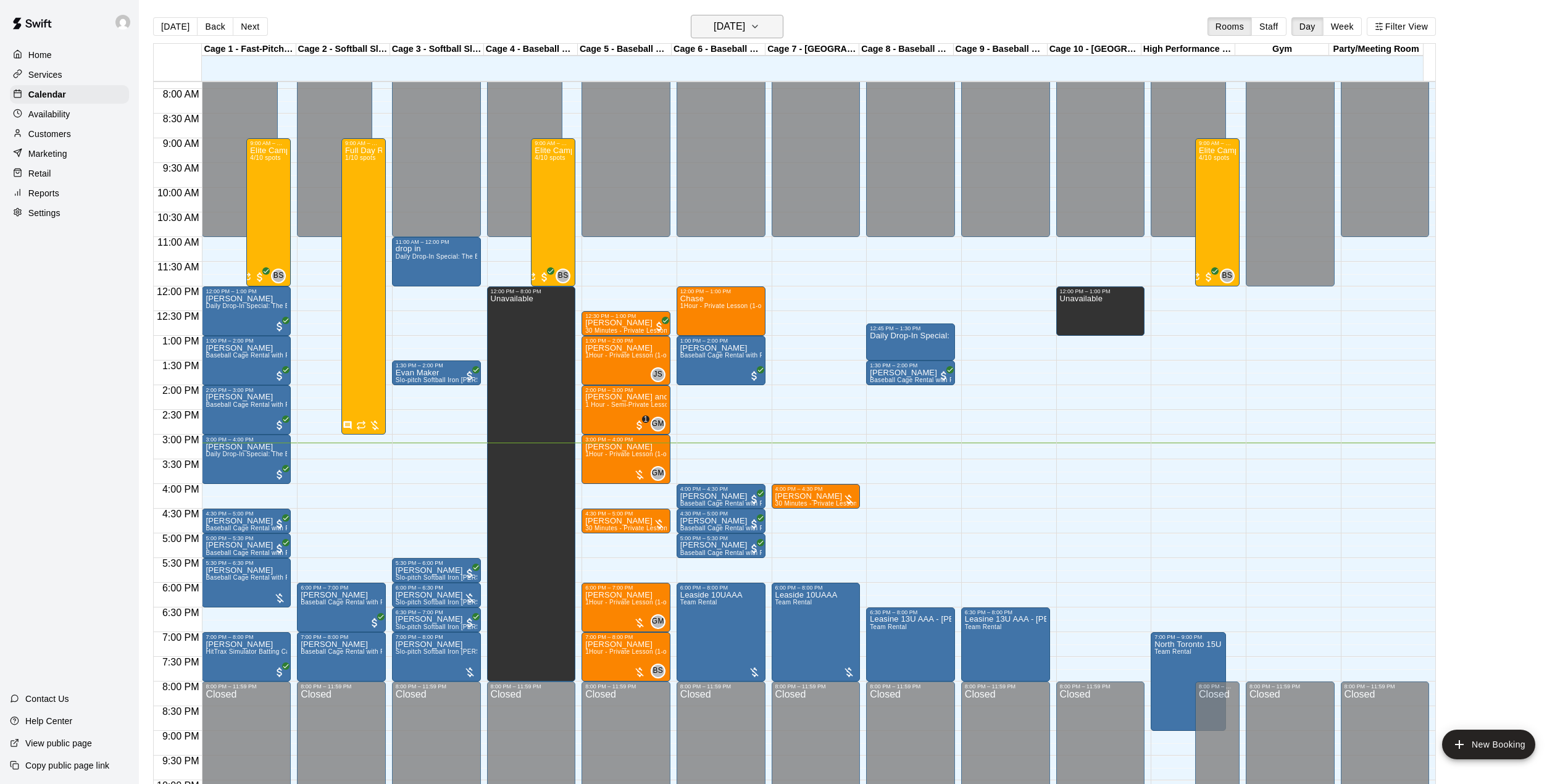
click at [713, 24] on h6 "[DATE]" at bounding box center [729, 26] width 32 height 17
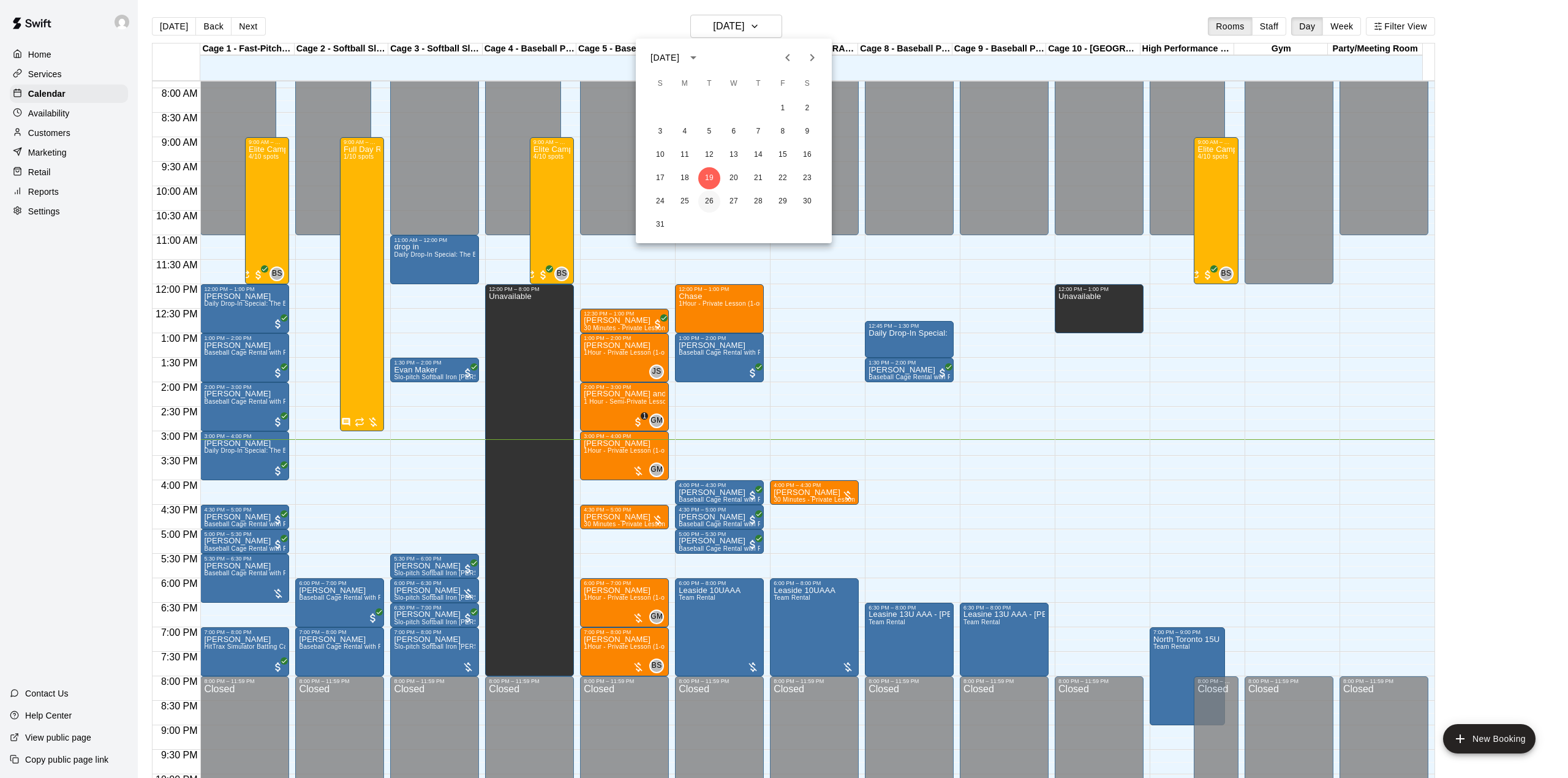
click at [706, 206] on button "26" at bounding box center [709, 201] width 22 height 22
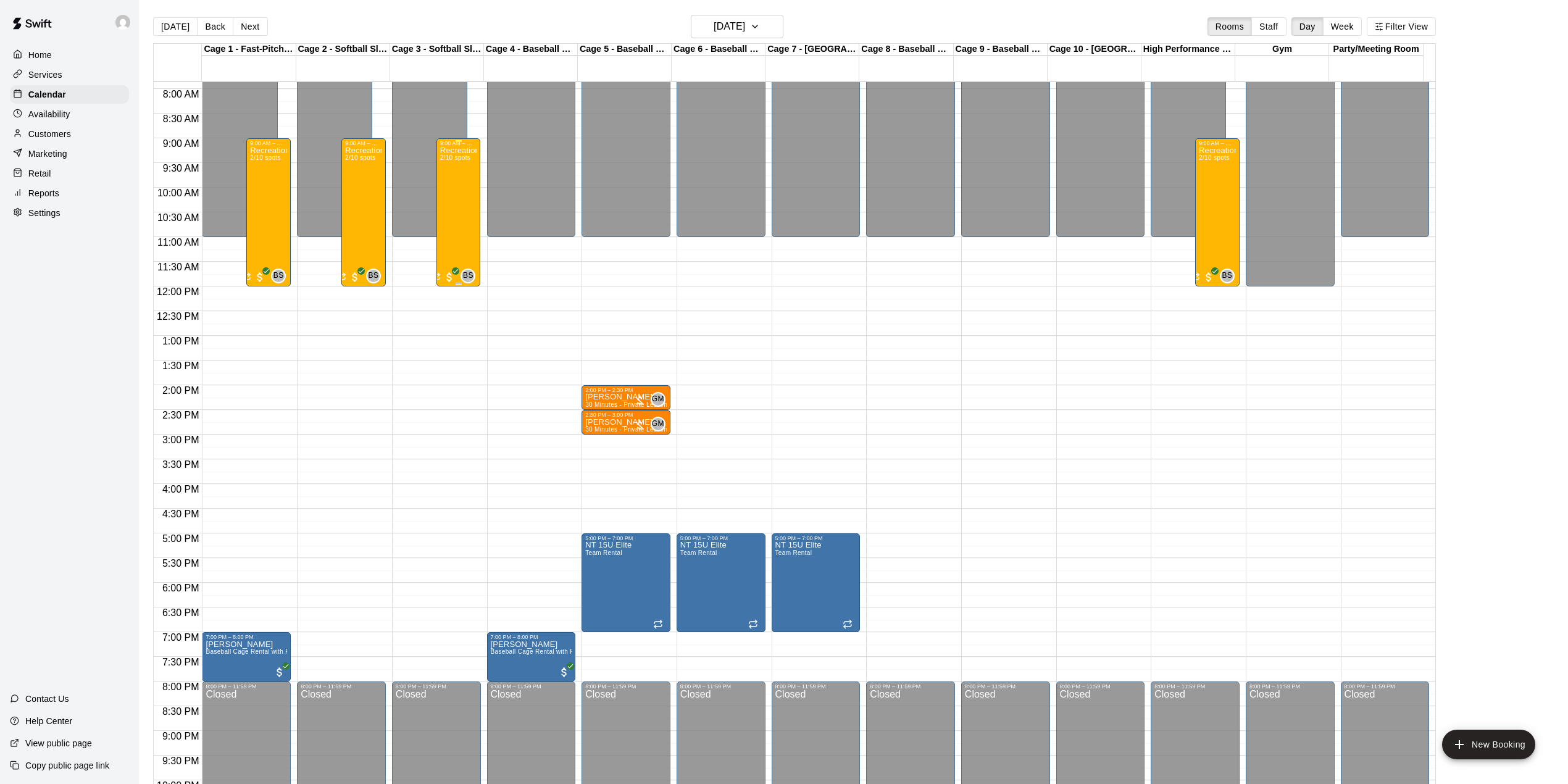
click at [468, 228] on div "Recreational Camp Half Day 2/10 spots" at bounding box center [458, 538] width 37 height 784
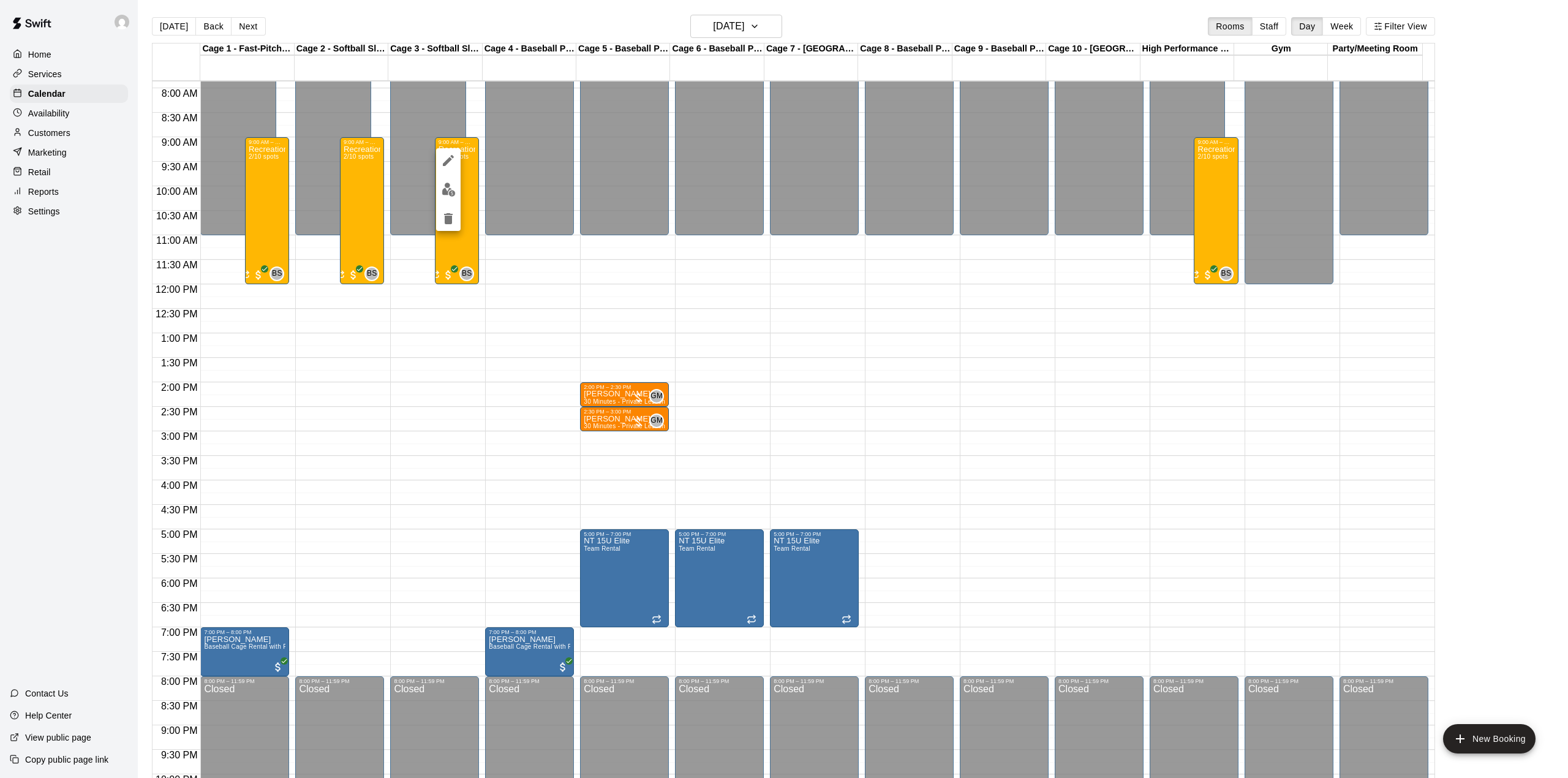
click at [444, 203] on div at bounding box center [448, 189] width 25 height 83
click at [447, 197] on button "edit" at bounding box center [448, 190] width 25 height 24
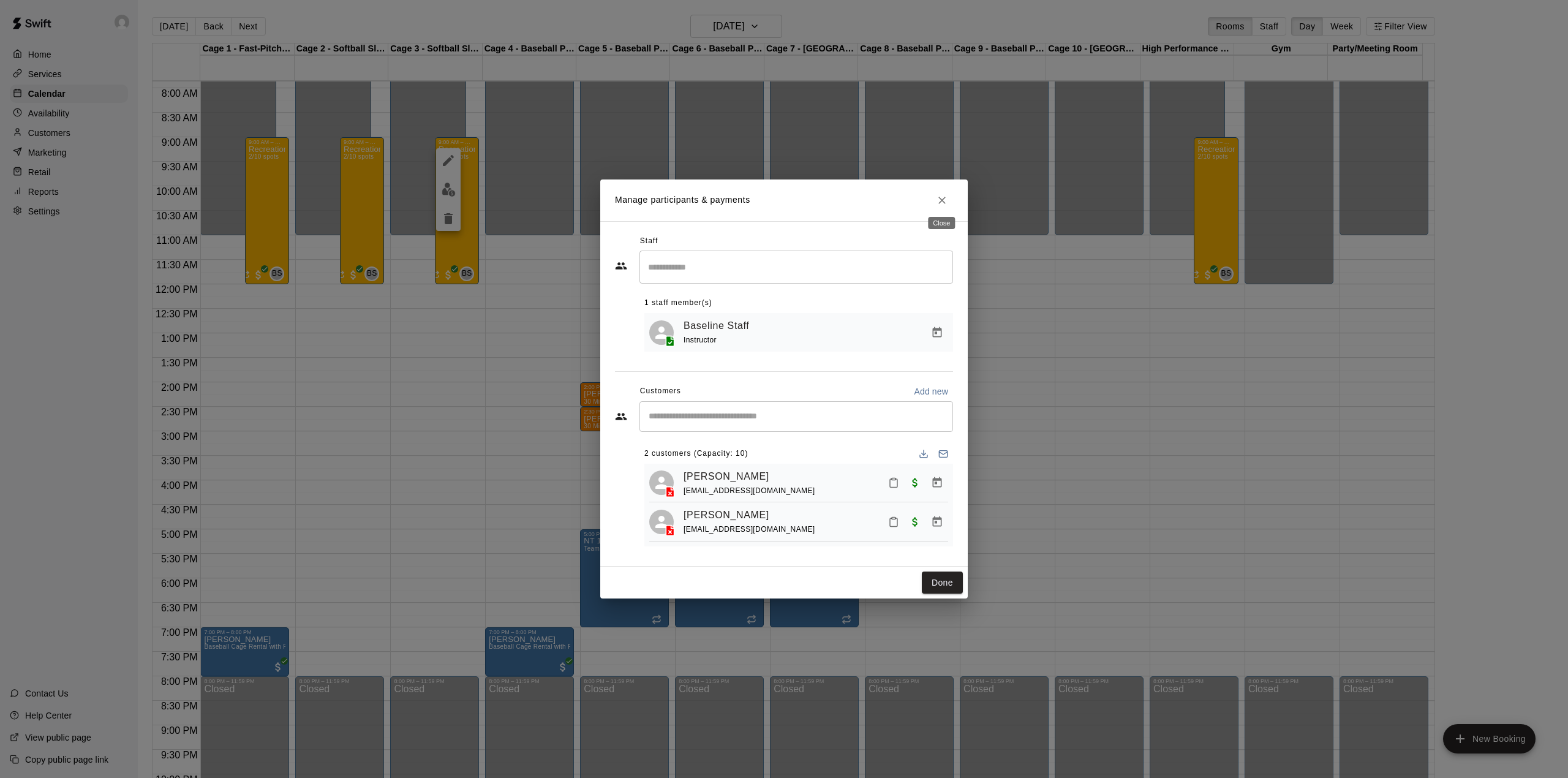
click at [940, 201] on icon "Close" at bounding box center [942, 200] width 12 height 12
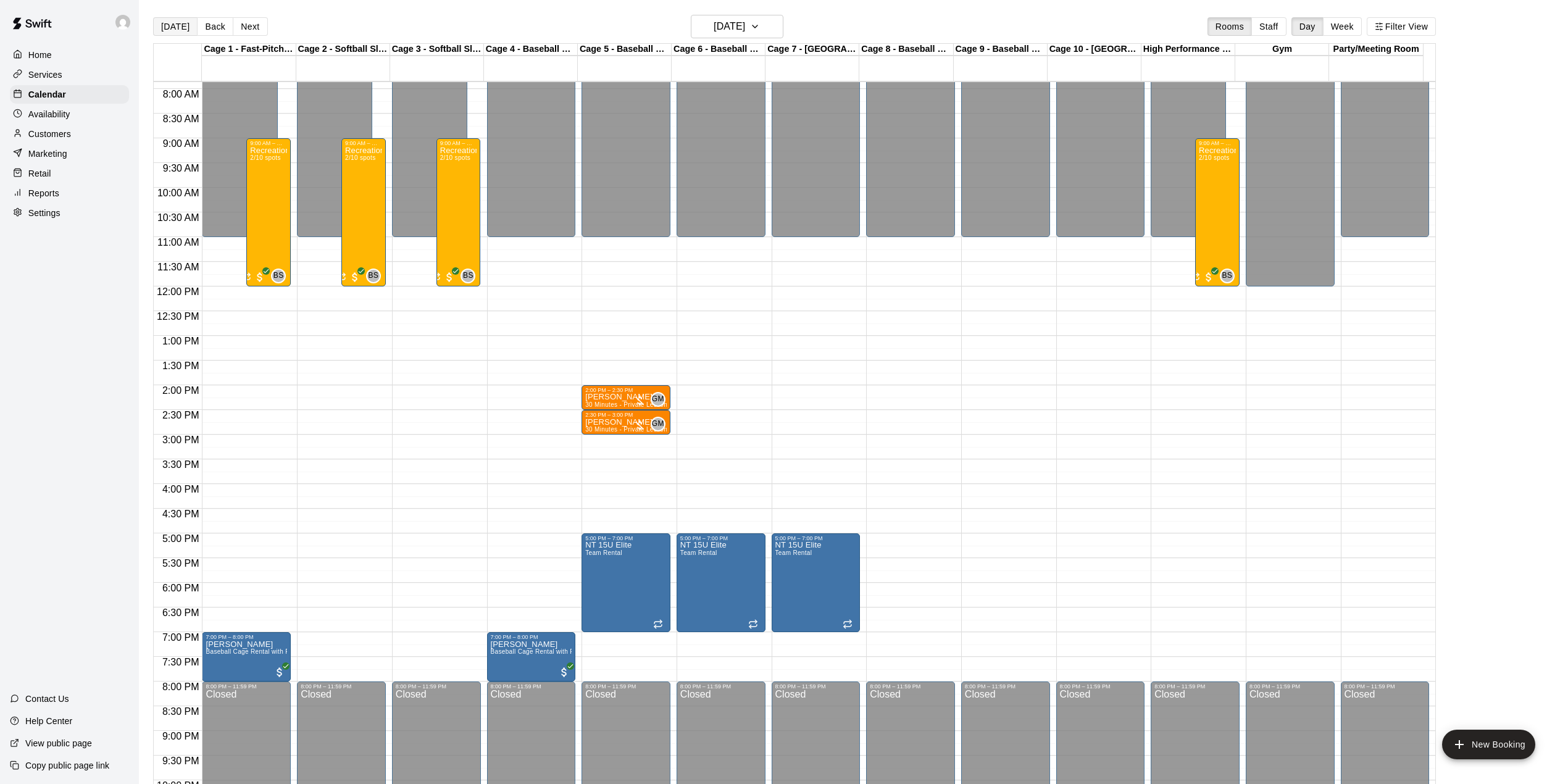
click at [179, 25] on button "[DATE]" at bounding box center [175, 26] width 45 height 18
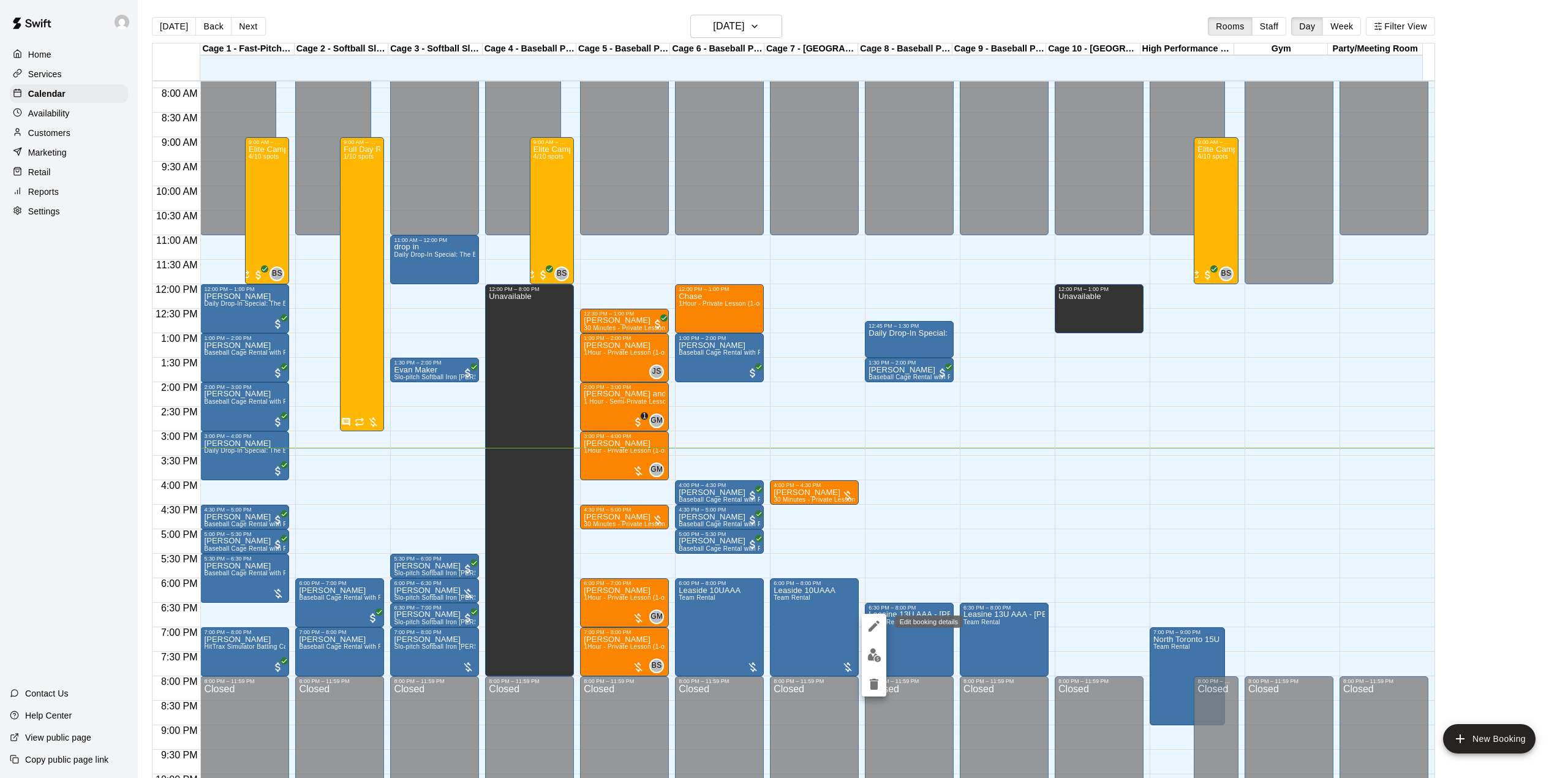
click at [873, 631] on icon "edit" at bounding box center [874, 626] width 15 height 15
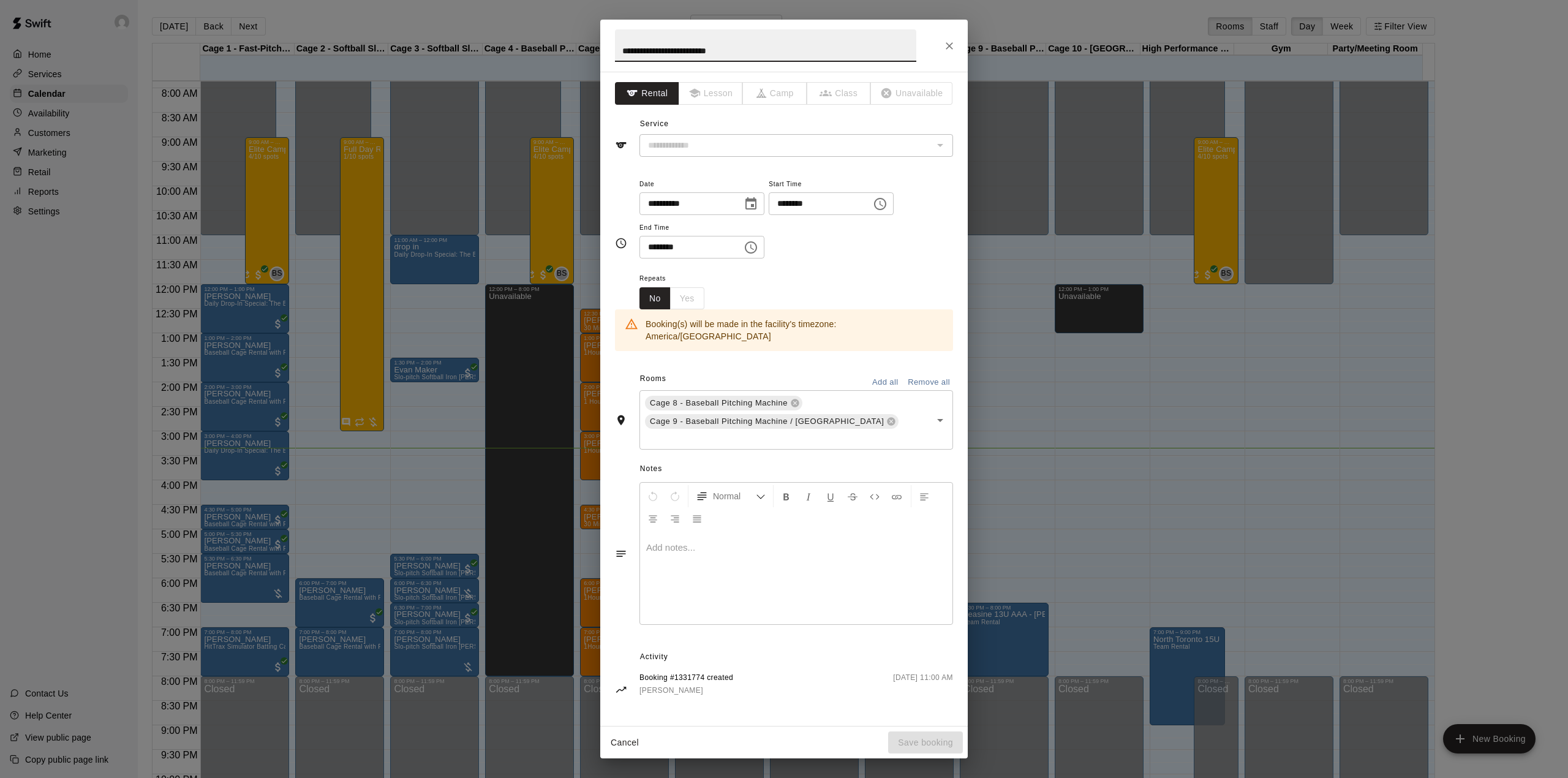
type input "**********"
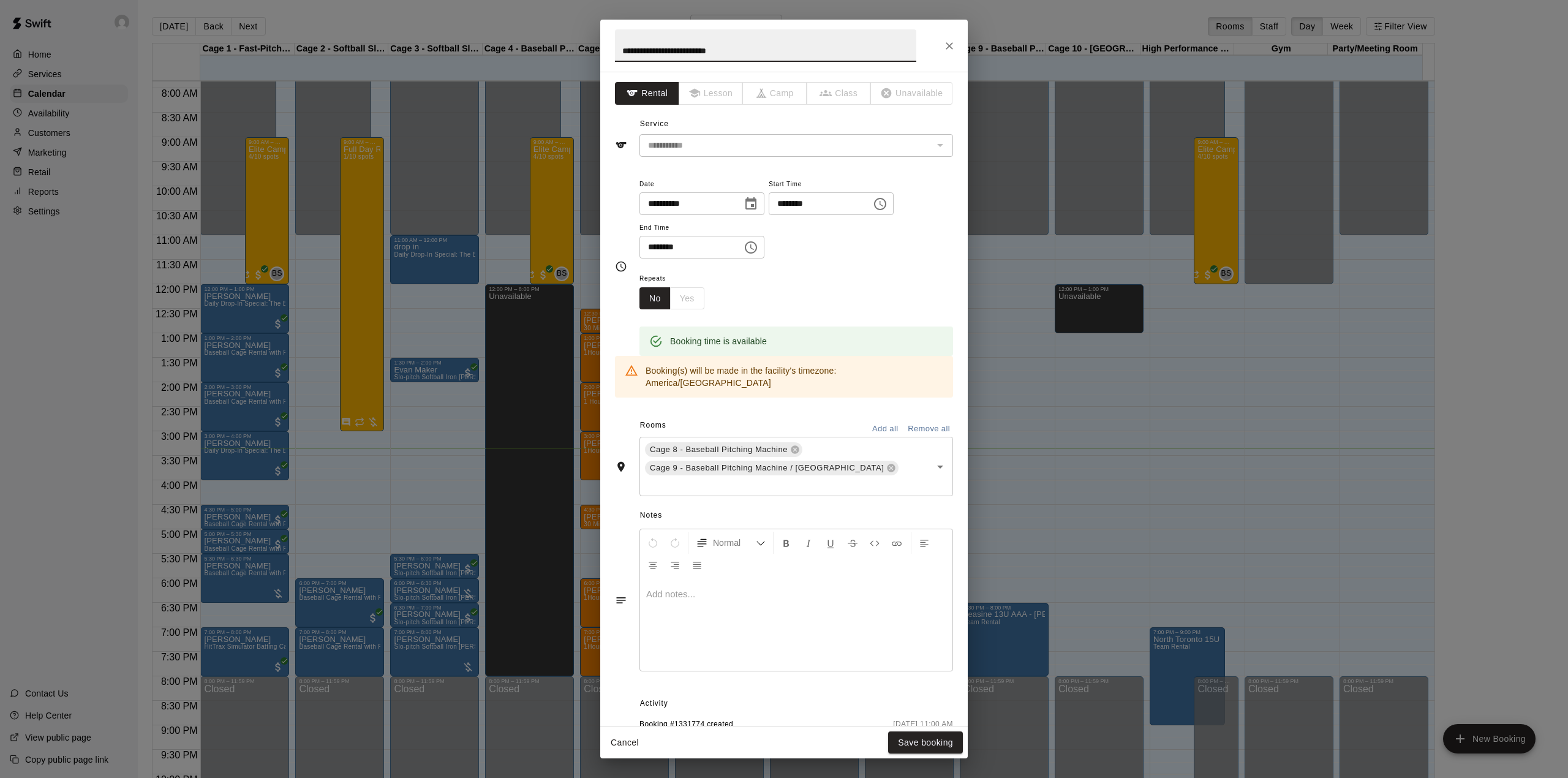
click at [649, 53] on input "**********" at bounding box center [766, 45] width 301 height 32
type input "**********"
click at [915, 748] on button "Save booking" at bounding box center [925, 743] width 74 height 23
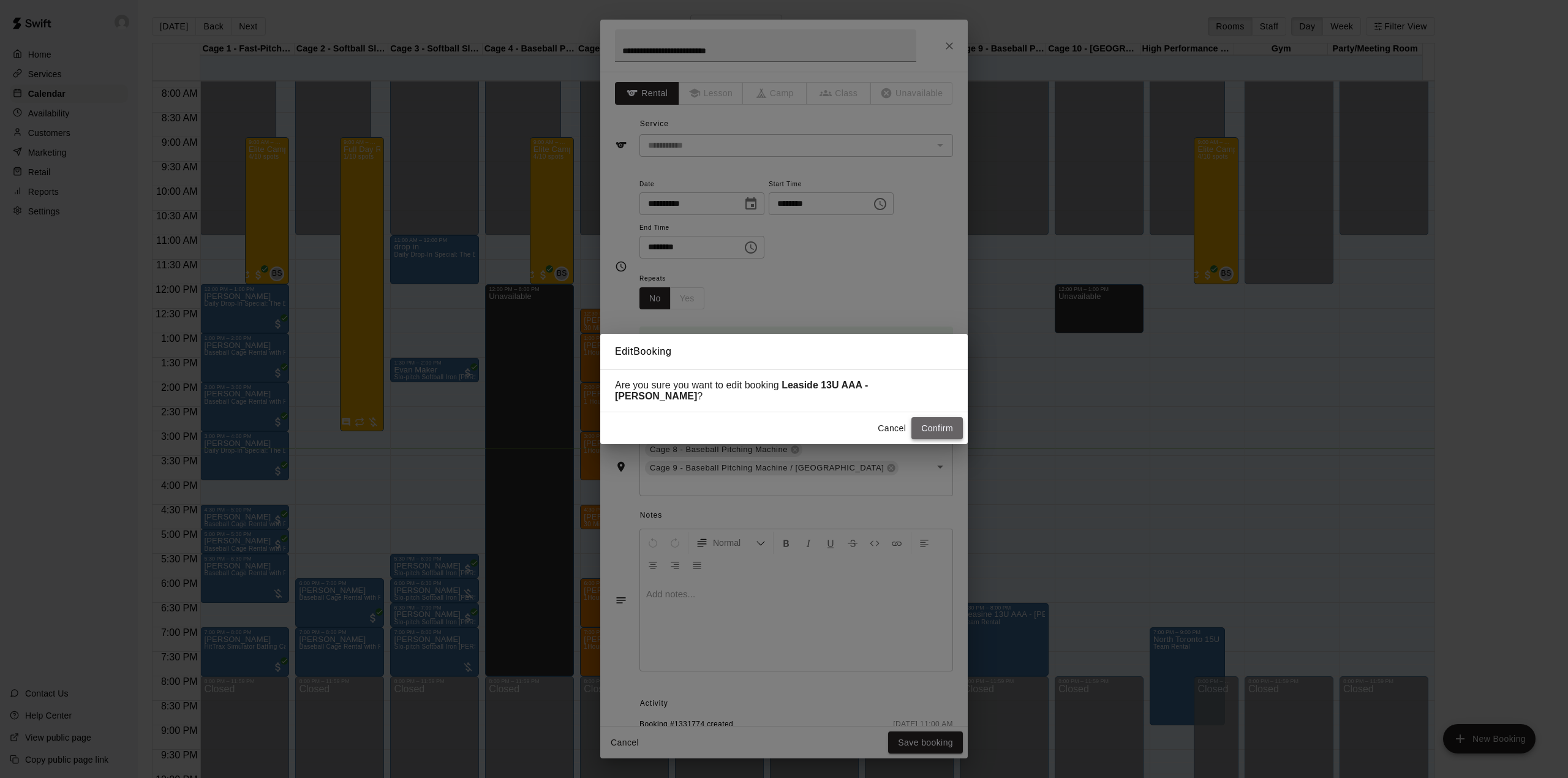
click at [944, 421] on button "Confirm" at bounding box center [937, 428] width 52 height 23
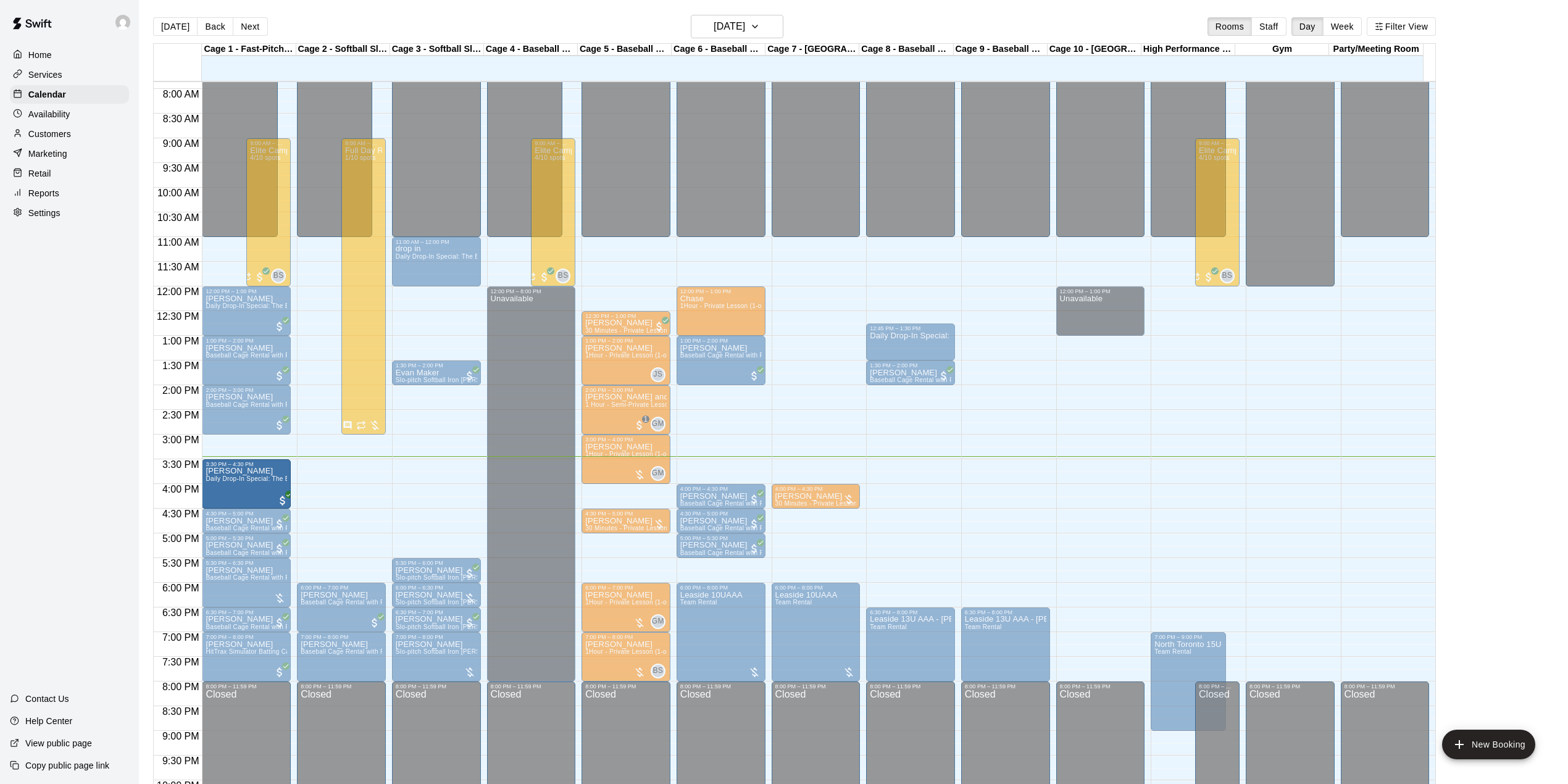
drag, startPoint x: 265, startPoint y: 457, endPoint x: 266, endPoint y: 483, distance: 26.0
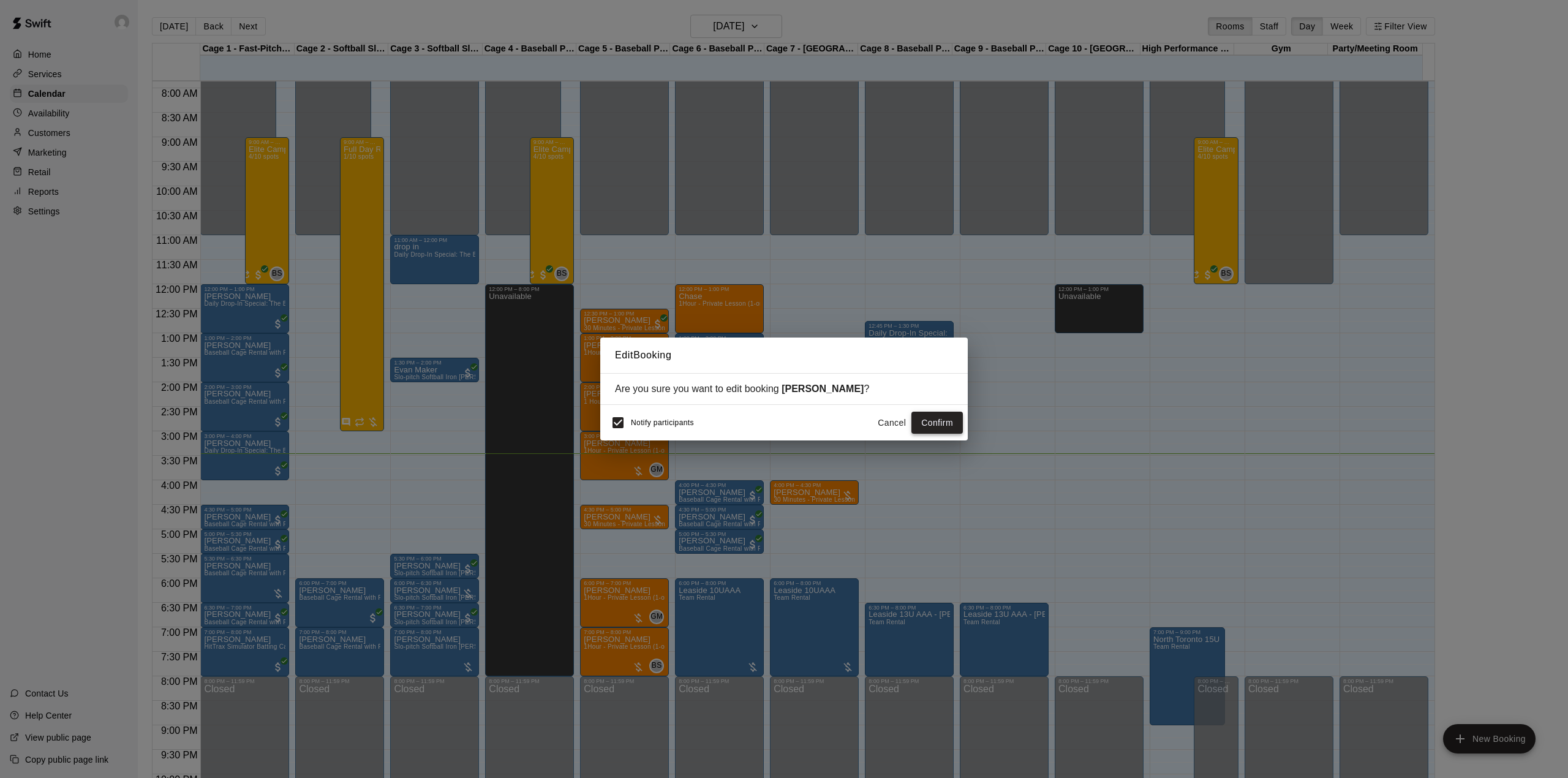
click at [946, 427] on button "Confirm" at bounding box center [937, 423] width 52 height 23
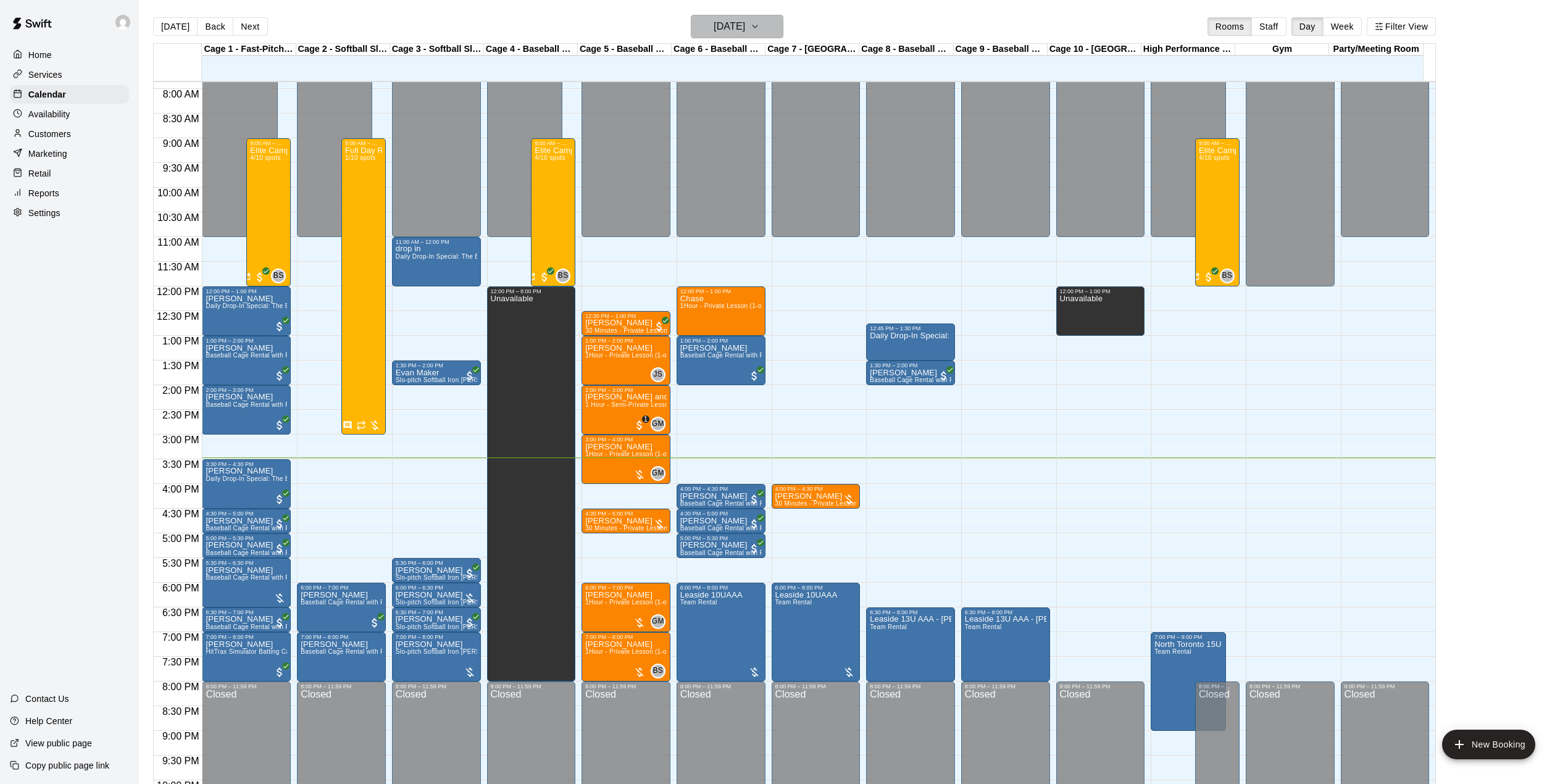
click at [713, 22] on h6 "[DATE]" at bounding box center [729, 26] width 32 height 17
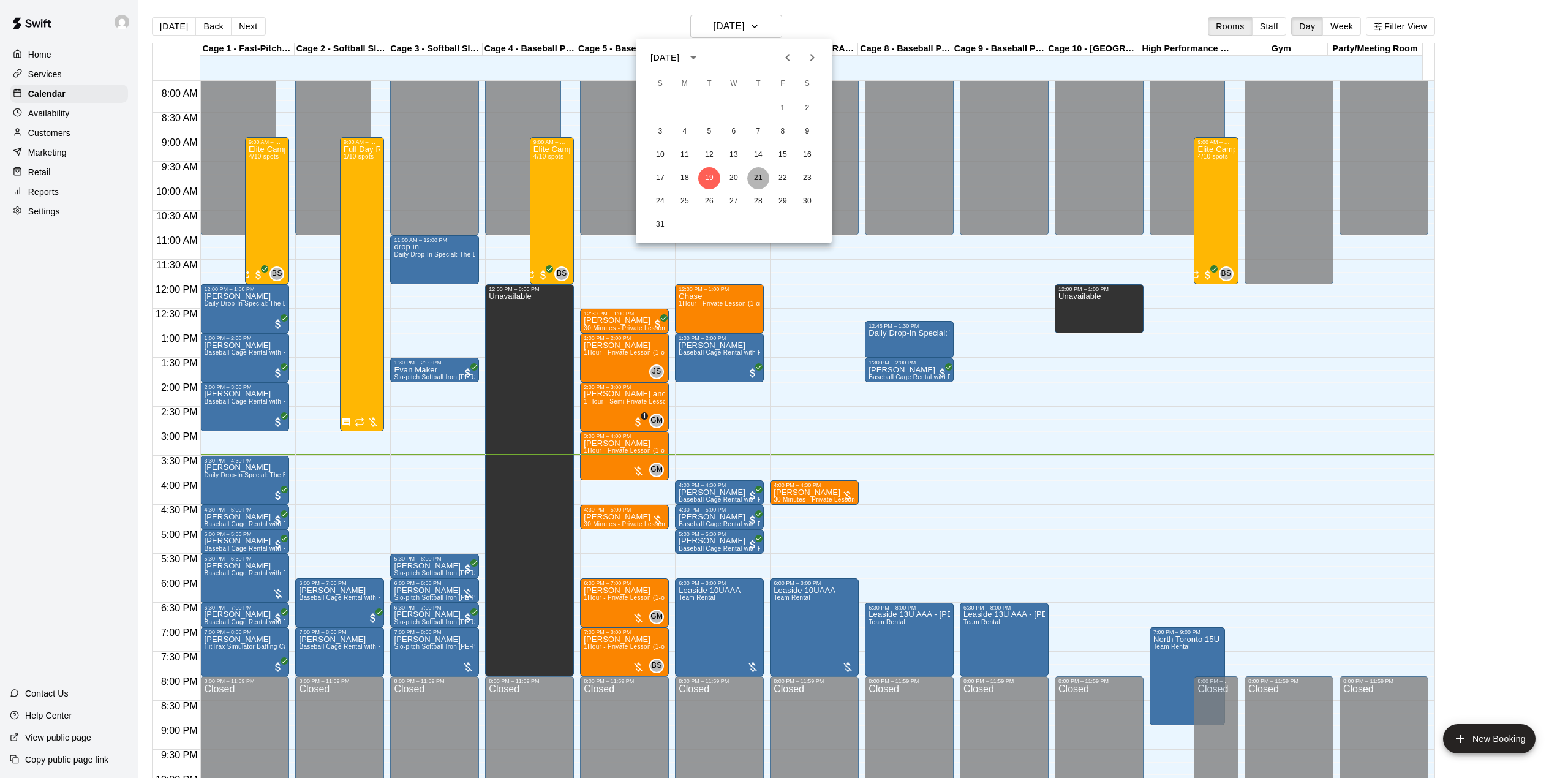
click at [755, 182] on button "21" at bounding box center [758, 178] width 22 height 22
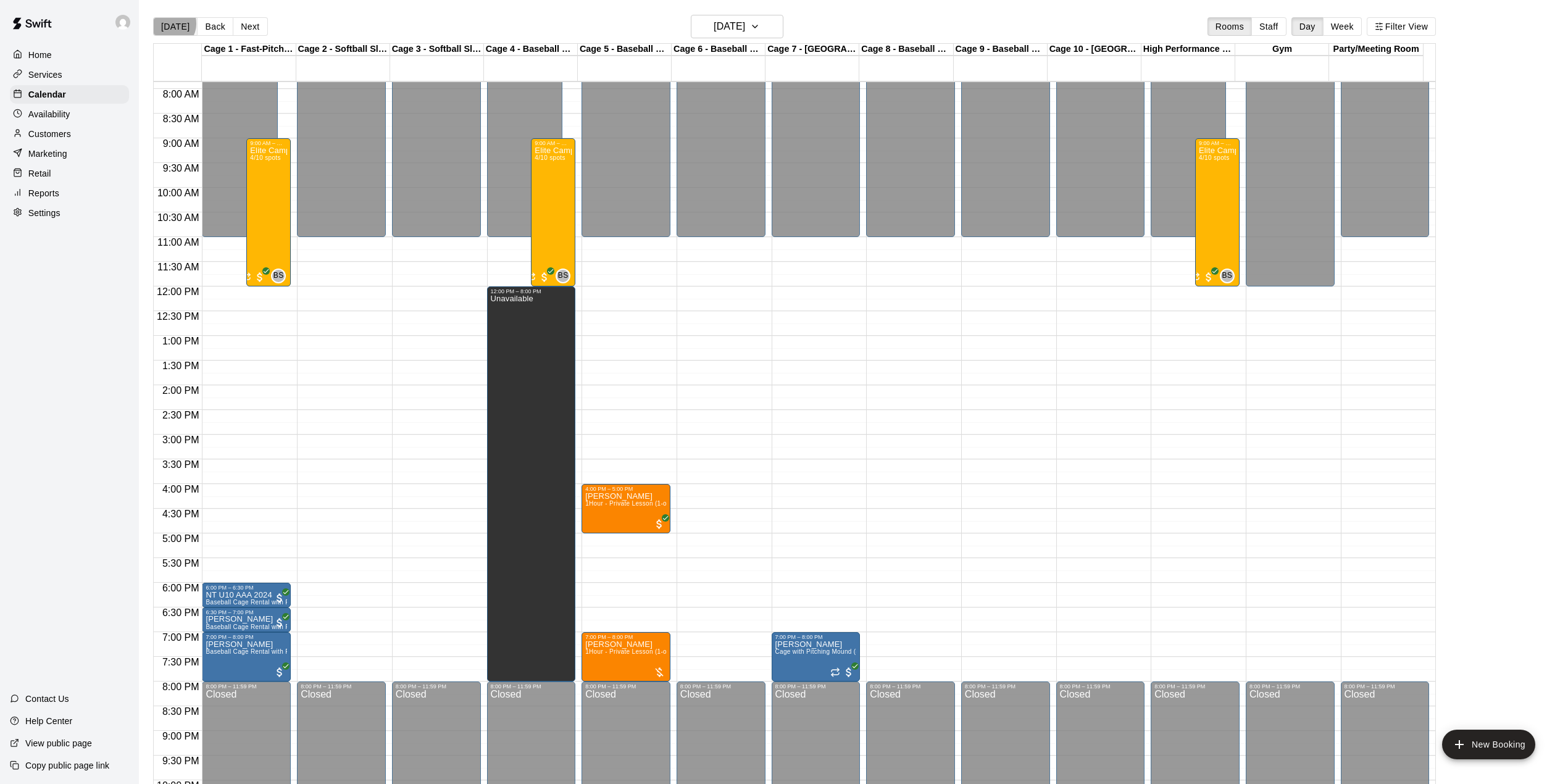
click at [168, 24] on button "[DATE]" at bounding box center [175, 26] width 45 height 18
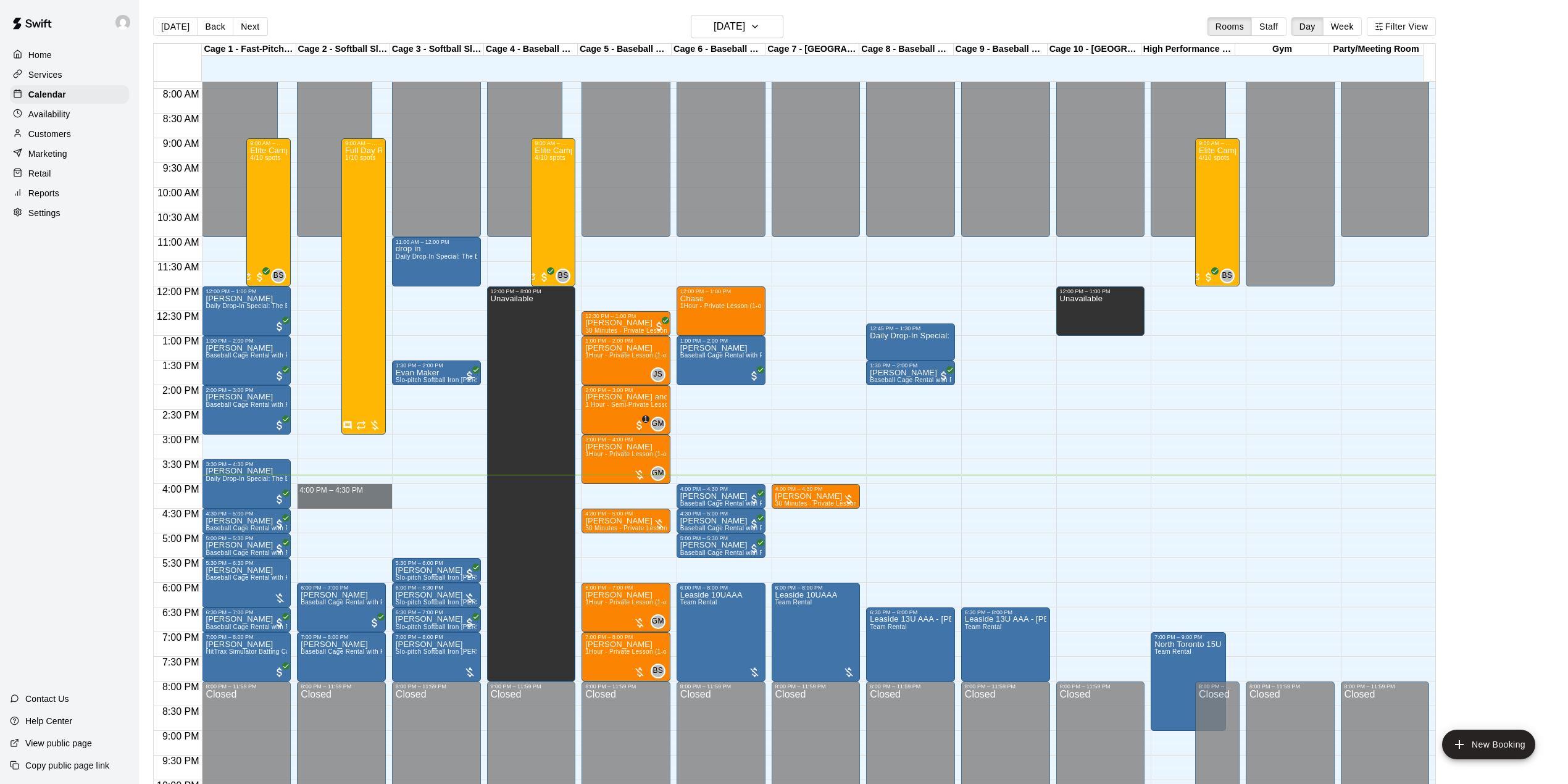
drag, startPoint x: 297, startPoint y: 487, endPoint x: 312, endPoint y: 506, distance: 24.2
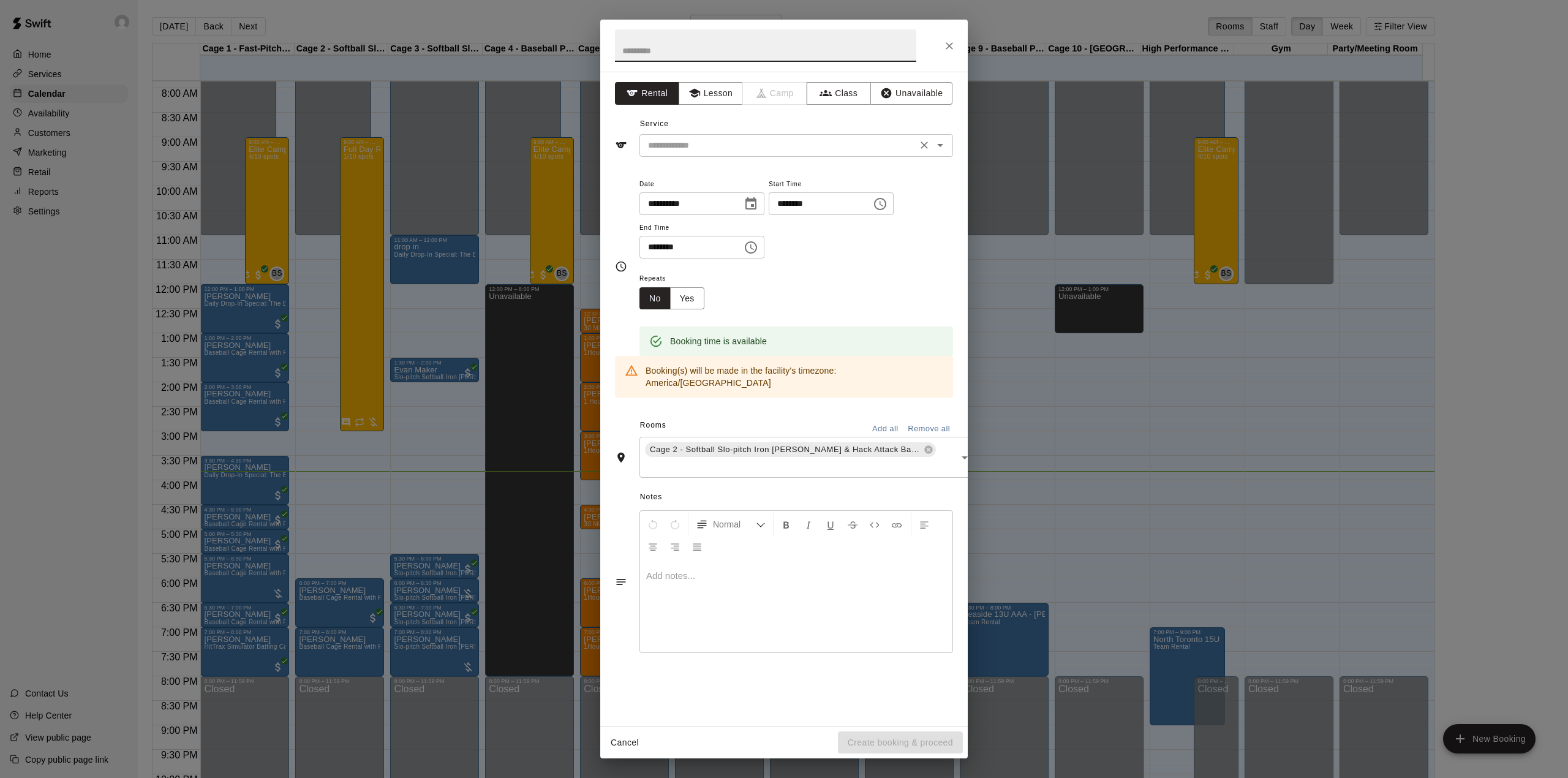
click at [816, 137] on div "​" at bounding box center [796, 146] width 313 height 23
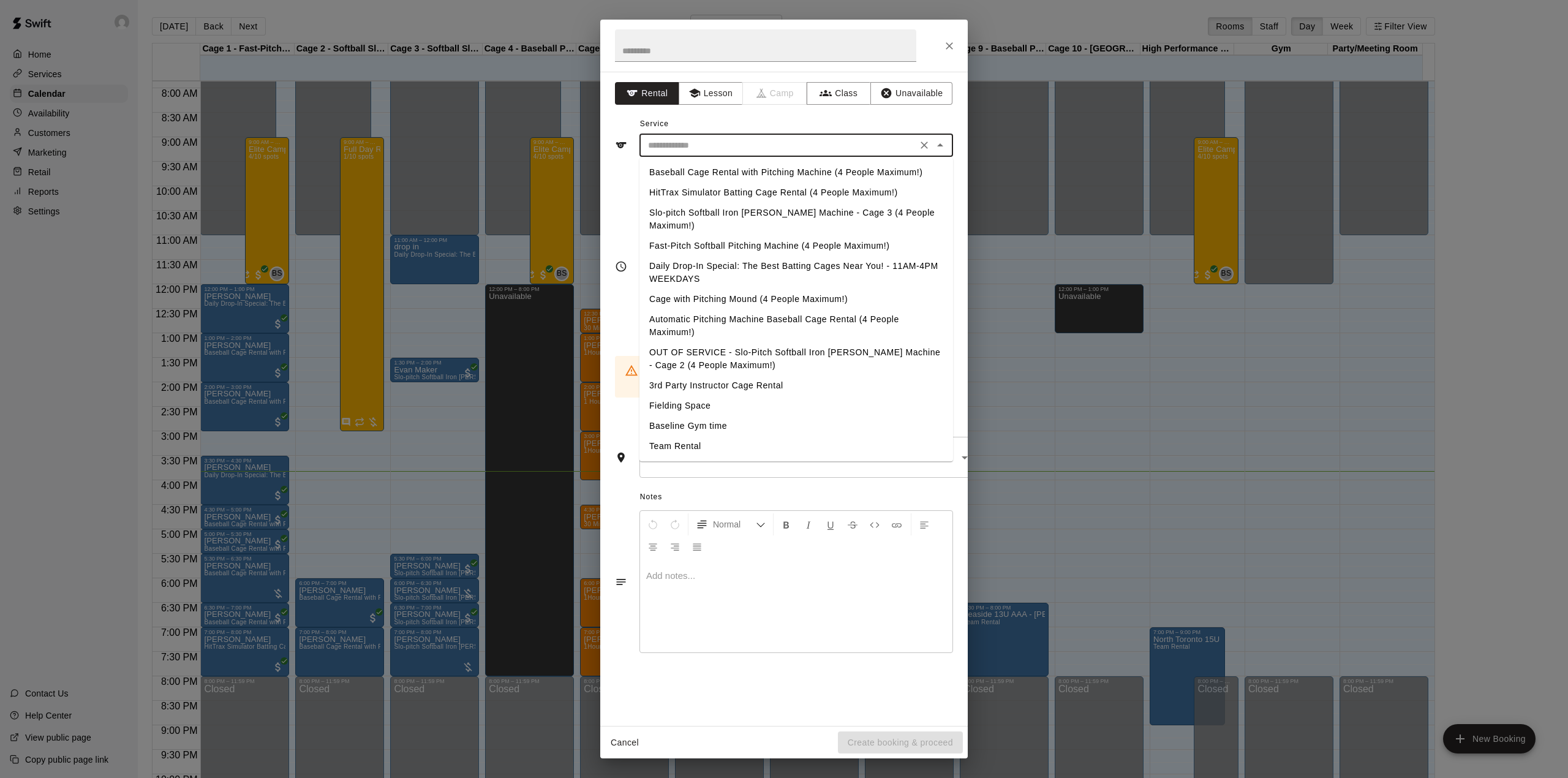
click at [684, 164] on li "Baseball Cage Rental with Pitching Machine (4 People Maximum!)" at bounding box center [796, 172] width 313 height 20
type input "**********"
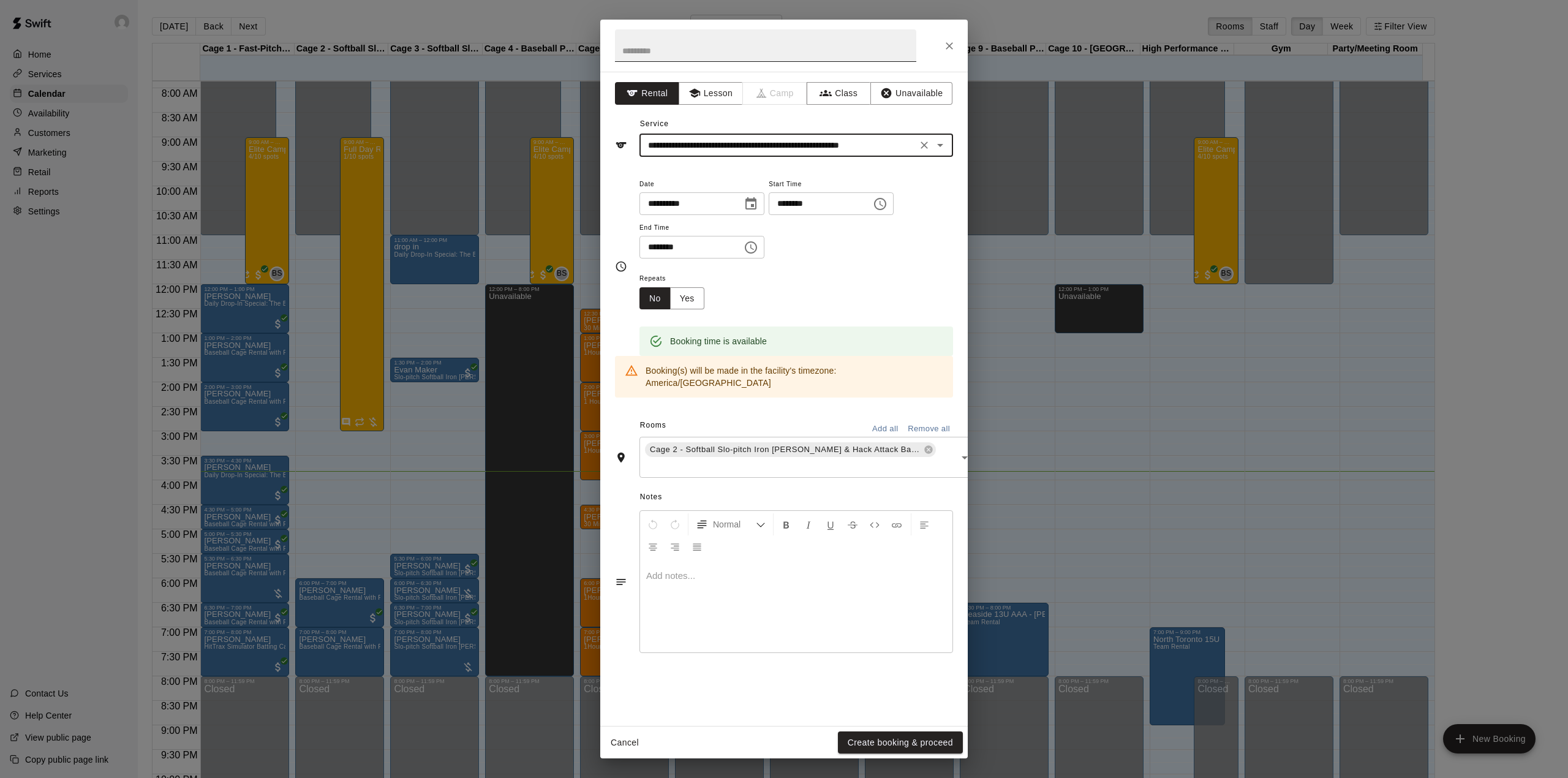
click at [732, 54] on input "text" at bounding box center [766, 45] width 301 height 32
type input "*******"
click at [917, 734] on button "Create booking & proceed" at bounding box center [900, 743] width 125 height 23
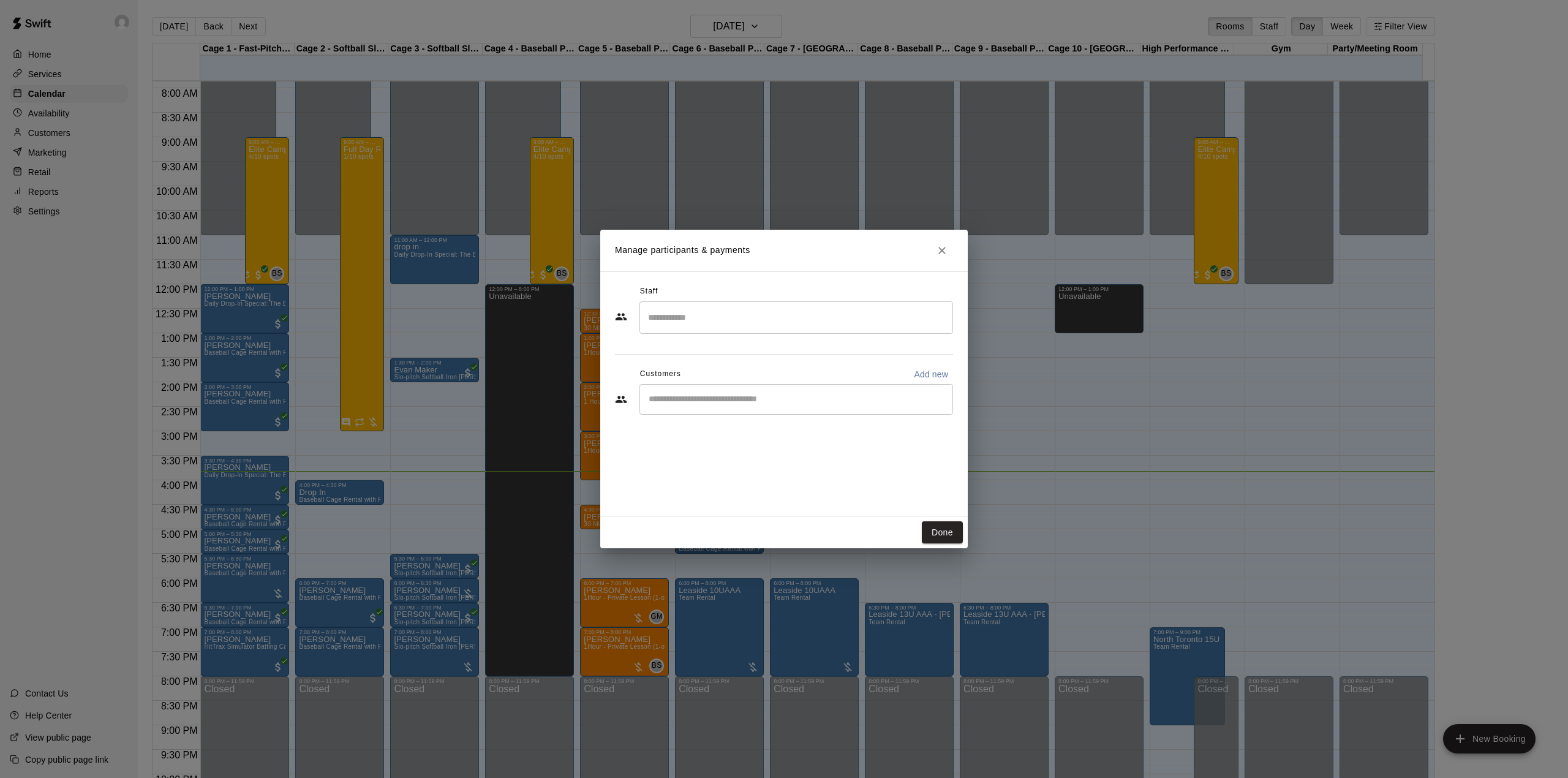
click at [948, 519] on div "Done" at bounding box center [784, 532] width 368 height 32
click at [937, 537] on button "Done" at bounding box center [942, 533] width 41 height 23
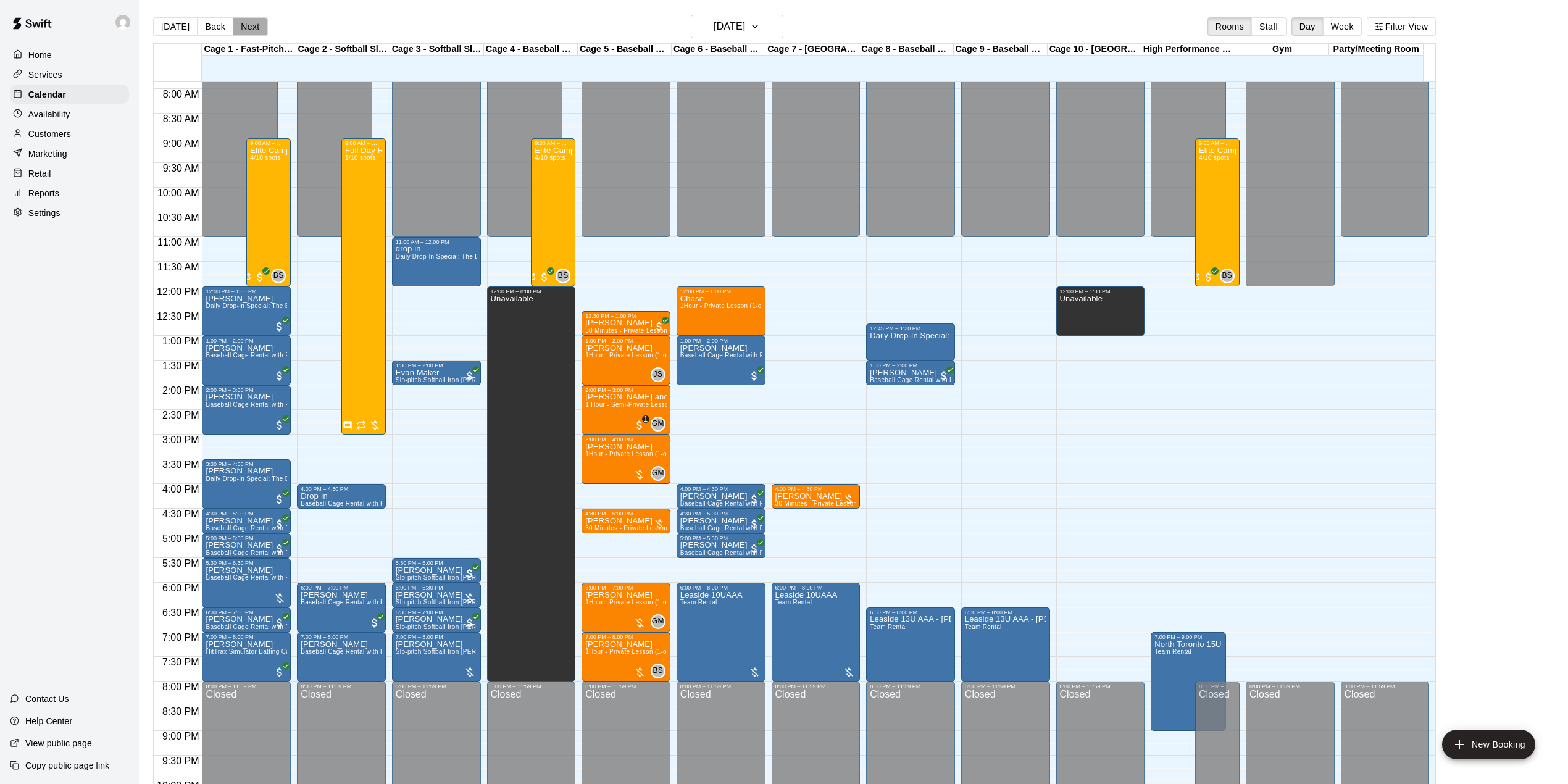
click at [252, 29] on button "Next" at bounding box center [250, 26] width 34 height 18
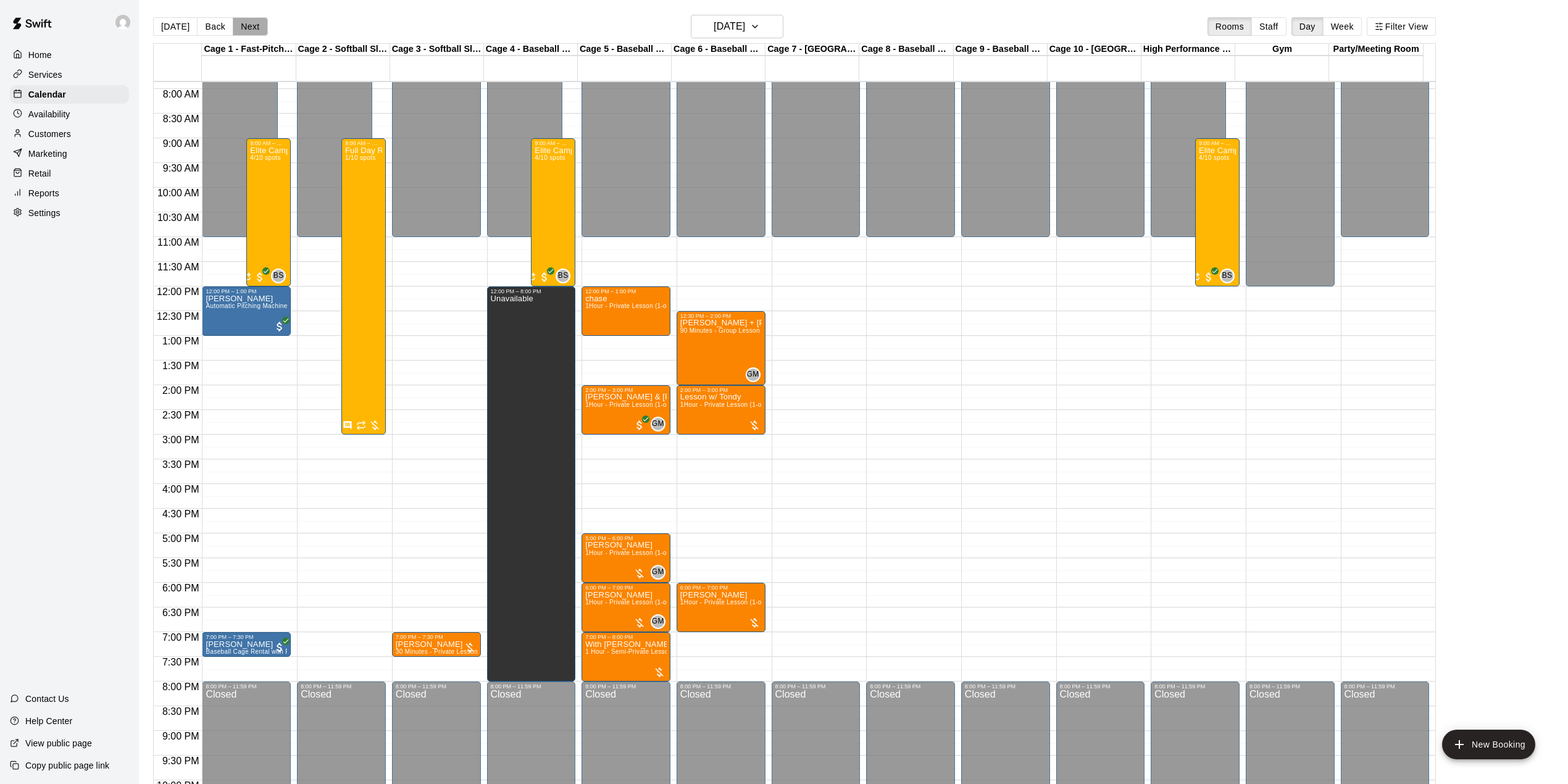
click at [252, 29] on button "Next" at bounding box center [250, 26] width 34 height 18
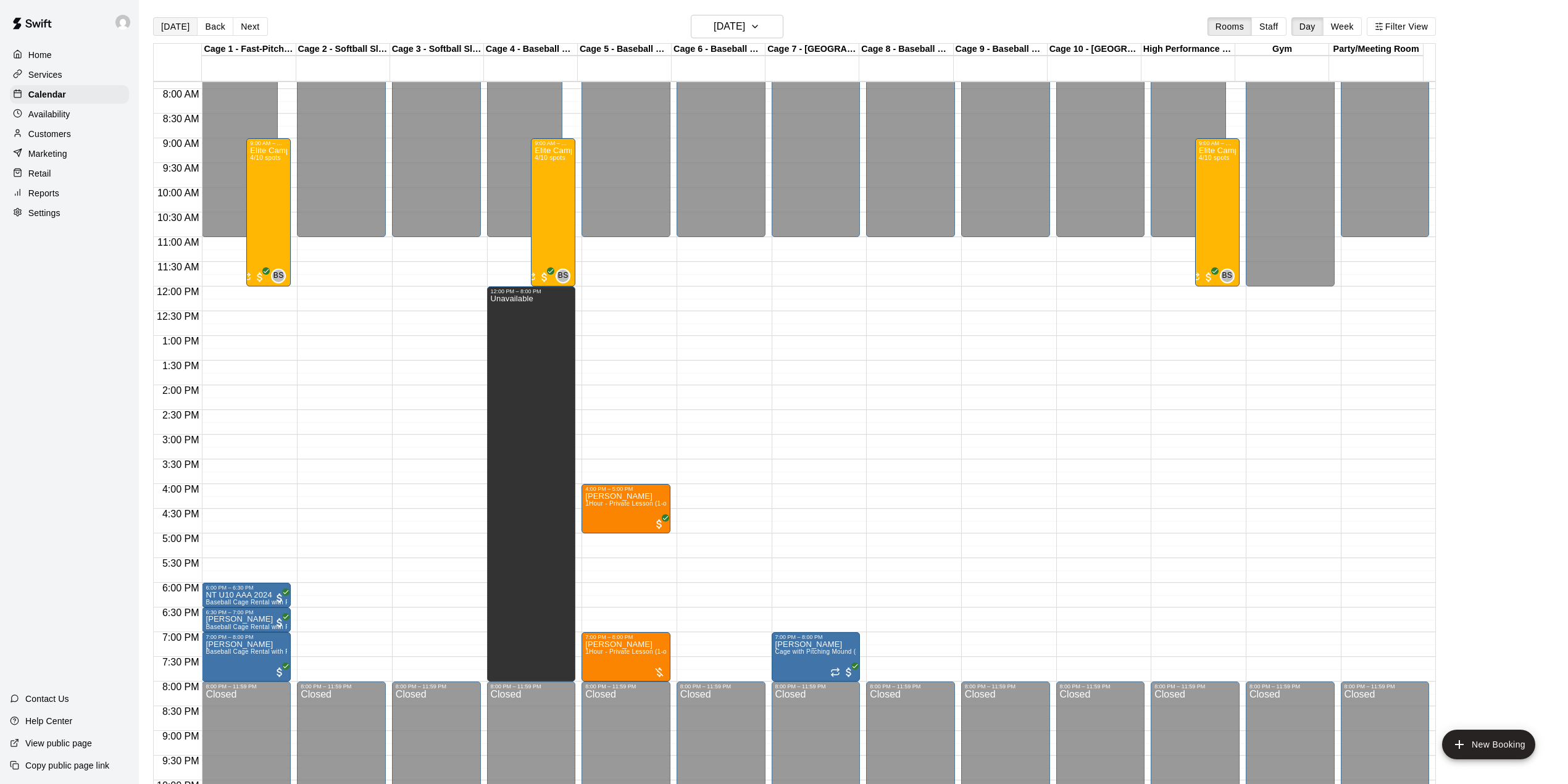
click at [171, 25] on button "[DATE]" at bounding box center [175, 26] width 45 height 18
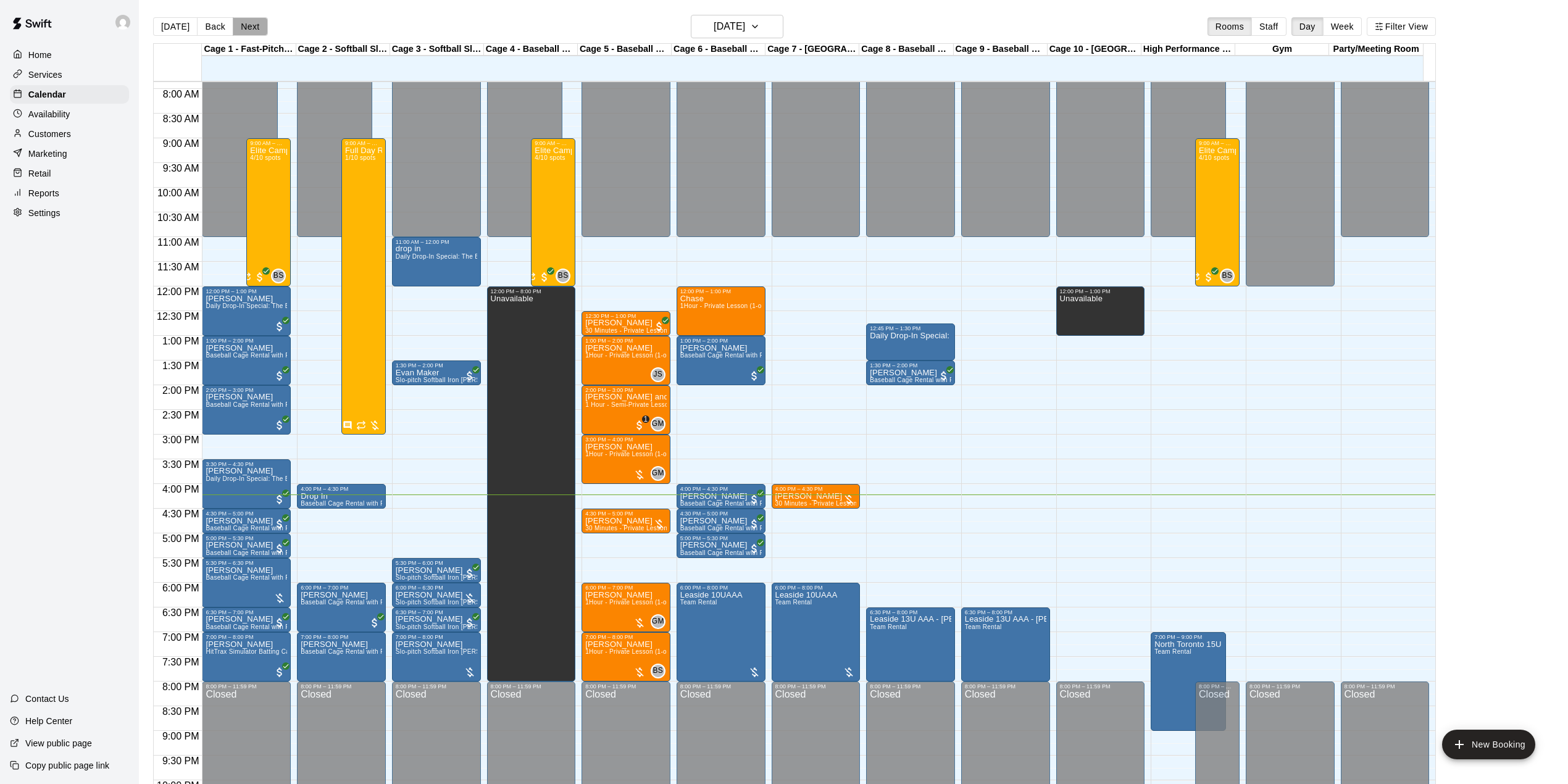
click at [242, 34] on button "Next" at bounding box center [250, 26] width 34 height 18
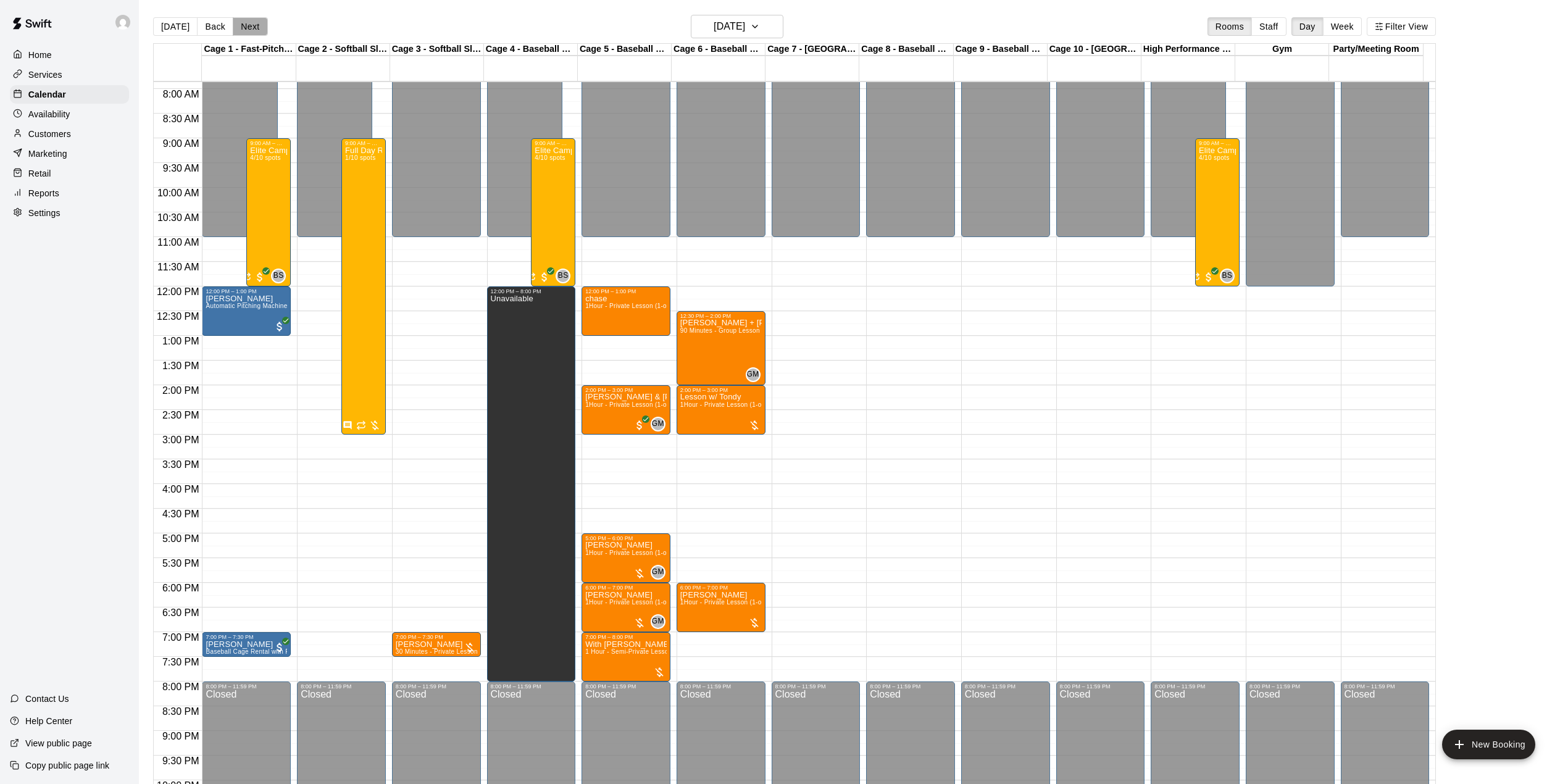
click at [247, 31] on button "Next" at bounding box center [250, 26] width 34 height 18
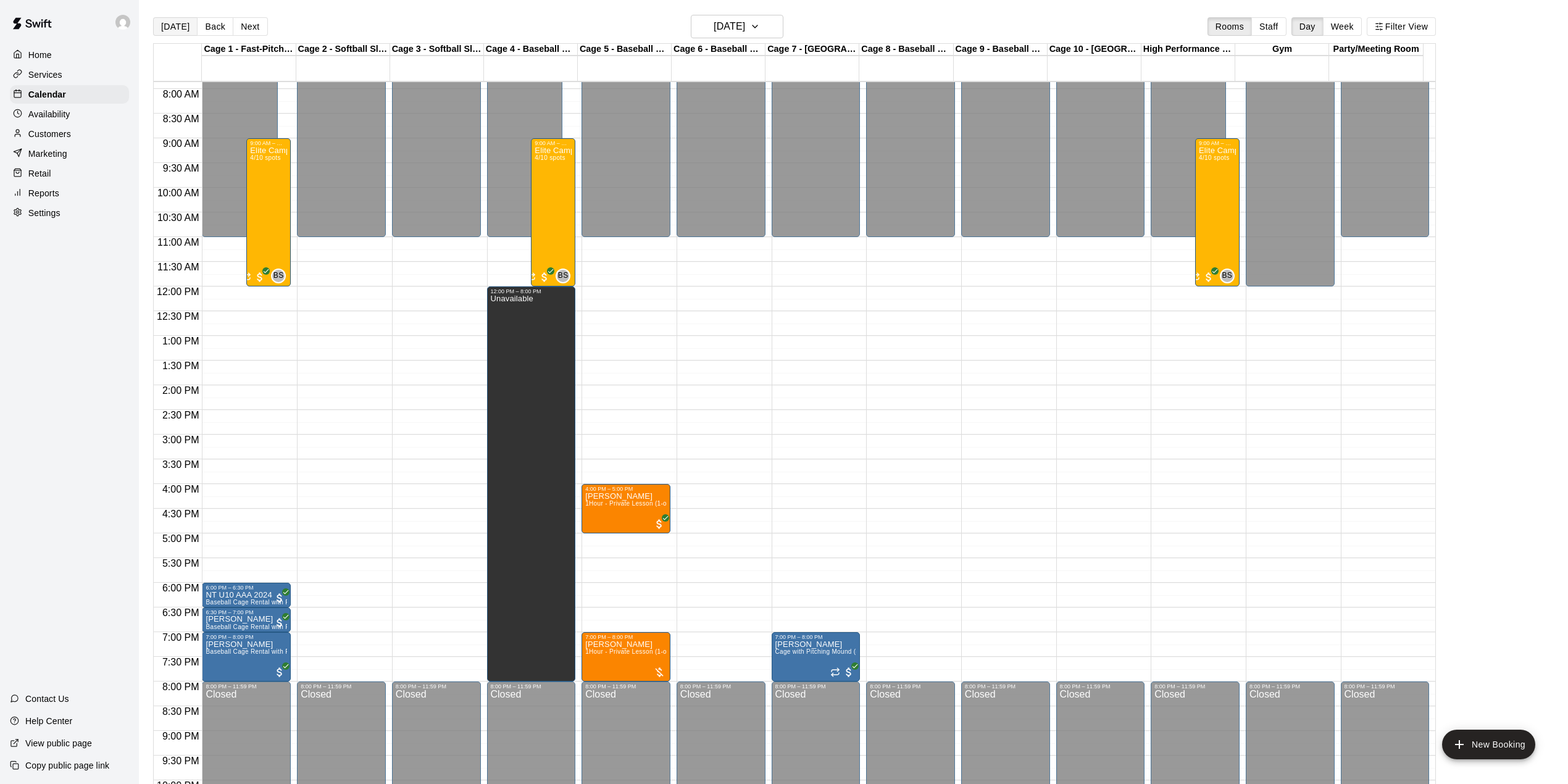
click at [170, 27] on button "[DATE]" at bounding box center [175, 26] width 45 height 18
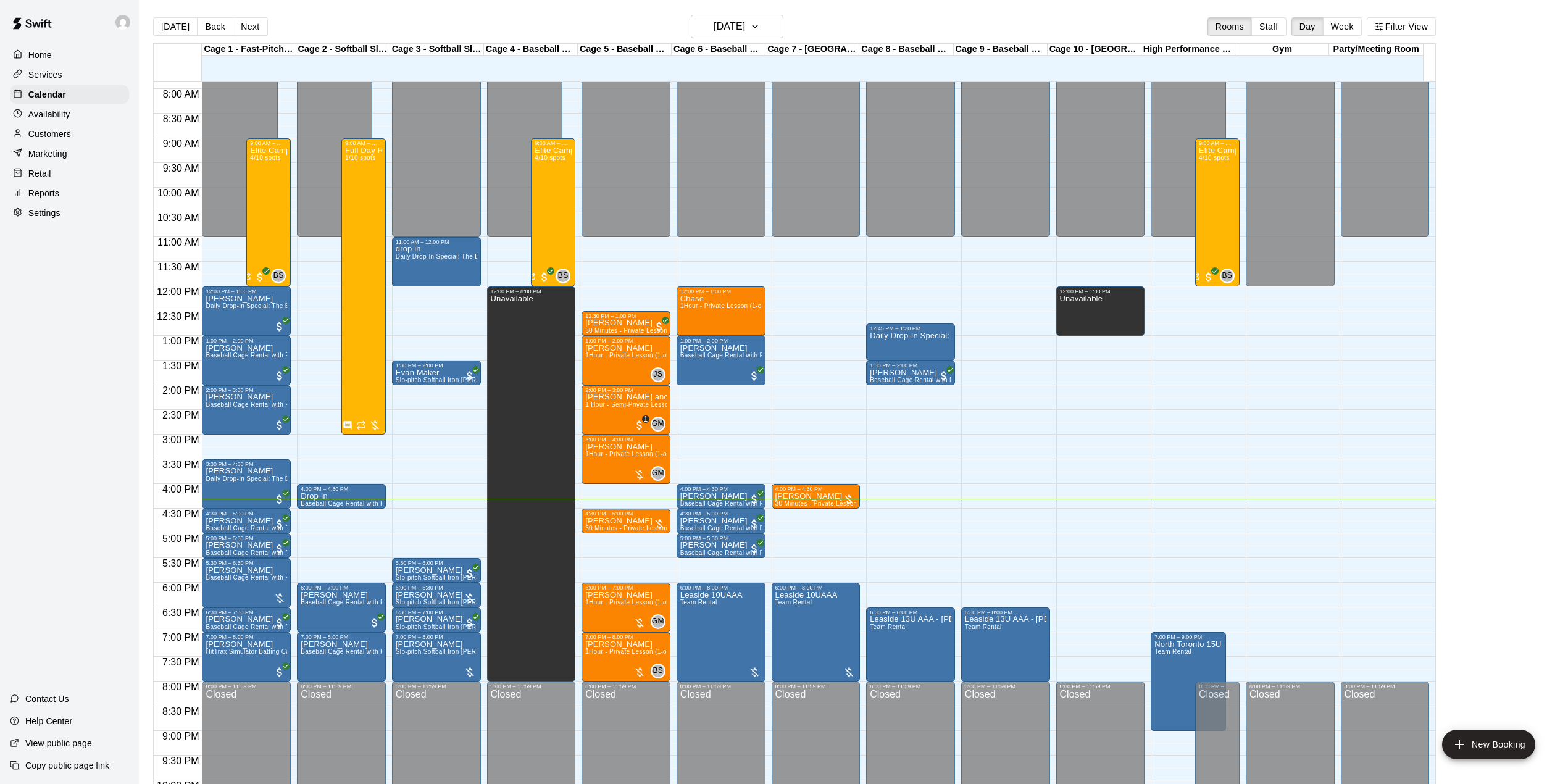
click at [447, 20] on div "Today Back Next Tuesday Aug 19 Rooms Staff Day Week Filter View" at bounding box center [795, 29] width 1283 height 29
click at [375, 21] on div "Today Back Next Tuesday Aug 19 Rooms Staff Day Week Filter View" at bounding box center [795, 29] width 1283 height 29
click at [237, 20] on button "Next" at bounding box center [250, 26] width 34 height 18
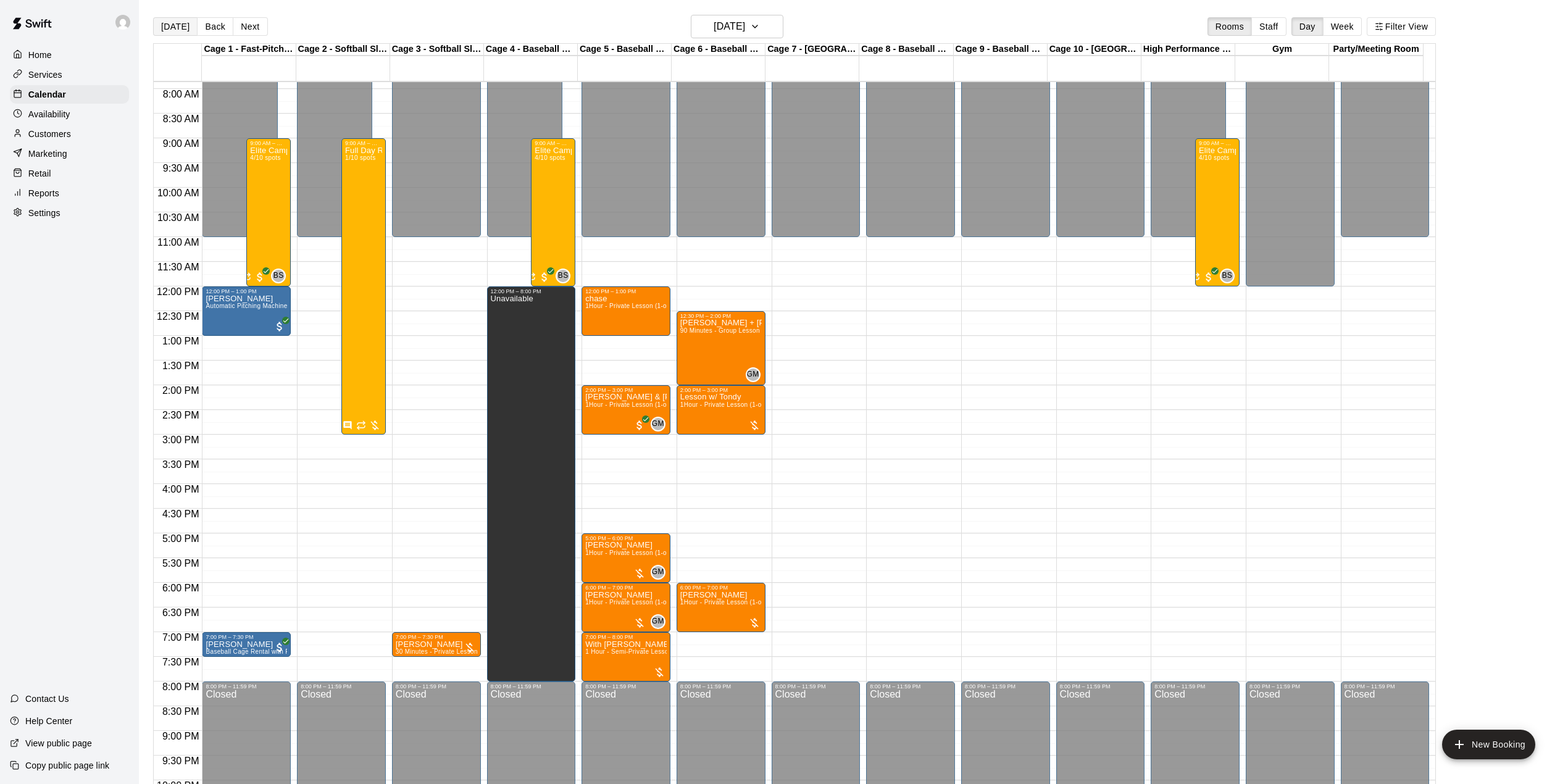
click at [178, 31] on button "[DATE]" at bounding box center [175, 26] width 45 height 18
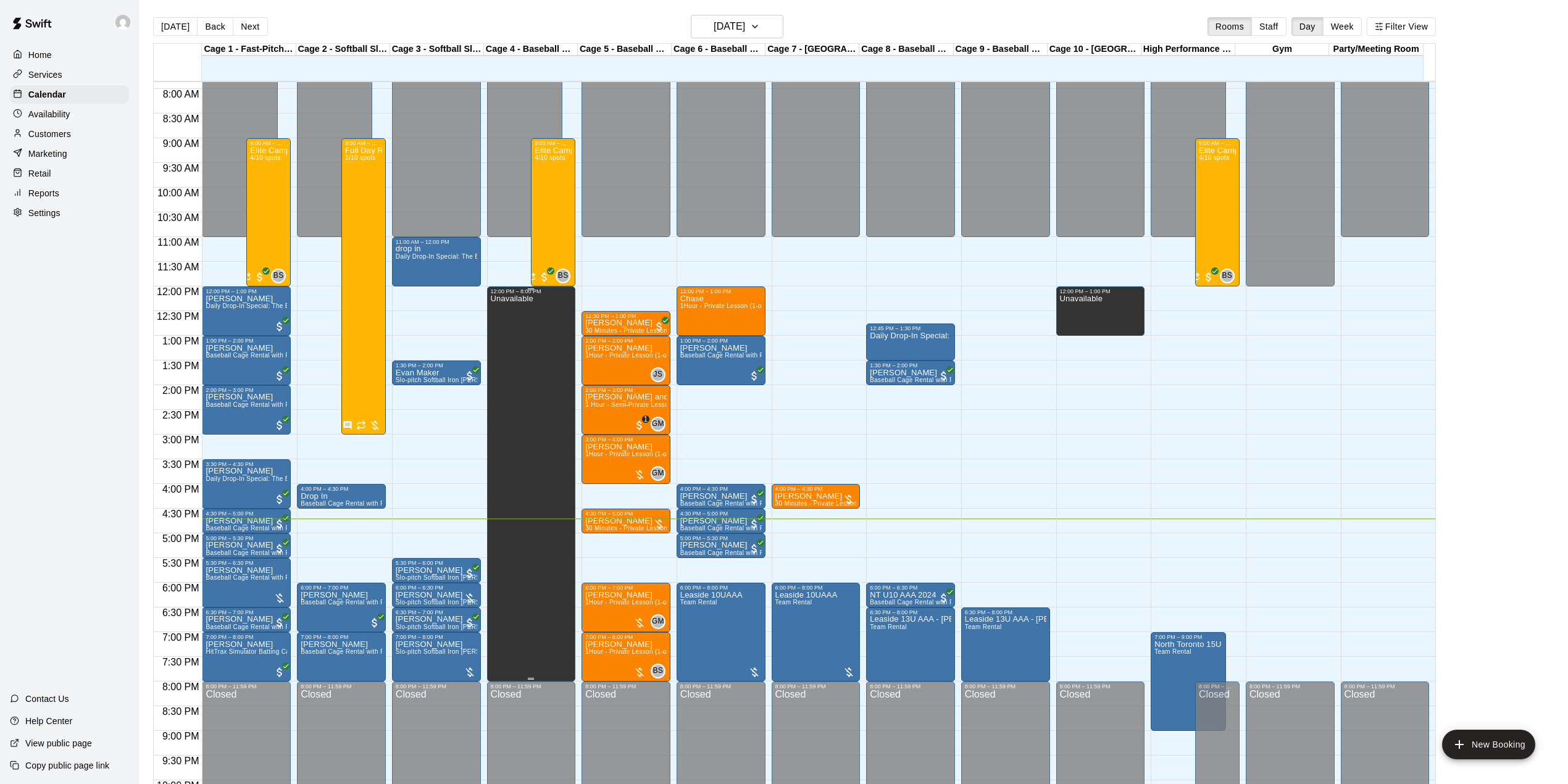
click at [319, 438] on div "12:00 AM 12:30 AM 1:00 AM 1:30 AM 2:00 AM 2:30 AM 3:00 AM 3:30 AM 4:00 AM 4:30 …" at bounding box center [795, 439] width 1282 height 717
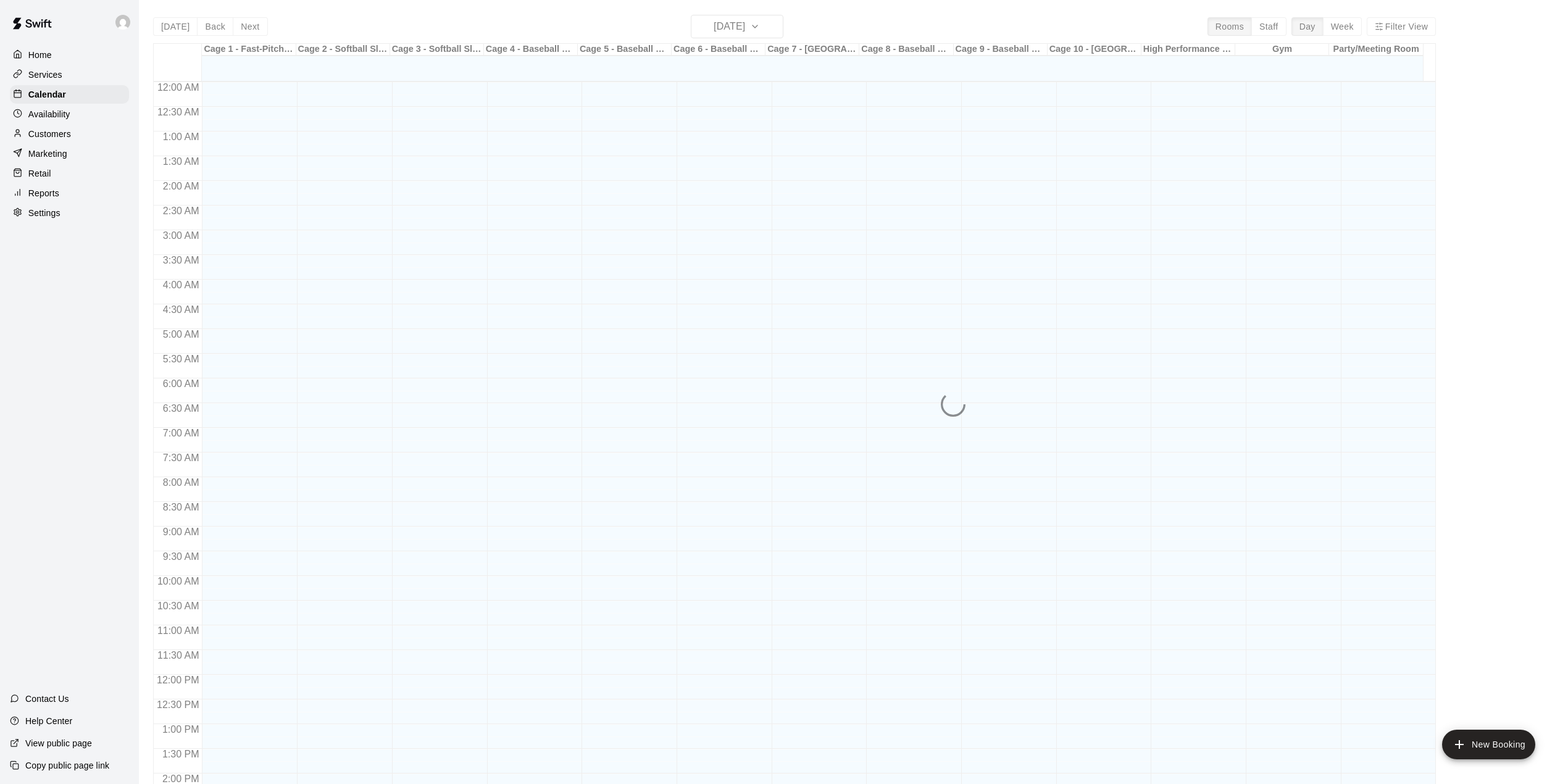
scroll to position [432, 0]
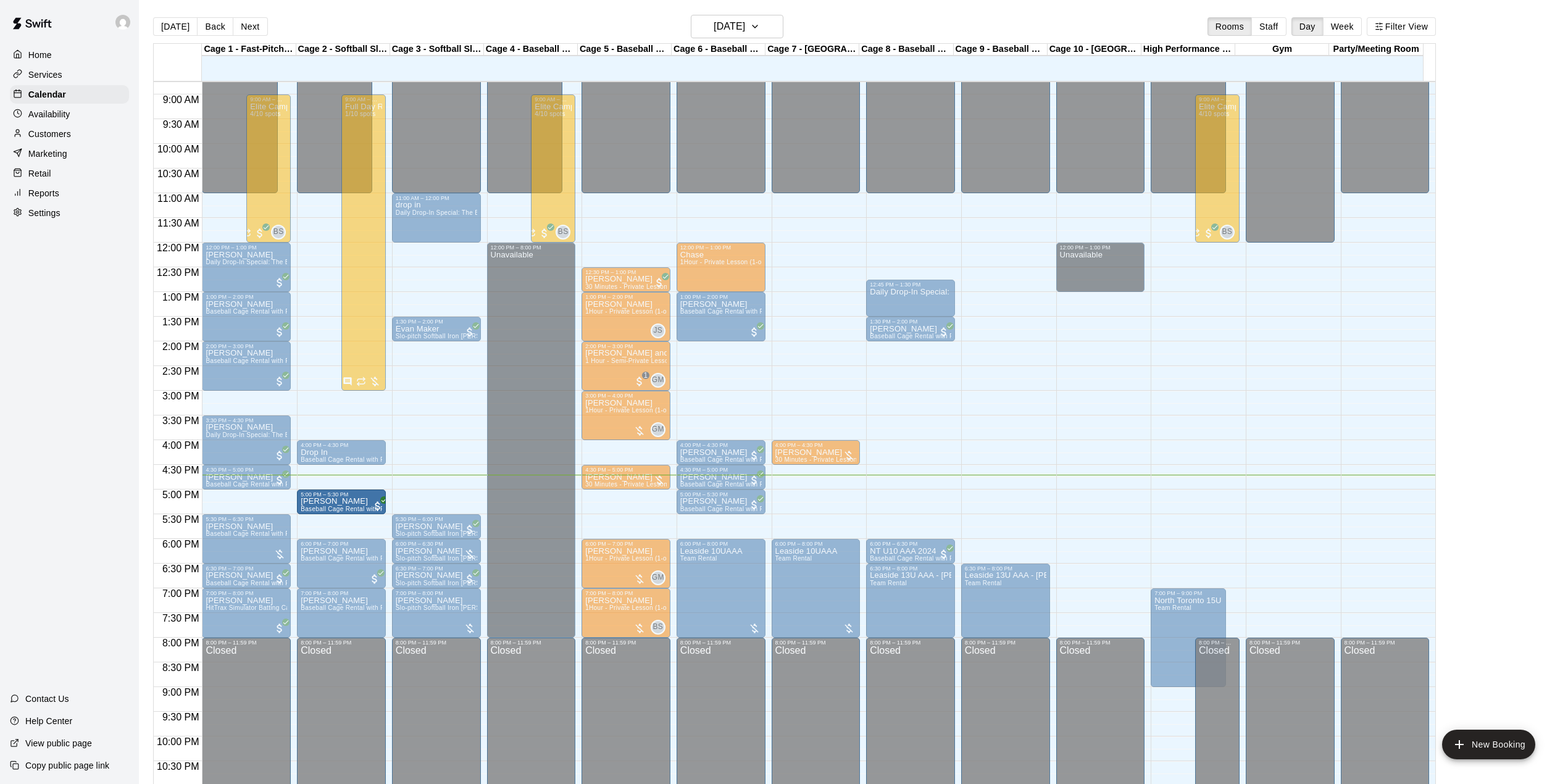
drag, startPoint x: 248, startPoint y: 502, endPoint x: 313, endPoint y: 504, distance: 65.0
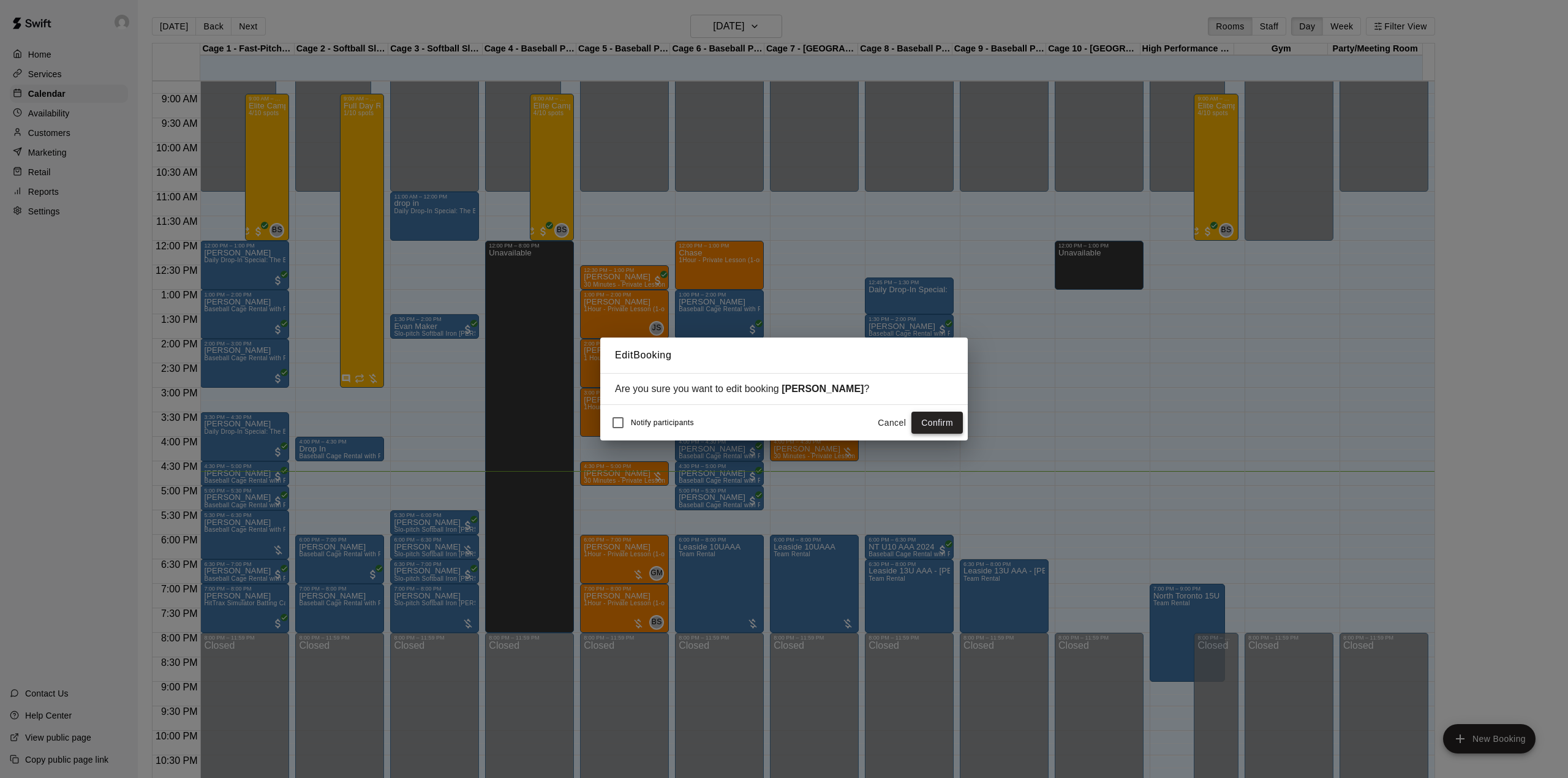
click at [932, 427] on button "Confirm" at bounding box center [937, 423] width 52 height 23
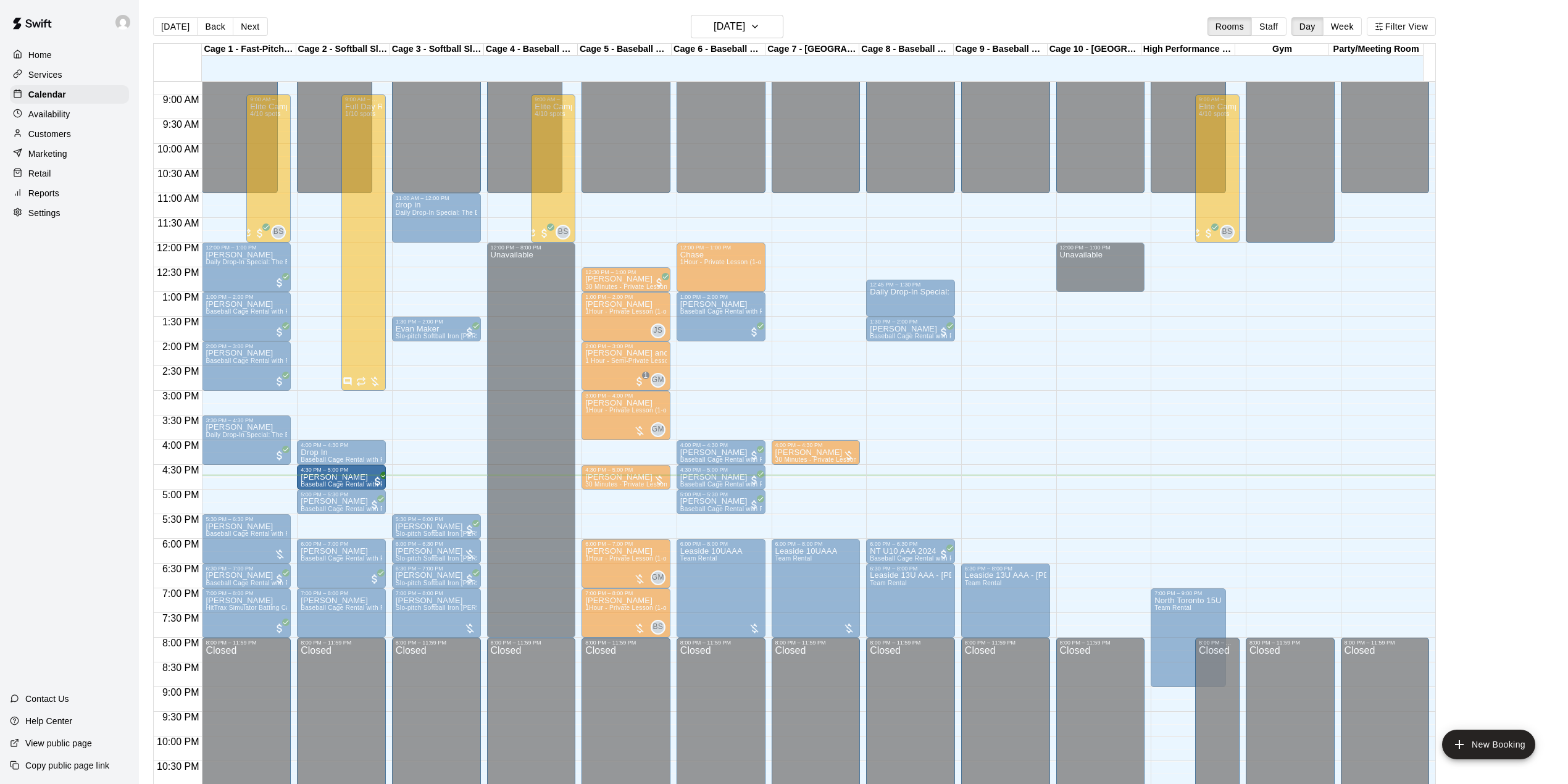
drag, startPoint x: 256, startPoint y: 478, endPoint x: 329, endPoint y: 482, distance: 73.1
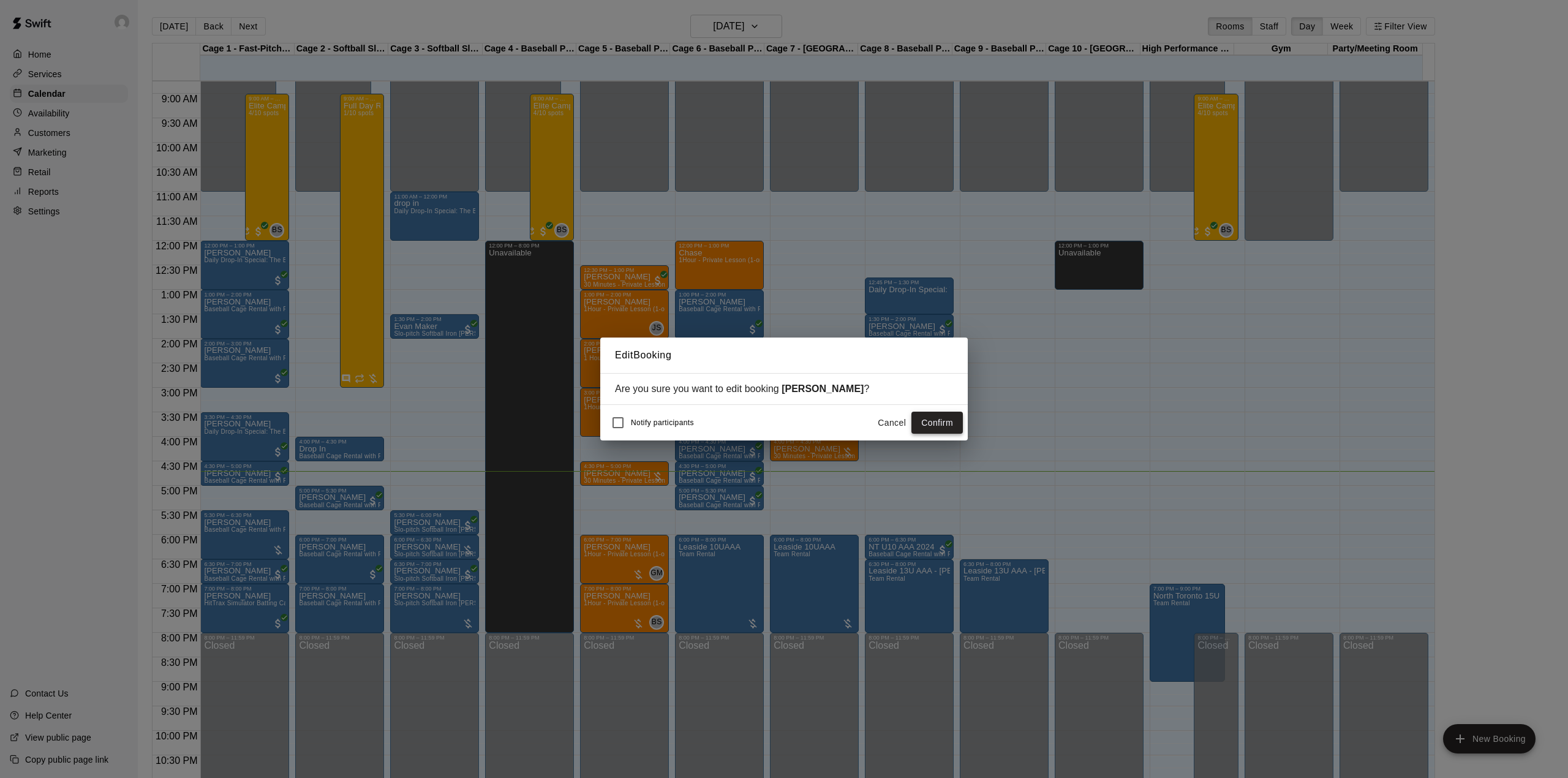
click at [918, 420] on button "Confirm" at bounding box center [937, 423] width 52 height 23
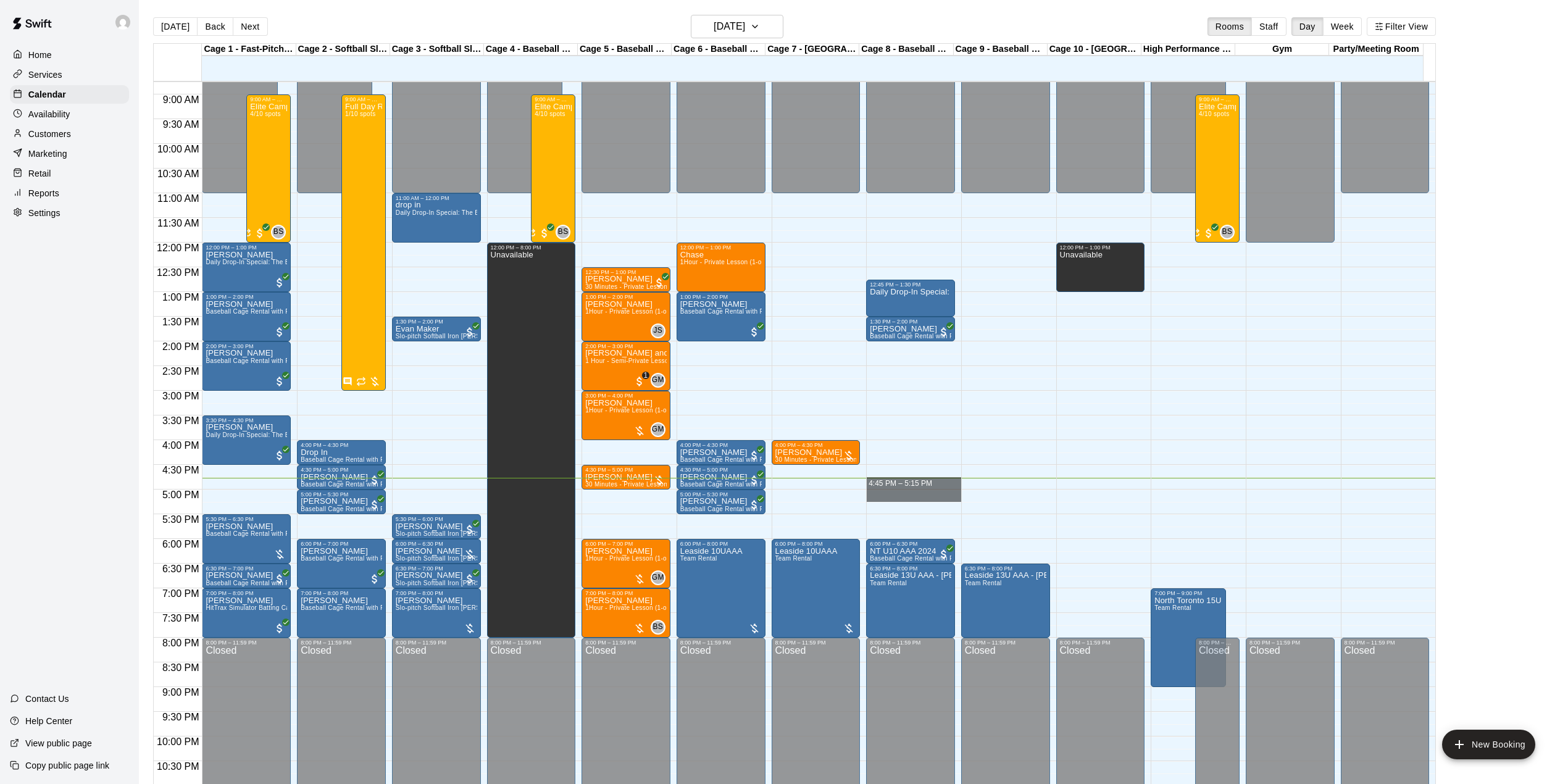
drag, startPoint x: 898, startPoint y: 483, endPoint x: 898, endPoint y: 502, distance: 19.0
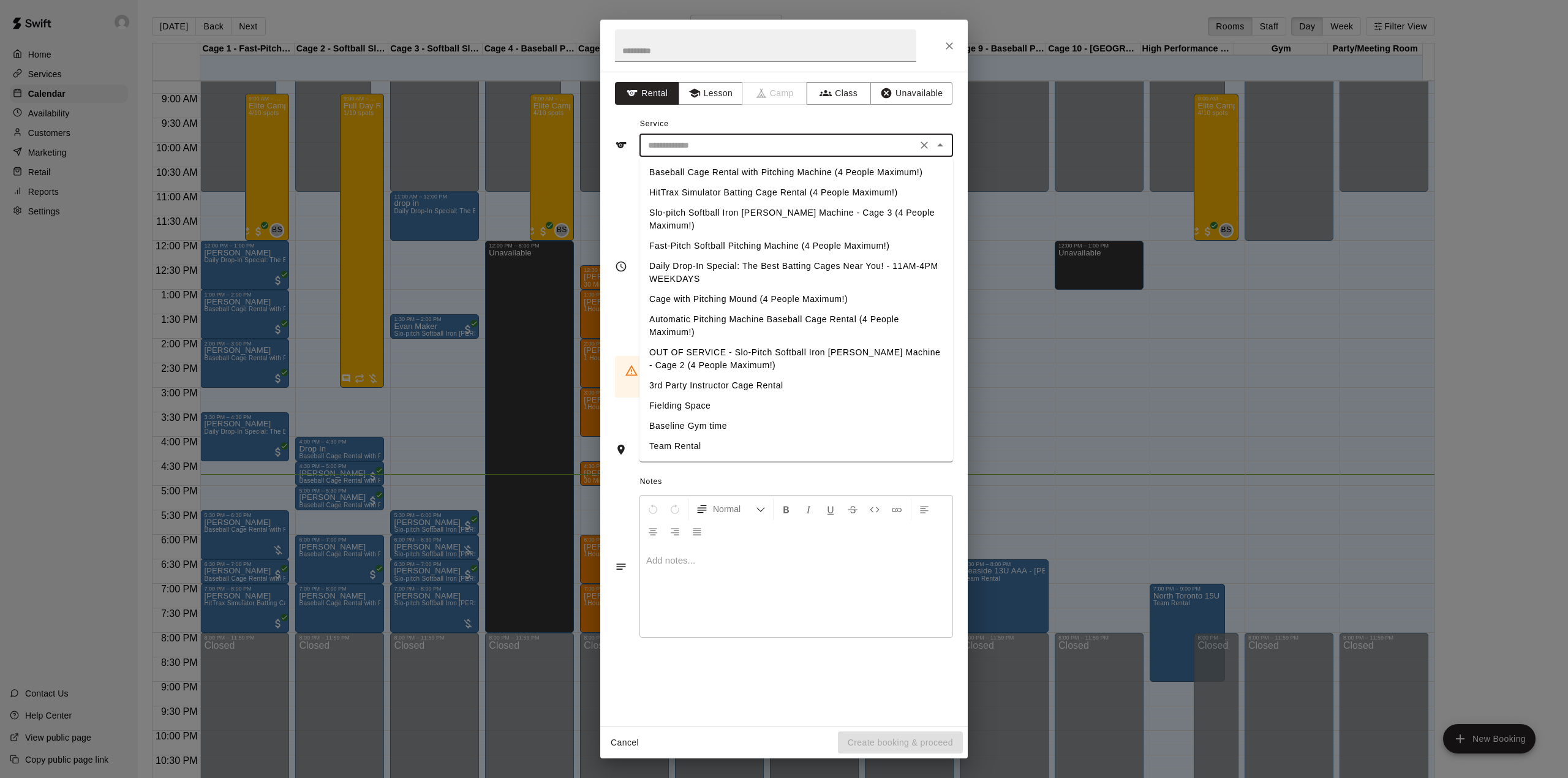
click at [792, 144] on input "text" at bounding box center [778, 145] width 270 height 15
click at [759, 175] on li "Baseball Cage Rental with Pitching Machine (4 People Maximum!)" at bounding box center [796, 172] width 313 height 20
type input "**********"
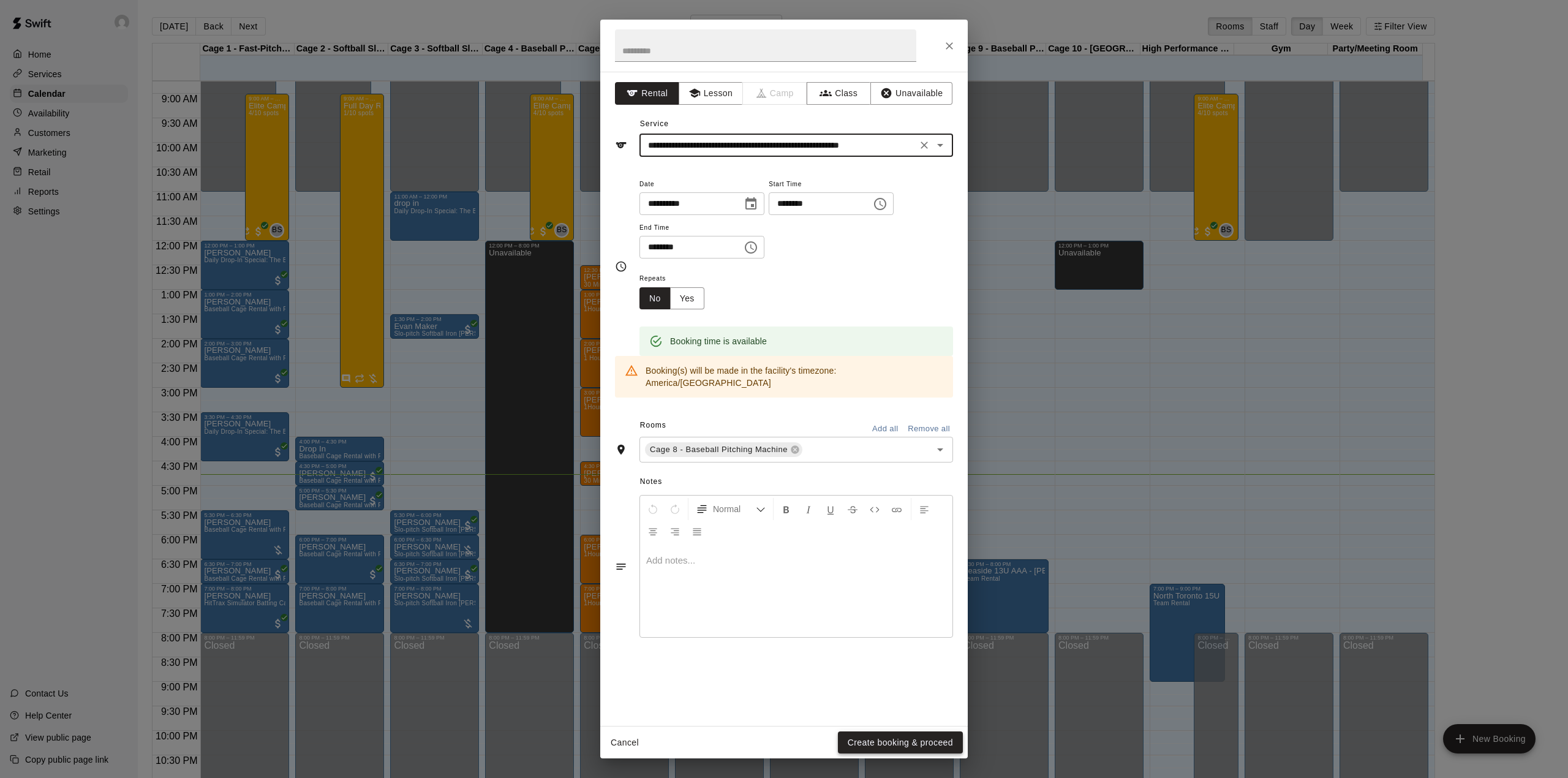
click at [858, 741] on button "Create booking & proceed" at bounding box center [900, 743] width 125 height 23
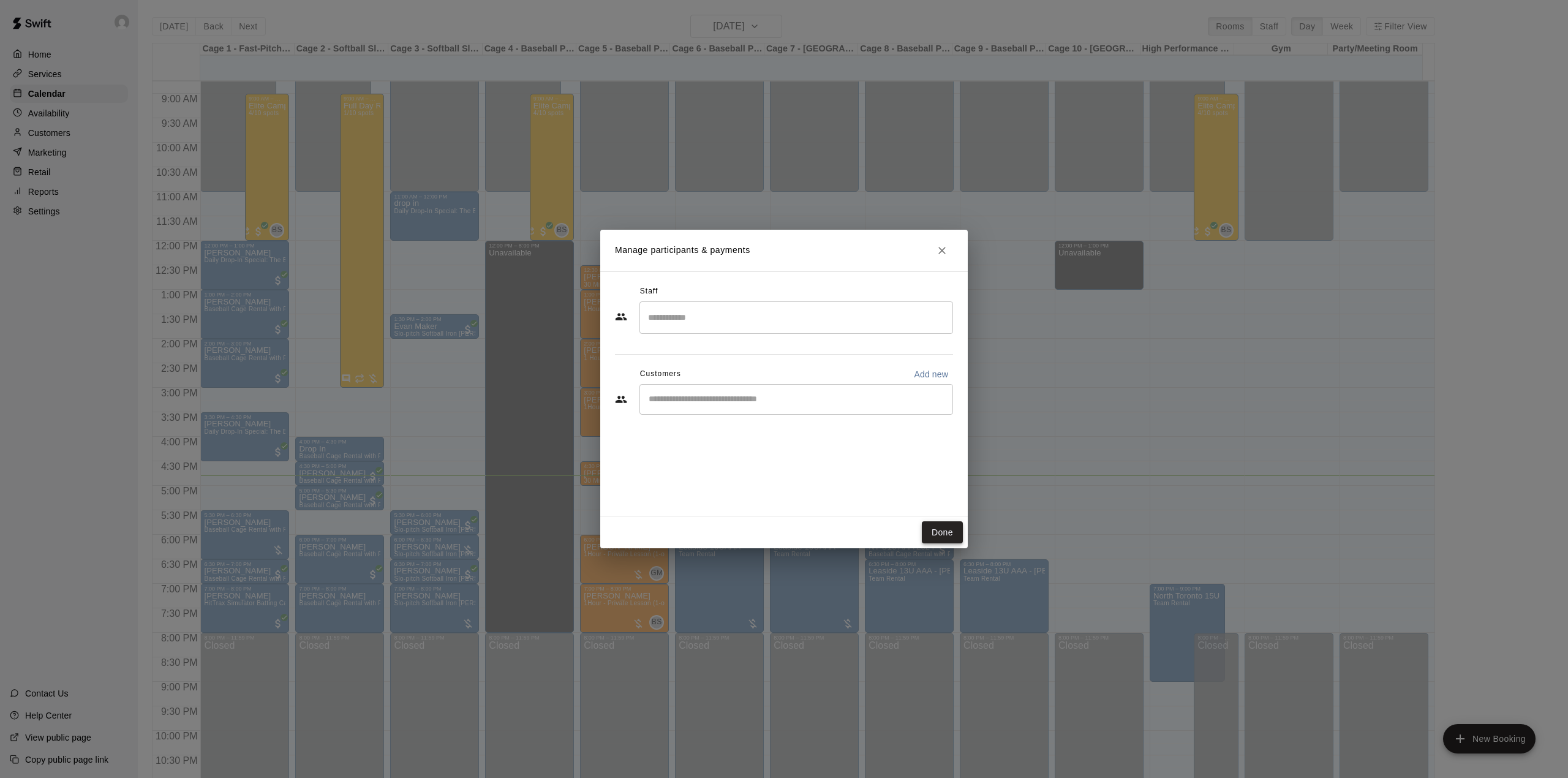
click at [930, 542] on button "Done" at bounding box center [942, 533] width 41 height 23
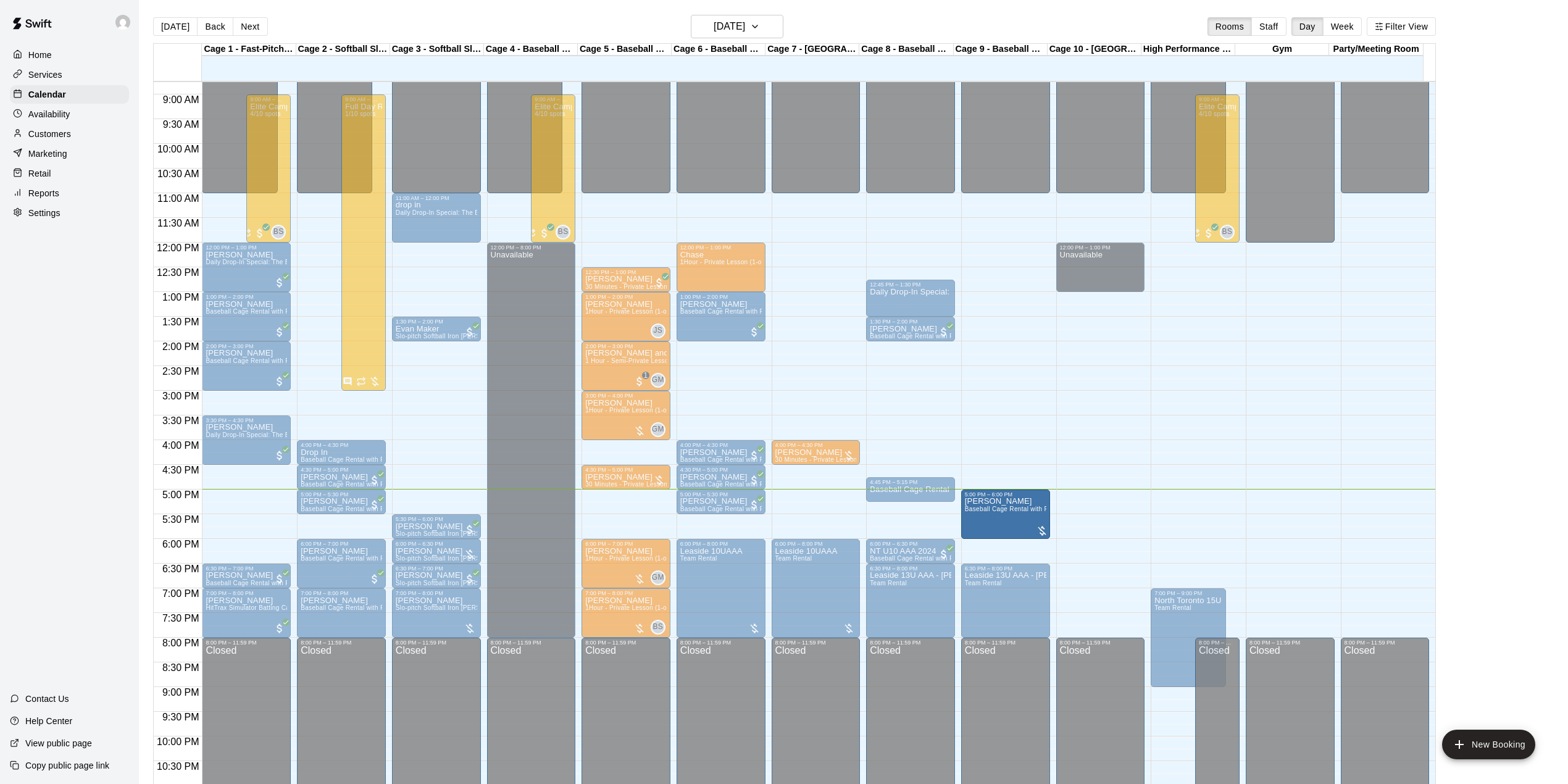
drag, startPoint x: 238, startPoint y: 544, endPoint x: 1035, endPoint y: 522, distance: 797.3
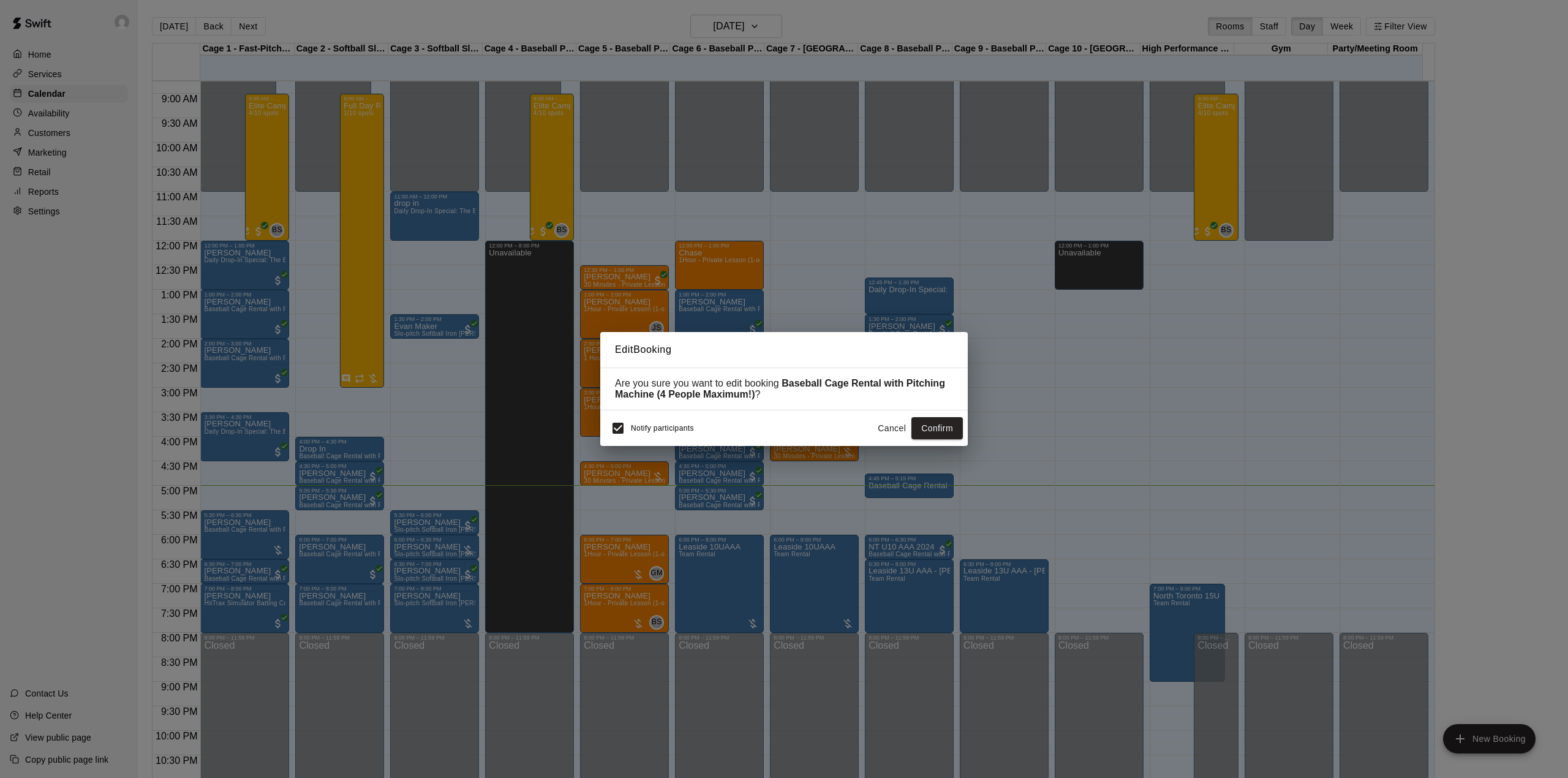
click at [889, 427] on button "Cancel" at bounding box center [892, 428] width 39 height 23
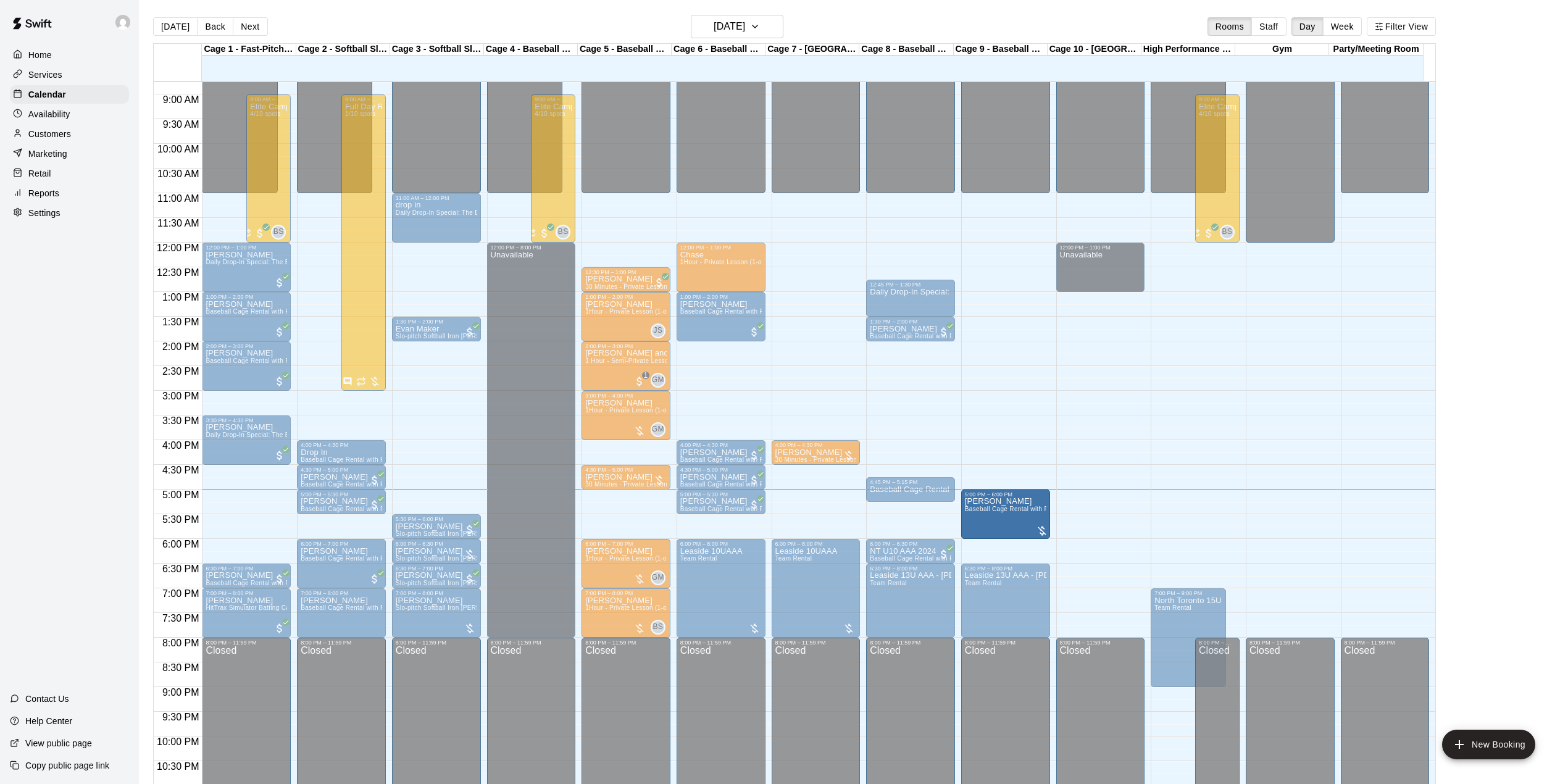
drag, startPoint x: 243, startPoint y: 537, endPoint x: 991, endPoint y: 519, distance: 748.2
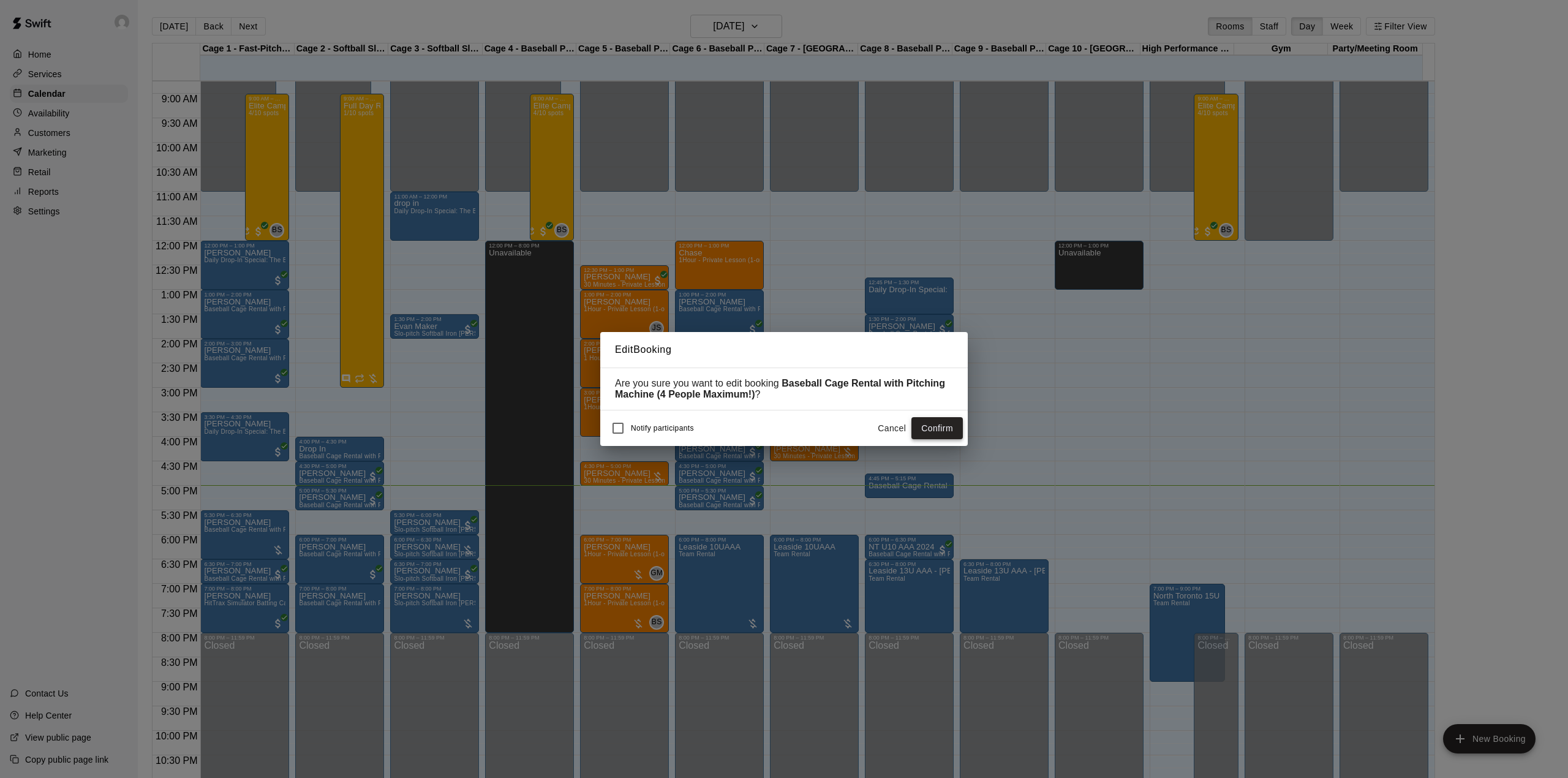
click at [924, 427] on button "Confirm" at bounding box center [937, 428] width 52 height 23
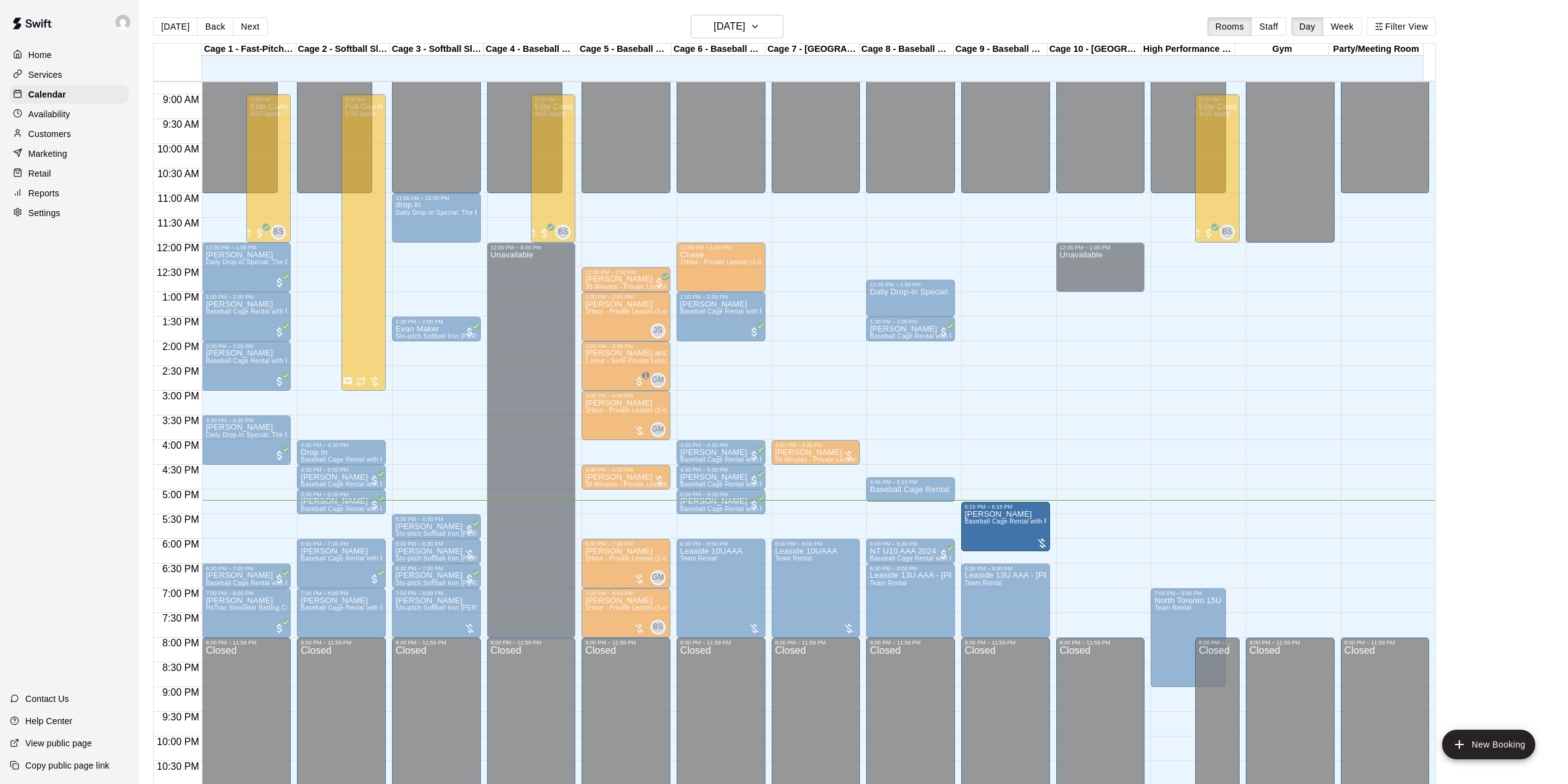
drag, startPoint x: 987, startPoint y: 514, endPoint x: 988, endPoint y: 533, distance: 19.0
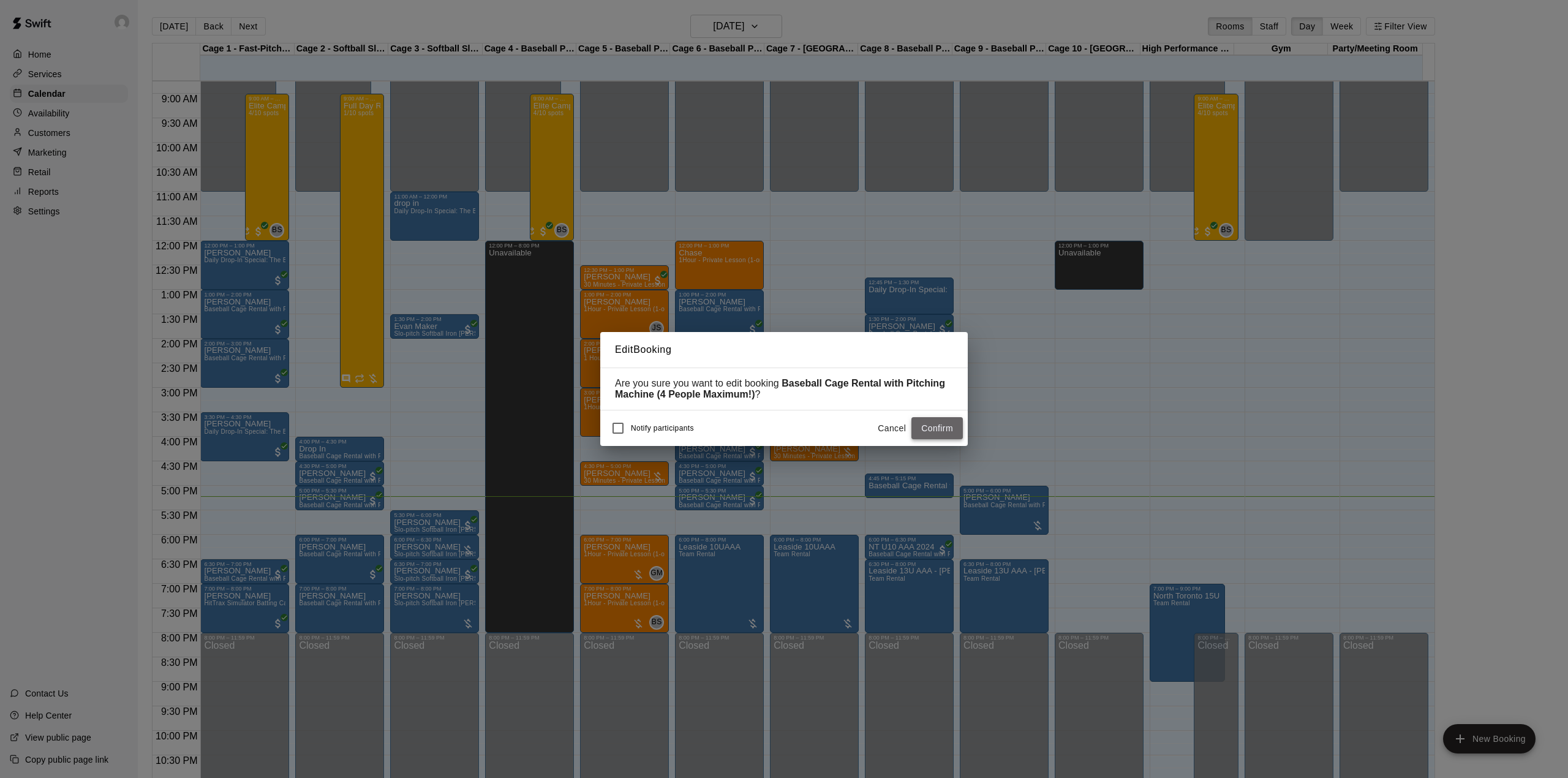
click at [921, 428] on button "Confirm" at bounding box center [937, 428] width 52 height 23
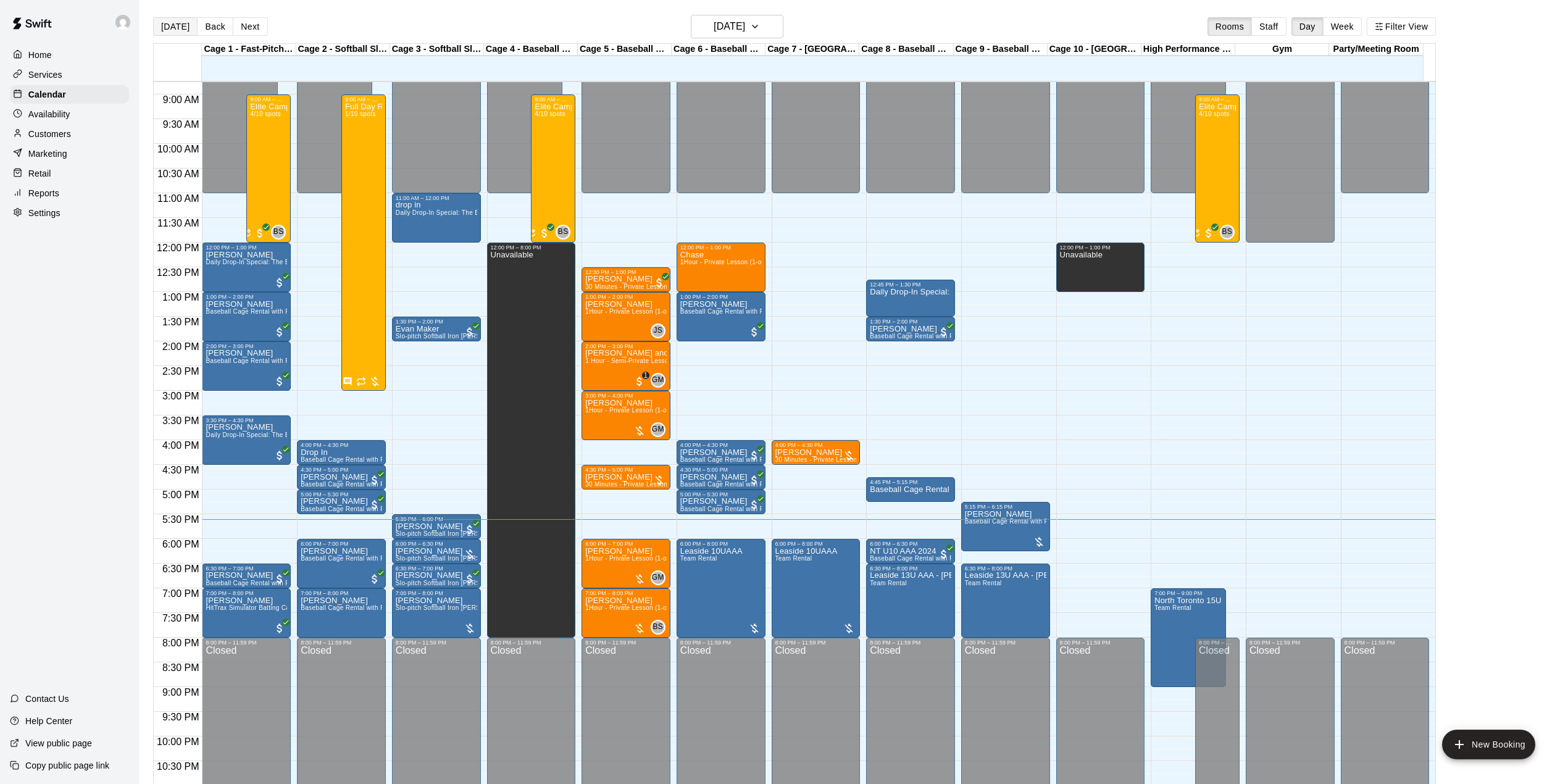
click at [182, 35] on button "[DATE]" at bounding box center [175, 26] width 45 height 18
click at [71, 135] on p "Customers" at bounding box center [50, 134] width 43 height 12
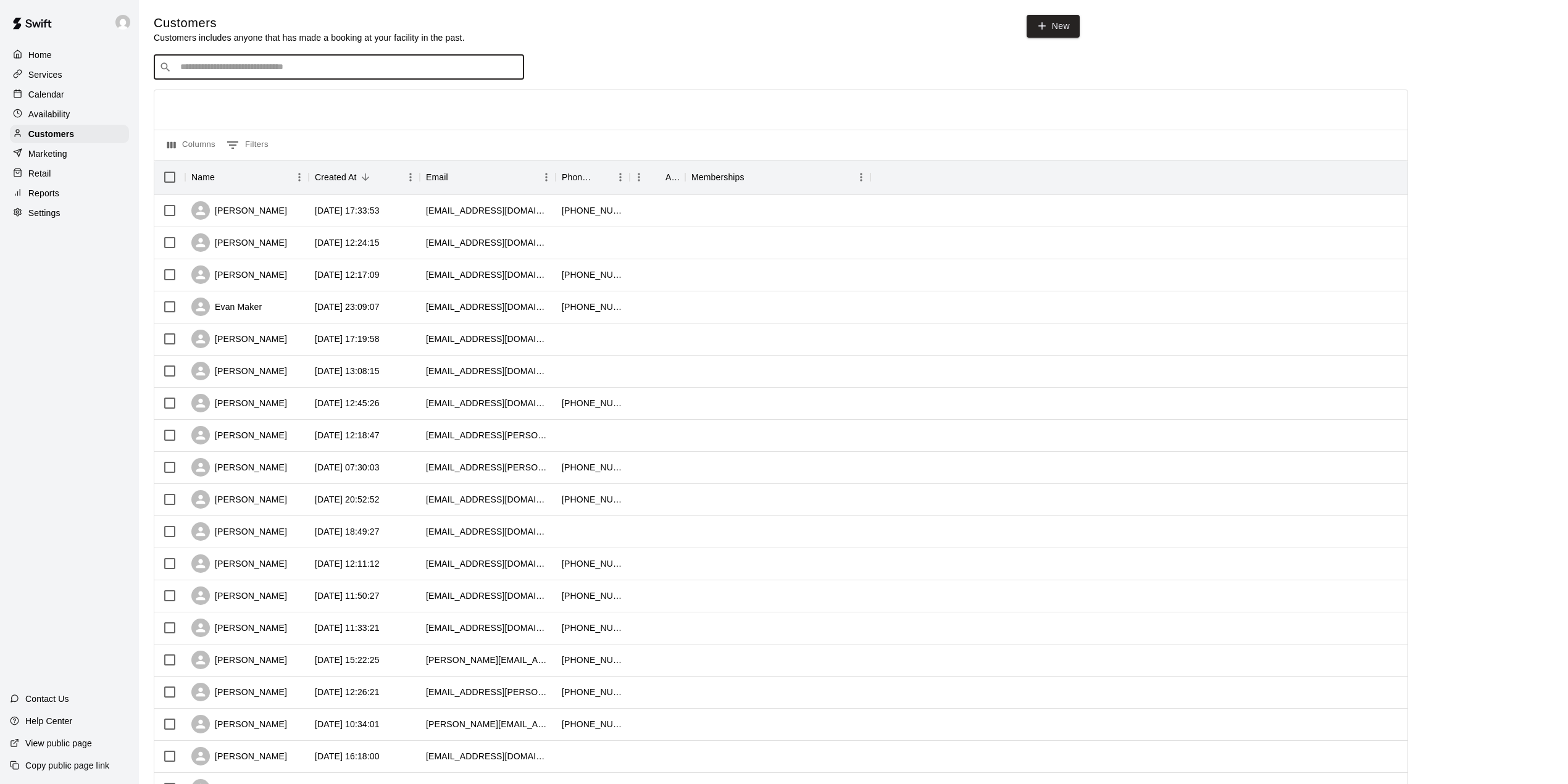
click at [369, 67] on input "Search customers by name or email" at bounding box center [348, 67] width 342 height 12
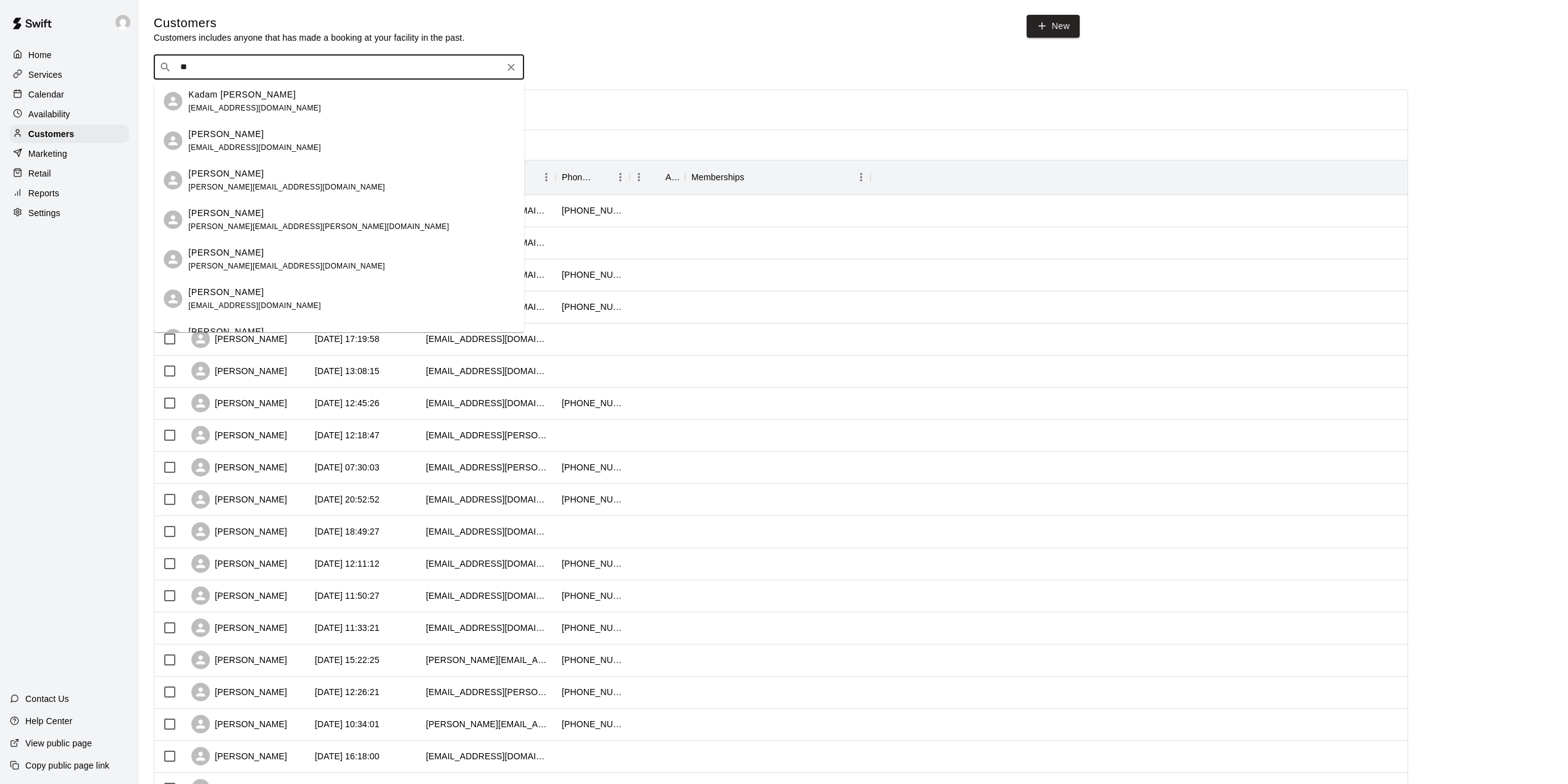
type input "*"
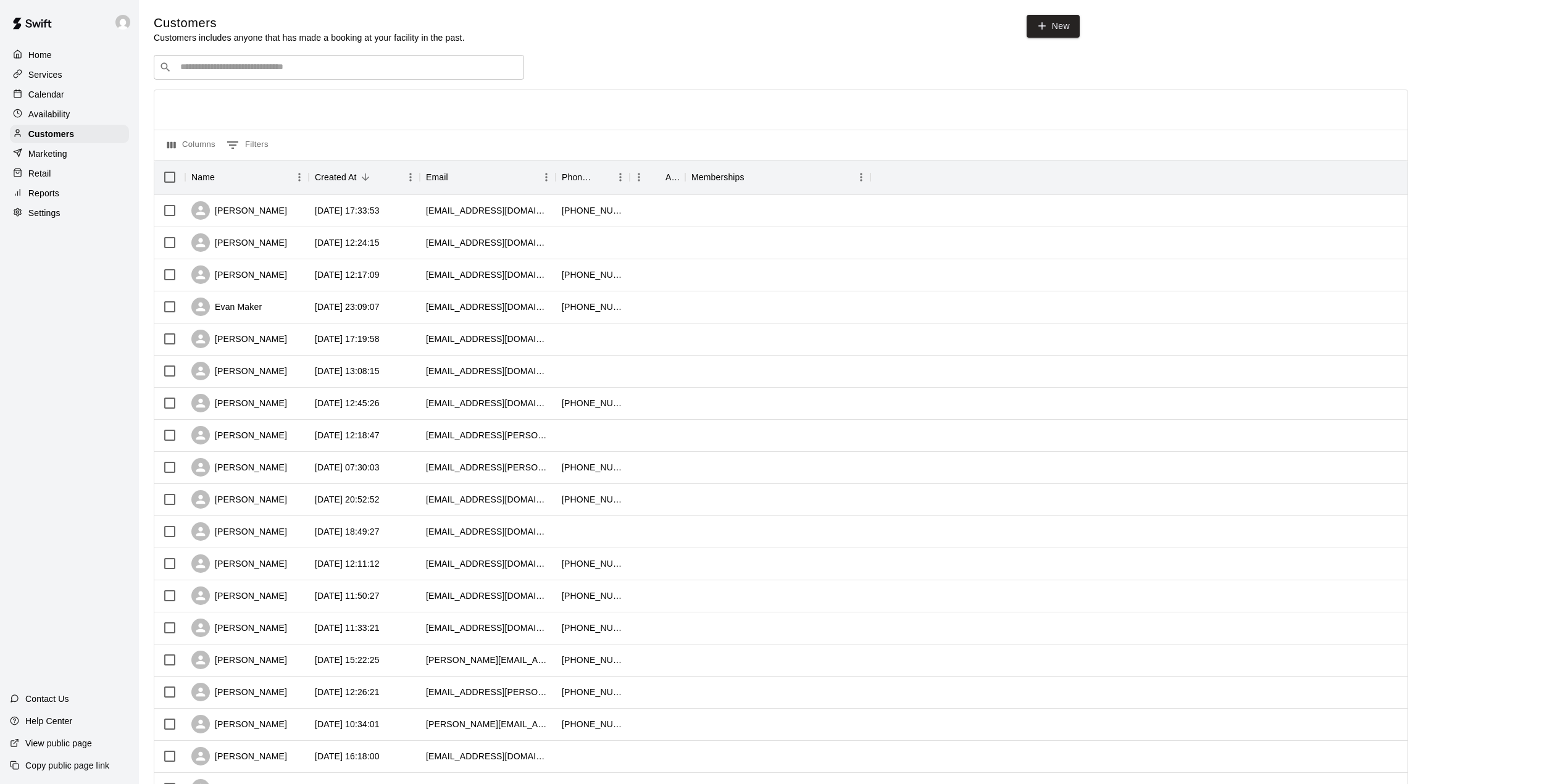
click at [679, 20] on div "Customers Customers includes anyone that has made a booking at your facility in…" at bounding box center [617, 29] width 926 height 29
click at [107, 95] on div "Calendar" at bounding box center [69, 94] width 119 height 18
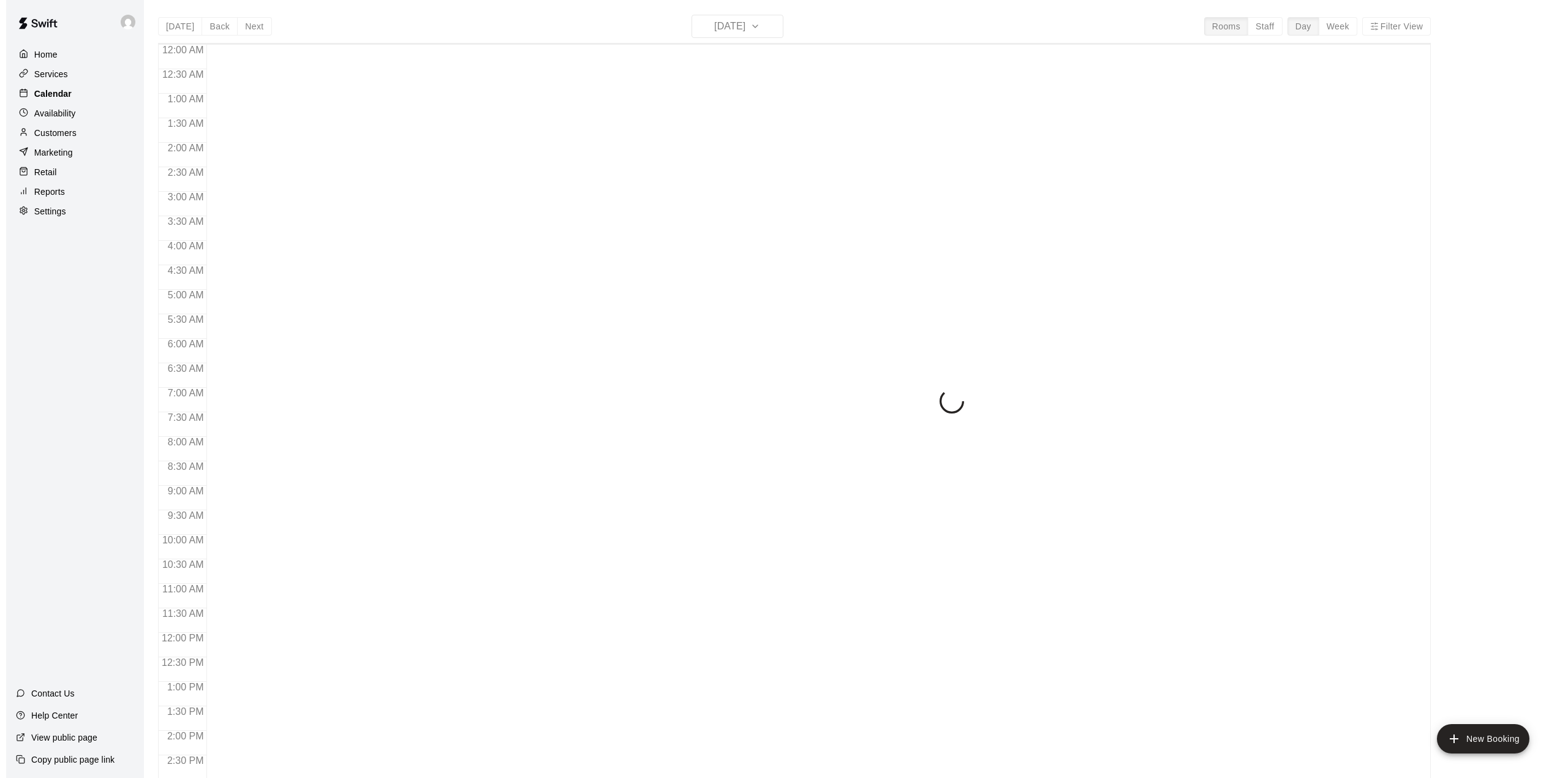
scroll to position [429, 0]
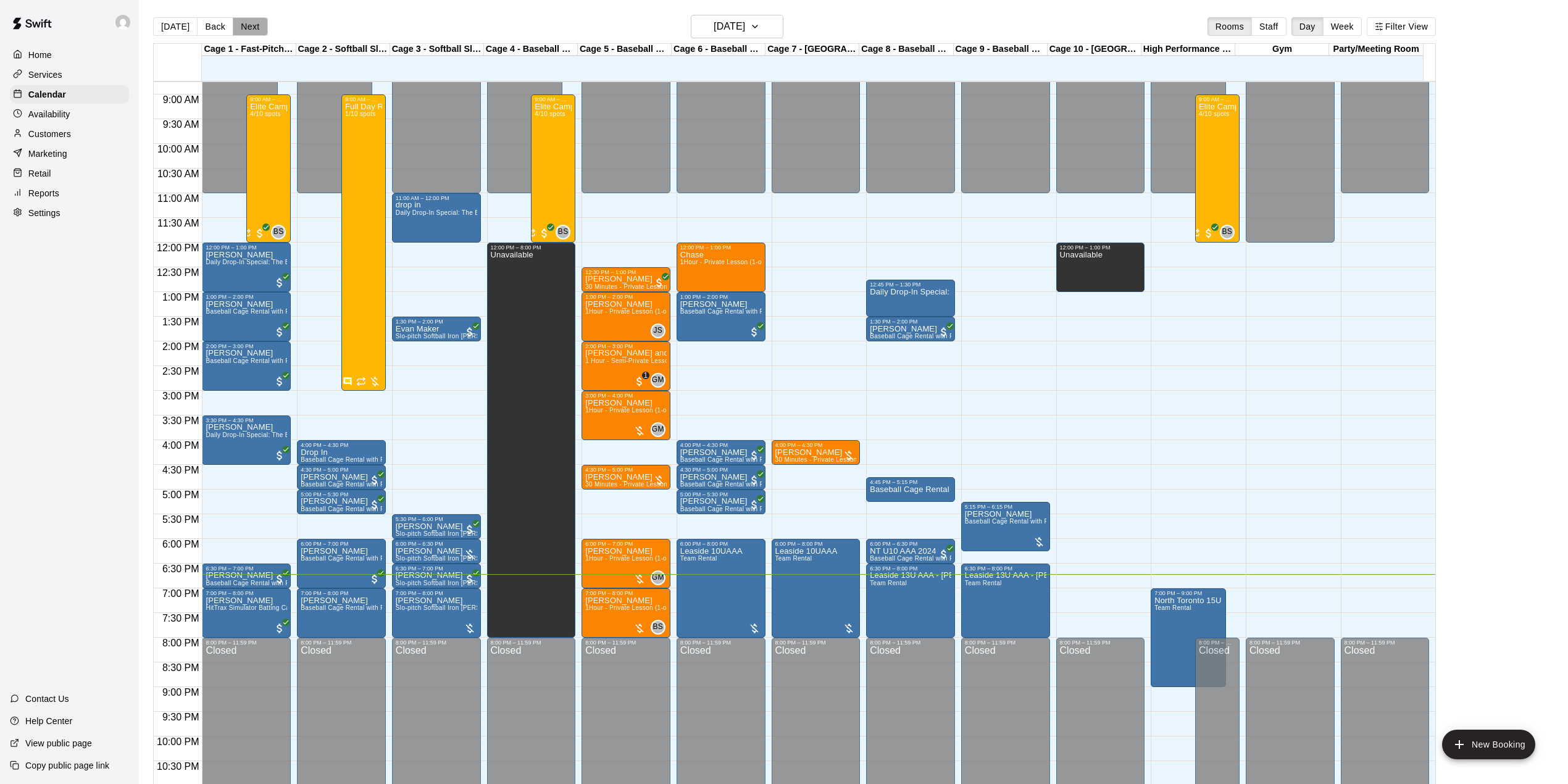
click at [258, 25] on button "Next" at bounding box center [250, 26] width 34 height 18
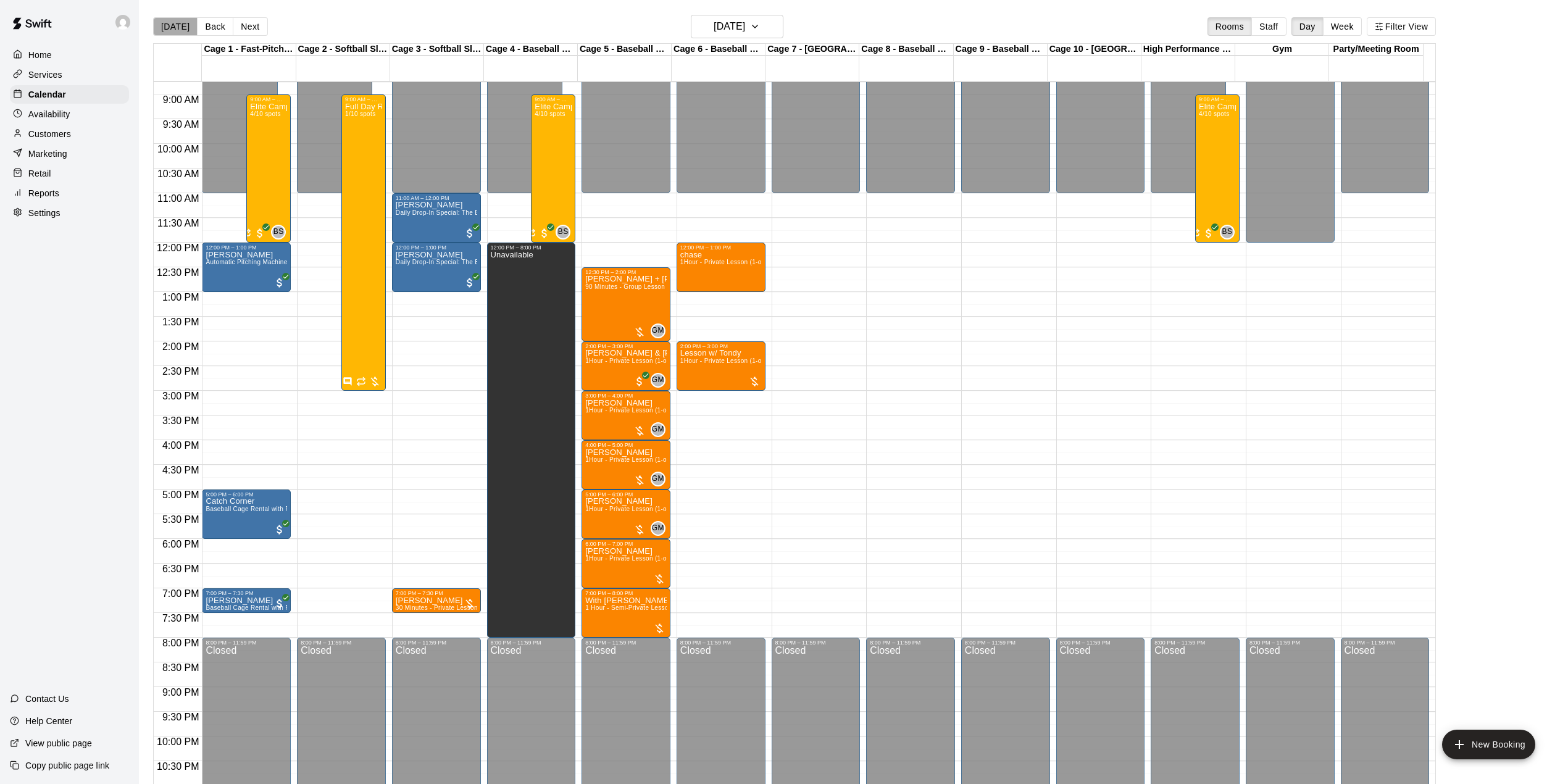
click at [181, 31] on button "[DATE]" at bounding box center [175, 26] width 45 height 18
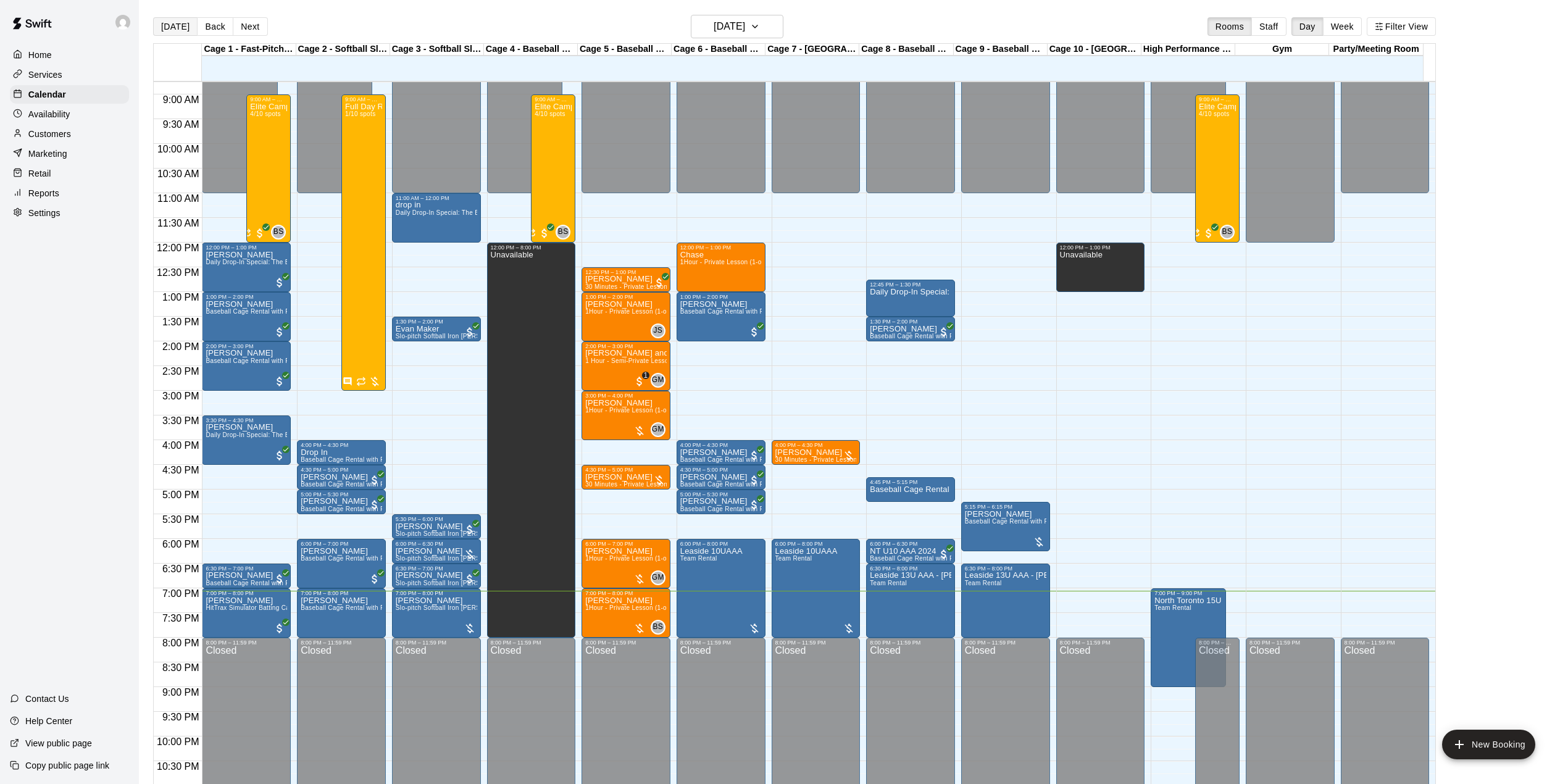
click at [163, 32] on button "[DATE]" at bounding box center [175, 26] width 45 height 18
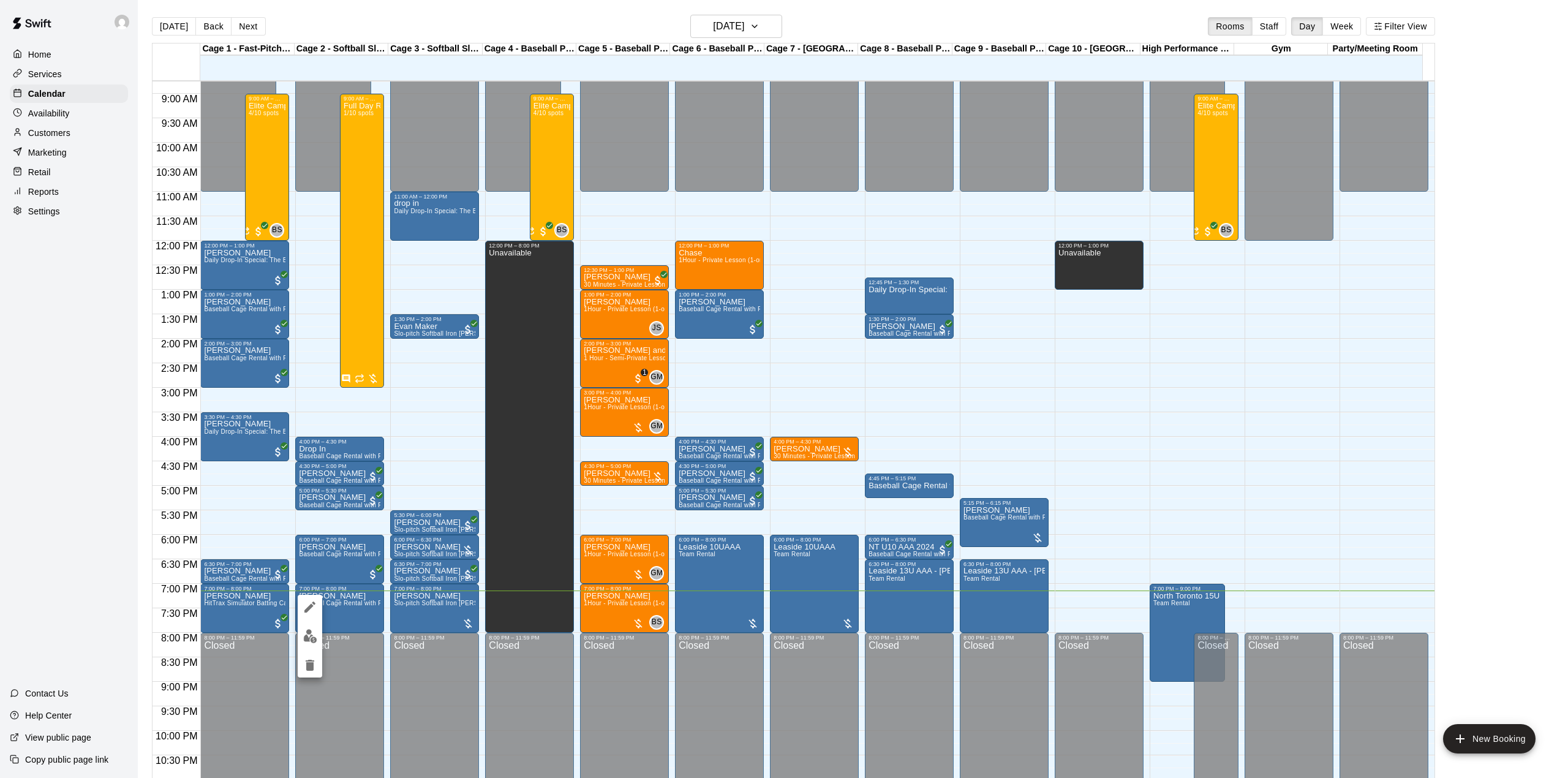
click at [304, 611] on icon "edit" at bounding box center [310, 607] width 15 height 15
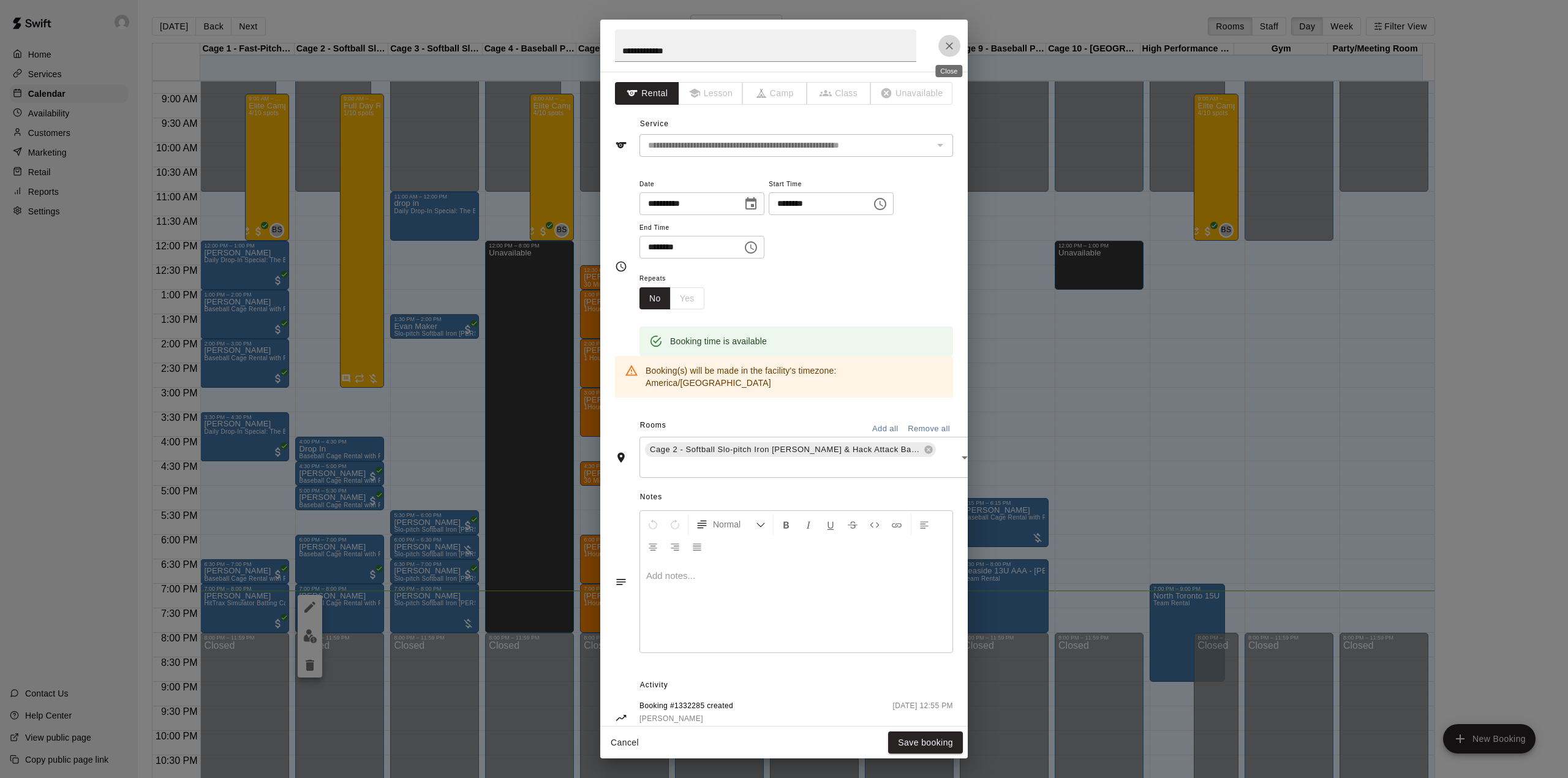
click at [944, 45] on icon "Close" at bounding box center [949, 45] width 12 height 12
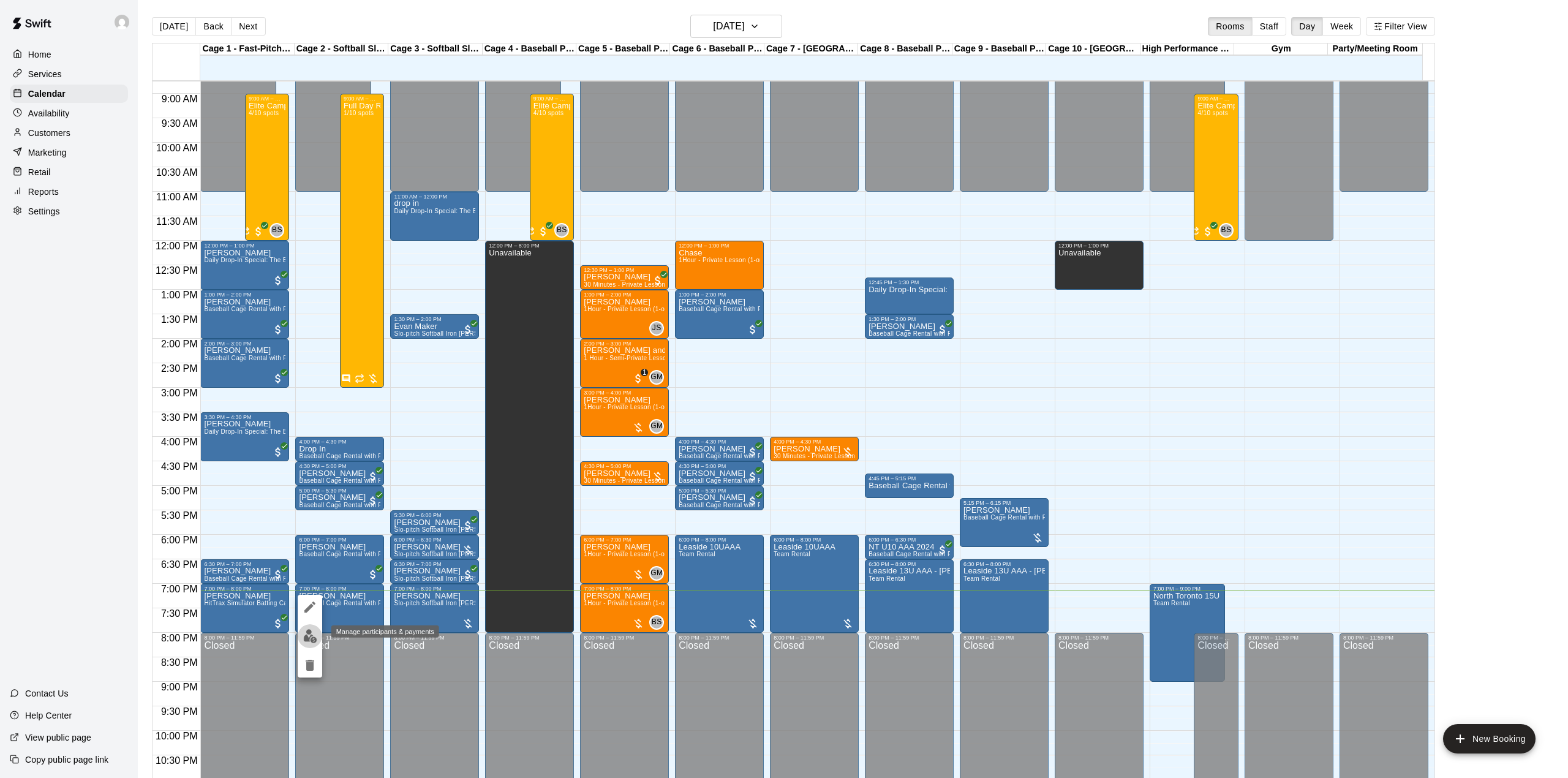
click at [313, 635] on img "edit" at bounding box center [310, 636] width 14 height 14
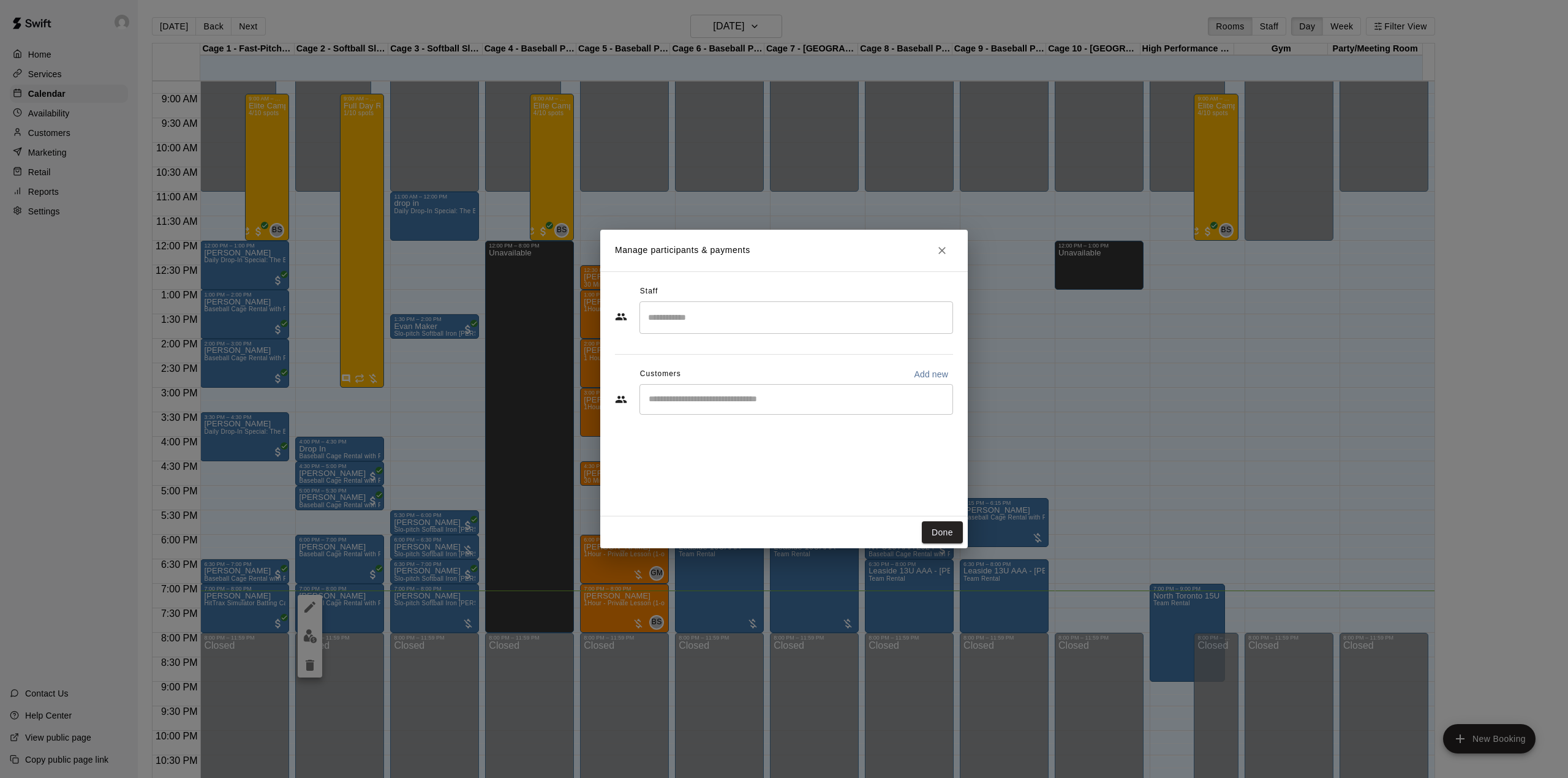
click at [944, 245] on icon "Close" at bounding box center [942, 250] width 12 height 12
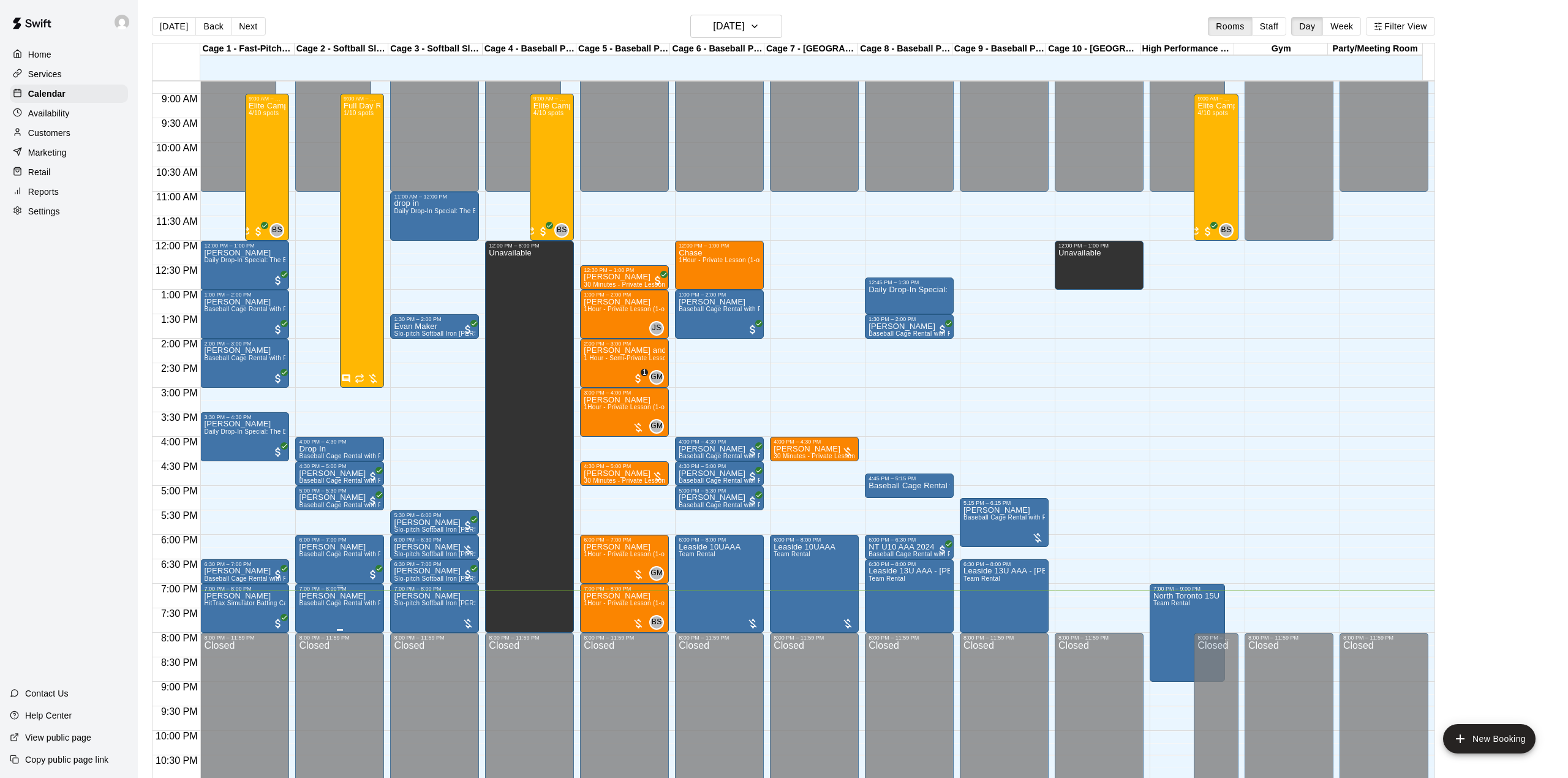
click at [339, 609] on div at bounding box center [784, 389] width 1568 height 778
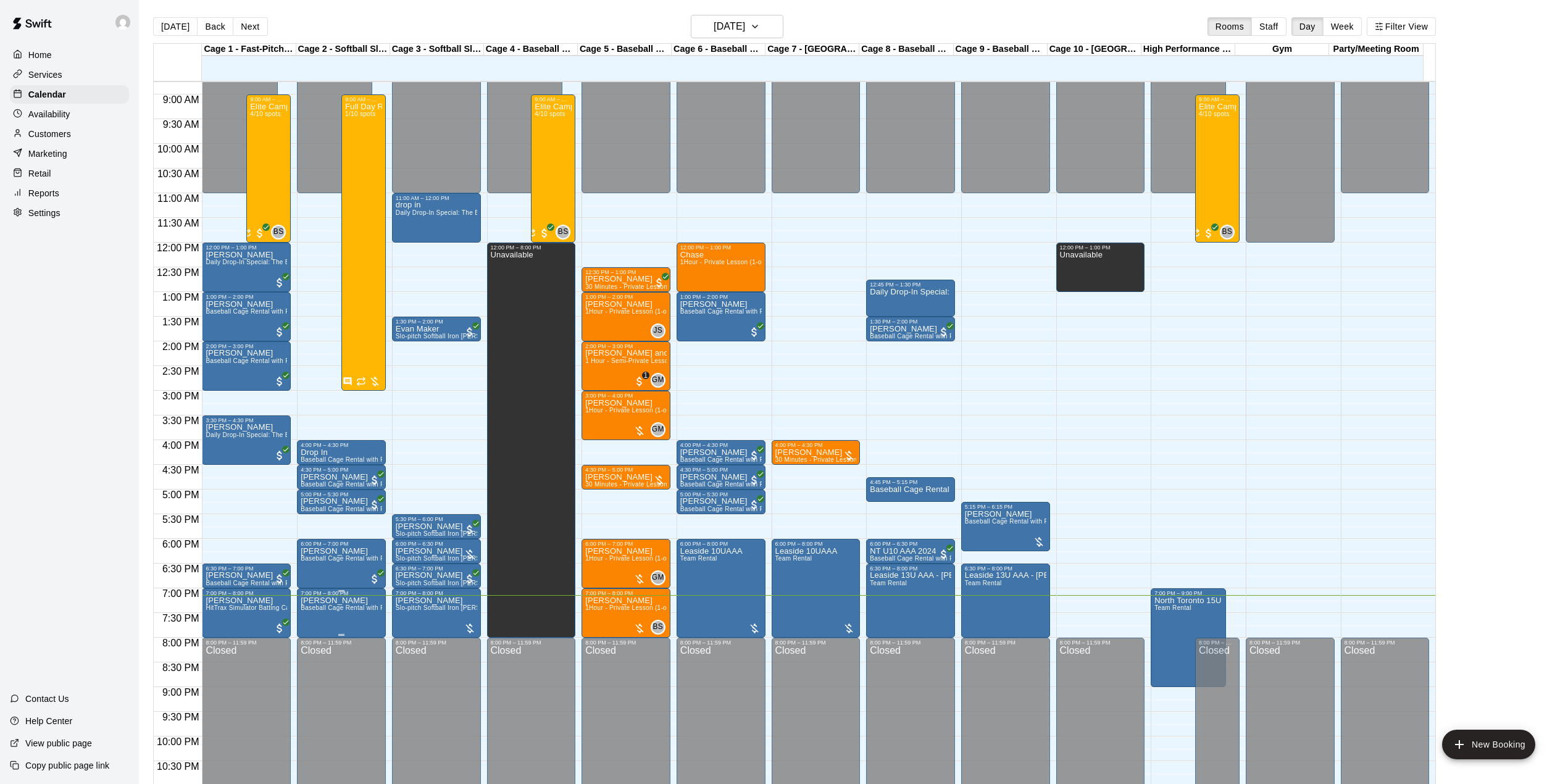
click at [342, 610] on span "Baseball Cage Rental with Pitching Machine (4 People Maximum!)" at bounding box center [398, 608] width 195 height 7
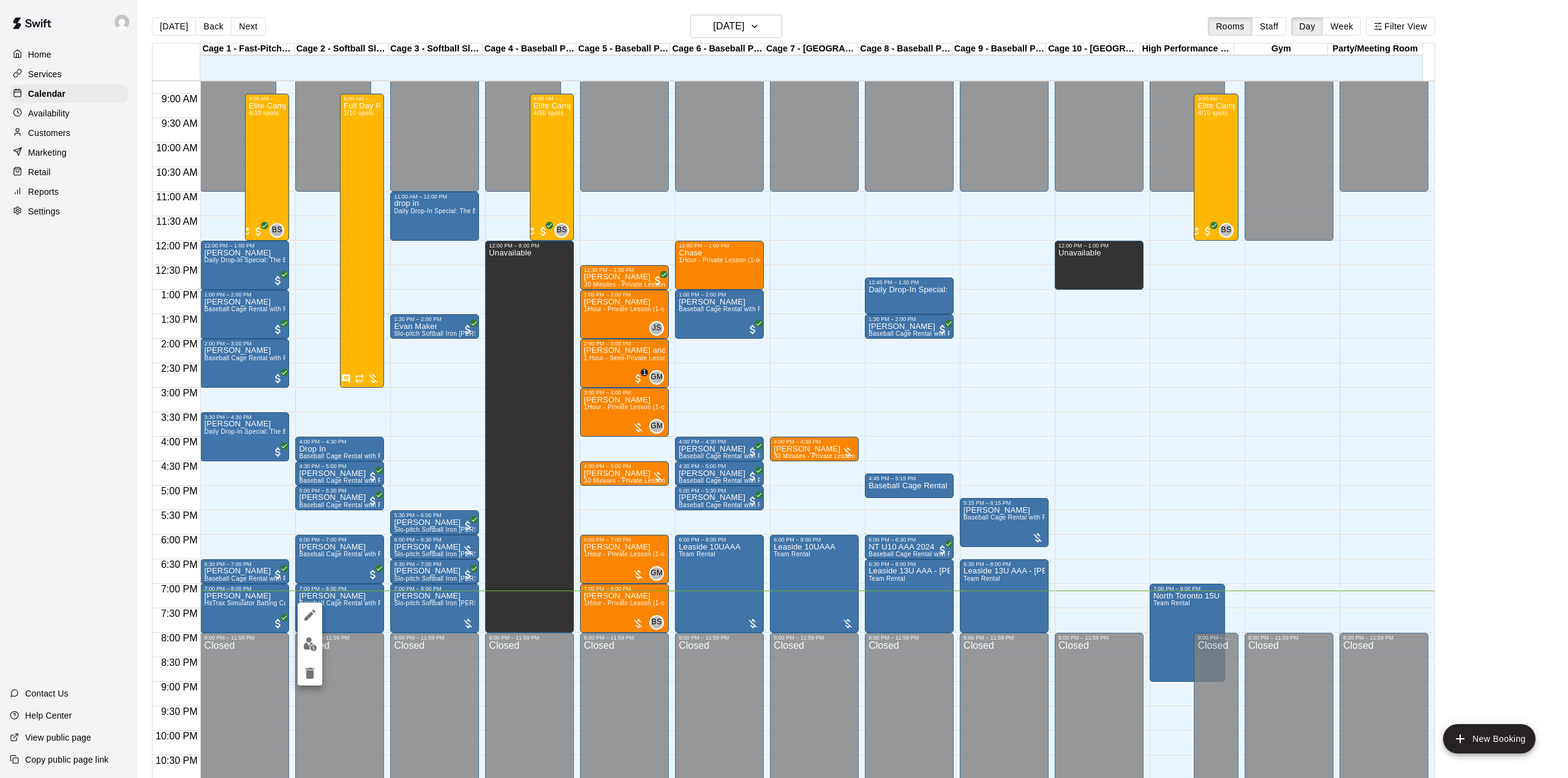
click at [315, 611] on icon "edit" at bounding box center [310, 615] width 15 height 15
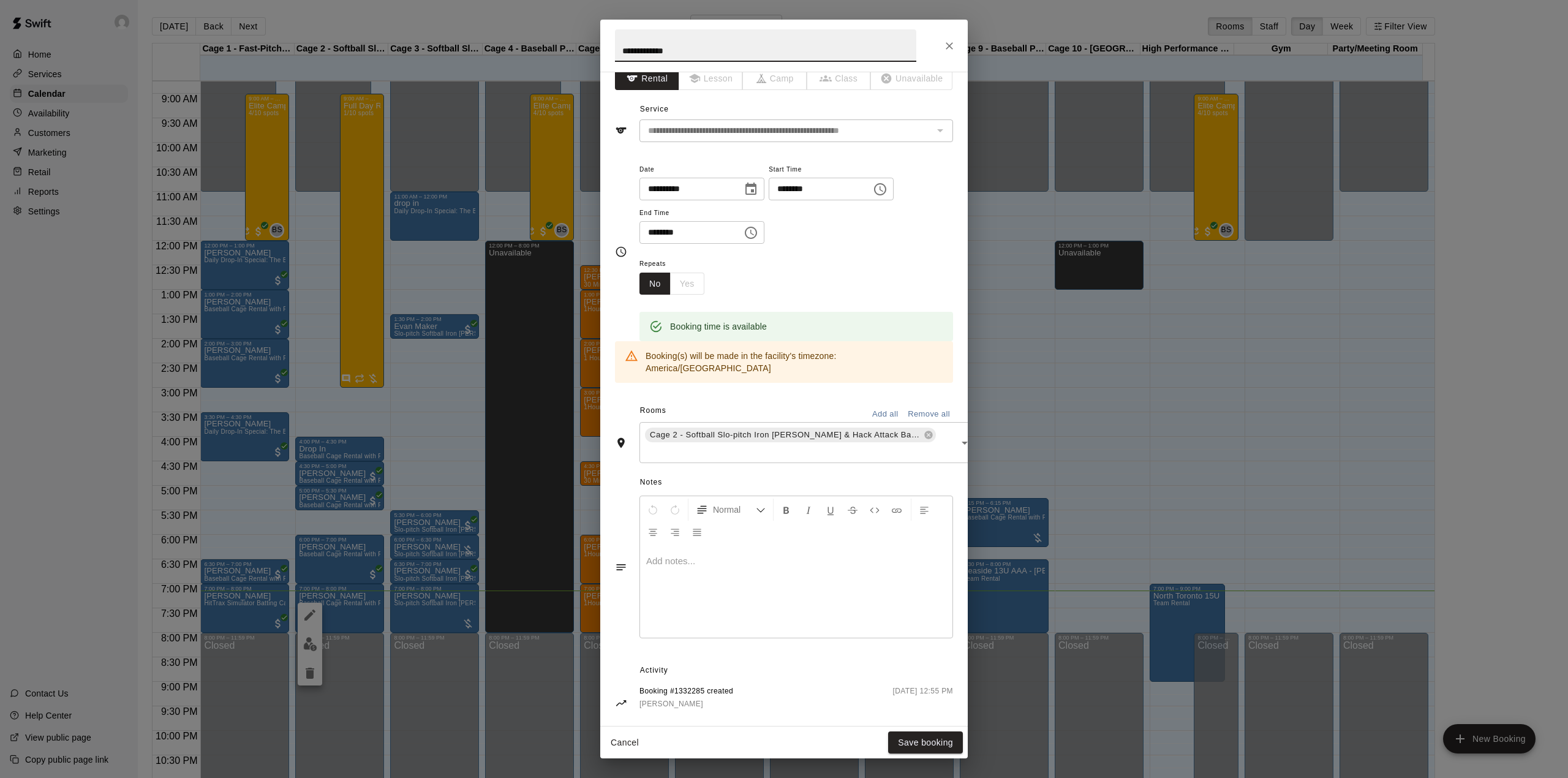
scroll to position [0, 0]
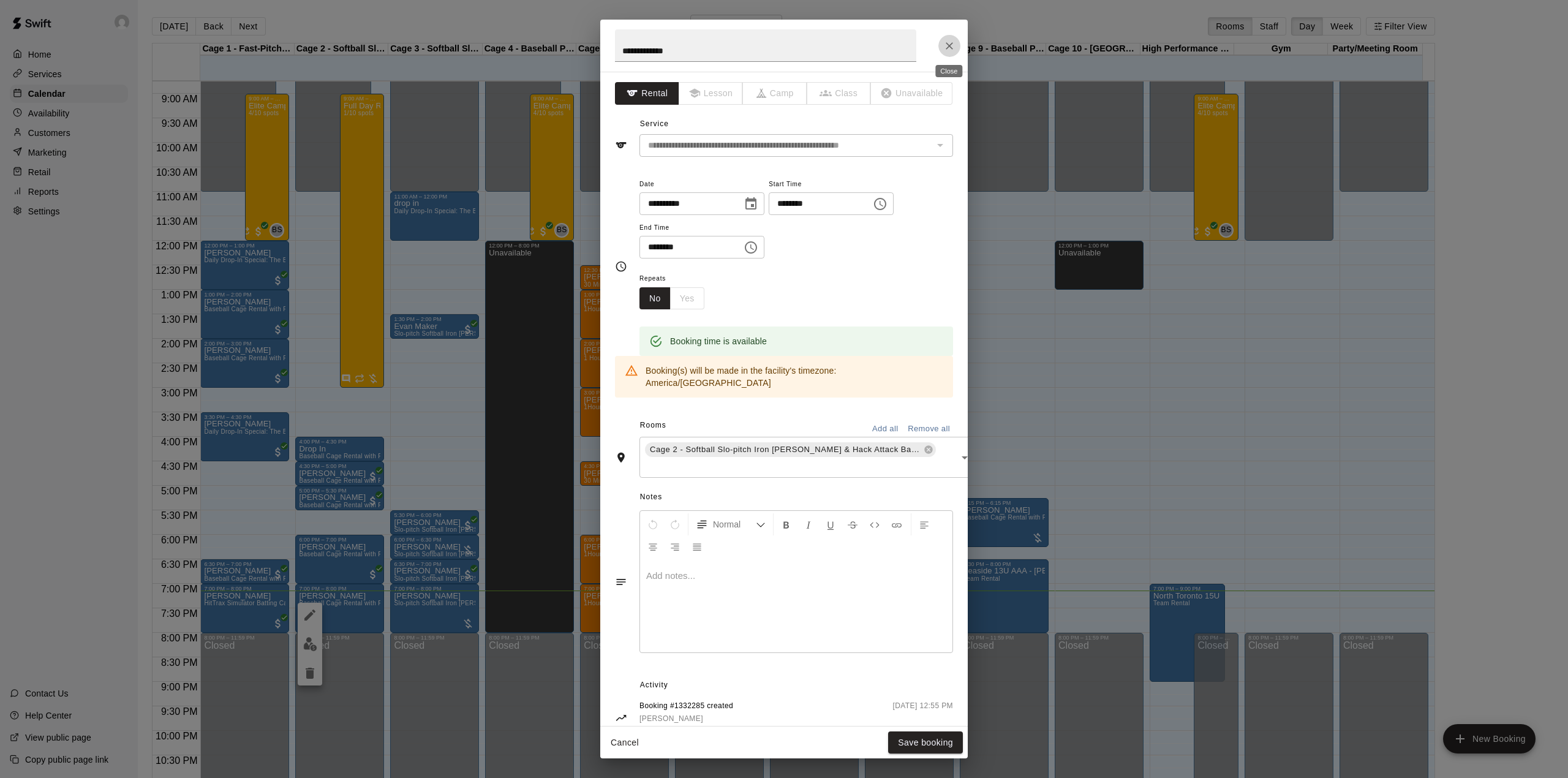
click at [954, 45] on icon "Close" at bounding box center [949, 45] width 12 height 12
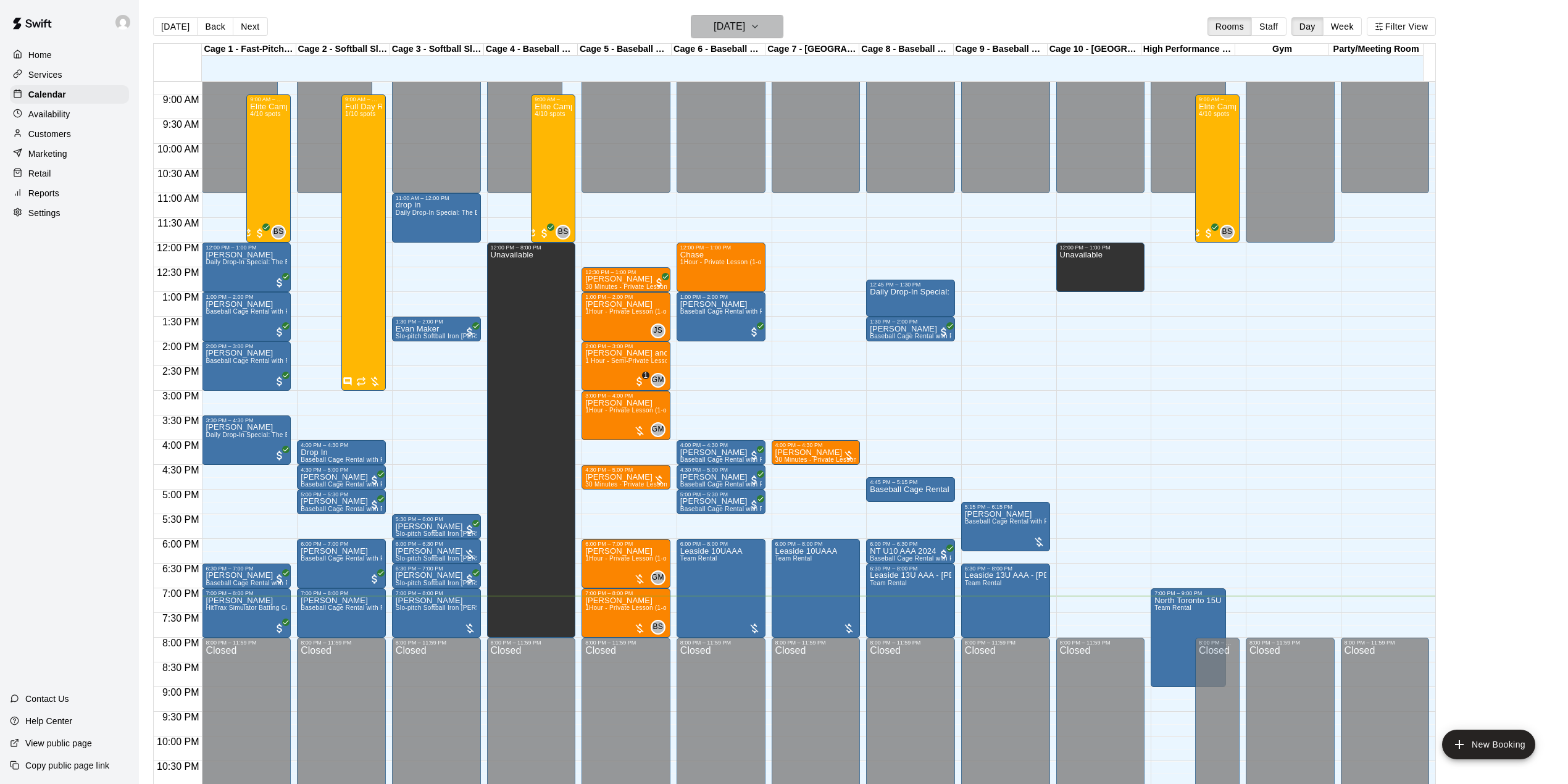
click at [745, 27] on h6 "[DATE]" at bounding box center [729, 26] width 32 height 17
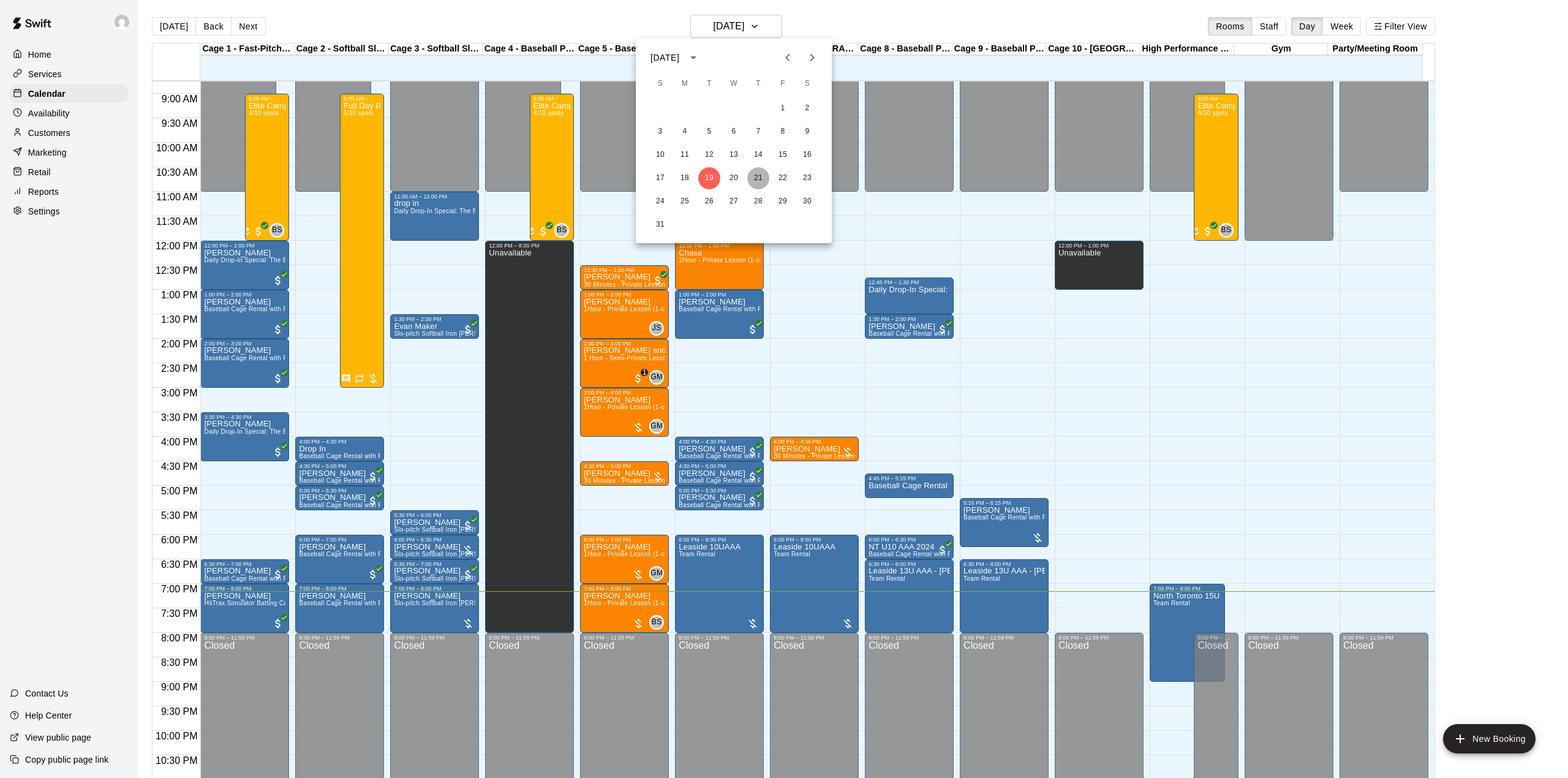
click at [754, 177] on button "21" at bounding box center [758, 178] width 22 height 22
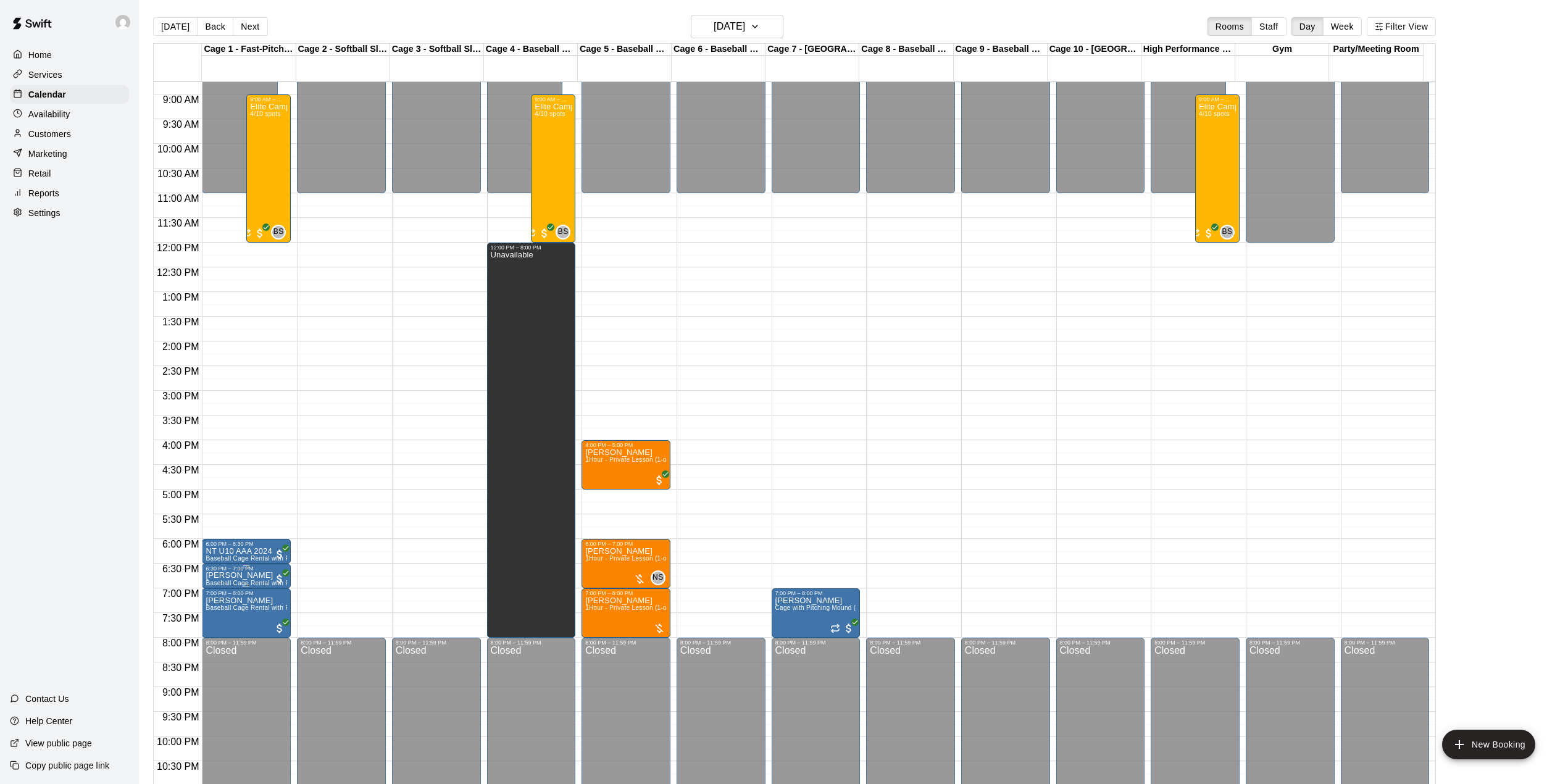
click at [251, 575] on p "[PERSON_NAME]" at bounding box center [246, 575] width 81 height 0
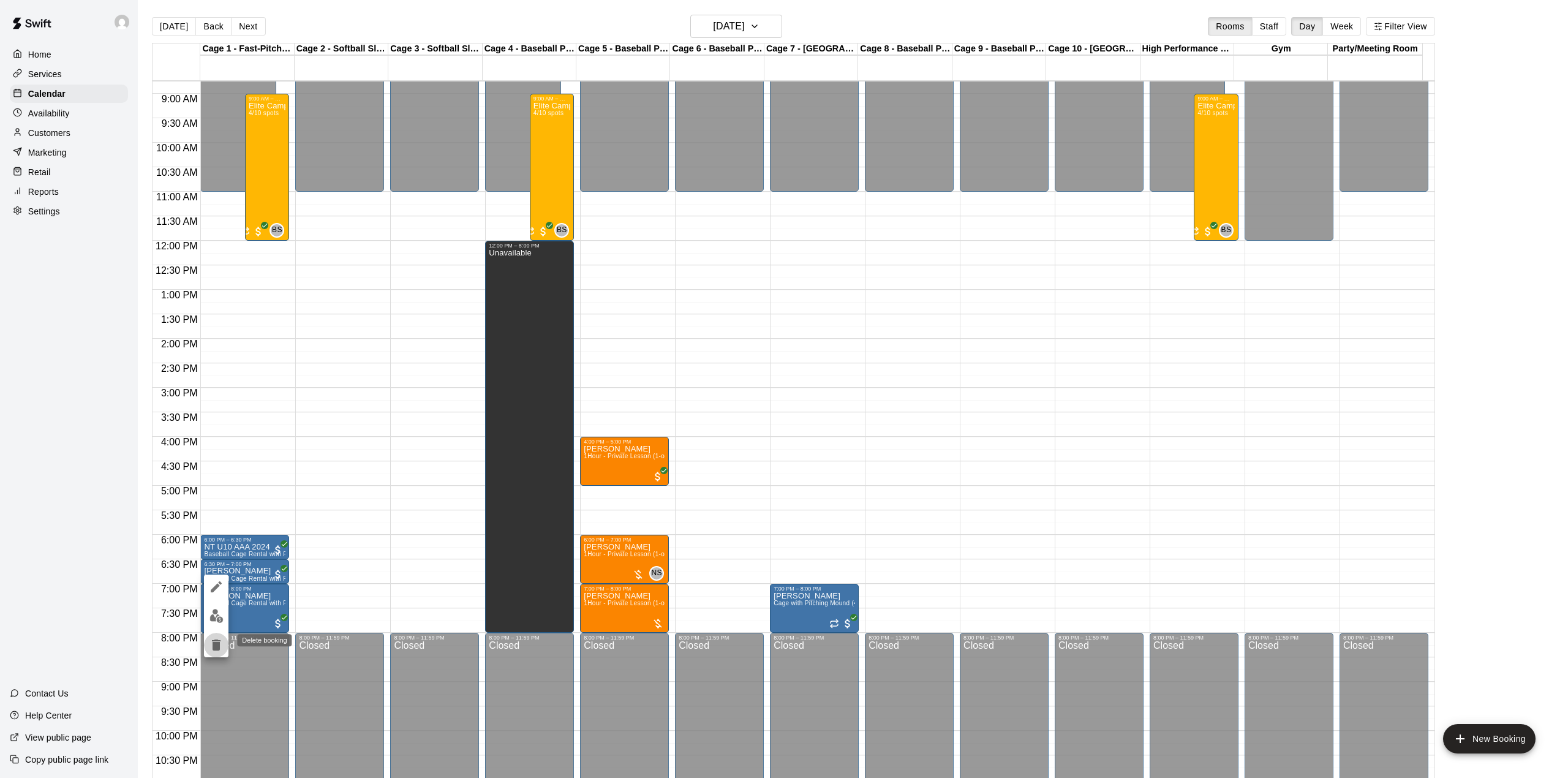
click at [213, 643] on icon "delete" at bounding box center [216, 645] width 9 height 11
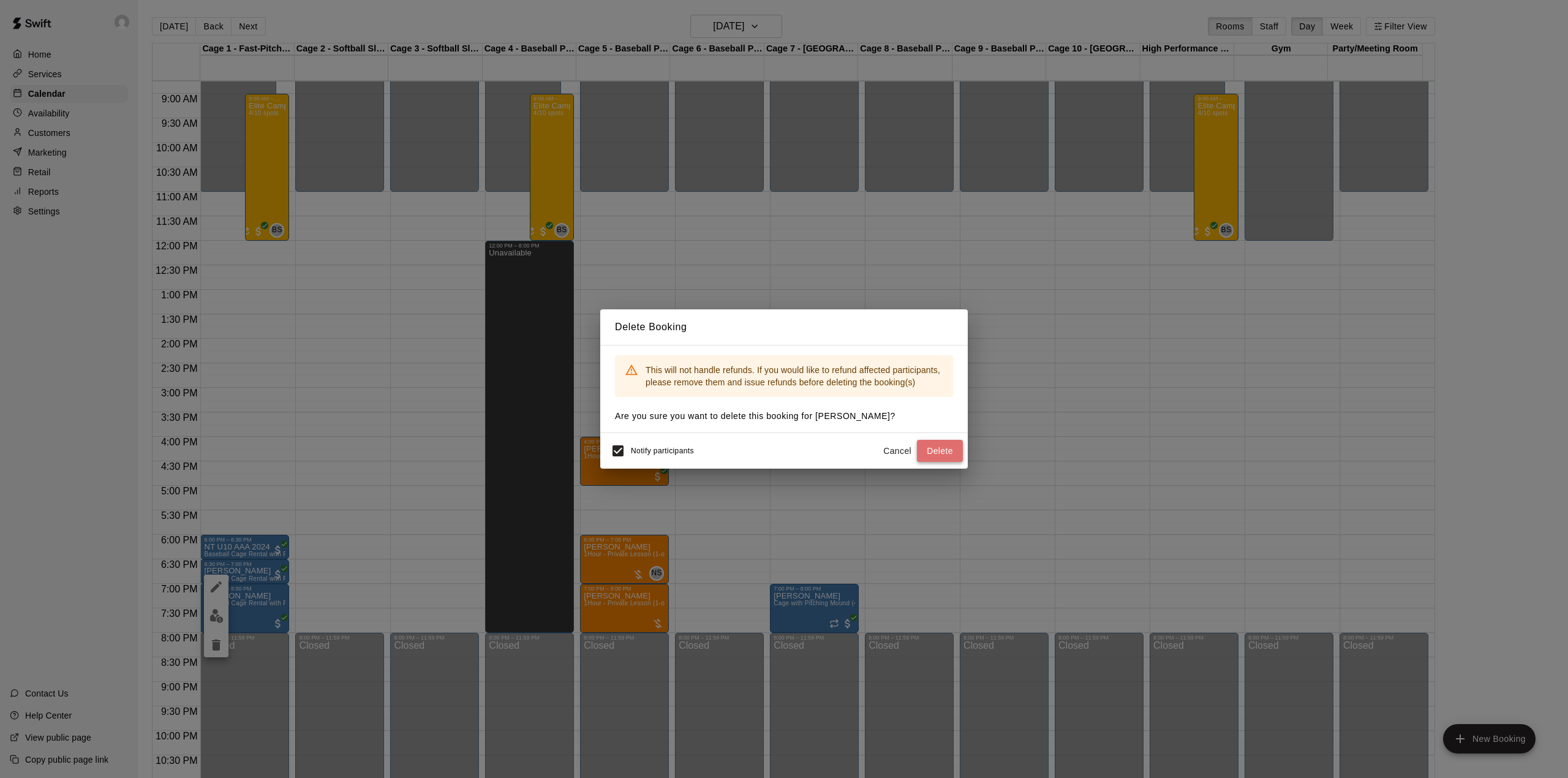
click at [944, 450] on button "Delete" at bounding box center [939, 451] width 46 height 23
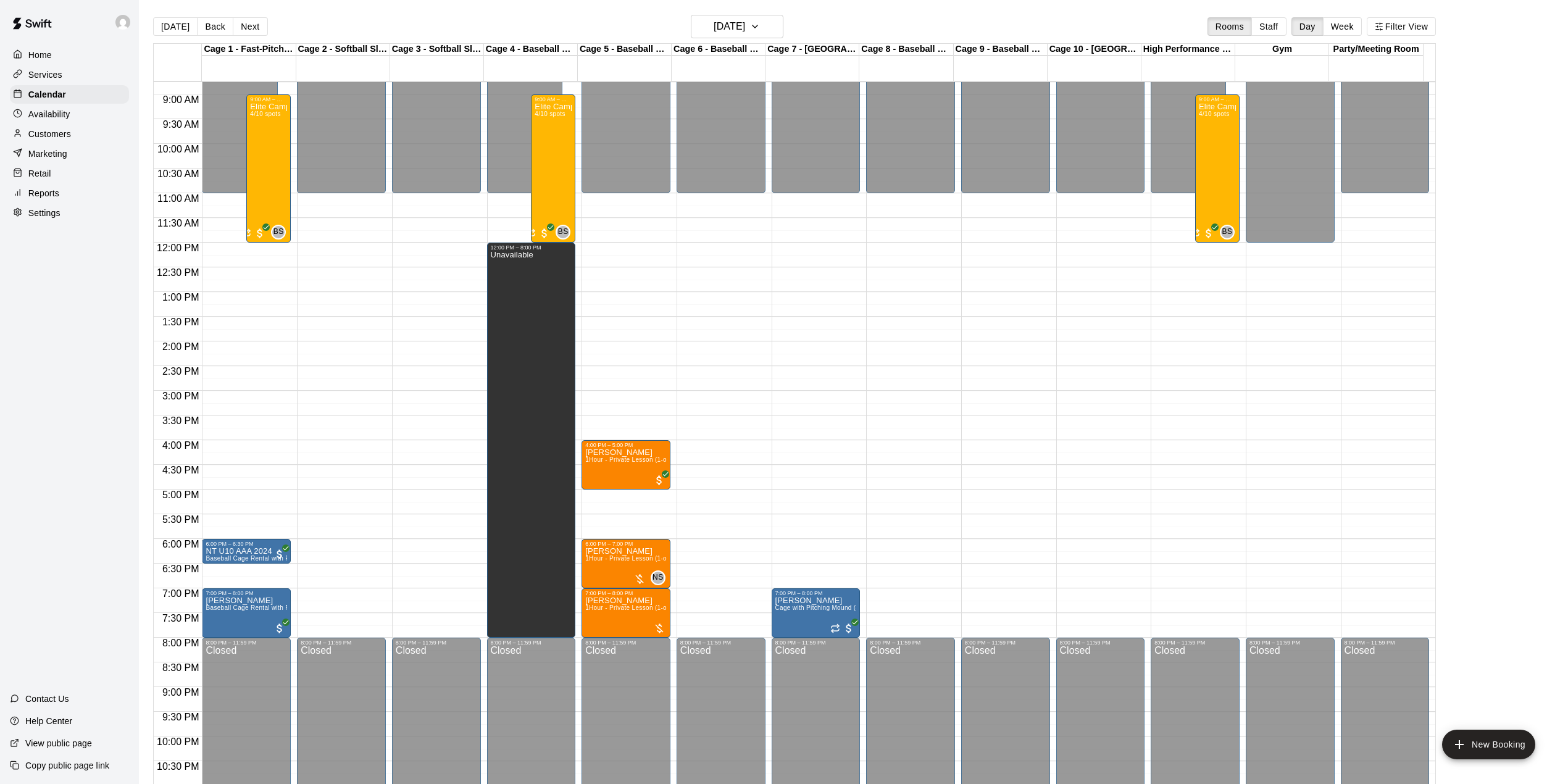
click at [156, 15] on div "Today Back Next Thursday Aug 21 Rooms Staff Day Week Filter View" at bounding box center [795, 29] width 1283 height 29
click at [171, 23] on button "[DATE]" at bounding box center [175, 26] width 45 height 18
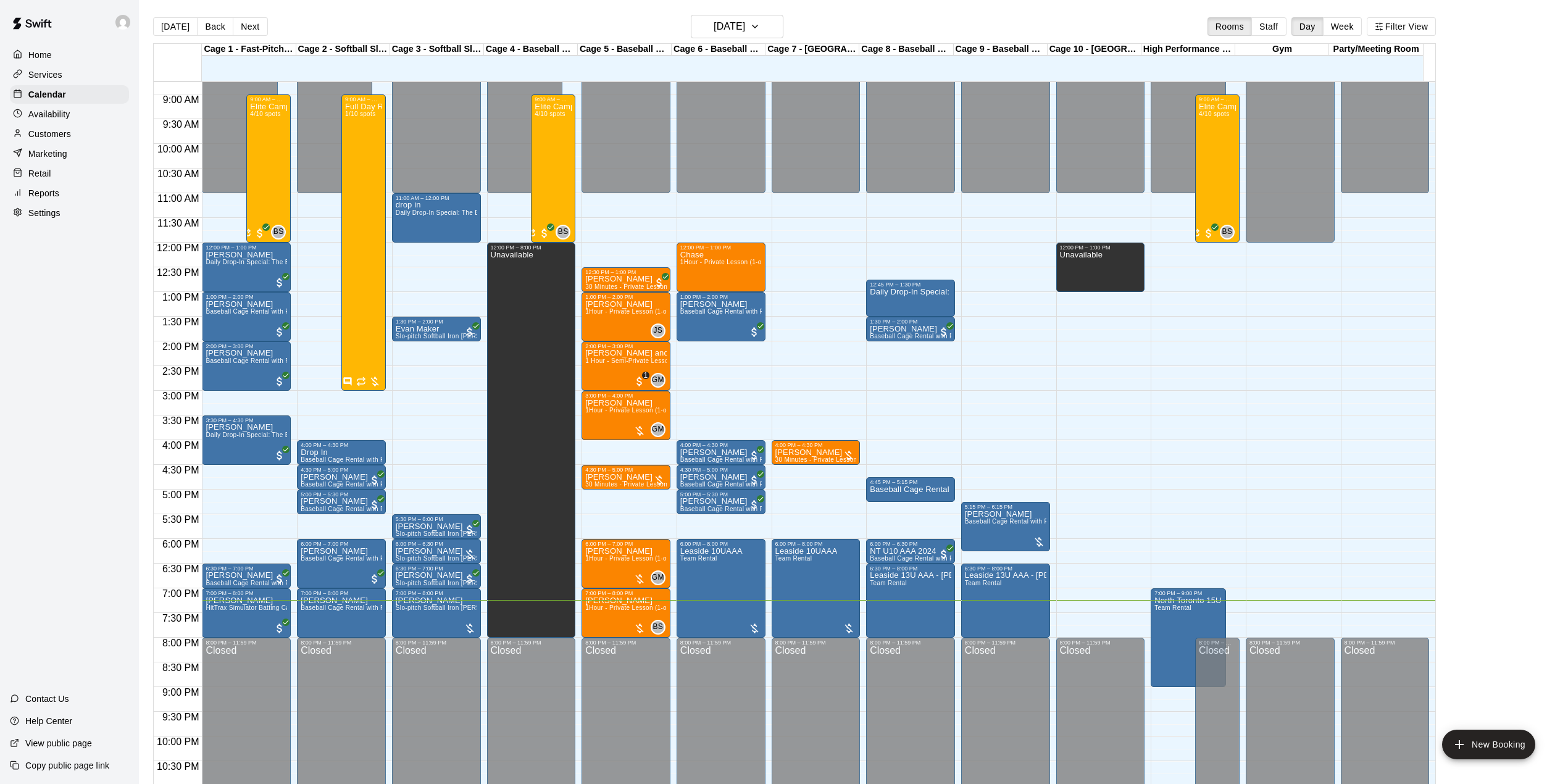
click at [252, 20] on button "Next" at bounding box center [250, 26] width 34 height 18
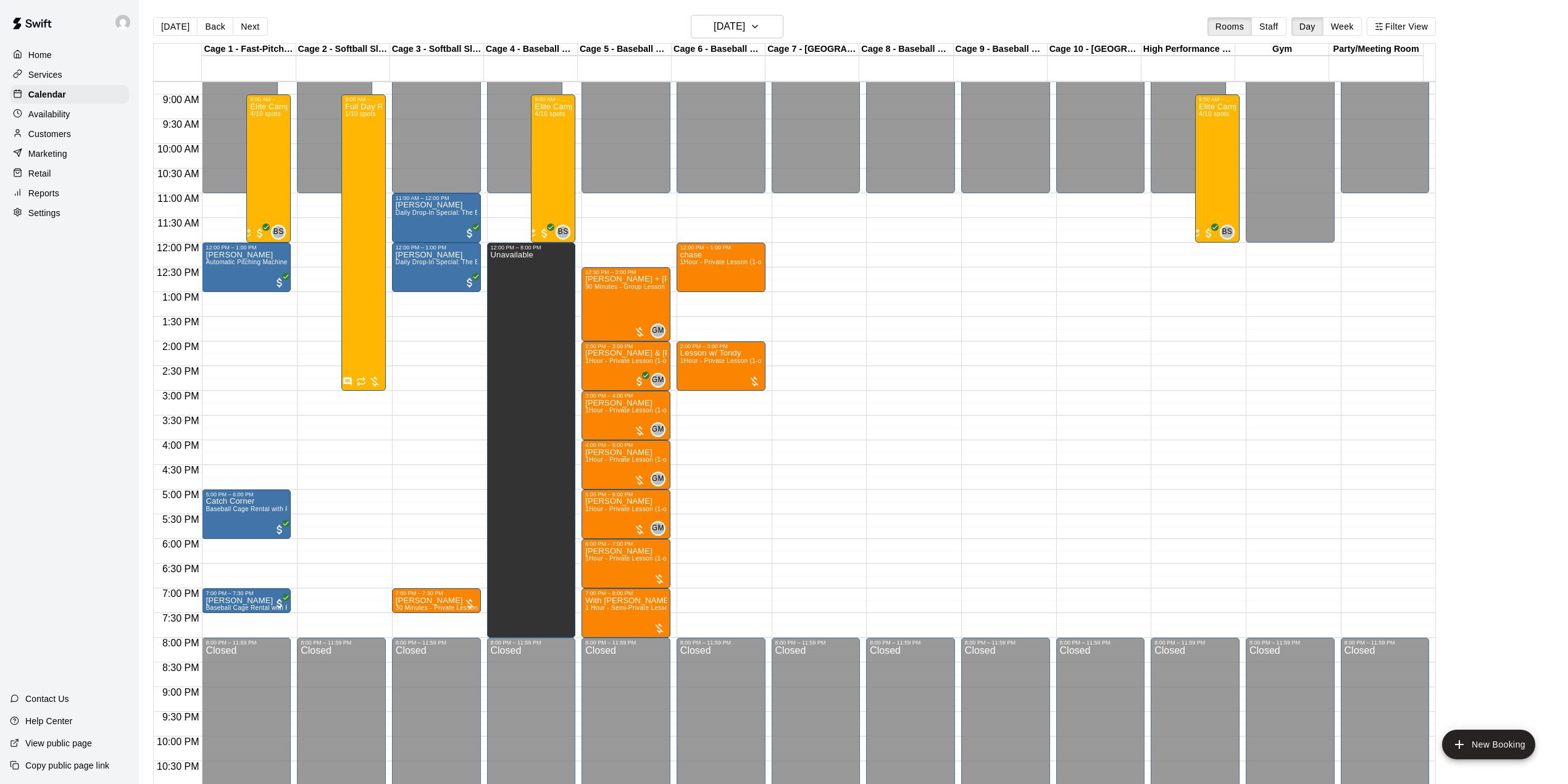
click at [902, 290] on div "12:00 AM – 11:00 AM Closed 8:00 PM – 11:59 PM Closed" at bounding box center [911, 242] width 89 height 1185
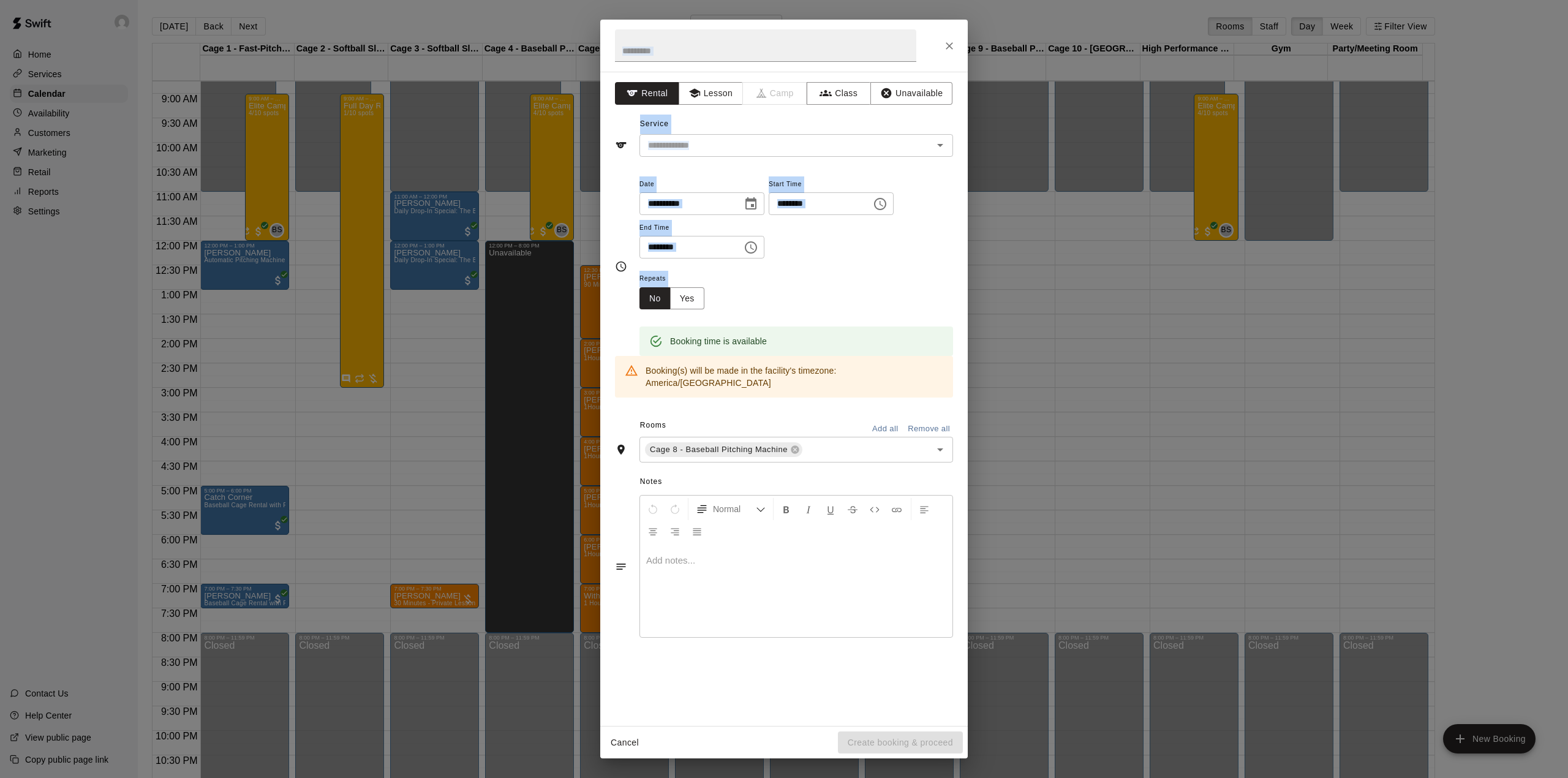
drag, startPoint x: 896, startPoint y: 297, endPoint x: 902, endPoint y: 305, distance: 10.0
click at [945, 47] on icon "Close" at bounding box center [949, 45] width 12 height 12
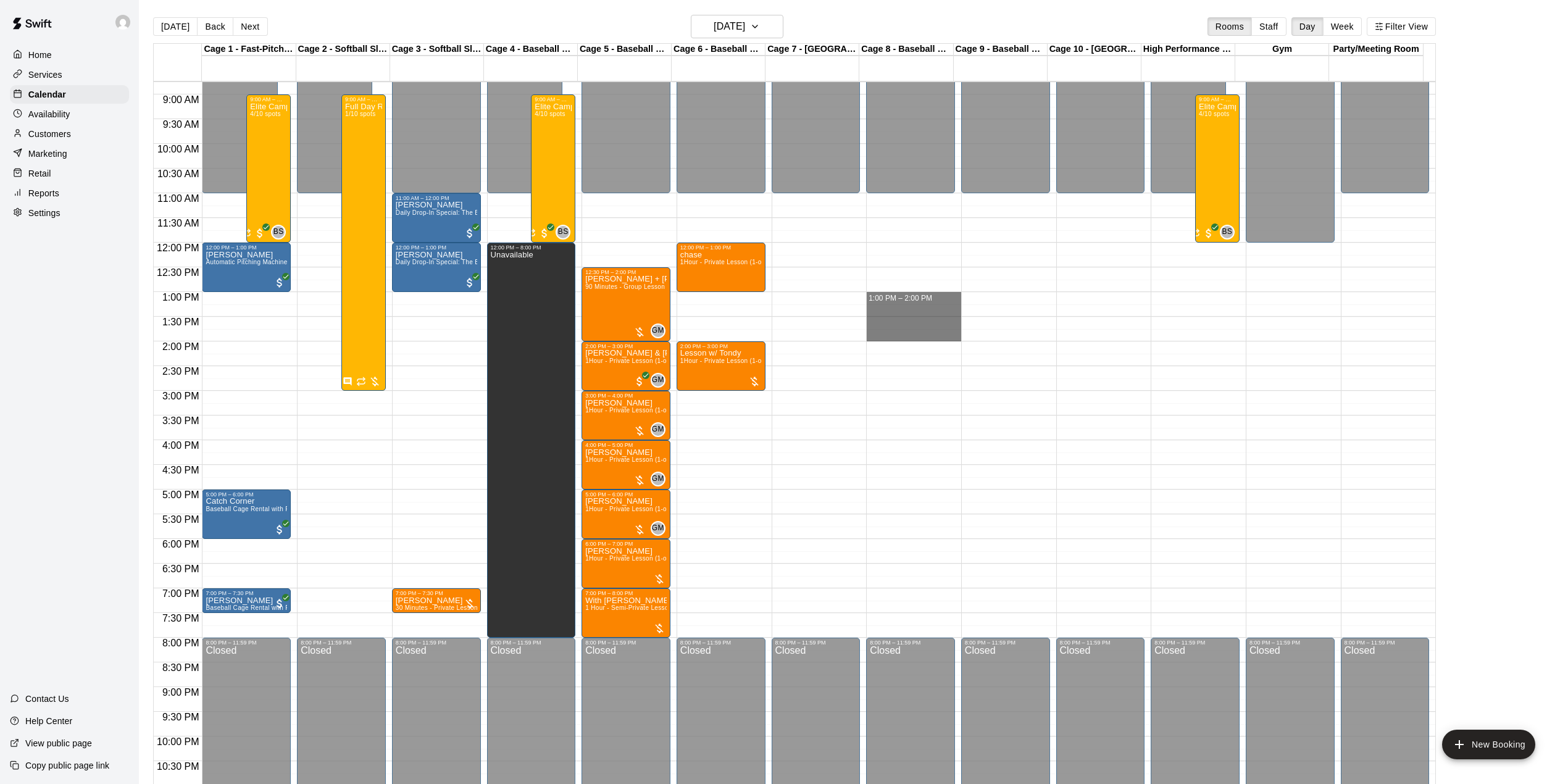
drag, startPoint x: 899, startPoint y: 299, endPoint x: 902, endPoint y: 337, distance: 38.1
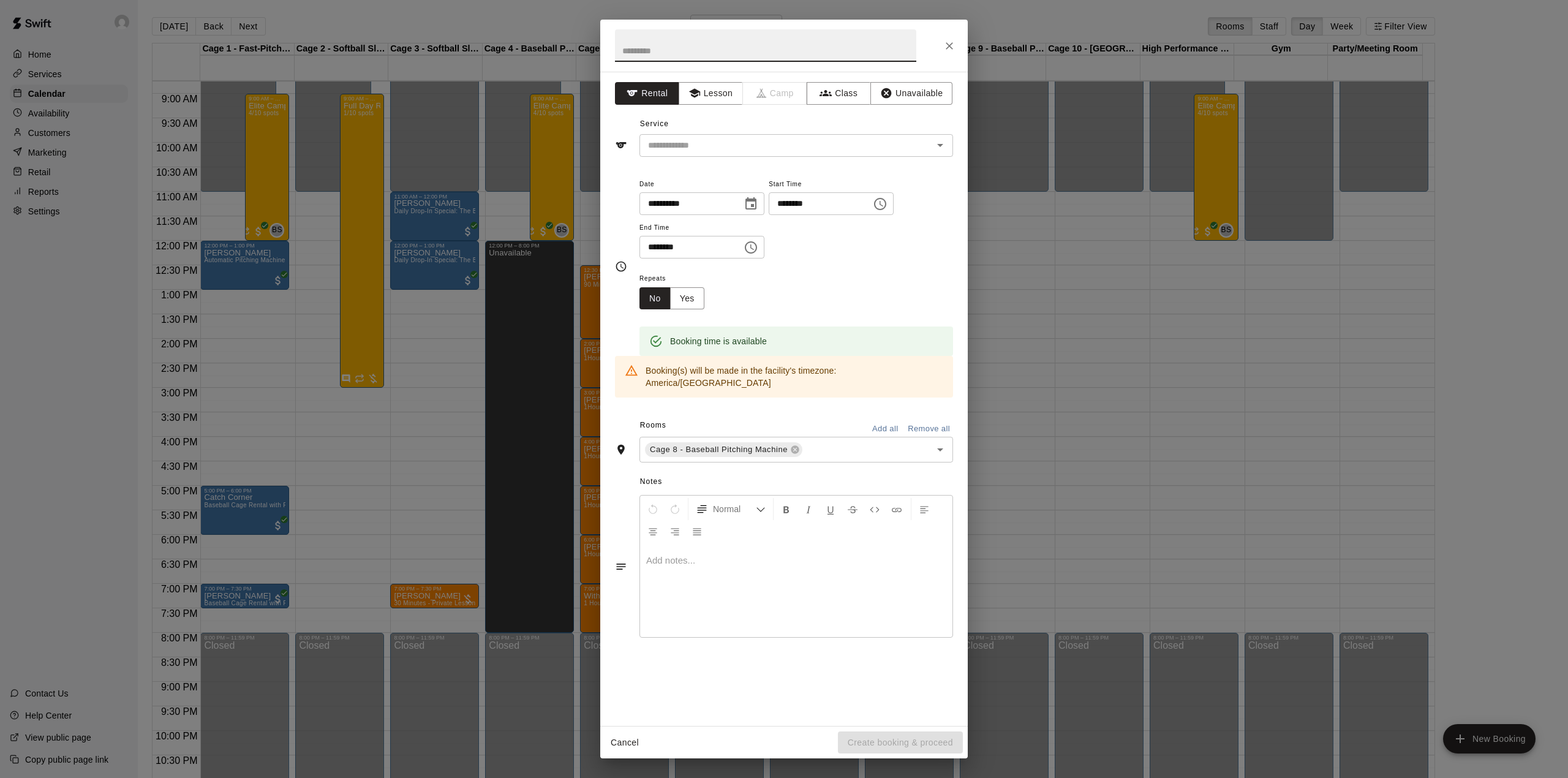
click at [769, 52] on input "text" at bounding box center [766, 45] width 301 height 32
click at [691, 136] on div "​" at bounding box center [796, 146] width 313 height 23
type input "**********"
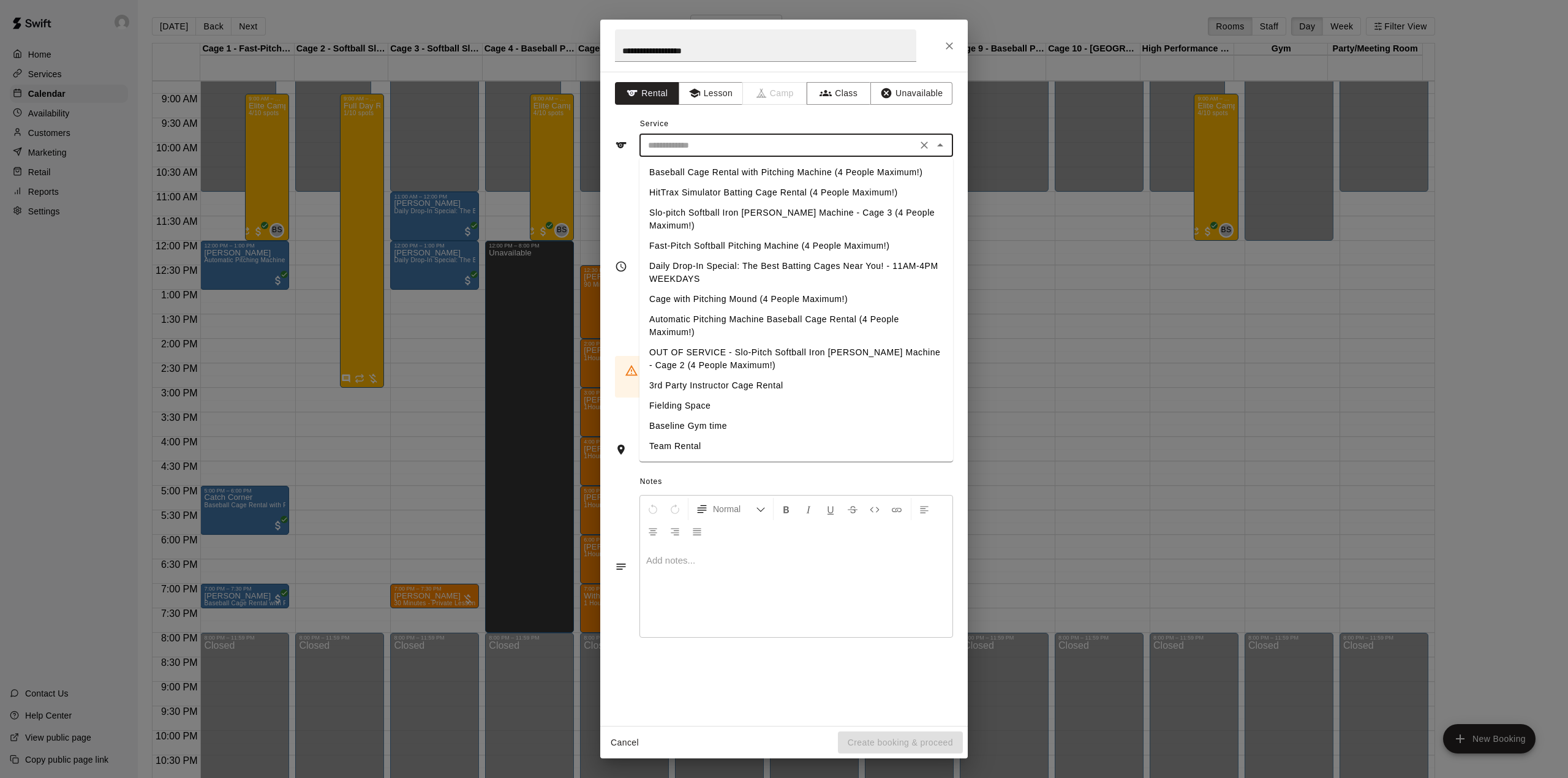
click at [706, 179] on li "Baseball Cage Rental with Pitching Machine (4 People Maximum!)" at bounding box center [796, 172] width 313 height 20
type input "**********"
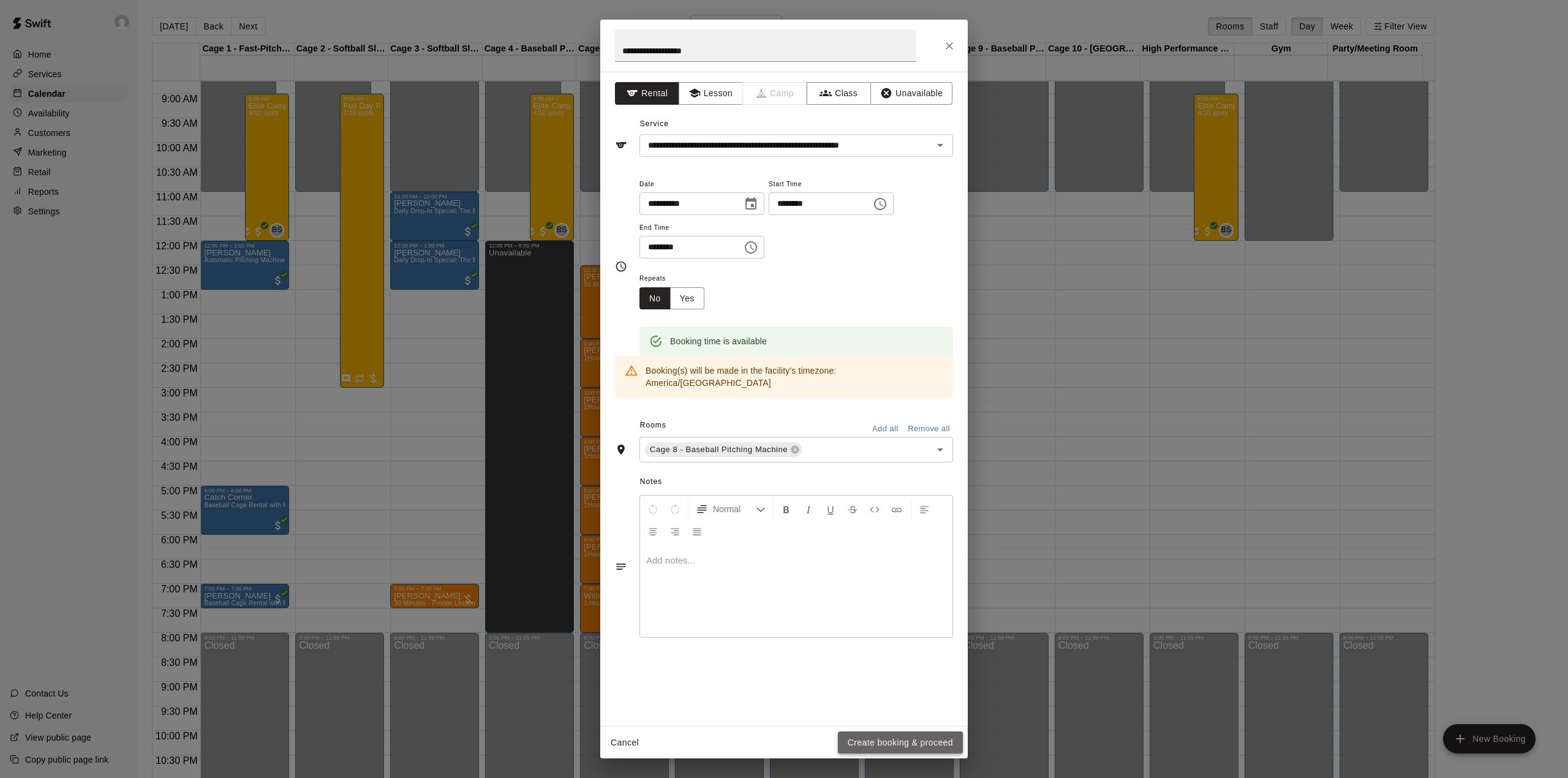
click at [888, 741] on button "Create booking & proceed" at bounding box center [900, 743] width 125 height 23
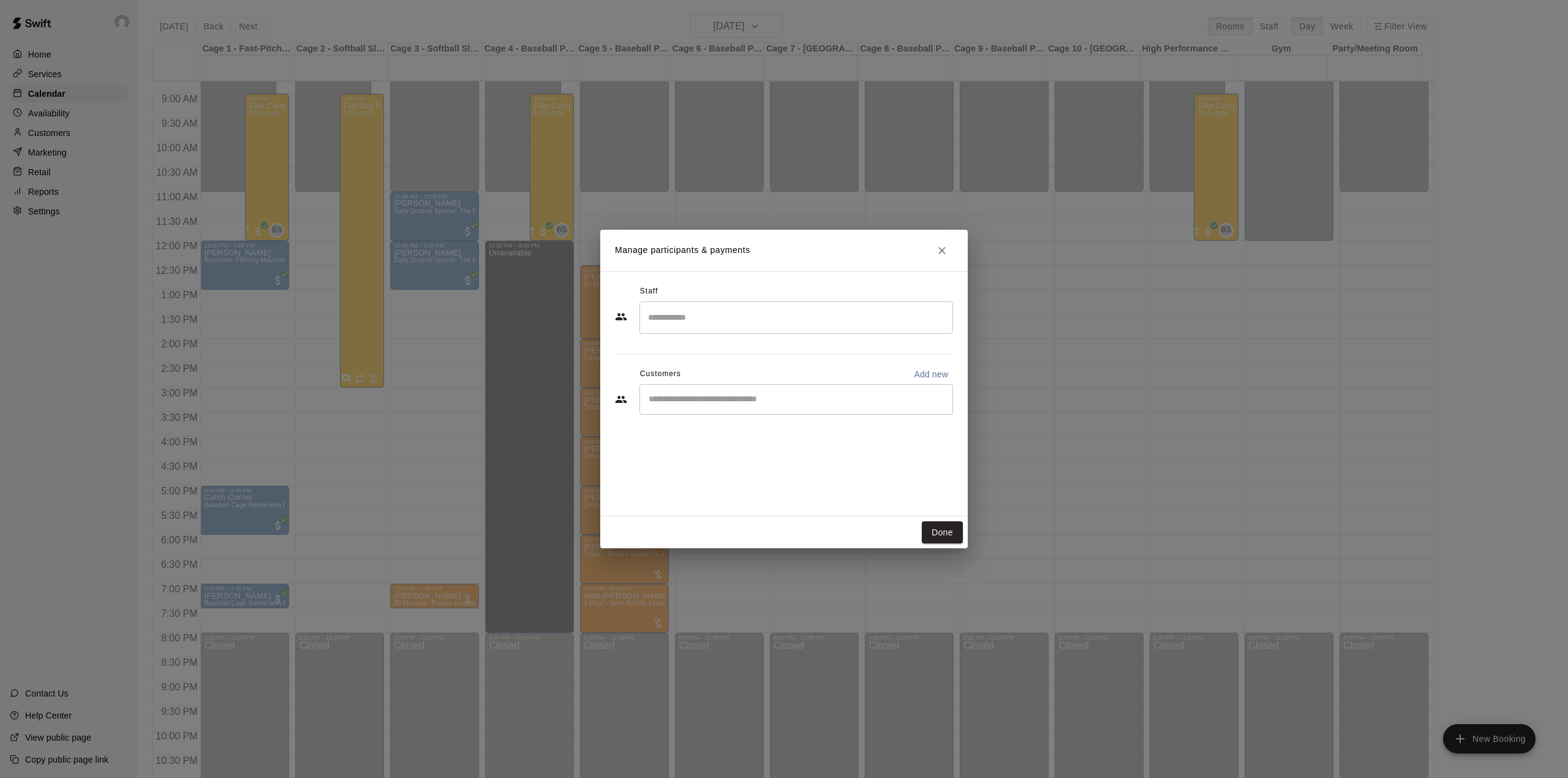
click at [723, 405] on input "Start typing to search customers..." at bounding box center [796, 399] width 303 height 12
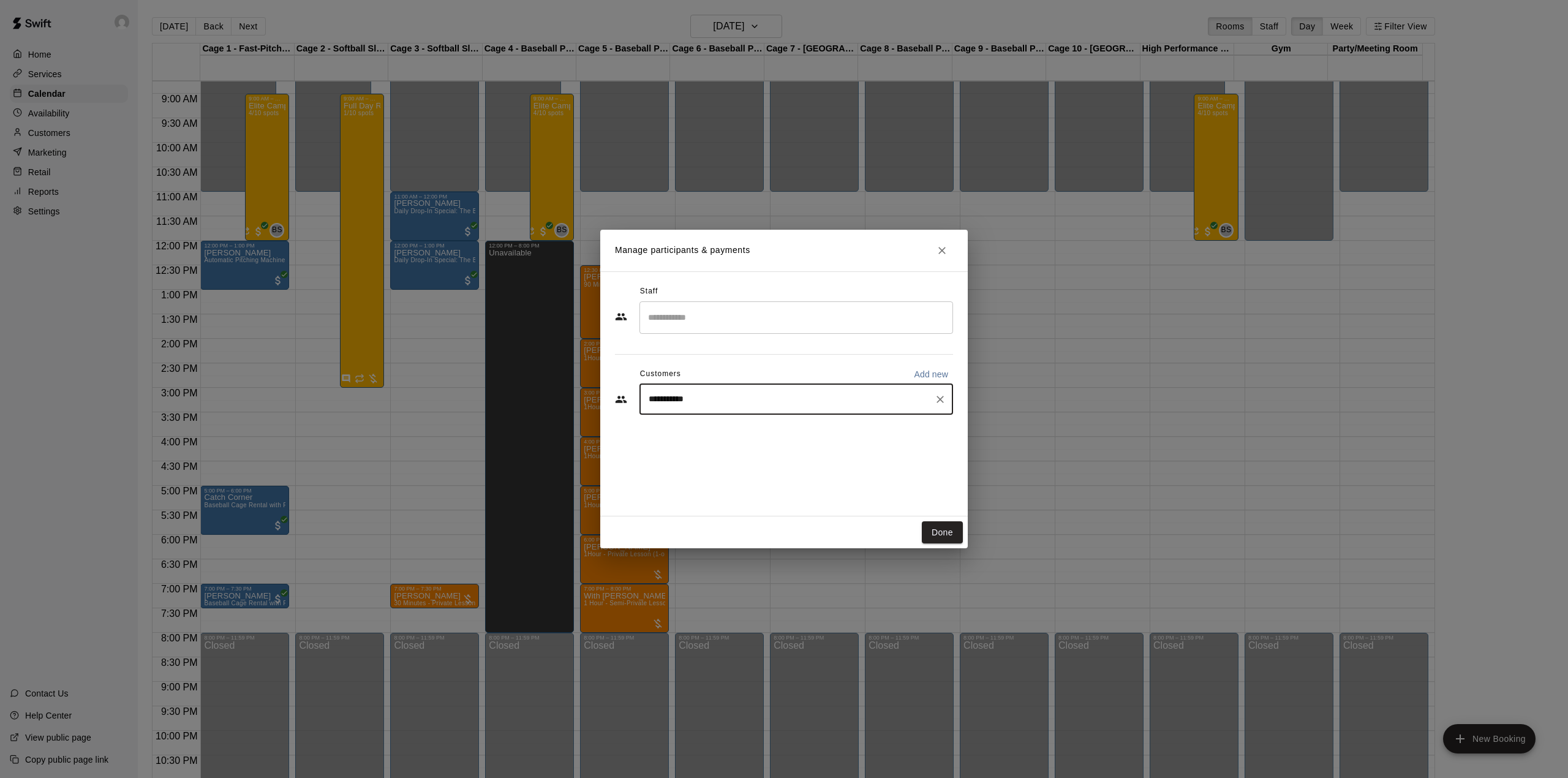
click at [679, 402] on input "**********" at bounding box center [787, 399] width 284 height 12
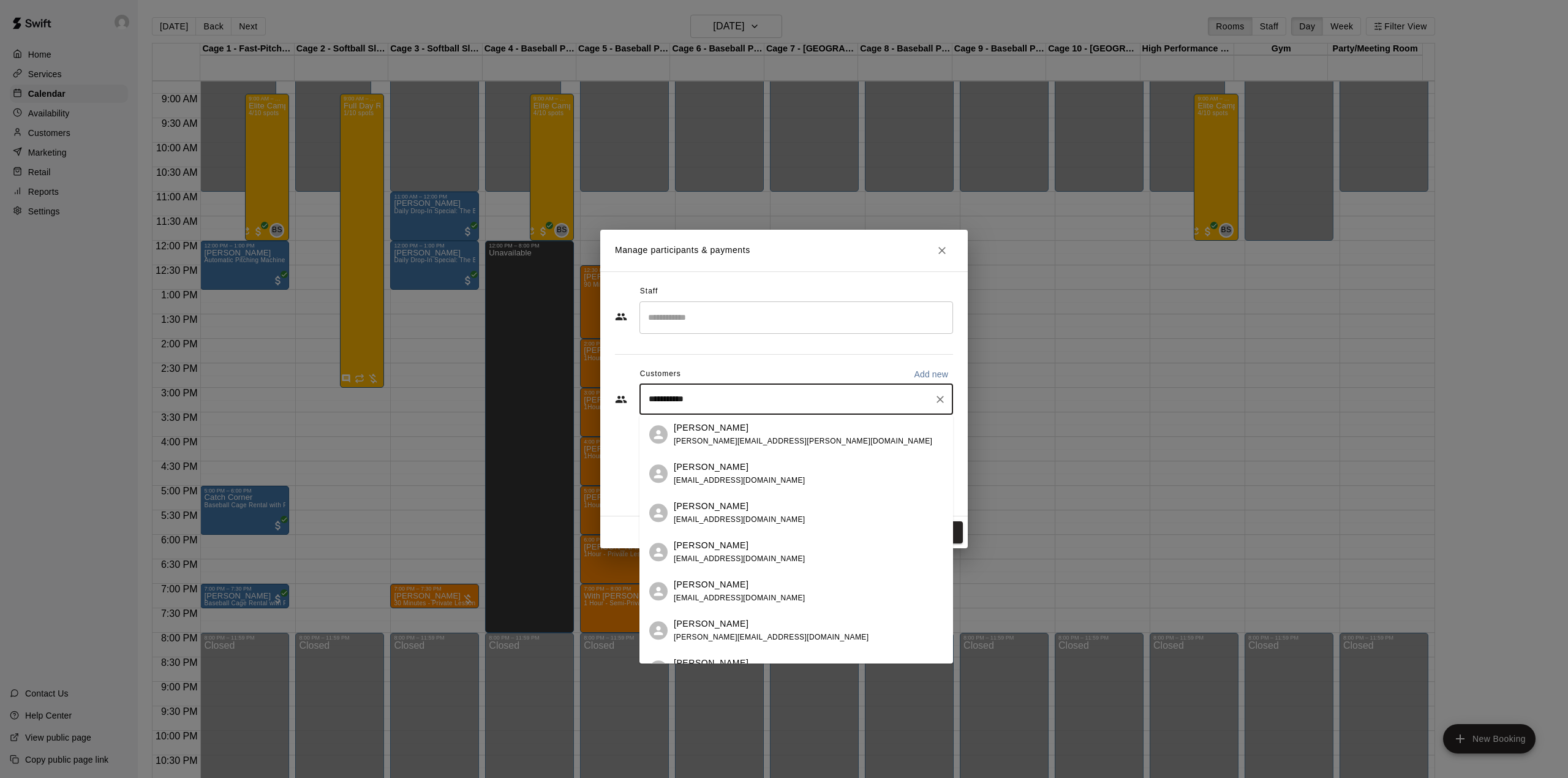
click at [744, 408] on div "**********" at bounding box center [796, 399] width 313 height 31
click at [744, 398] on input "**********" at bounding box center [787, 399] width 284 height 12
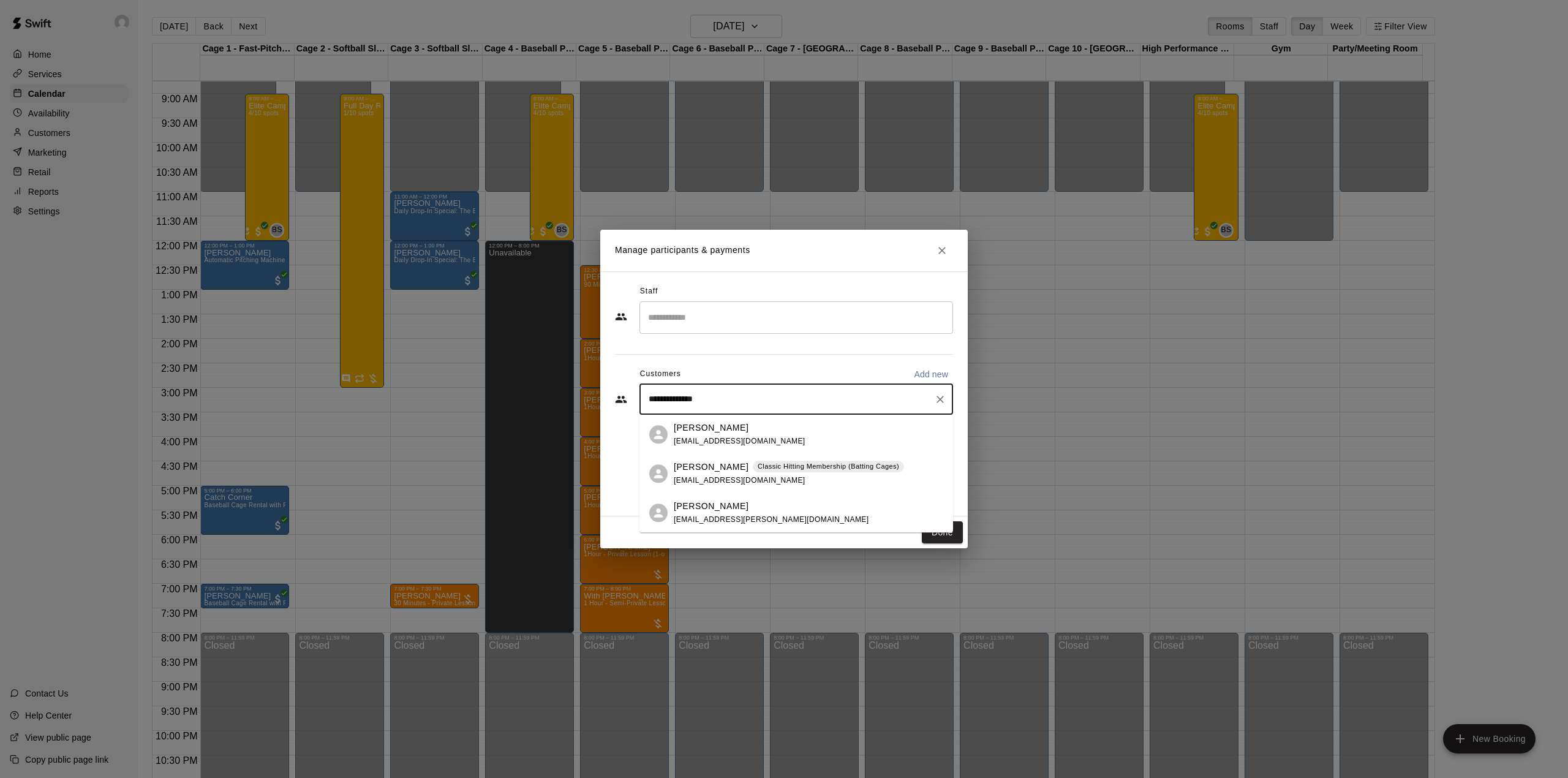
type input "**********"
click at [748, 437] on span "christophersimone25@gmail.com" at bounding box center [739, 441] width 132 height 9
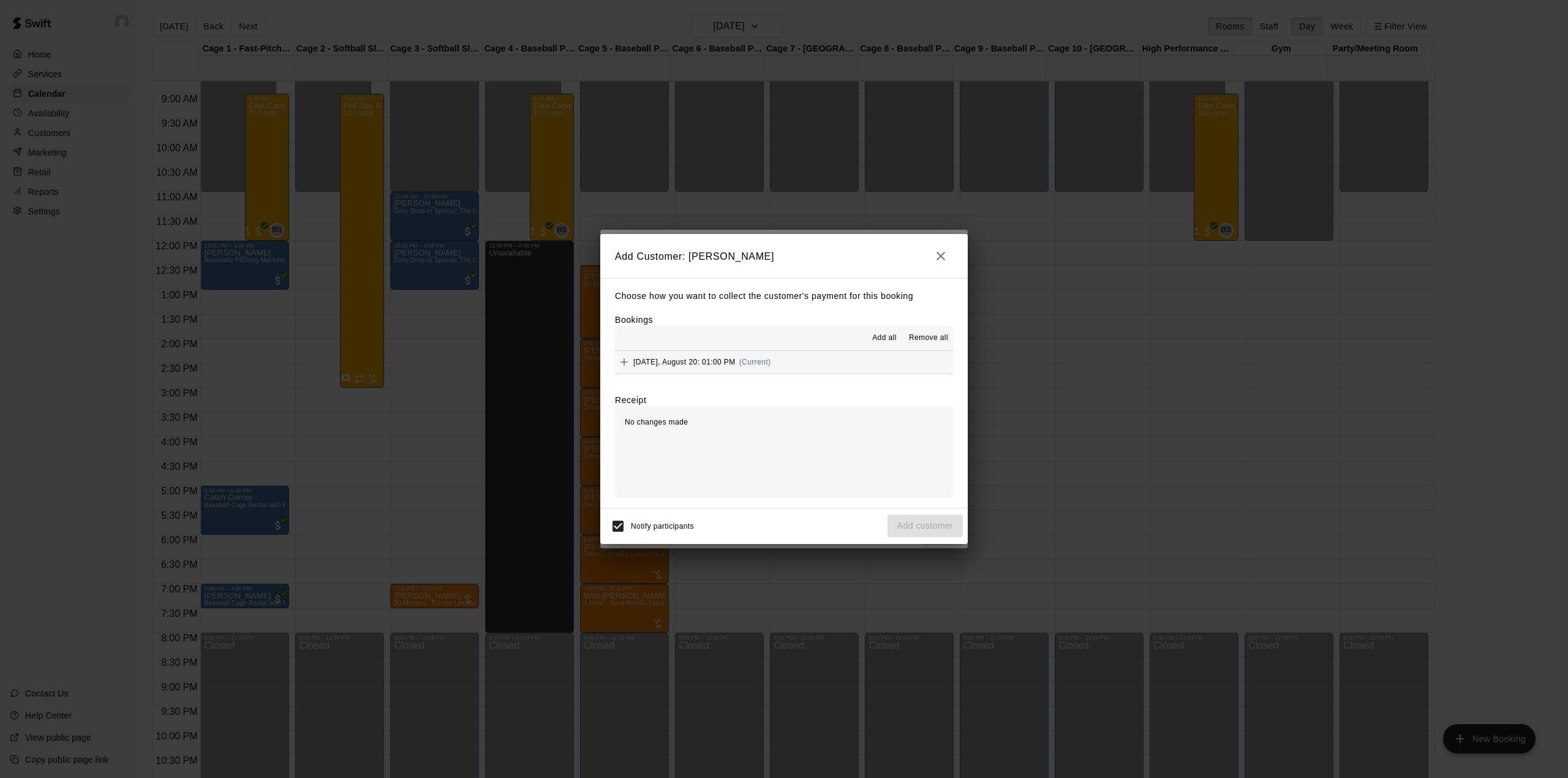
click at [813, 365] on button "Wednesday, August 20: 01:00 PM (Current)" at bounding box center [784, 362] width 338 height 23
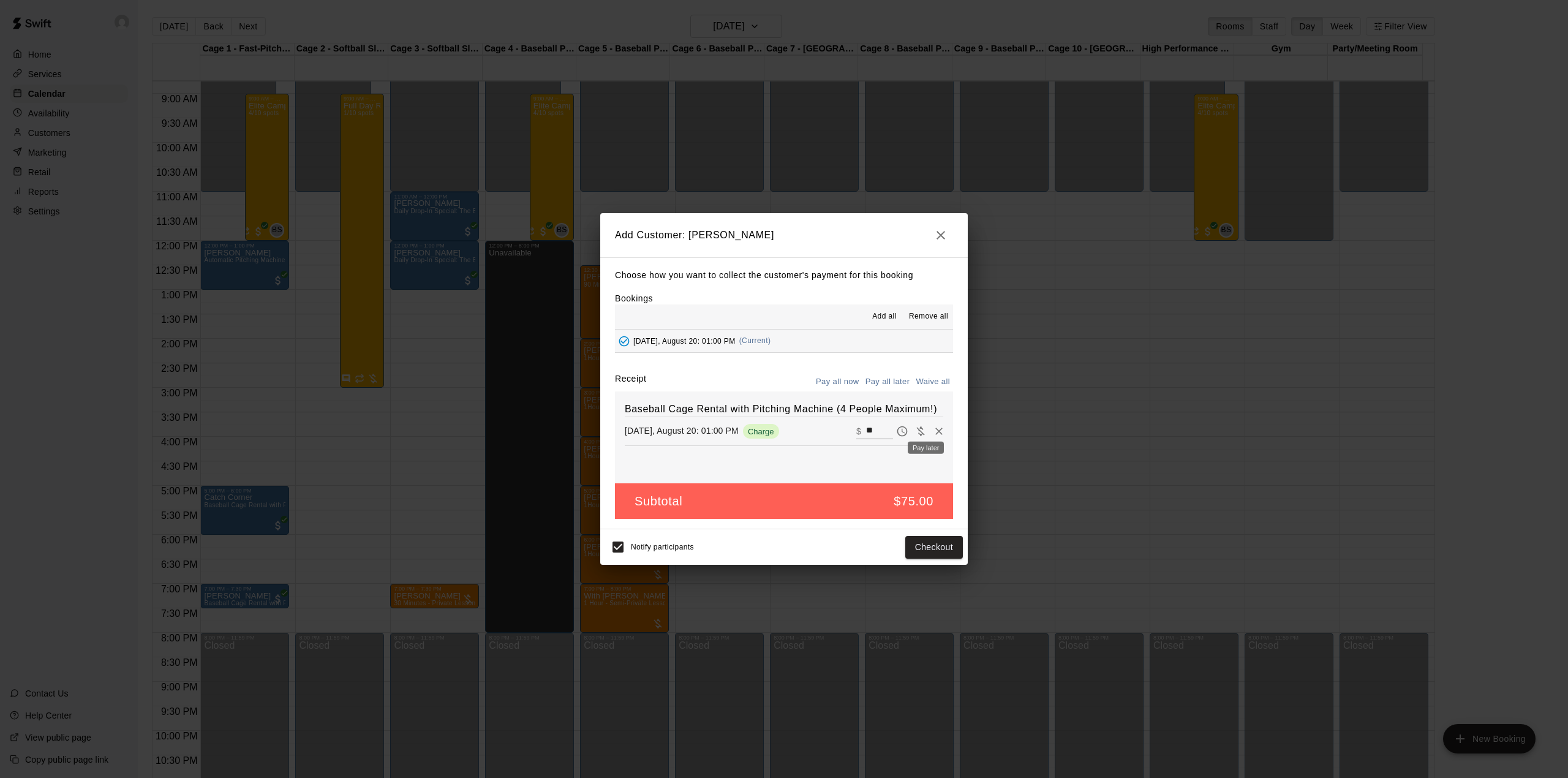
click at [896, 437] on icon "Pay later" at bounding box center [901, 431] width 12 height 12
click at [933, 550] on button "Add customer" at bounding box center [925, 548] width 75 height 23
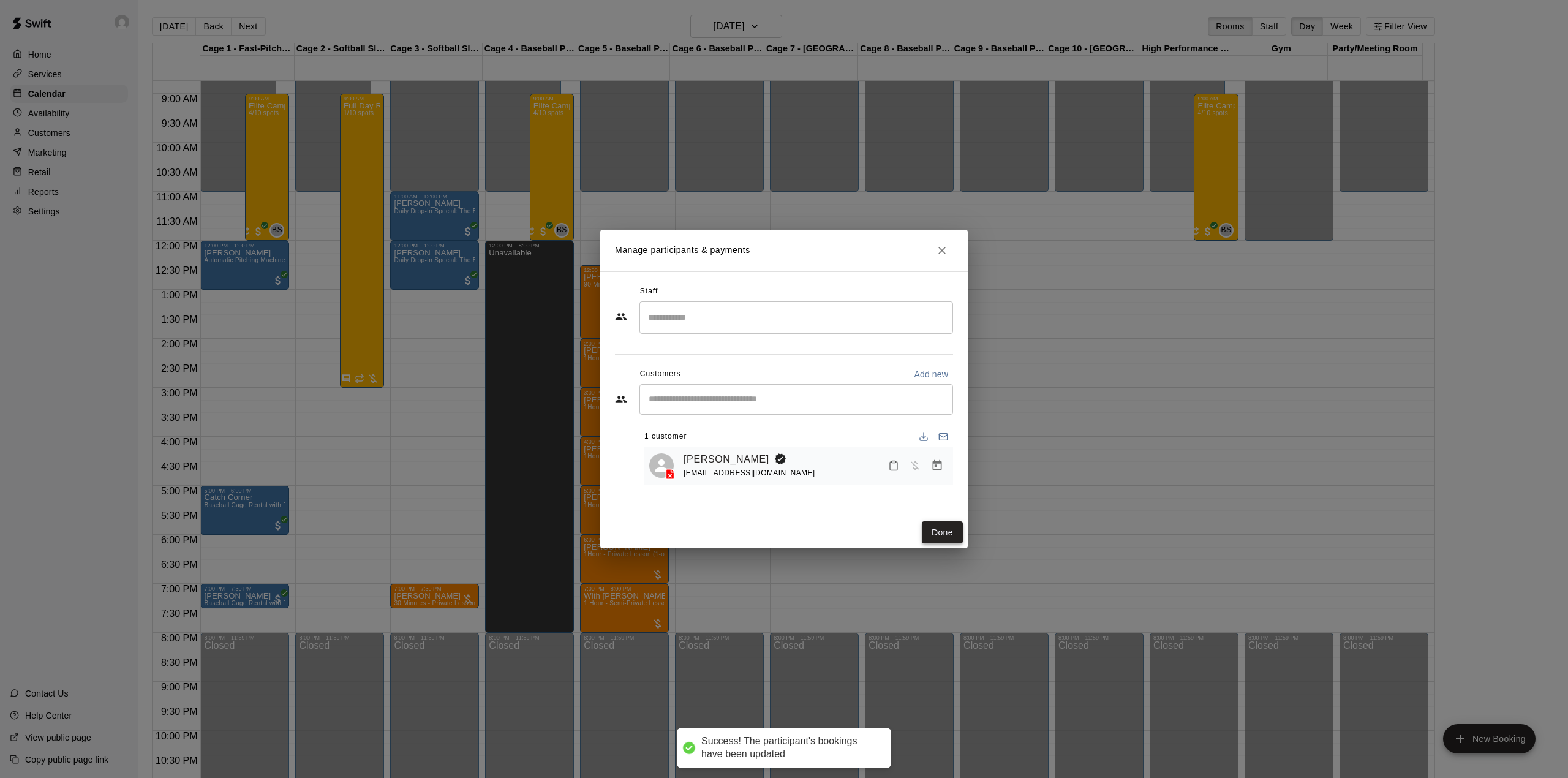
click at [935, 532] on button "Done" at bounding box center [942, 533] width 41 height 23
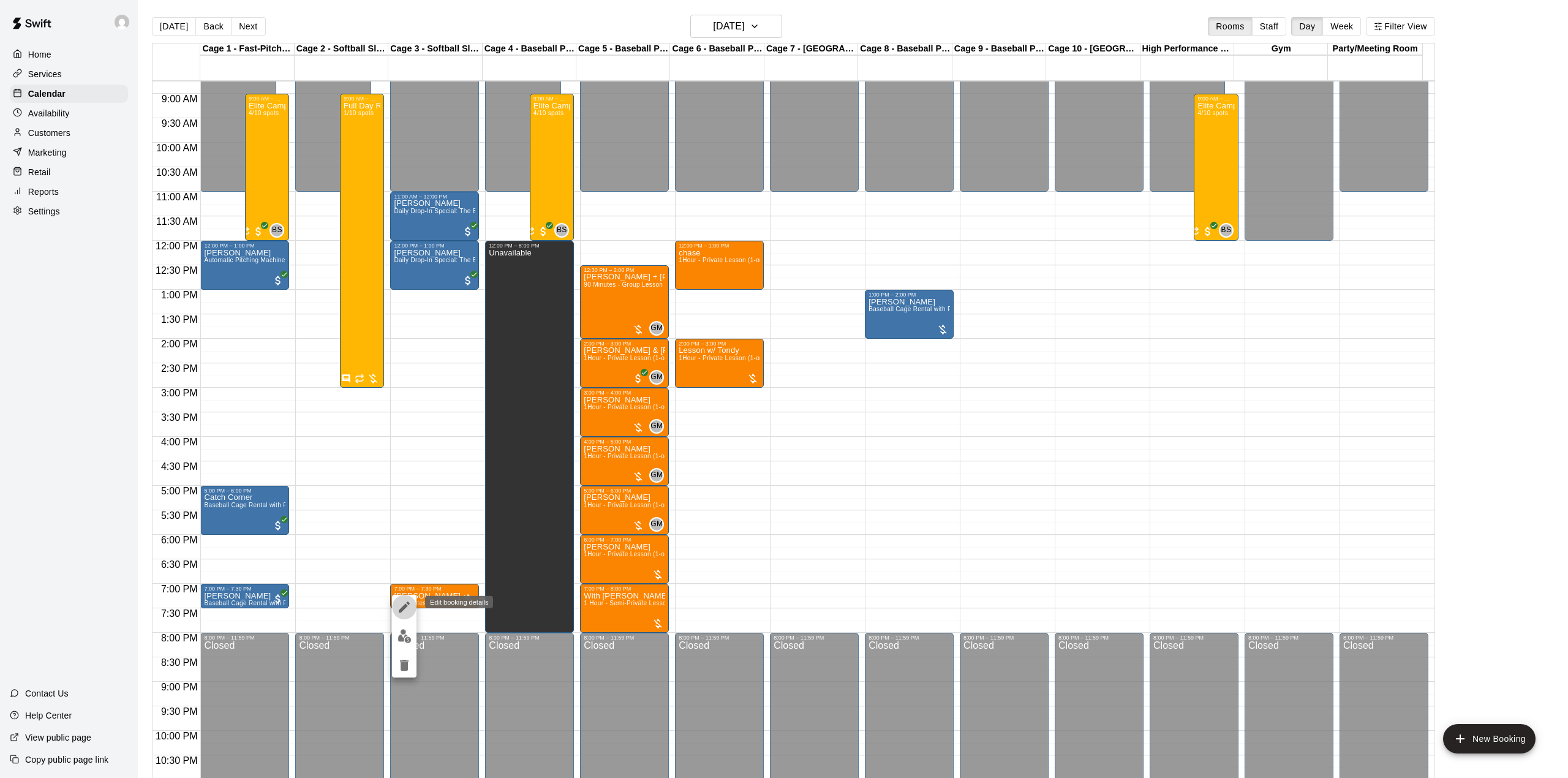
click at [406, 608] on icon "edit" at bounding box center [404, 607] width 15 height 15
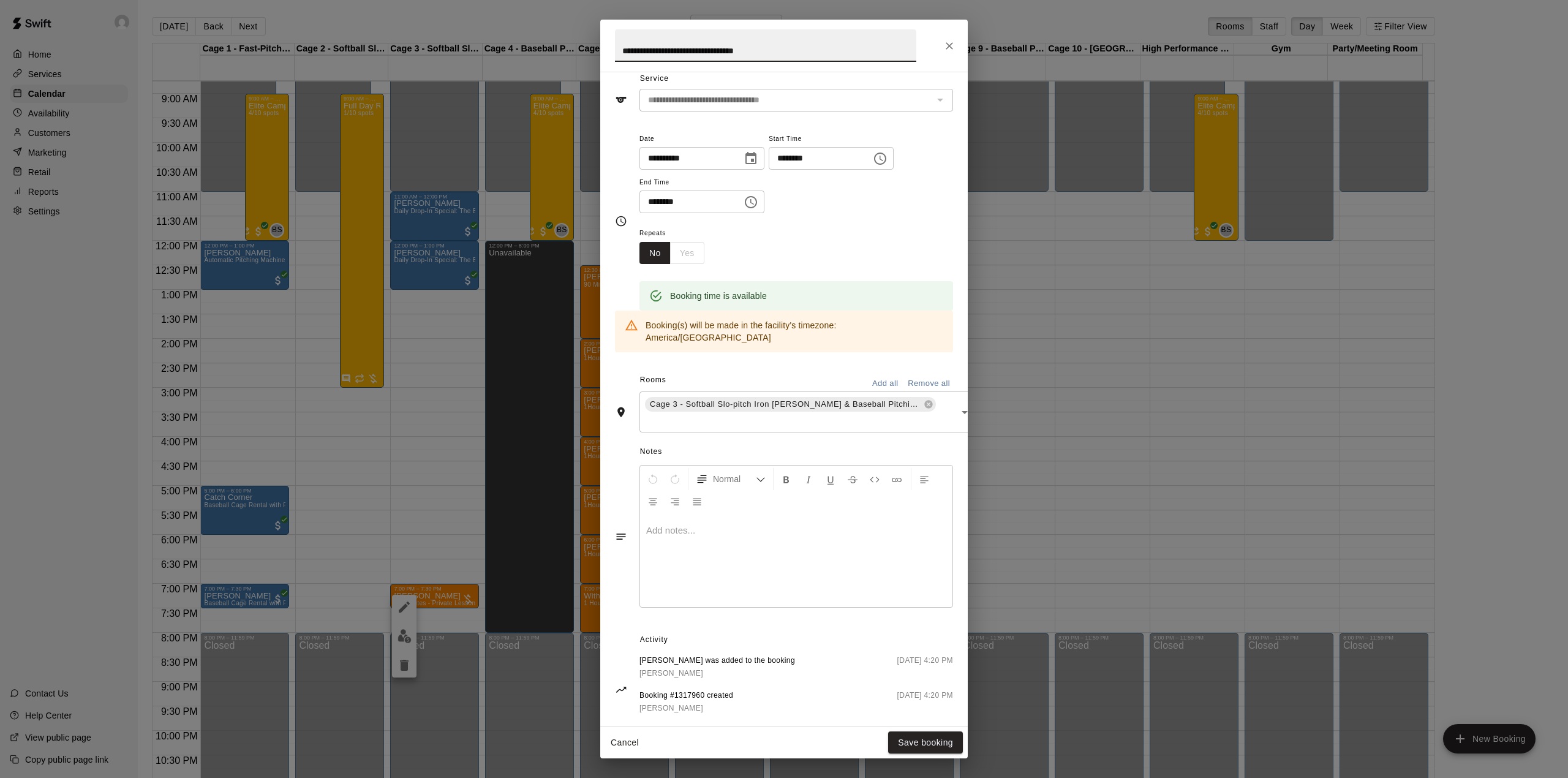
scroll to position [69, 0]
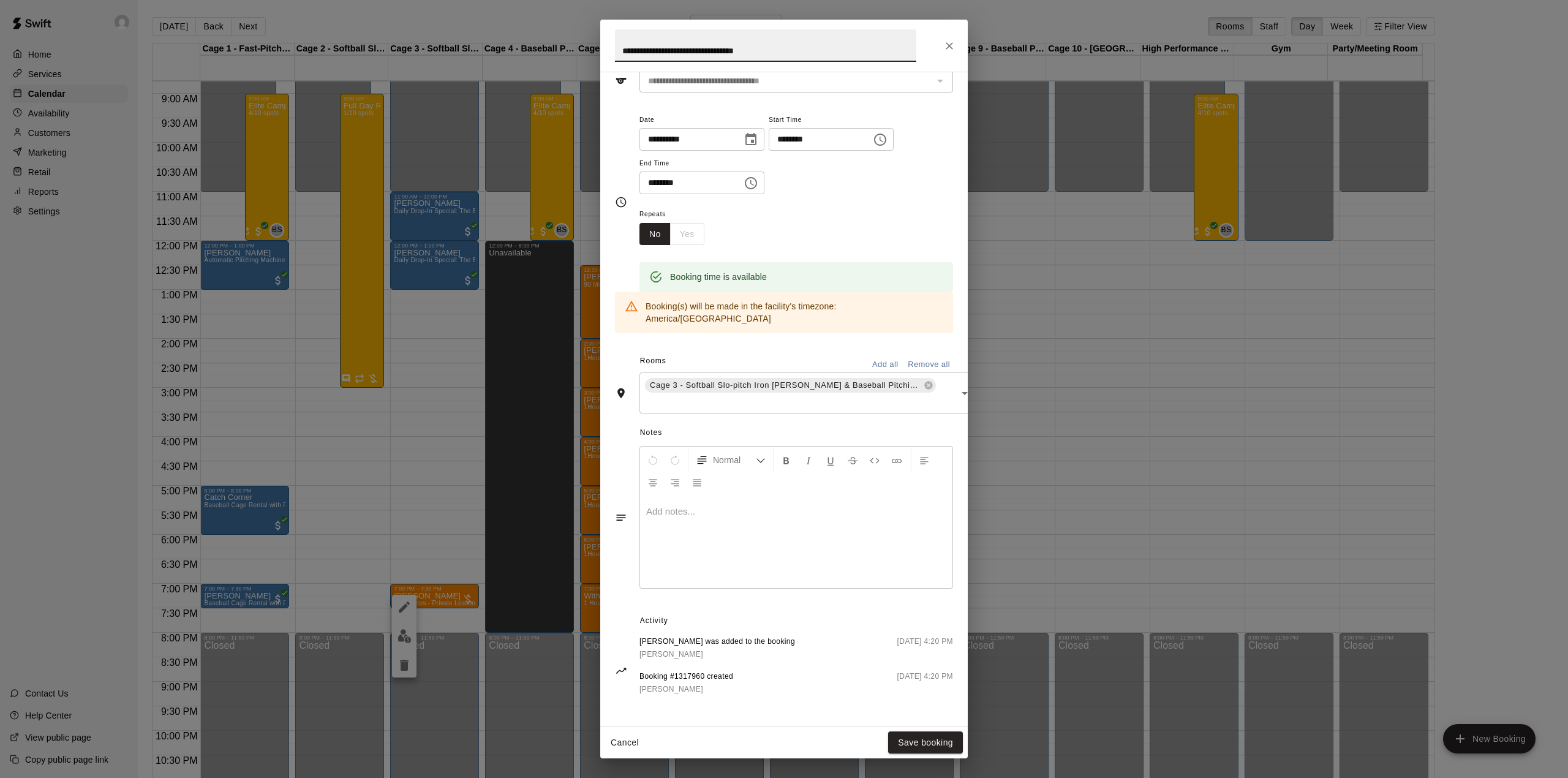
click at [462, 481] on div "**********" at bounding box center [784, 389] width 1568 height 778
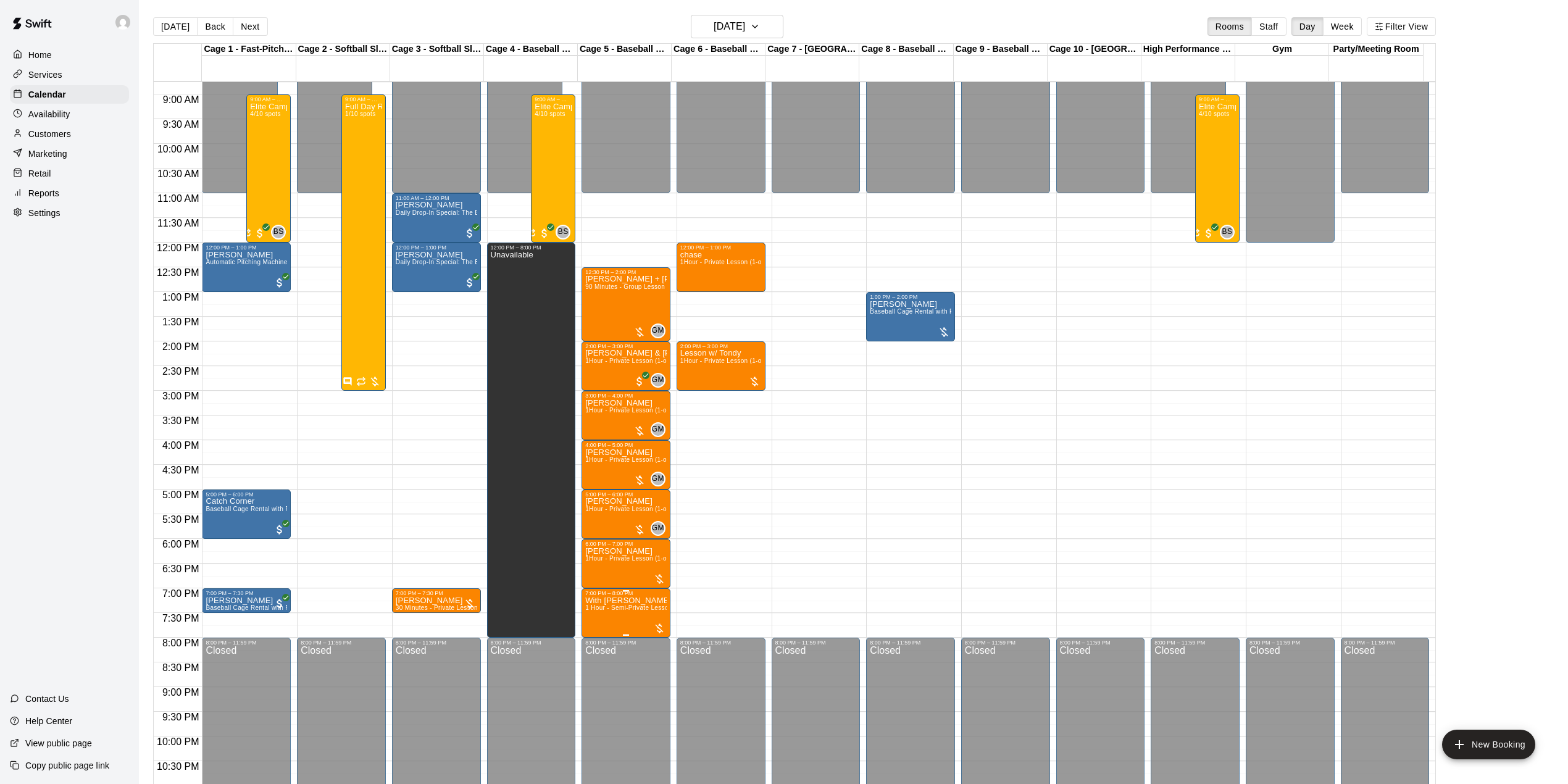
click at [619, 611] on span "1 Hour - Semi-Private Lesson (2-on-1)" at bounding box center [641, 608] width 113 height 7
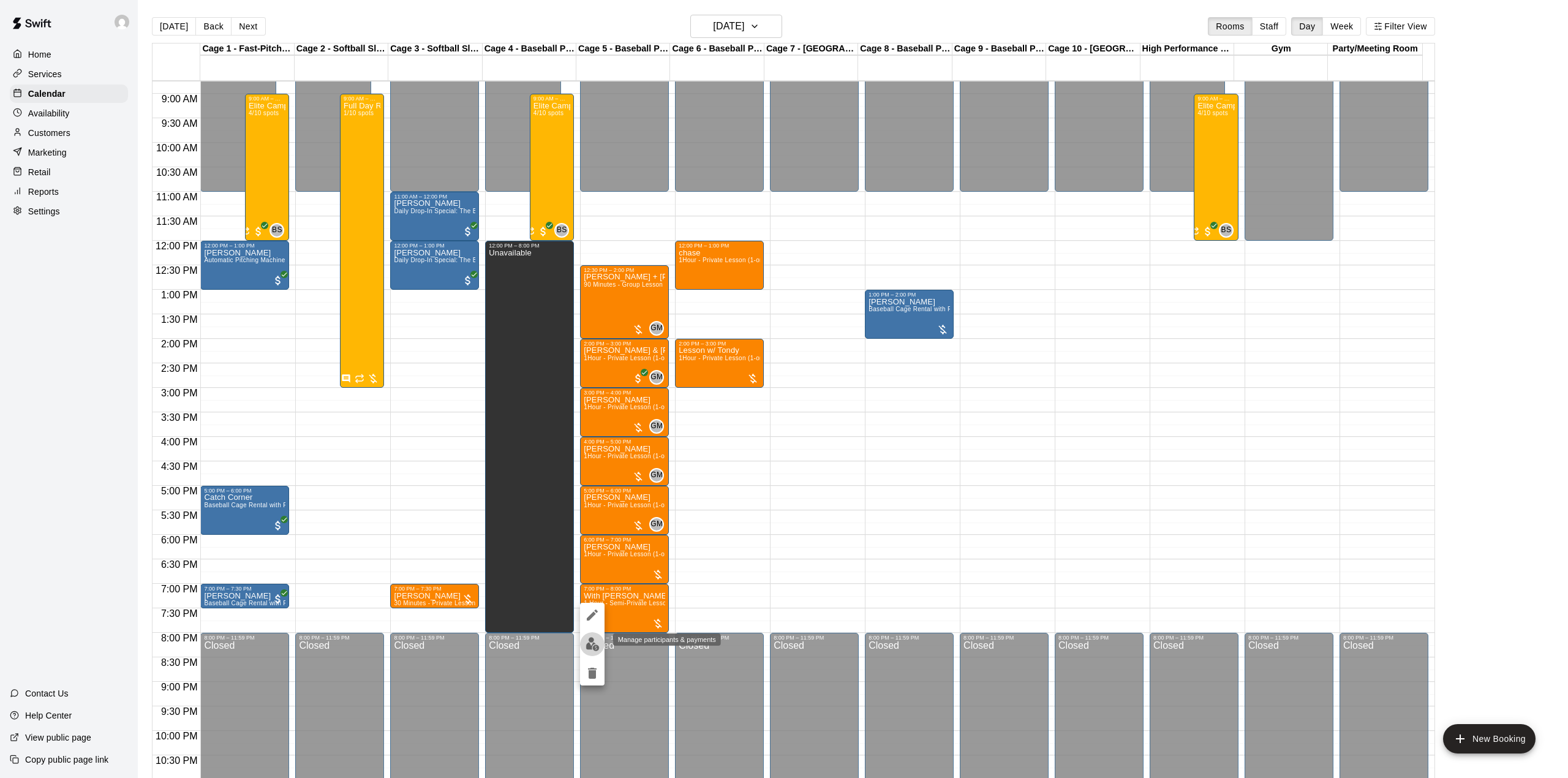
click at [594, 644] on img "edit" at bounding box center [592, 644] width 14 height 14
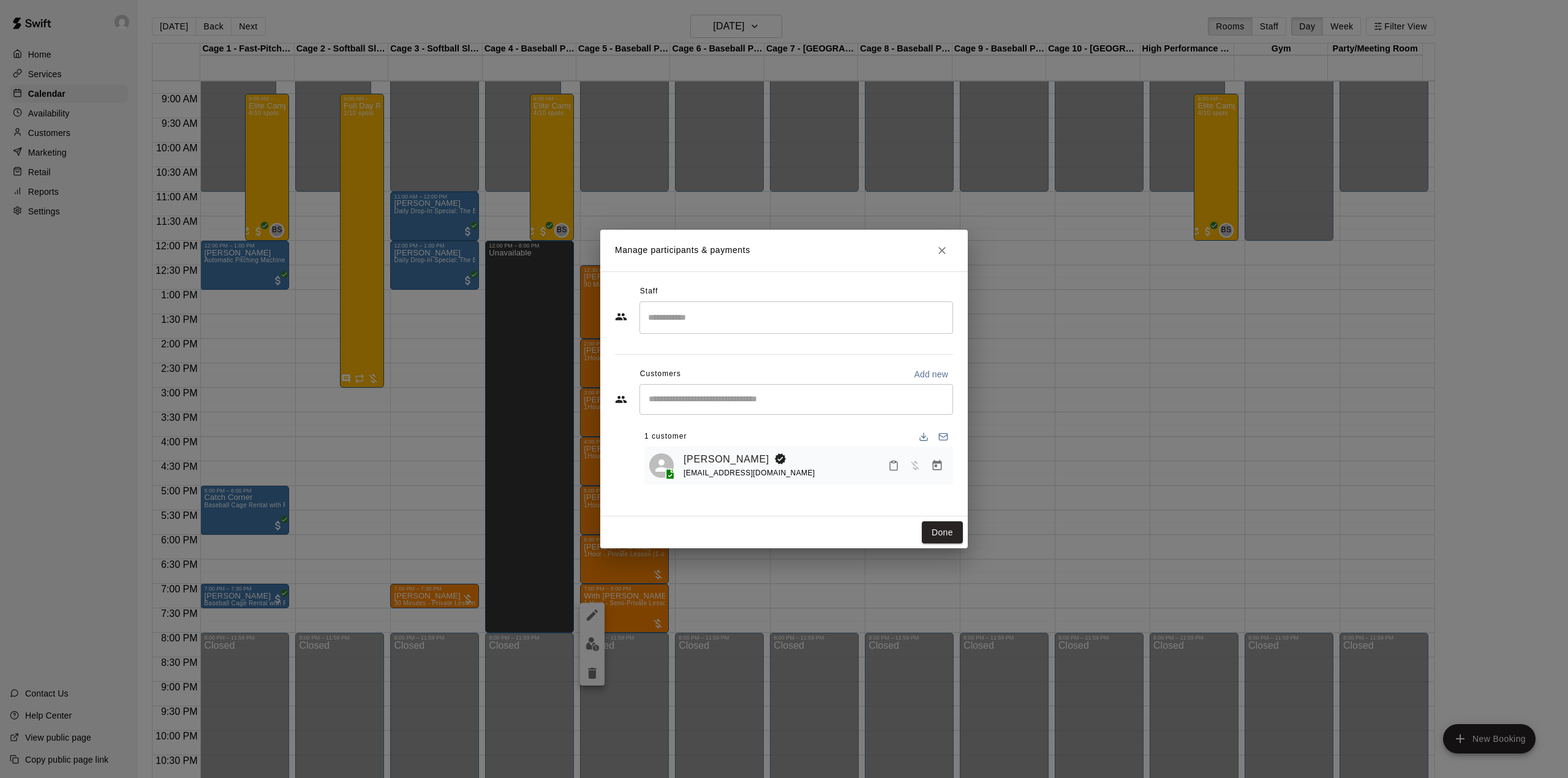
click at [940, 253] on icon "Close" at bounding box center [942, 250] width 12 height 12
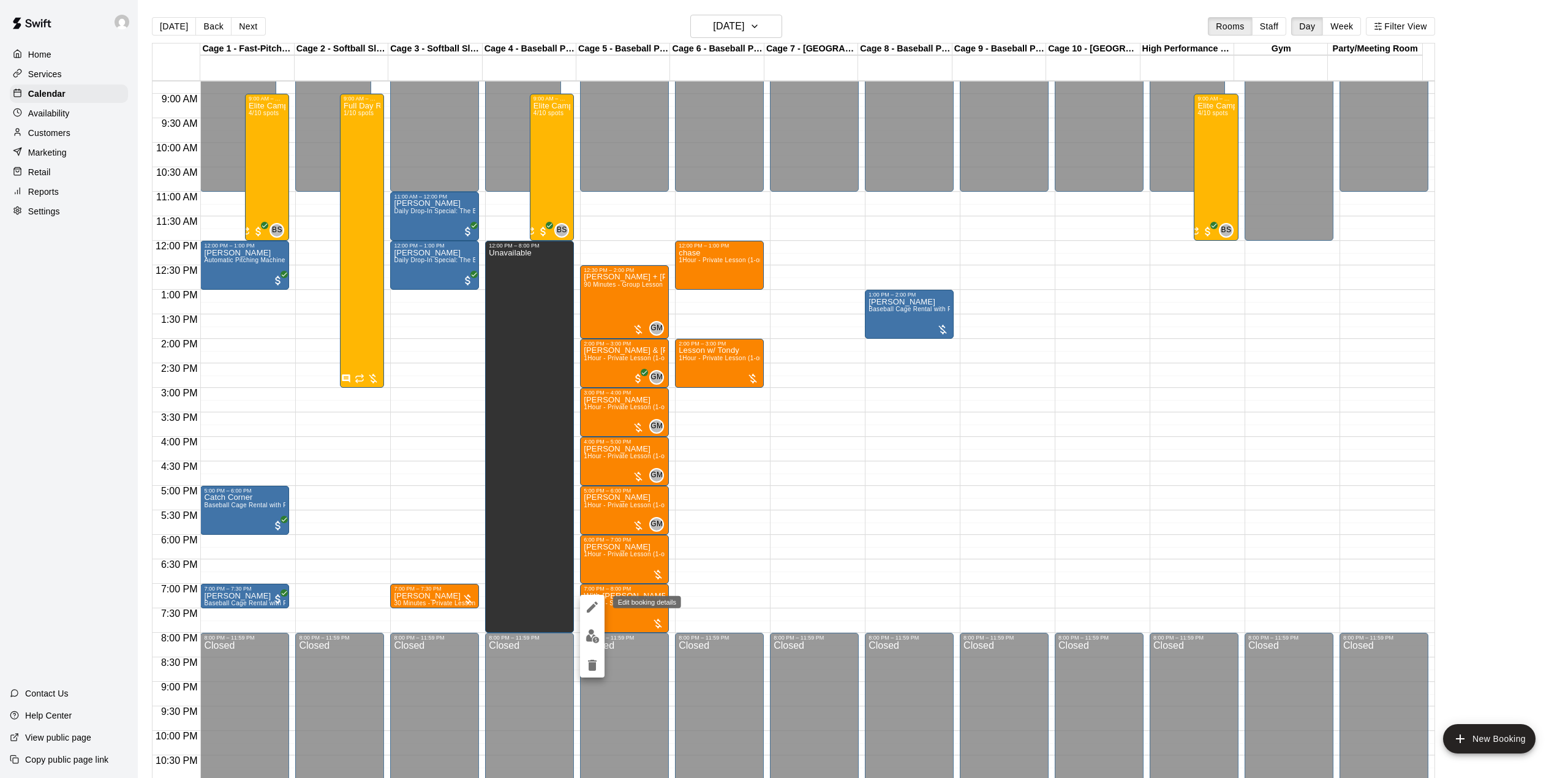
click at [598, 601] on icon "edit" at bounding box center [592, 607] width 15 height 15
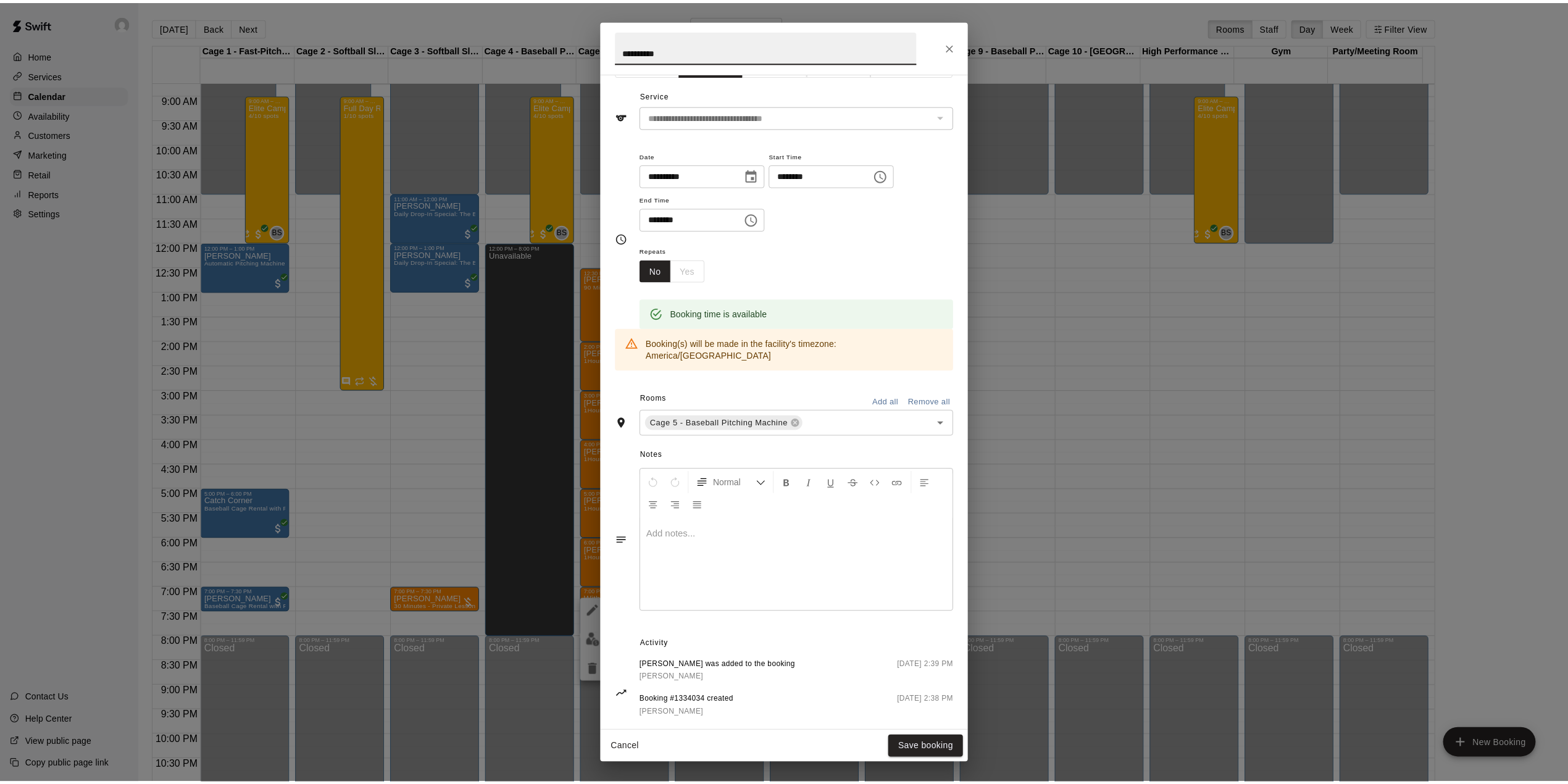
scroll to position [41, 0]
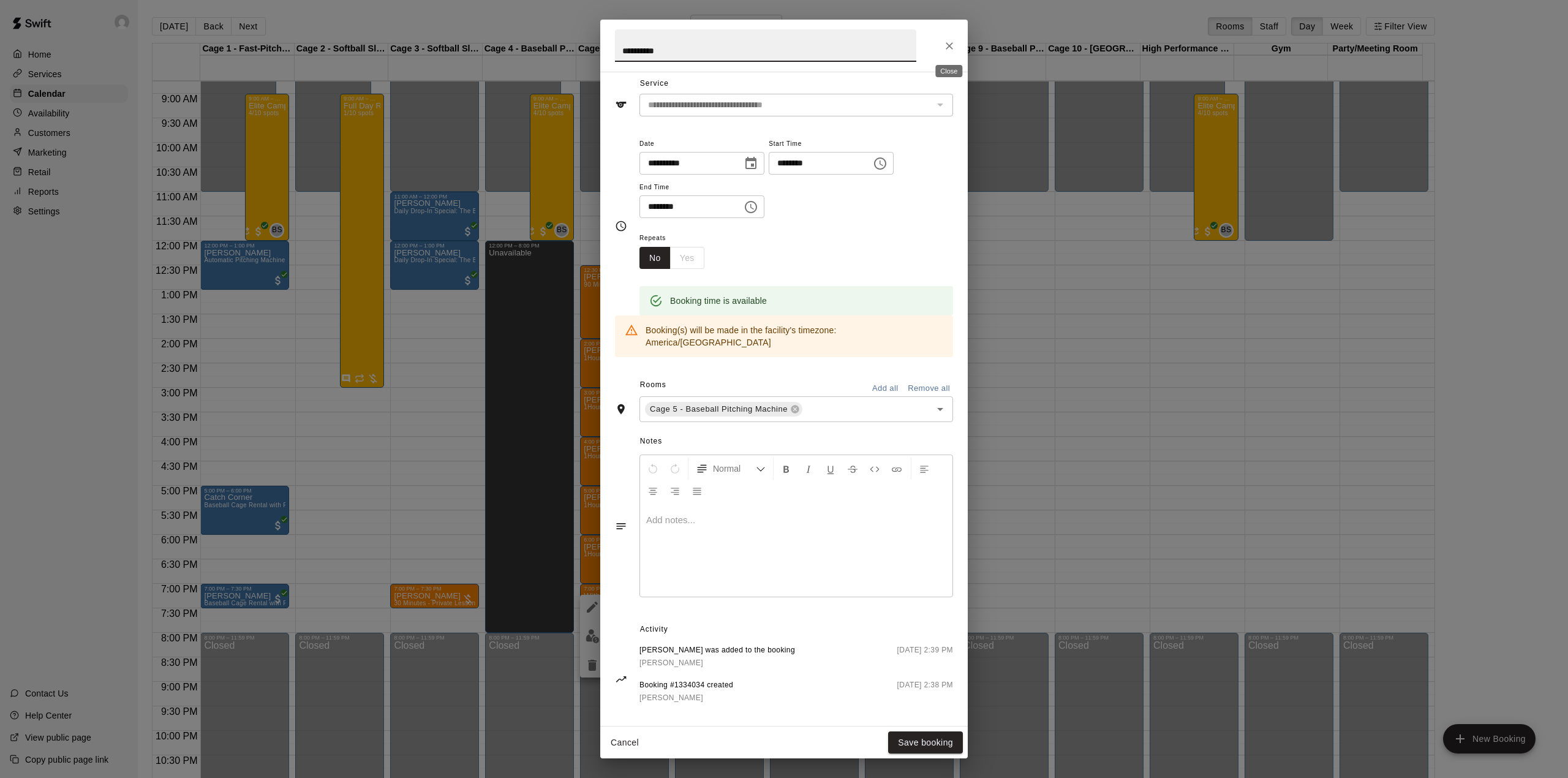
click at [956, 42] on button "Close" at bounding box center [949, 45] width 22 height 22
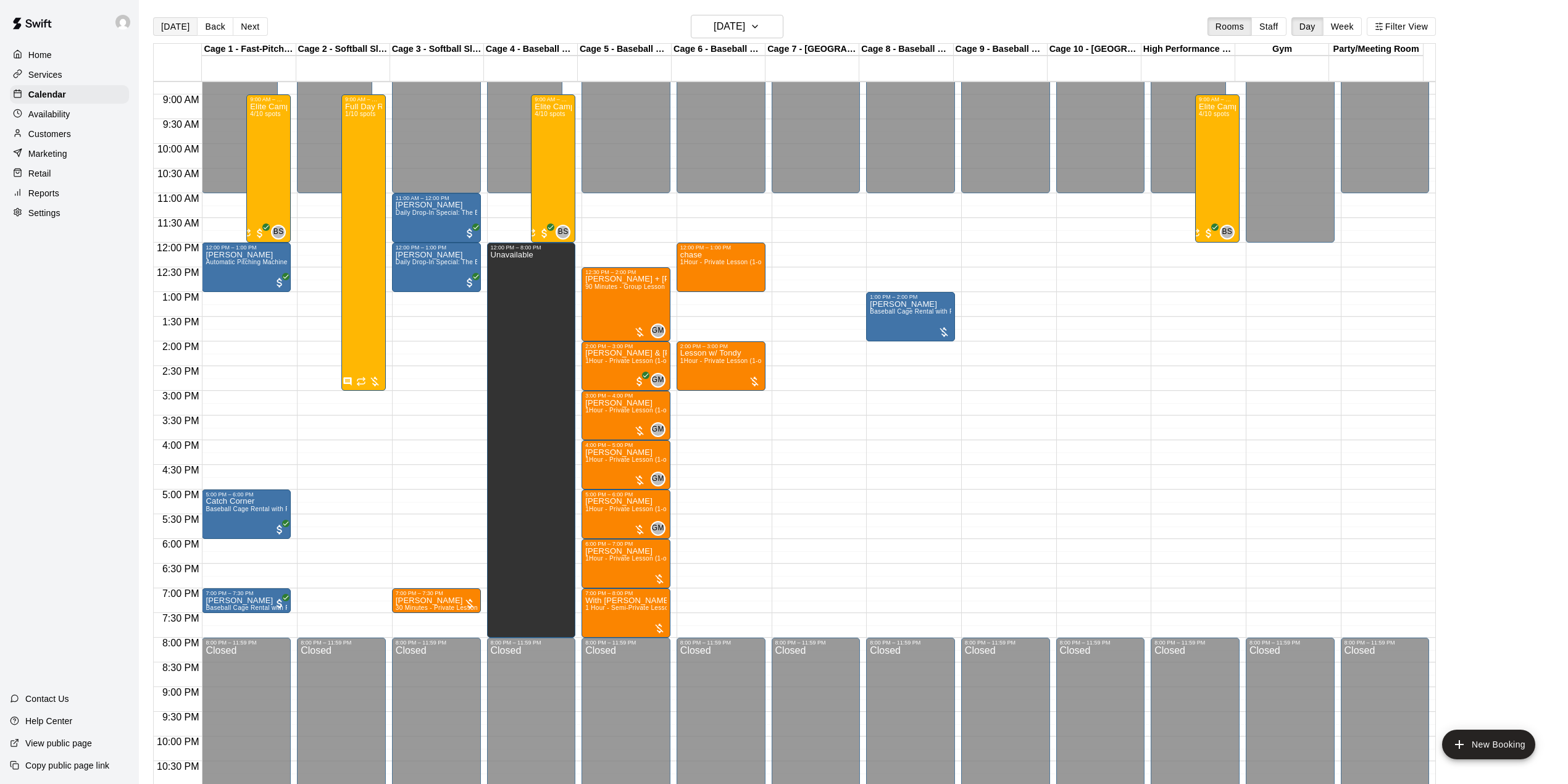
click at [174, 25] on button "[DATE]" at bounding box center [175, 26] width 45 height 18
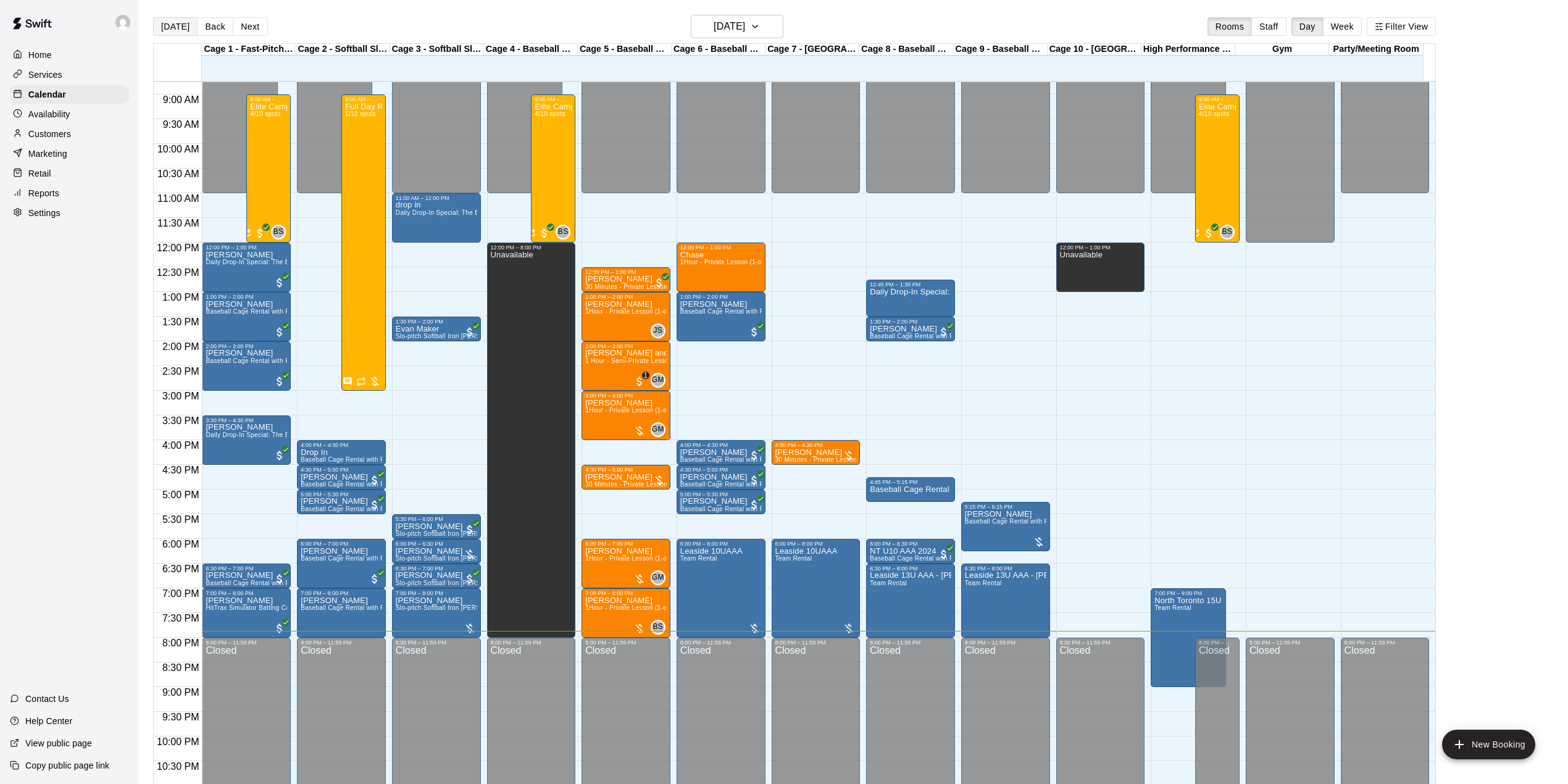
click at [177, 25] on button "[DATE]" at bounding box center [175, 26] width 45 height 18
click at [216, 26] on button "Back" at bounding box center [215, 26] width 36 height 18
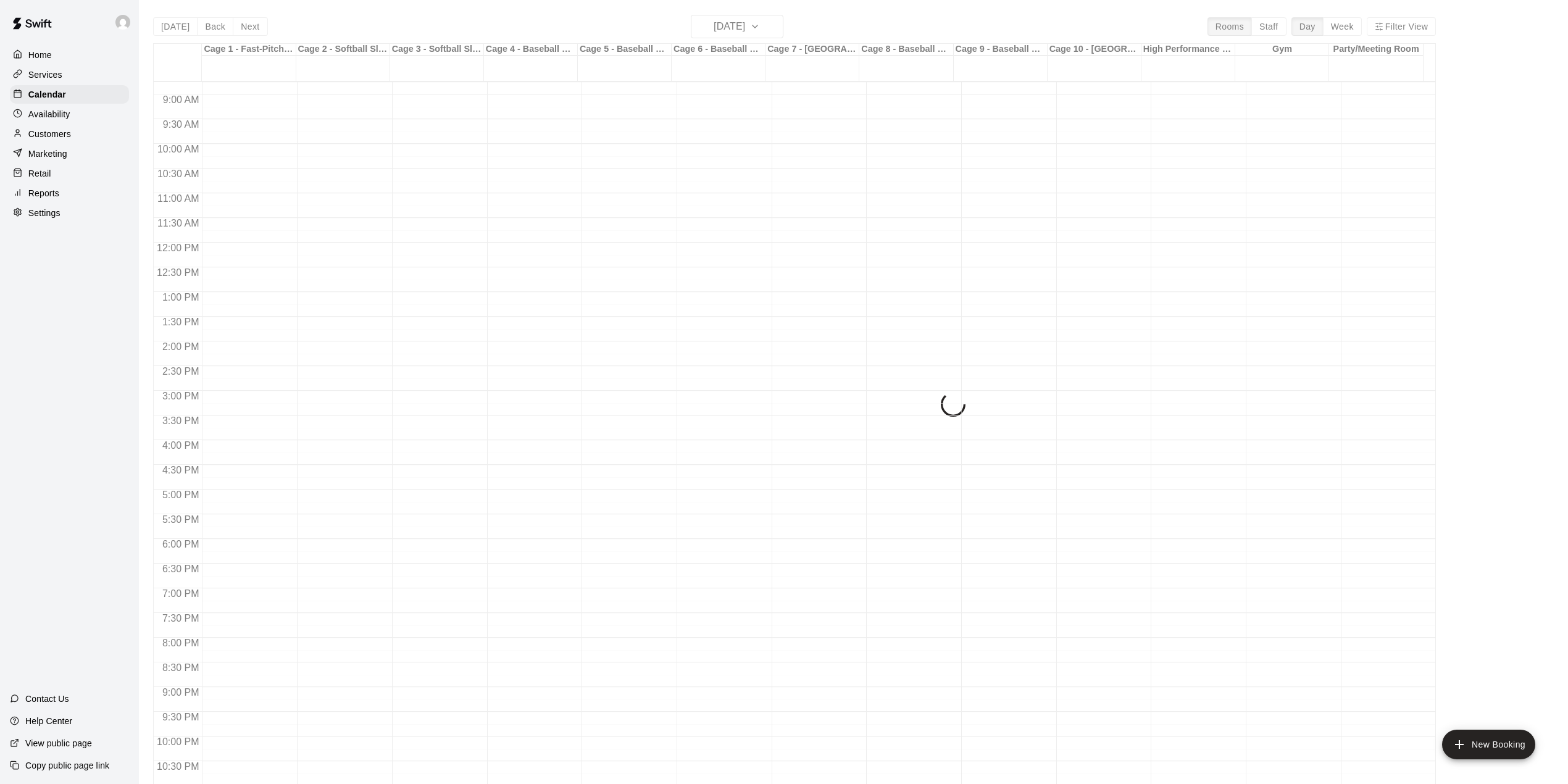
click at [166, 26] on div "Today Back Next Monday Aug 18 Rooms Staff Day Week Filter View Cage 1 - Fast-Pi…" at bounding box center [795, 406] width 1283 height 784
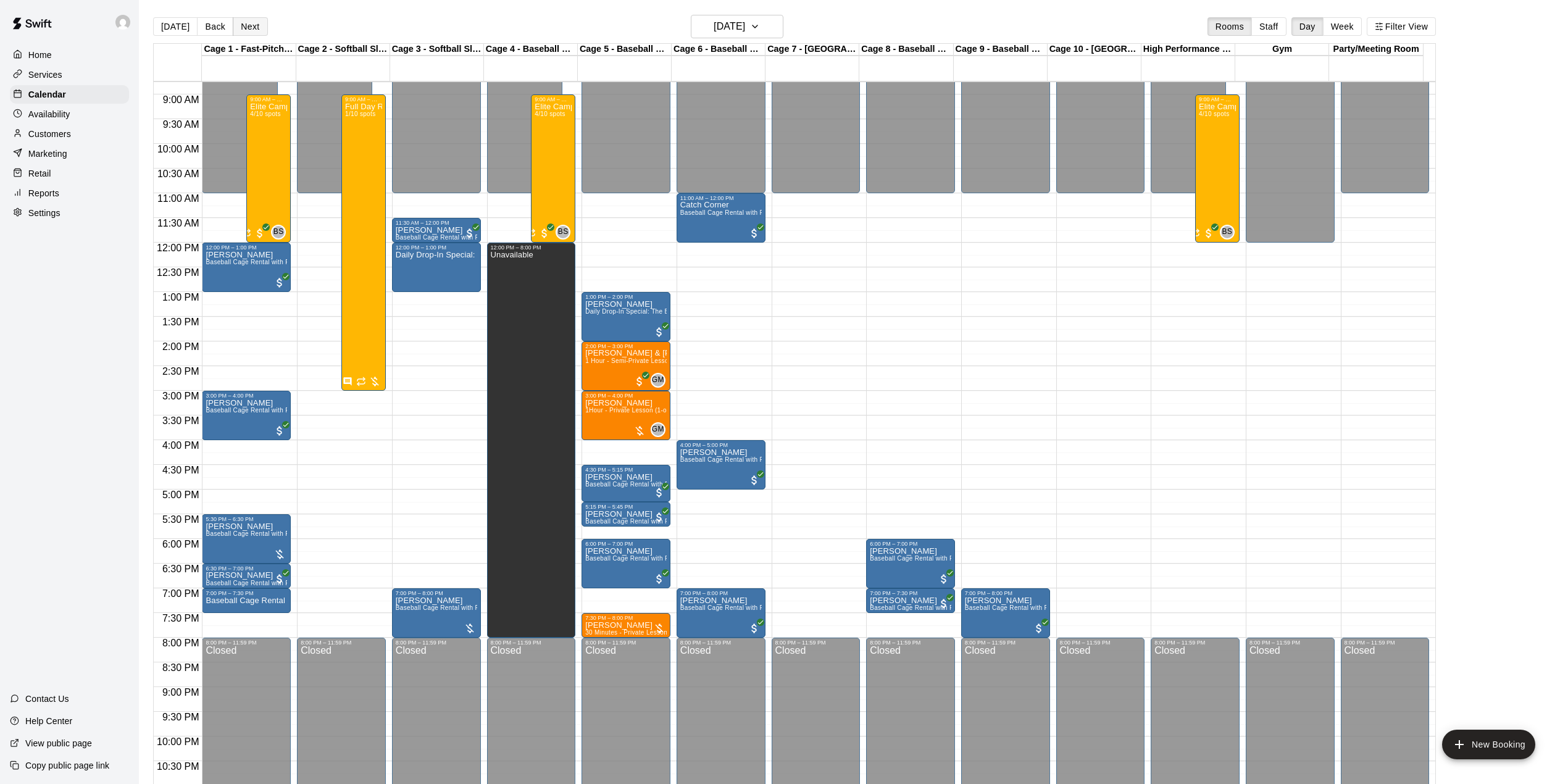
click at [257, 25] on button "Next" at bounding box center [250, 26] width 34 height 18
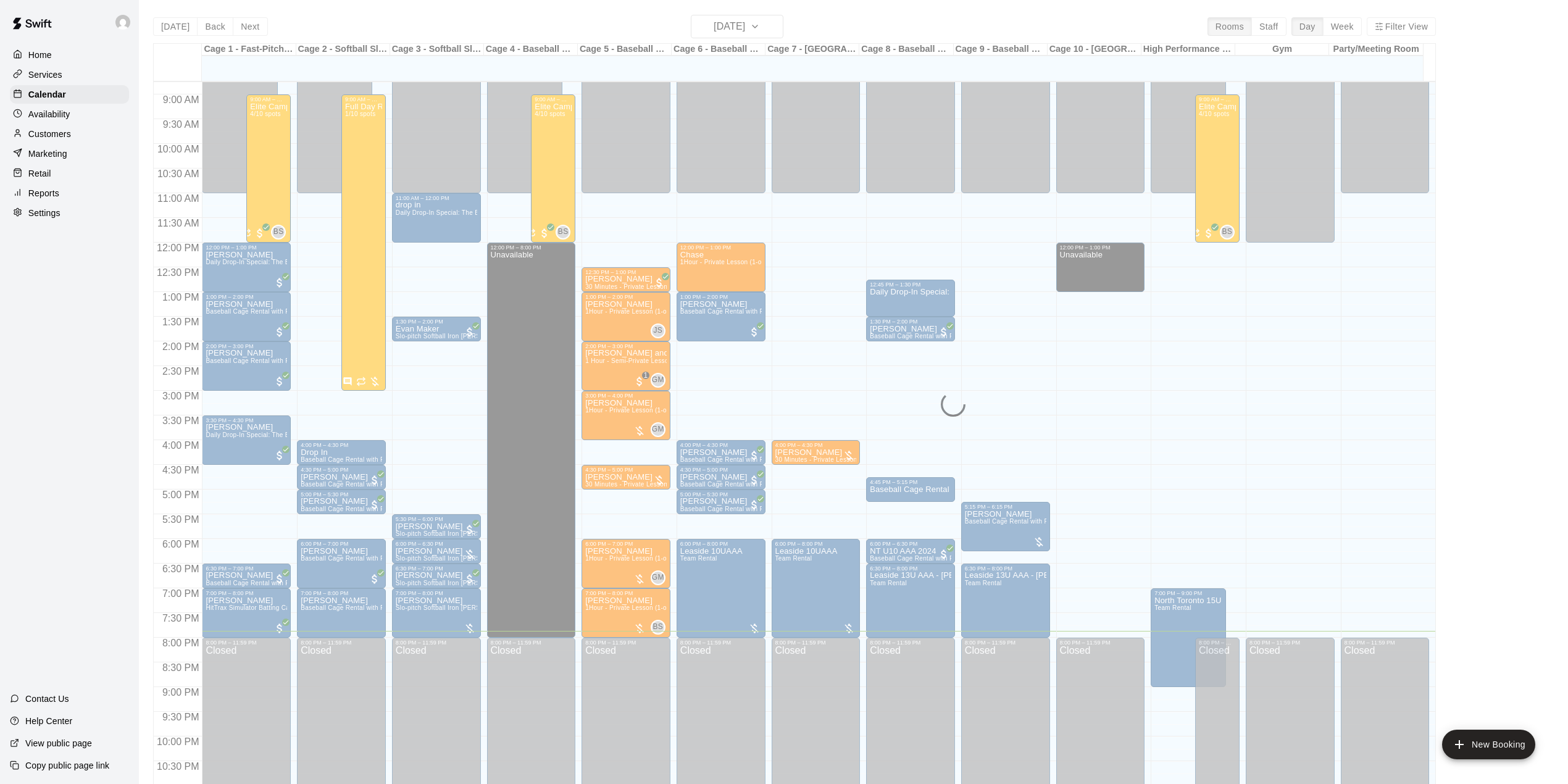
click at [176, 27] on div "Today Back Next Tuesday Aug 19 Rooms Staff Day Week Filter View Cage 1 - Fast-P…" at bounding box center [795, 406] width 1283 height 784
drag, startPoint x: 176, startPoint y: 27, endPoint x: 175, endPoint y: 1, distance: 26.0
click at [176, 25] on button "[DATE]" at bounding box center [175, 26] width 45 height 18
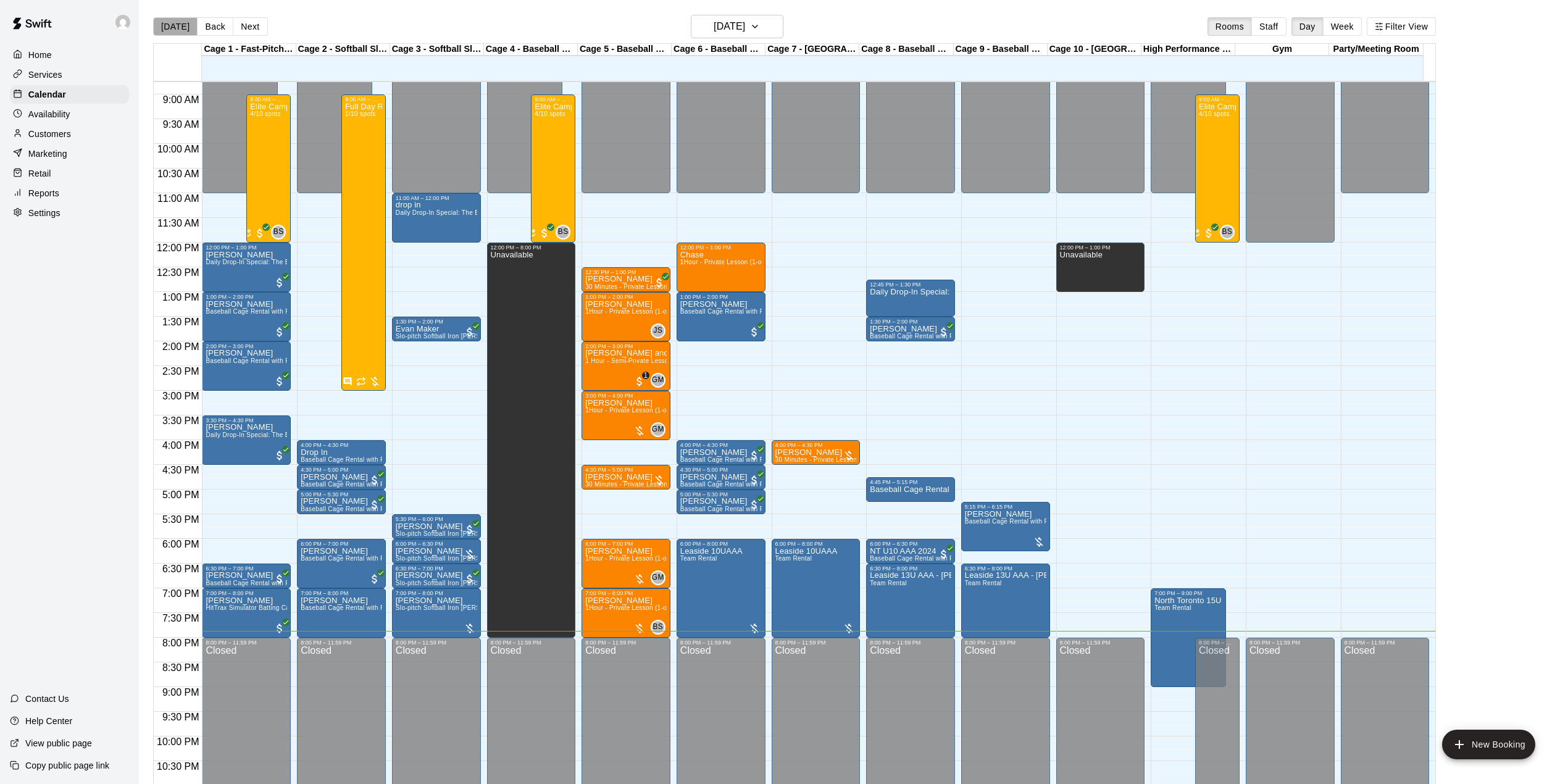
click at [186, 20] on button "[DATE]" at bounding box center [175, 26] width 45 height 18
click at [713, 31] on h6 "[DATE]" at bounding box center [729, 26] width 32 height 17
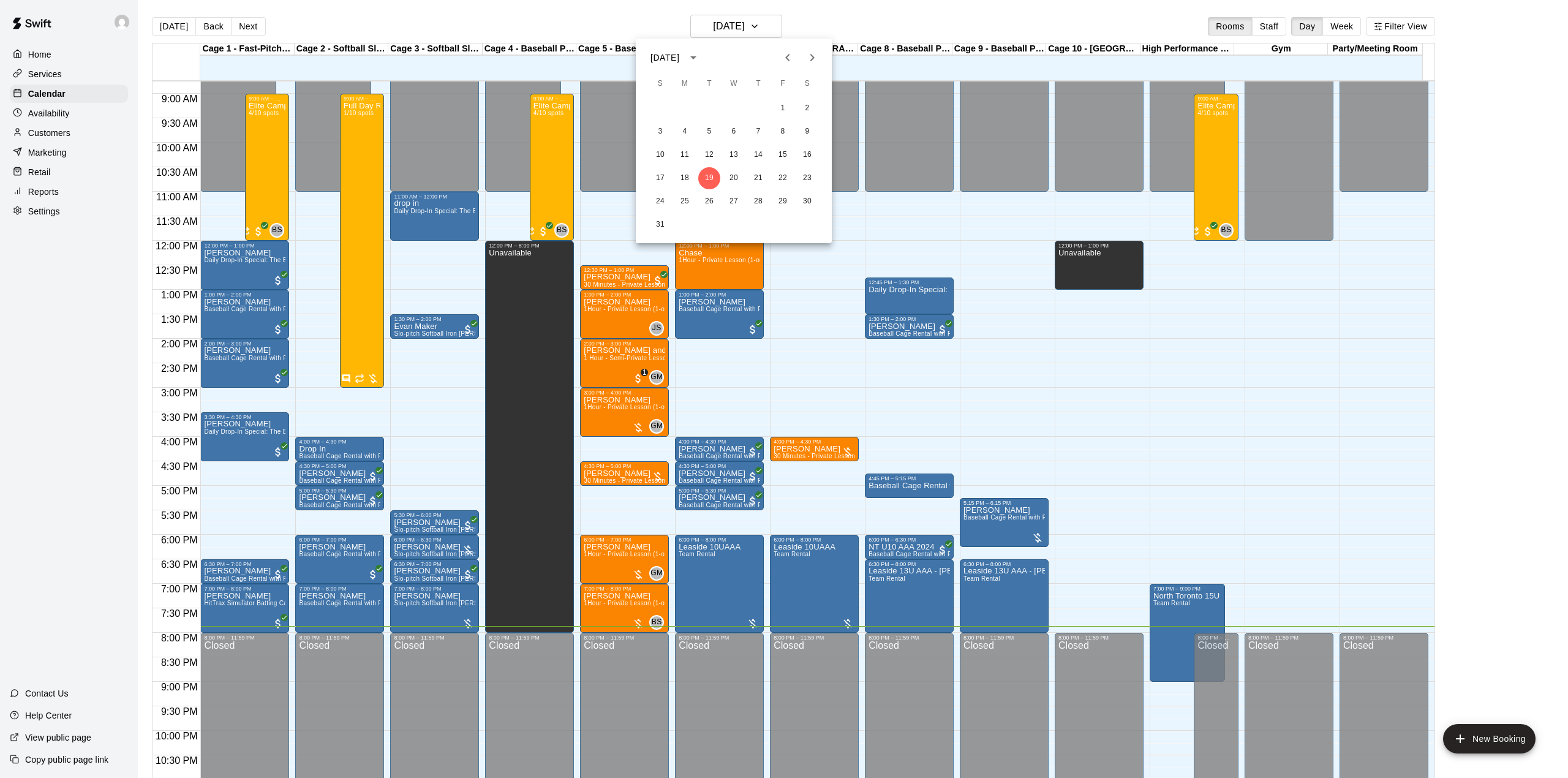
click at [469, 25] on div at bounding box center [784, 389] width 1568 height 778
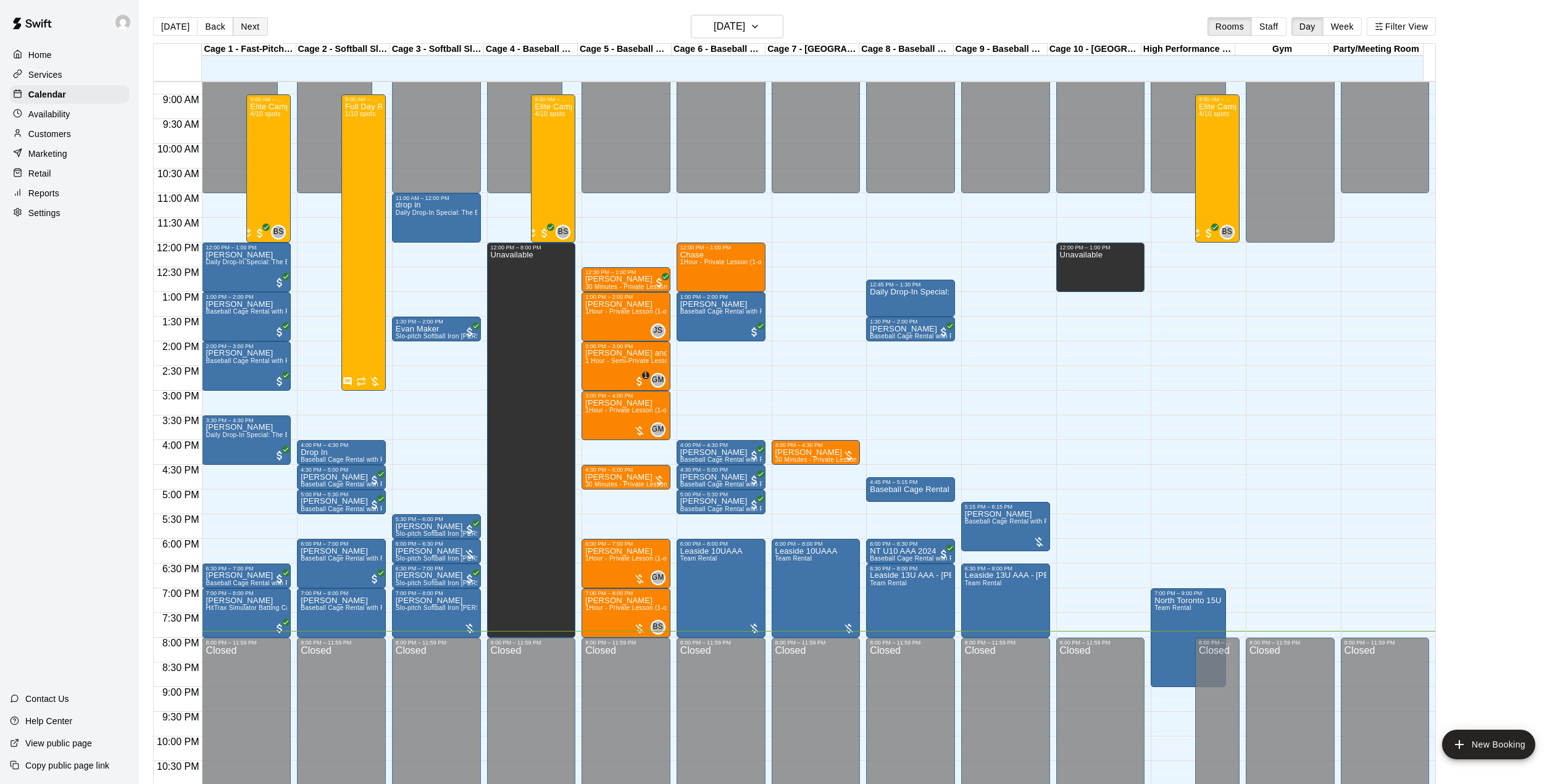
click at [243, 35] on button "Next" at bounding box center [250, 26] width 34 height 18
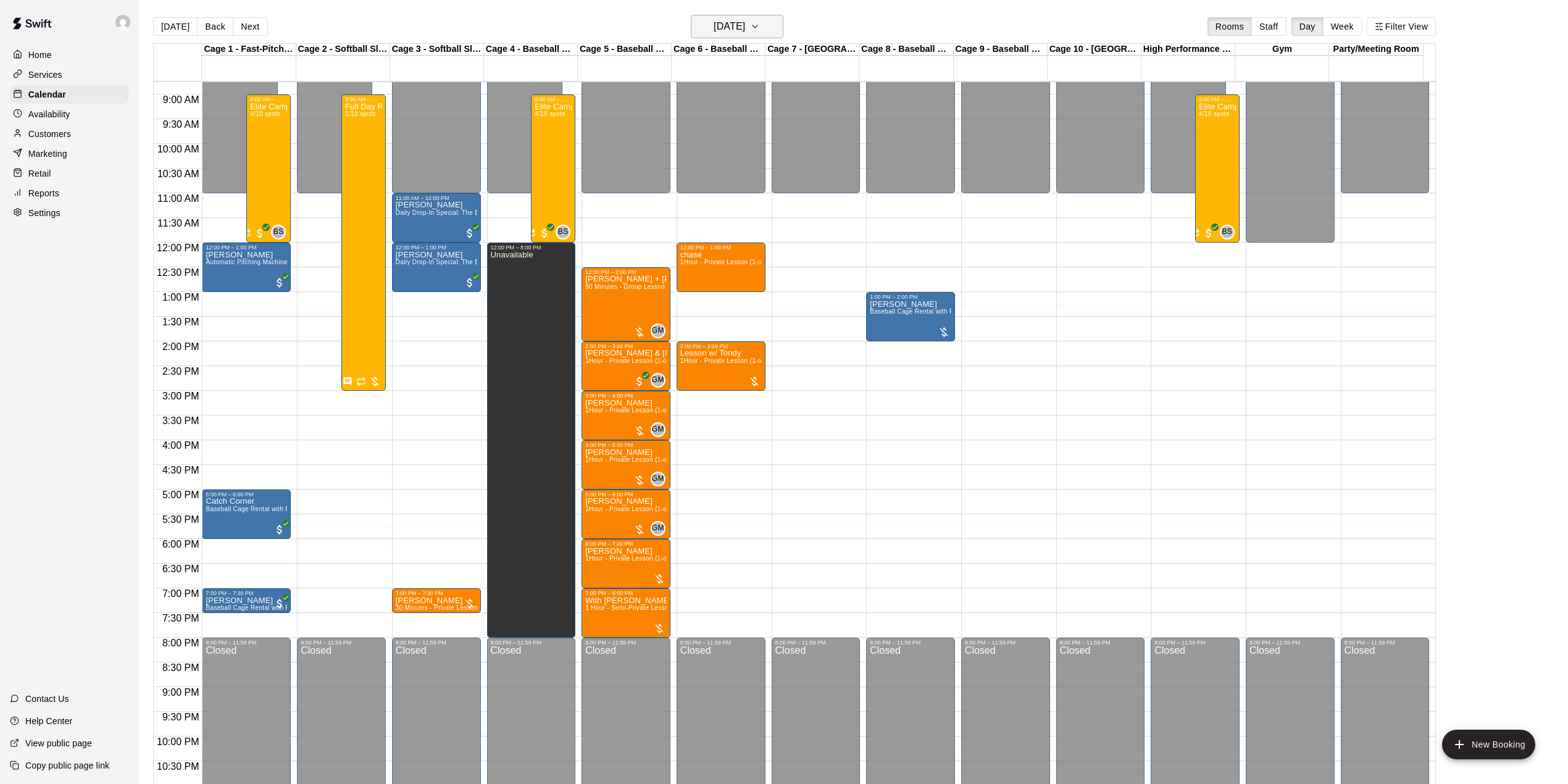
click at [745, 29] on h6 "Wednesday Aug 20" at bounding box center [729, 26] width 32 height 17
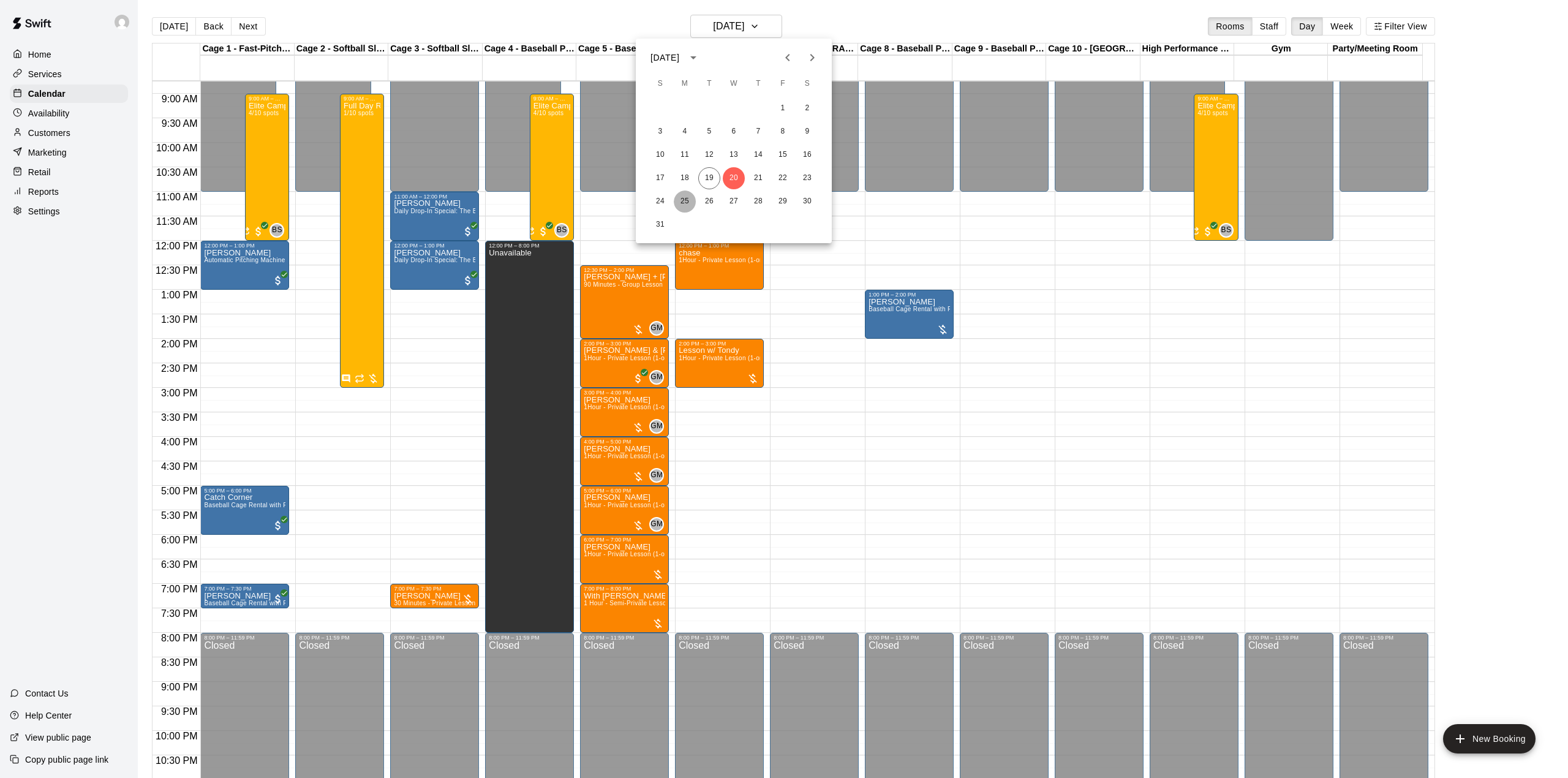
click at [684, 200] on button "25" at bounding box center [684, 201] width 22 height 22
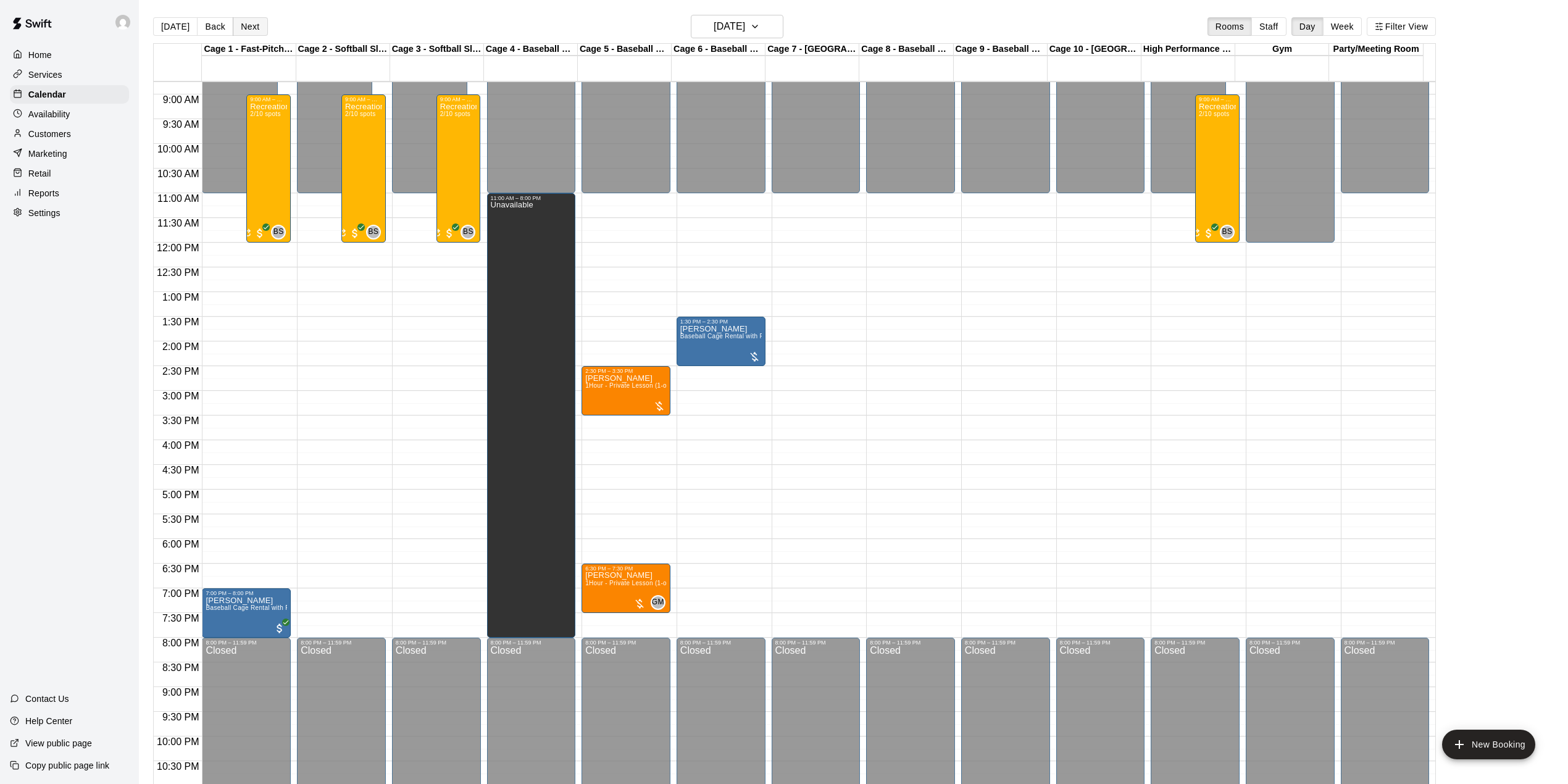
click at [257, 32] on button "Next" at bounding box center [250, 26] width 34 height 18
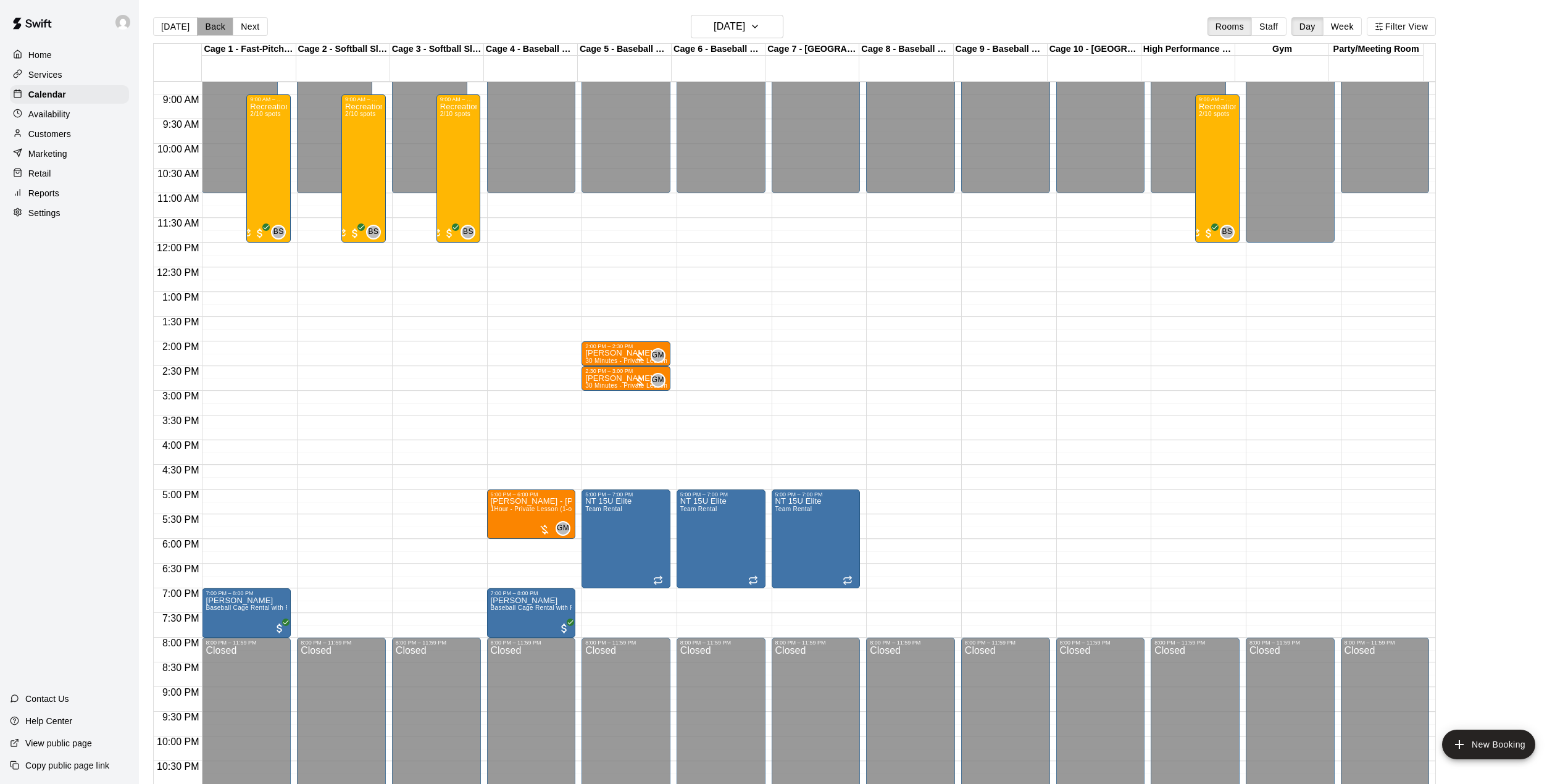
click at [223, 25] on button "Back" at bounding box center [215, 26] width 36 height 18
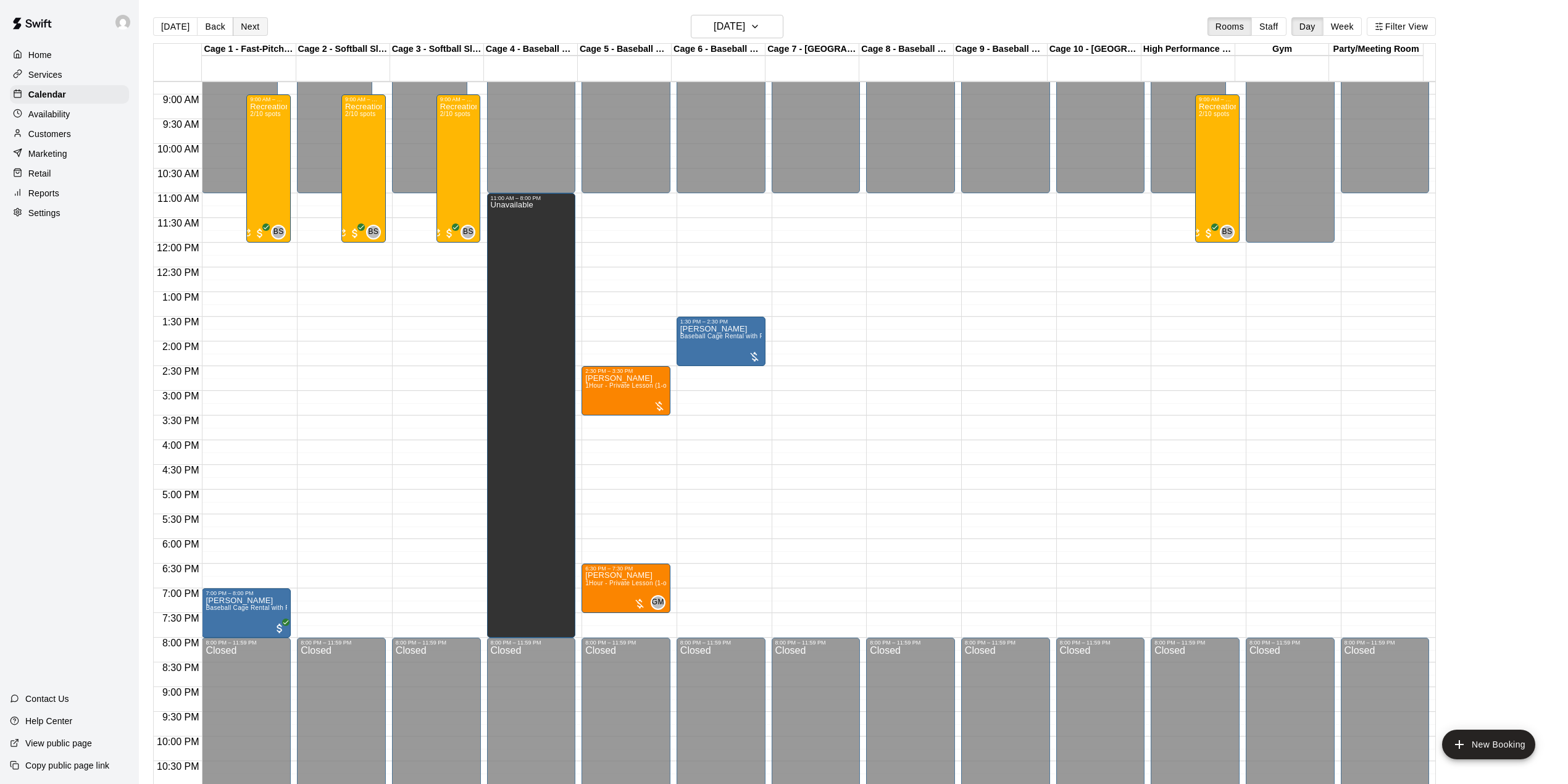
click at [249, 29] on button "Next" at bounding box center [250, 26] width 34 height 18
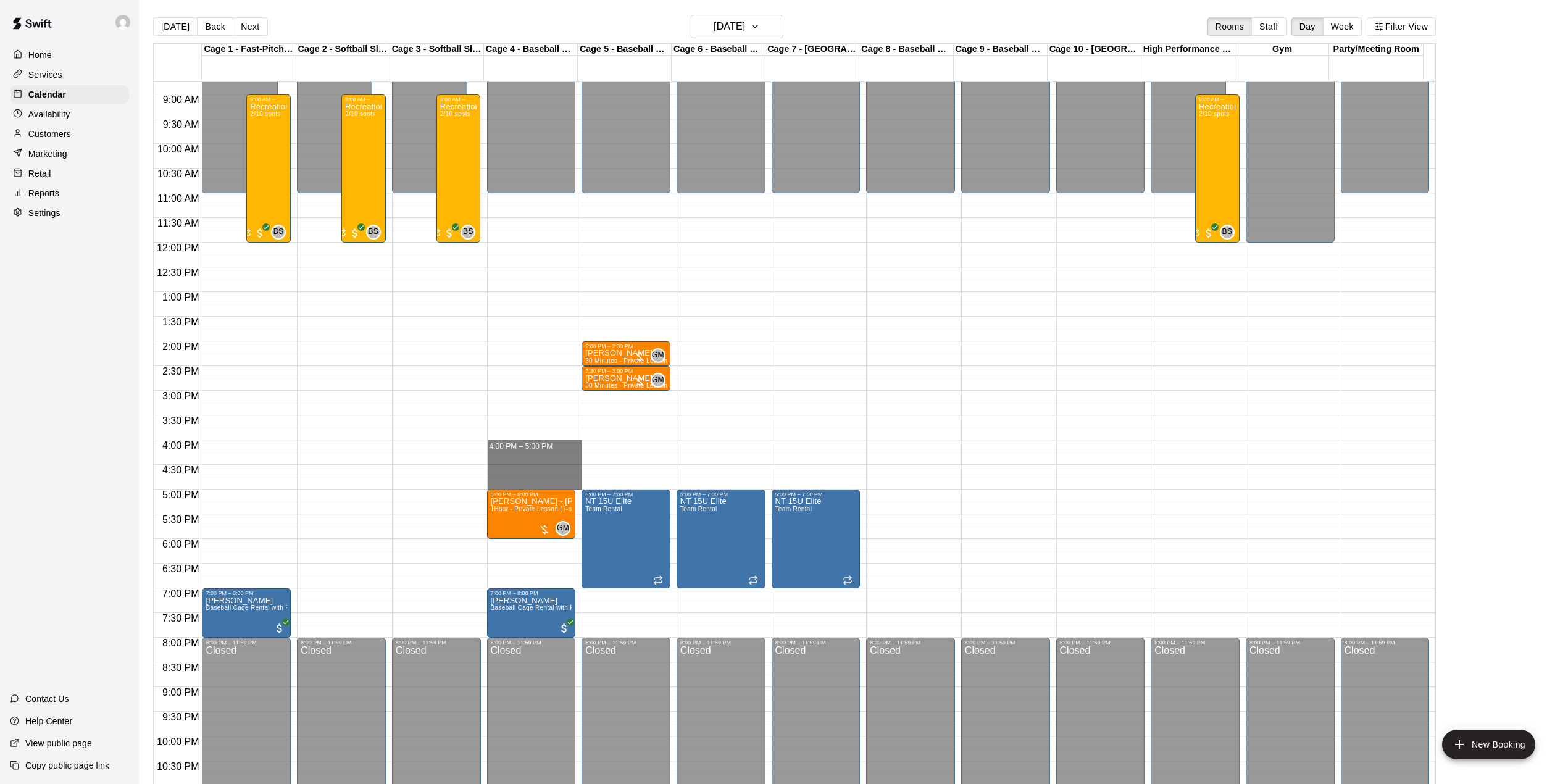
drag, startPoint x: 549, startPoint y: 447, endPoint x: 554, endPoint y: 479, distance: 32.4
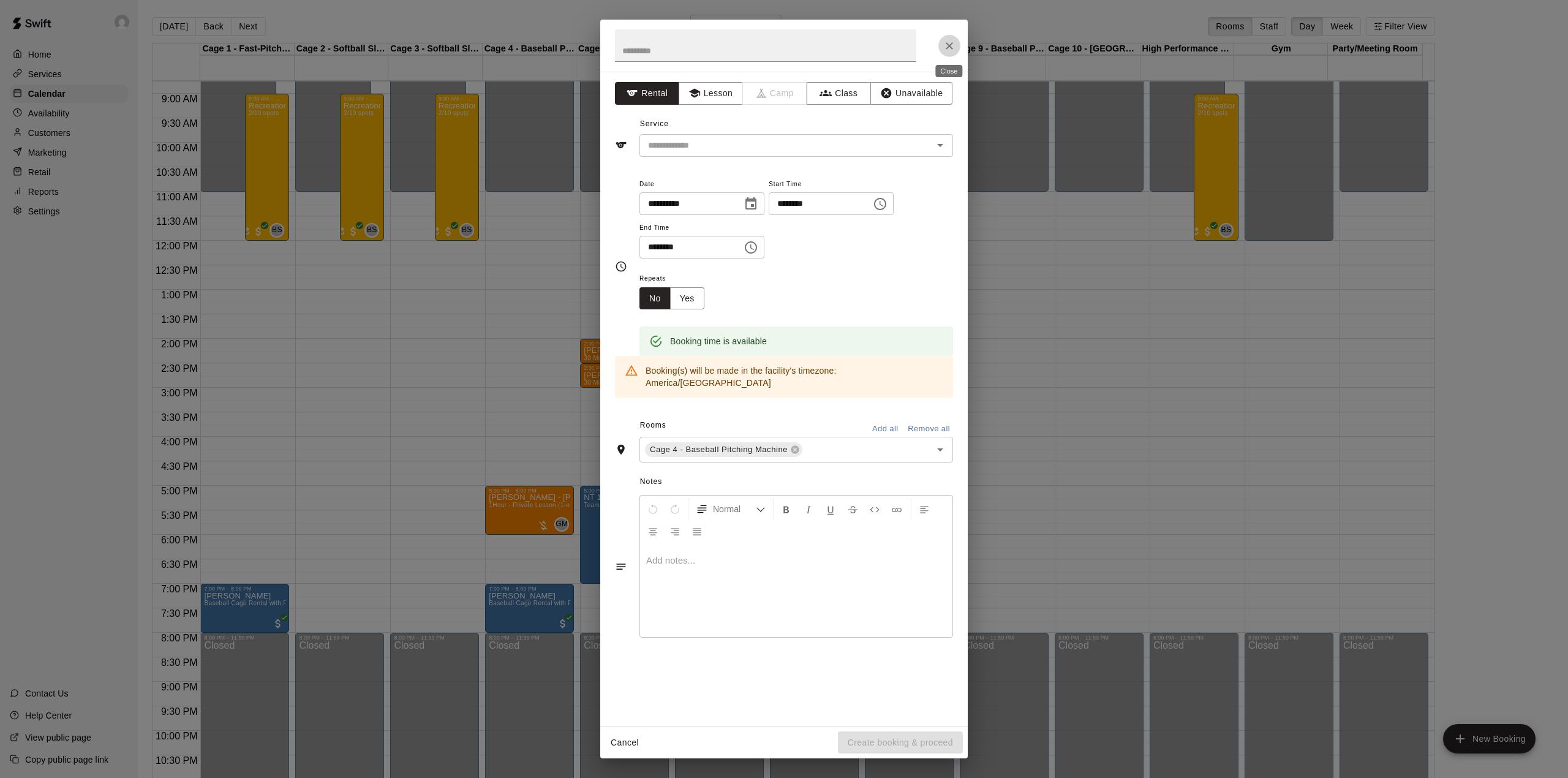
click at [949, 43] on icon "Close" at bounding box center [949, 45] width 12 height 12
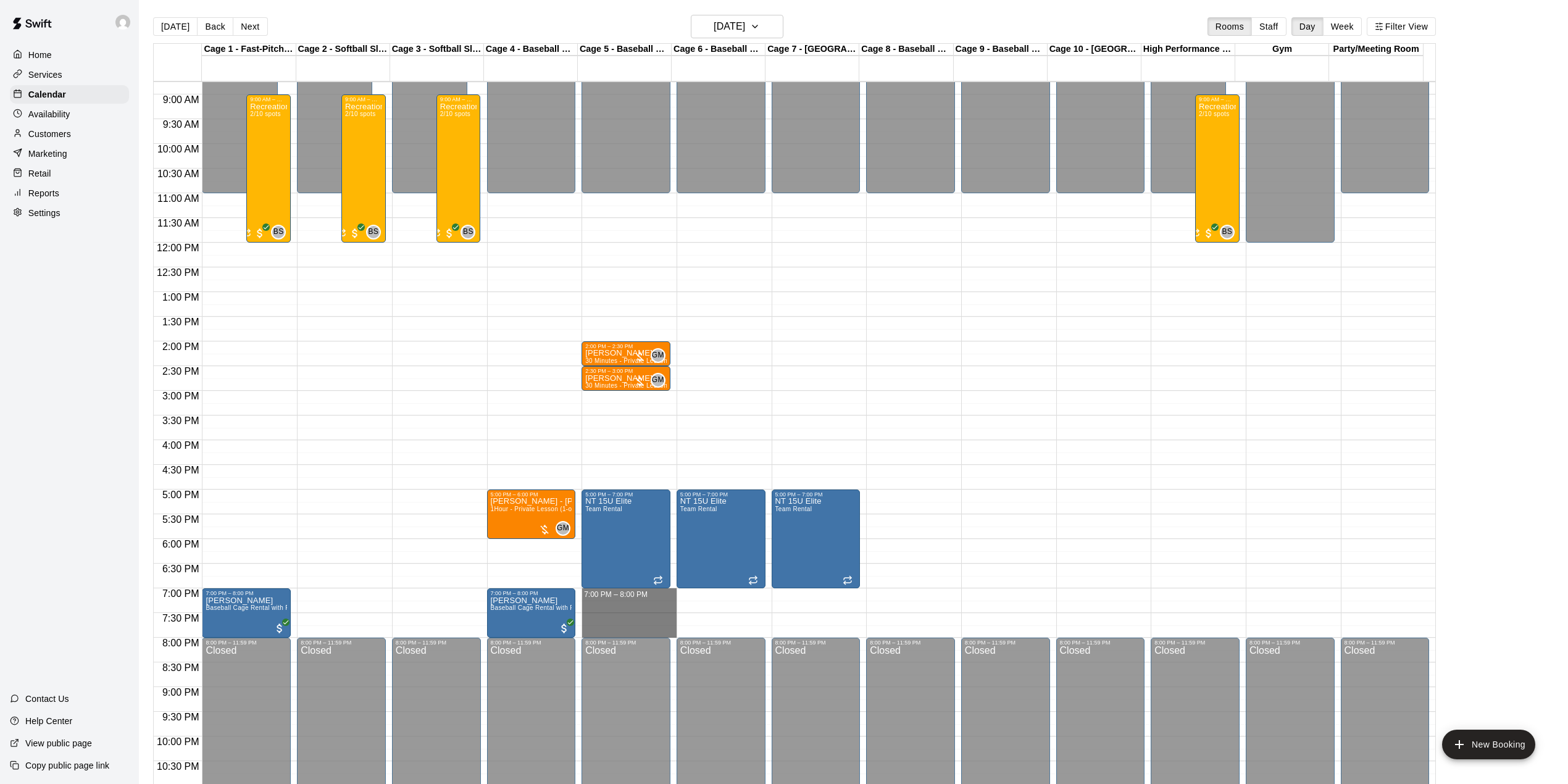
drag, startPoint x: 640, startPoint y: 593, endPoint x: 642, endPoint y: 637, distance: 44.0
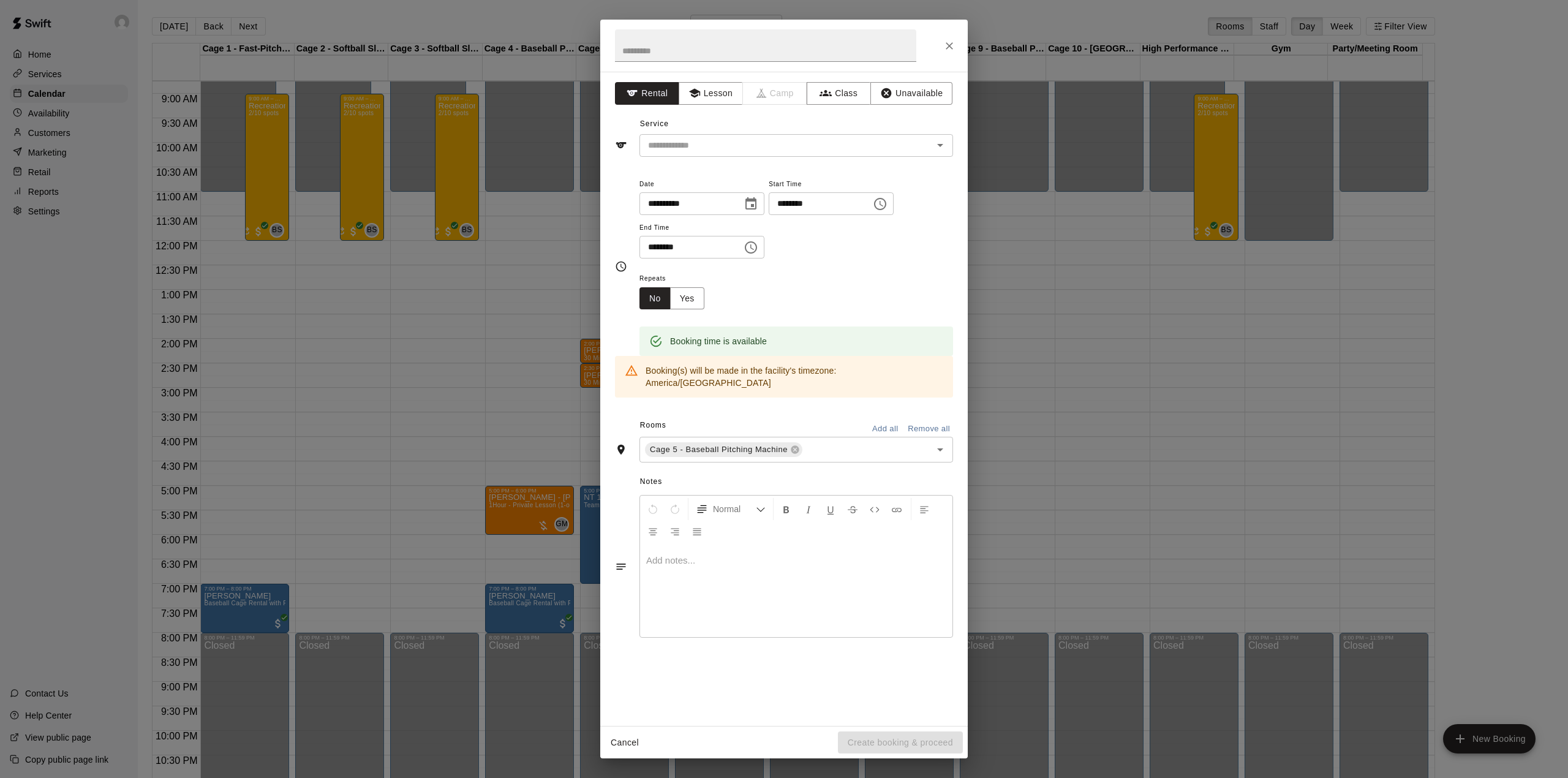
click at [709, 28] on h2 at bounding box center [766, 45] width 331 height 52
click at [708, 44] on input "text" at bounding box center [766, 45] width 301 height 32
type input "****"
click at [711, 95] on button "Lesson" at bounding box center [711, 93] width 64 height 23
click at [713, 142] on input "text" at bounding box center [778, 145] width 270 height 15
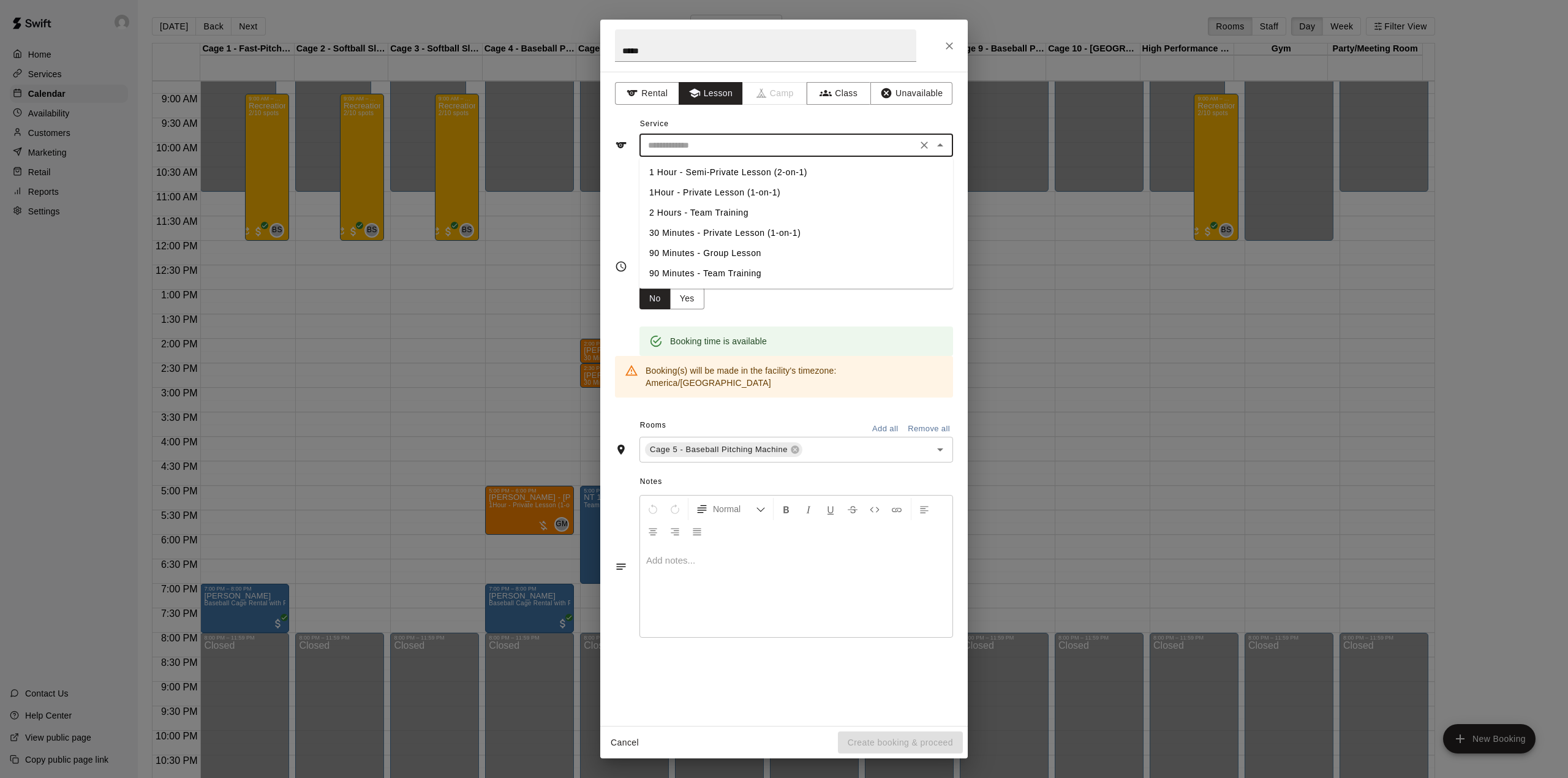
click at [719, 191] on li "1Hour - Private Lesson (1-on-1)" at bounding box center [796, 192] width 313 height 20
type input "**********"
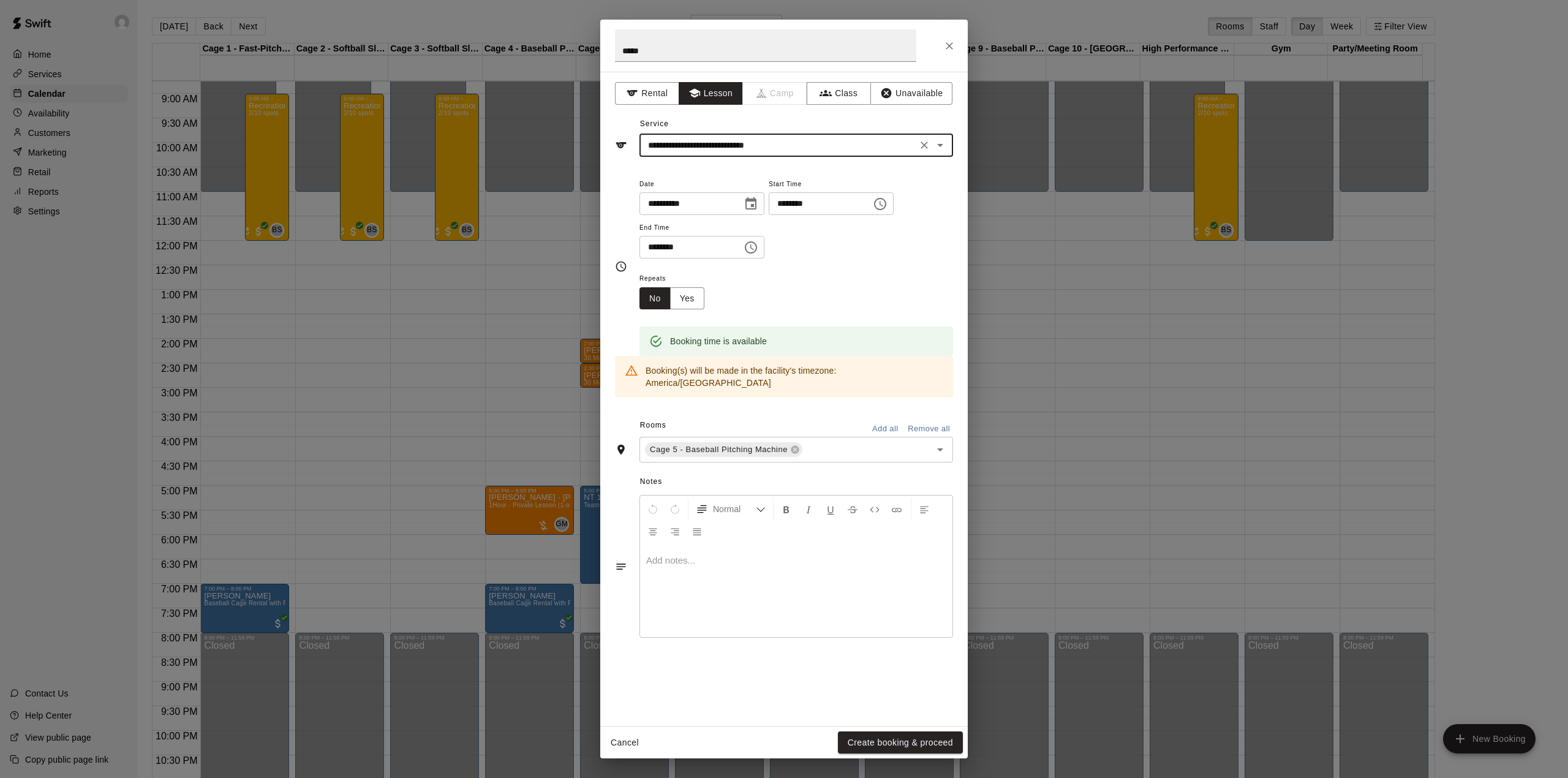
click at [908, 730] on div "Cancel Create booking & proceed" at bounding box center [784, 743] width 368 height 32
click at [921, 743] on button "Create booking & proceed" at bounding box center [900, 743] width 125 height 23
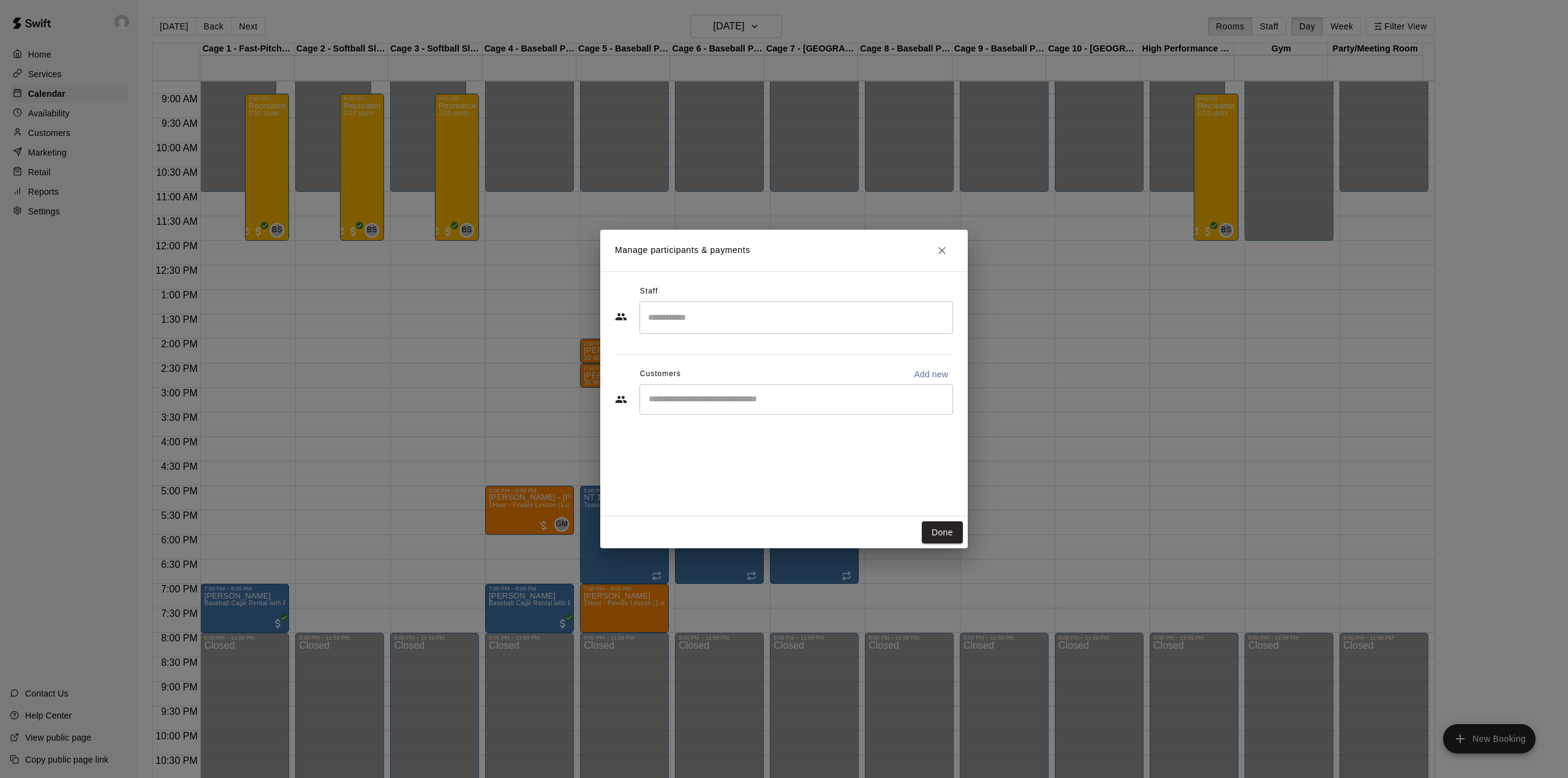
click at [709, 320] on input "Search staff" at bounding box center [796, 317] width 303 height 21
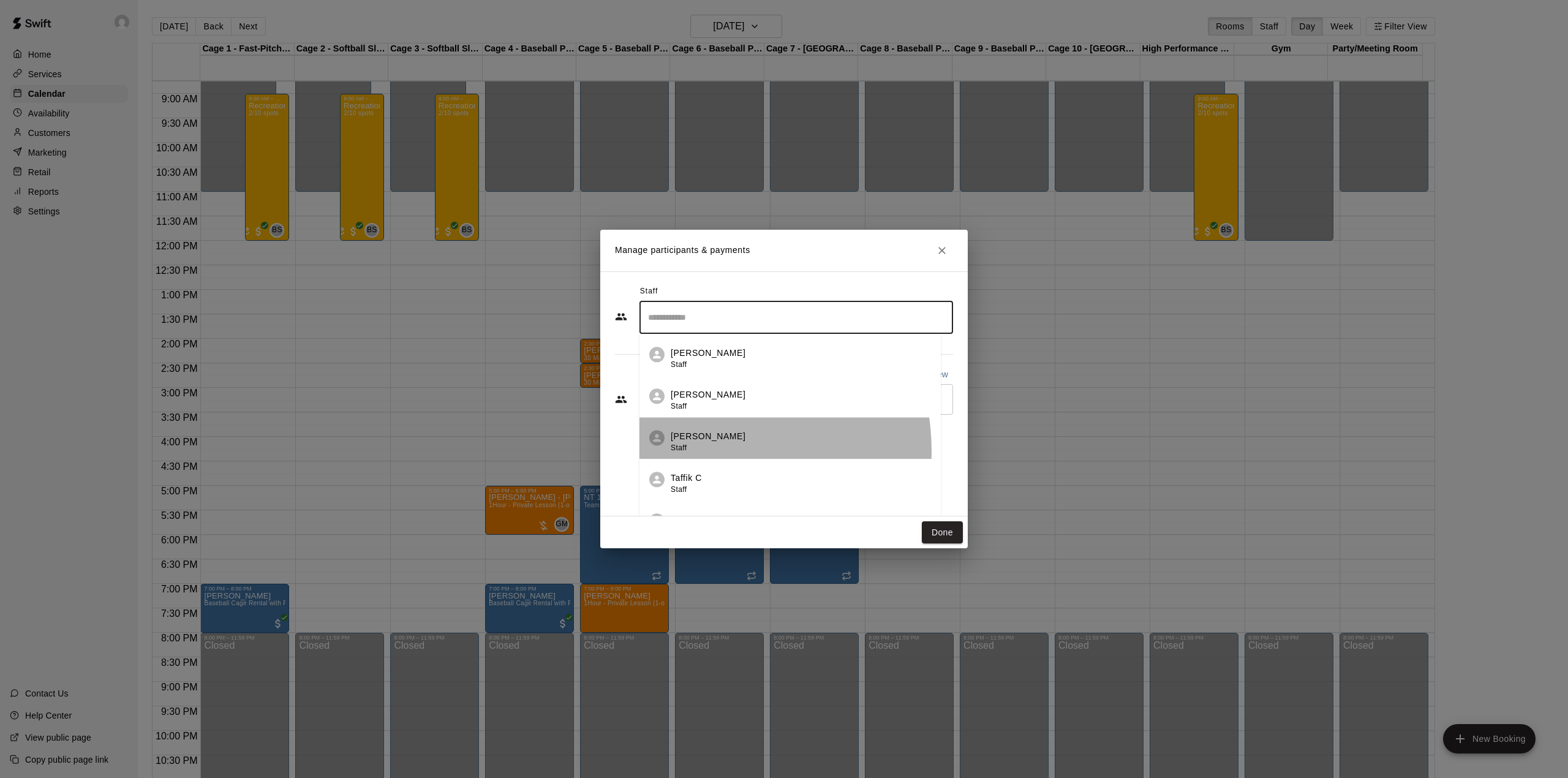
click at [694, 452] on div "Gabe Manalo Staff" at bounding box center [708, 442] width 74 height 24
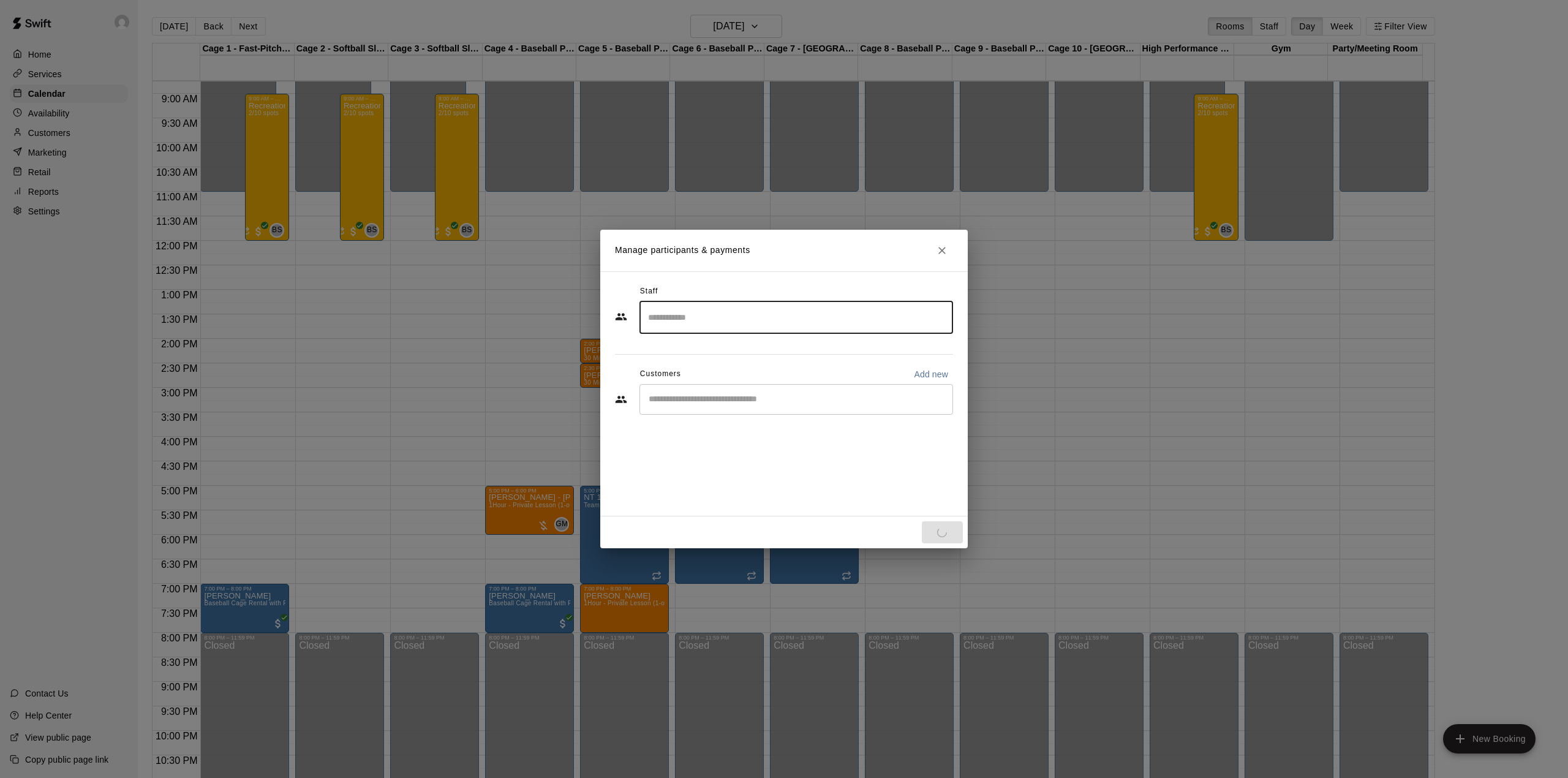
click at [689, 400] on input "Start typing to search customers..." at bounding box center [796, 399] width 303 height 12
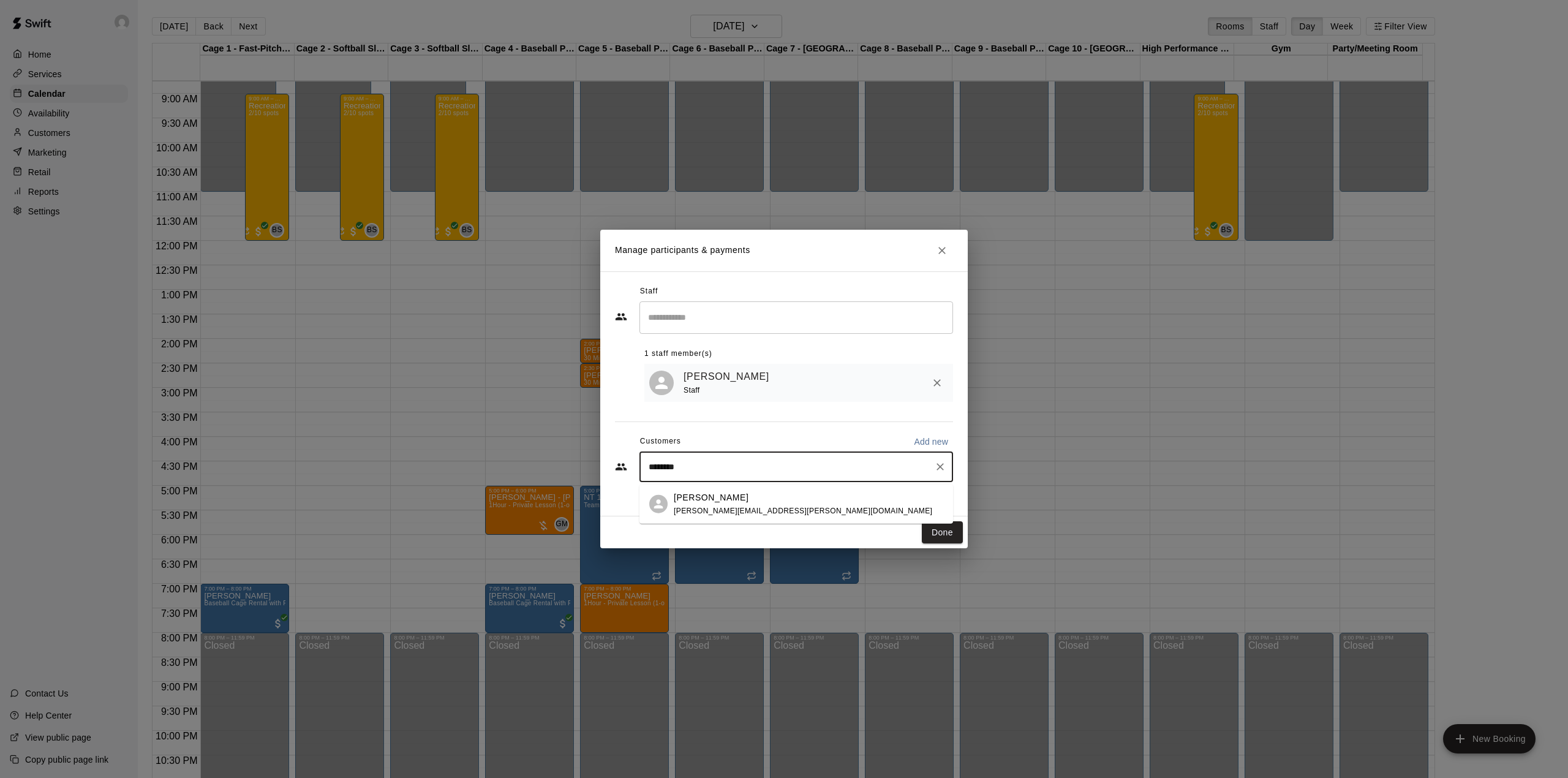
type input "*********"
click at [783, 493] on div "Eric Morris eric.morris@gmail.com" at bounding box center [808, 504] width 269 height 27
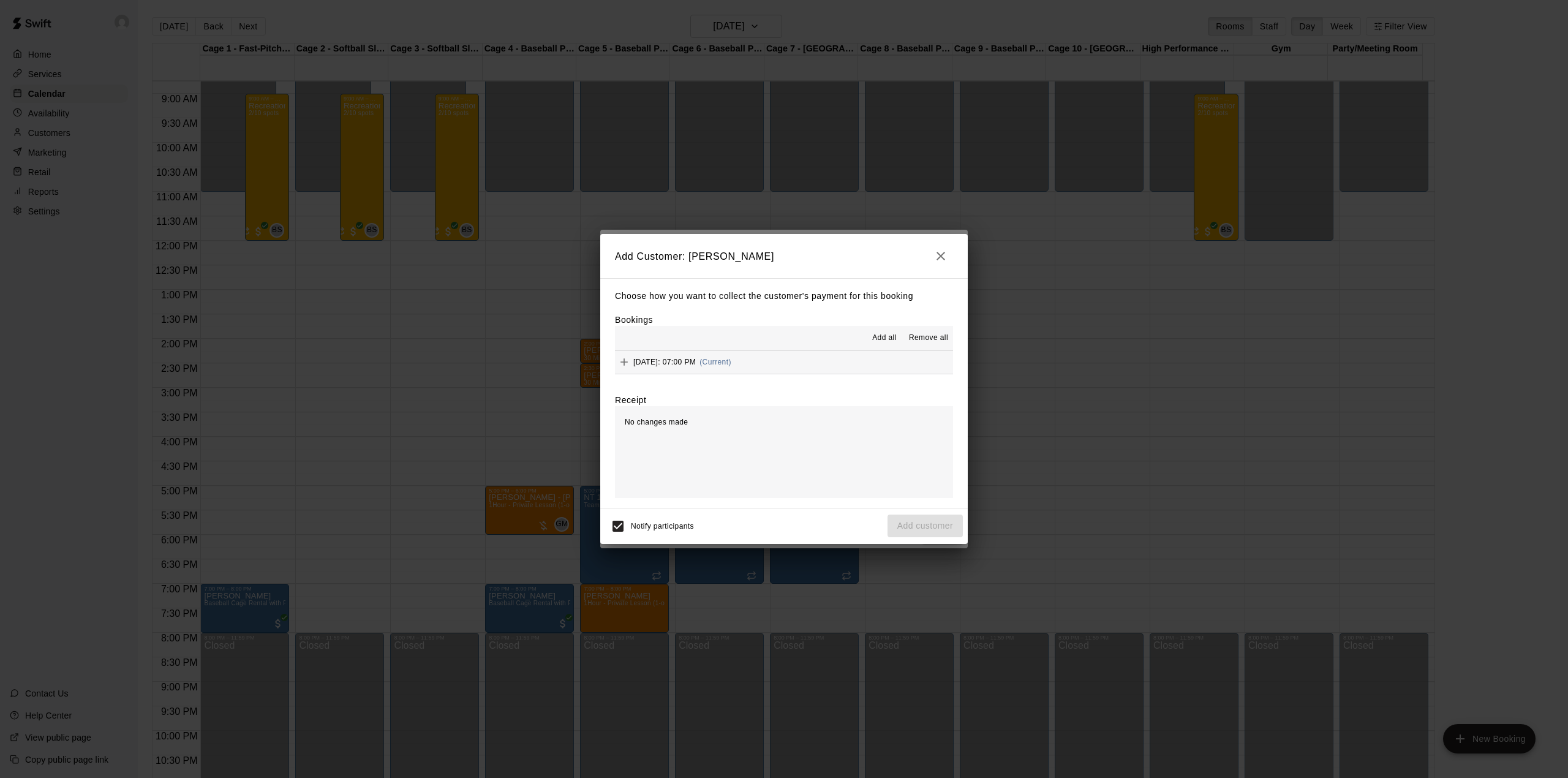
click at [821, 359] on button "Tuesday, August 26: 07:00 PM (Current)" at bounding box center [784, 362] width 338 height 23
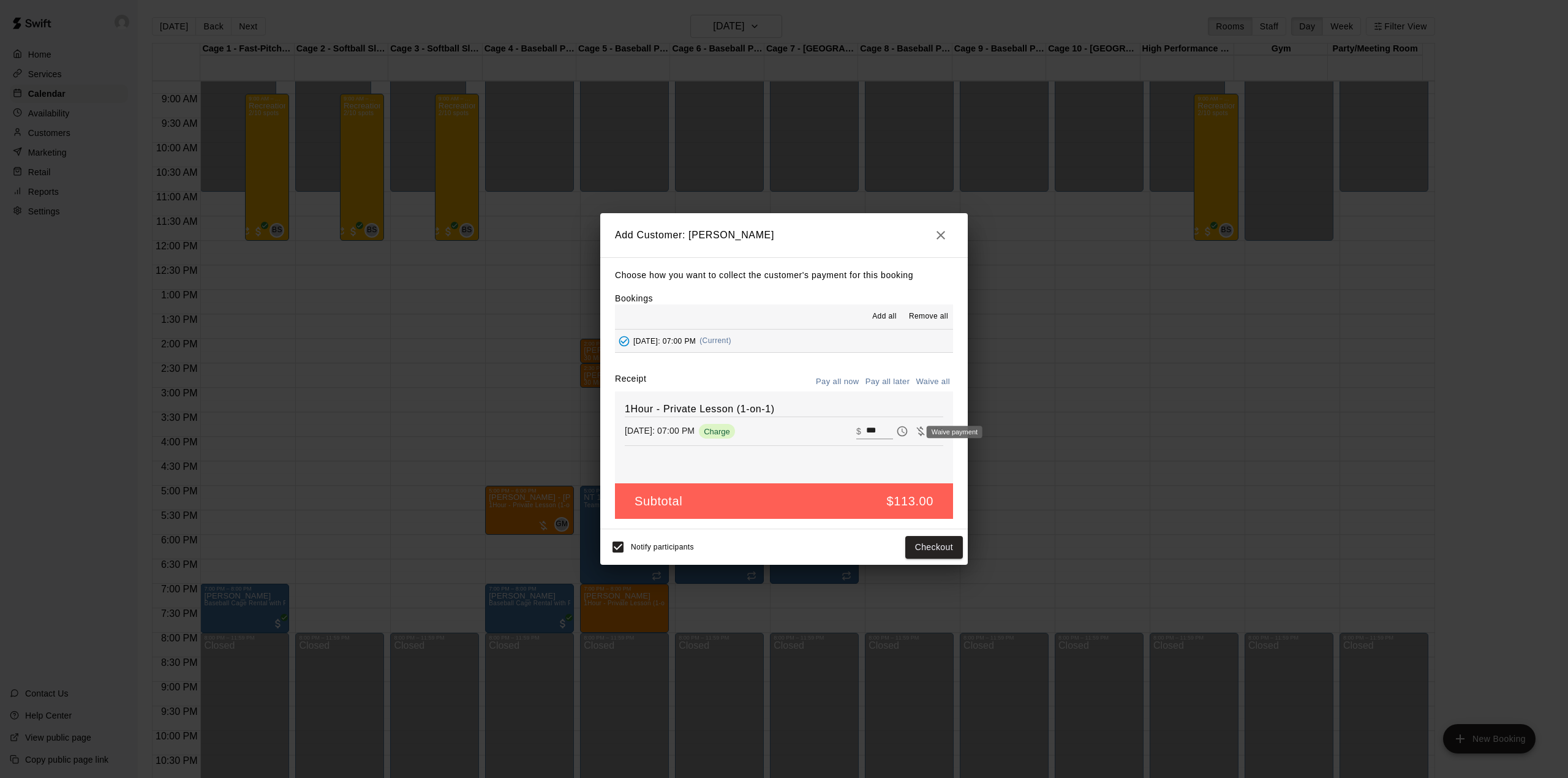
click at [915, 429] on icon "Waive payment" at bounding box center [920, 431] width 12 height 12
type input "*"
click at [896, 435] on icon "Pay later" at bounding box center [901, 431] width 12 height 12
click at [916, 549] on button "Add customer" at bounding box center [925, 548] width 75 height 23
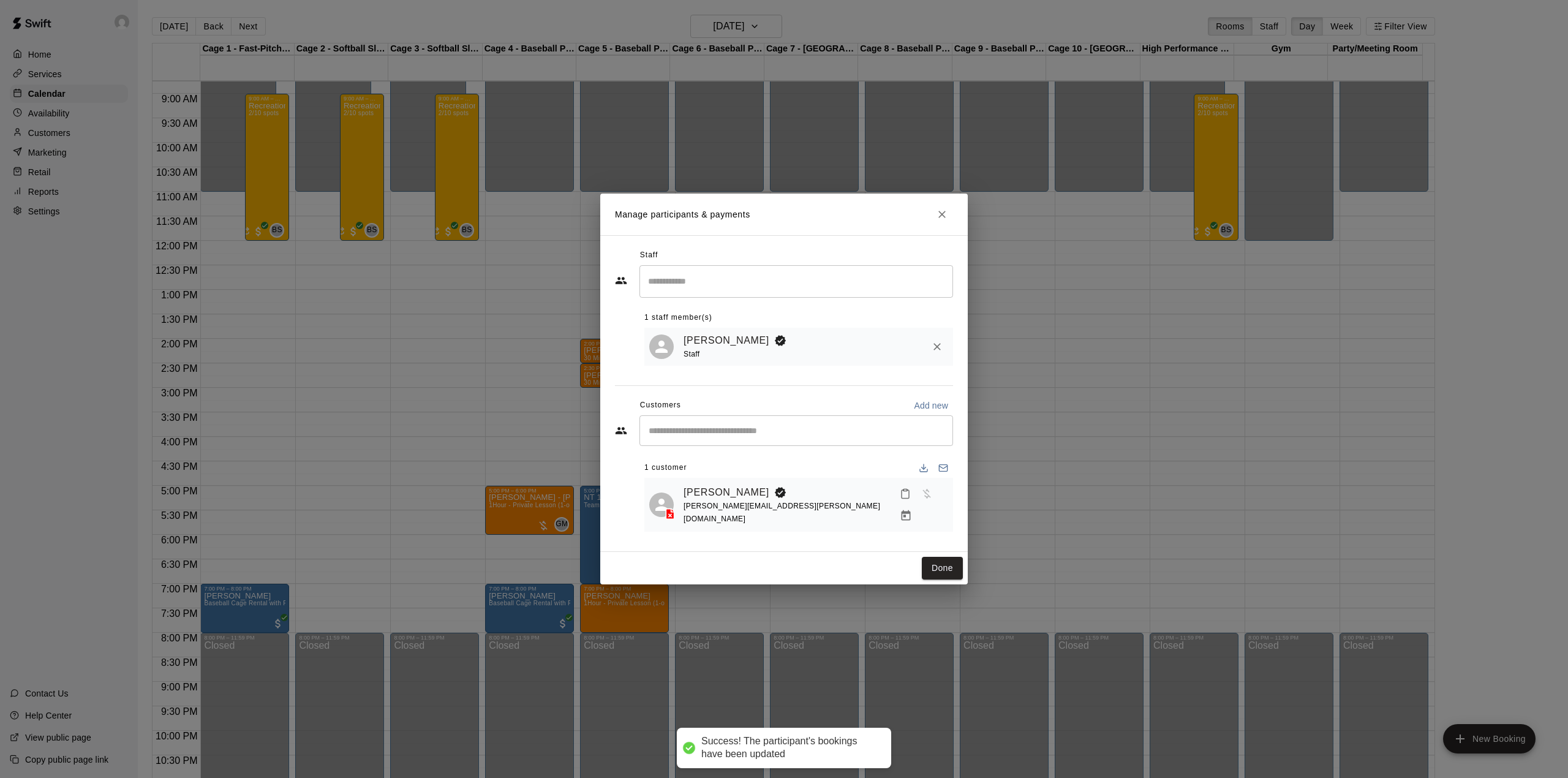
click at [934, 569] on button "Done" at bounding box center [942, 569] width 41 height 23
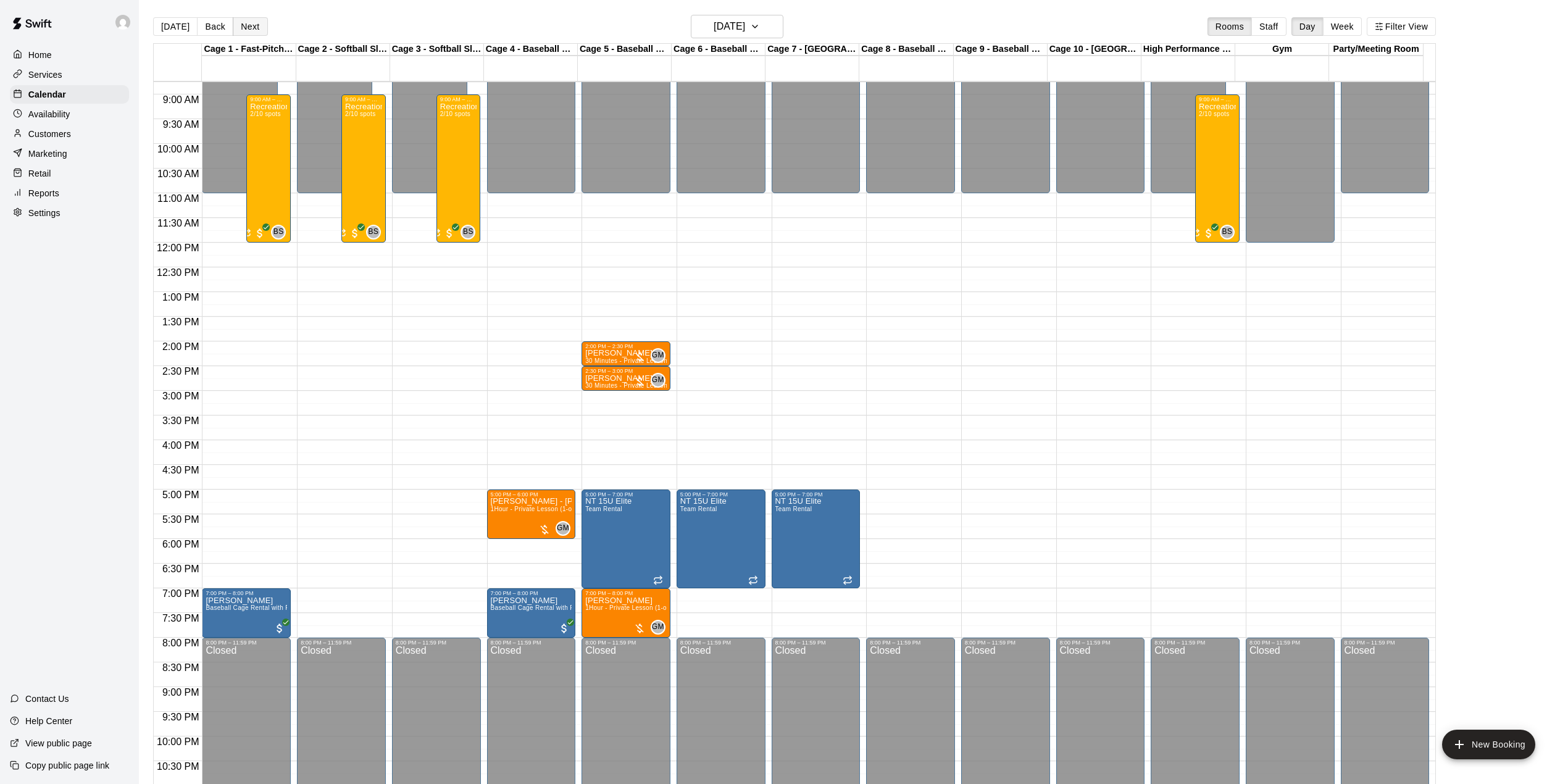
click at [247, 30] on button "Next" at bounding box center [250, 26] width 34 height 18
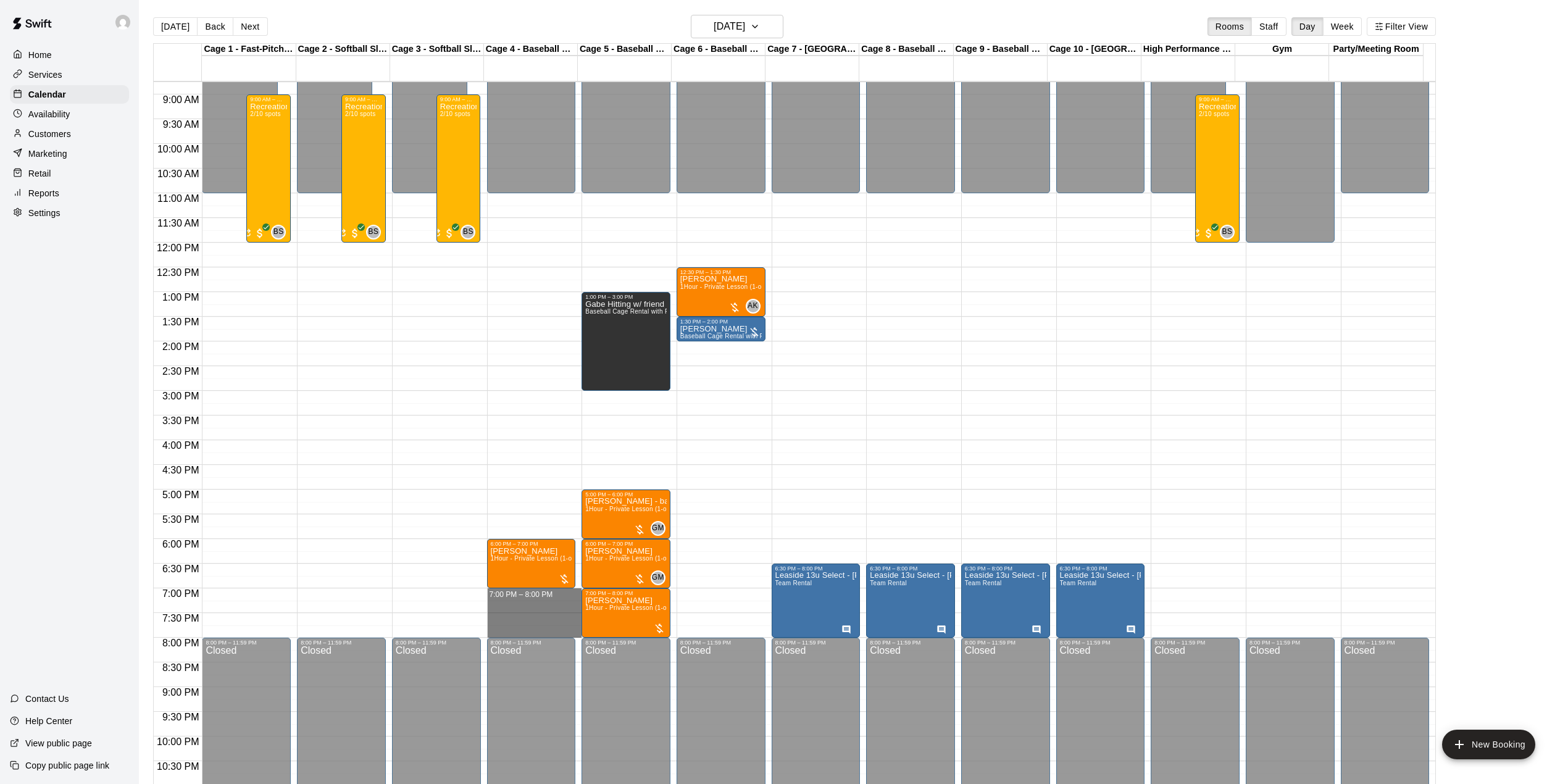
drag, startPoint x: 554, startPoint y: 591, endPoint x: 557, endPoint y: 635, distance: 44.1
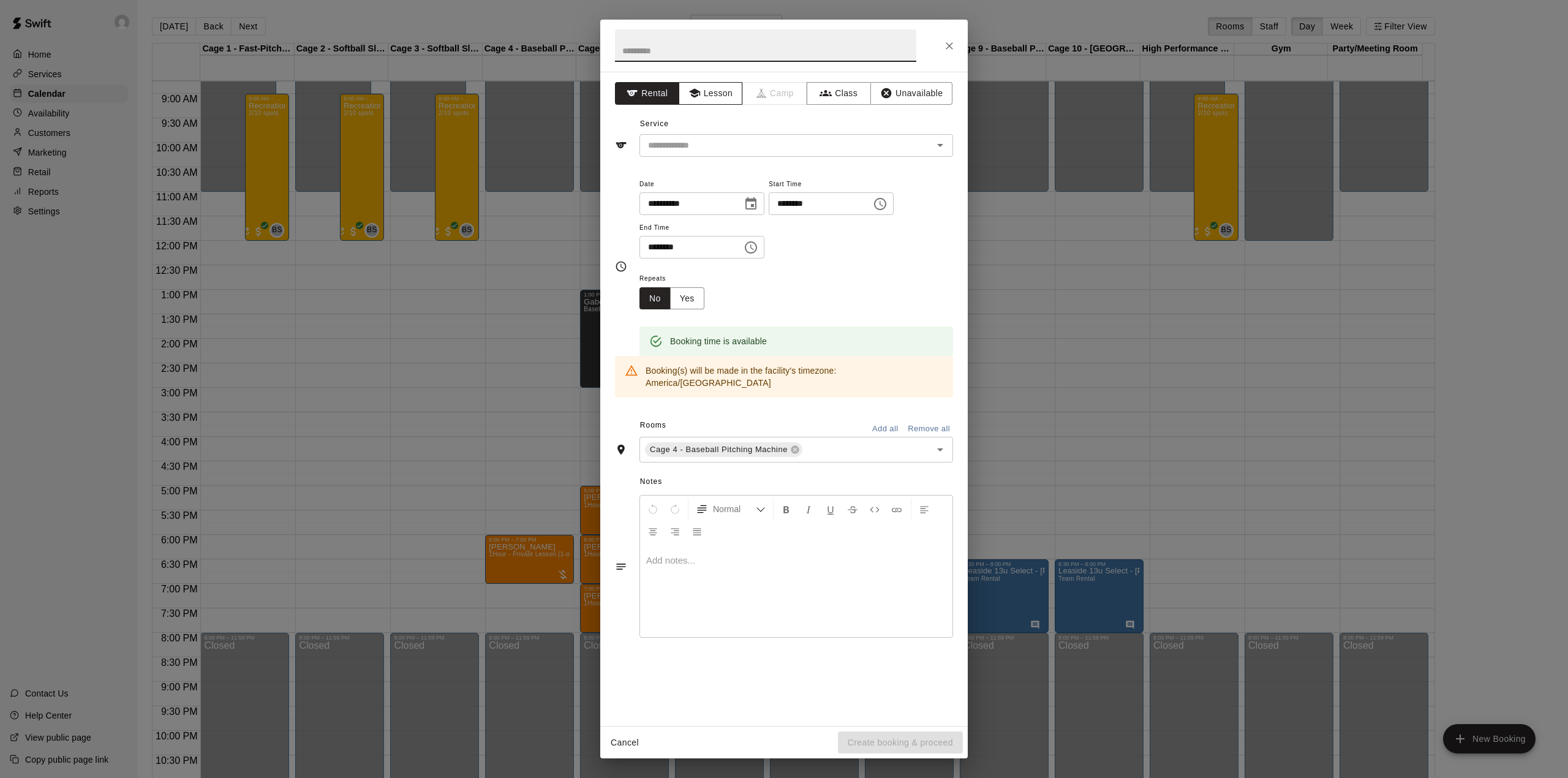
click at [716, 98] on button "Lesson" at bounding box center [711, 93] width 64 height 23
click at [713, 150] on input "text" at bounding box center [778, 145] width 270 height 15
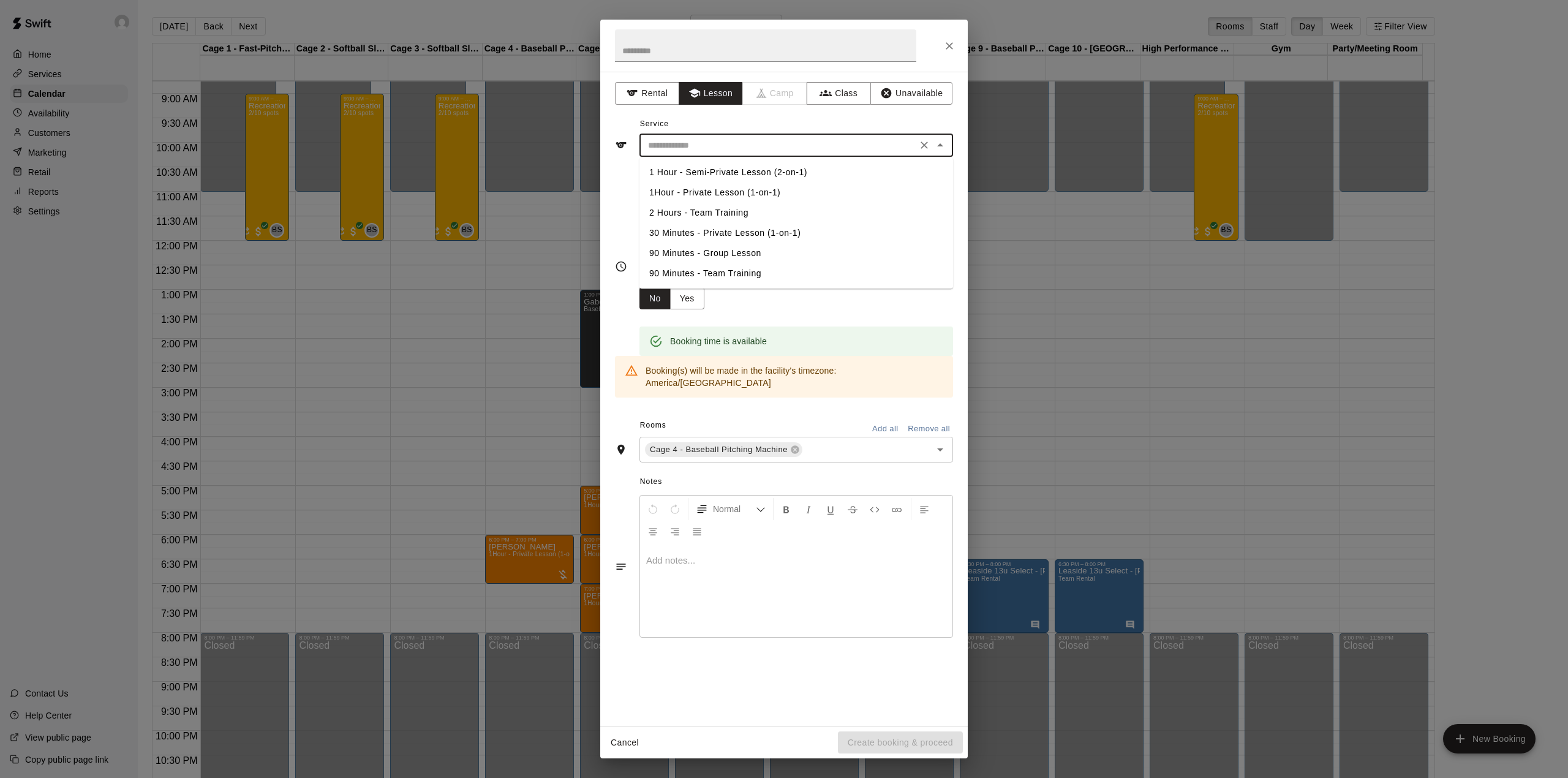
click at [717, 191] on li "1Hour - Private Lesson (1-on-1)" at bounding box center [796, 192] width 313 height 20
type input "**********"
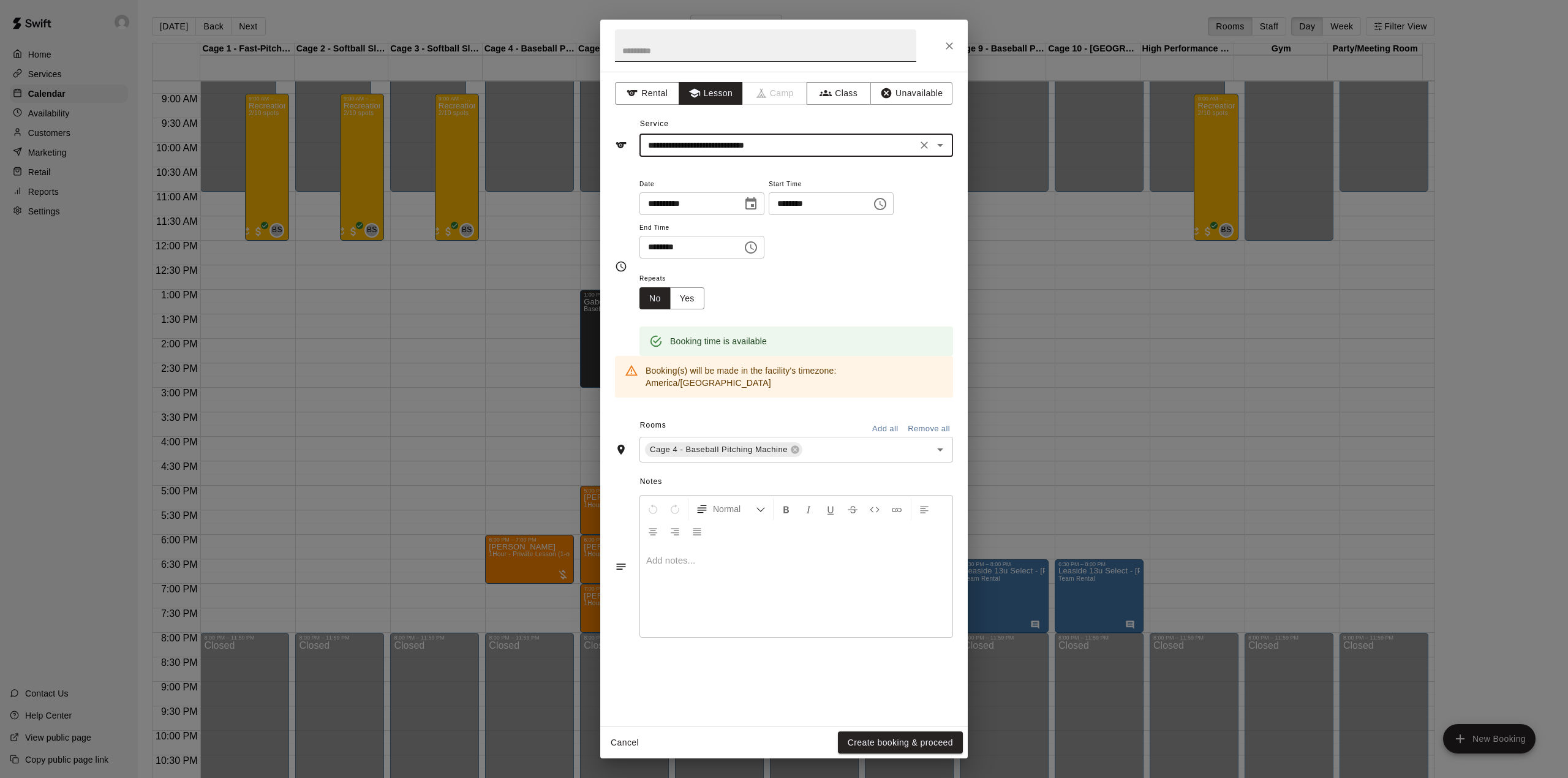
click at [706, 42] on input "text" at bounding box center [766, 45] width 301 height 32
type input "****"
click at [865, 743] on button "Create booking & proceed" at bounding box center [900, 743] width 125 height 23
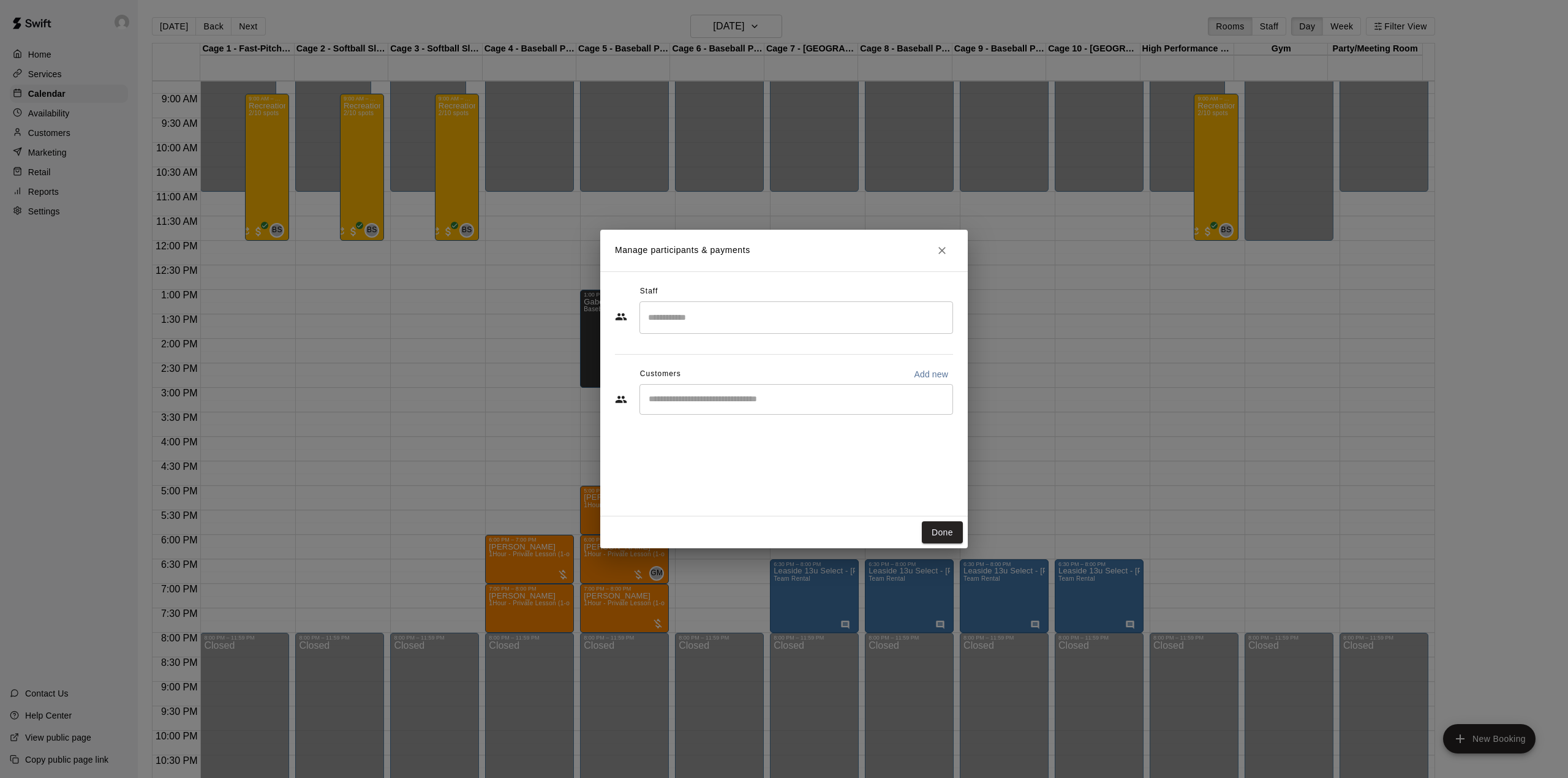
click at [696, 338] on div "Staff ​ Customers Add new ​" at bounding box center [784, 355] width 338 height 145
click at [696, 319] on input "Search staff" at bounding box center [796, 317] width 303 height 21
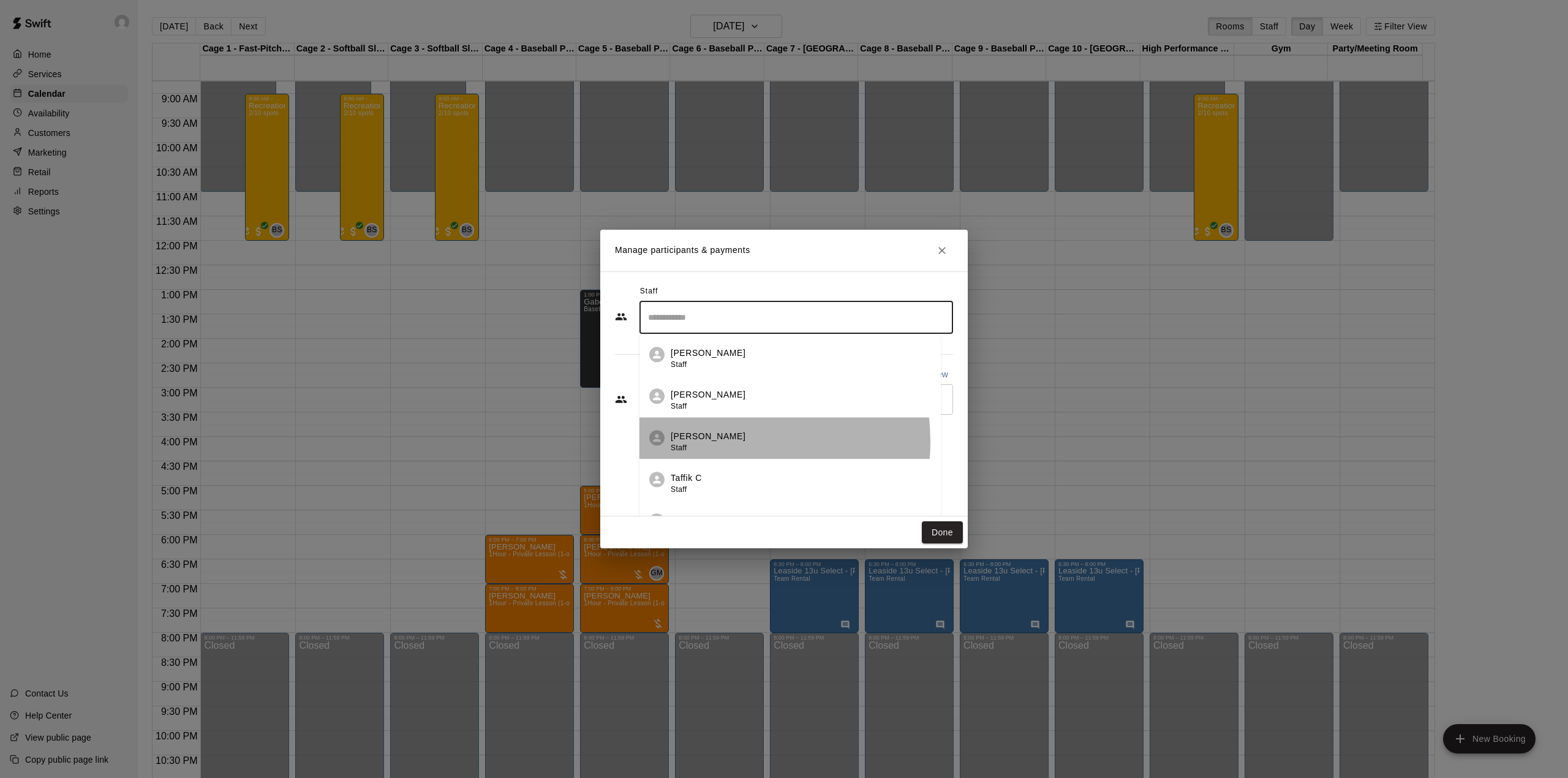
click at [717, 442] on p "[PERSON_NAME]" at bounding box center [708, 437] width 74 height 13
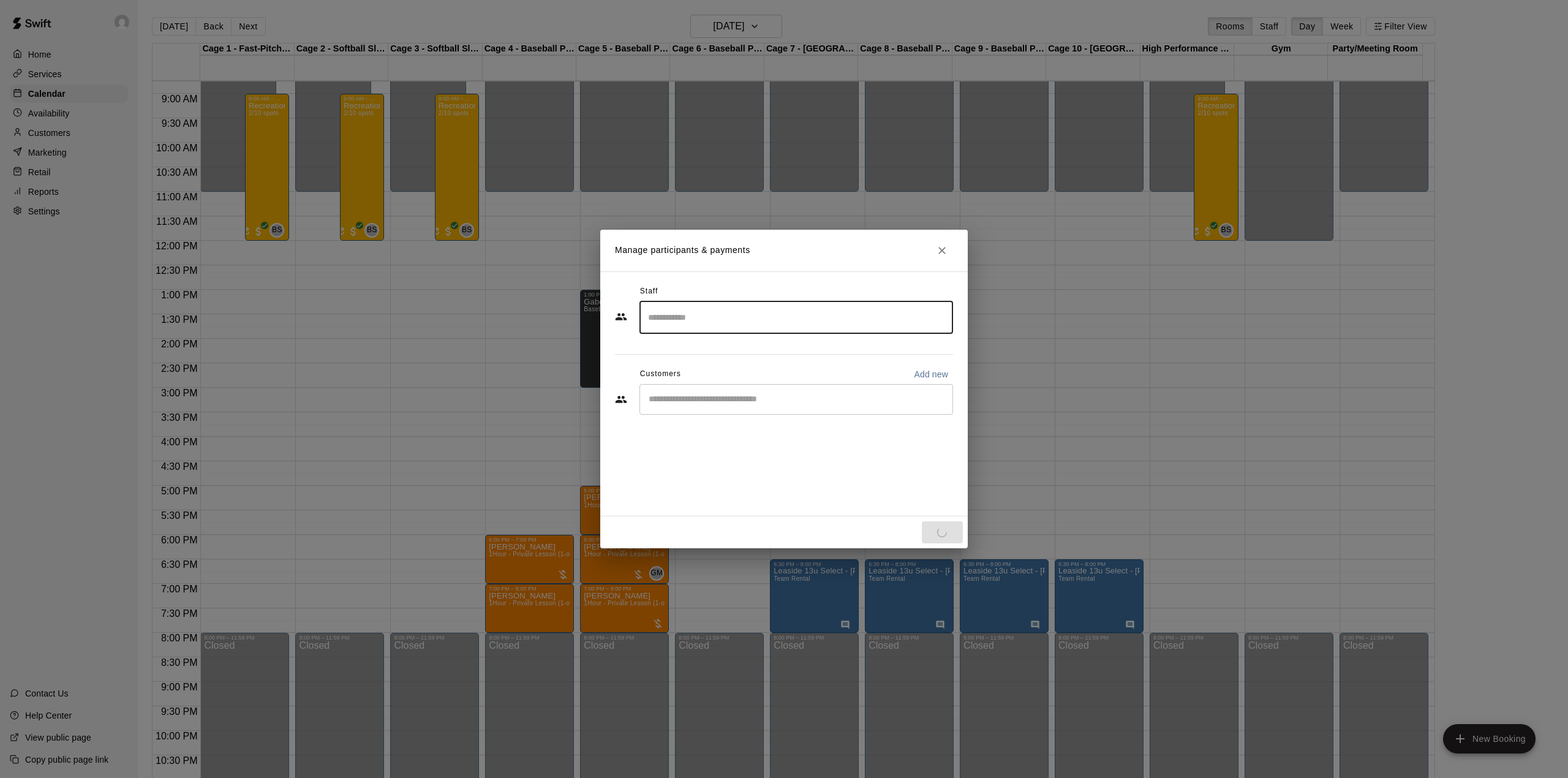
click at [704, 405] on input "Start typing to search customers..." at bounding box center [796, 399] width 303 height 12
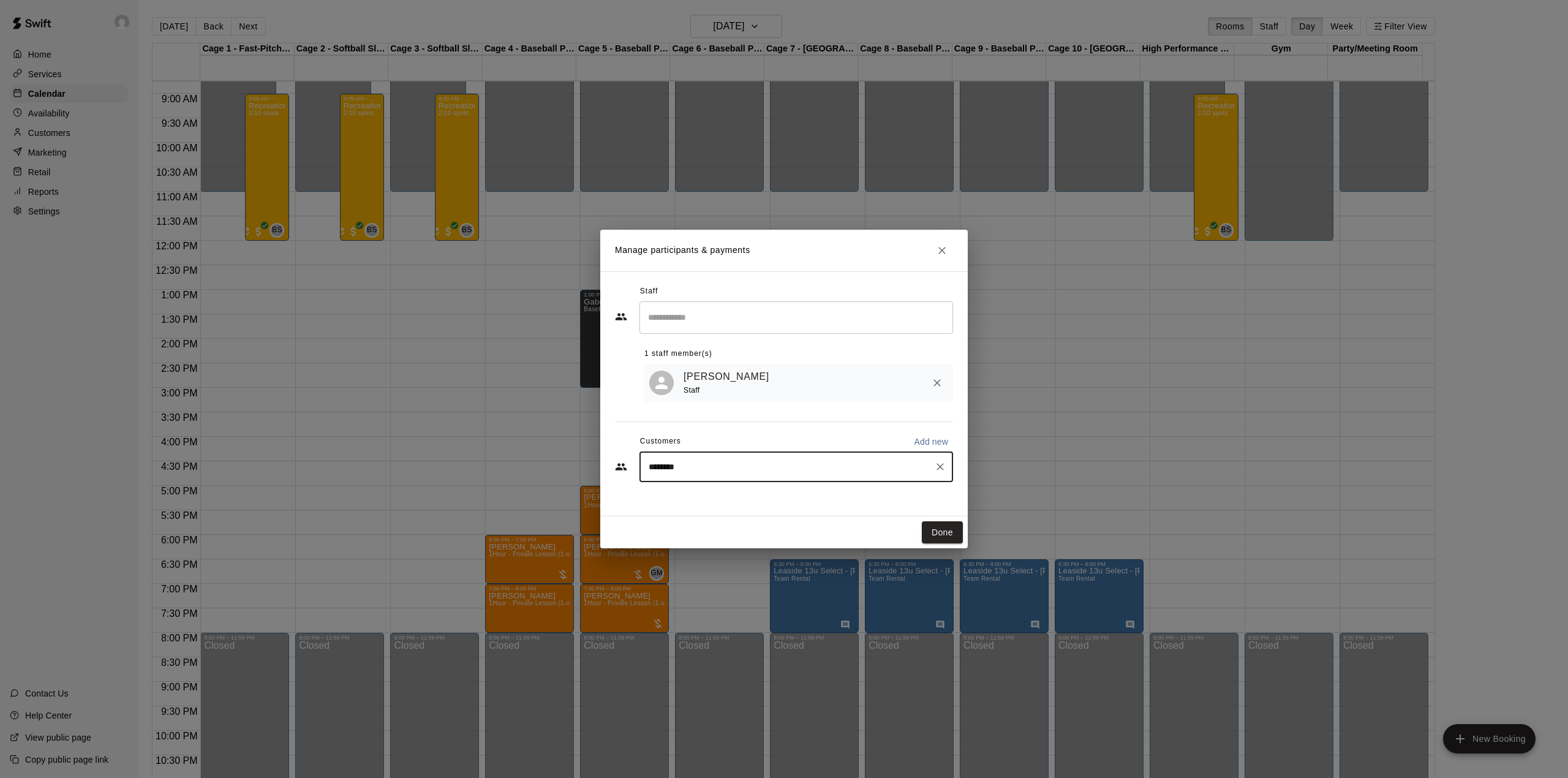
type input "*********"
click at [709, 498] on p "Eric Morris" at bounding box center [711, 497] width 74 height 13
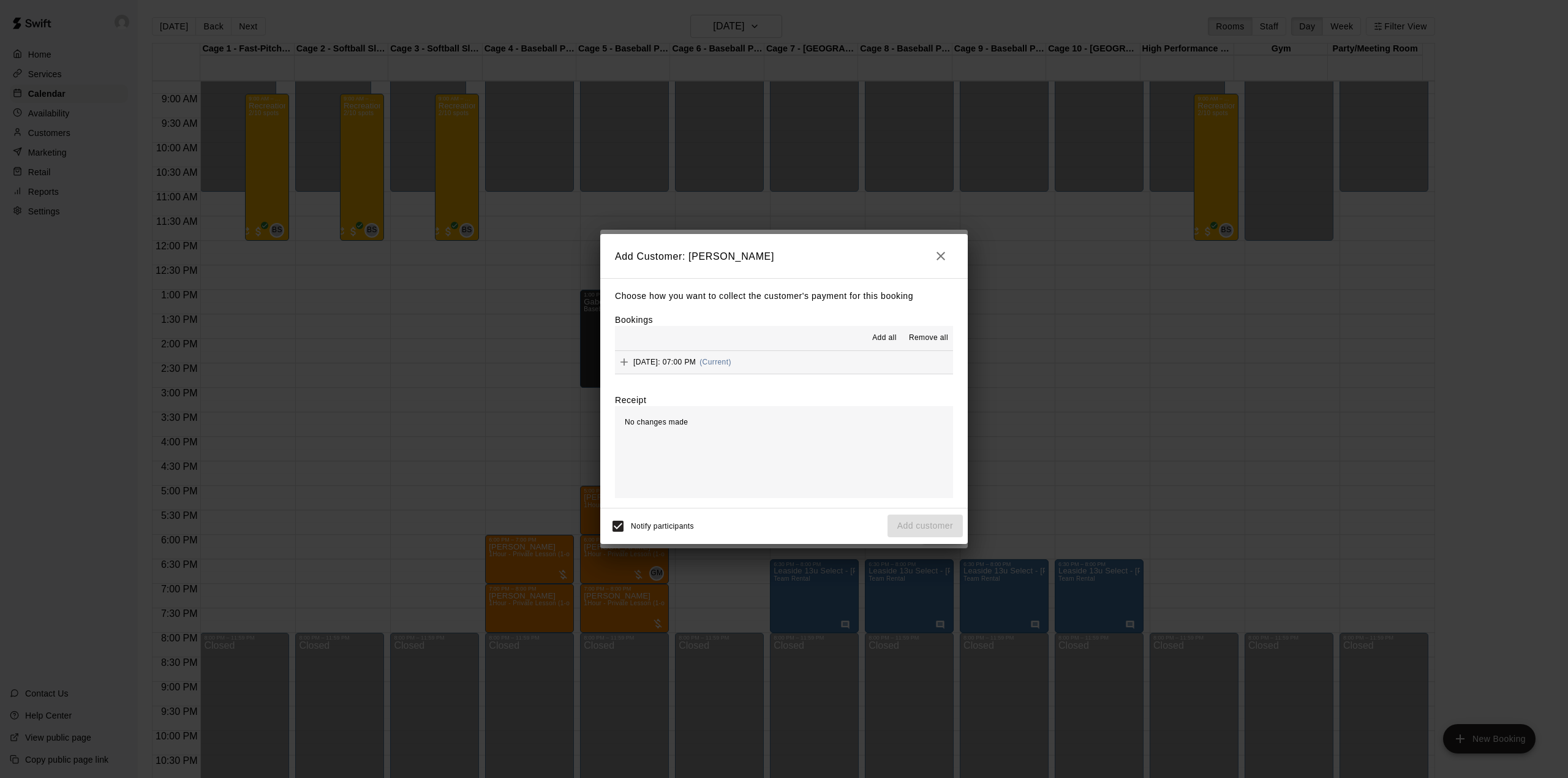
click at [853, 362] on button "Wednesday, August 27: 07:00 PM (Current)" at bounding box center [784, 362] width 338 height 23
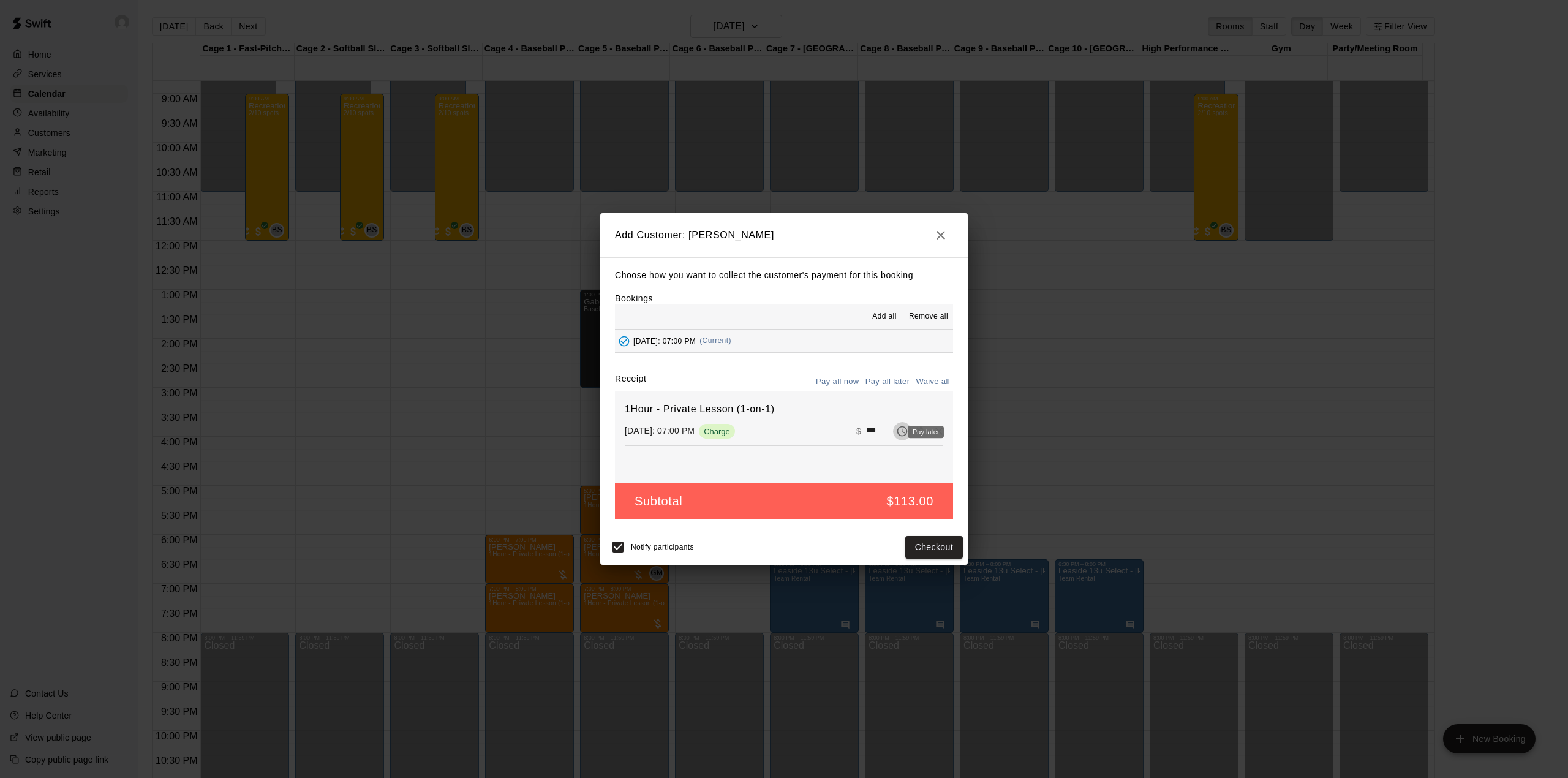
click at [897, 435] on icon "Pay later" at bounding box center [902, 432] width 11 height 11
click at [927, 549] on button "Add customer" at bounding box center [925, 548] width 75 height 23
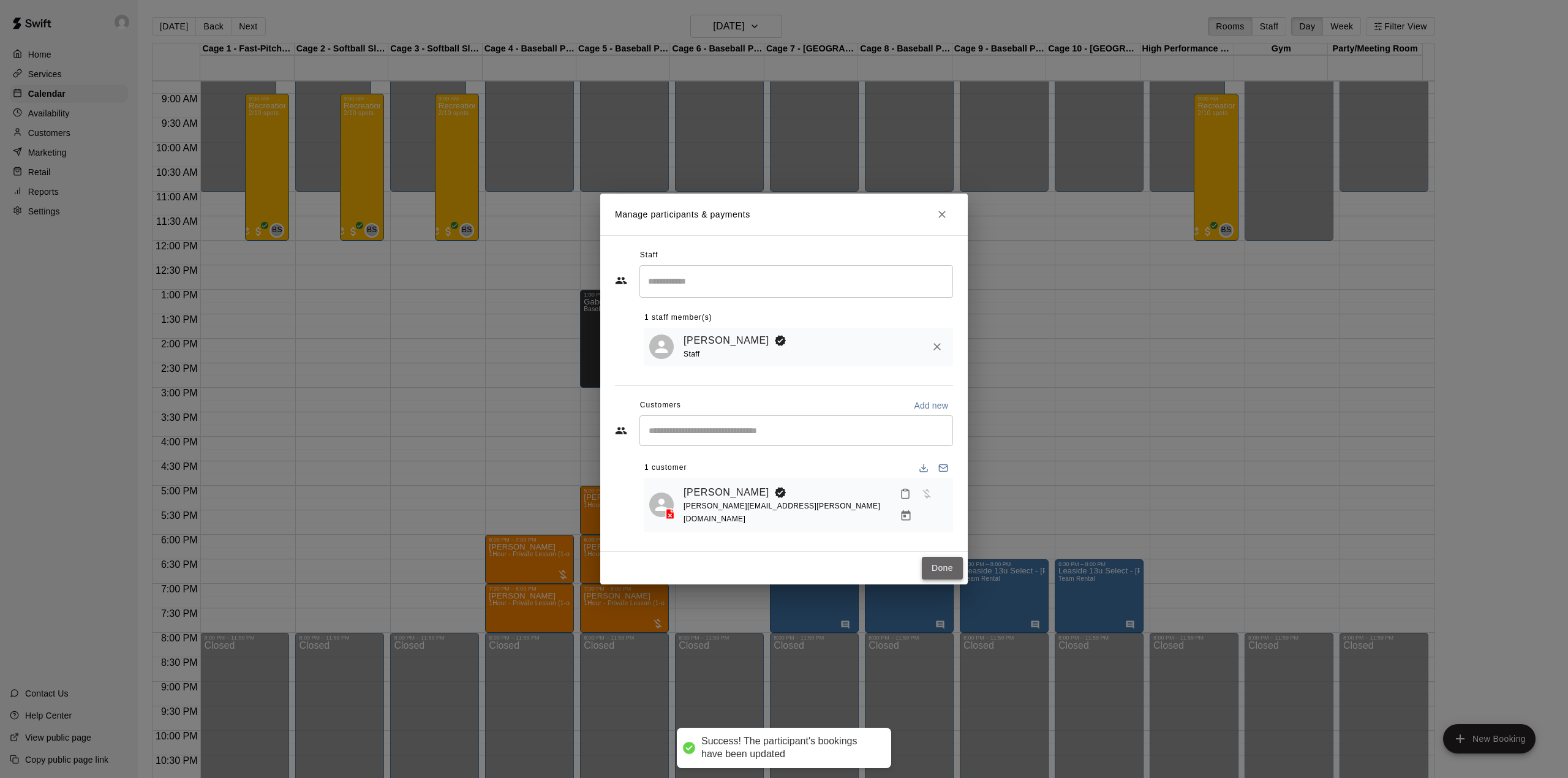
click at [954, 562] on button "Done" at bounding box center [942, 569] width 41 height 23
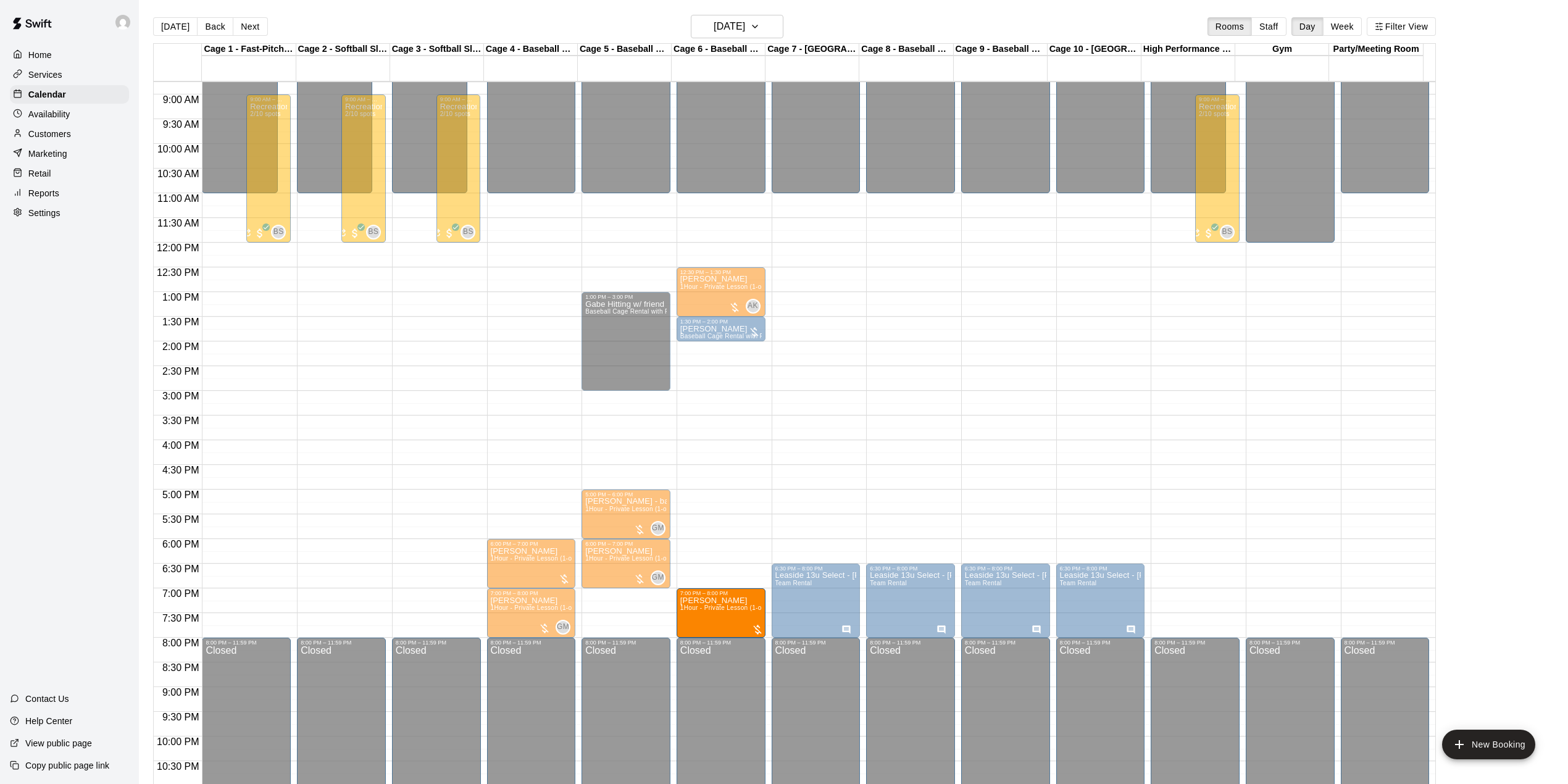
drag, startPoint x: 684, startPoint y: 605, endPoint x: 713, endPoint y: 615, distance: 30.7
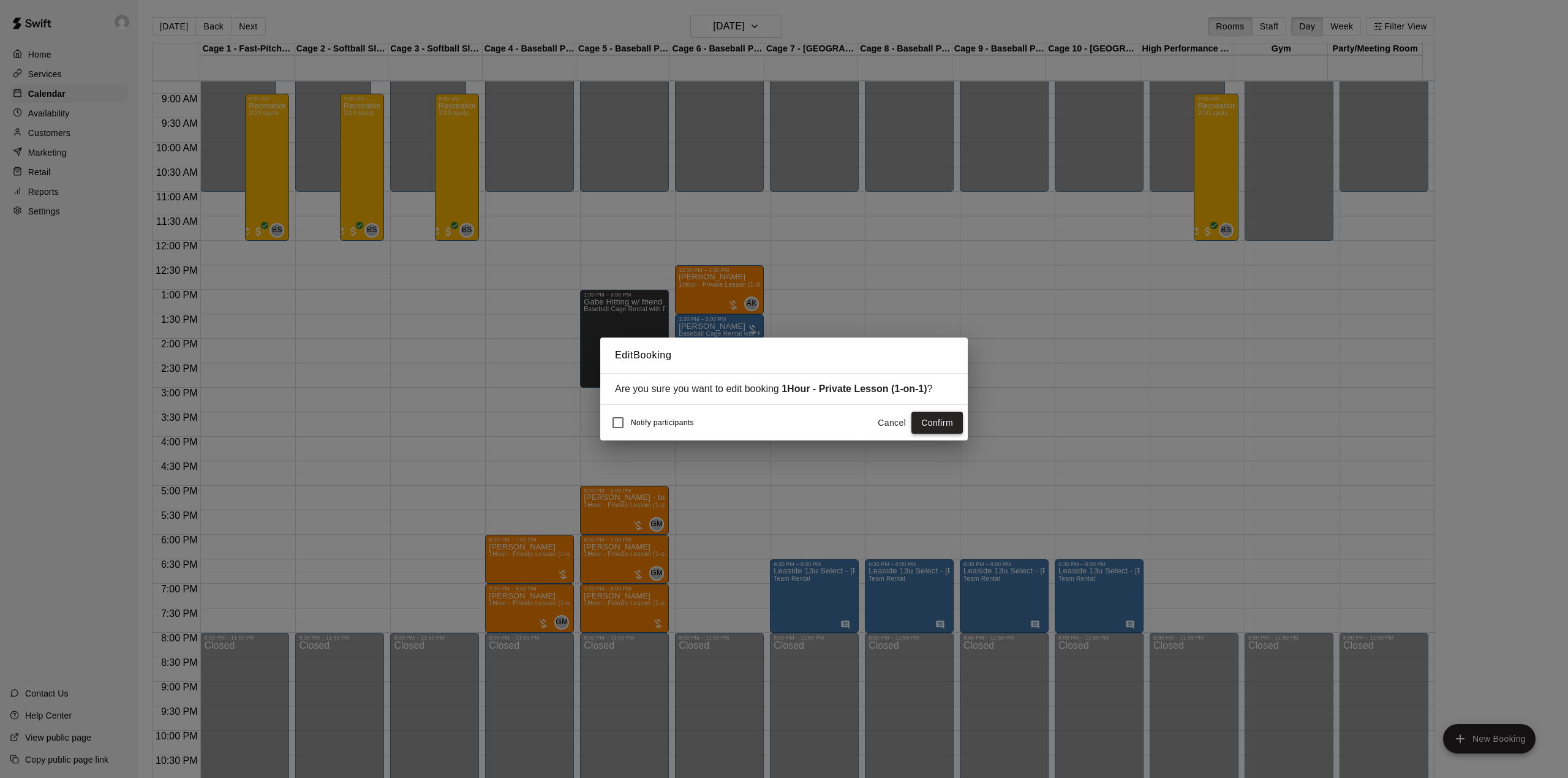
click at [944, 425] on button "Confirm" at bounding box center [937, 423] width 52 height 23
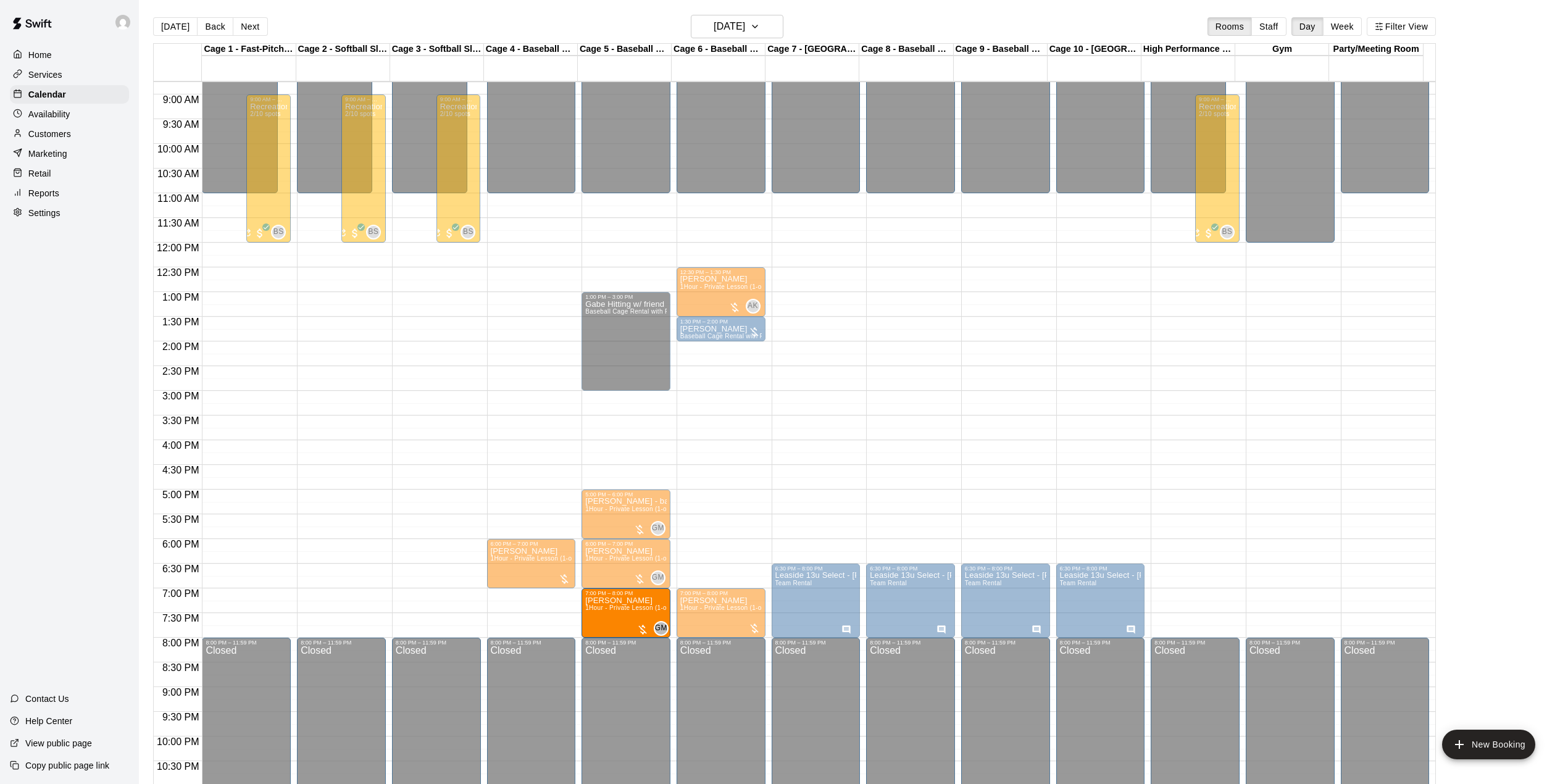
drag, startPoint x: 598, startPoint y: 606, endPoint x: 628, endPoint y: 613, distance: 30.8
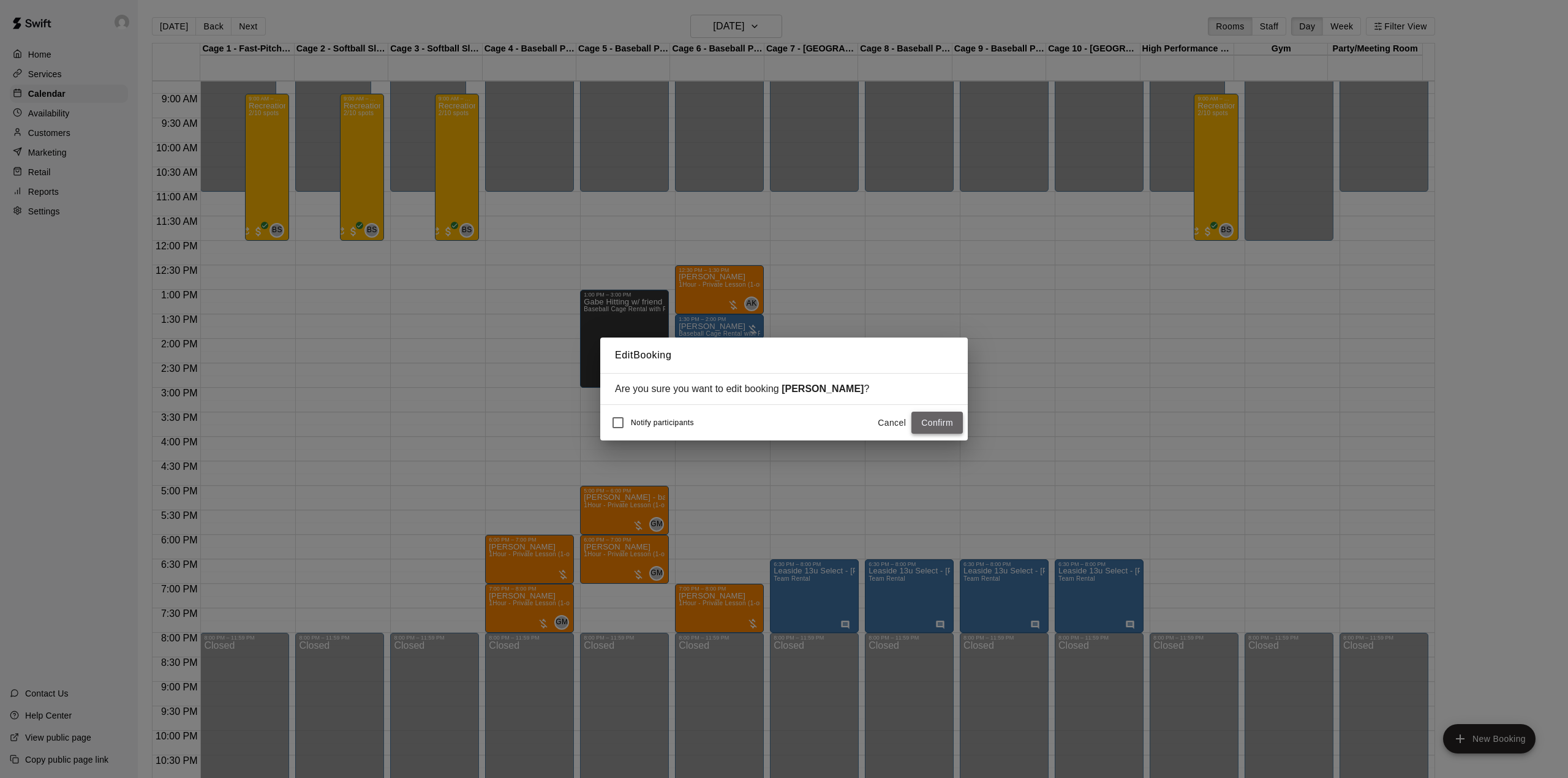
click at [943, 420] on button "Confirm" at bounding box center [937, 423] width 52 height 23
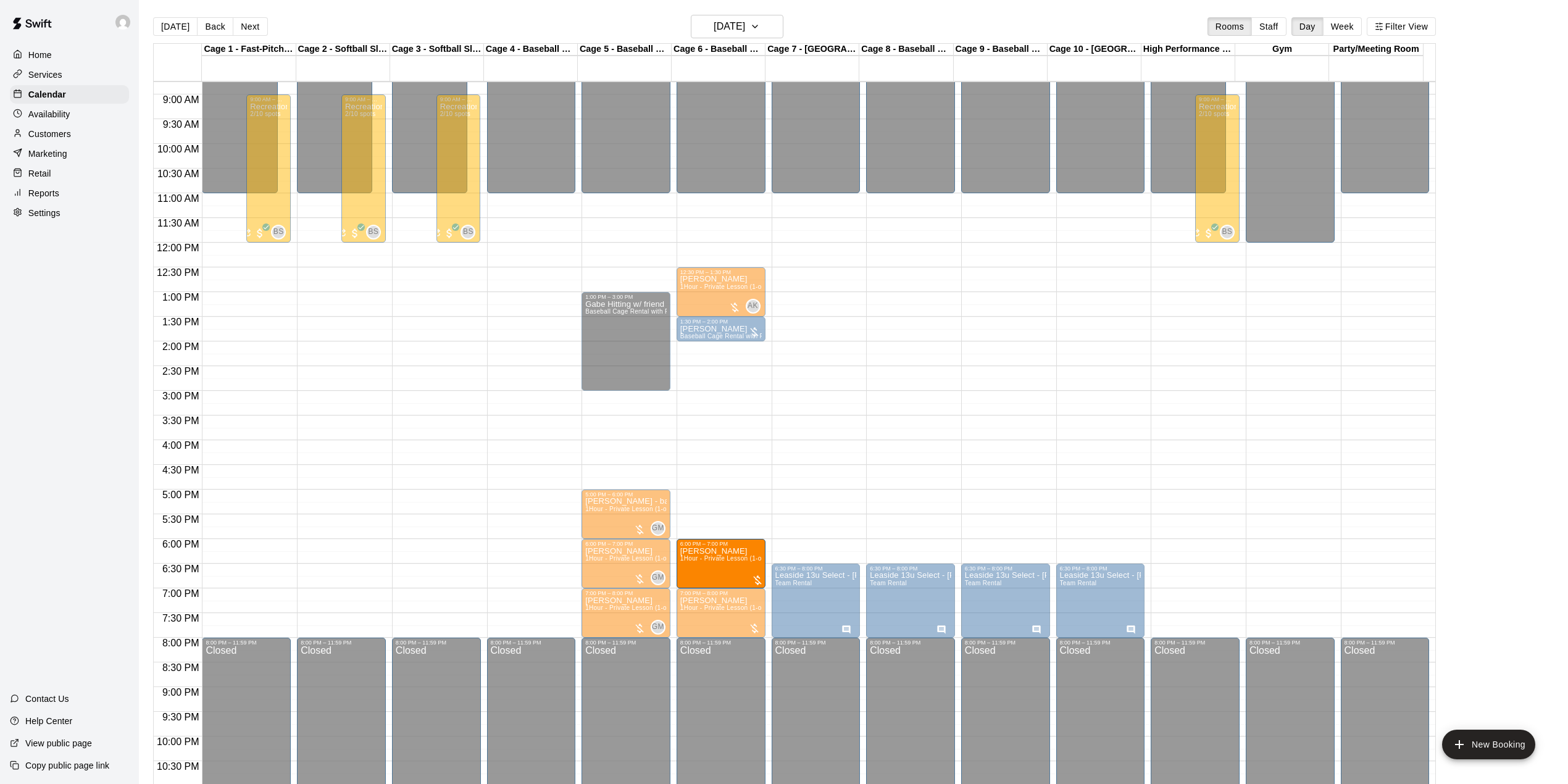
drag, startPoint x: 689, startPoint y: 560, endPoint x: 706, endPoint y: 562, distance: 17.1
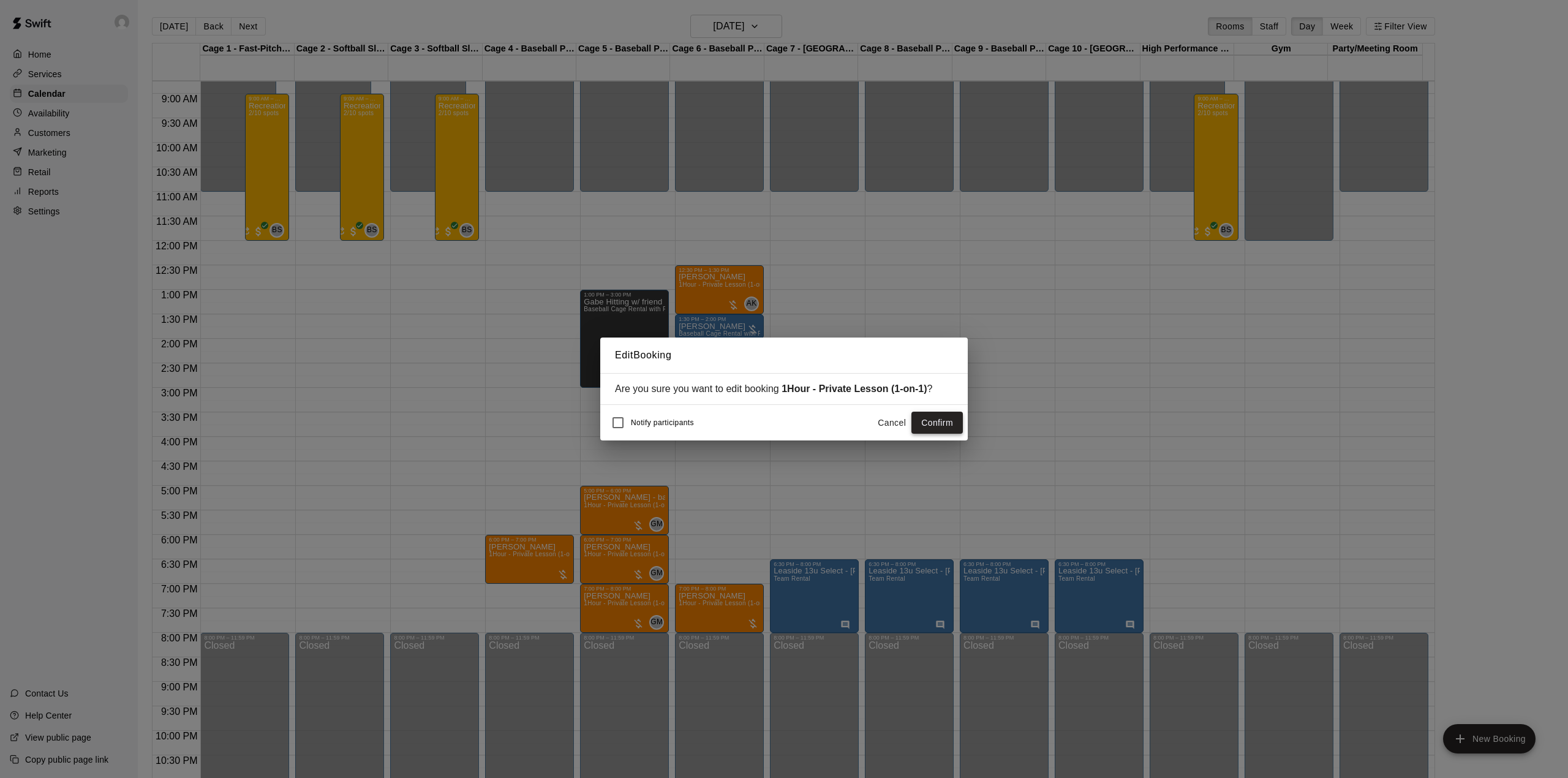
click at [948, 422] on button "Confirm" at bounding box center [937, 423] width 52 height 23
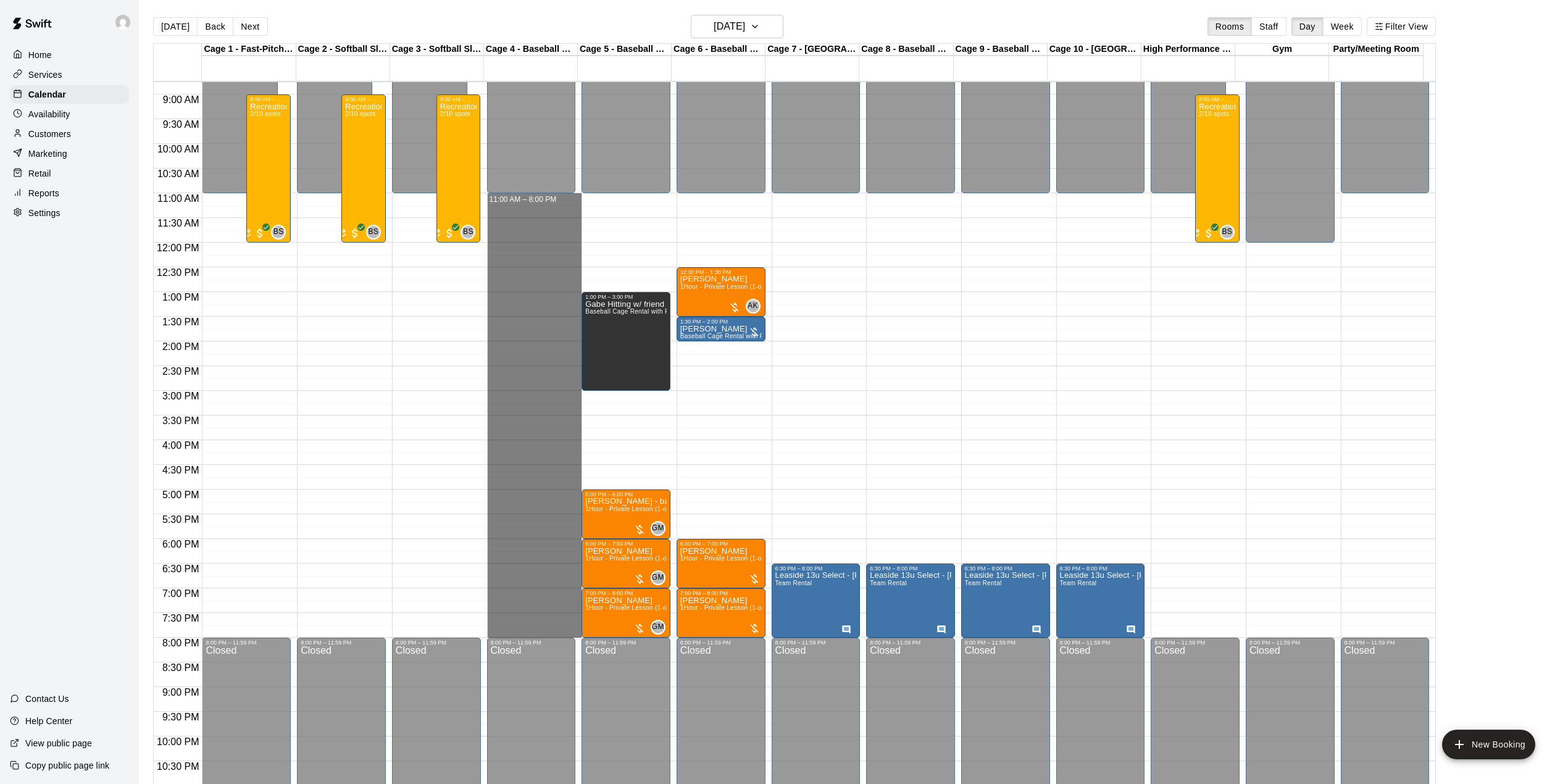
drag, startPoint x: 523, startPoint y: 198, endPoint x: 554, endPoint y: 630, distance: 433.1
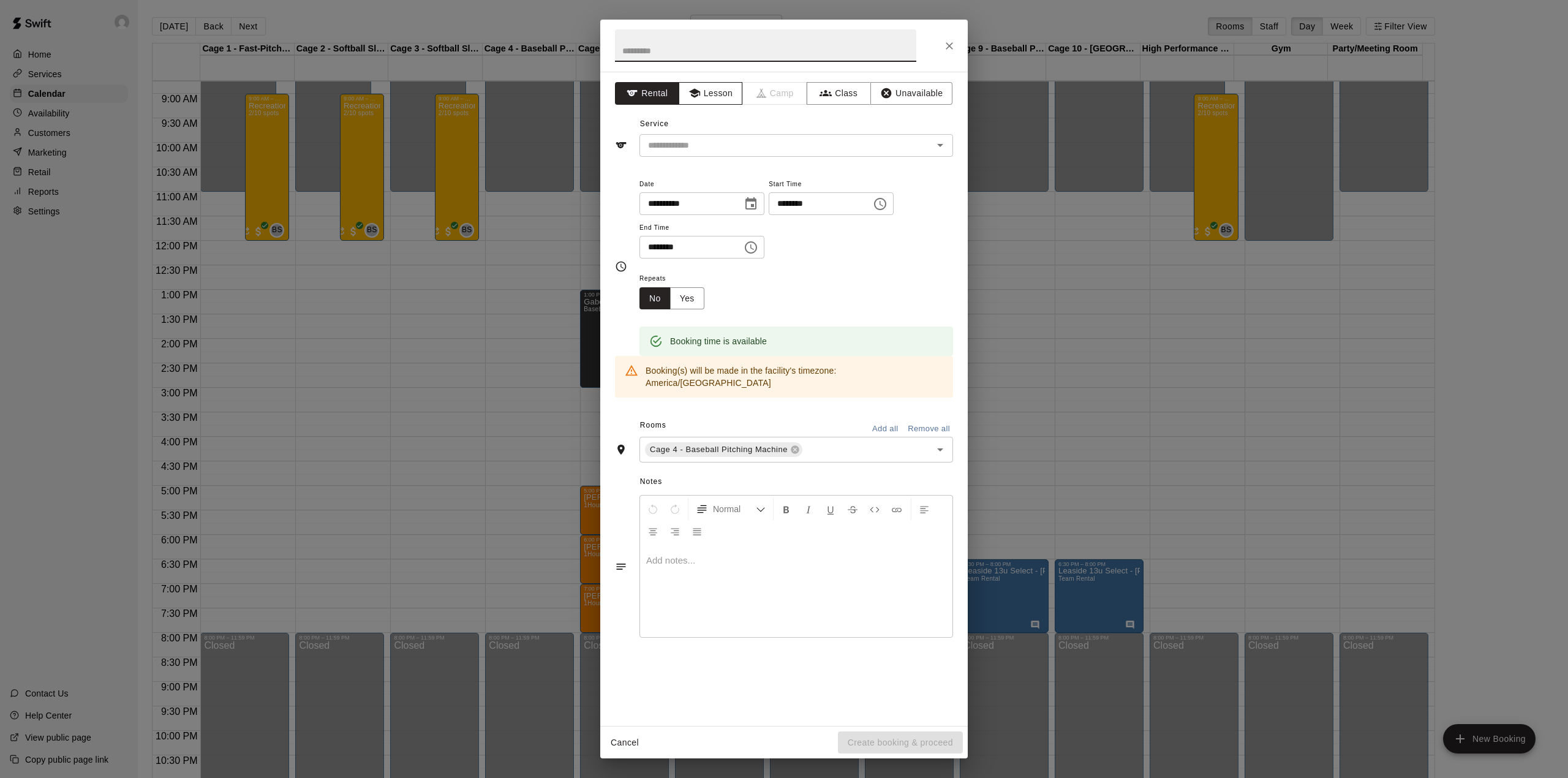
click at [709, 83] on button "Lesson" at bounding box center [711, 93] width 64 height 23
click at [918, 98] on button "Unavailable" at bounding box center [911, 93] width 82 height 23
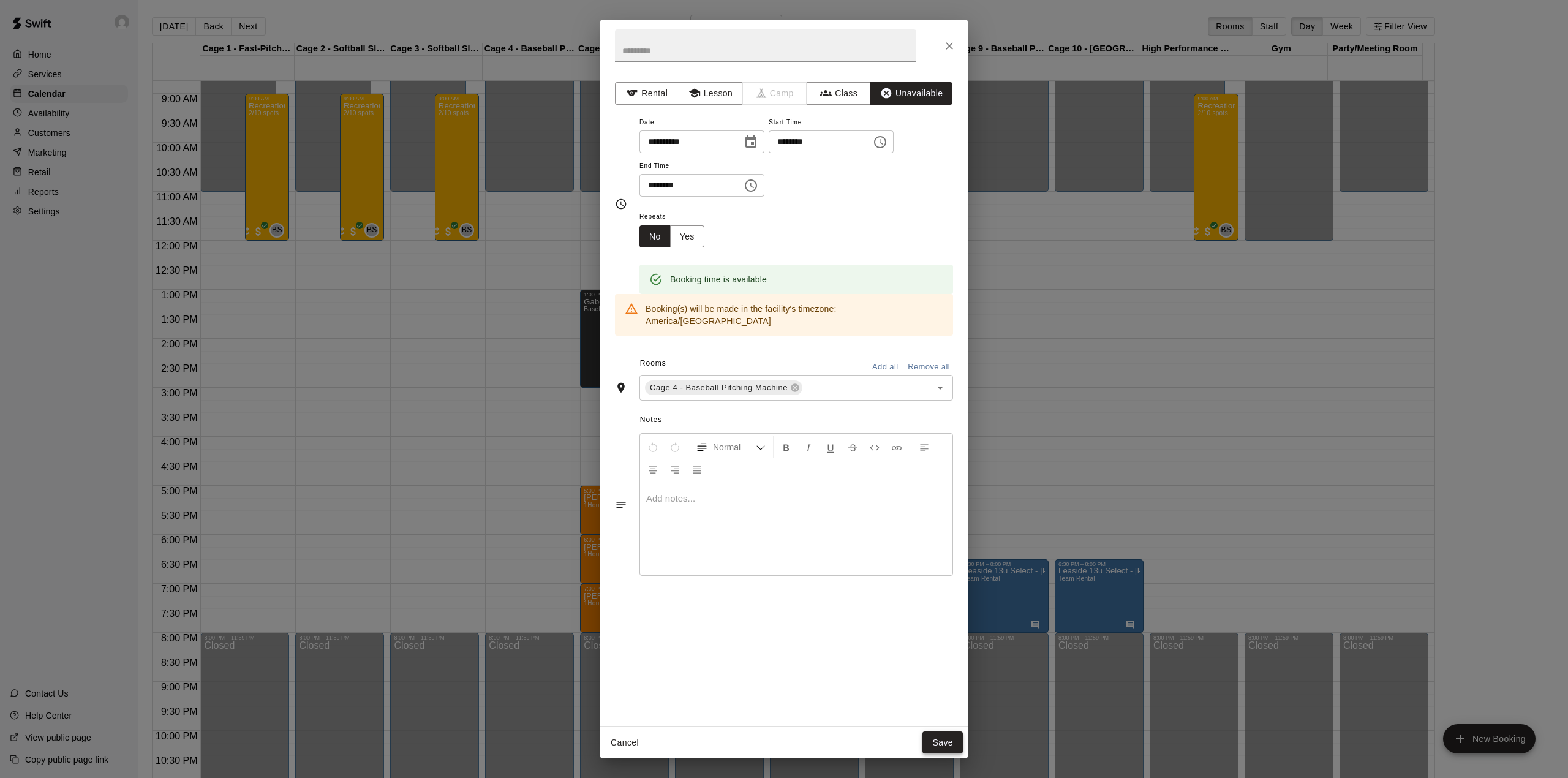
click at [961, 739] on button "Save" at bounding box center [942, 743] width 40 height 23
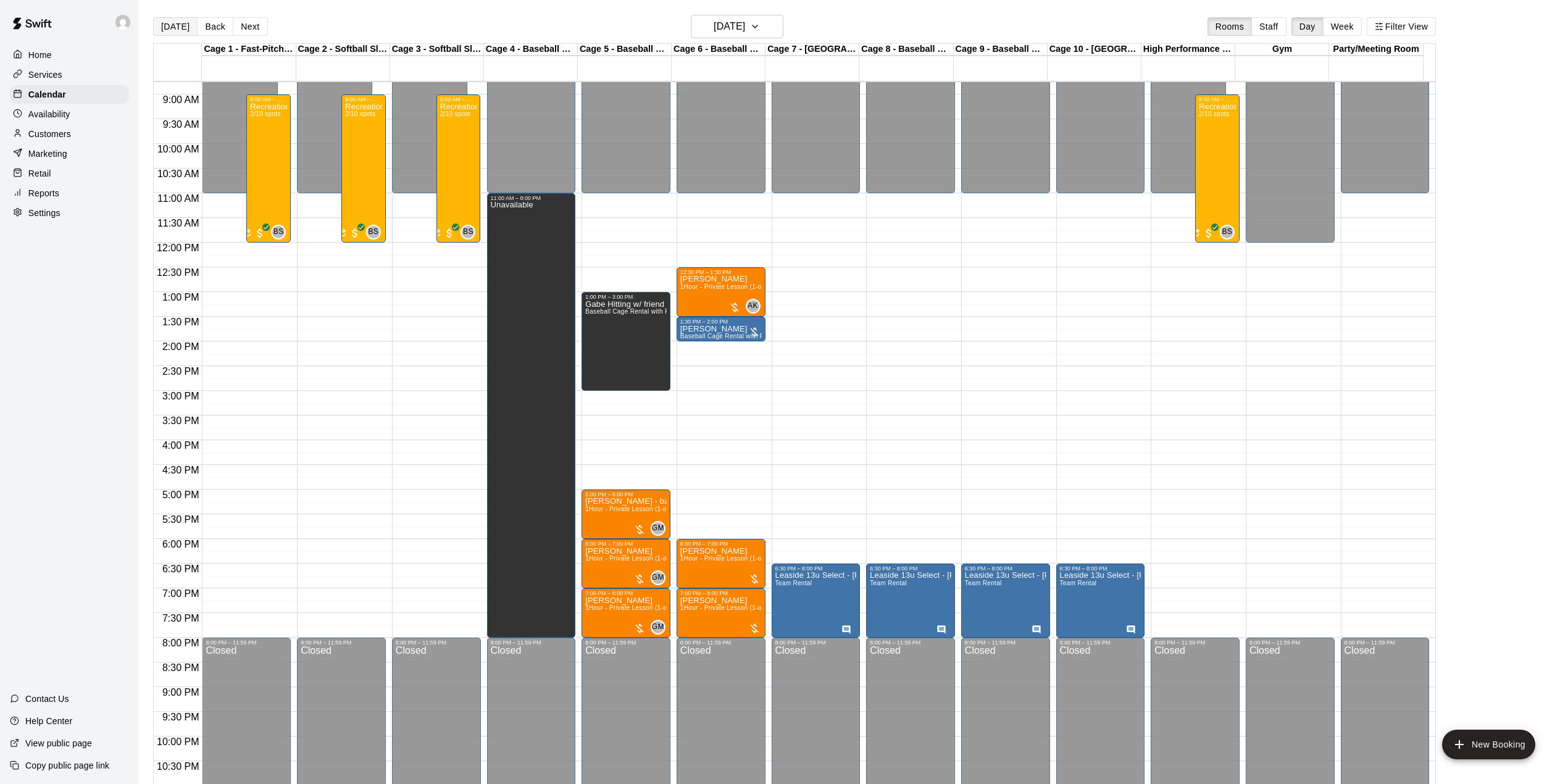
drag, startPoint x: 174, startPoint y: 18, endPoint x: 206, endPoint y: 38, distance: 37.7
click at [173, 20] on button "[DATE]" at bounding box center [175, 26] width 45 height 18
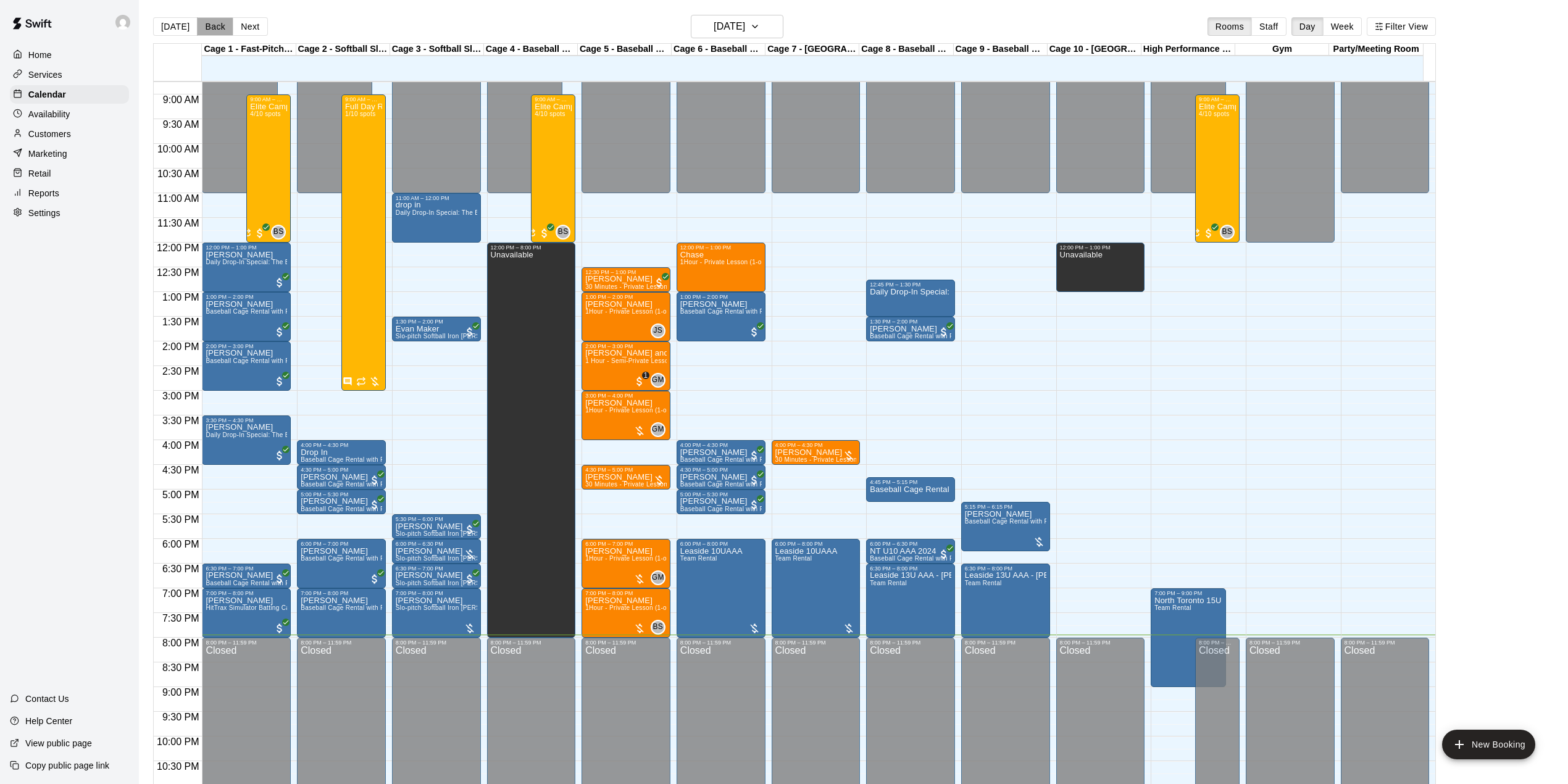
click at [208, 31] on button "Back" at bounding box center [215, 26] width 36 height 18
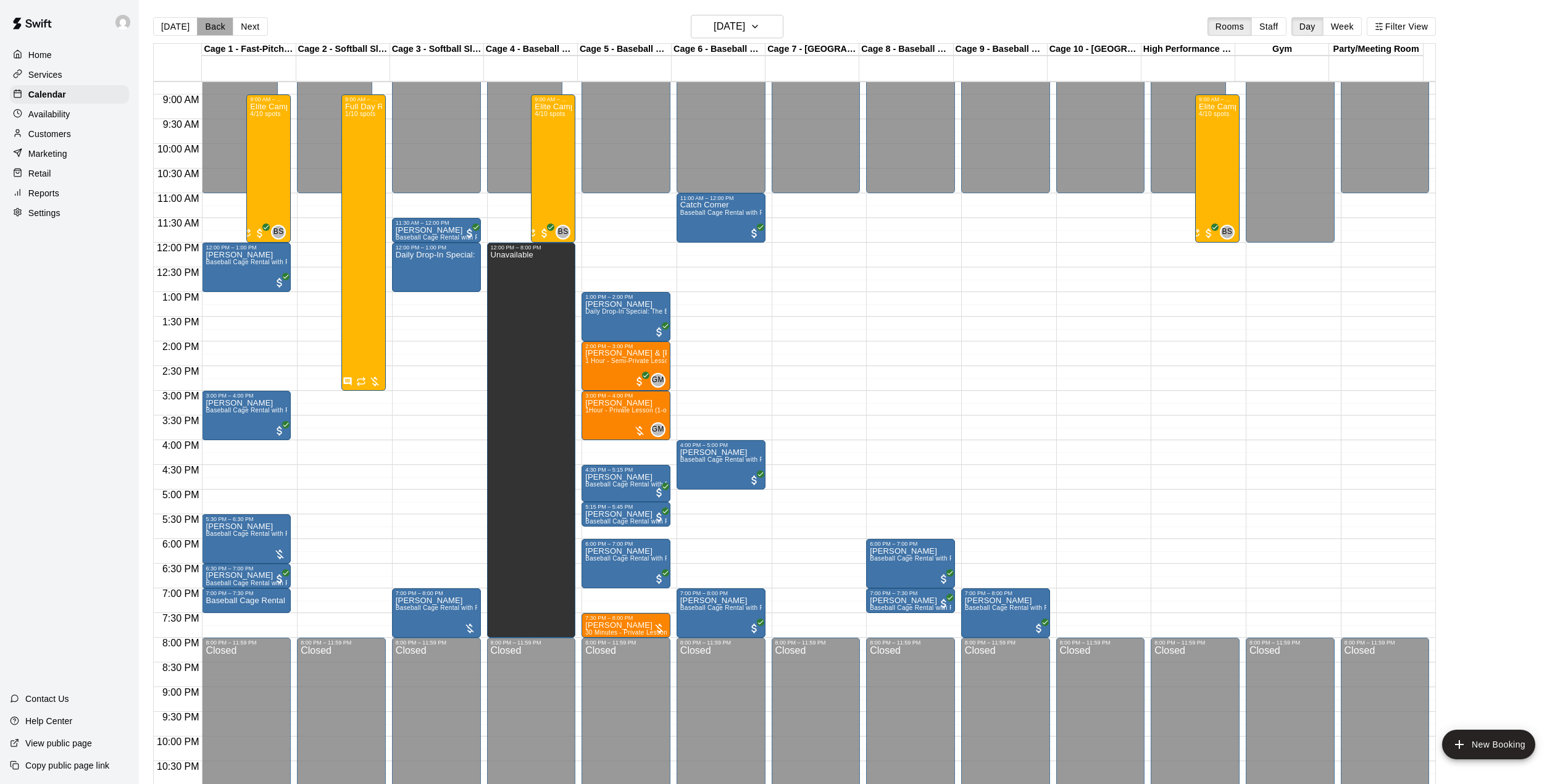
click at [208, 31] on button "Back" at bounding box center [215, 26] width 36 height 18
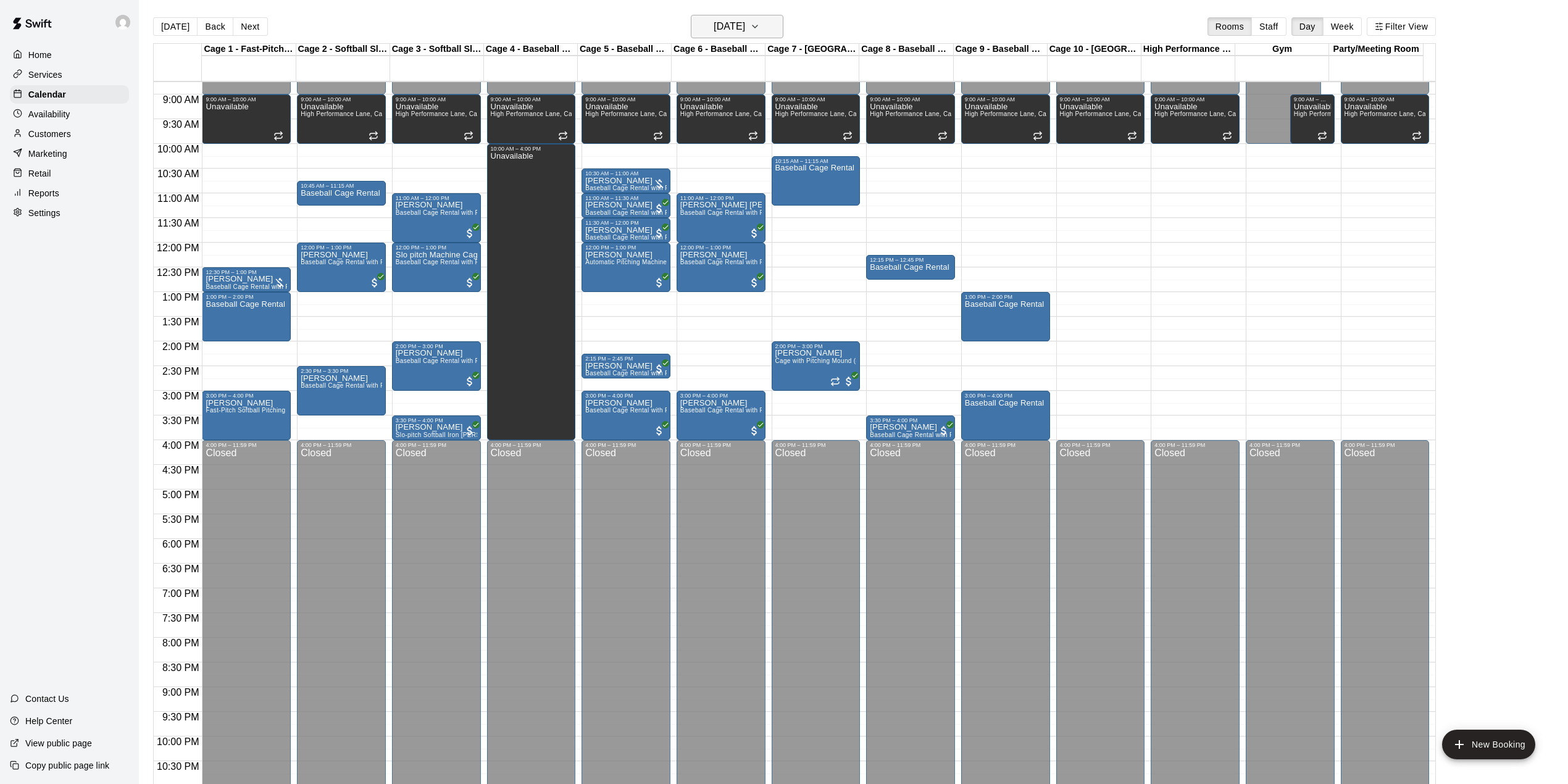
click at [713, 27] on h6 "Sunday Aug 17" at bounding box center [729, 26] width 32 height 17
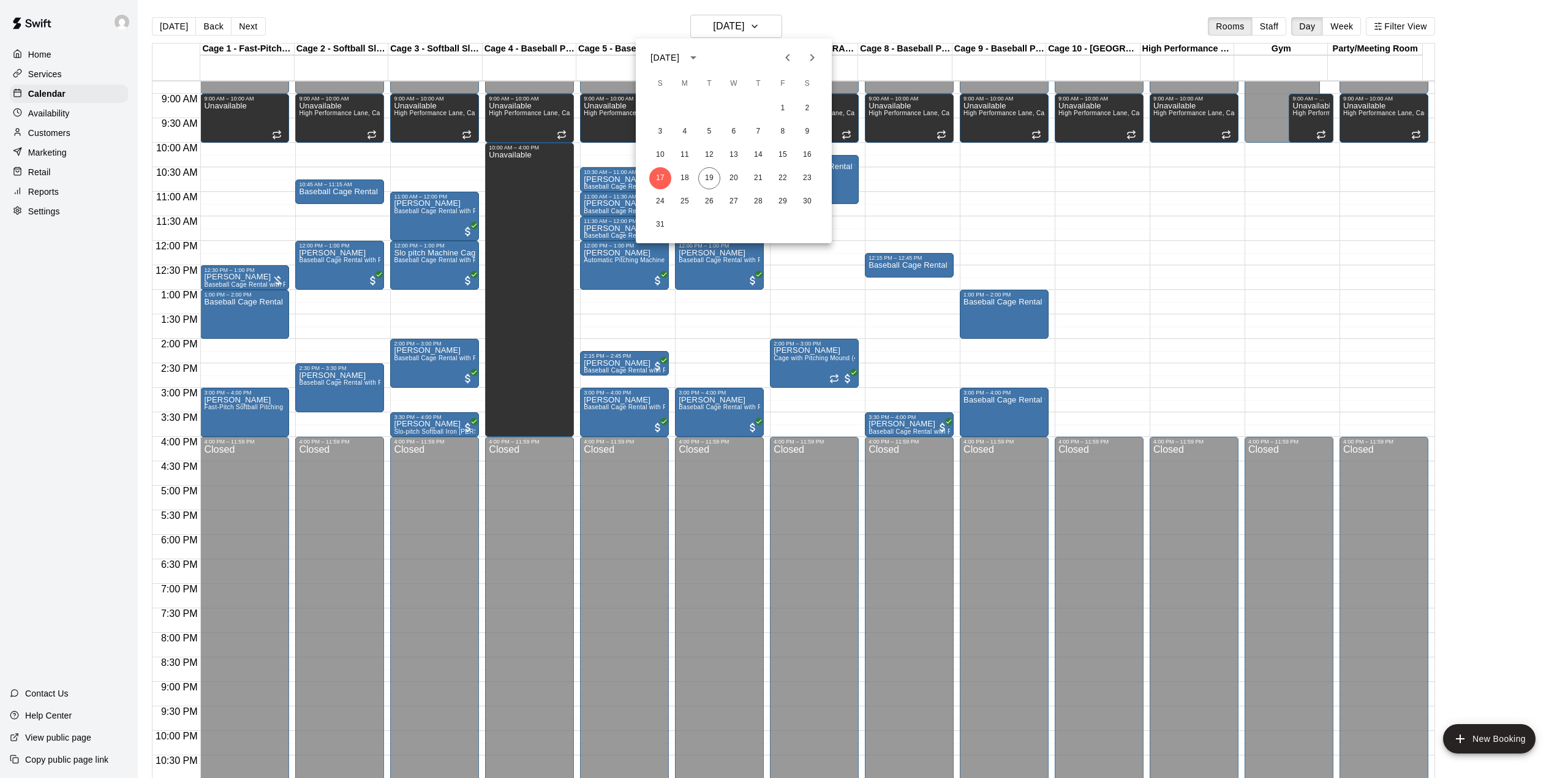
click at [746, 177] on div "17 18 19 20 21 22 23" at bounding box center [734, 178] width 196 height 22
click at [680, 203] on button "25" at bounding box center [684, 201] width 22 height 22
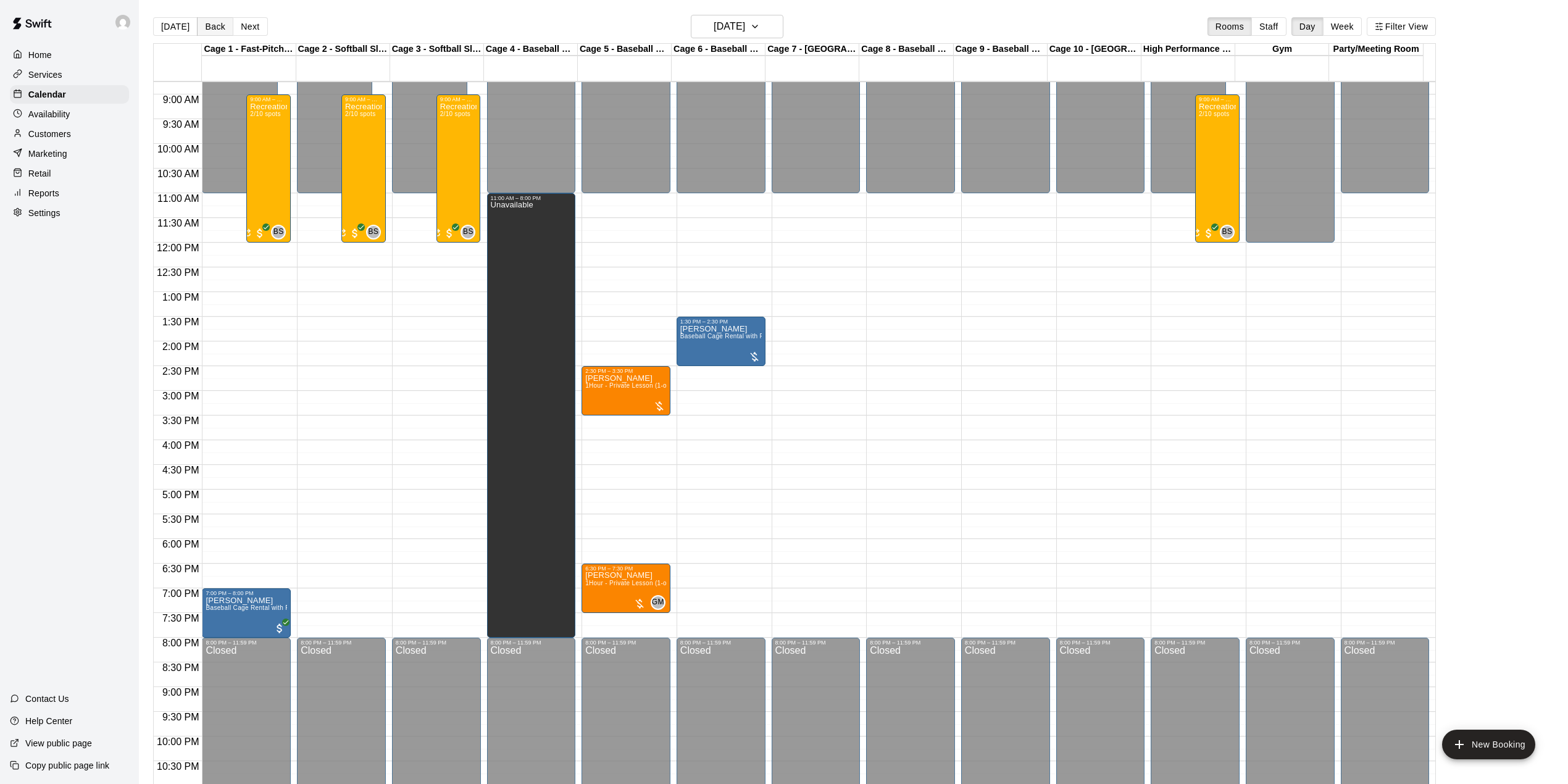
click at [209, 25] on button "Back" at bounding box center [215, 26] width 36 height 18
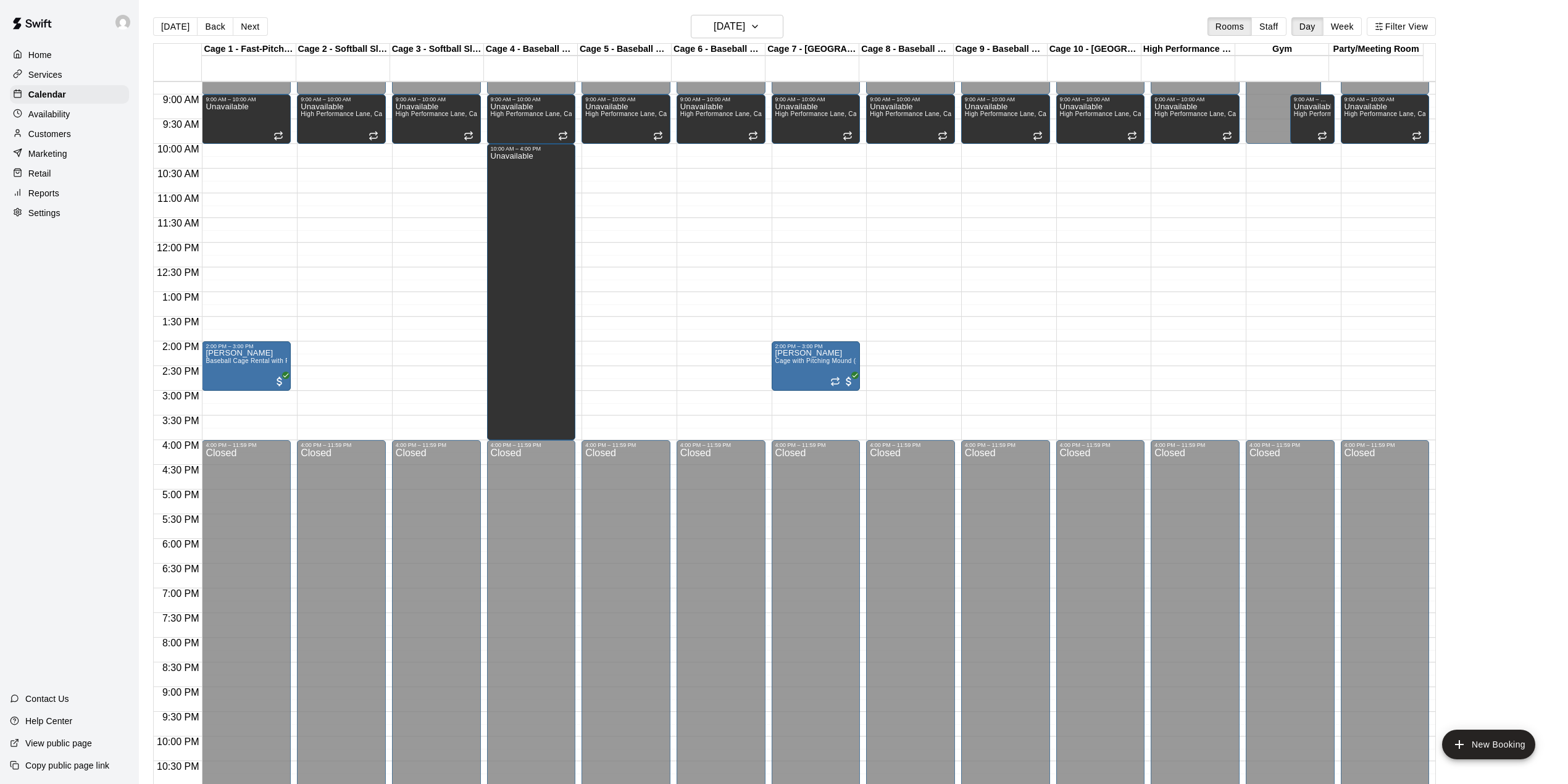
click at [266, 26] on div "Today Back Next Sunday Aug 24 Rooms Staff Day Week Filter View" at bounding box center [795, 29] width 1283 height 29
click at [261, 26] on button "Next" at bounding box center [250, 26] width 34 height 18
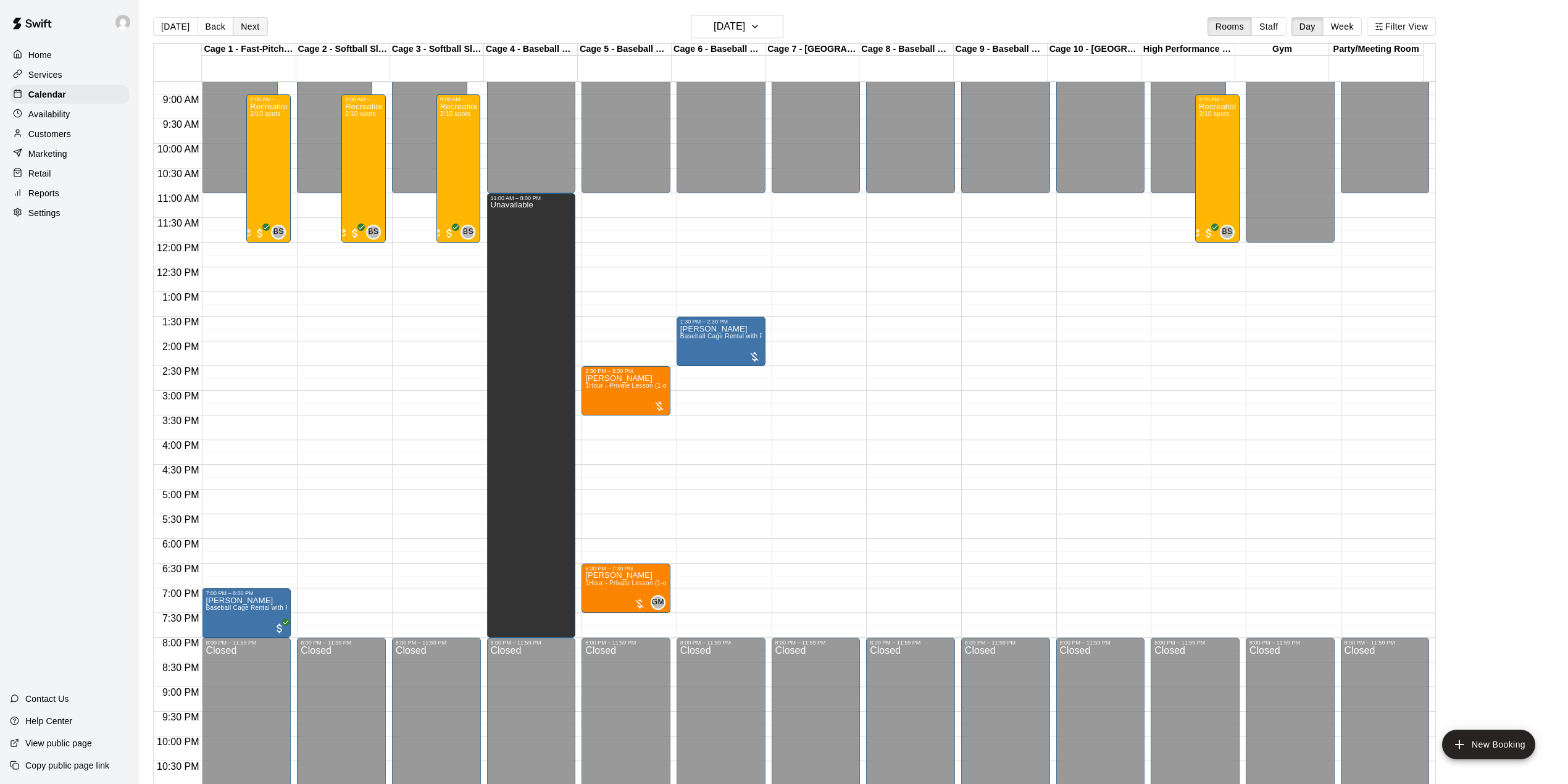
click at [254, 22] on button "Next" at bounding box center [250, 26] width 34 height 18
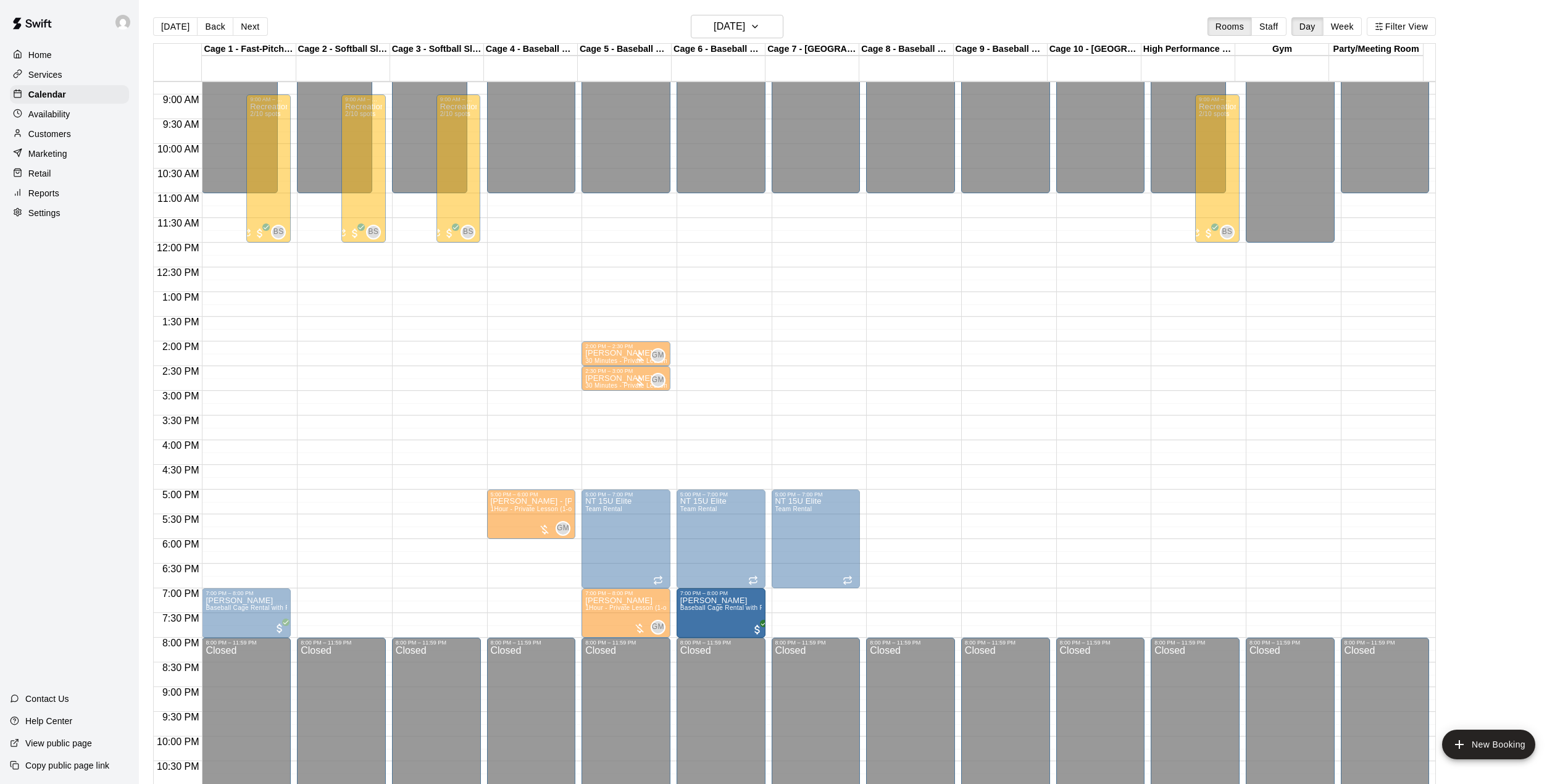
drag, startPoint x: 519, startPoint y: 614, endPoint x: 703, endPoint y: 619, distance: 184.1
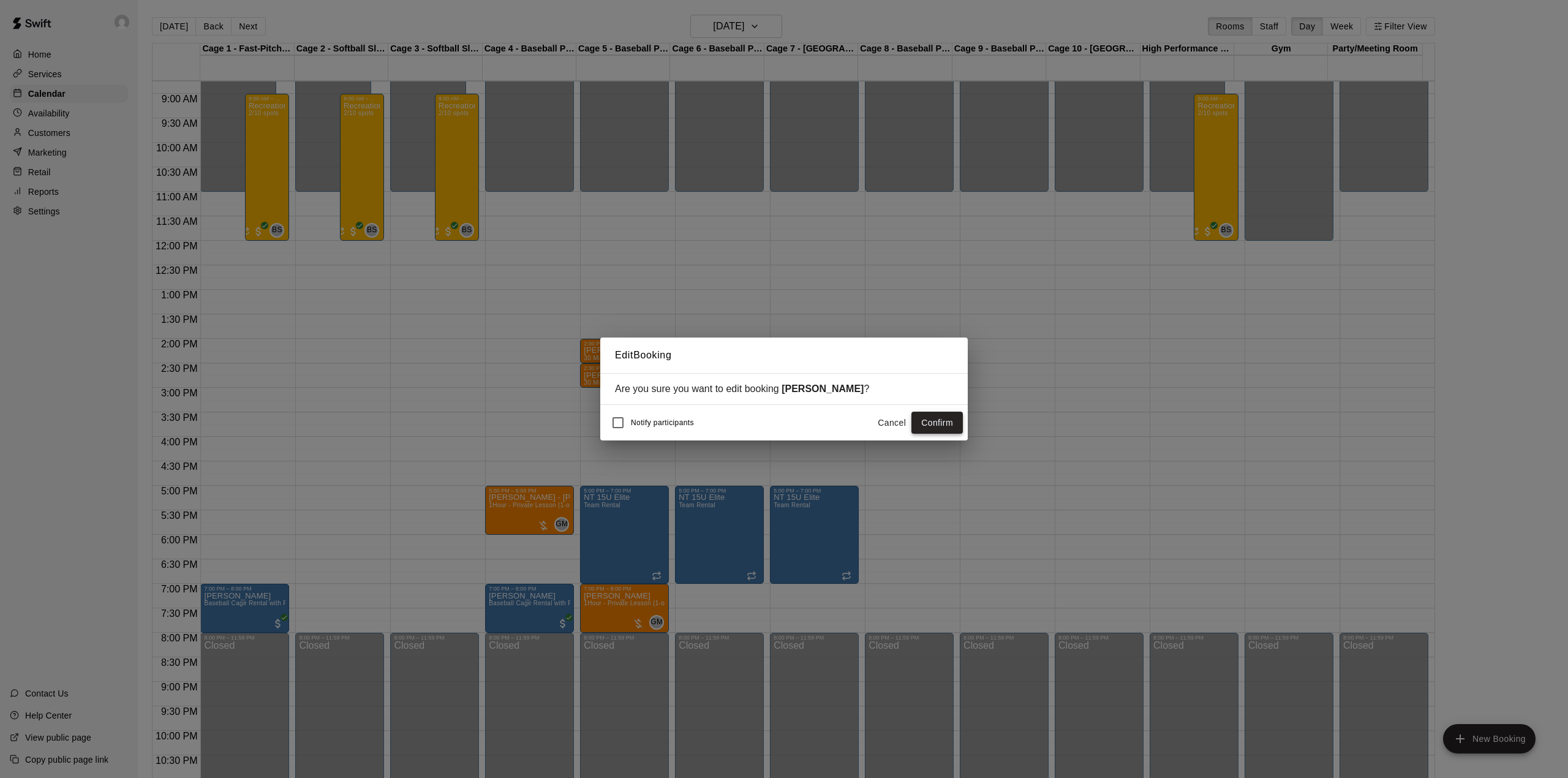
click at [936, 430] on button "Confirm" at bounding box center [937, 423] width 52 height 23
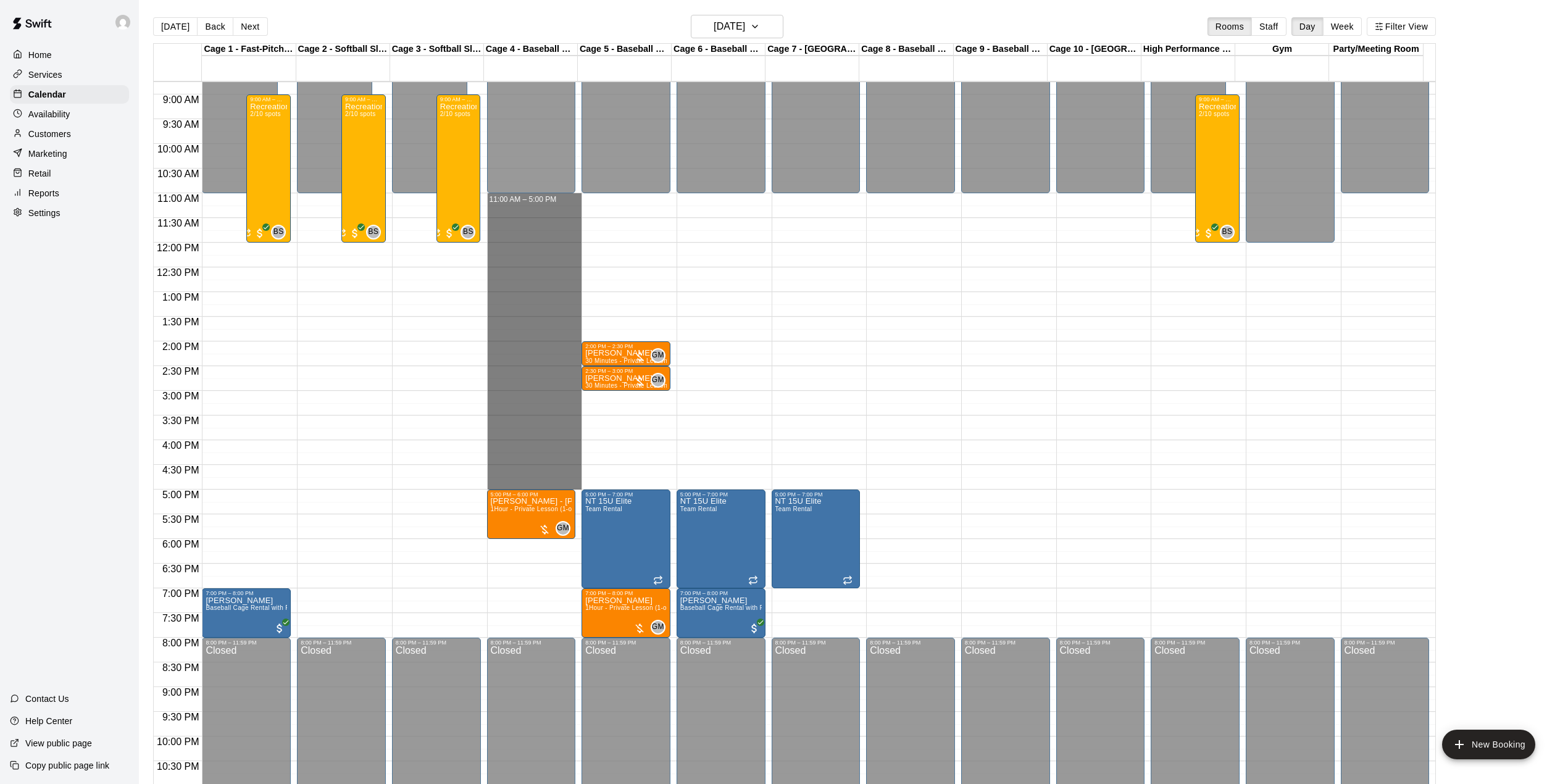
drag, startPoint x: 537, startPoint y: 195, endPoint x: 544, endPoint y: 485, distance: 290.1
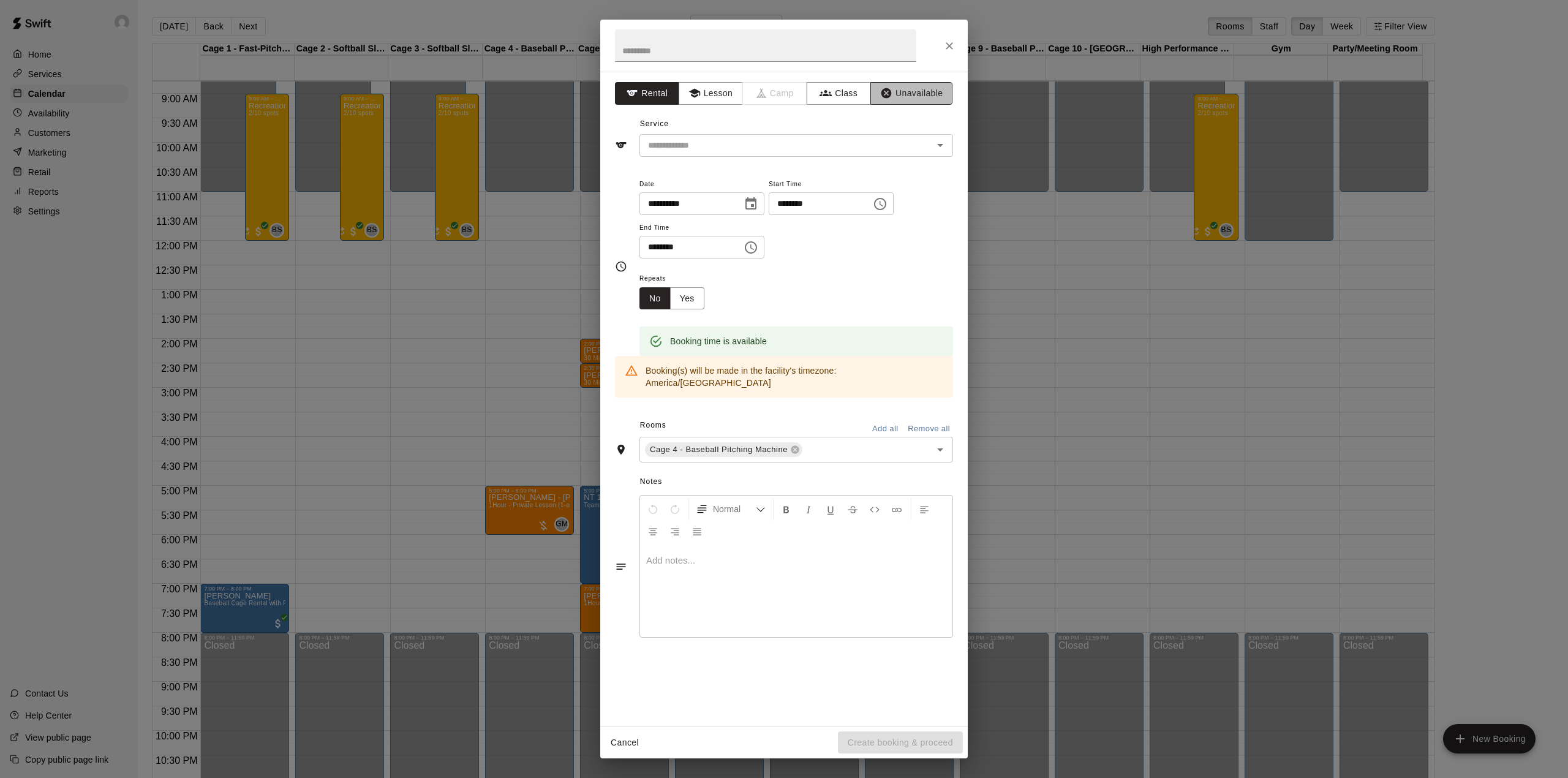
click at [896, 90] on button "Unavailable" at bounding box center [911, 93] width 82 height 23
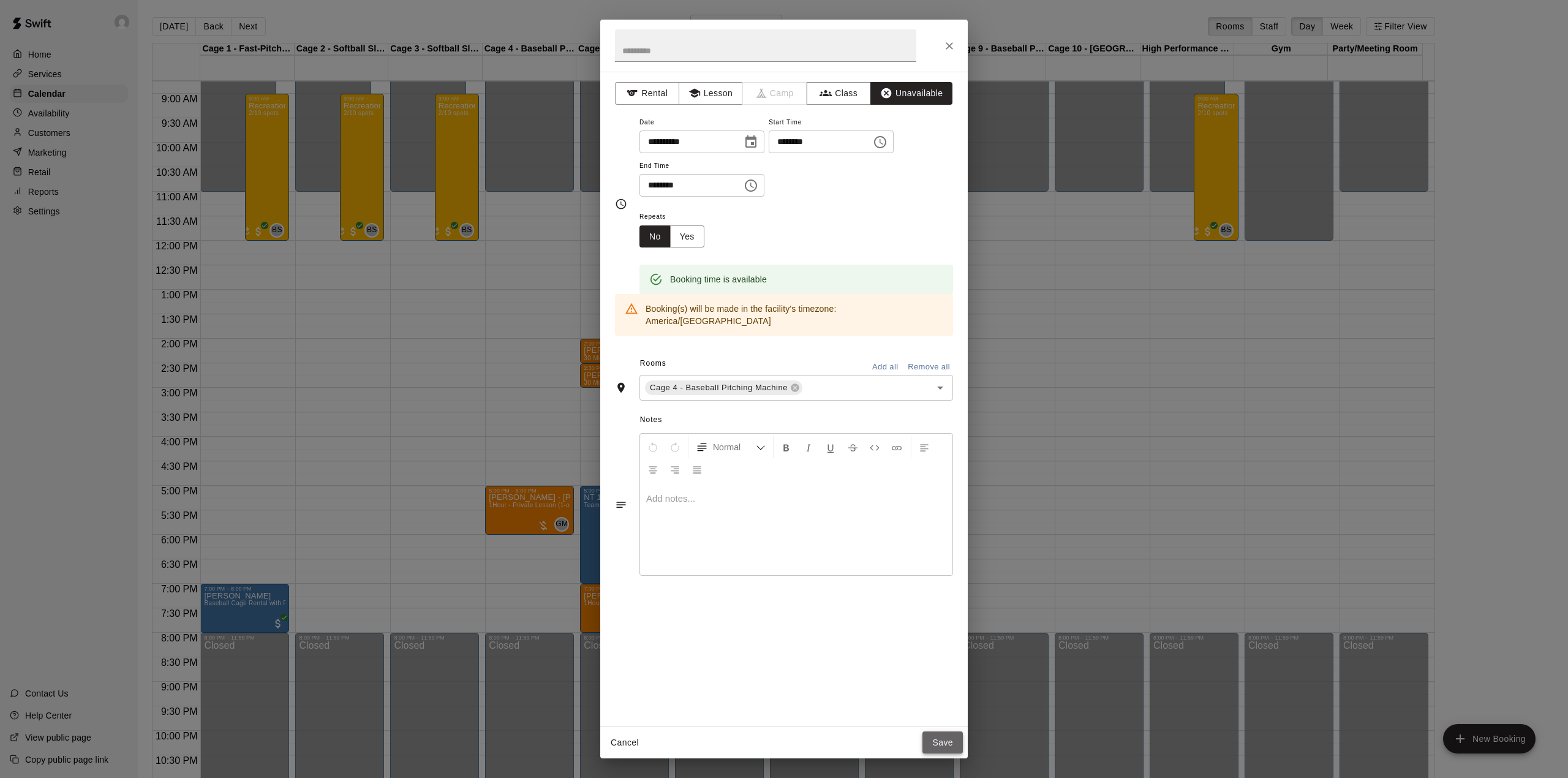
click at [938, 740] on button "Save" at bounding box center [942, 743] width 40 height 23
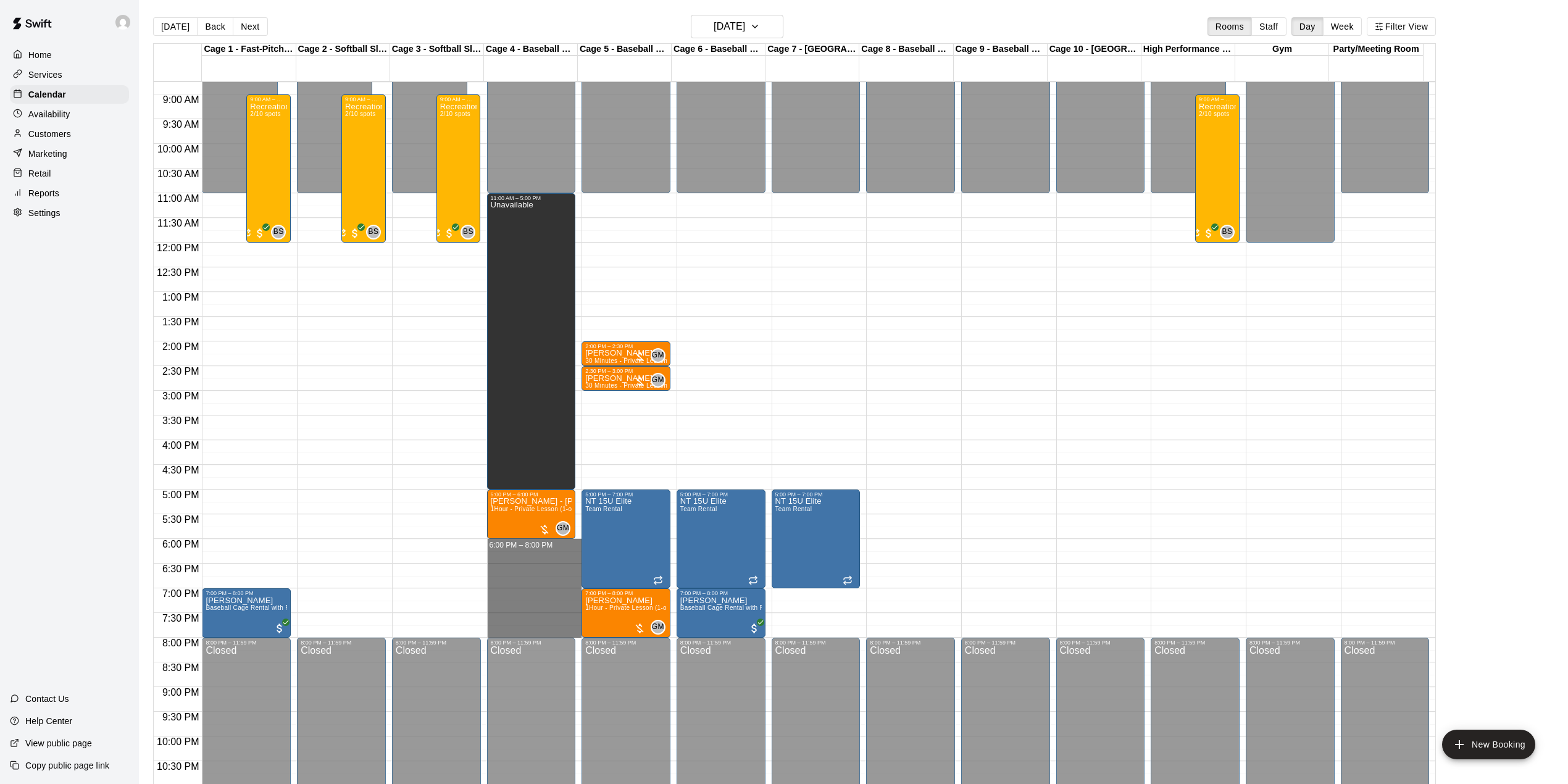
drag, startPoint x: 512, startPoint y: 549, endPoint x: 531, endPoint y: 608, distance: 62.0
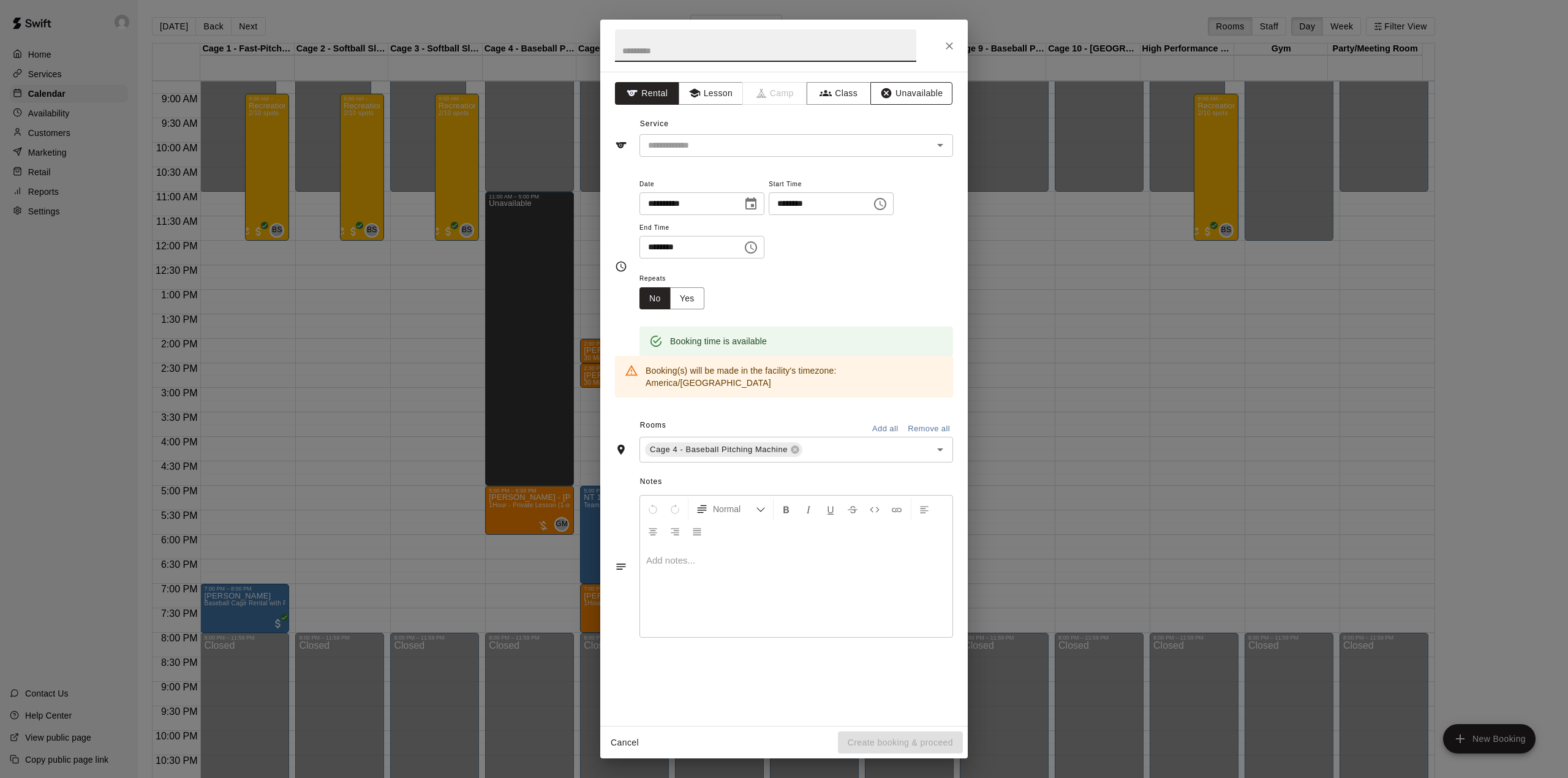
click at [910, 99] on button "Unavailable" at bounding box center [911, 93] width 82 height 23
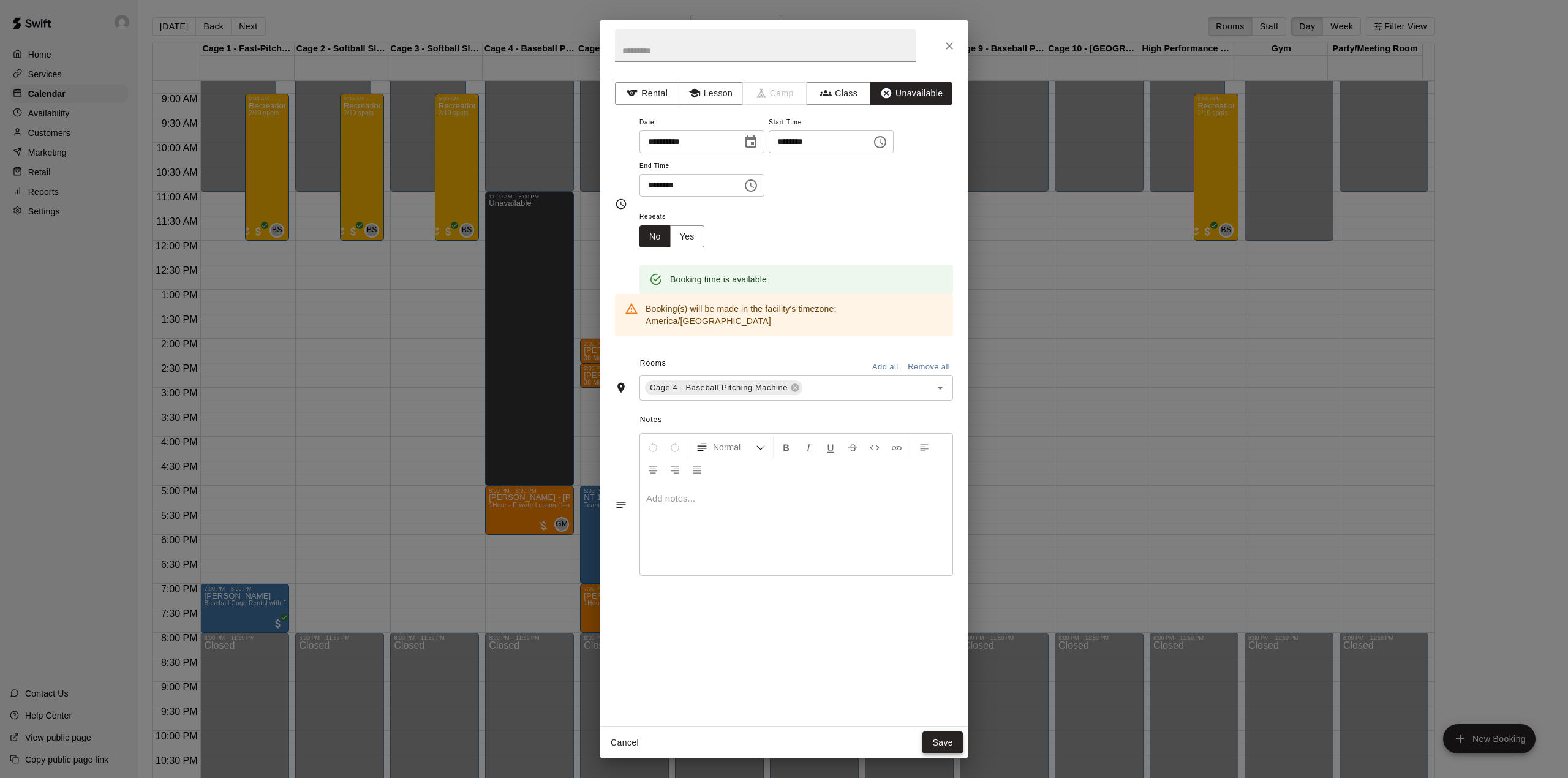
click at [936, 744] on button "Save" at bounding box center [942, 743] width 40 height 23
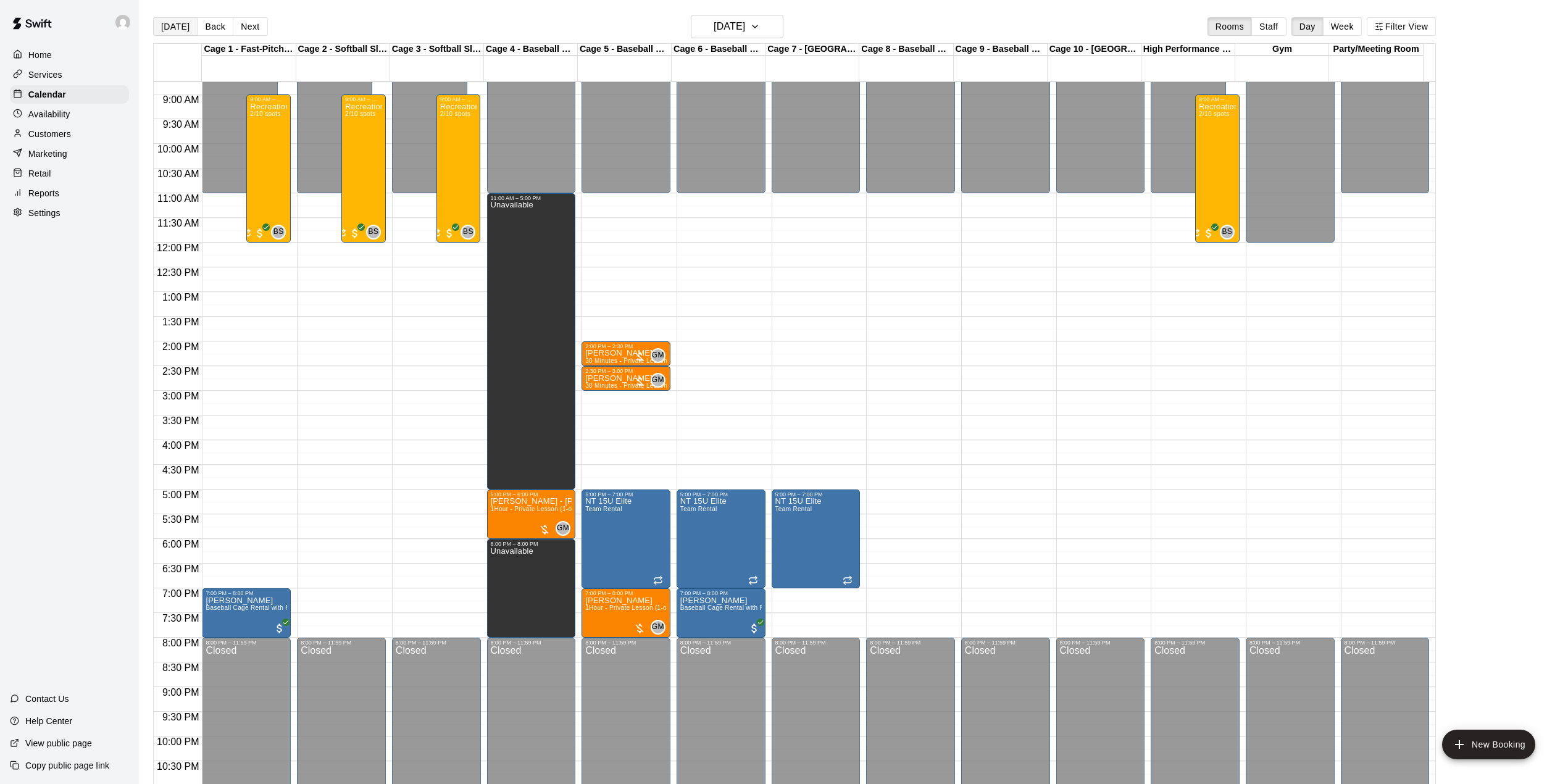
click at [171, 21] on button "[DATE]" at bounding box center [175, 26] width 45 height 18
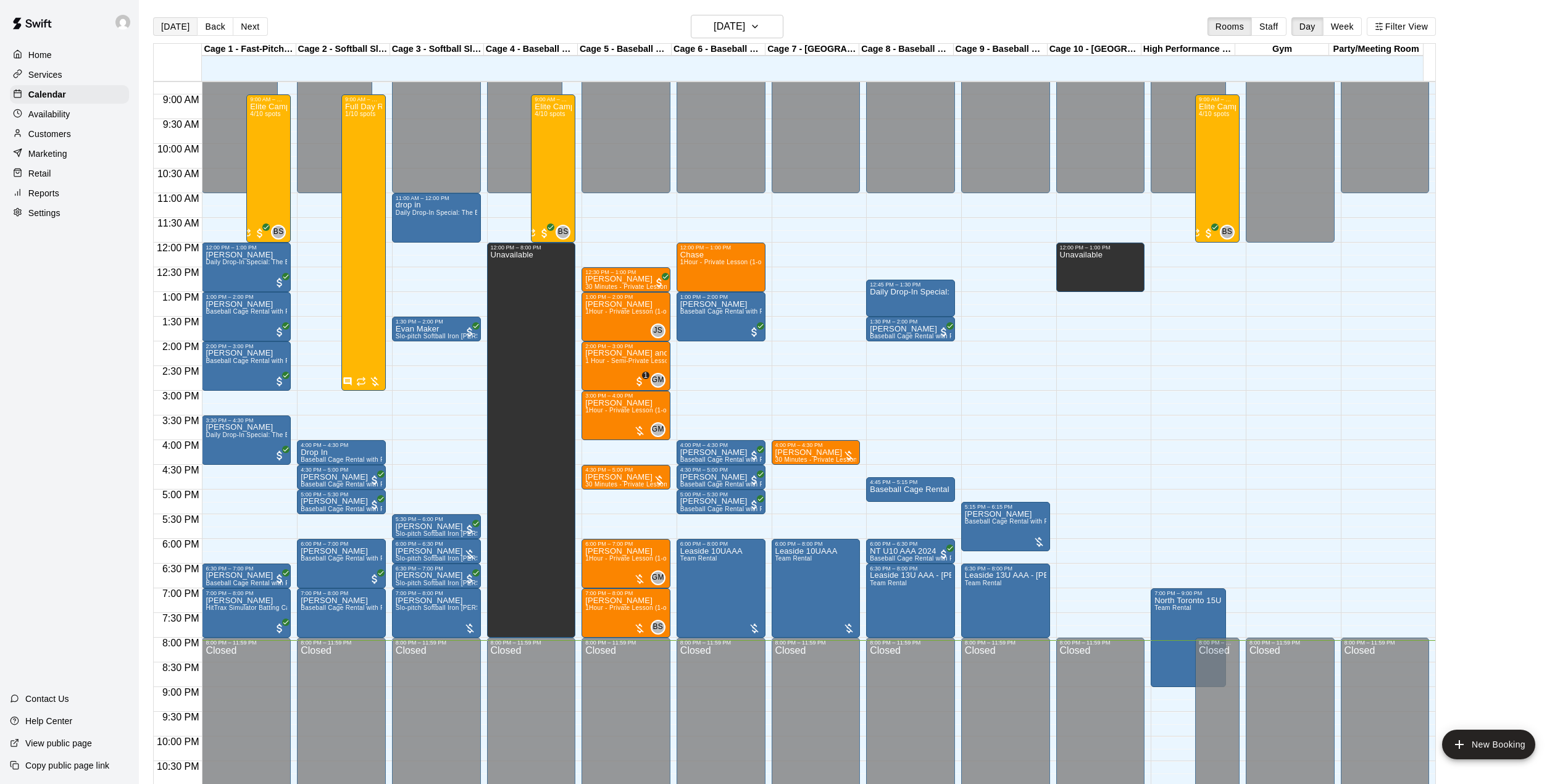
click at [165, 27] on button "[DATE]" at bounding box center [175, 26] width 45 height 18
click at [732, 25] on h6 "[DATE]" at bounding box center [729, 26] width 32 height 17
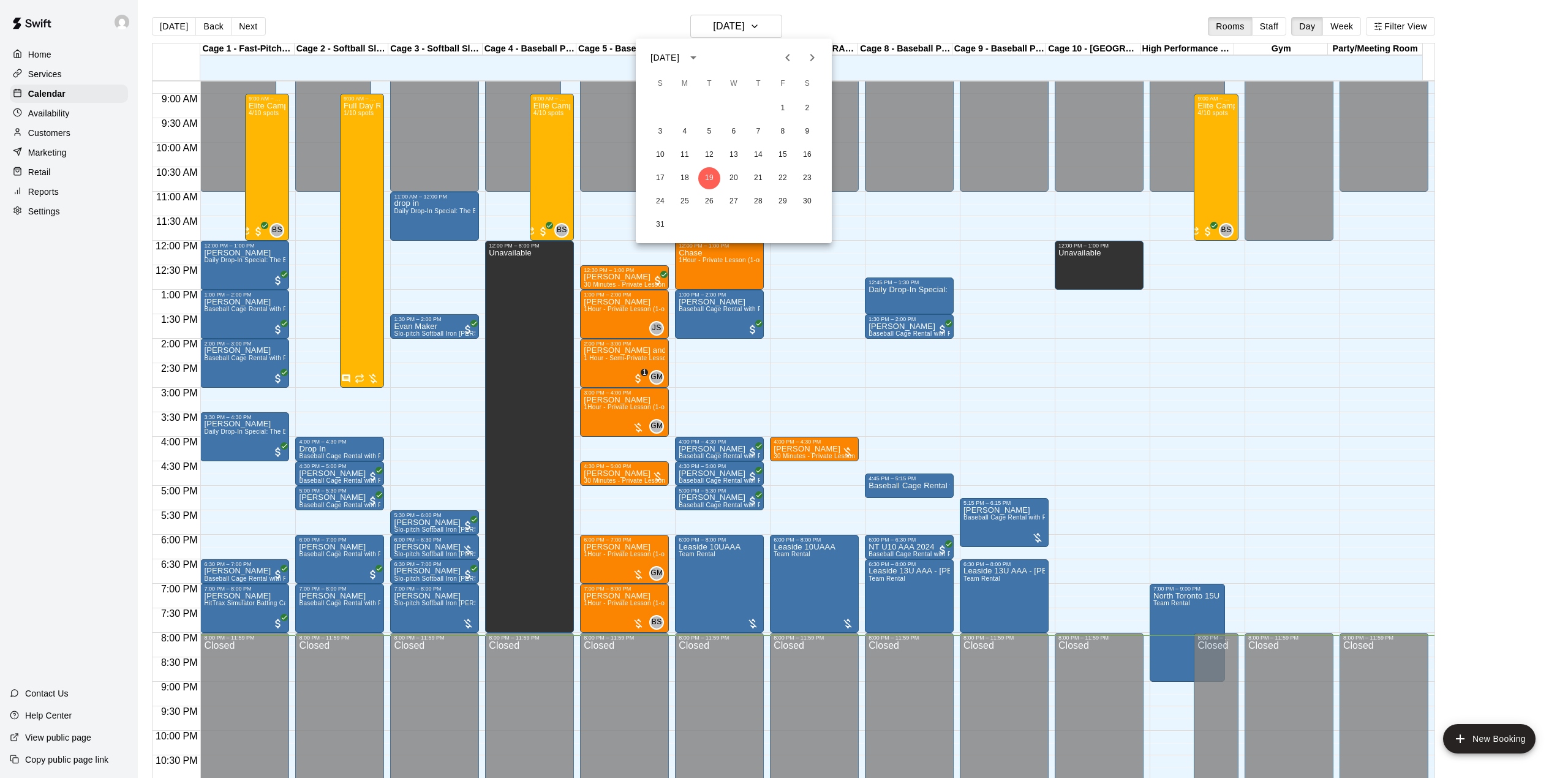
click at [913, 17] on div at bounding box center [784, 389] width 1568 height 778
